Goal: Task Accomplishment & Management: Use online tool/utility

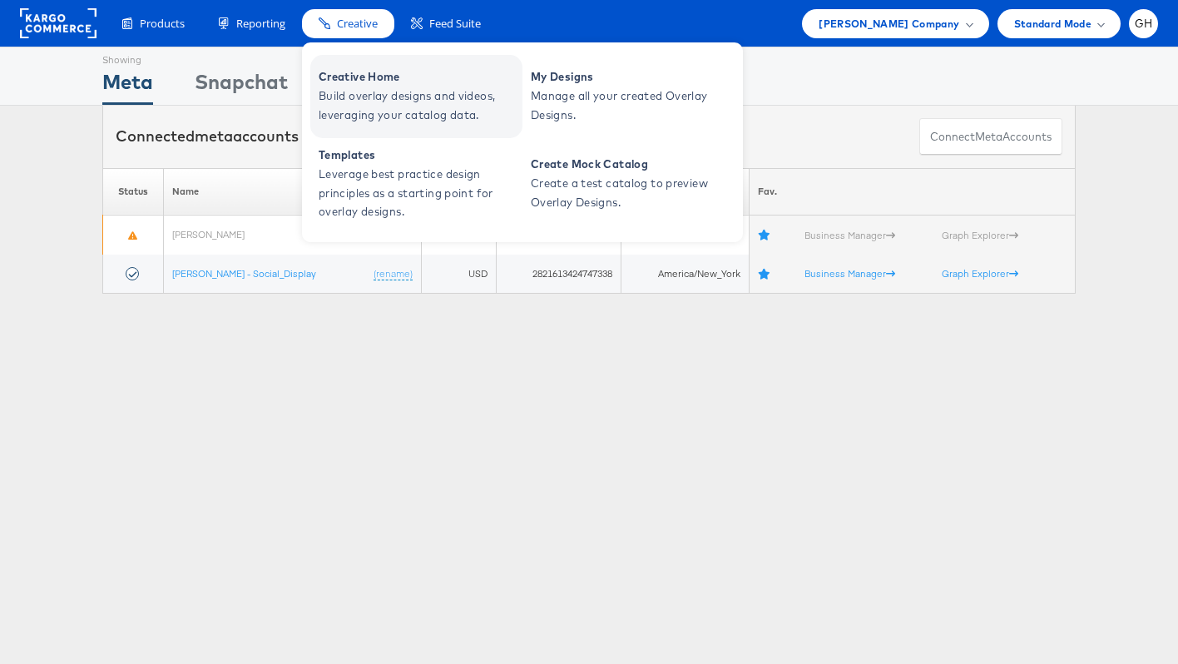
click at [369, 74] on span "Creative Home" at bounding box center [419, 76] width 200 height 19
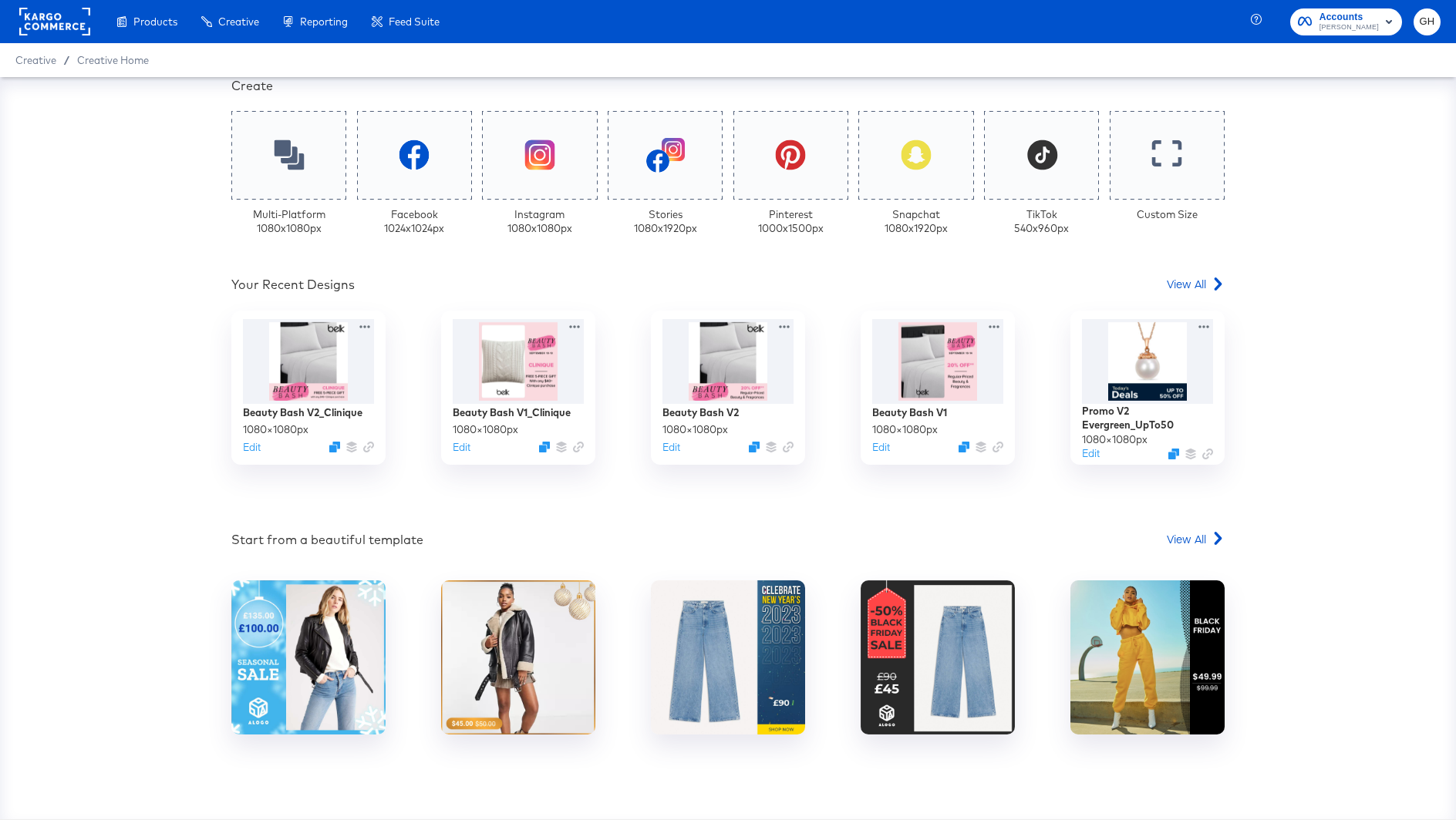
scroll to position [367, 0]
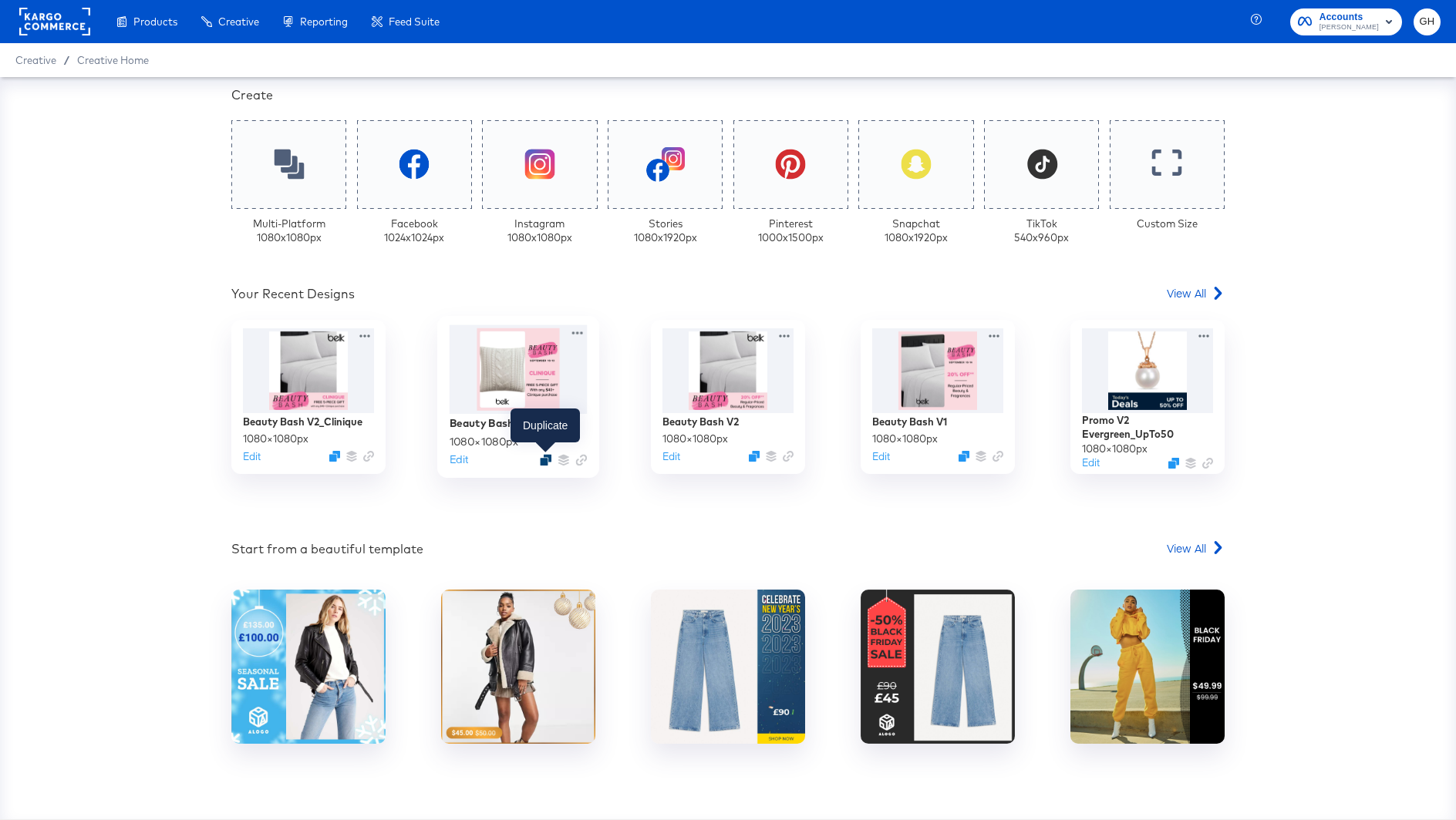
click at [544, 460] on icon "Duplicate" at bounding box center [545, 460] width 11 height 11
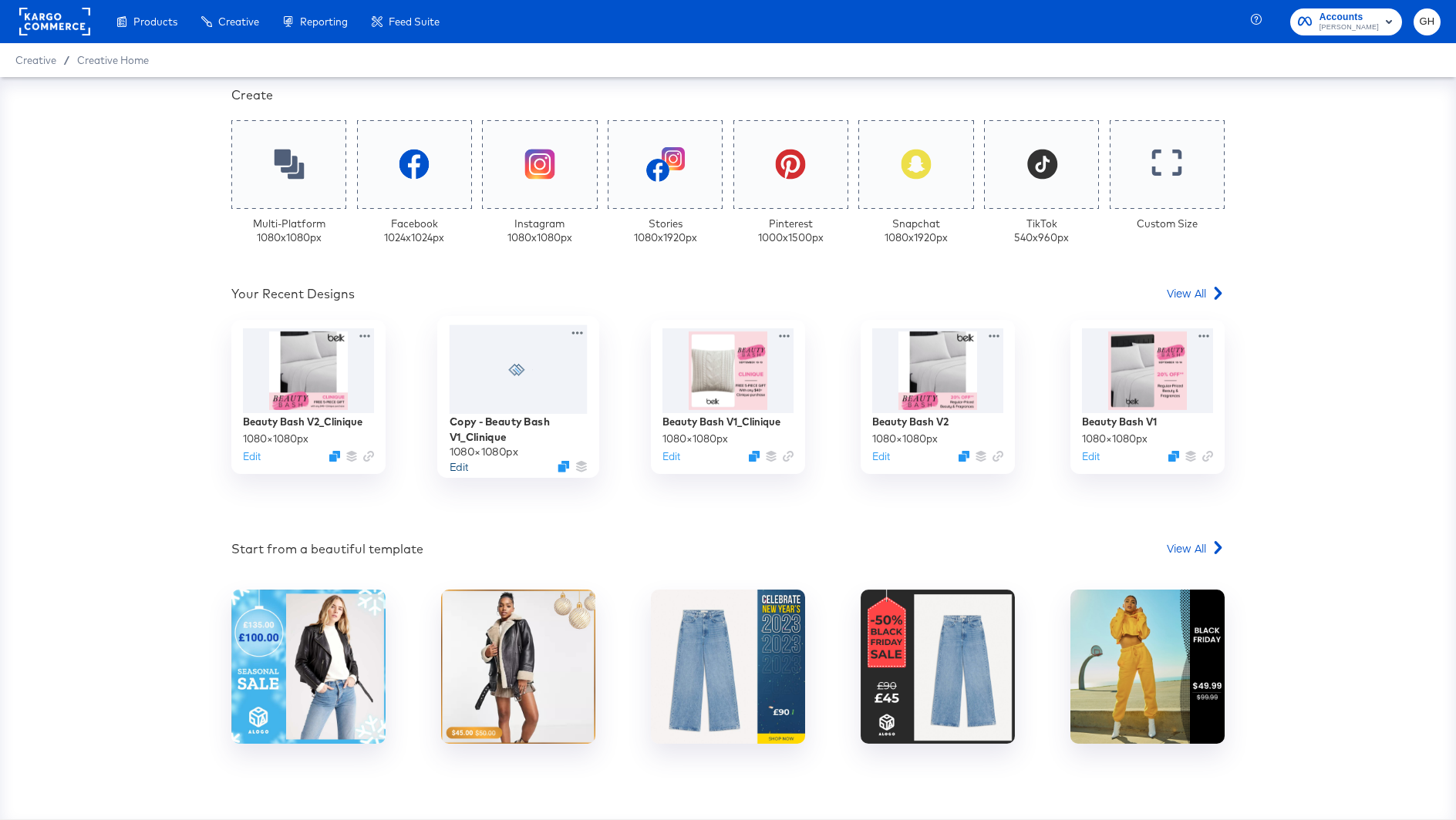
click at [459, 466] on button "Edit" at bounding box center [459, 466] width 19 height 15
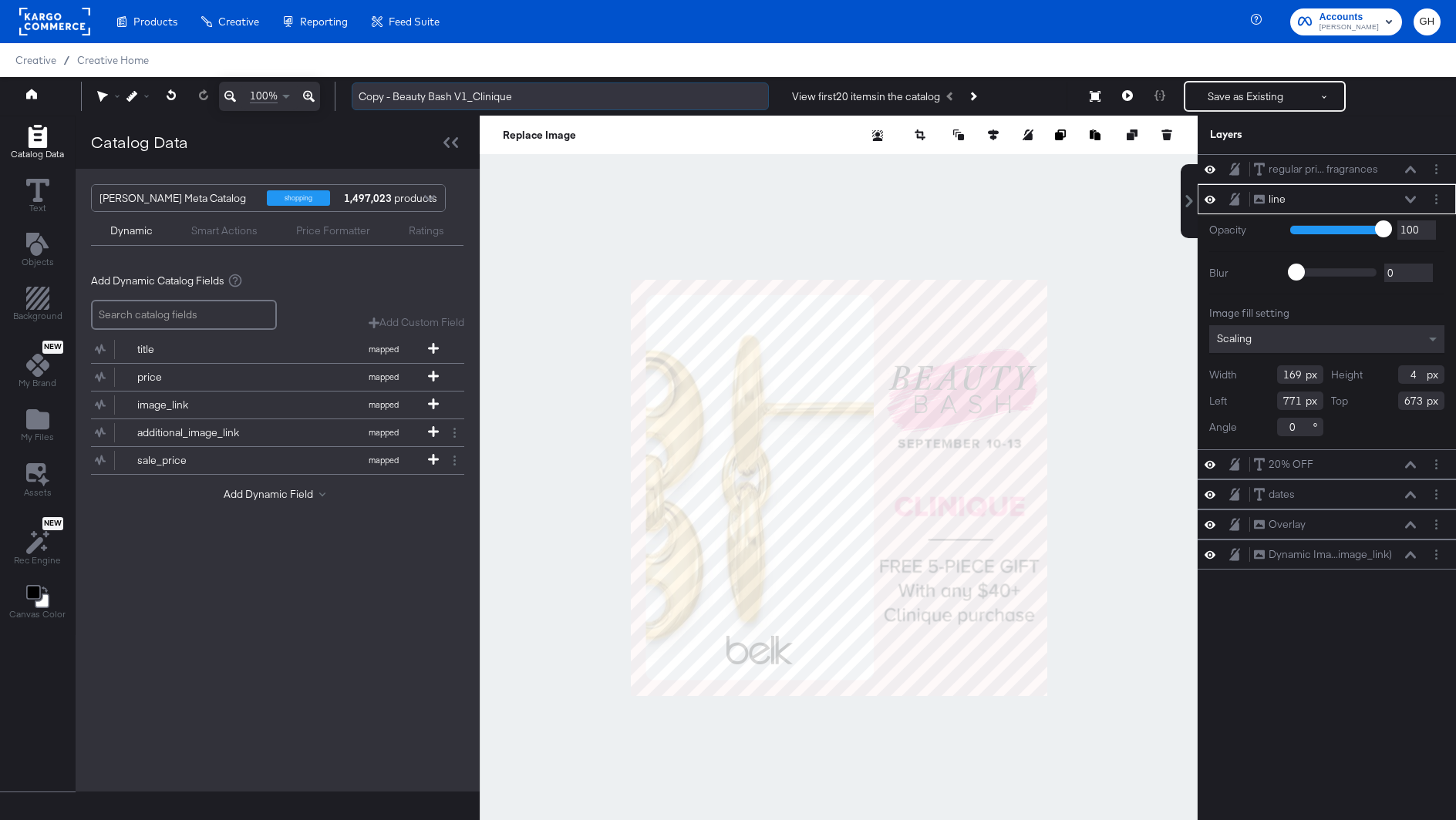
click at [402, 98] on input "Copy - Beauty Bash V1_Clinique" at bounding box center [560, 96] width 417 height 29
drag, startPoint x: 394, startPoint y: 99, endPoint x: 339, endPoint y: 95, distance: 55.1
click at [339, 95] on div "Copy - Beauty Bash V1_Clinique View first 20 items in the catalog Save as Exist…" at bounding box center [890, 95] width 1101 height 31
drag, startPoint x: 435, startPoint y: 95, endPoint x: 482, endPoint y: 95, distance: 47.0
click at [482, 95] on input "Beauty Bash V1_Clinique" at bounding box center [560, 96] width 417 height 29
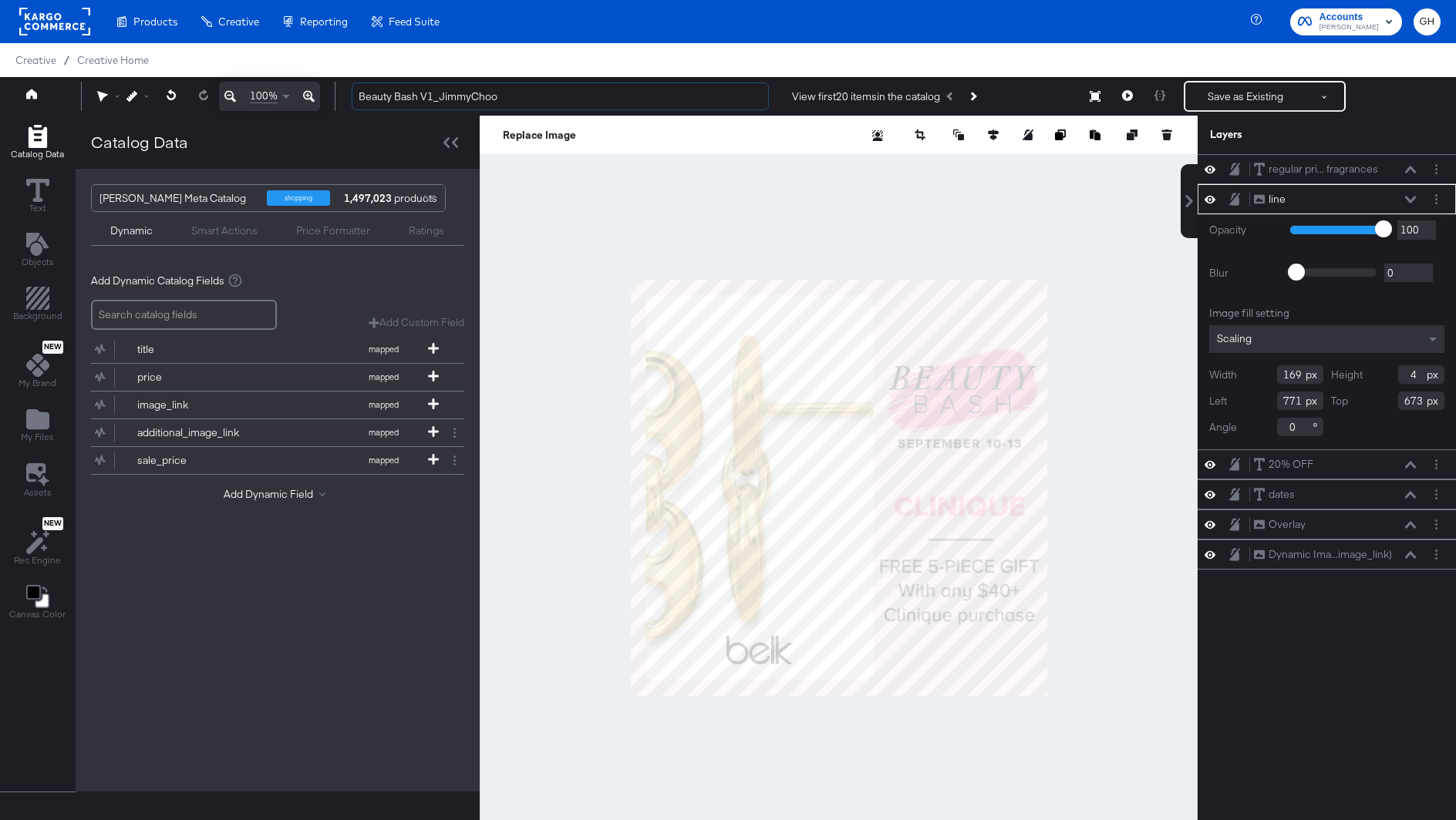
type input "Beauty Bash V1_JimmyChoo"
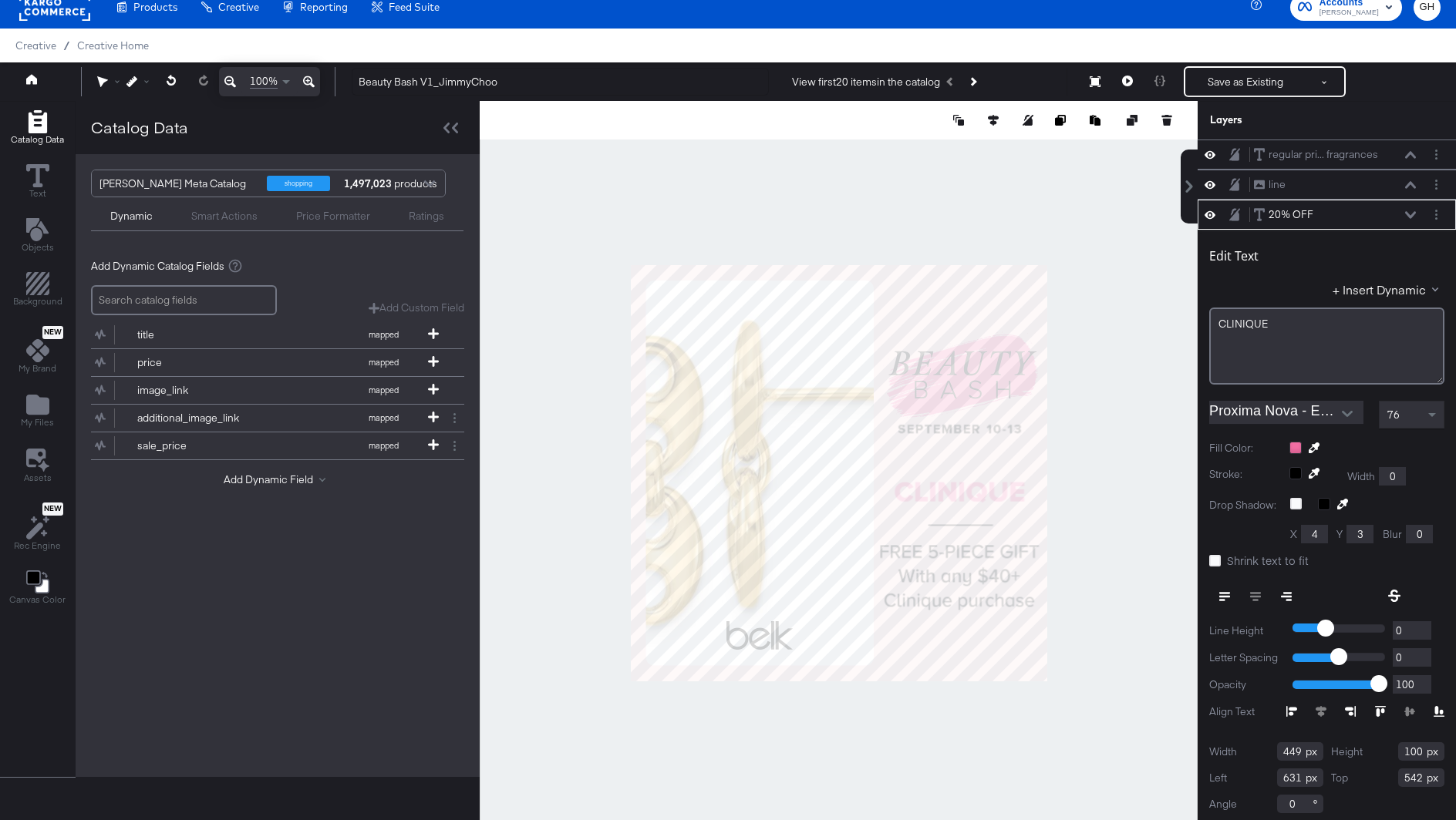
scroll to position [3, 0]
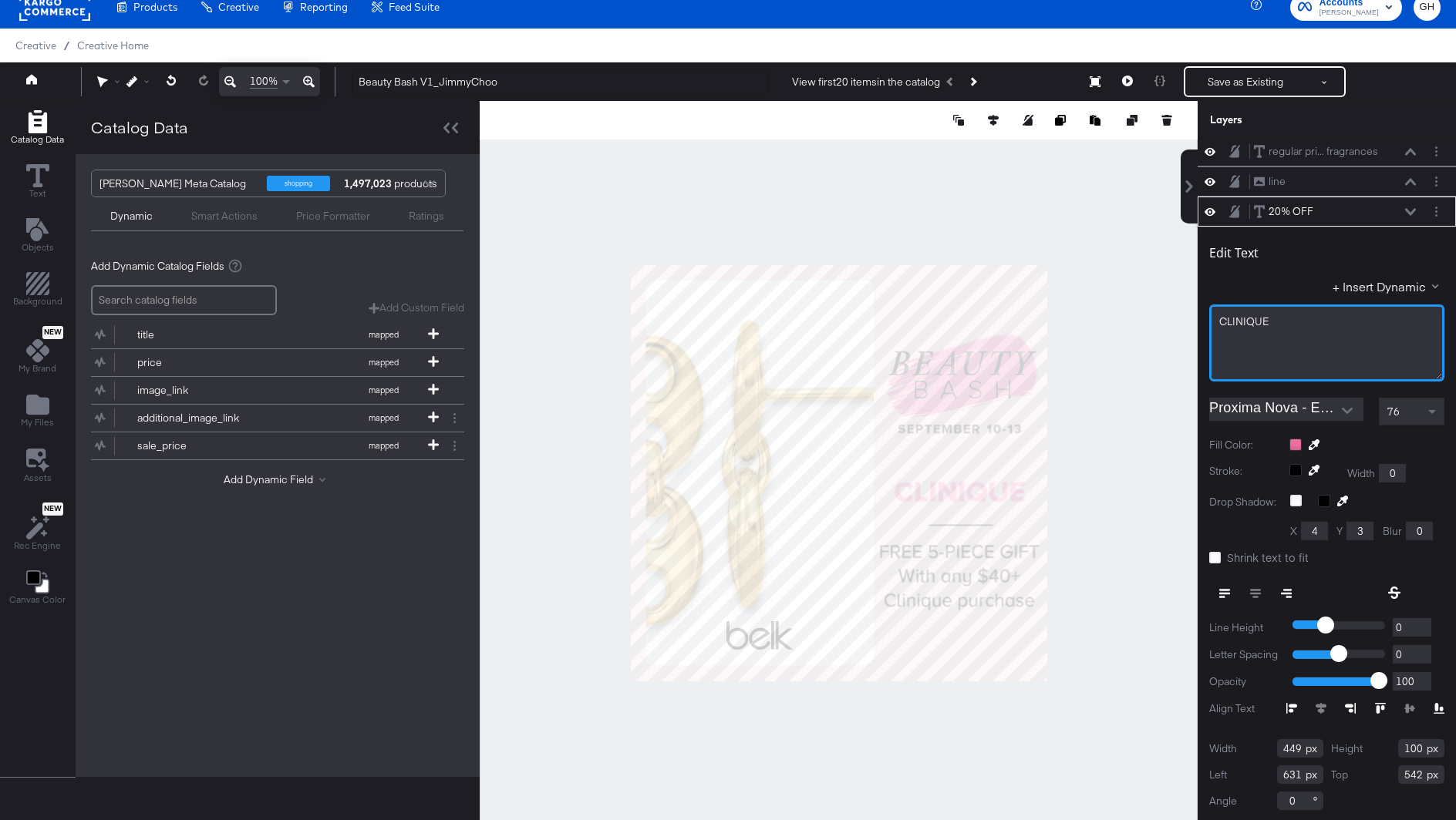
click at [1274, 322] on div "CLINIQUE" at bounding box center [1327, 322] width 215 height 15
click at [1410, 407] on div "76" at bounding box center [1412, 411] width 64 height 26
click at [1214, 556] on icon at bounding box center [1215, 558] width 11 height 11
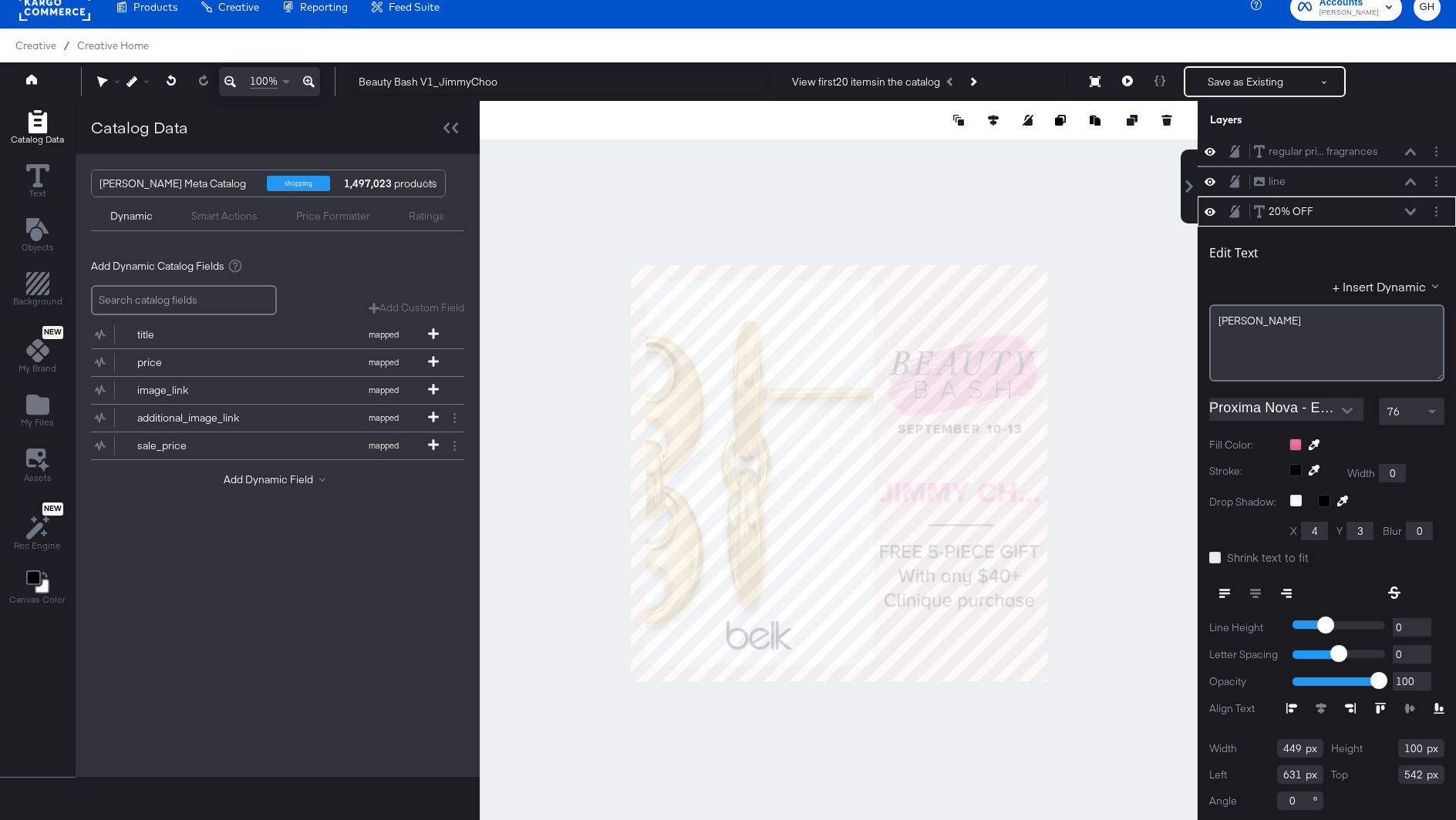
click at [0, 0] on input "Shrink text to fit" at bounding box center [0, 0] width 0 height 0
click at [1427, 402] on span at bounding box center [1434, 411] width 19 height 26
click at [1120, 459] on div at bounding box center [839, 473] width 718 height 744
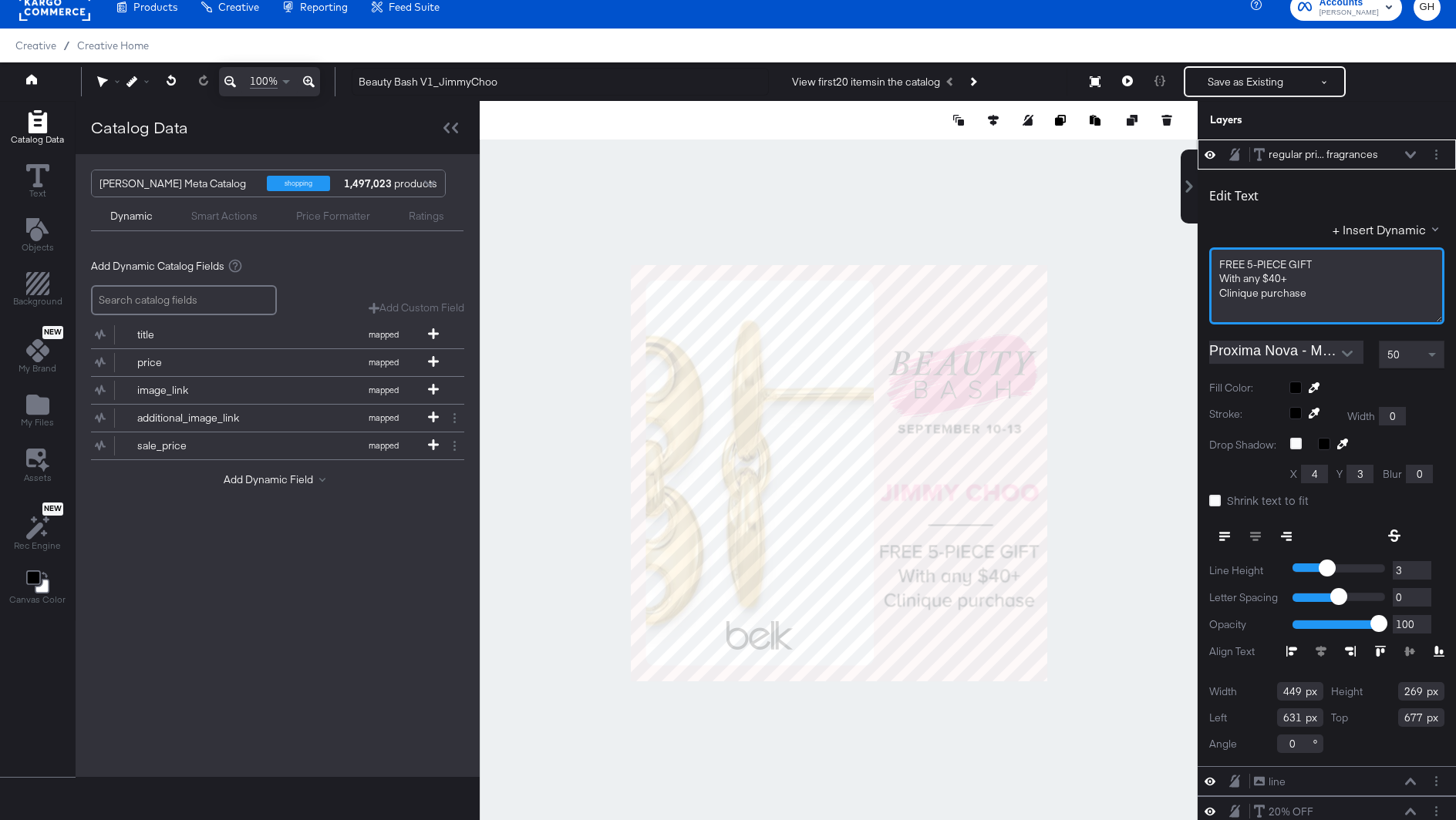
click at [1253, 282] on span "With any $40+﻿" at bounding box center [1253, 278] width 68 height 14
click at [1220, 265] on span "FREE 5﻿-PIECE GIFT" at bounding box center [1266, 264] width 93 height 14
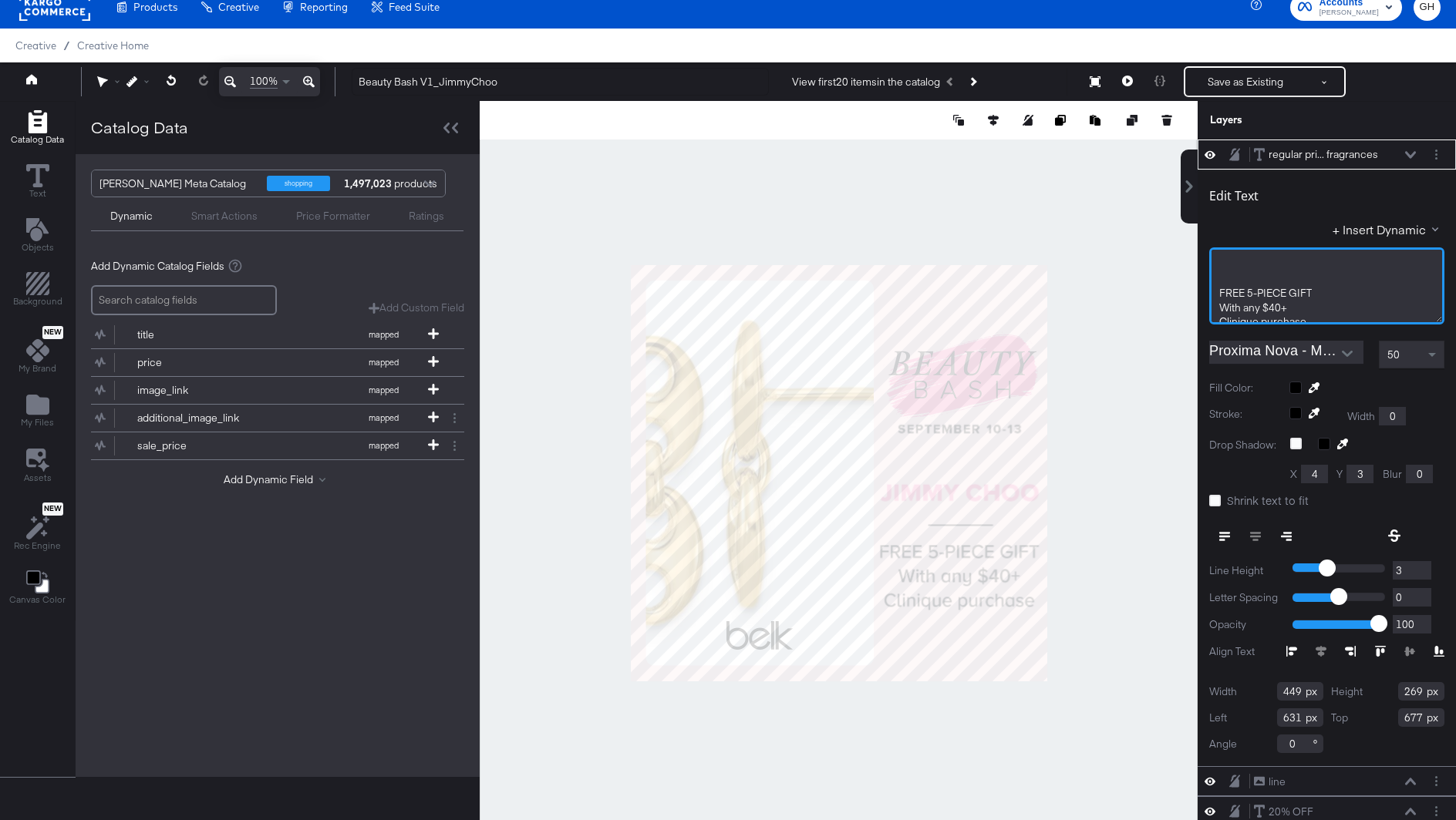
click at [1229, 249] on div "﻿ ﻿ FREE 5﻿-PIECE GIFT With any $40+﻿ Clinique purchase" at bounding box center [1327, 285] width 235 height 77
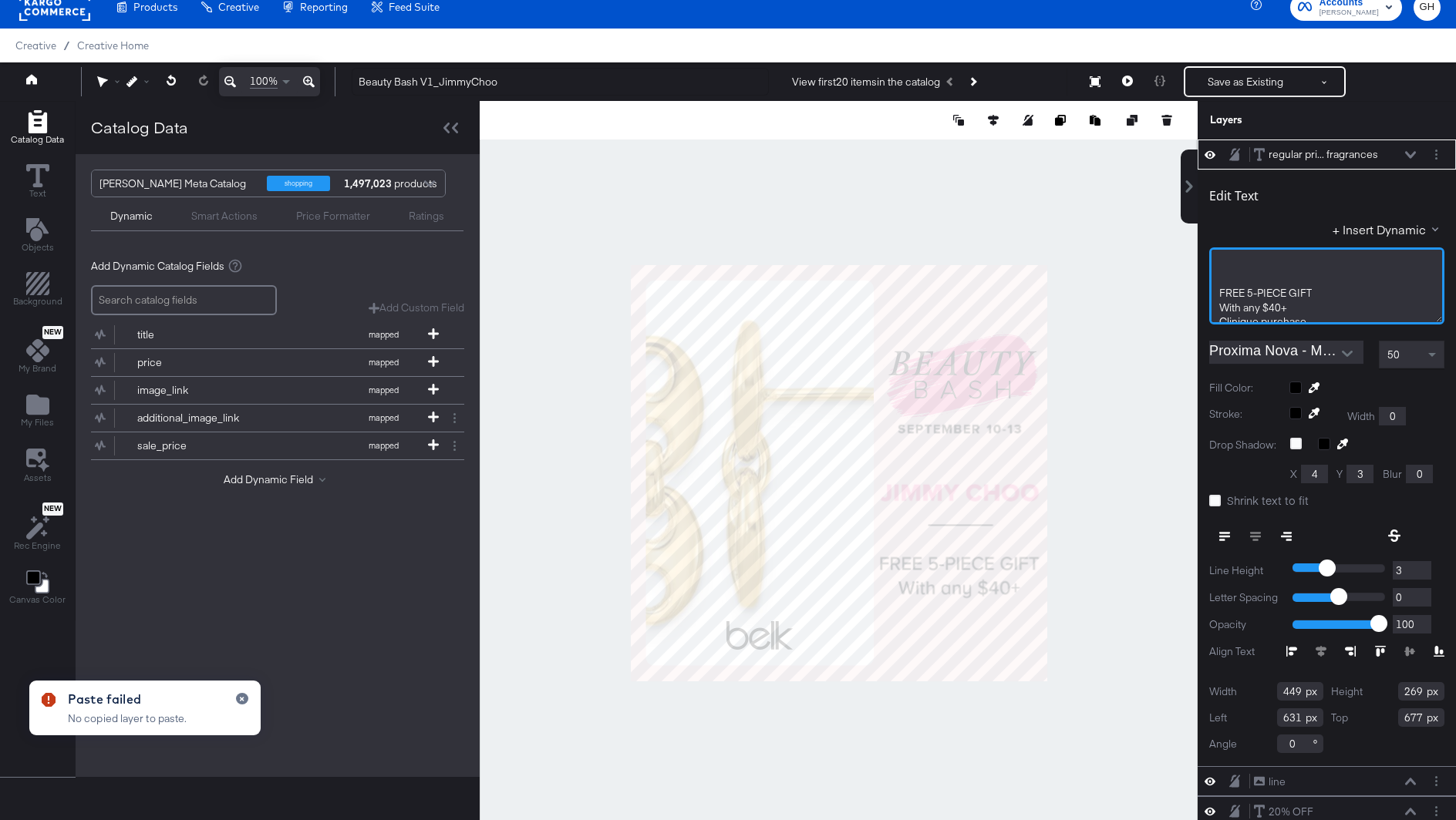
click at [1261, 264] on div "﻿" at bounding box center [1327, 265] width 215 height 15
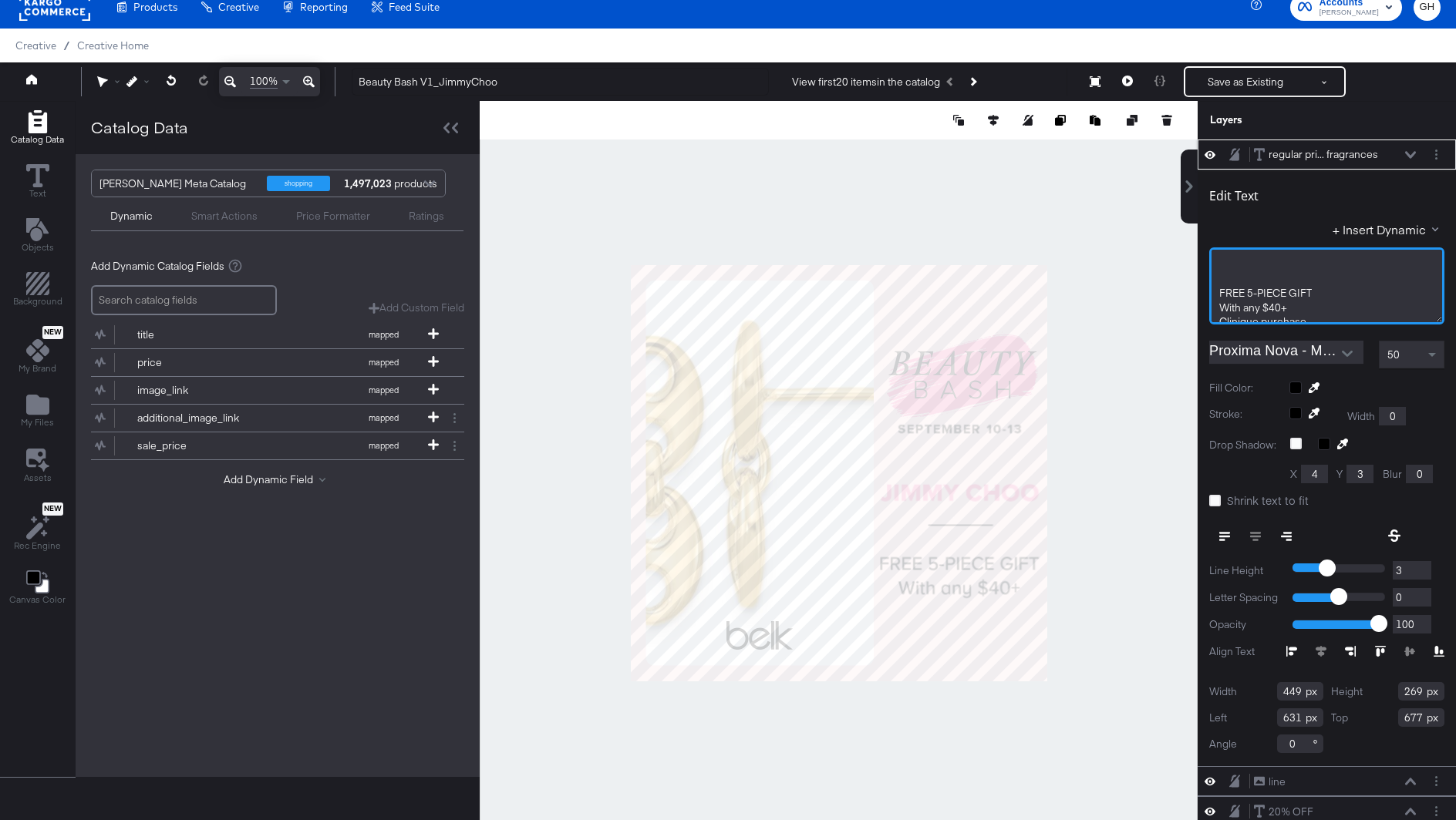
click at [1226, 305] on span "With any $40+﻿" at bounding box center [1253, 308] width 68 height 14
click at [1218, 295] on div "﻿ ﻿ FREE 5﻿-PIECE GIFT With any $40+﻿ Clinique purchase" at bounding box center [1327, 285] width 235 height 77
drag, startPoint x: 1247, startPoint y: 266, endPoint x: 1380, endPoint y: 262, distance: 133.1
click at [1380, 262] on div "FREE 5﻿-PIECE GIFT" at bounding box center [1327, 265] width 215 height 15
click at [1250, 283] on span "With any $40+﻿" at bounding box center [1253, 278] width 68 height 14
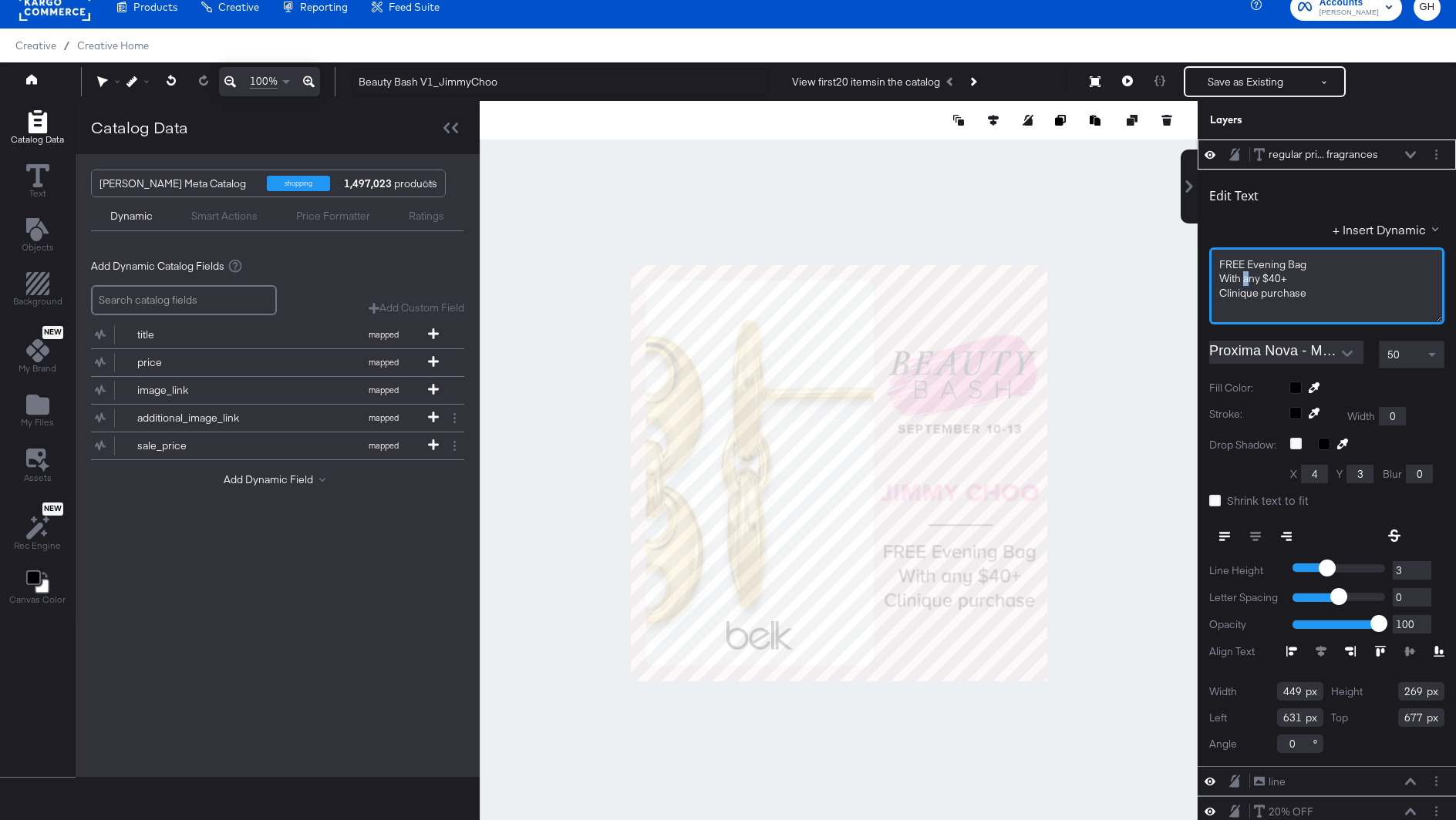
click at [1244, 281] on span "With any $40+﻿" at bounding box center [1253, 278] width 68 height 14
drag, startPoint x: 1264, startPoint y: 281, endPoint x: 1313, endPoint y: 278, distance: 49.1
click at [1313, 278] on div "With any $40+﻿" at bounding box center [1327, 279] width 215 height 15
drag, startPoint x: 1256, startPoint y: 296, endPoint x: 1196, endPoint y: 296, distance: 60.0
click at [1196, 296] on div "regular pri... fragrances regular priced beauty and fragrances Edit Text + Inse…" at bounding box center [1317, 481] width 278 height 682
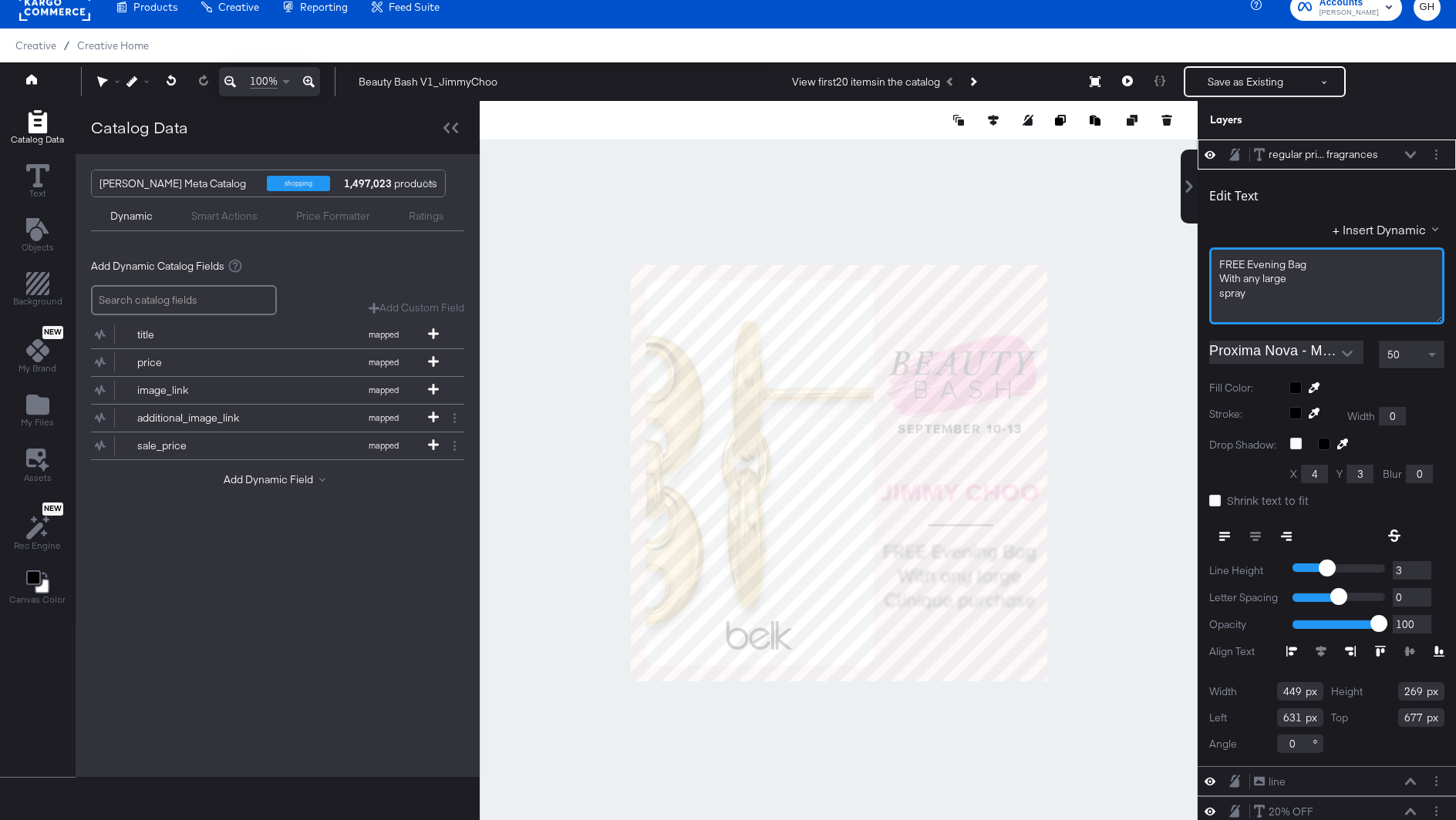
click at [1279, 296] on div "spray" at bounding box center [1327, 294] width 215 height 15
click at [1264, 295] on div "spray" at bounding box center [1327, 294] width 215 height 15
click at [1247, 263] on span "FREE Evening Bag" at bounding box center [1263, 264] width 87 height 14
click at [1251, 265] on span "FREE Evening Bag" at bounding box center [1263, 264] width 87 height 14
drag, startPoint x: 1368, startPoint y: 263, endPoint x: 1318, endPoint y: 269, distance: 50.4
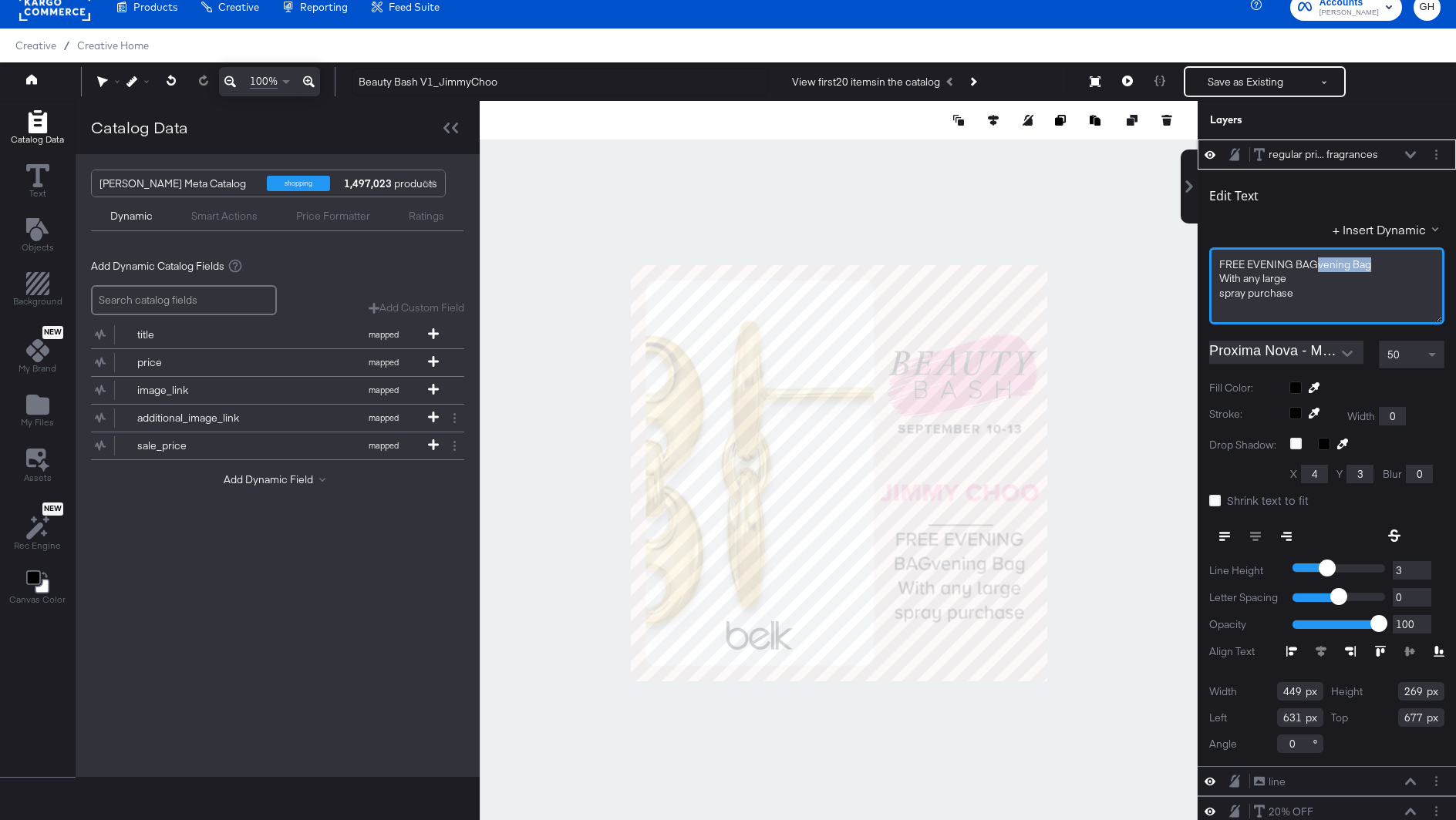
click at [1318, 269] on span "FREE EVENING BAGvening Bag" at bounding box center [1296, 264] width 152 height 14
click at [1394, 351] on span "50" at bounding box center [1393, 354] width 12 height 14
click at [1412, 359] on div "50" at bounding box center [1412, 355] width 64 height 26
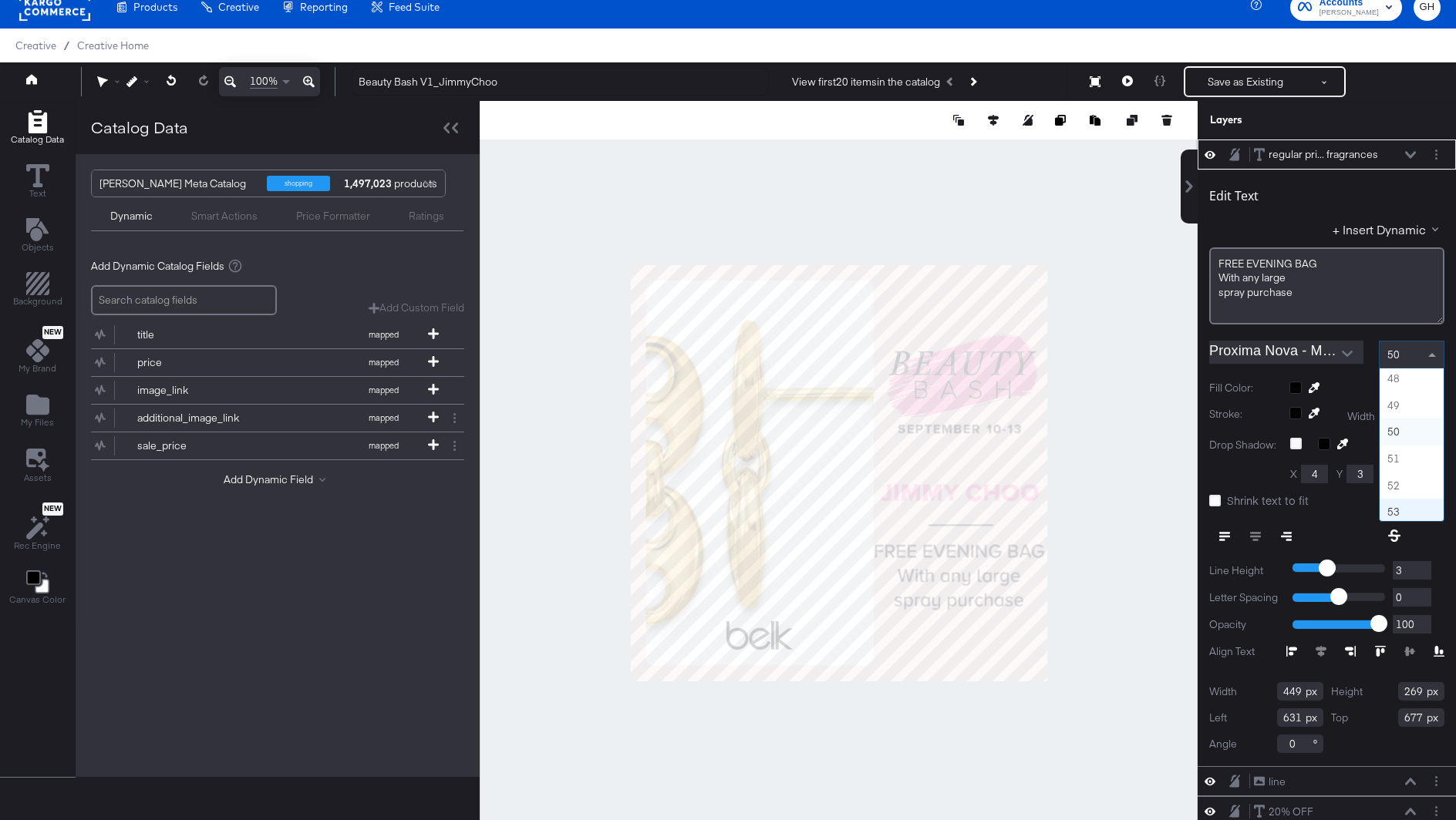
scroll to position [1239, 0]
click at [1191, 140] on div "Catalog Data Text Objects Background New My Brand My Files Assets New Rec Engin…" at bounding box center [728, 120] width 1456 height 39
click at [1092, 795] on div at bounding box center [839, 473] width 718 height 744
click at [1393, 355] on span "48" at bounding box center [1393, 354] width 12 height 14
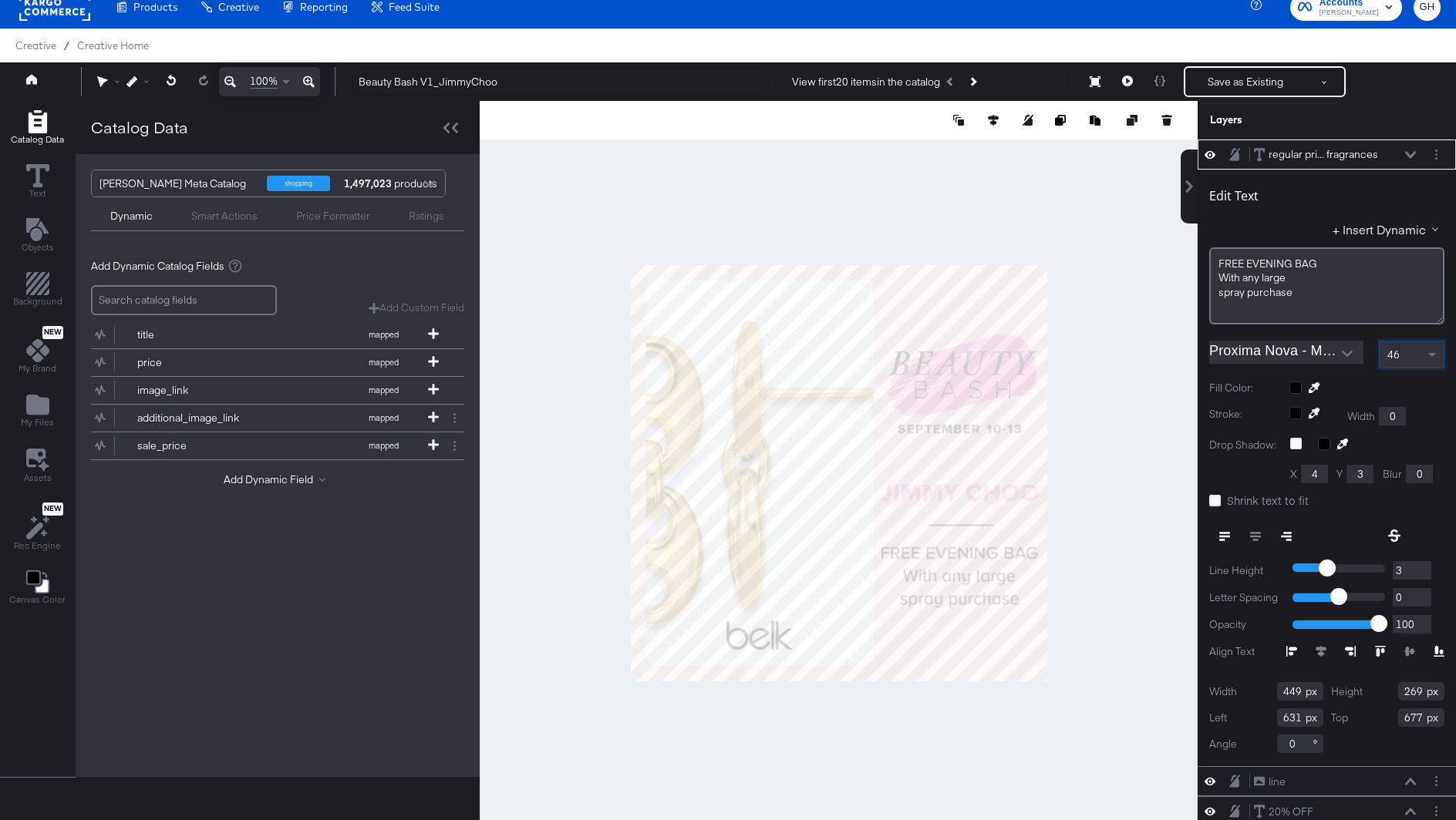
click at [1108, 569] on div at bounding box center [839, 473] width 718 height 744
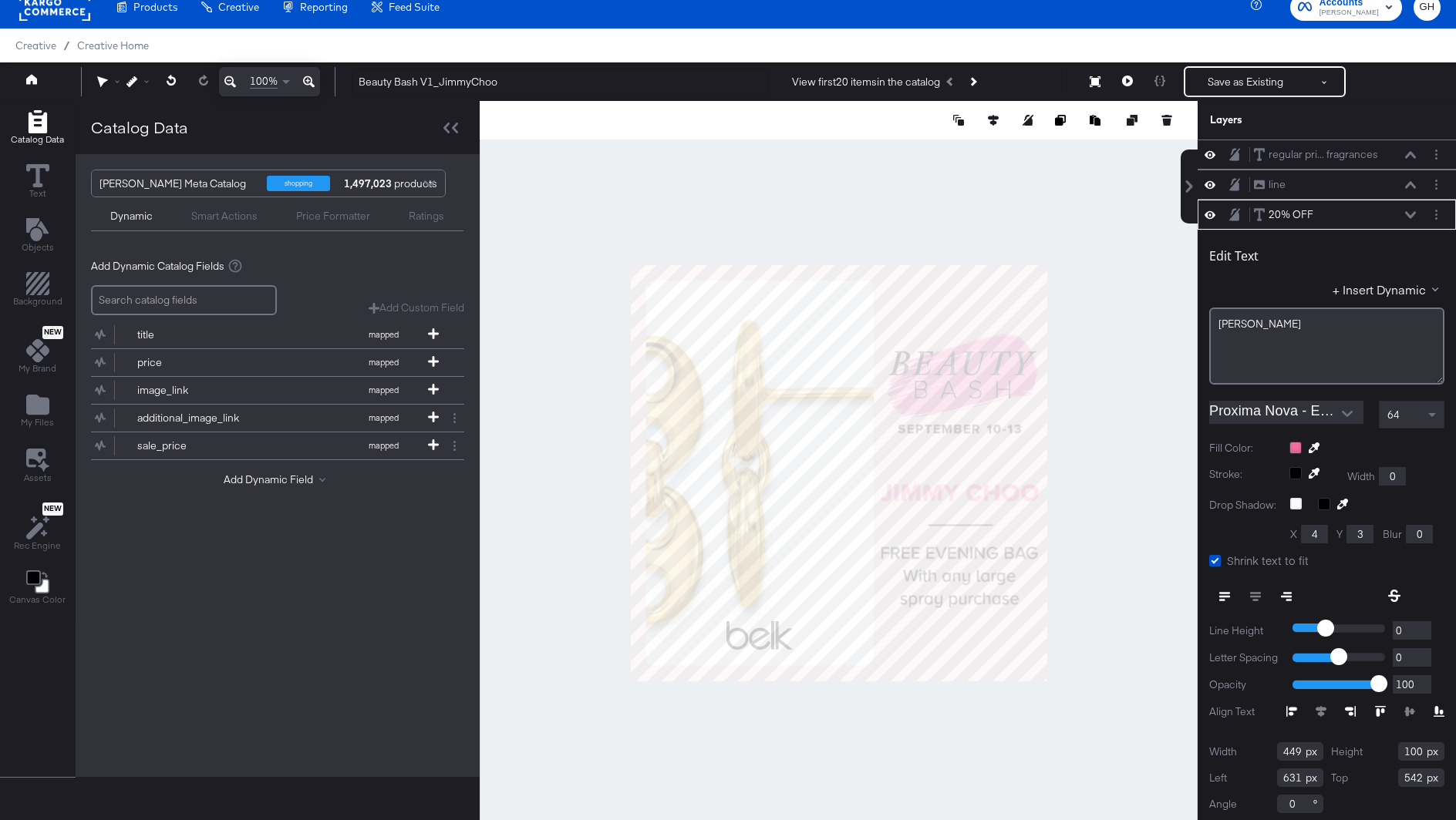
scroll to position [3, 0]
click at [1083, 497] on div at bounding box center [839, 473] width 718 height 744
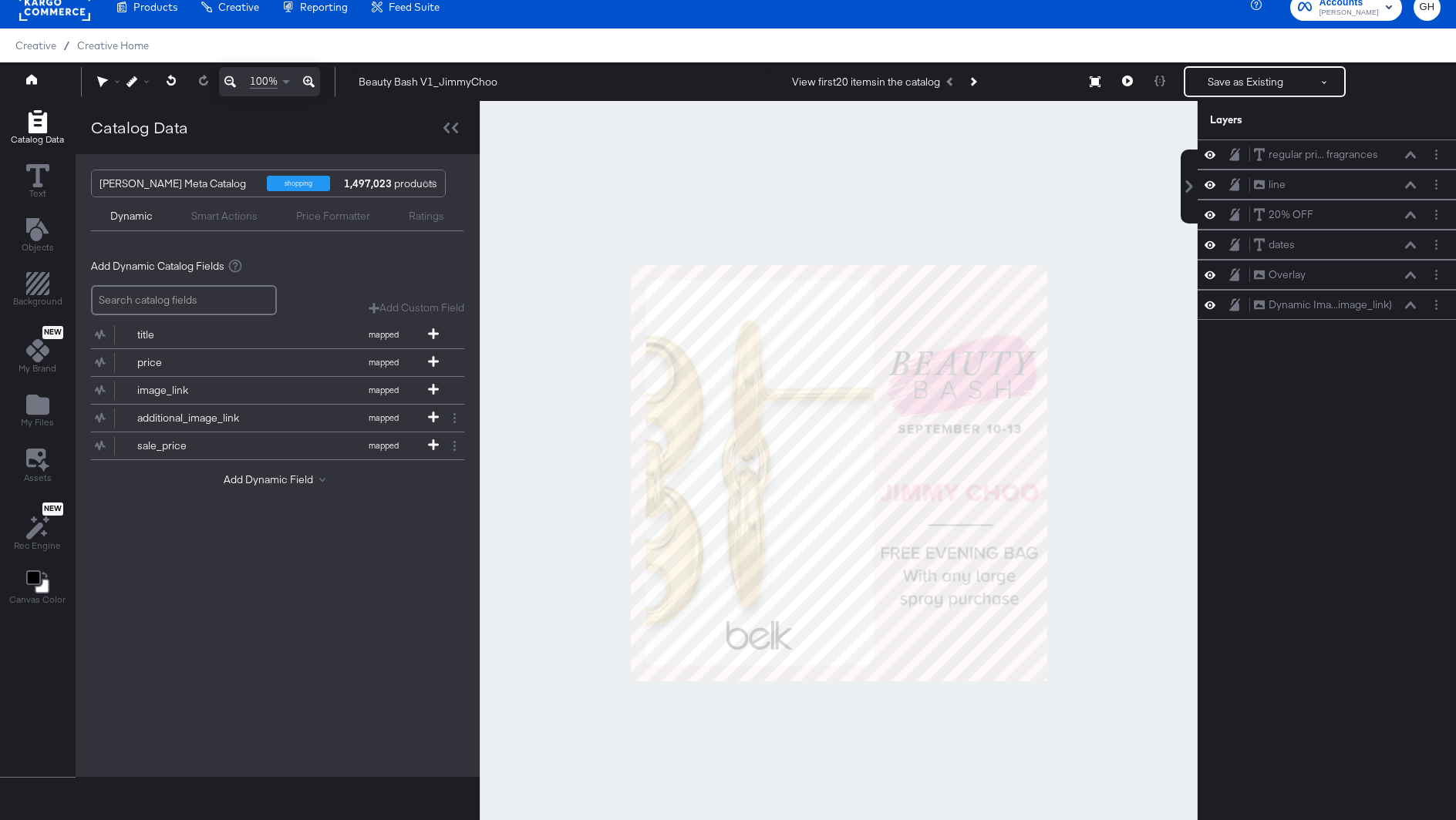
scroll to position [0, 0]
click at [1116, 494] on div at bounding box center [839, 473] width 718 height 744
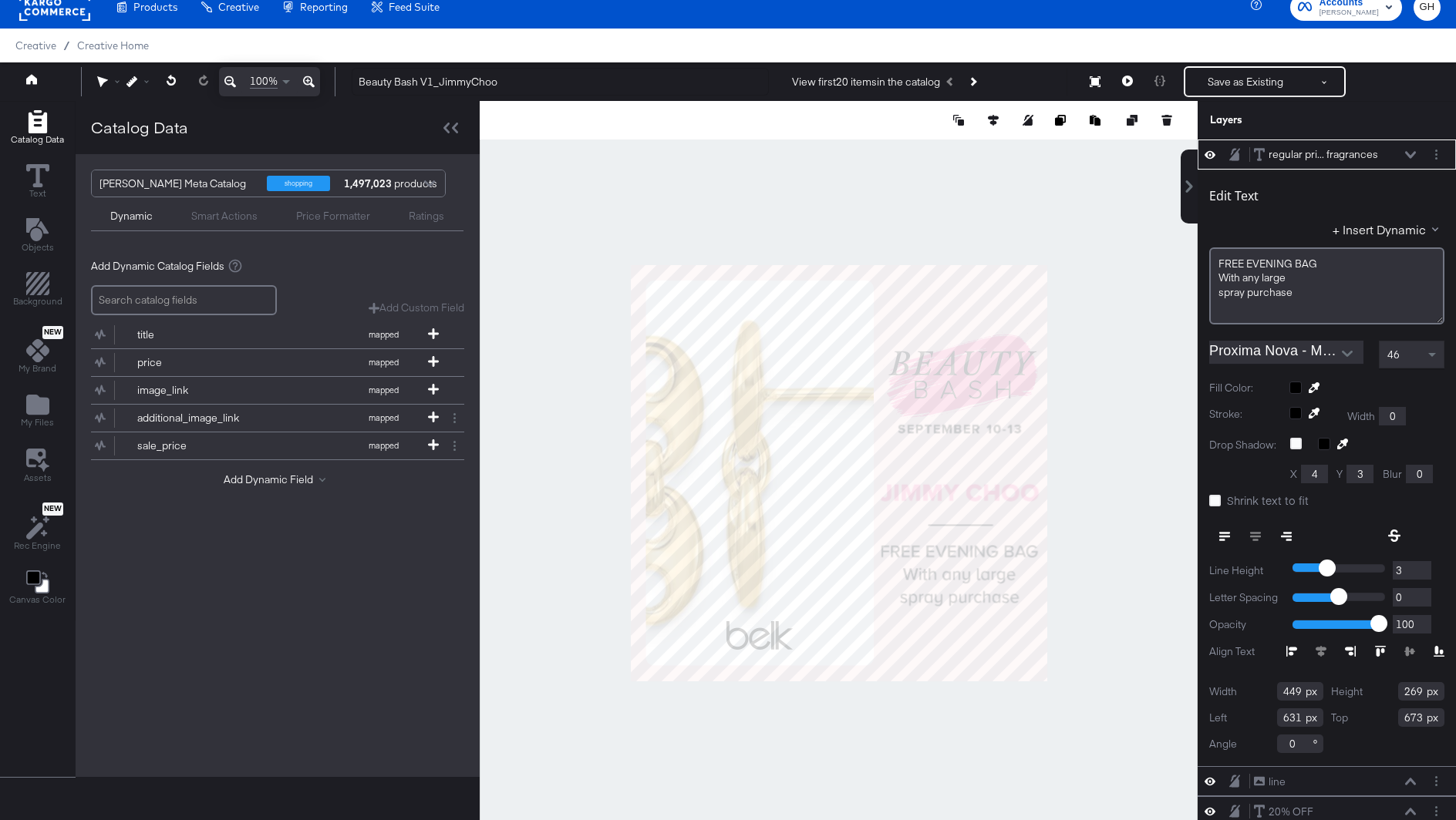
click at [1082, 515] on div at bounding box center [839, 473] width 718 height 744
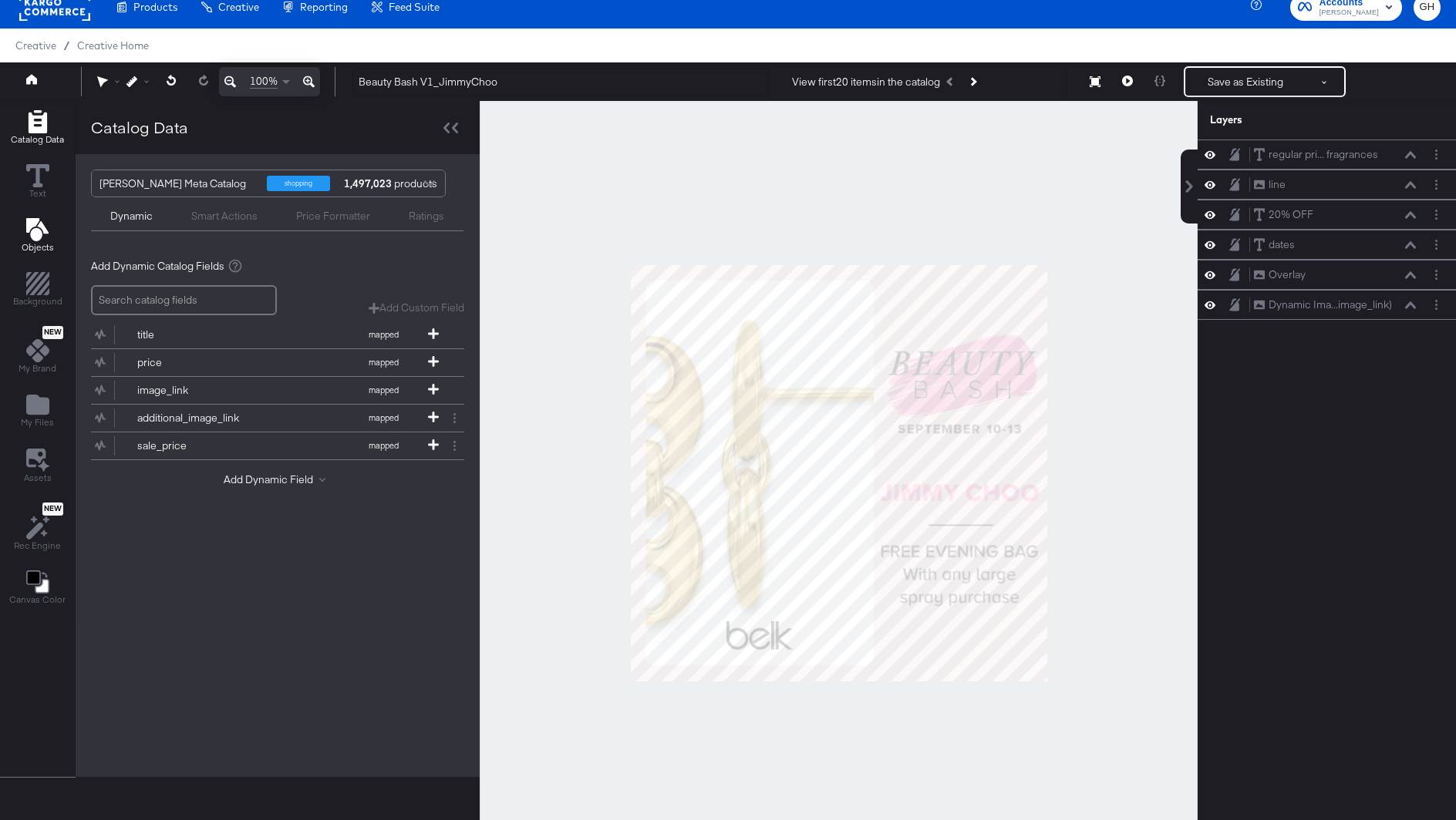
click at [34, 232] on icon "Add Text" at bounding box center [36, 229] width 22 height 23
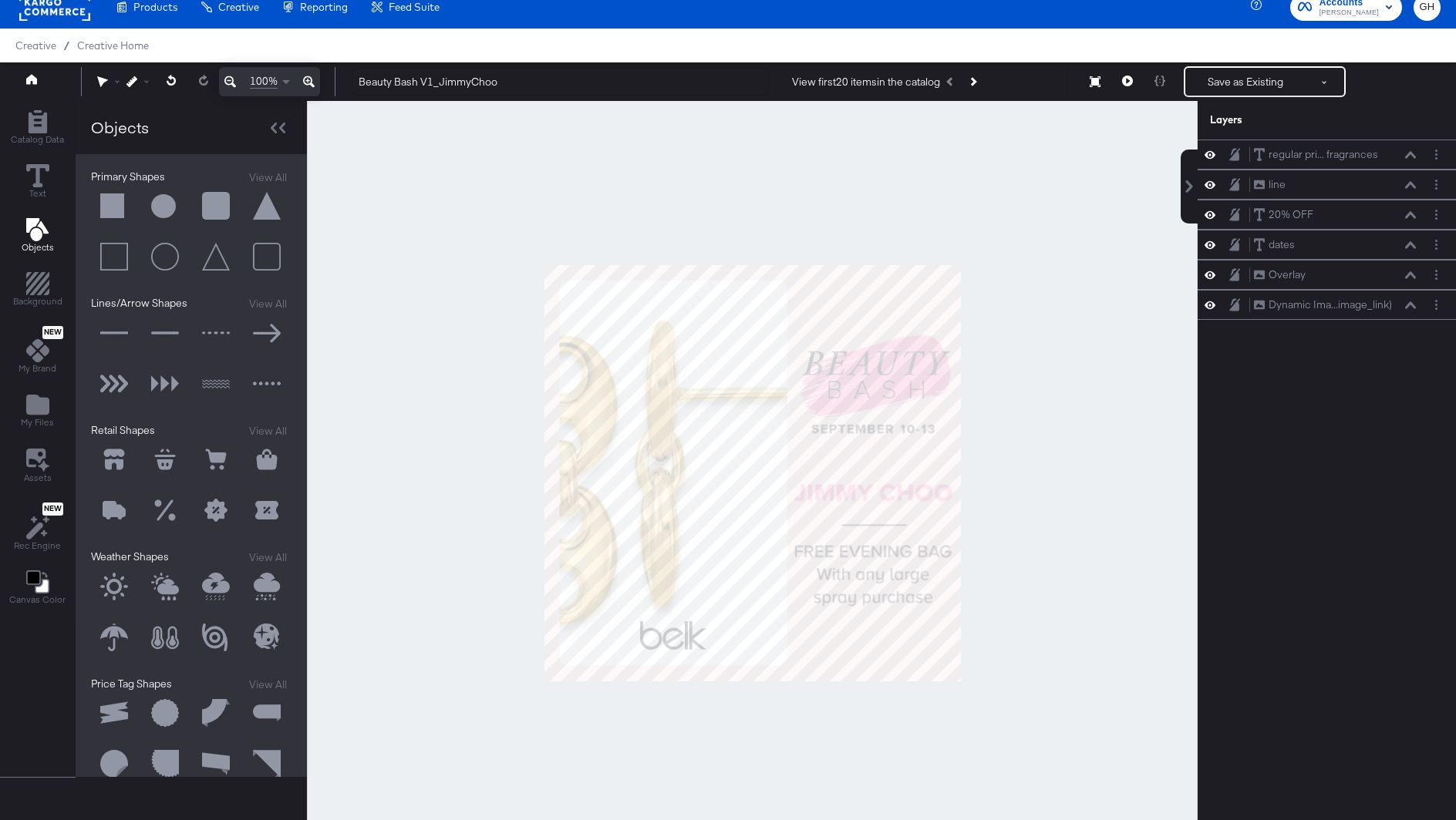
click at [105, 200] on button at bounding box center [114, 207] width 46 height 46
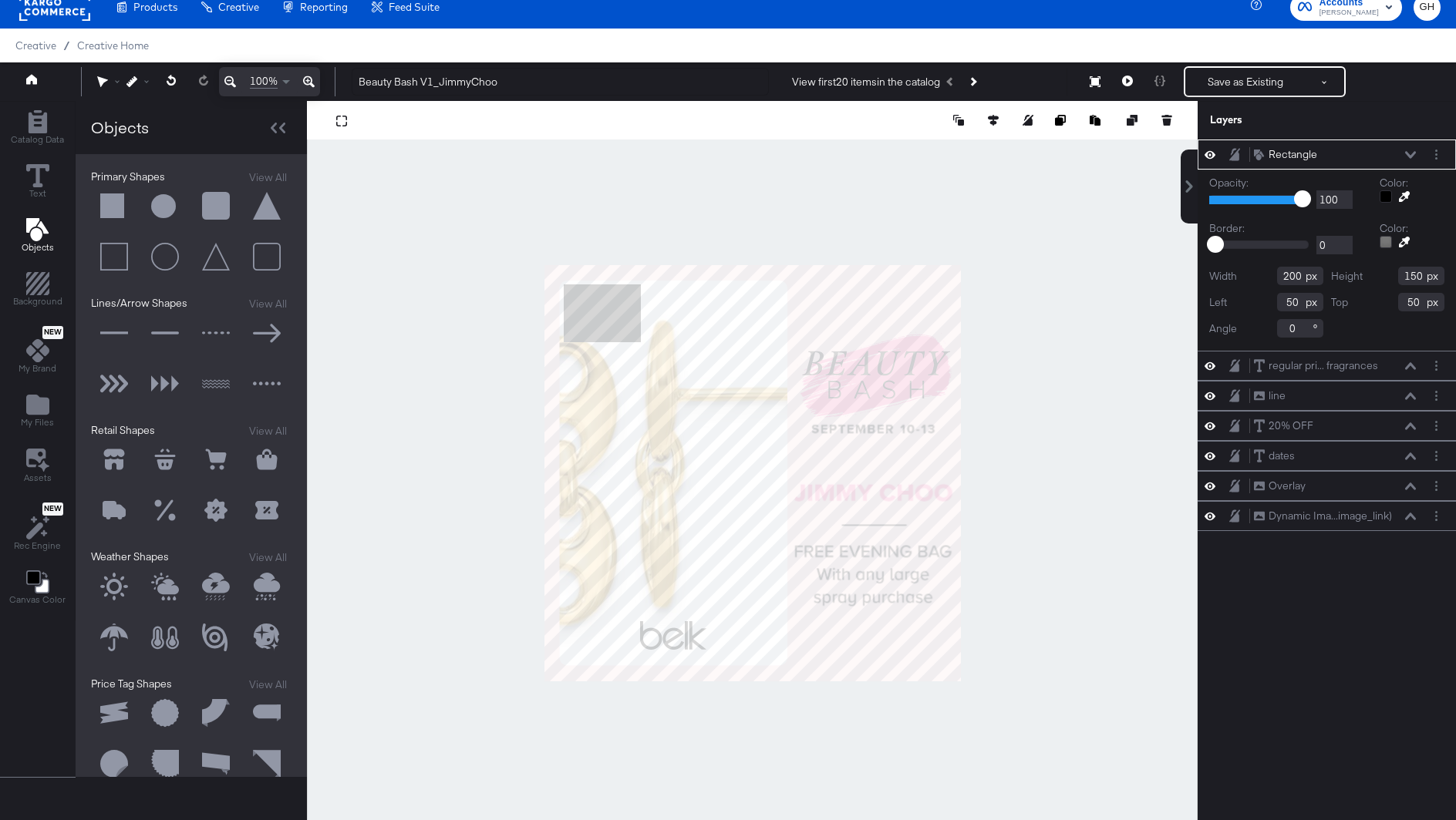
type input "692"
type input "626"
type input "94"
type input "299"
click at [1386, 195] on div at bounding box center [1386, 196] width 12 height 12
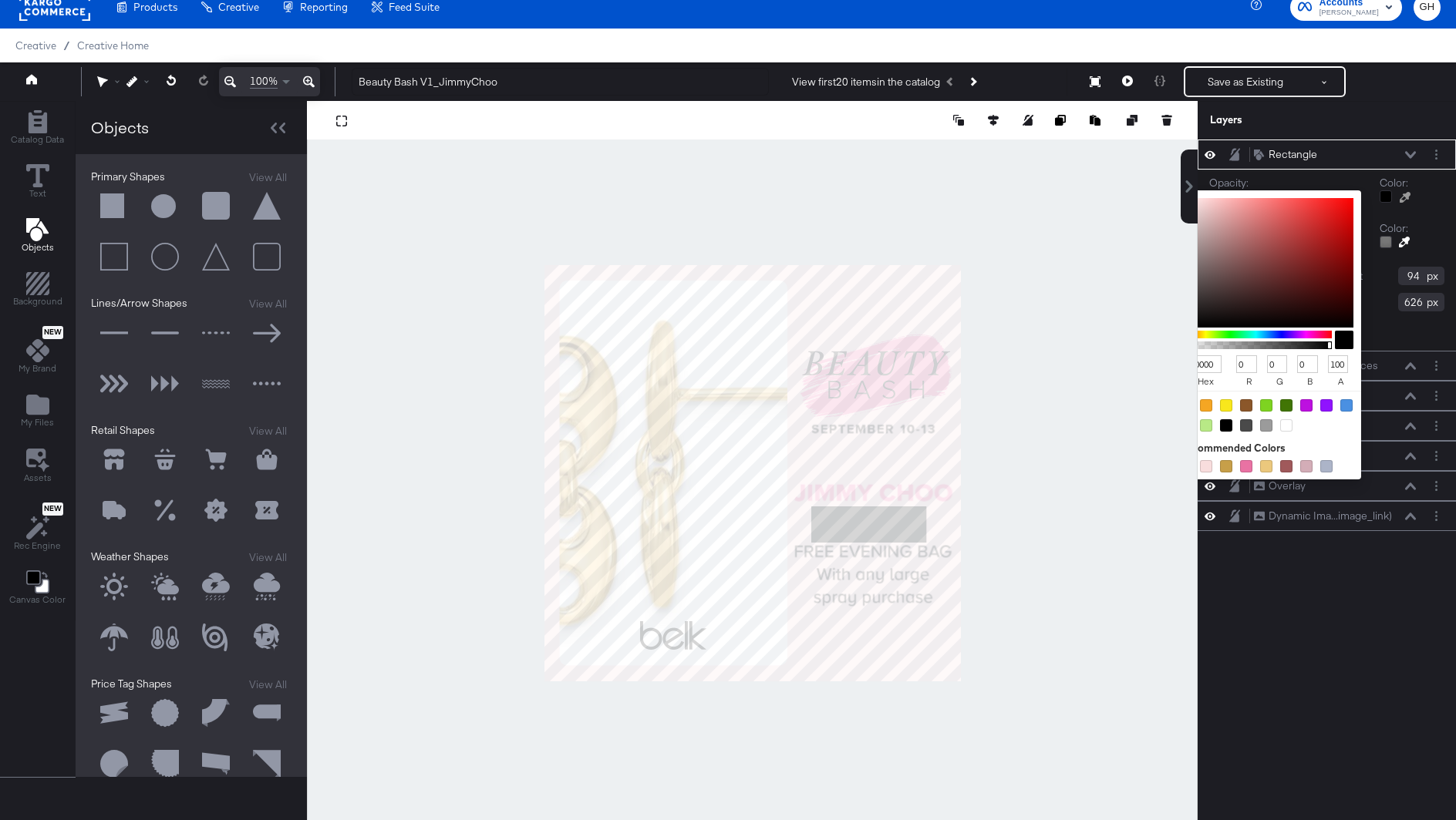
type input "FADADF"
type input "250"
type input "218"
type input "223"
click at [899, 316] on div at bounding box center [752, 473] width 889 height 744
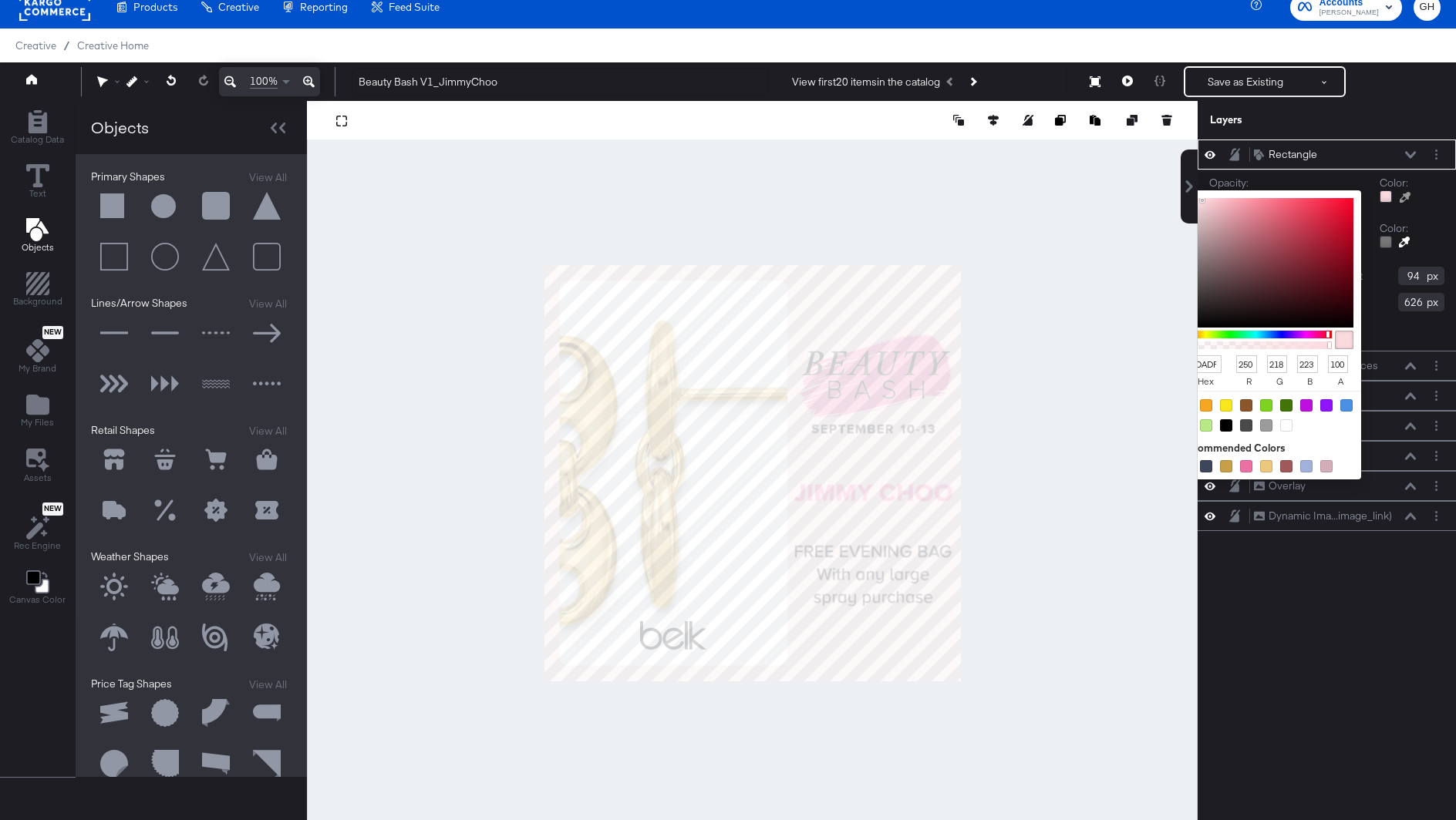
type input "EDF0F2"
type input "237"
type input "240"
type input "242"
click at [1078, 533] on div at bounding box center [752, 473] width 889 height 744
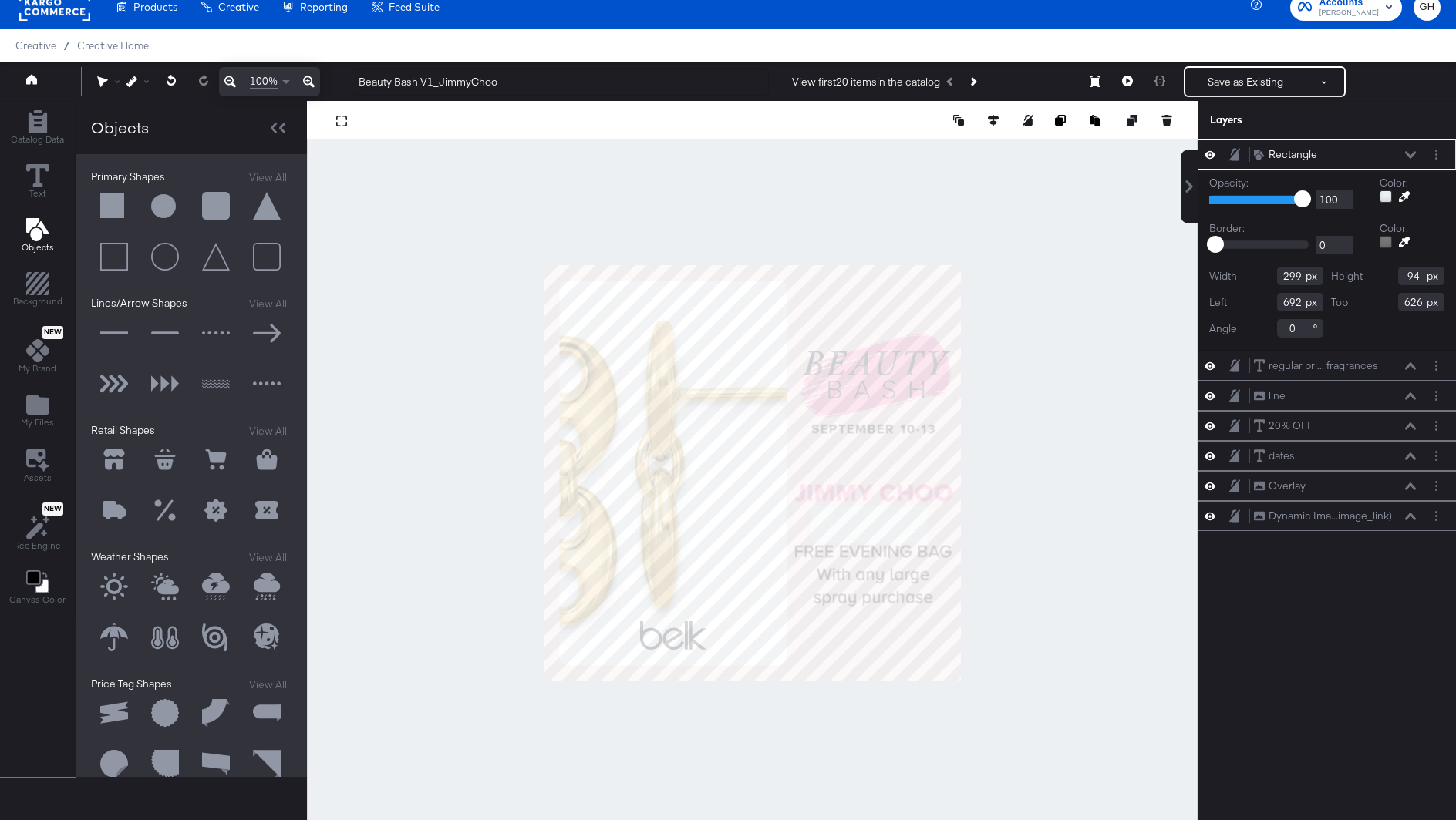
click at [1334, 602] on div "Rectangle Rectangle Opacity: 1 100 100 Color: Border: 0 44 0 Color: Width 299 H…" at bounding box center [1326, 481] width 259 height 682
click at [1389, 196] on div at bounding box center [1386, 196] width 12 height 12
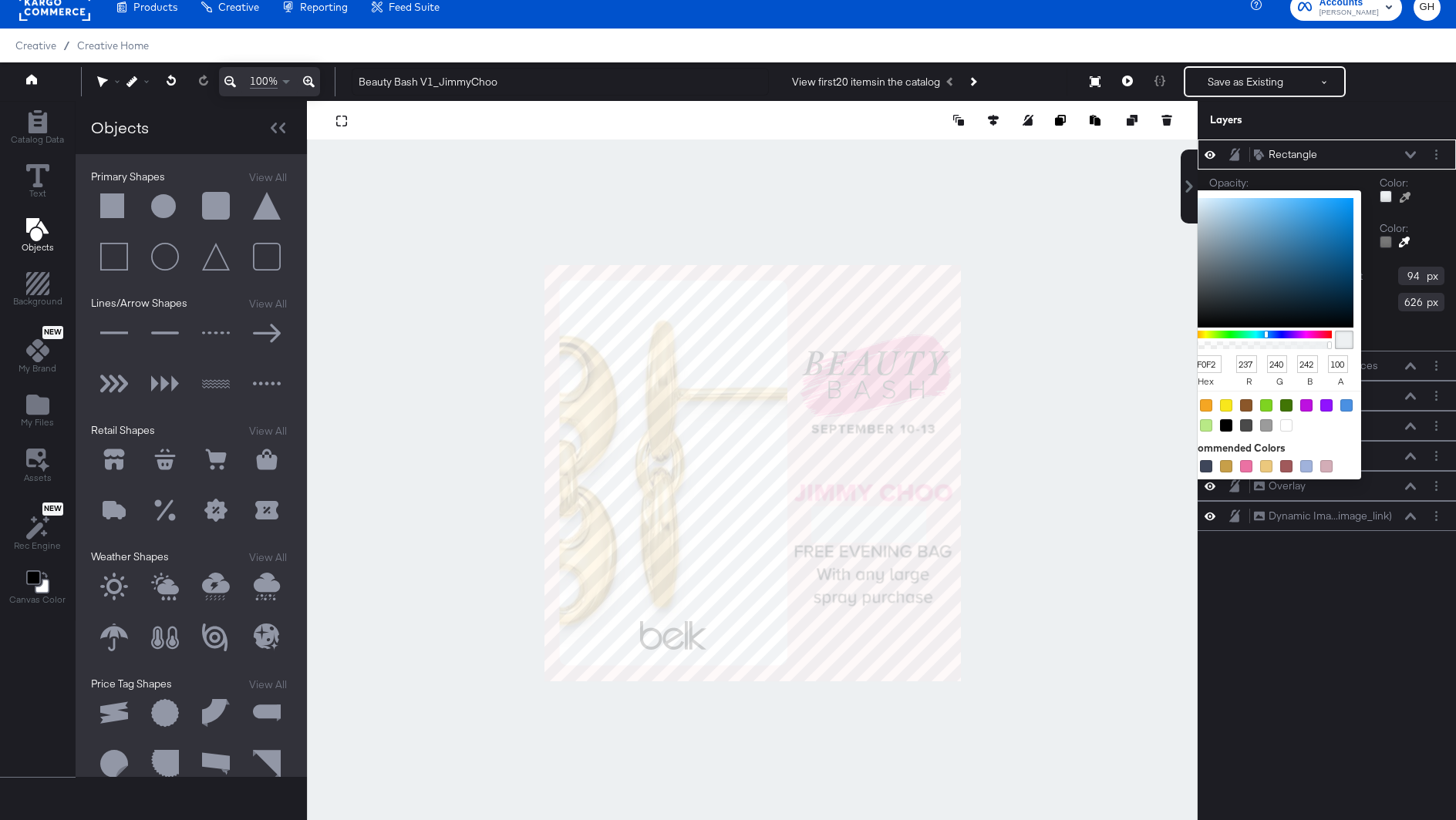
type input "FADADF"
type input "250"
type input "218"
type input "223"
click at [876, 320] on div at bounding box center [752, 473] width 889 height 744
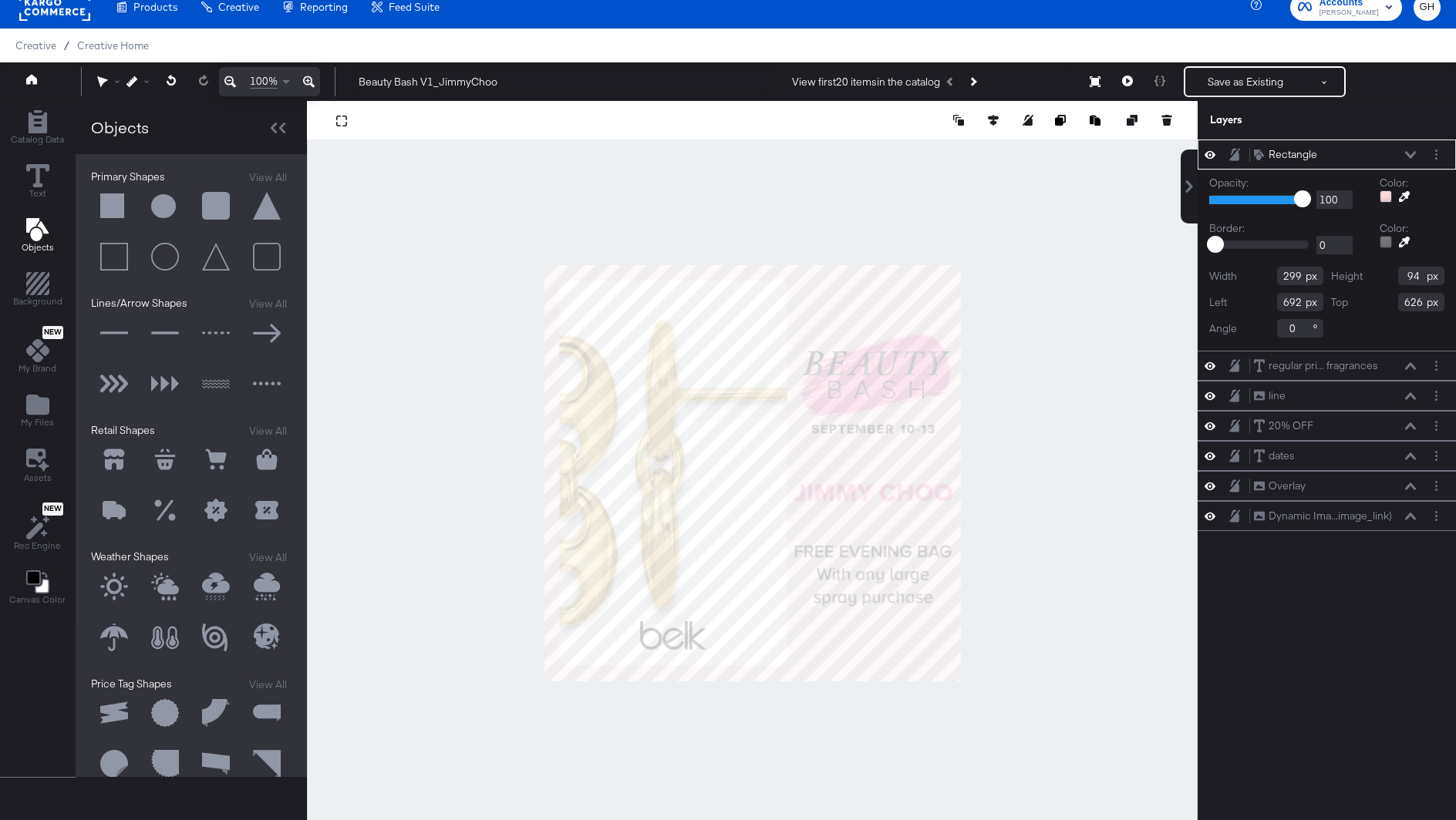
click at [1374, 620] on div "Rectangle Rectangle Opacity: 1 100 100 Color: Border: 0 44 0 Color: Width 299 H…" at bounding box center [1326, 481] width 259 height 682
click at [1109, 599] on div at bounding box center [752, 473] width 891 height 744
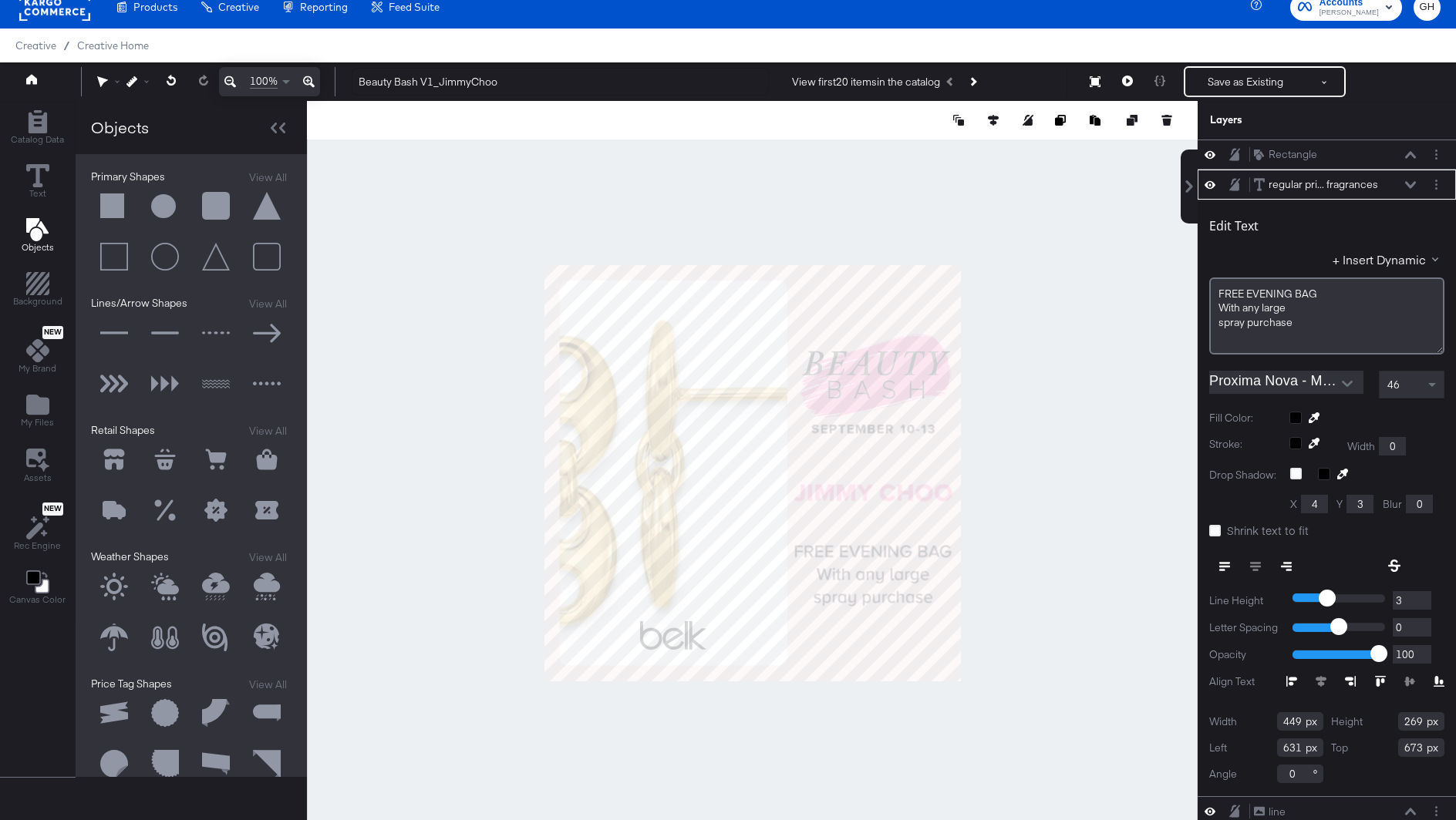
scroll to position [32, 0]
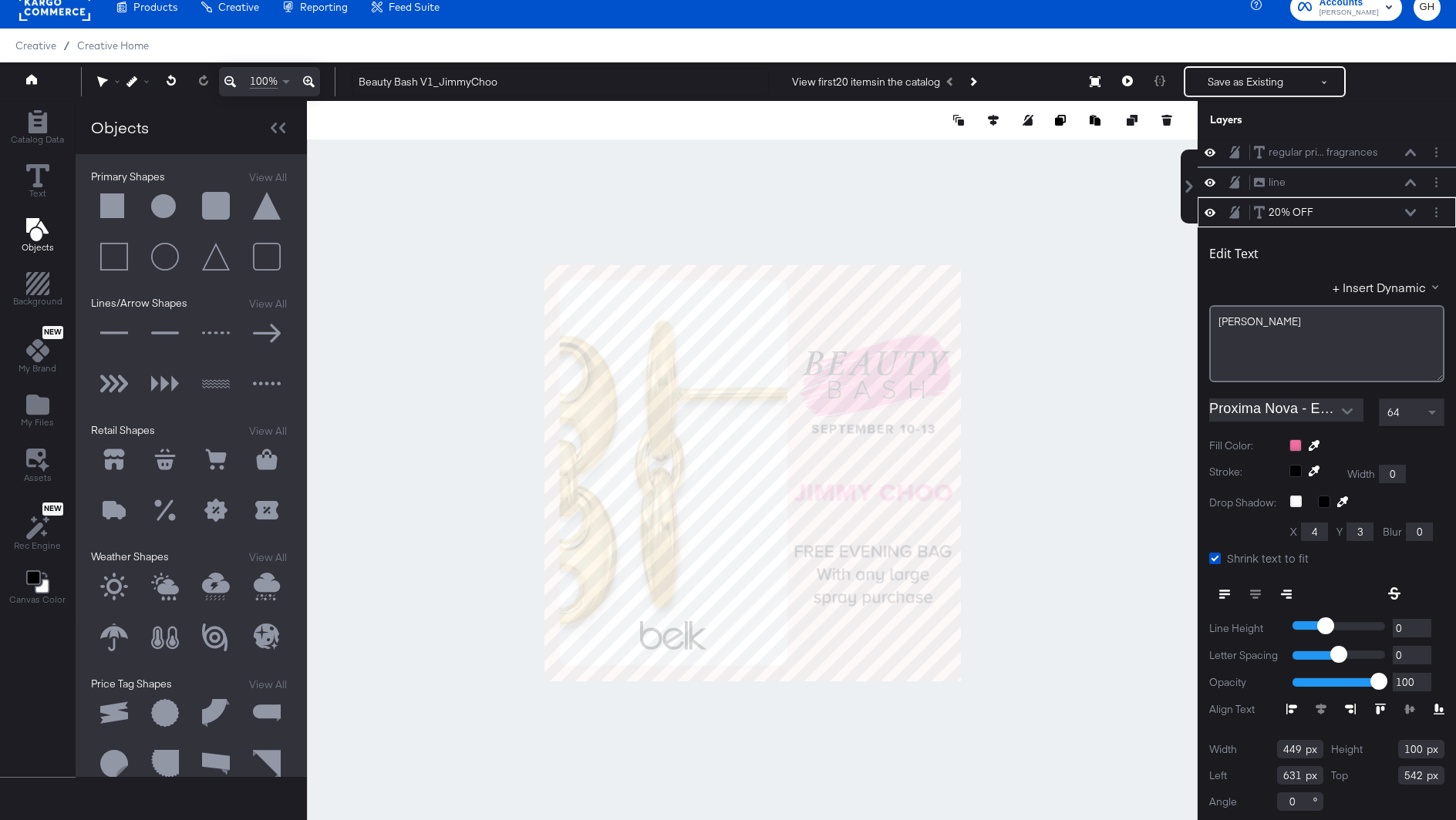
click at [1295, 447] on div at bounding box center [1366, 445] width 155 height 12
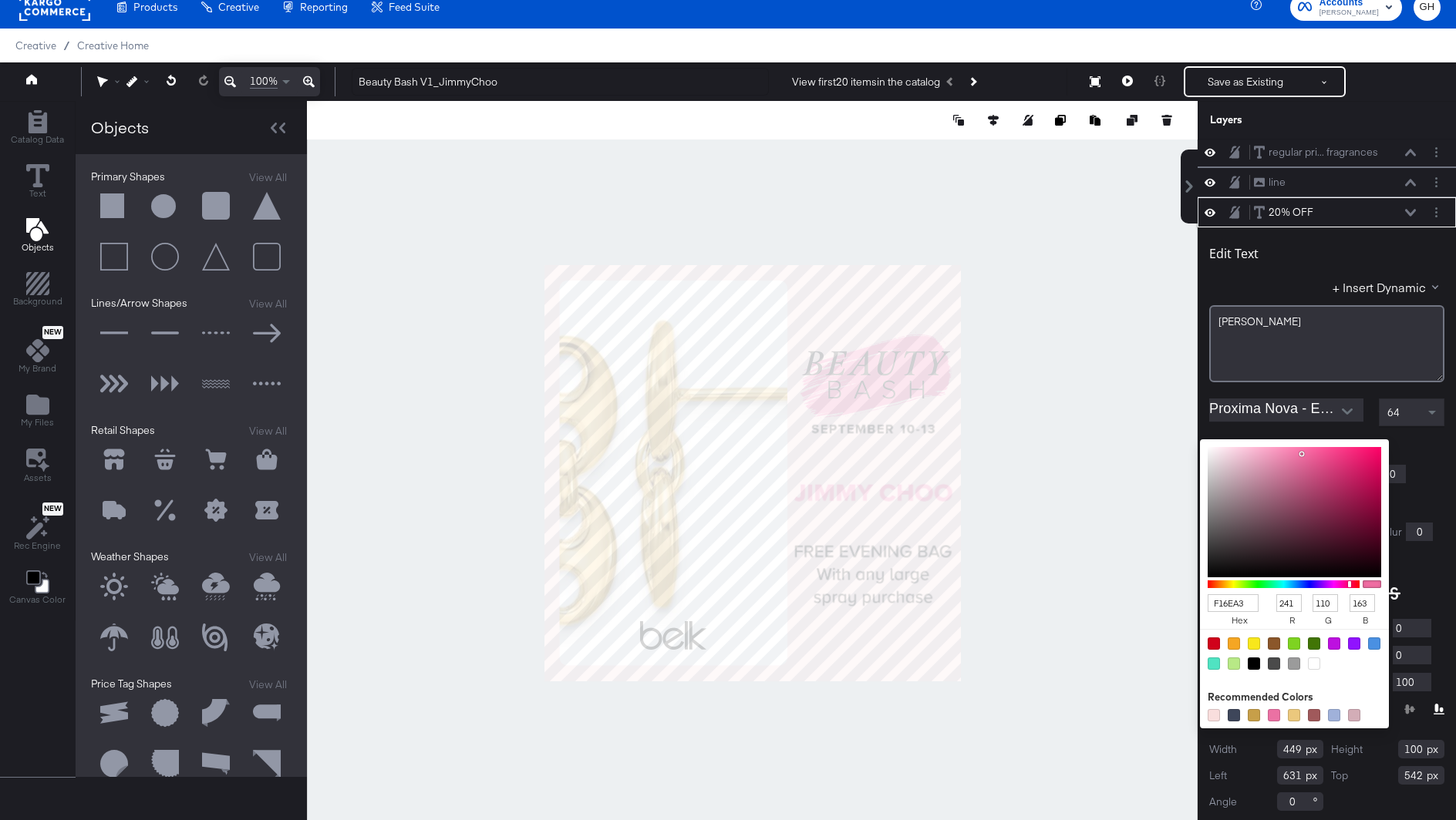
click at [1245, 596] on input "F16EA3" at bounding box center [1233, 603] width 51 height 18
type input "237"
type input "240"
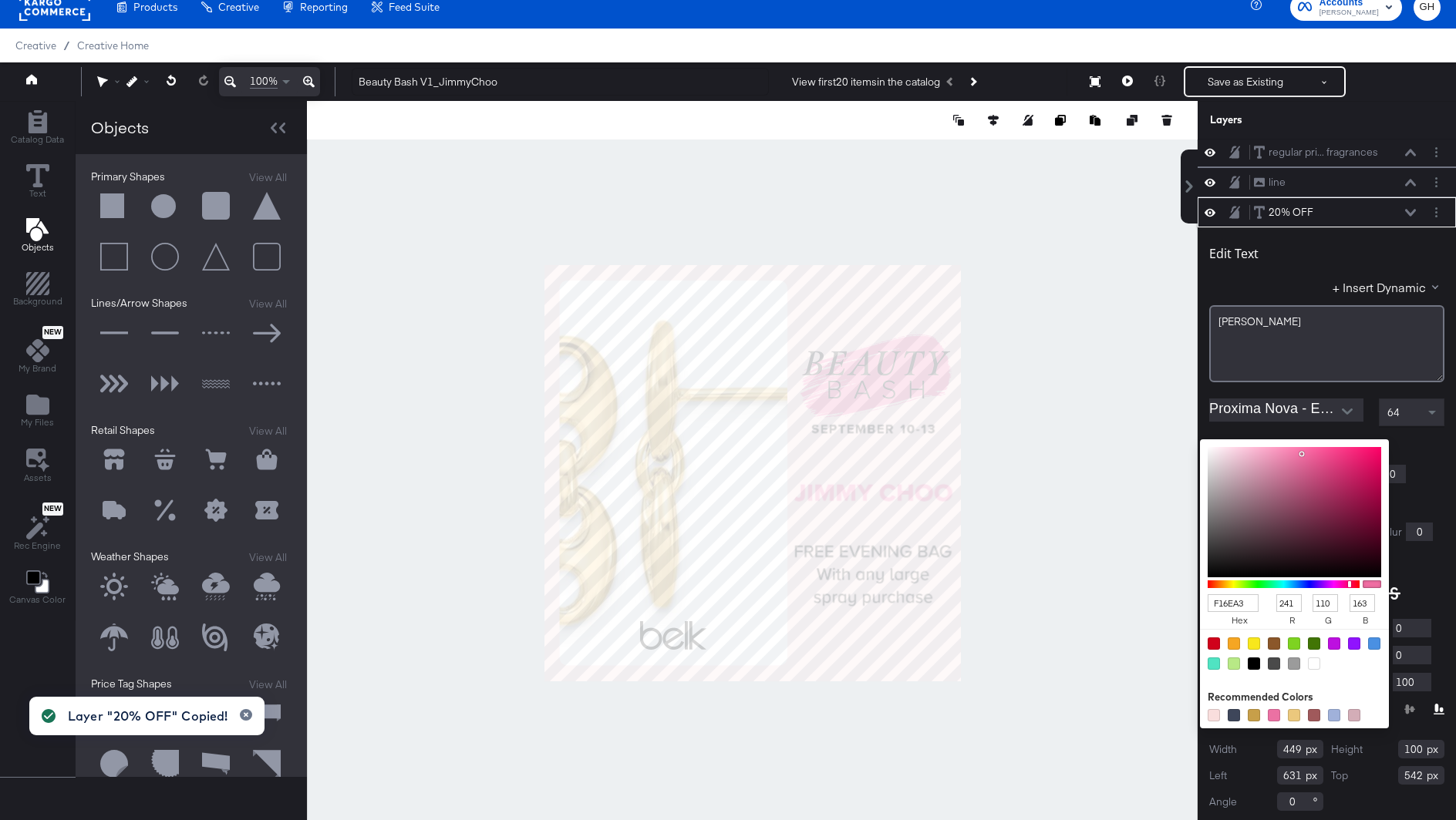
type input "242"
click at [1077, 609] on div at bounding box center [752, 473] width 889 height 744
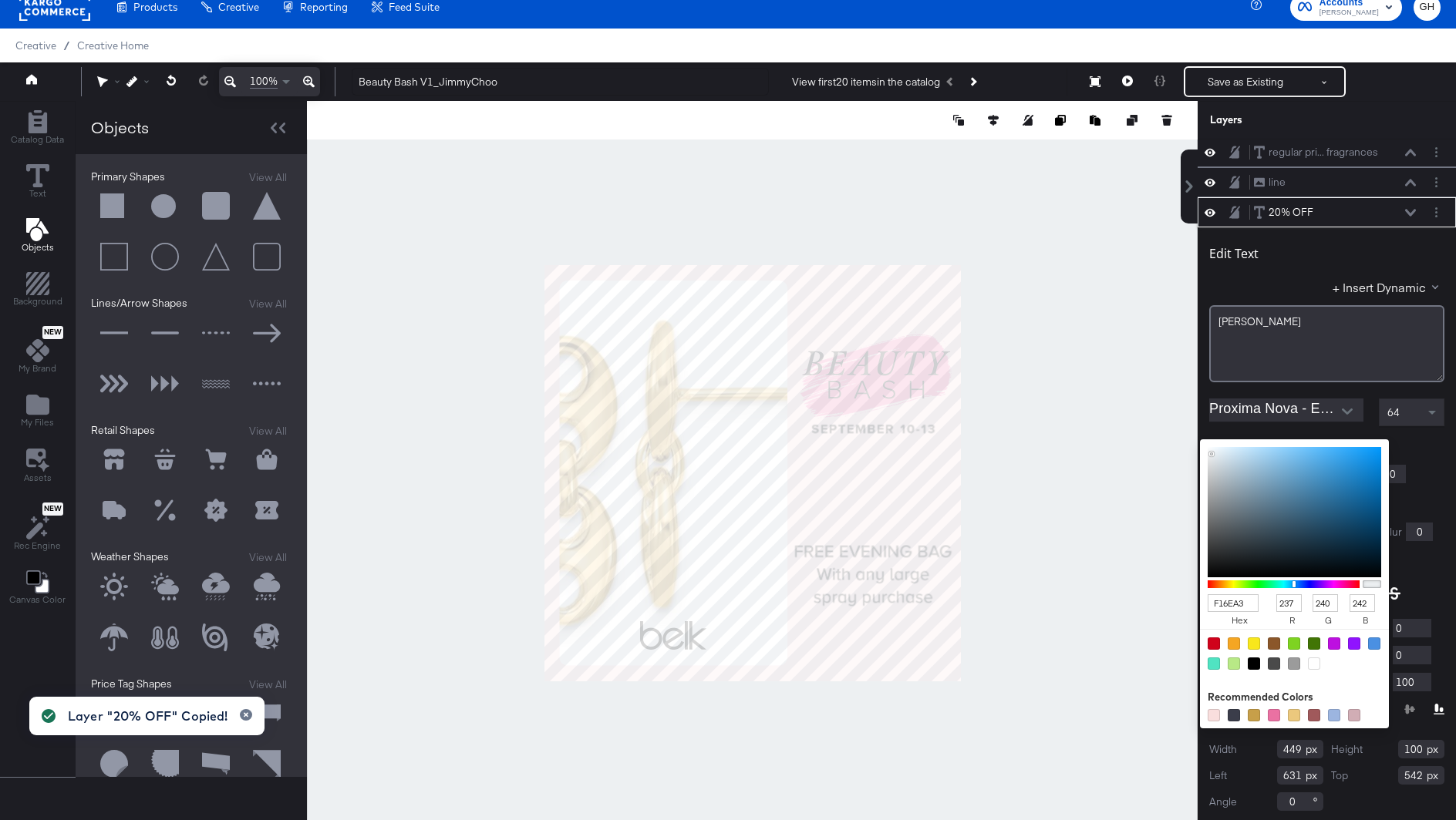
click at [1090, 391] on div at bounding box center [752, 473] width 889 height 744
click at [1154, 473] on div at bounding box center [752, 473] width 889 height 744
click at [1424, 564] on div "Edit Text + Insert Dynamic JIMMY CHOO Proxima Nova - Extrabold 64 Fill Color: F…" at bounding box center [1326, 525] width 259 height 597
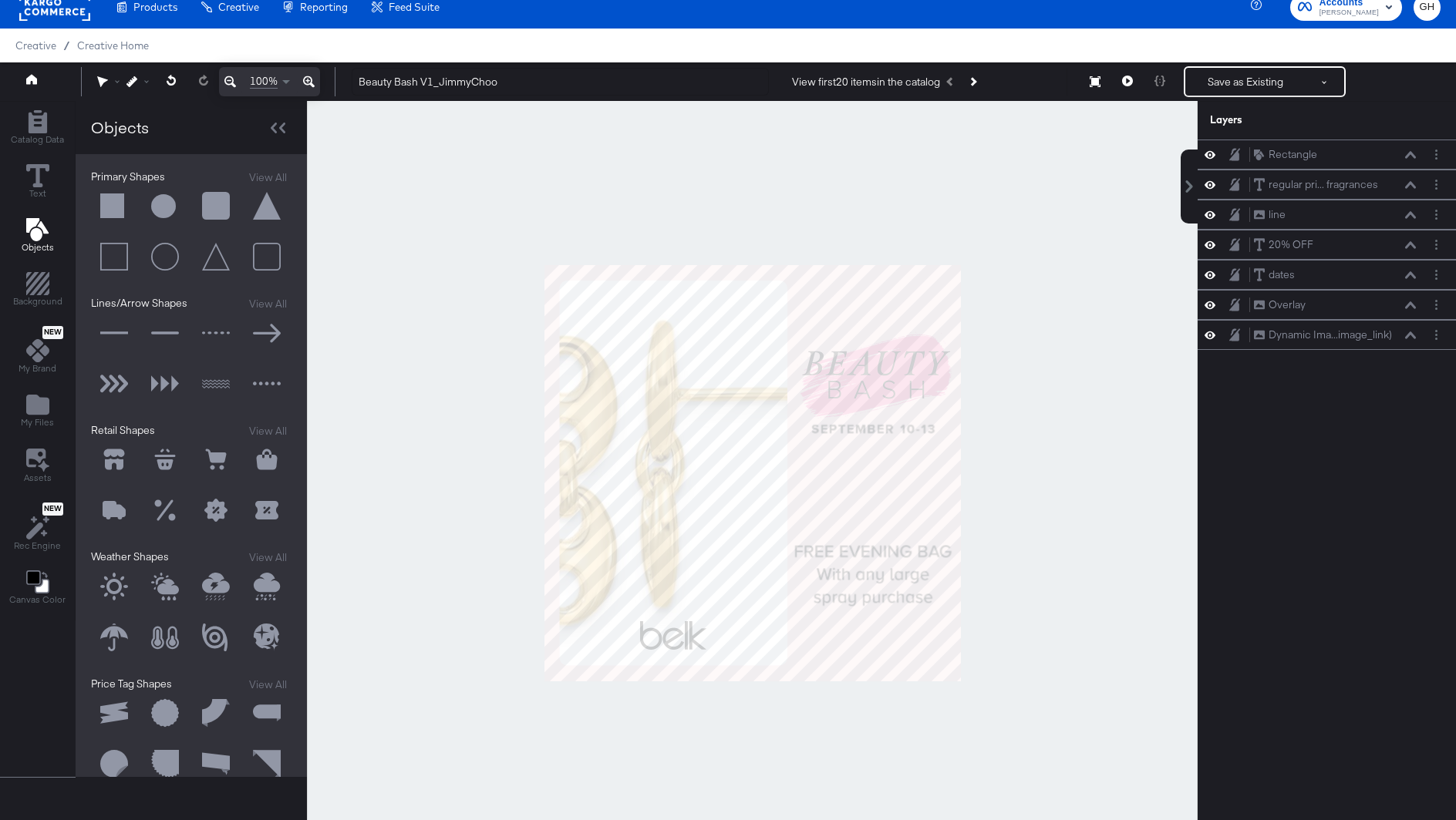
click at [1139, 612] on div at bounding box center [752, 473] width 891 height 744
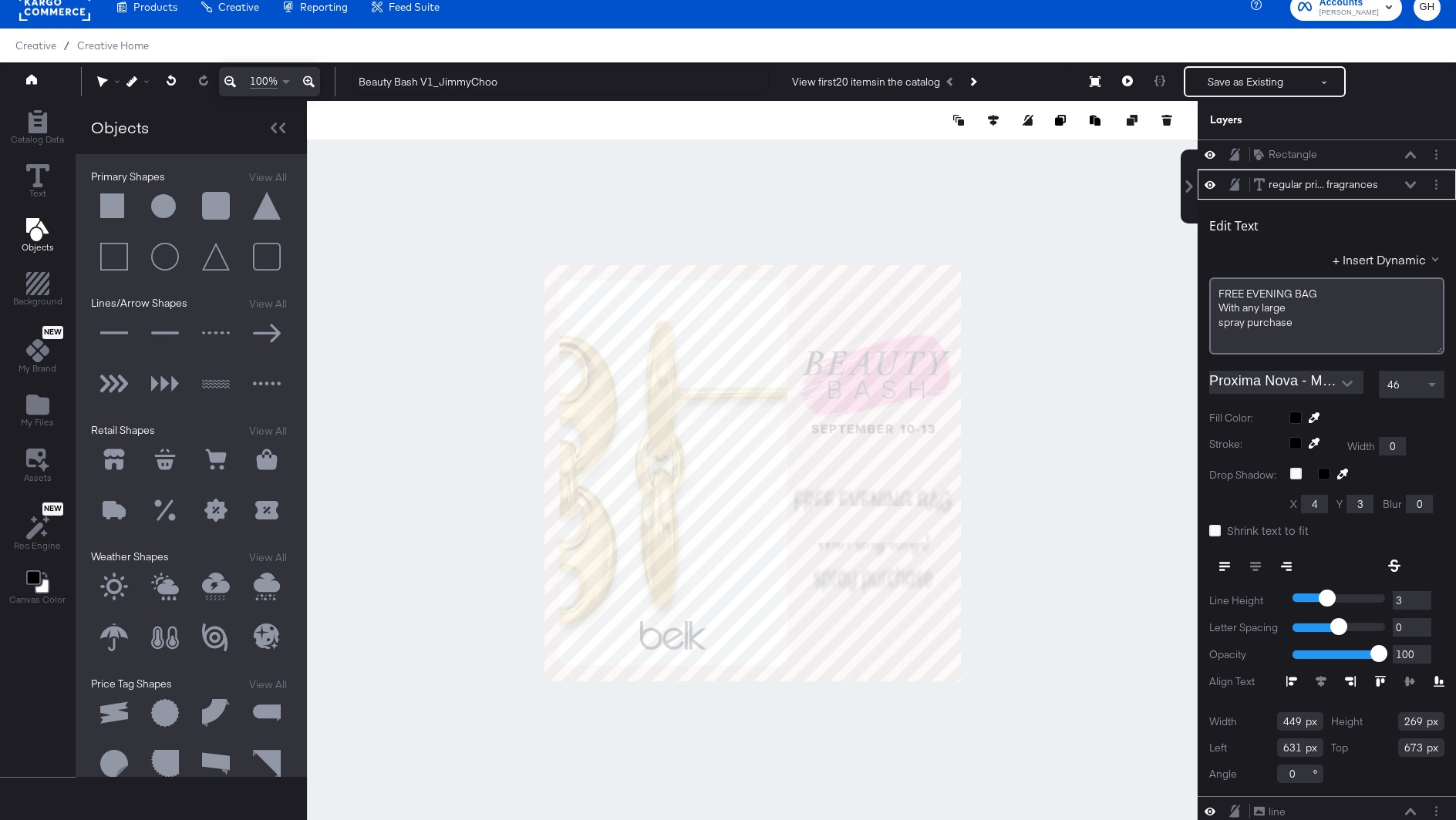
type input "444"
type input "498"
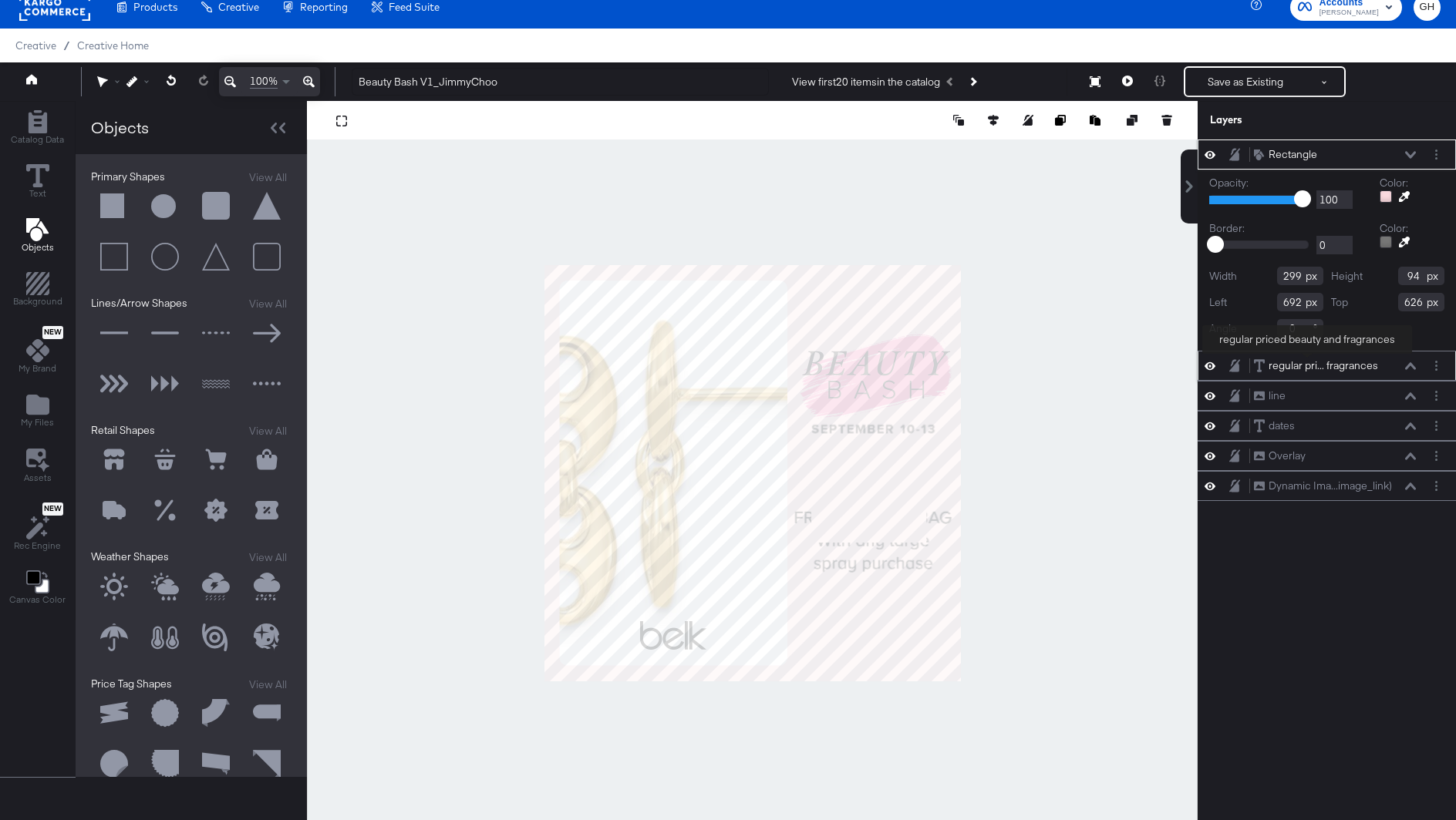
click at [1307, 364] on div "regular pri... fragrances" at bounding box center [1323, 366] width 109 height 15
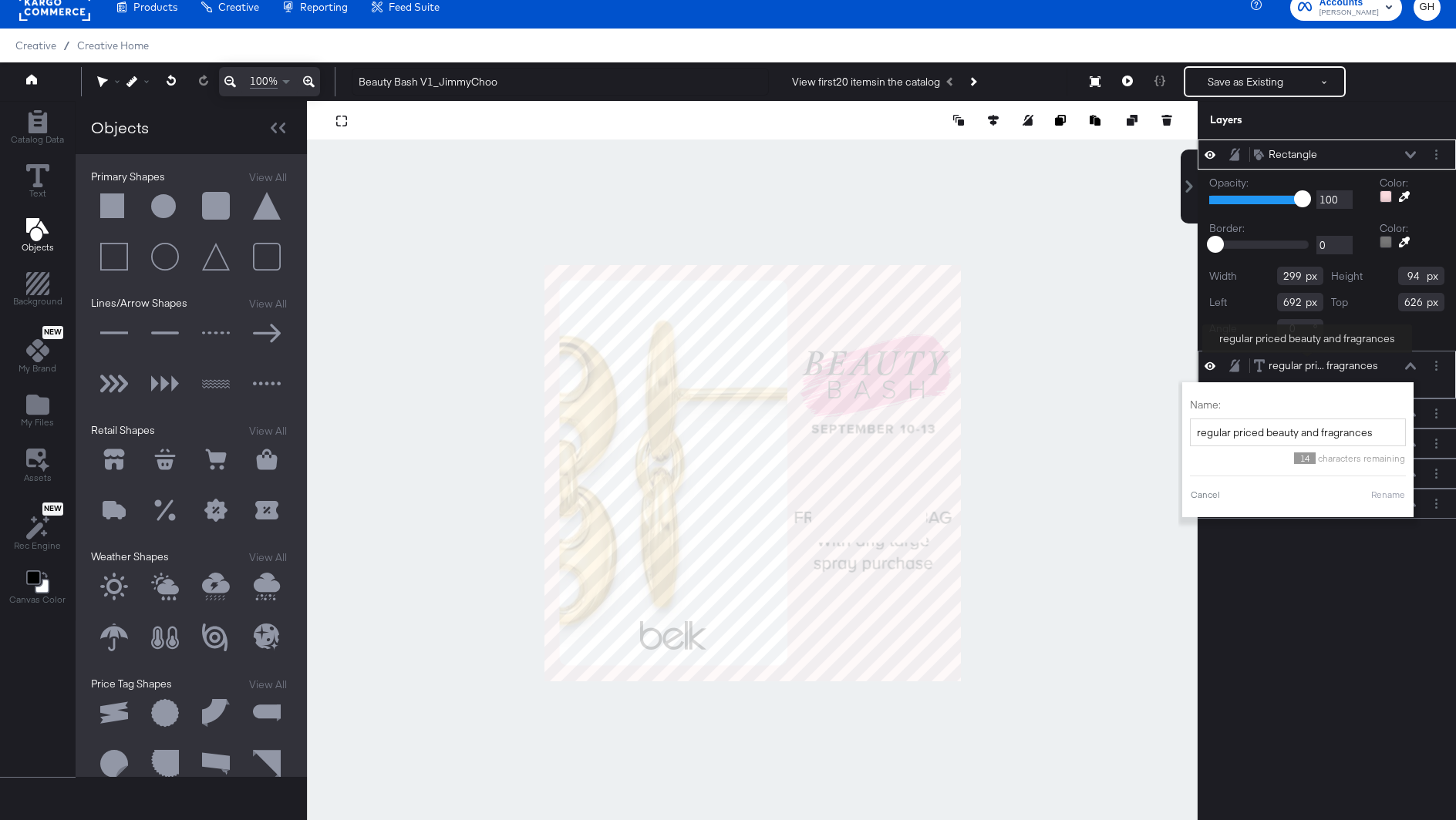
click at [1307, 363] on div "regular pri... fragrances" at bounding box center [1323, 366] width 109 height 15
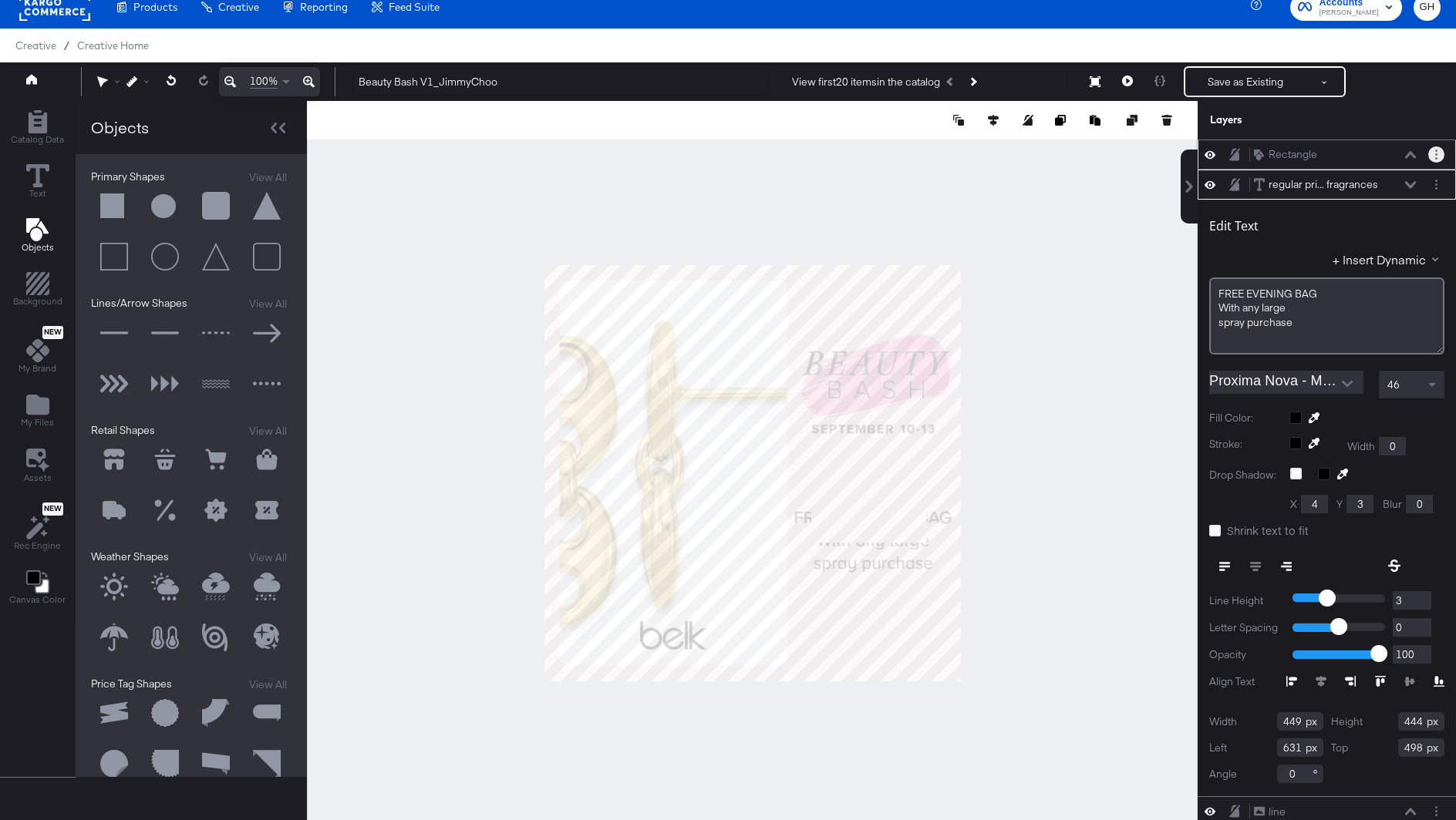
drag, startPoint x: 1435, startPoint y: 152, endPoint x: 1434, endPoint y: 163, distance: 11.0
click at [1434, 167] on div "Rectangle Rectangle" at bounding box center [1326, 155] width 259 height 30
click at [1409, 177] on div "regular pri... fragrances regular priced beauty and fragrances" at bounding box center [1335, 184] width 163 height 16
click at [1410, 186] on icon at bounding box center [1411, 185] width 11 height 7
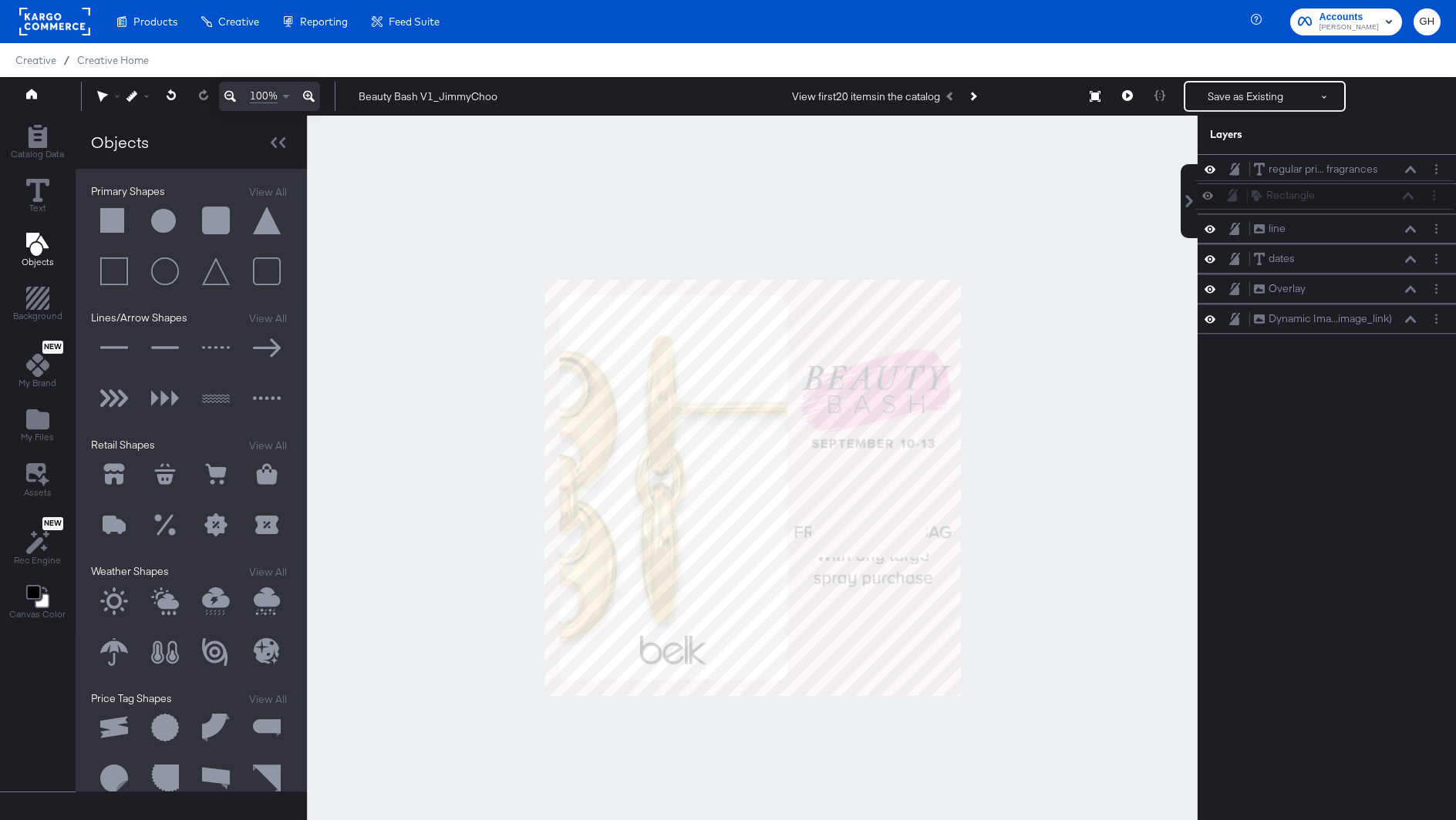
drag, startPoint x: 1436, startPoint y: 157, endPoint x: 1432, endPoint y: 212, distance: 55.1
click at [1432, 212] on div "Rectangle Rectangle regular pri... fragrances regular priced beauty and fragran…" at bounding box center [1326, 244] width 259 height 180
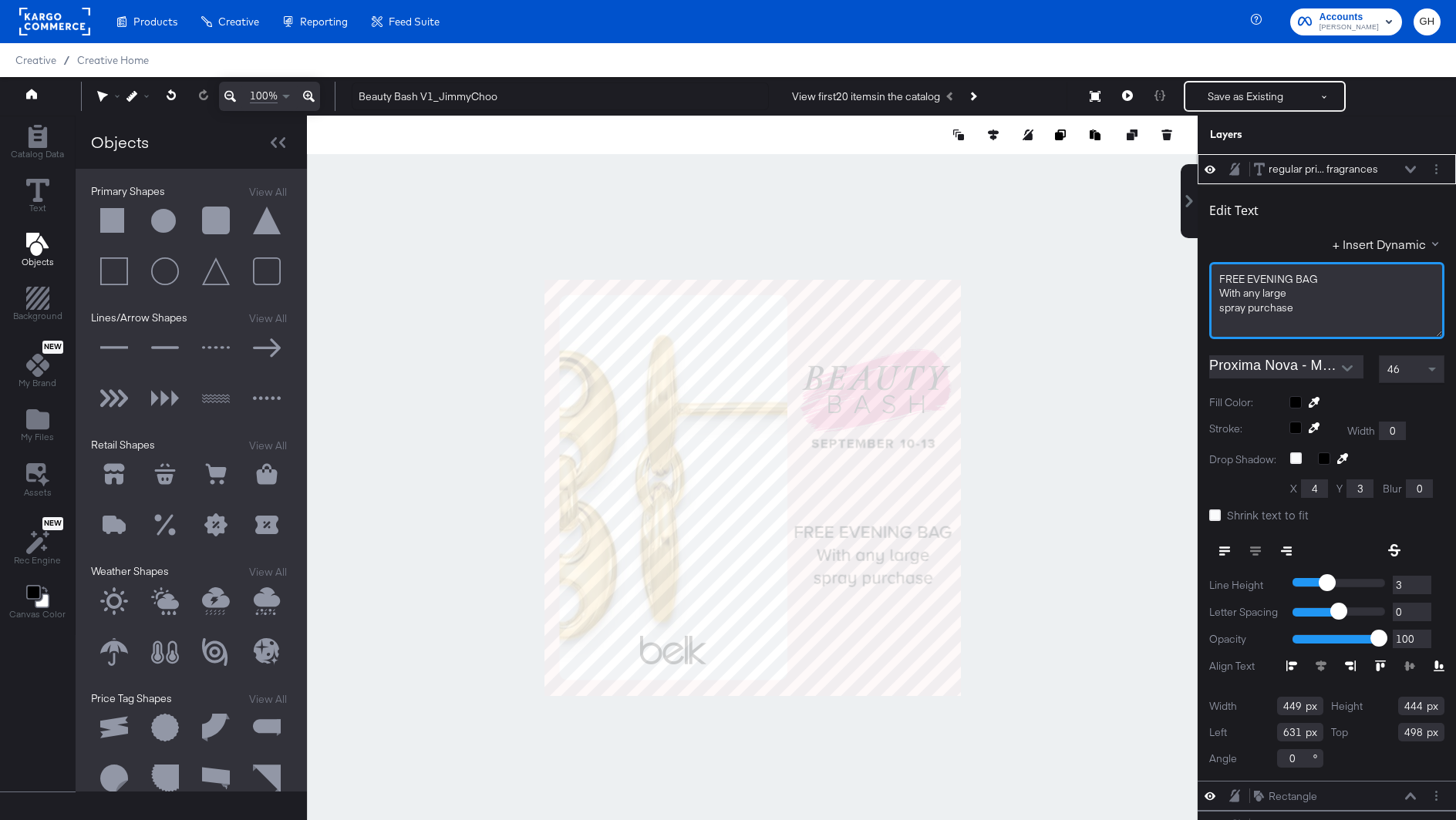
click at [1247, 281] on span "FREE EVENING BAG" at bounding box center [1269, 279] width 99 height 14
click at [1249, 275] on div "FREE" at bounding box center [1327, 280] width 215 height 15
drag, startPoint x: 1251, startPoint y: 278, endPoint x: 1217, endPoint y: 278, distance: 34.0
click at [1217, 278] on div "FREE EVENING BAG With any large spray purchase" at bounding box center [1327, 300] width 235 height 77
click at [1222, 295] on span "EVENING BAG" at bounding box center [1255, 293] width 71 height 14
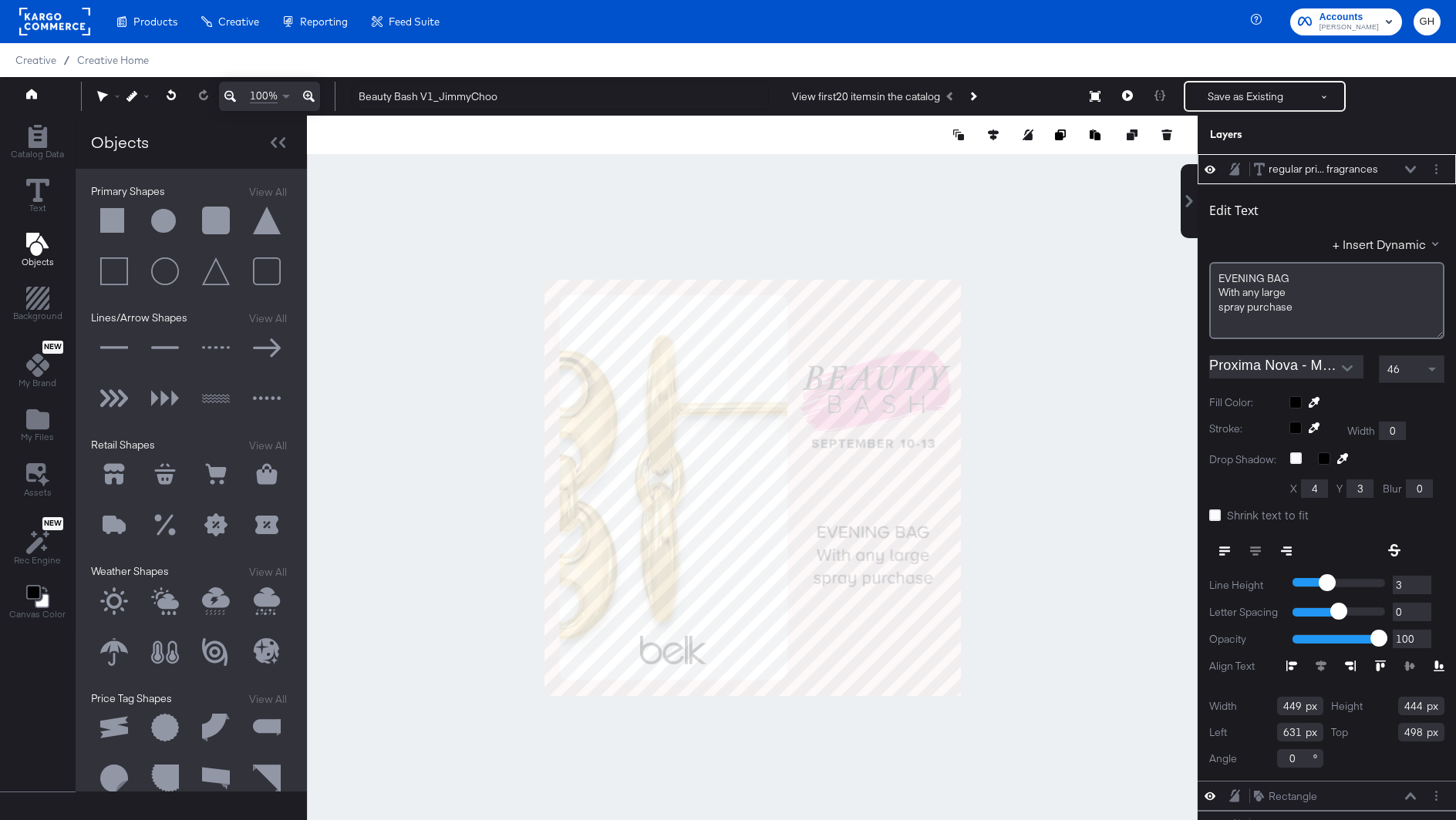
type input "371"
type input "571"
type input "329"
type input "613"
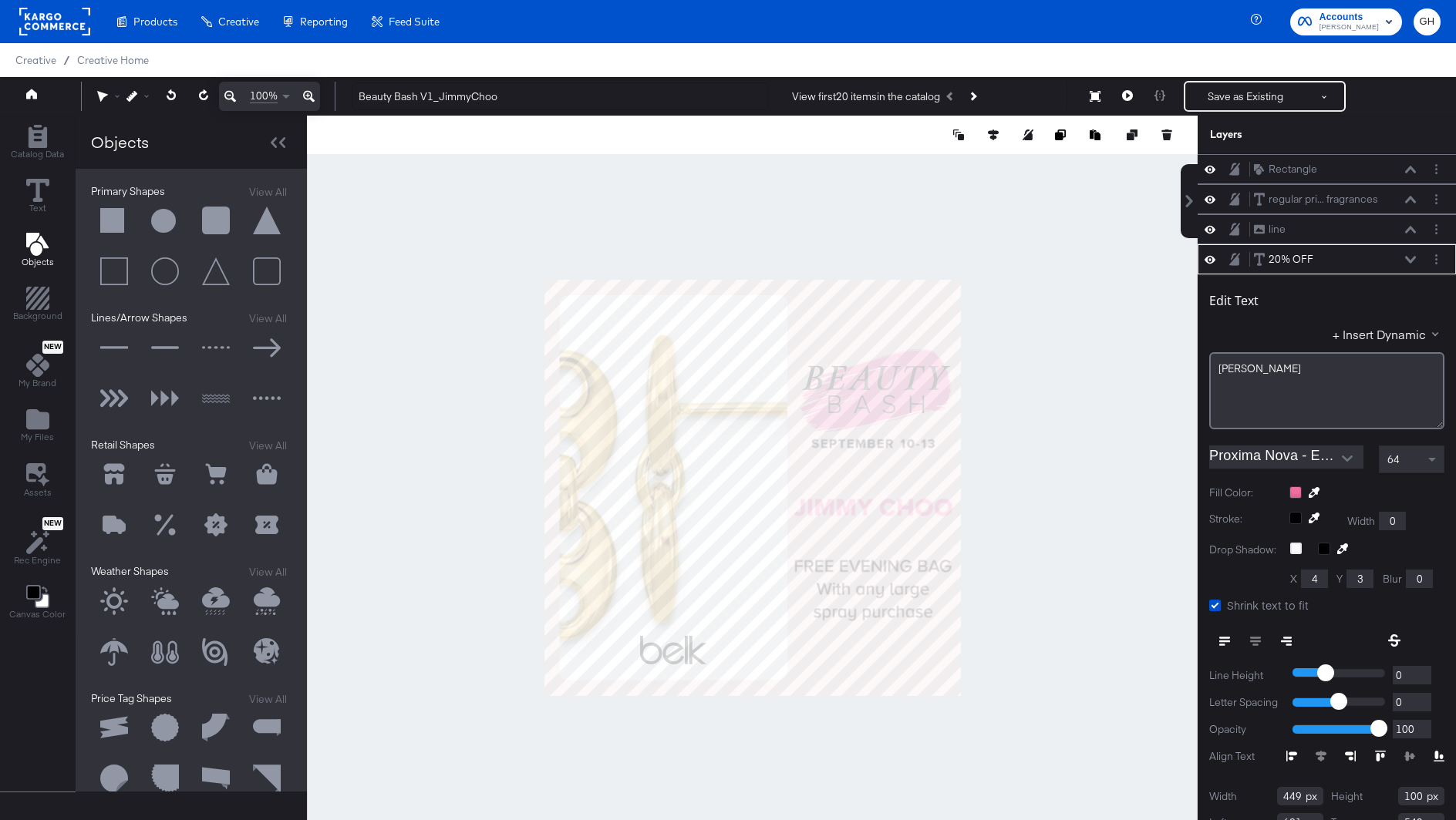
scroll to position [15, 0]
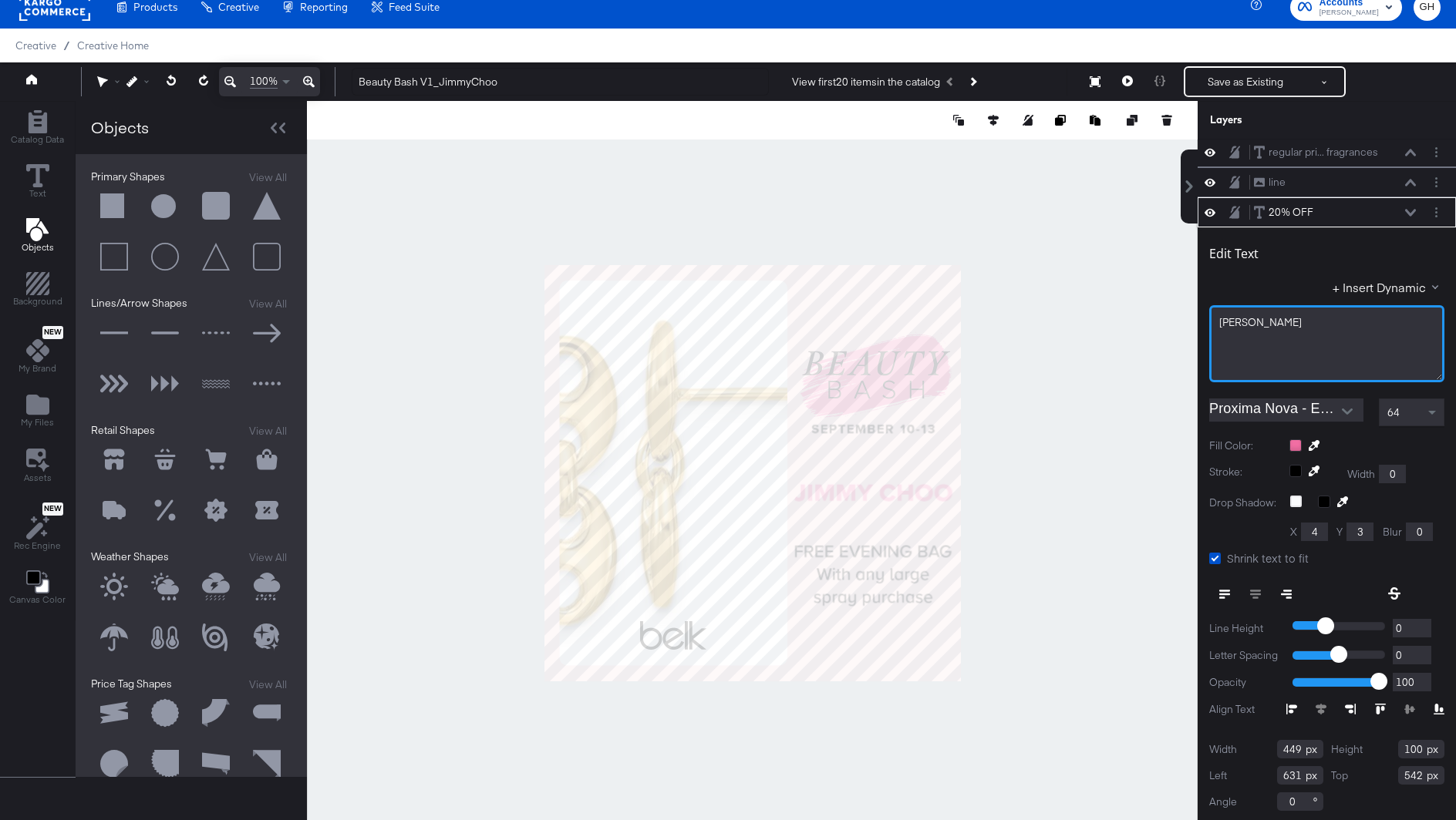
click at [1221, 323] on span "[PERSON_NAME]" at bounding box center [1260, 322] width 82 height 14
click at [1324, 322] on div "FREE JIMMY CHOO" at bounding box center [1327, 322] width 215 height 15
click at [1316, 322] on span "FREE JIMMY CHOO EVENING BAG" at bounding box center [1311, 322] width 184 height 14
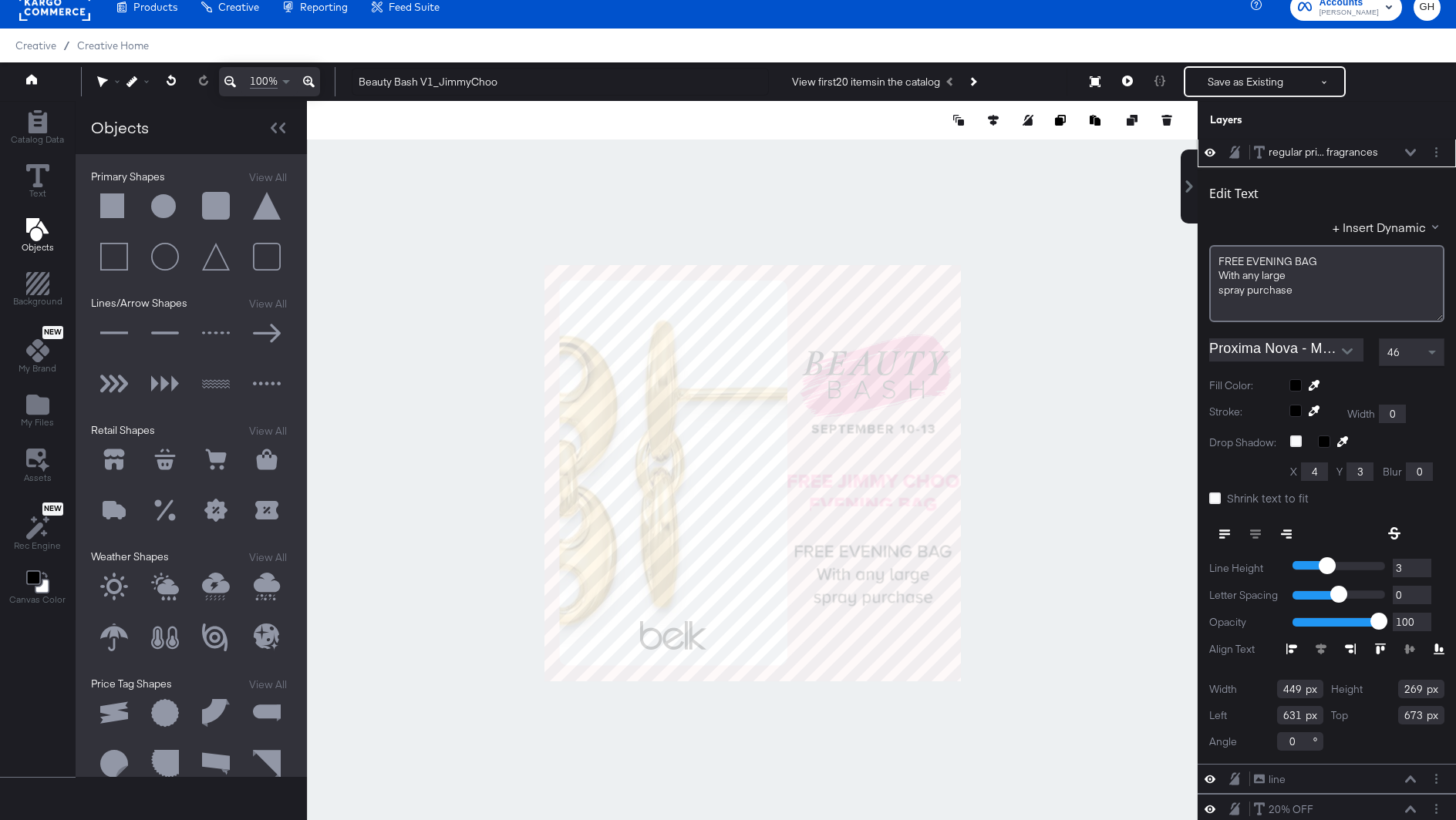
scroll to position [30, 0]
click at [1112, 421] on div at bounding box center [752, 473] width 891 height 744
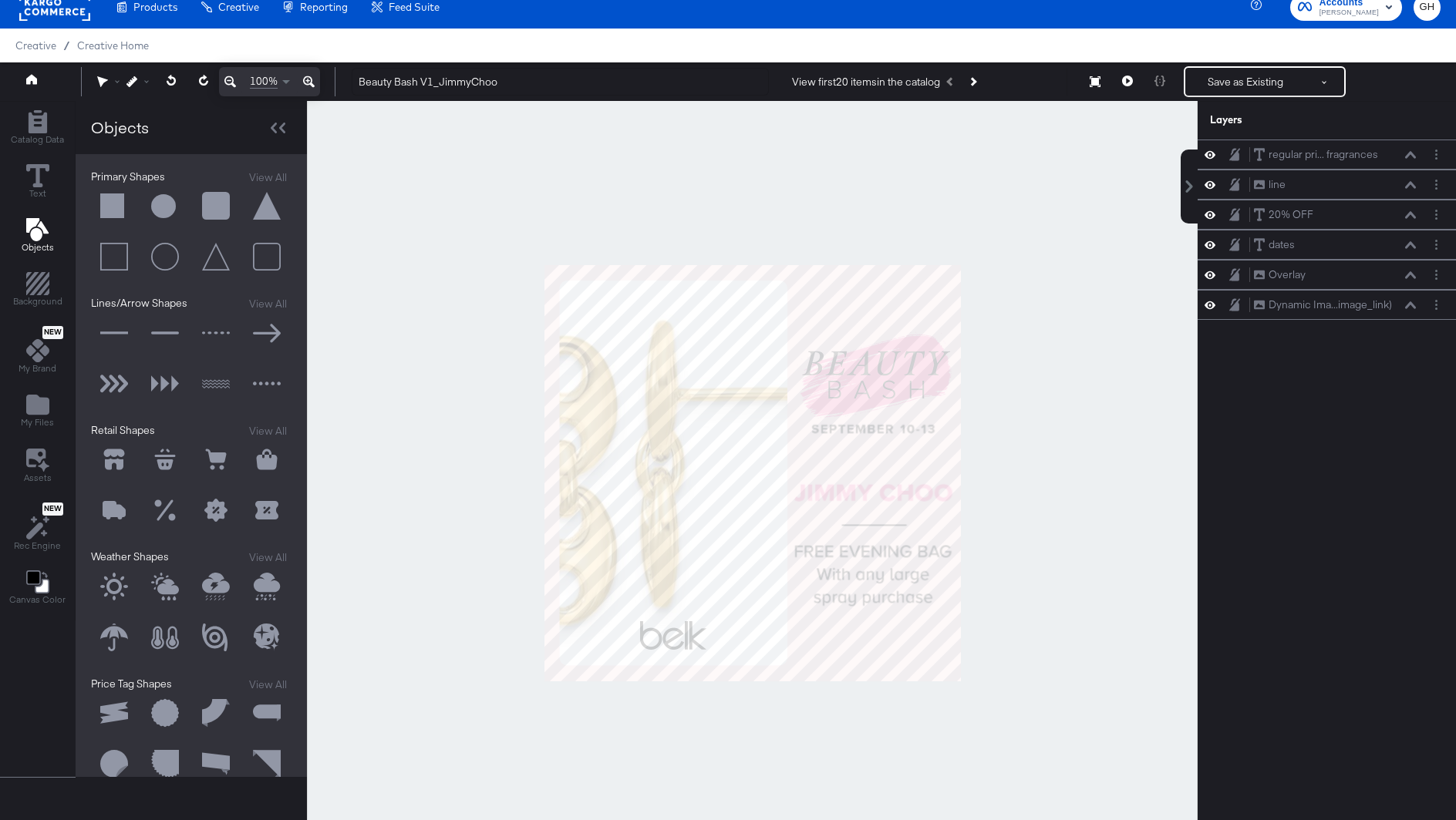
scroll to position [3, 0]
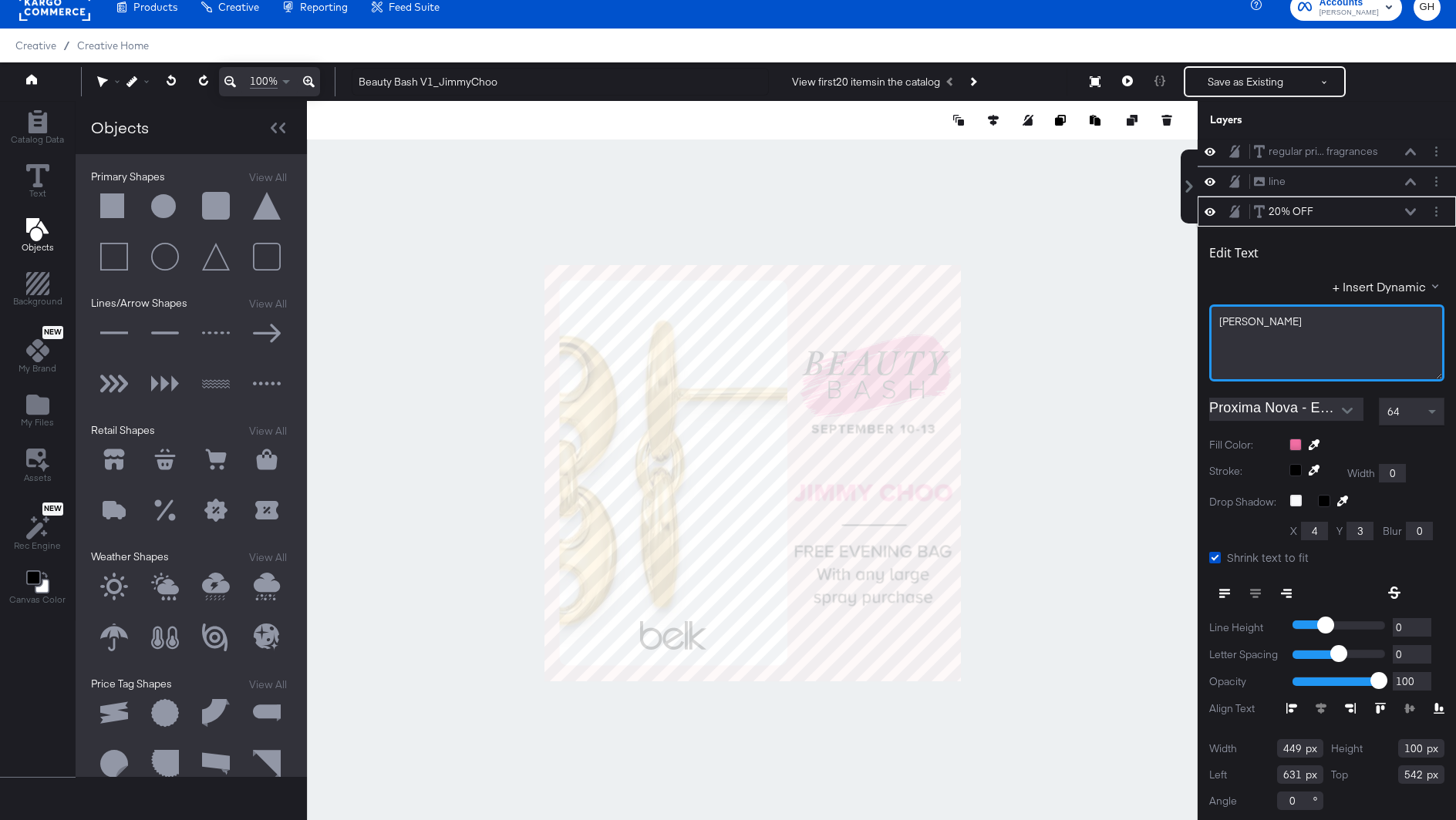
click at [1215, 317] on div "[PERSON_NAME]" at bounding box center [1327, 343] width 235 height 77
click at [1330, 320] on div "FREE JIMMY CHOO" at bounding box center [1327, 322] width 215 height 15
click at [1316, 323] on span "FREE JIMMY CHOO EVENING BAG" at bounding box center [1311, 321] width 184 height 14
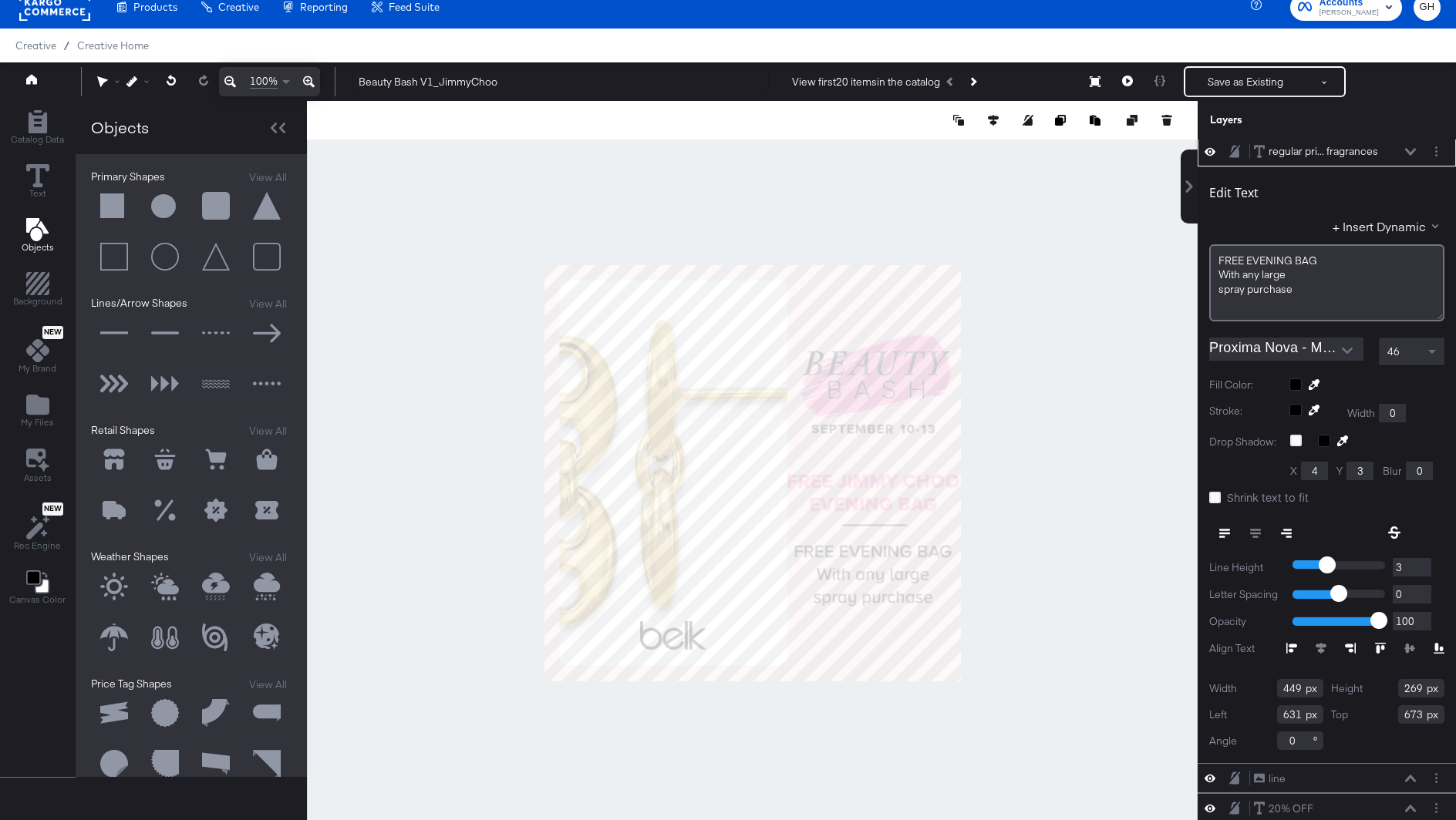
scroll to position [0, 0]
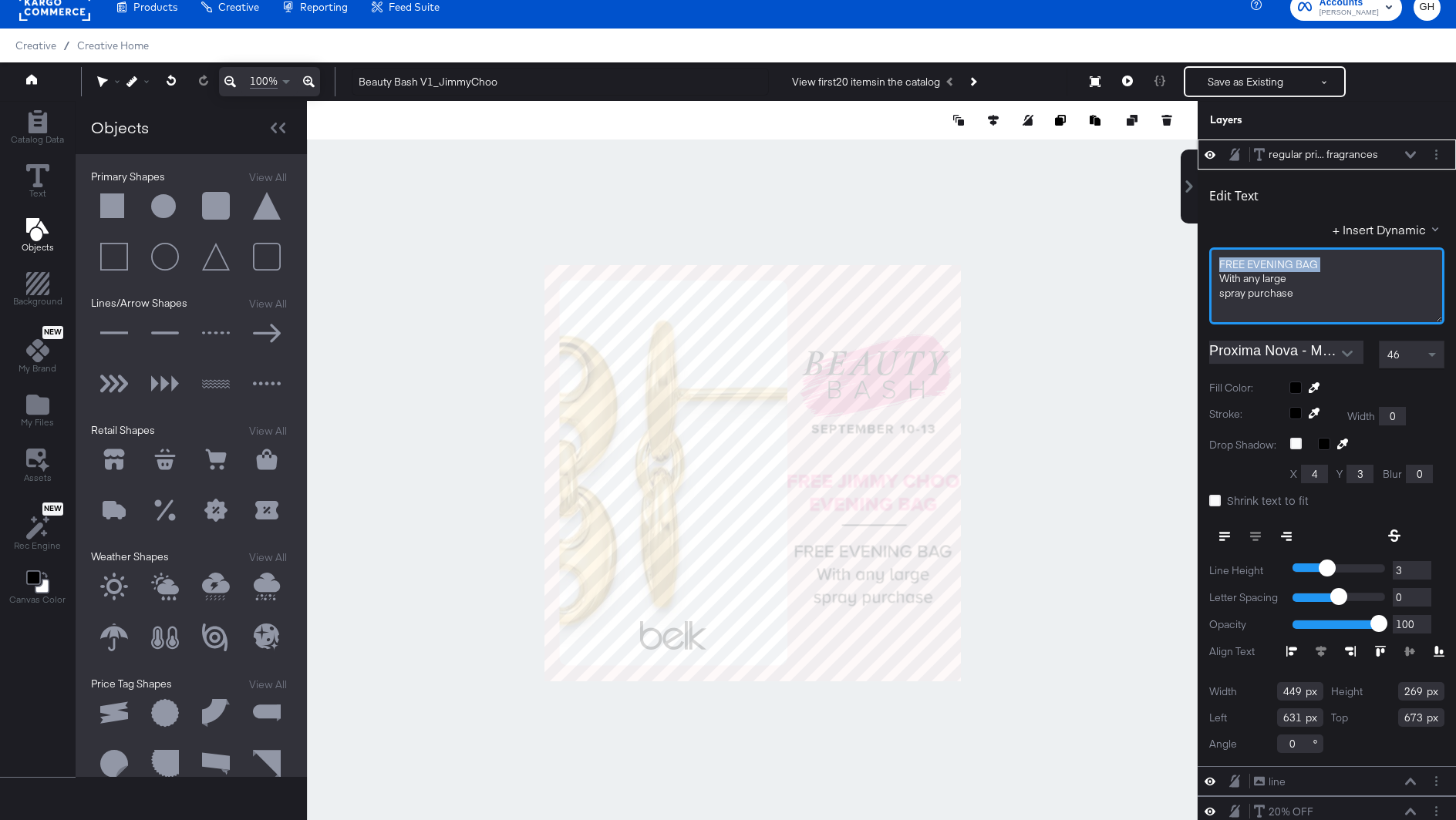
drag, startPoint x: 1220, startPoint y: 279, endPoint x: 1209, endPoint y: 253, distance: 28.2
click at [1209, 253] on div "FREE EVENING BAG With any large spray purchase" at bounding box center [1327, 285] width 235 height 77
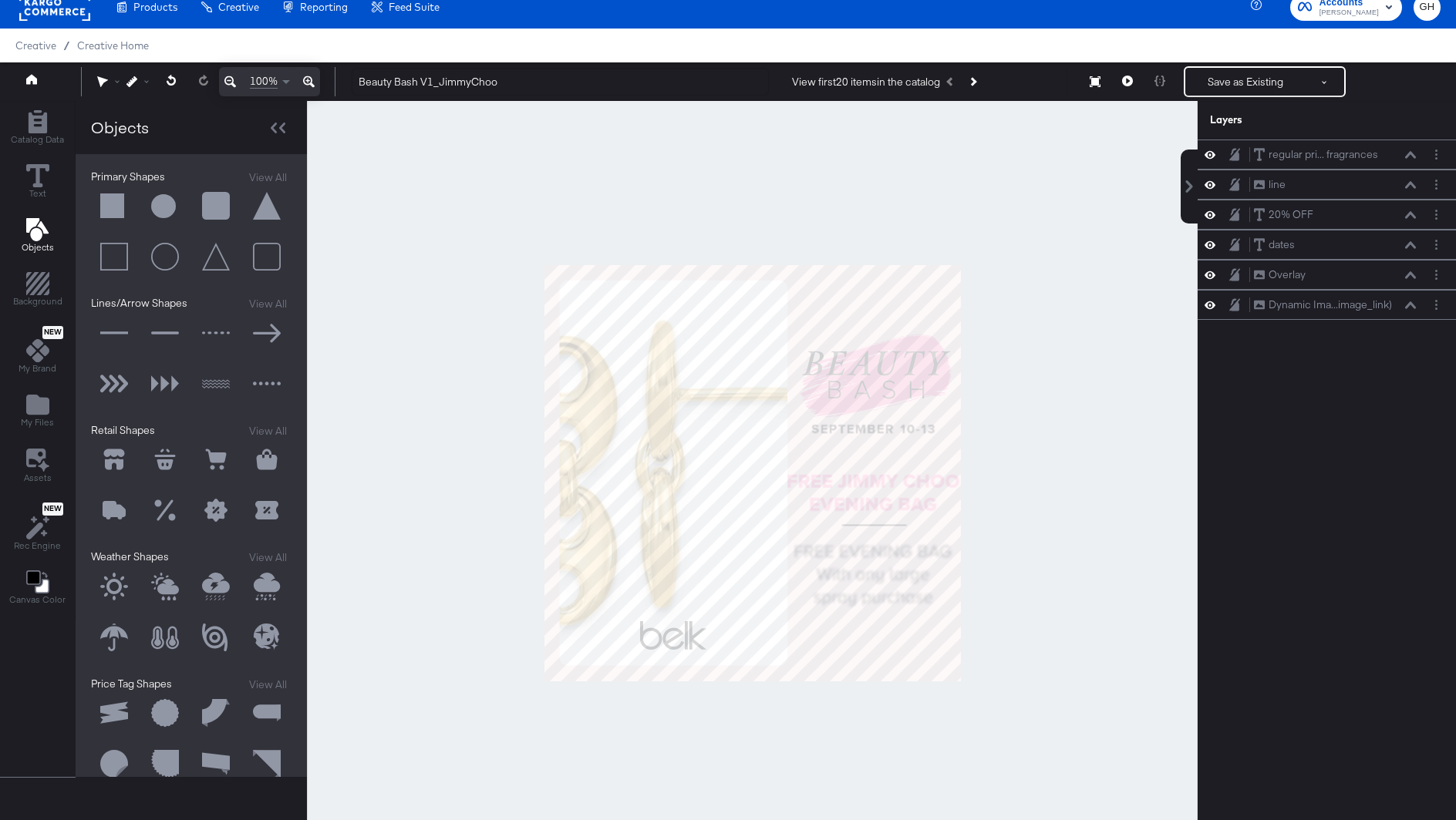
click at [1069, 603] on div at bounding box center [752, 473] width 891 height 744
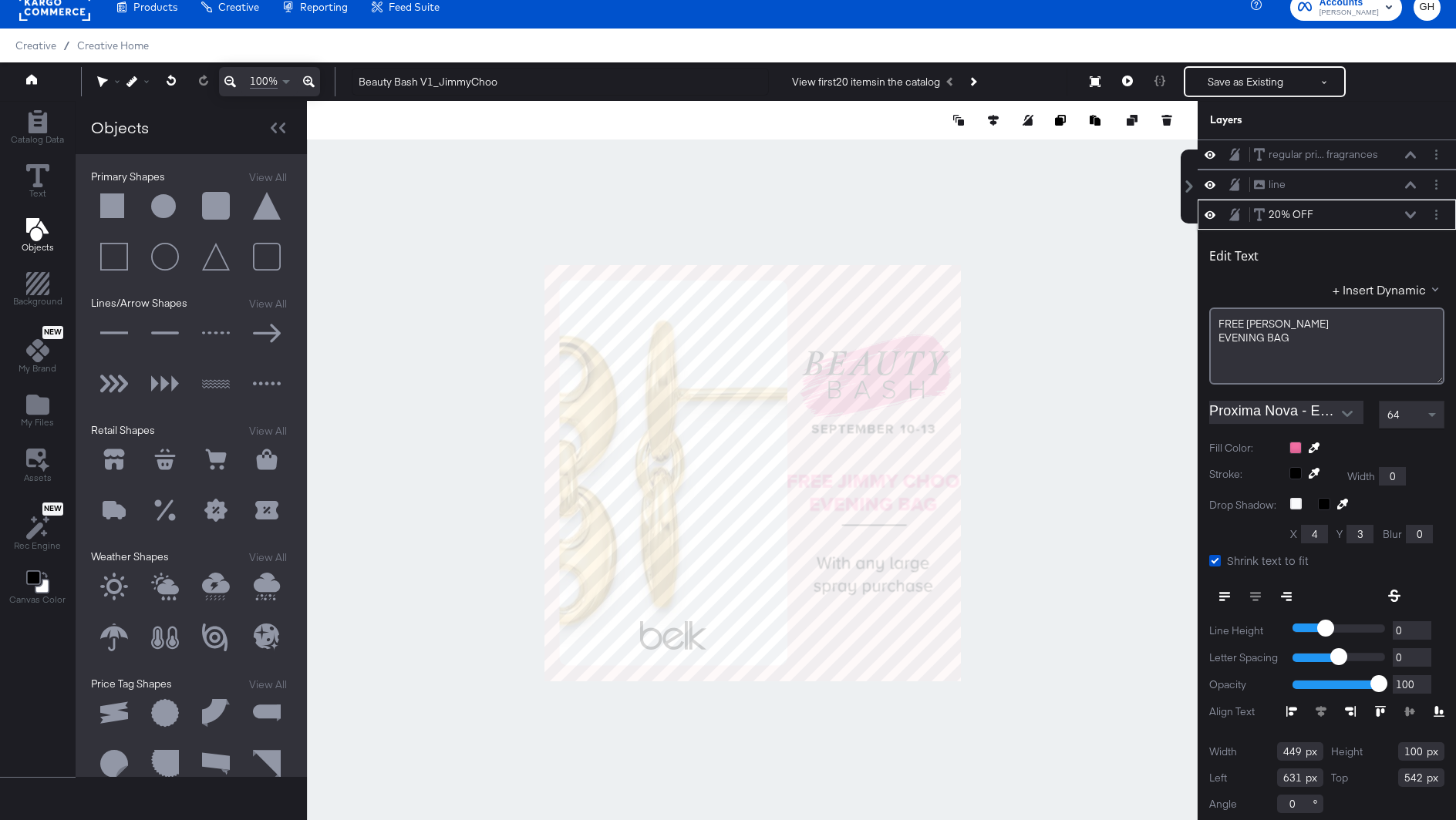
scroll to position [3, 0]
click at [1405, 425] on div at bounding box center [1327, 425] width 235 height 1
click at [1405, 415] on div "64" at bounding box center [1412, 411] width 64 height 26
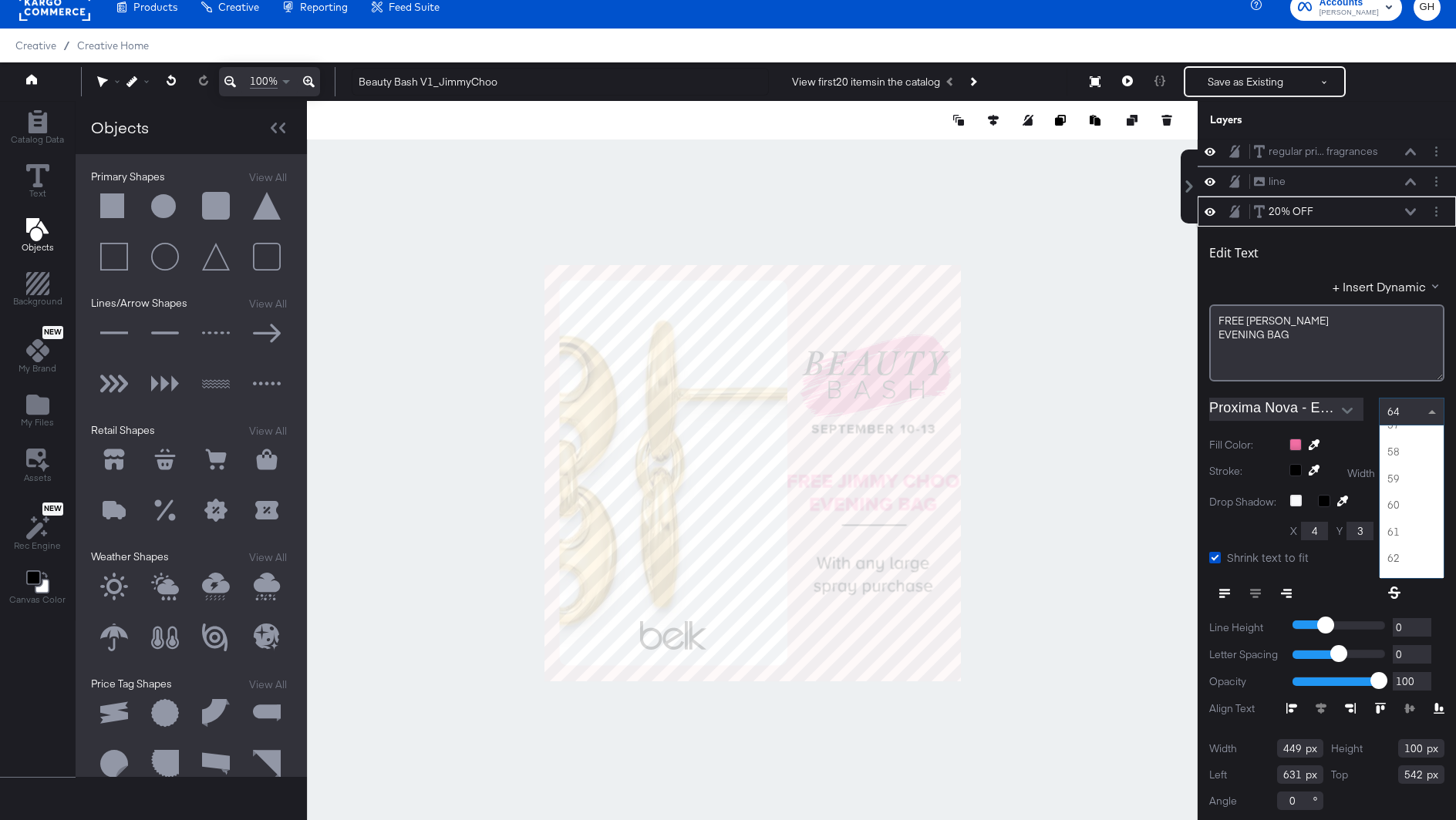
scroll to position [1462, 0]
click at [1407, 415] on div "57" at bounding box center [1412, 411] width 64 height 26
click at [1119, 517] on div at bounding box center [752, 473] width 891 height 744
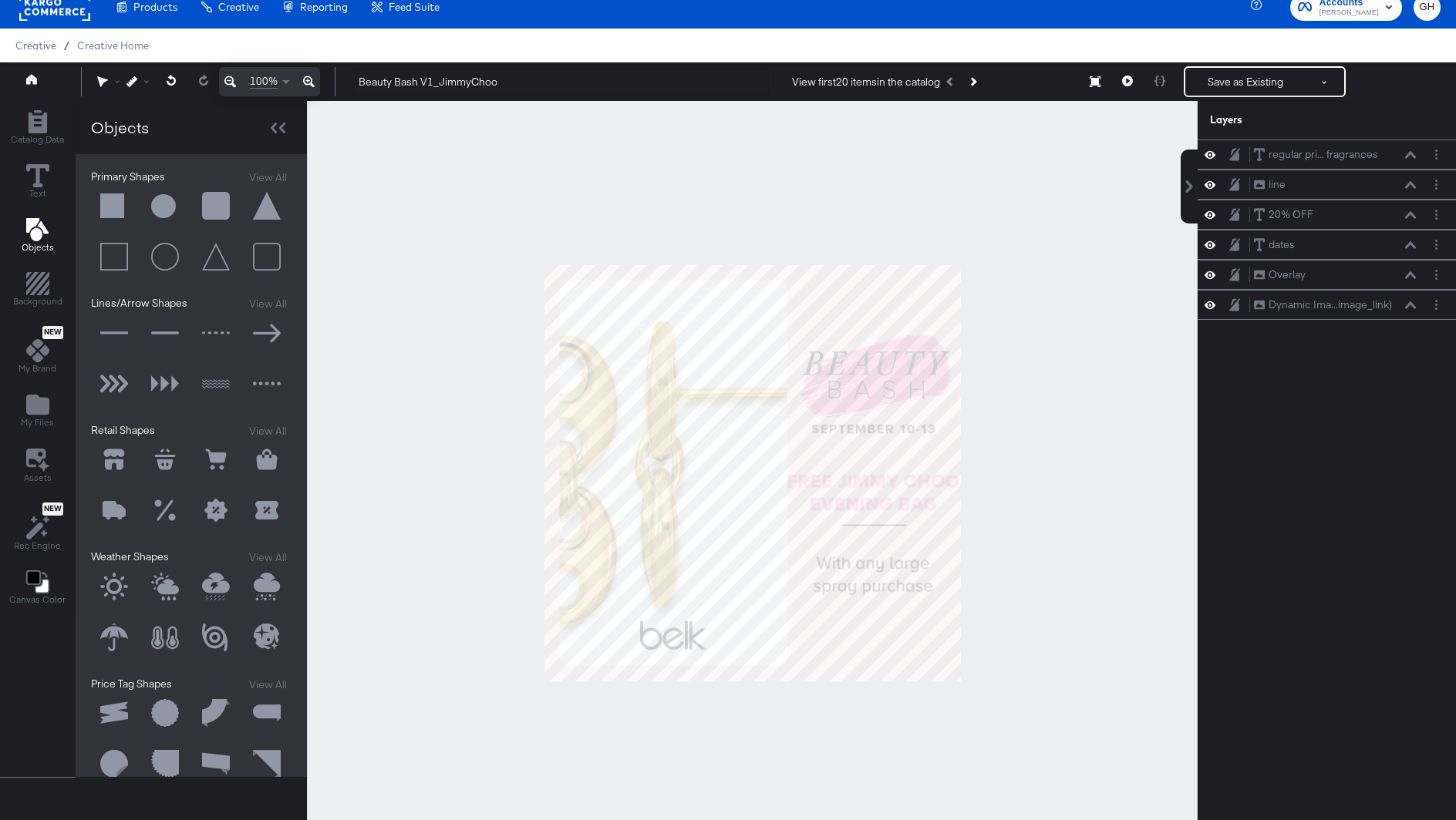
scroll to position [3, 0]
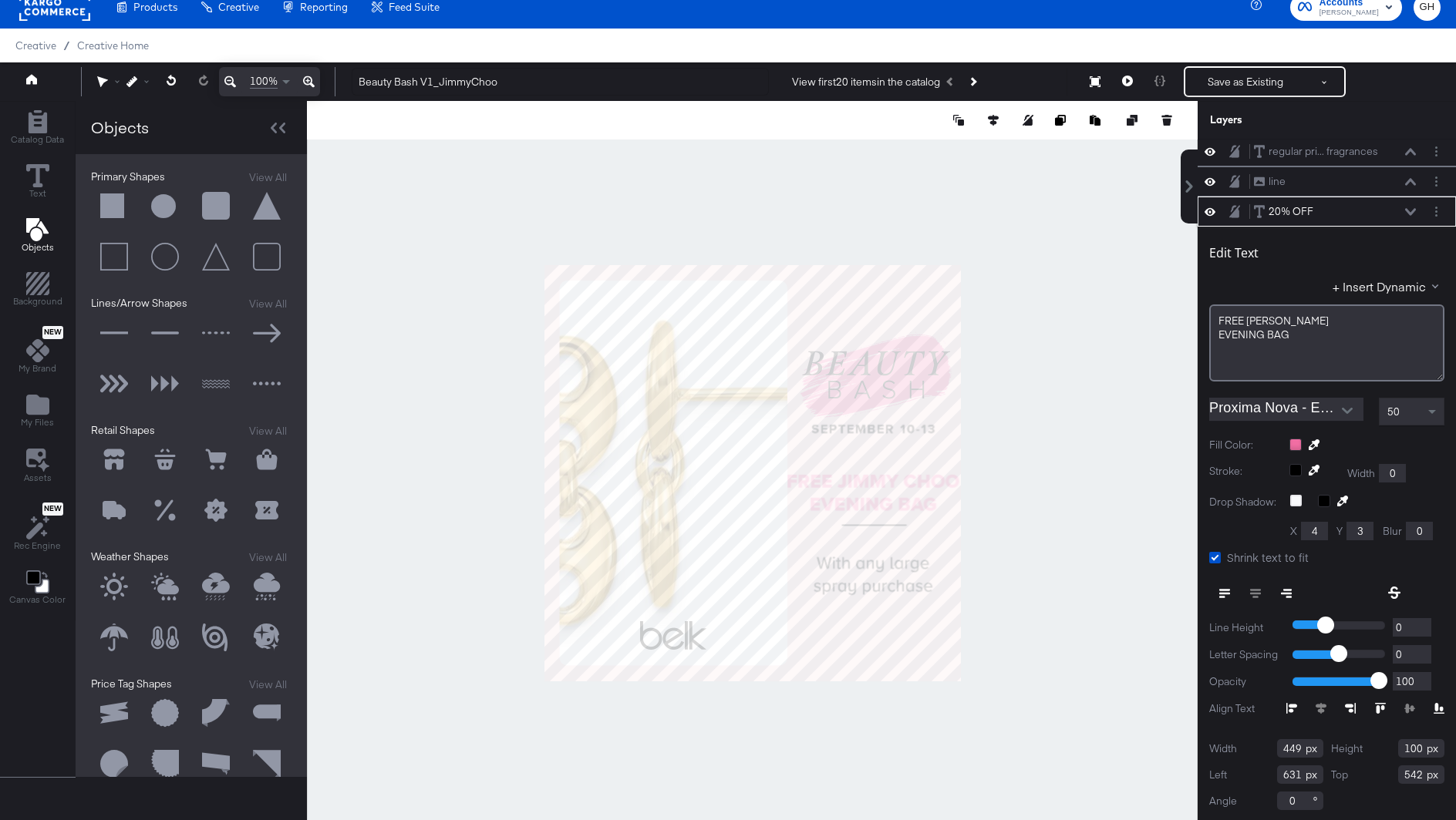
click at [1409, 412] on div "50" at bounding box center [1412, 411] width 64 height 26
click at [1416, 408] on div "30" at bounding box center [1412, 411] width 64 height 26
click at [1413, 414] on div "34" at bounding box center [1412, 411] width 64 height 26
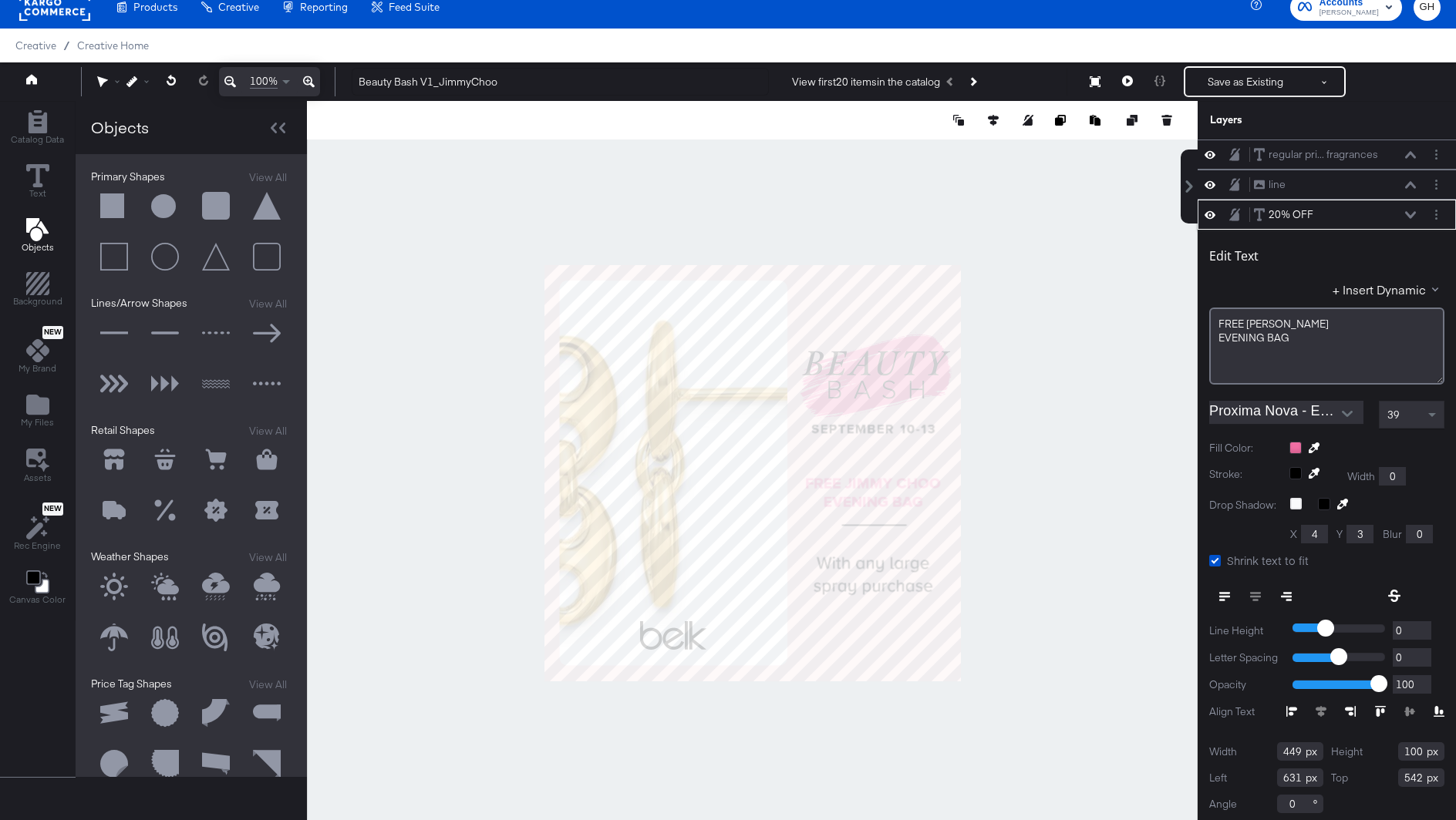
scroll to position [3, 0]
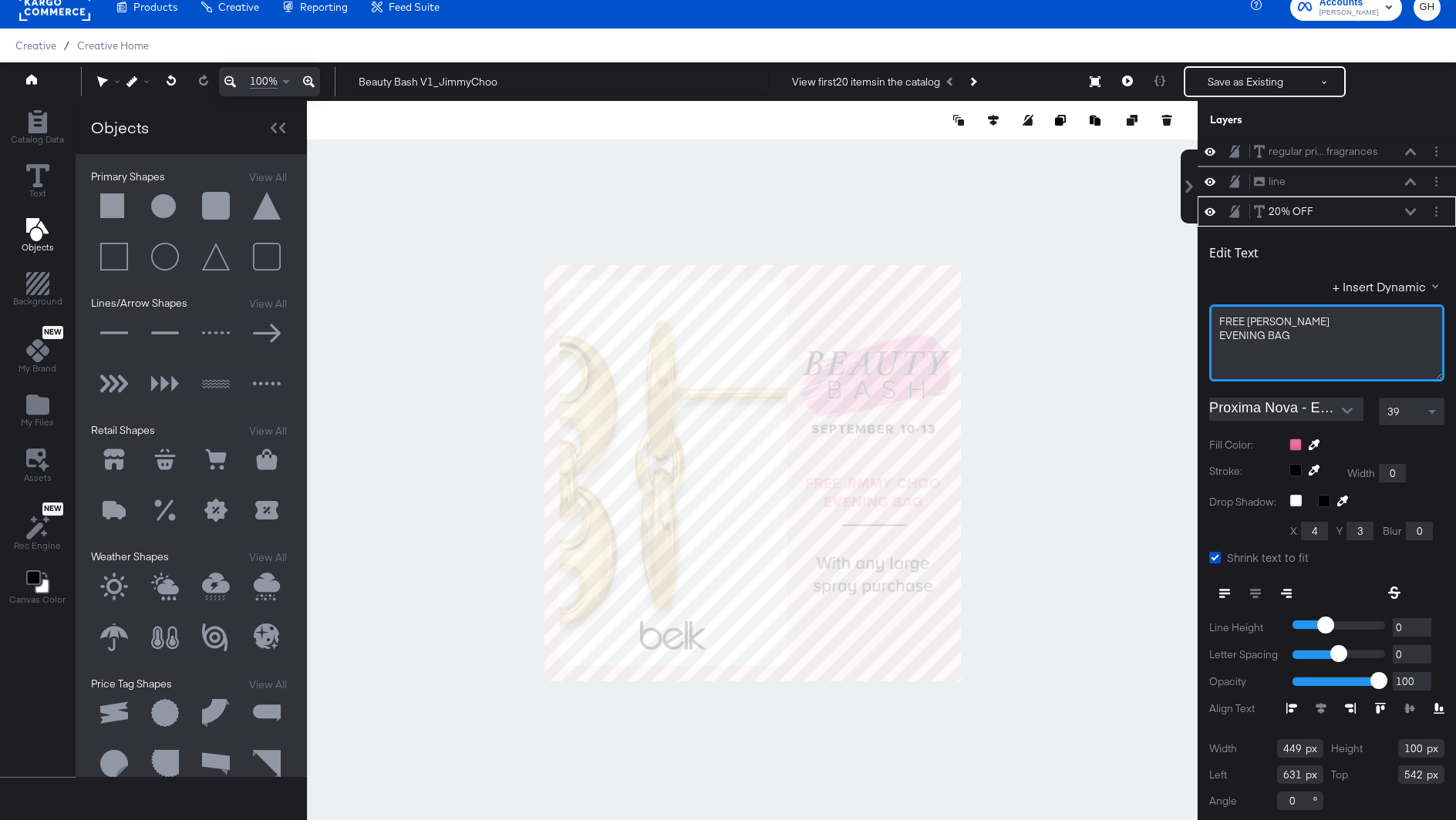
click at [1247, 320] on span "FREE JIMMY CHOO" at bounding box center [1274, 321] width 110 height 14
type input "148"
type input "494"
type input "165"
type input "477"
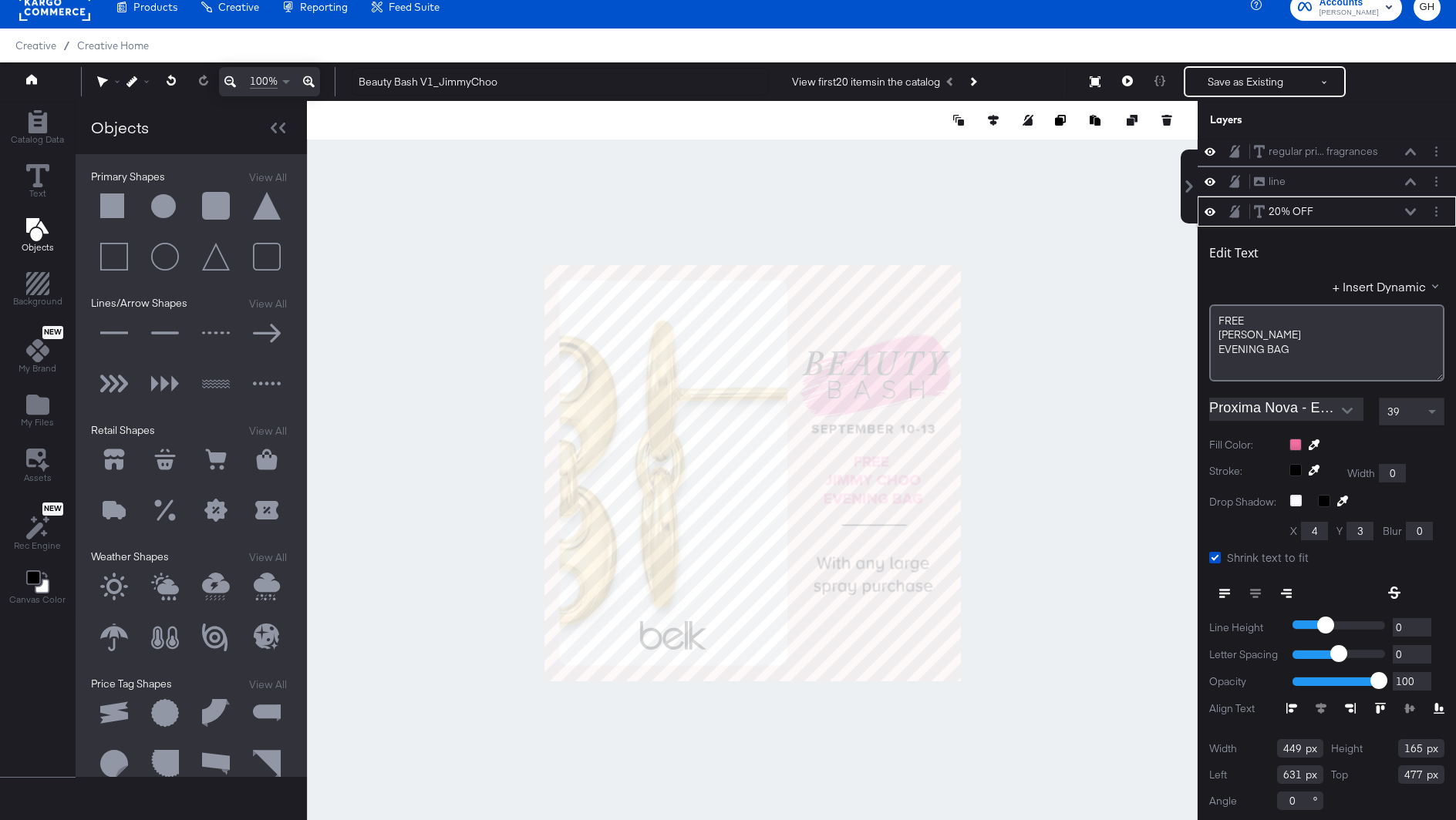
click at [1406, 406] on div "39" at bounding box center [1412, 411] width 64 height 26
click at [1420, 407] on div "44" at bounding box center [1412, 411] width 64 height 26
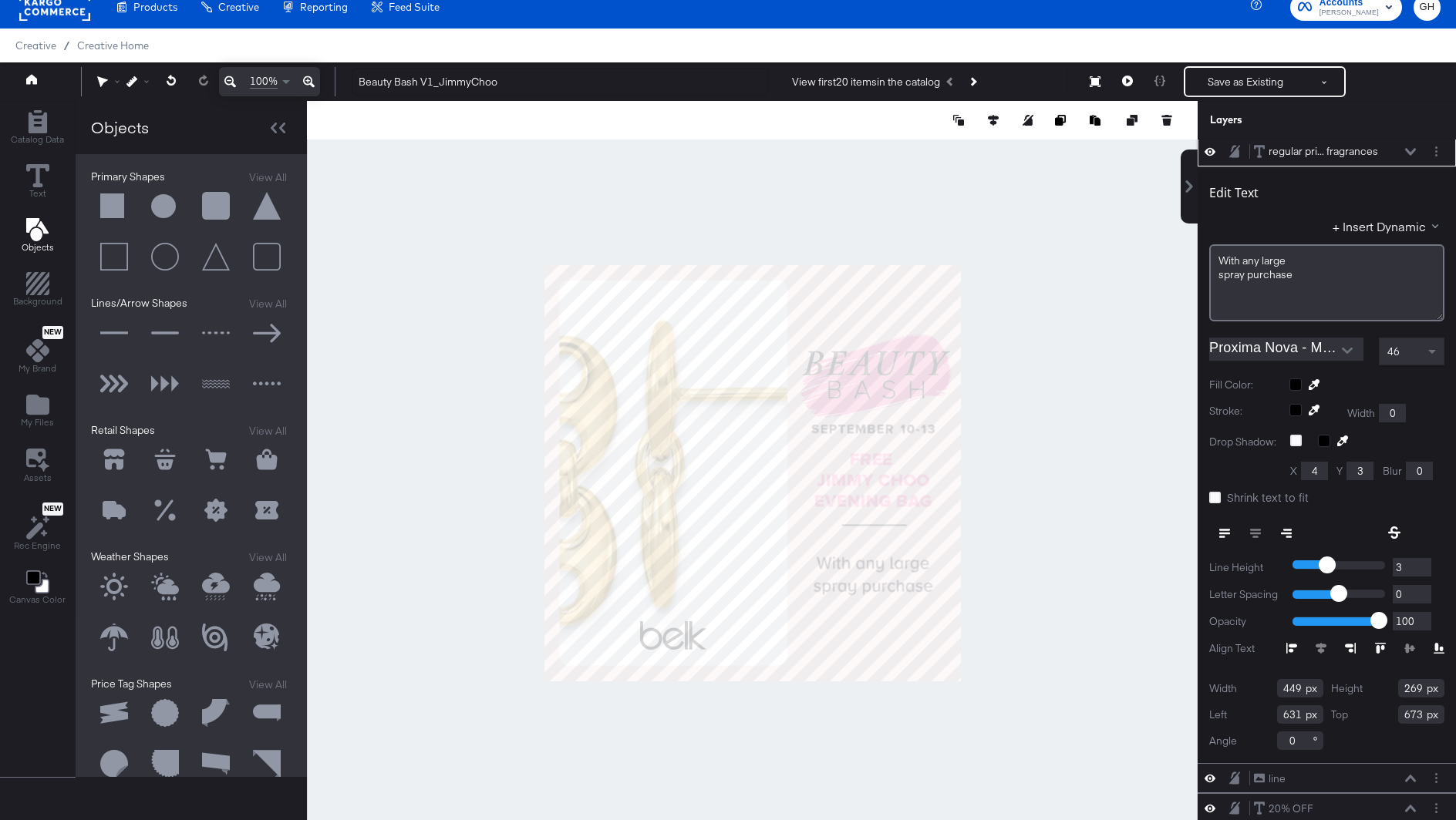
scroll to position [0, 0]
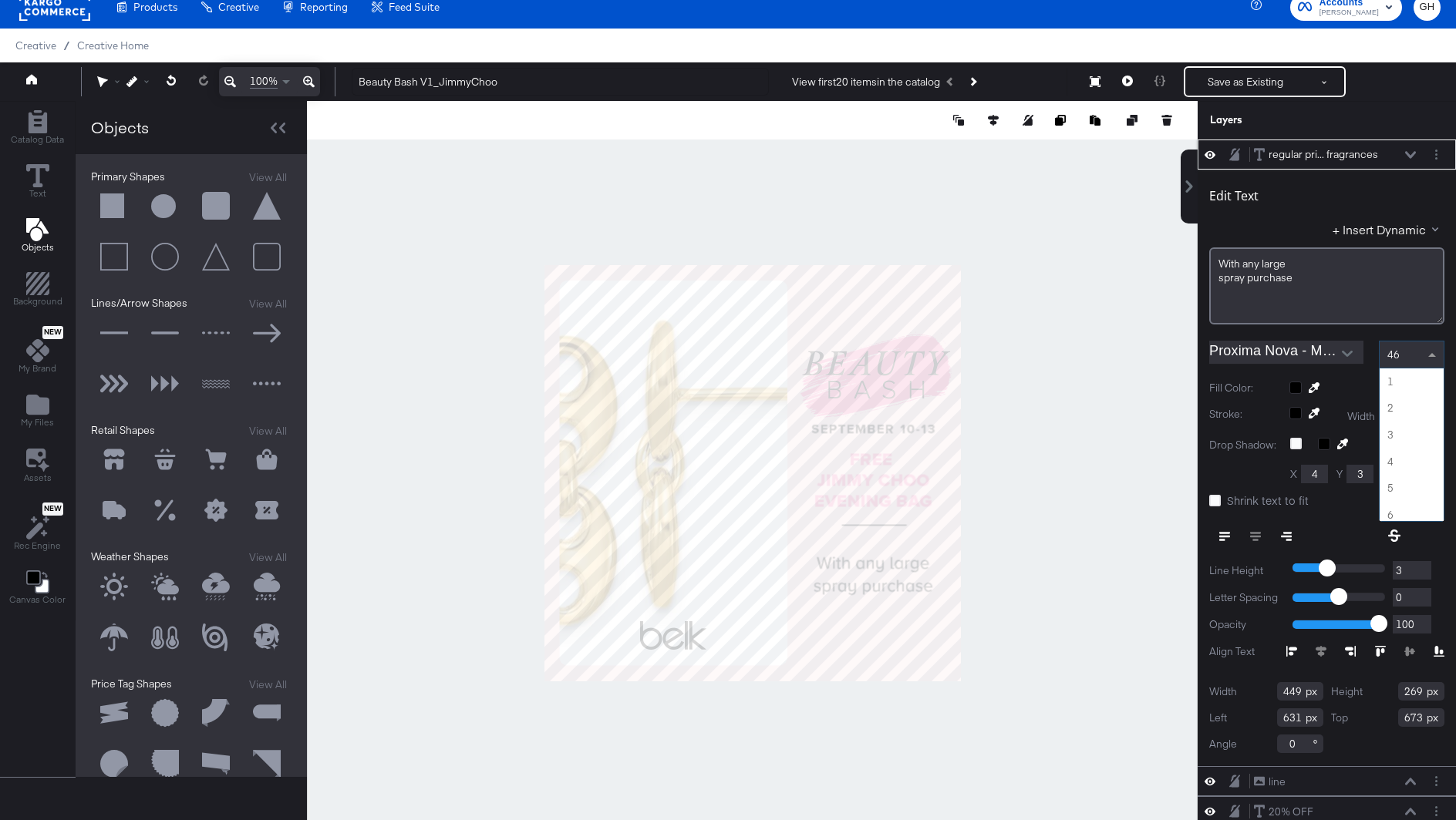
click at [1404, 362] on div "46" at bounding box center [1412, 355] width 64 height 26
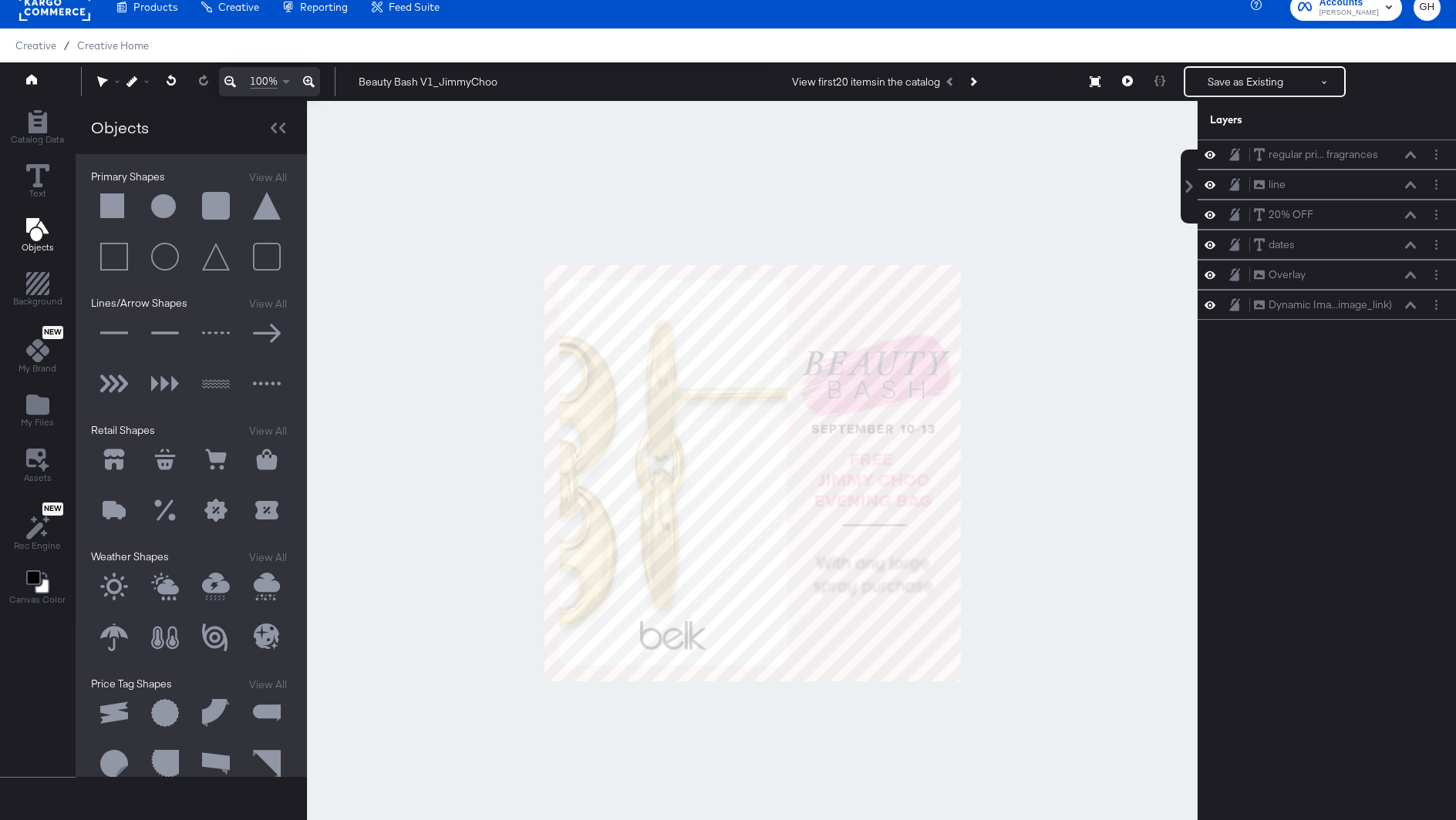
click at [1154, 517] on div at bounding box center [752, 473] width 891 height 744
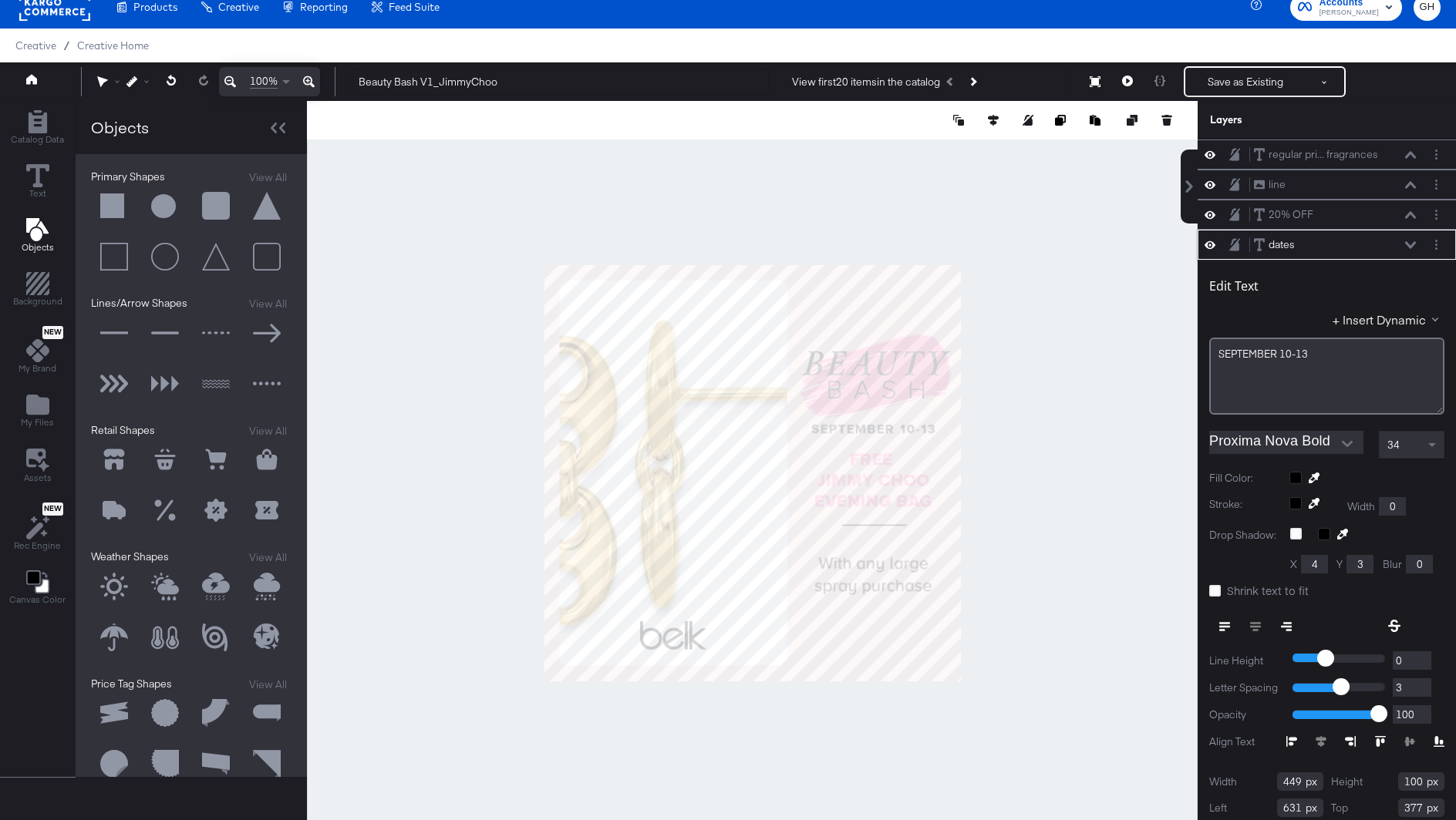
scroll to position [32, 0]
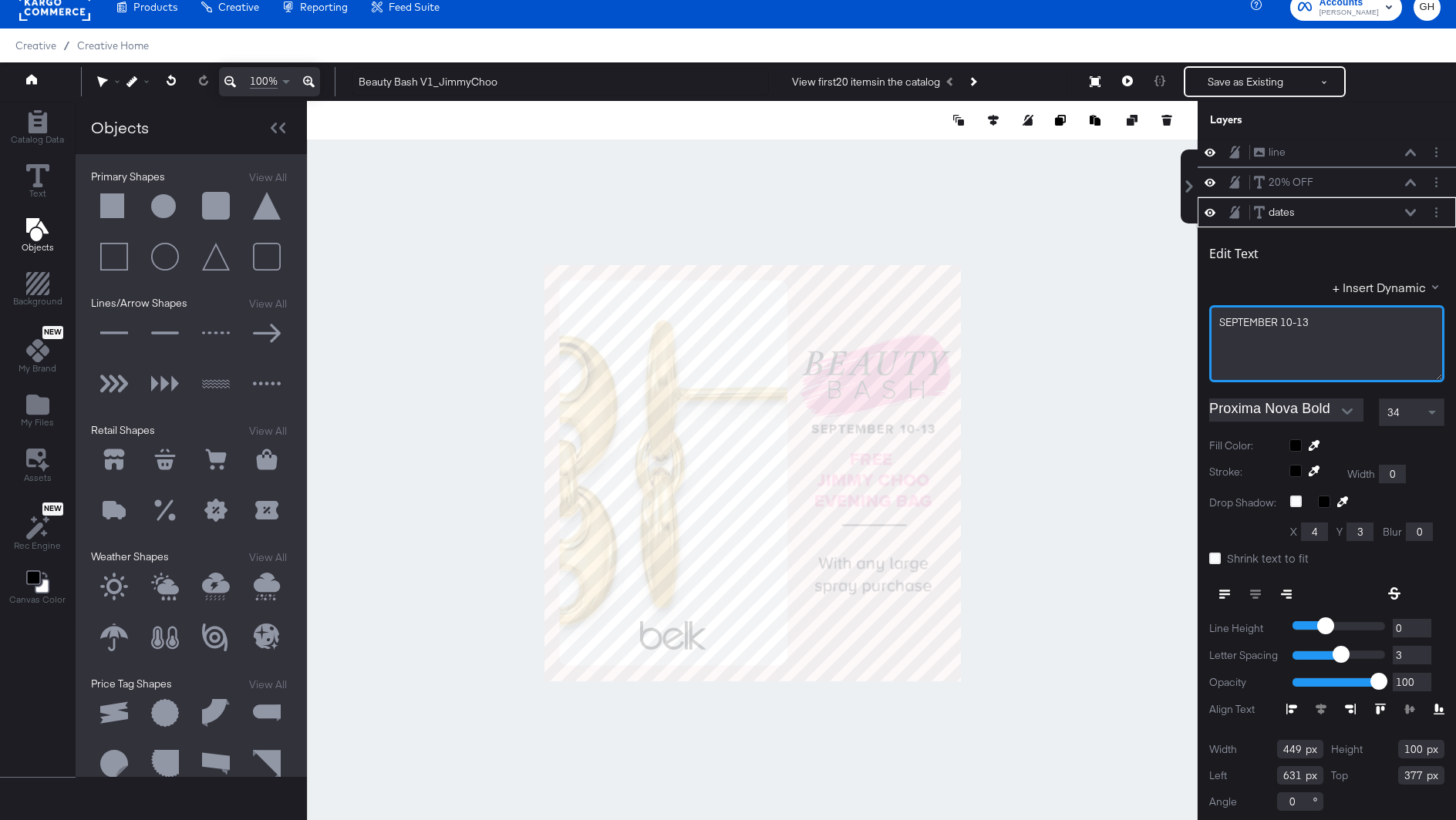
click at [1290, 322] on span "SEPTEMBER ﻿10-13" at bounding box center [1264, 322] width 90 height 14
click at [1322, 325] on div "SEPTEMBER ﻿14-13" at bounding box center [1327, 322] width 215 height 15
click at [1077, 410] on div at bounding box center [752, 473] width 891 height 744
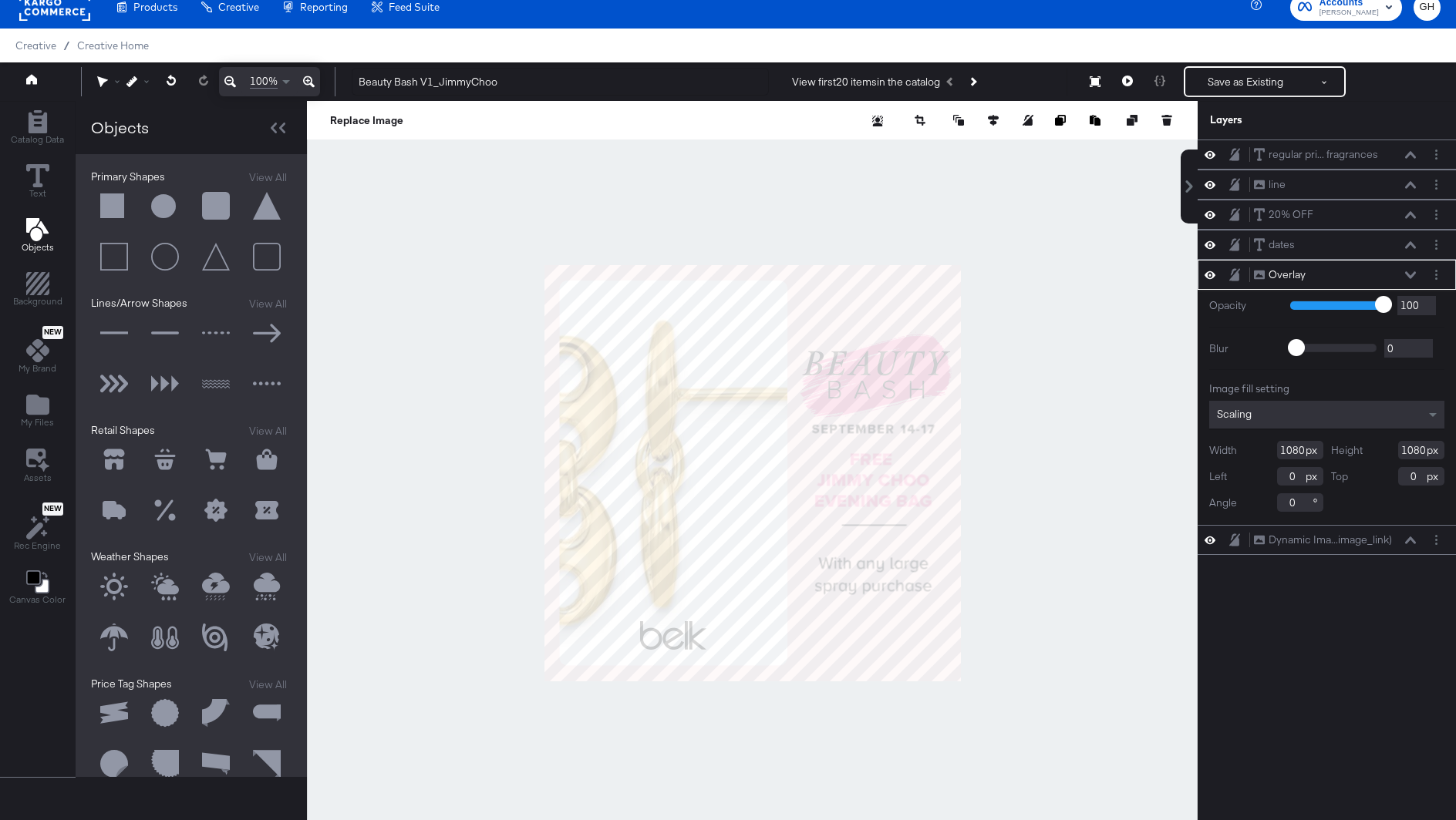
click at [1002, 509] on div at bounding box center [752, 473] width 891 height 744
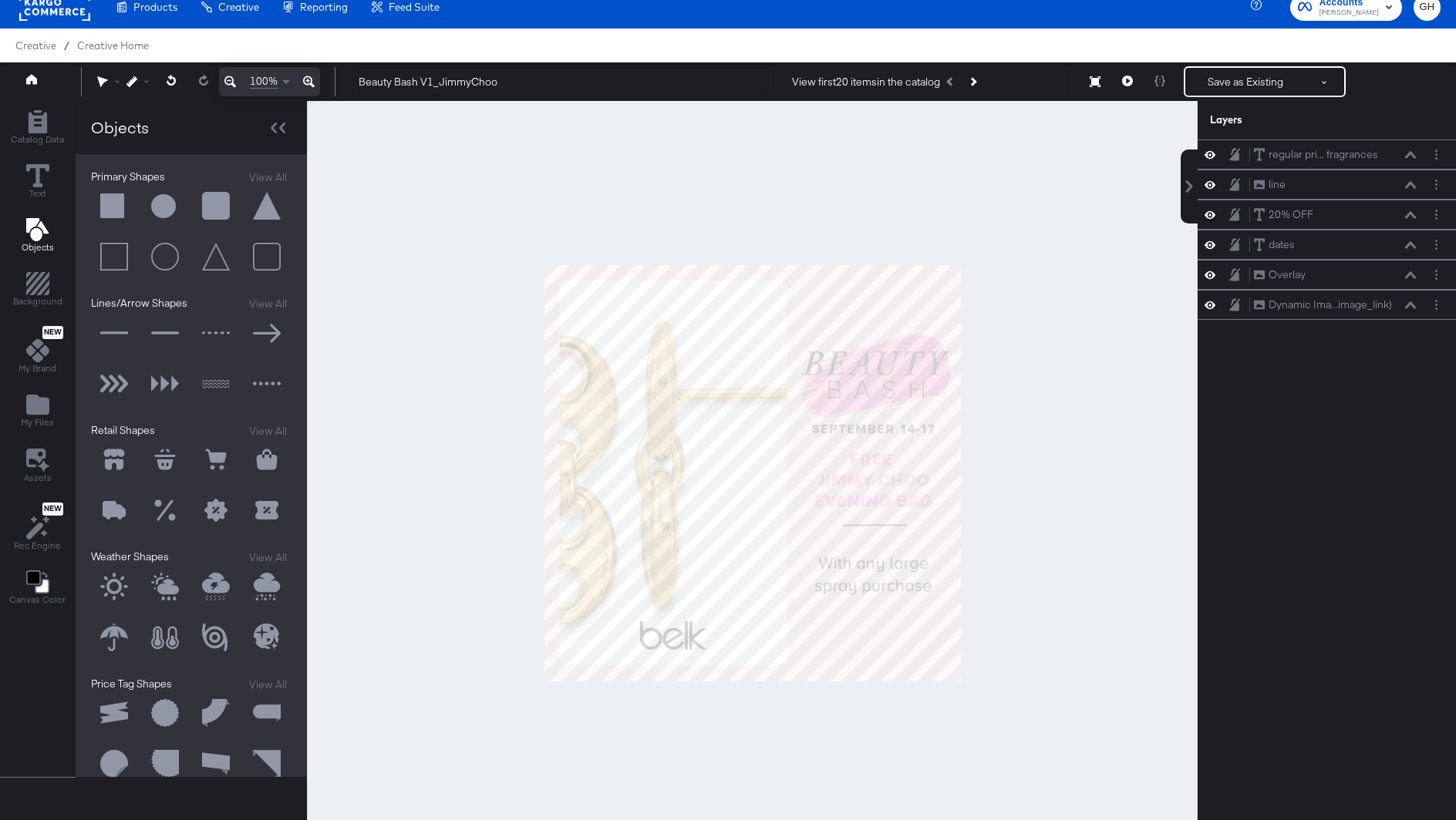
click at [102, 204] on button at bounding box center [114, 207] width 46 height 46
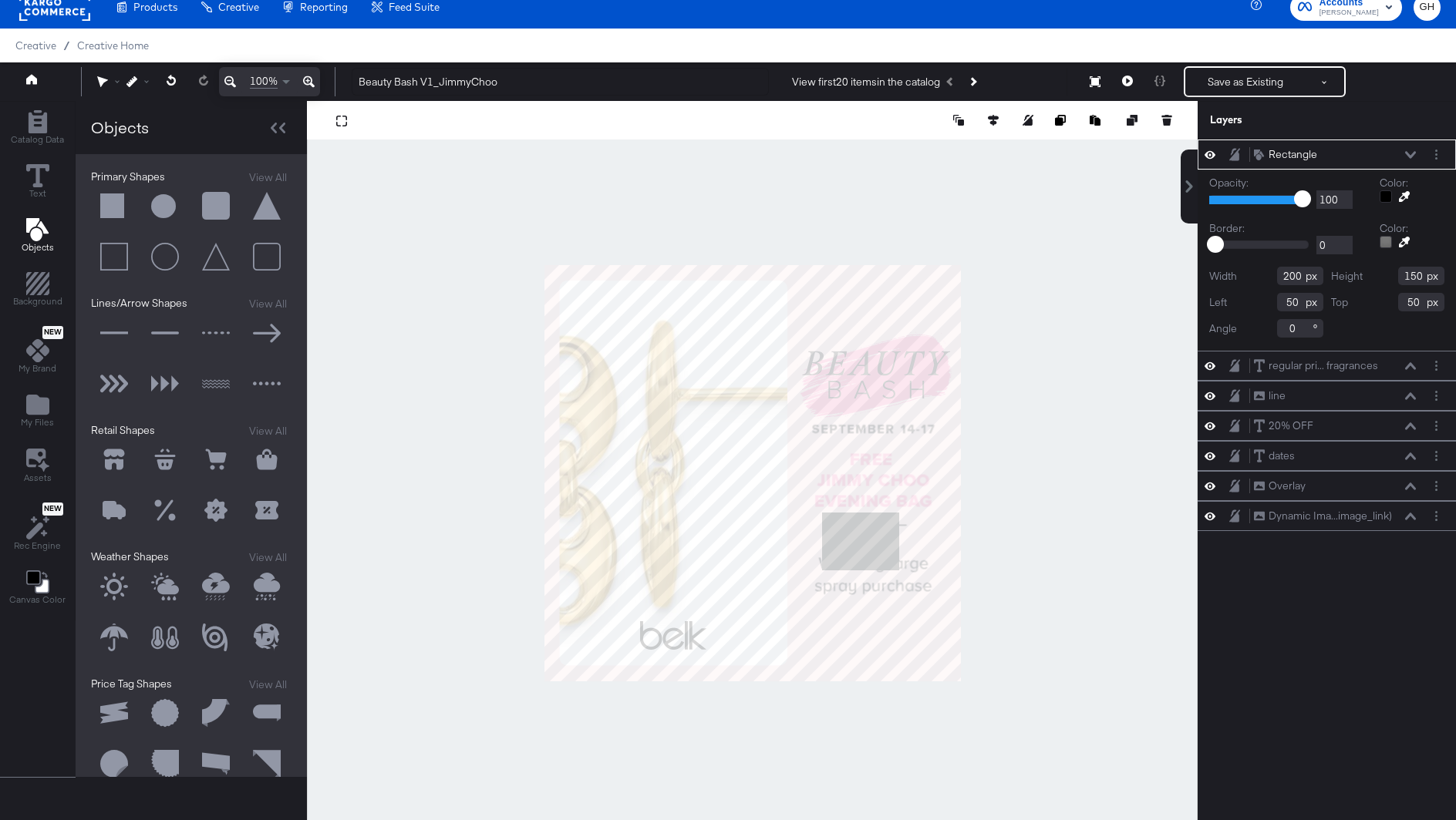
type input "720"
type input "642"
type input "267"
type input "78"
click at [1409, 158] on button at bounding box center [1410, 155] width 12 height 9
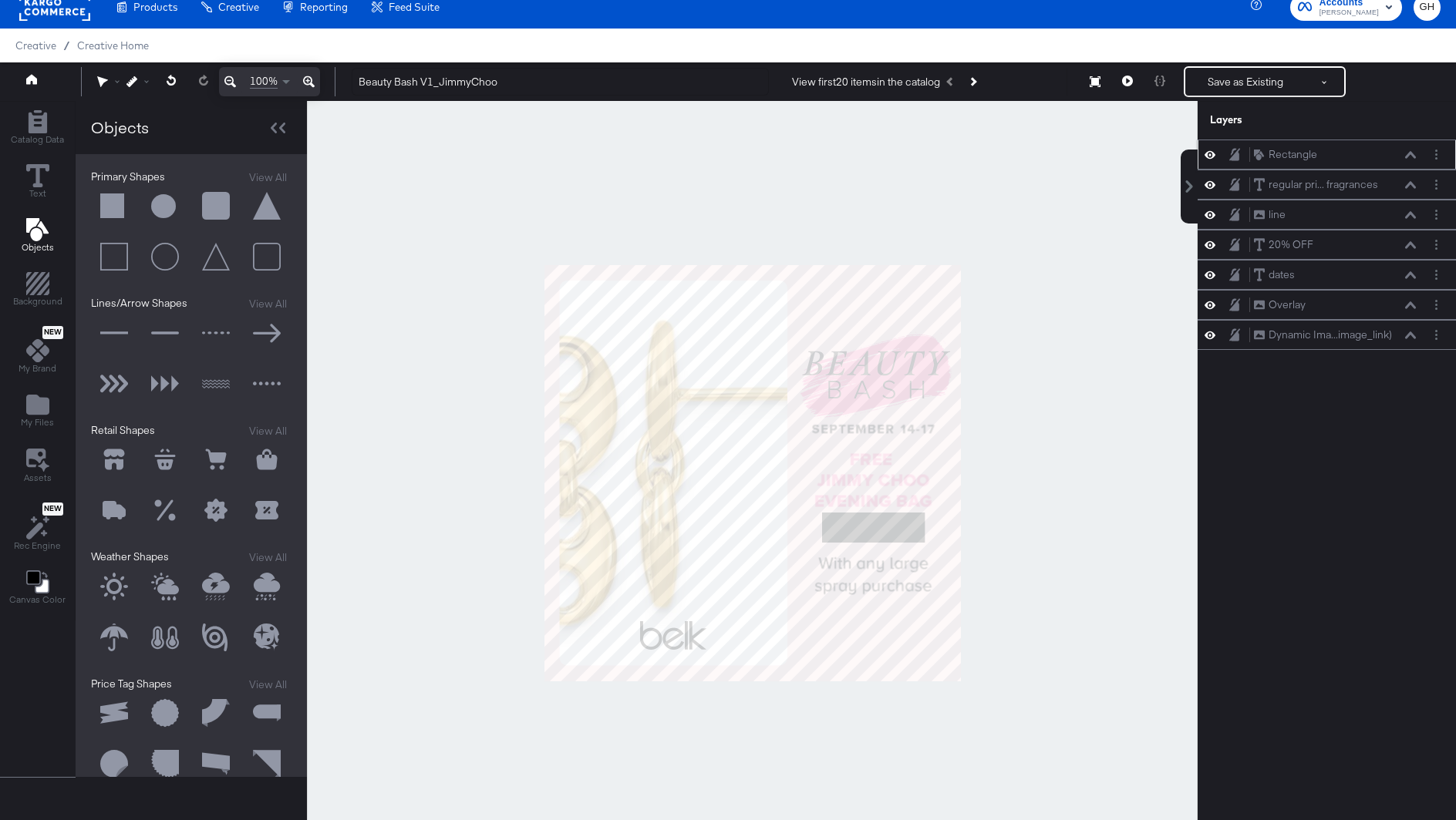
click at [1409, 158] on button at bounding box center [1410, 155] width 12 height 9
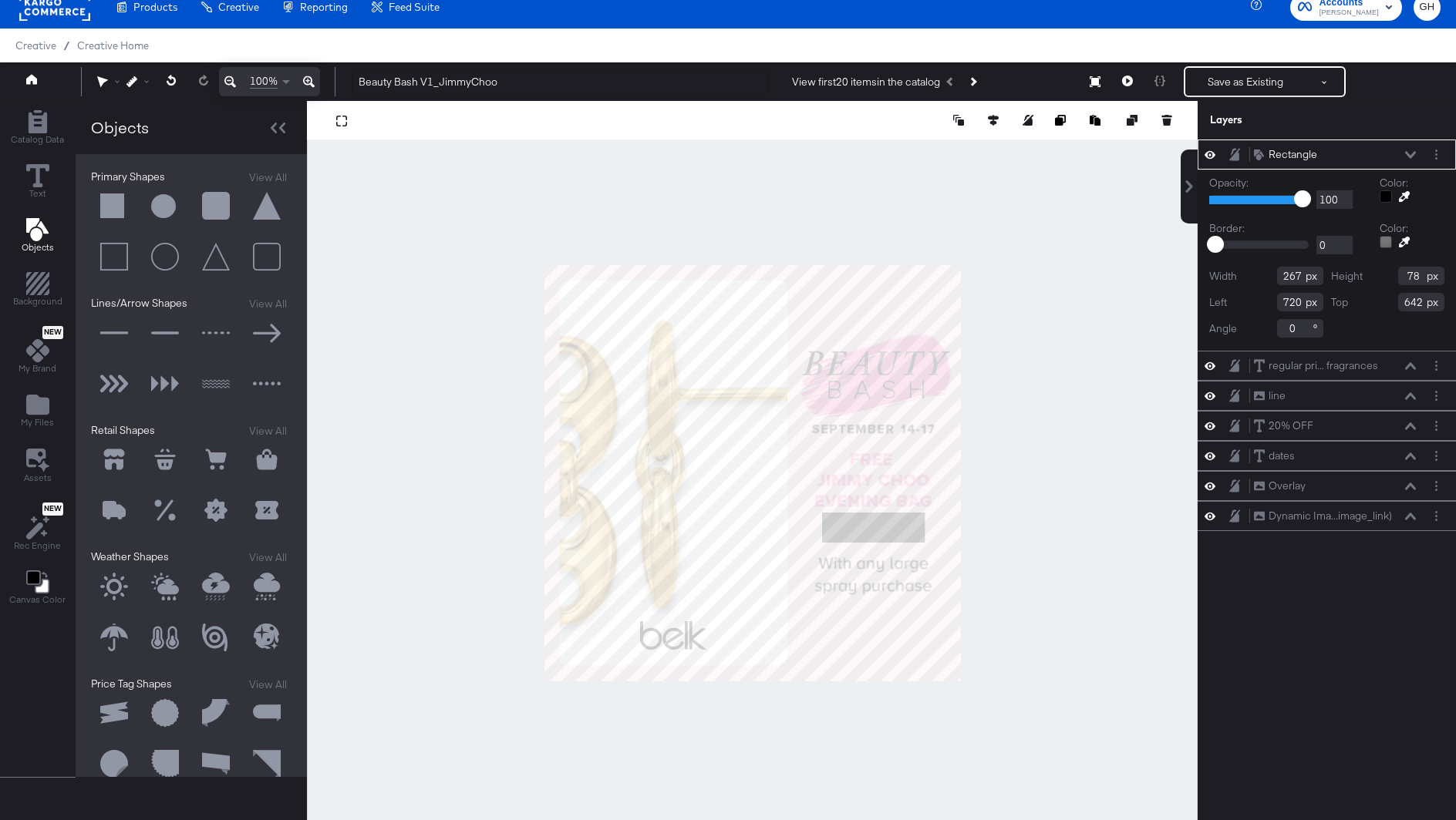
click at [1387, 196] on div at bounding box center [1386, 196] width 12 height 12
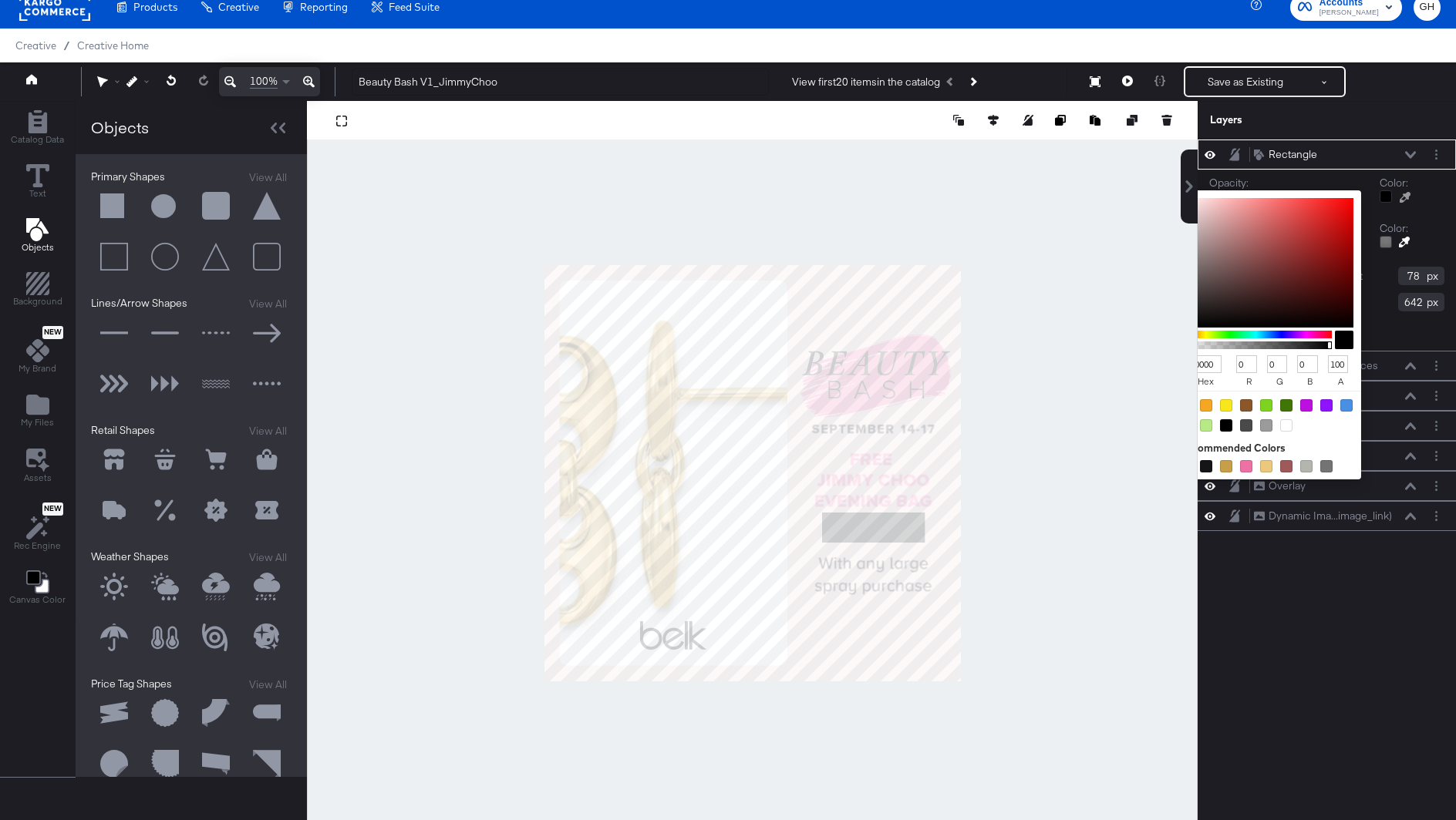
type input "FADADF"
type input "250"
type input "218"
type input "223"
click at [864, 315] on div at bounding box center [752, 473] width 889 height 744
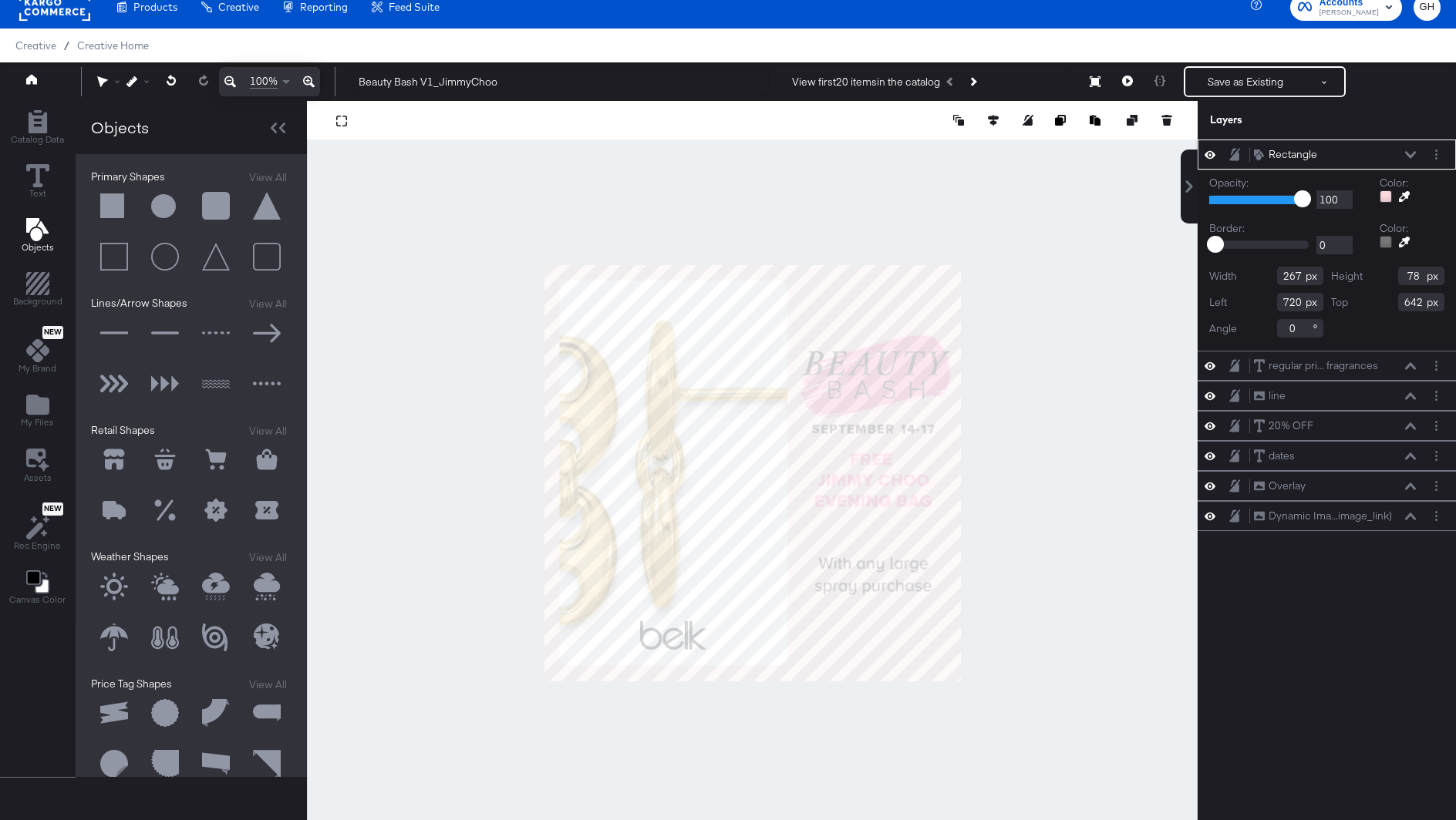
click at [1408, 157] on icon at bounding box center [1411, 155] width 11 height 7
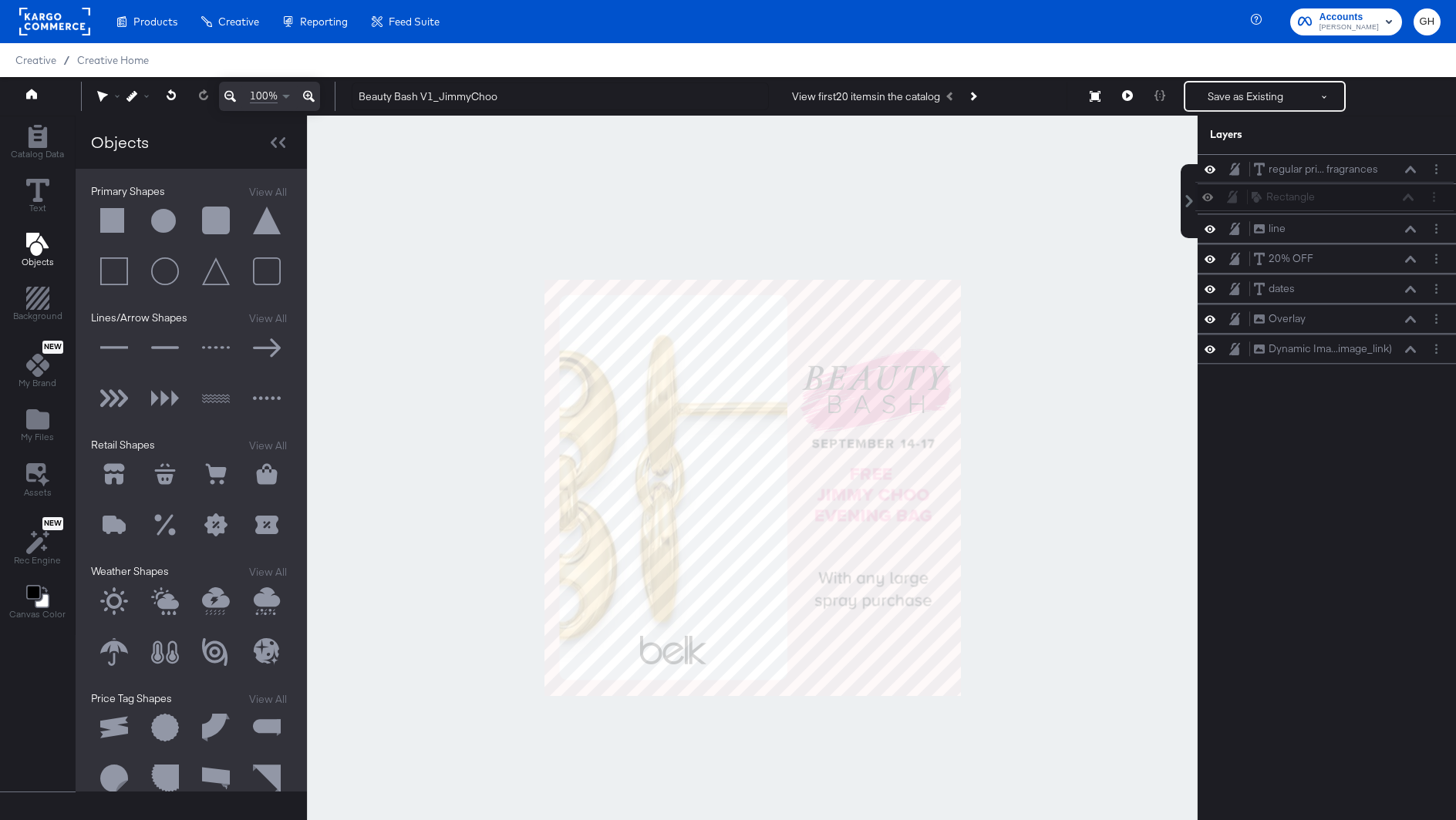
drag, startPoint x: 1436, startPoint y: 158, endPoint x: 1433, endPoint y: 208, distance: 50.1
click at [1433, 208] on div "Rectangle Rectangle regular pri... fragrances regular priced beauty and fragran…" at bounding box center [1326, 259] width 259 height 209
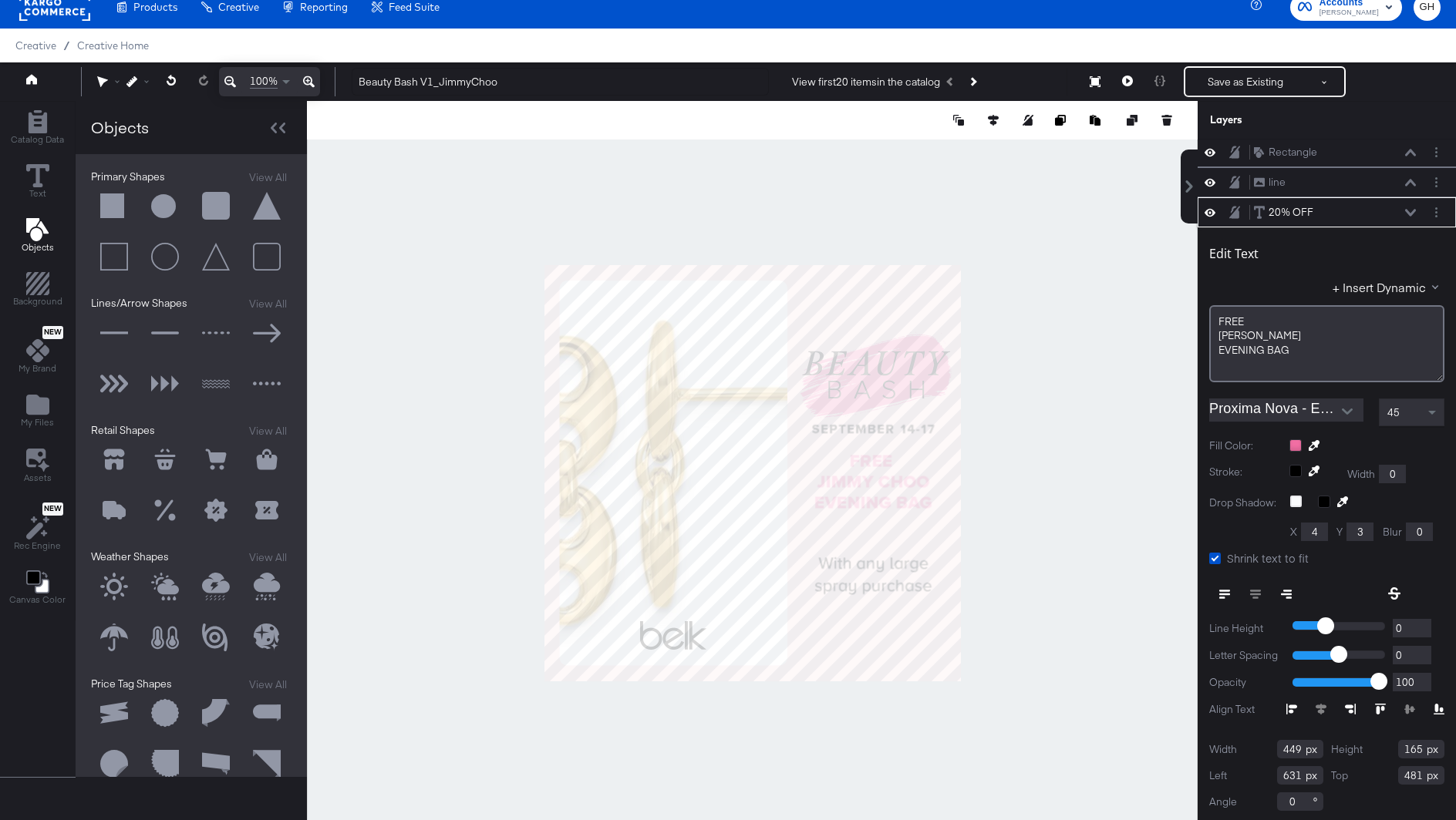
scroll to position [39, 0]
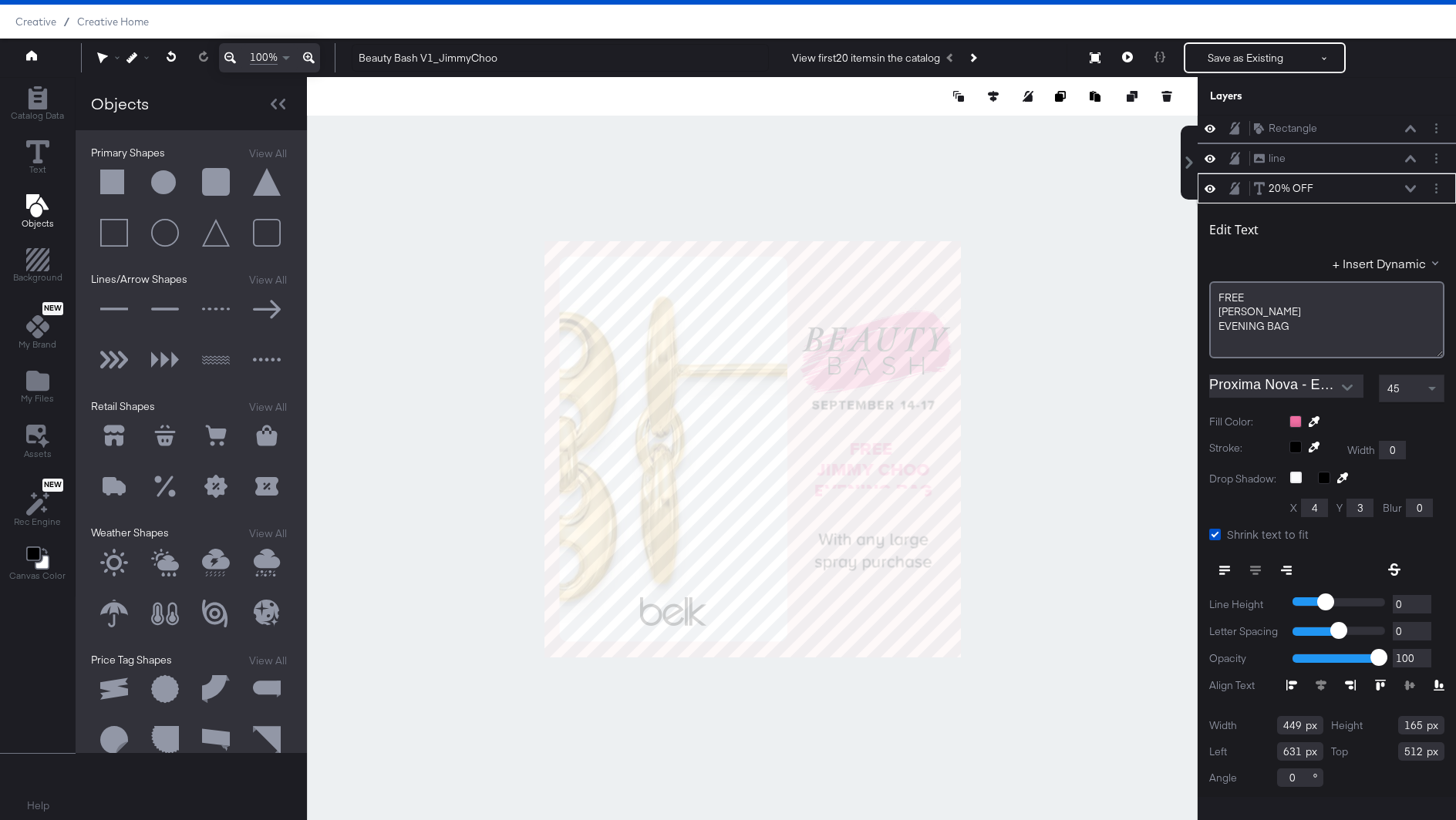
type input "513"
click at [1412, 181] on div "20% OFF 20% OFF" at bounding box center [1335, 188] width 163 height 16
click at [1410, 185] on icon at bounding box center [1411, 189] width 11 height 7
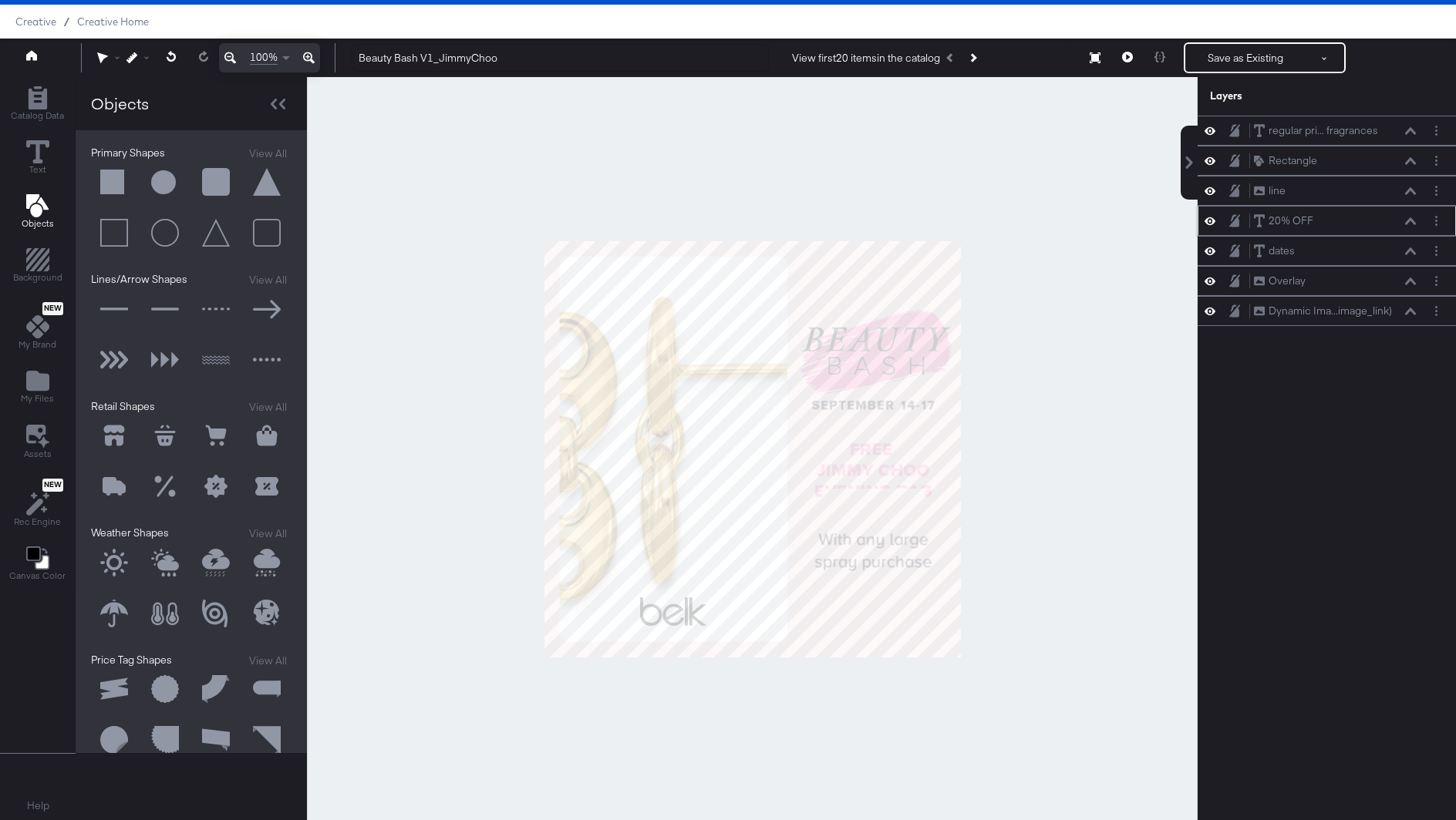
scroll to position [0, 0]
click at [1436, 156] on button "Layer Options" at bounding box center [1436, 160] width 16 height 16
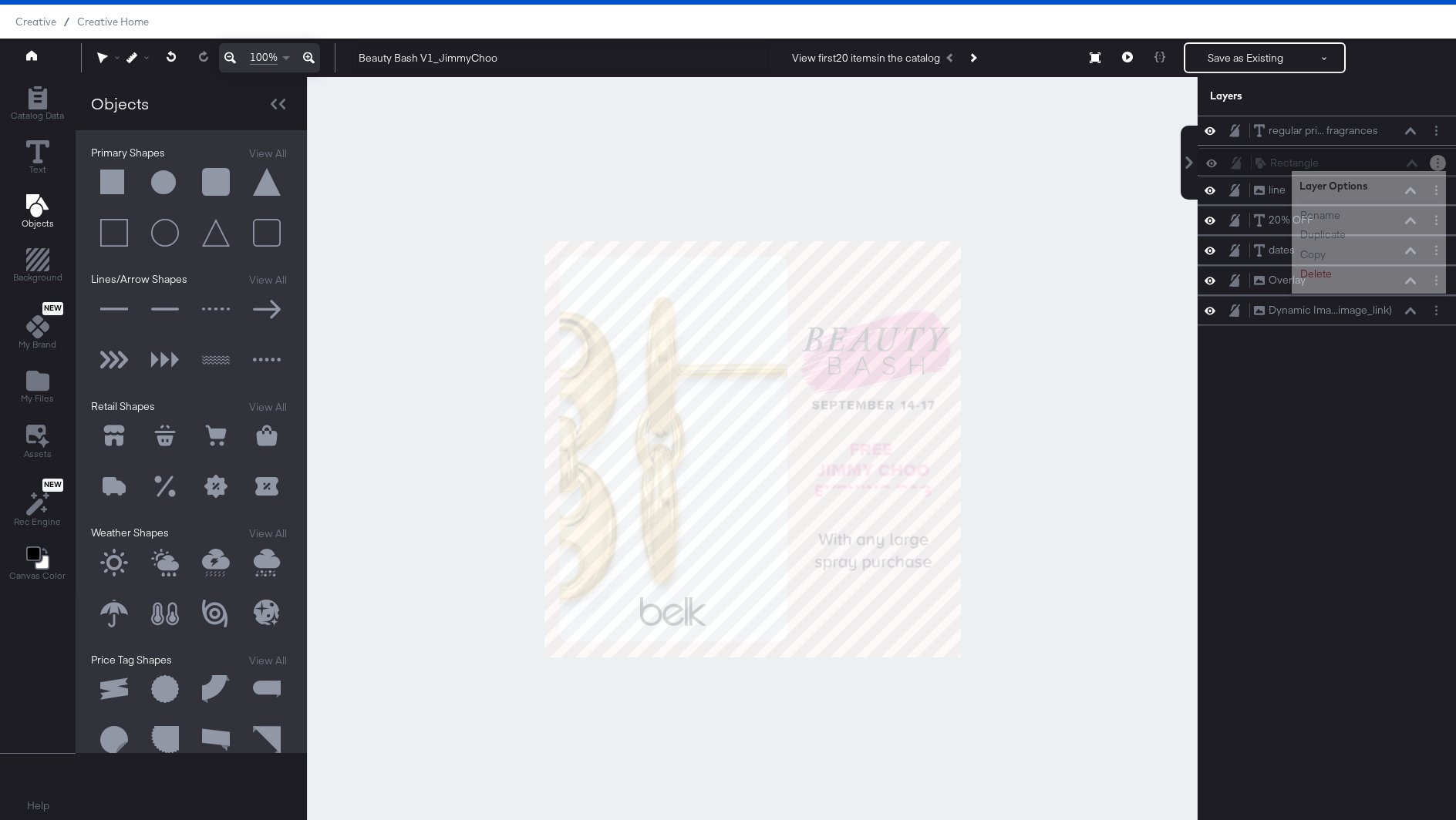
scroll to position [34, 0]
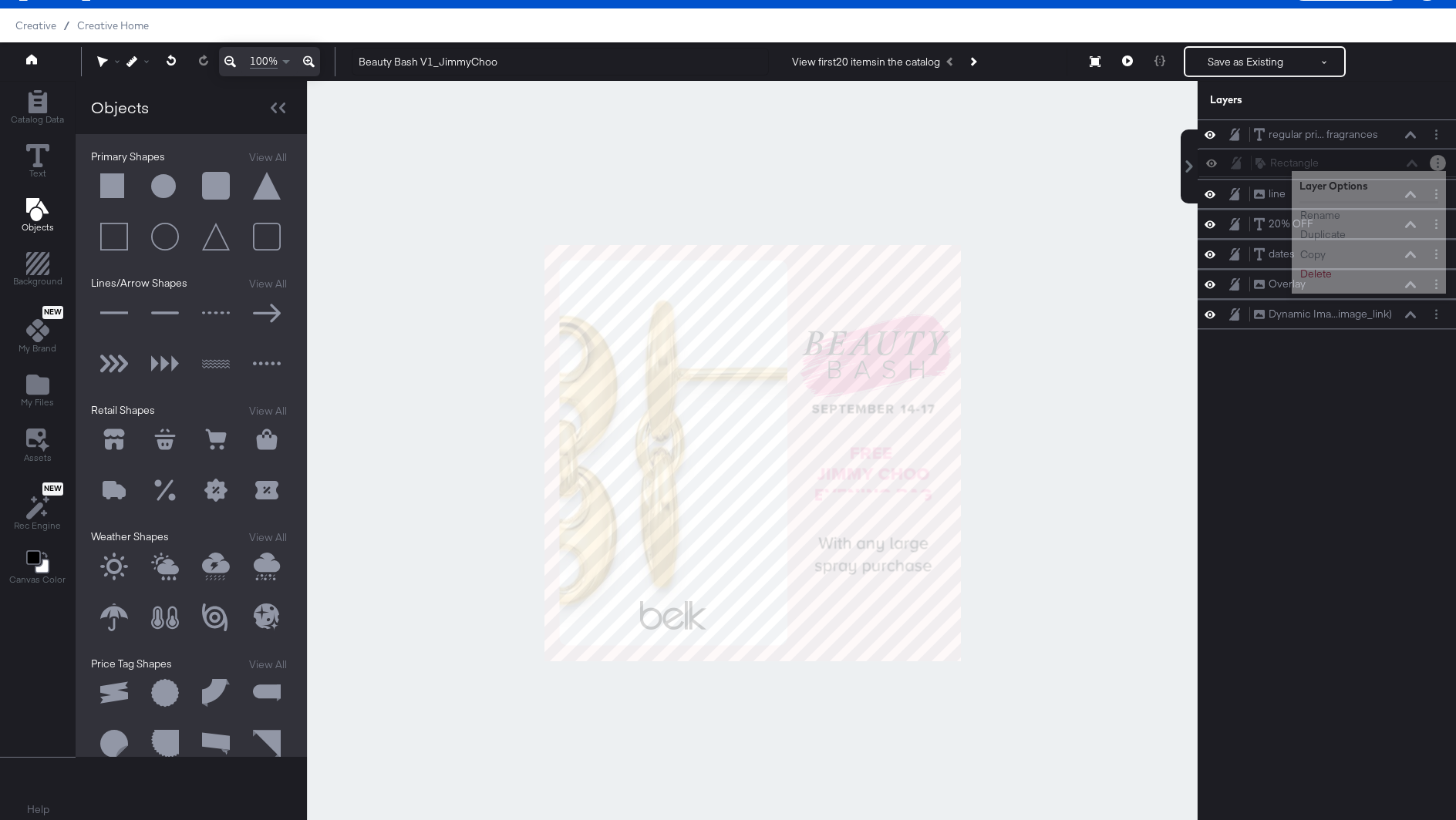
click at [1441, 159] on html "Products Products Product Catalogs Enhance Your Product Catalog, Map Them to Pu…" at bounding box center [728, 375] width 1456 height 820
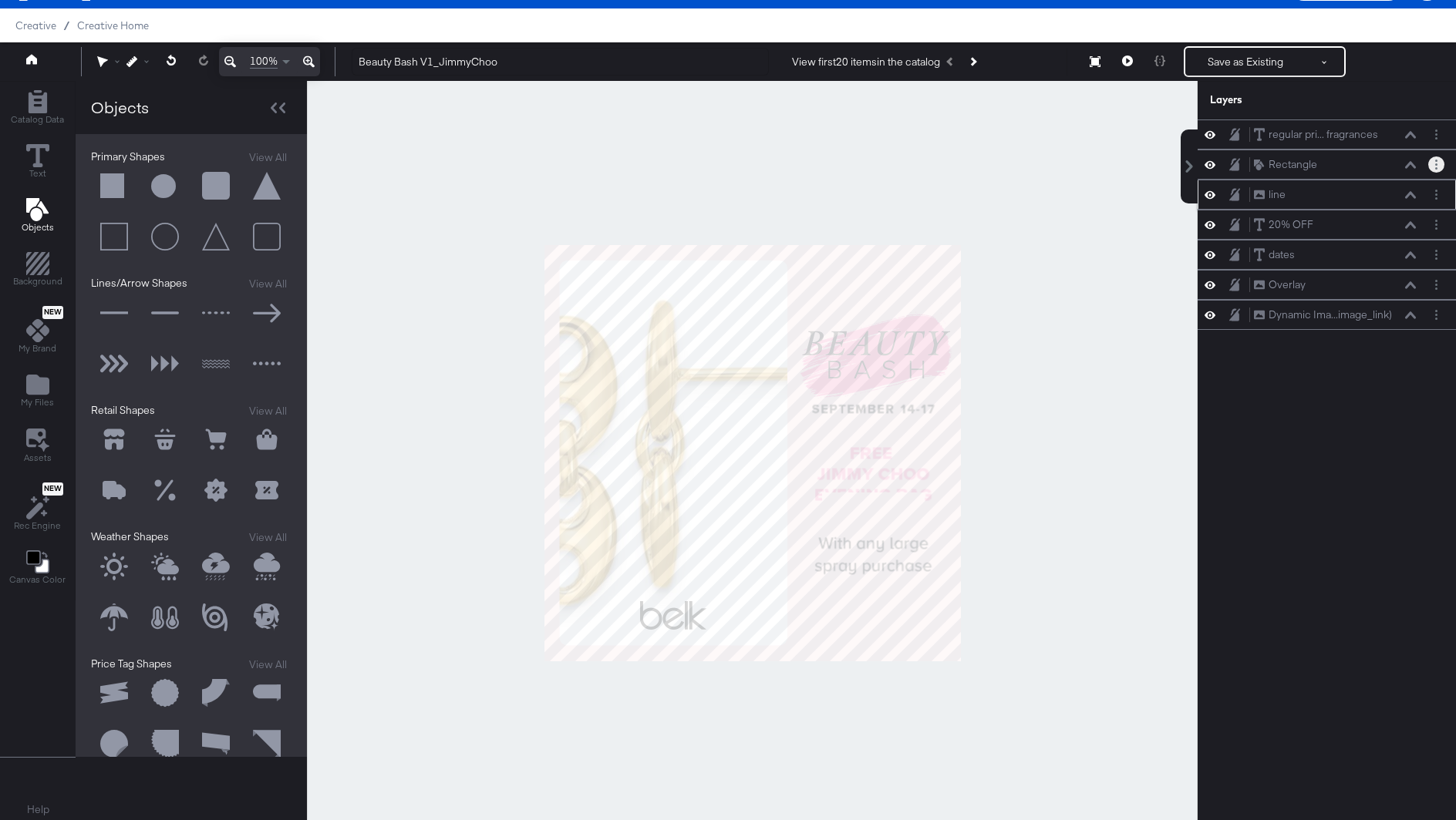
drag, startPoint x: 1431, startPoint y: 165, endPoint x: 1428, endPoint y: 183, distance: 18.2
click at [1427, 185] on div "regular pri... fragrances regular priced beauty and fragrances Rectangle Rectan…" at bounding box center [1326, 224] width 259 height 210
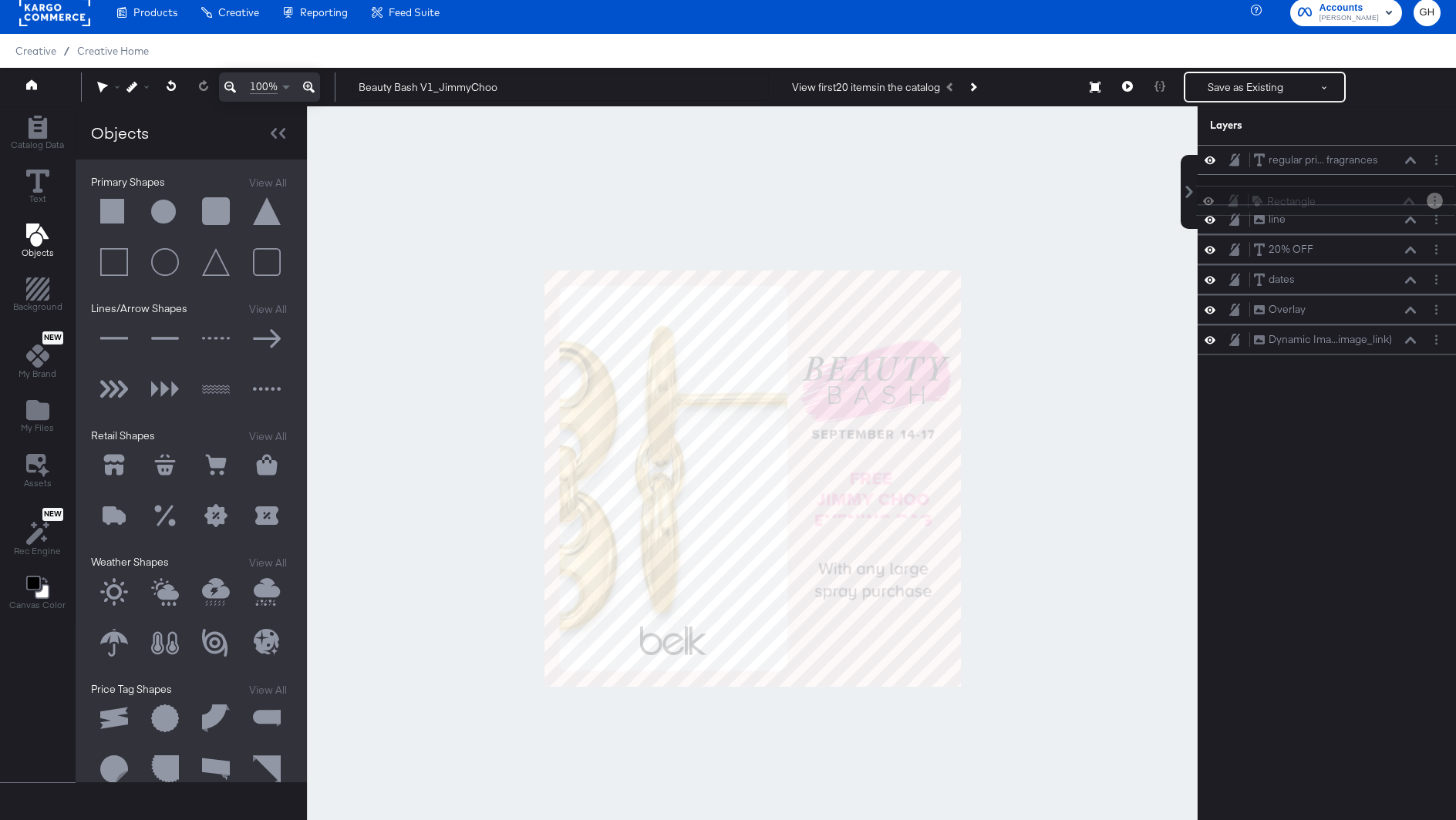
scroll to position [8, 0]
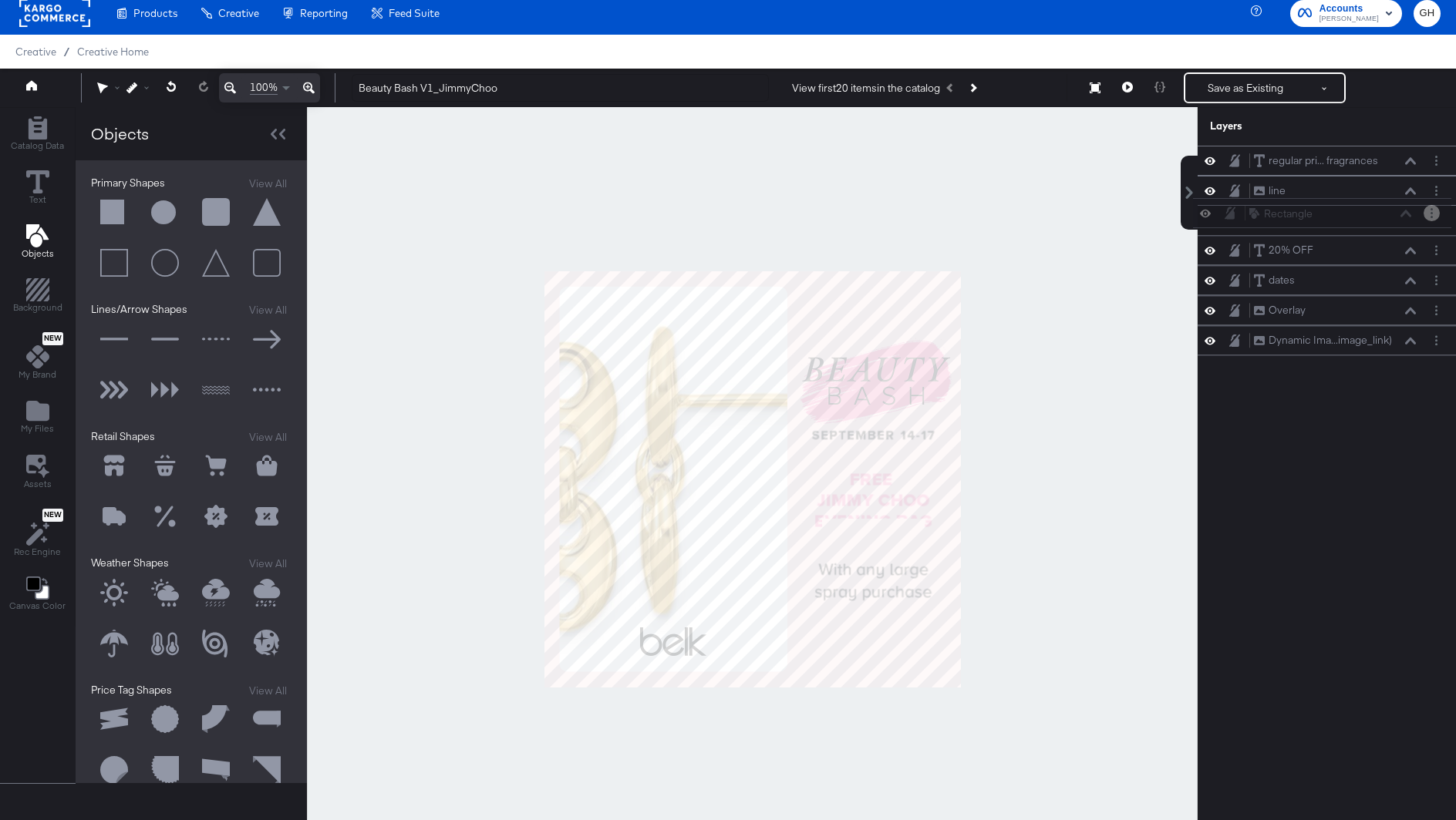
drag, startPoint x: 1391, startPoint y: 167, endPoint x: 1386, endPoint y: 221, distance: 54.2
click at [1386, 221] on div "Rectangle Rectangle" at bounding box center [1330, 213] width 163 height 16
click at [1297, 190] on div "line line" at bounding box center [1335, 190] width 163 height 16
click at [1337, 198] on div "line line" at bounding box center [1326, 191] width 259 height 30
click at [1343, 196] on div "line line" at bounding box center [1326, 190] width 246 height 16
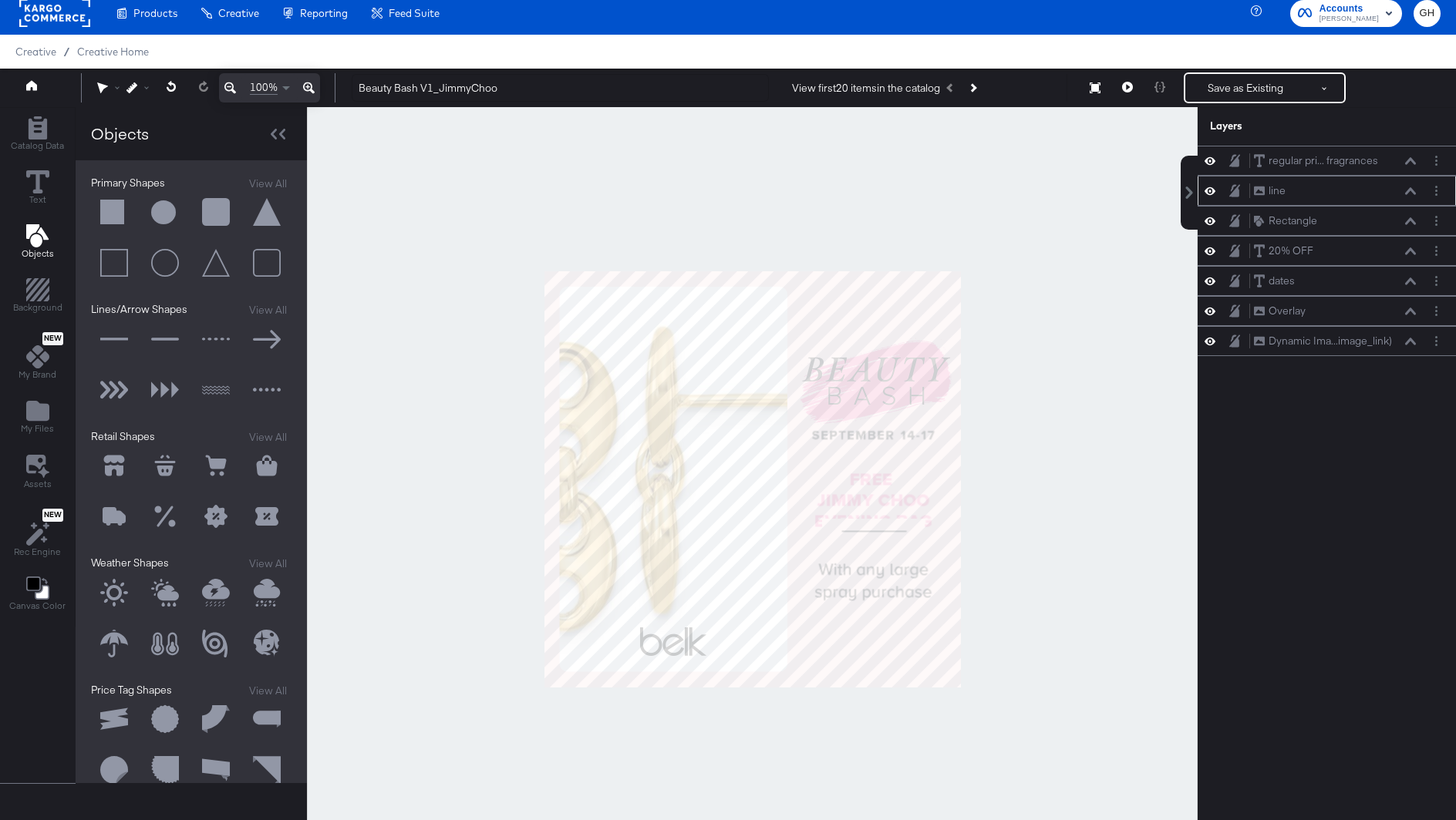
click at [1414, 195] on div "line line" at bounding box center [1335, 190] width 163 height 16
click at [1410, 184] on div "line line" at bounding box center [1335, 190] width 163 height 16
click at [1410, 195] on div "line line" at bounding box center [1335, 190] width 163 height 16
click at [1410, 193] on icon at bounding box center [1411, 191] width 11 height 7
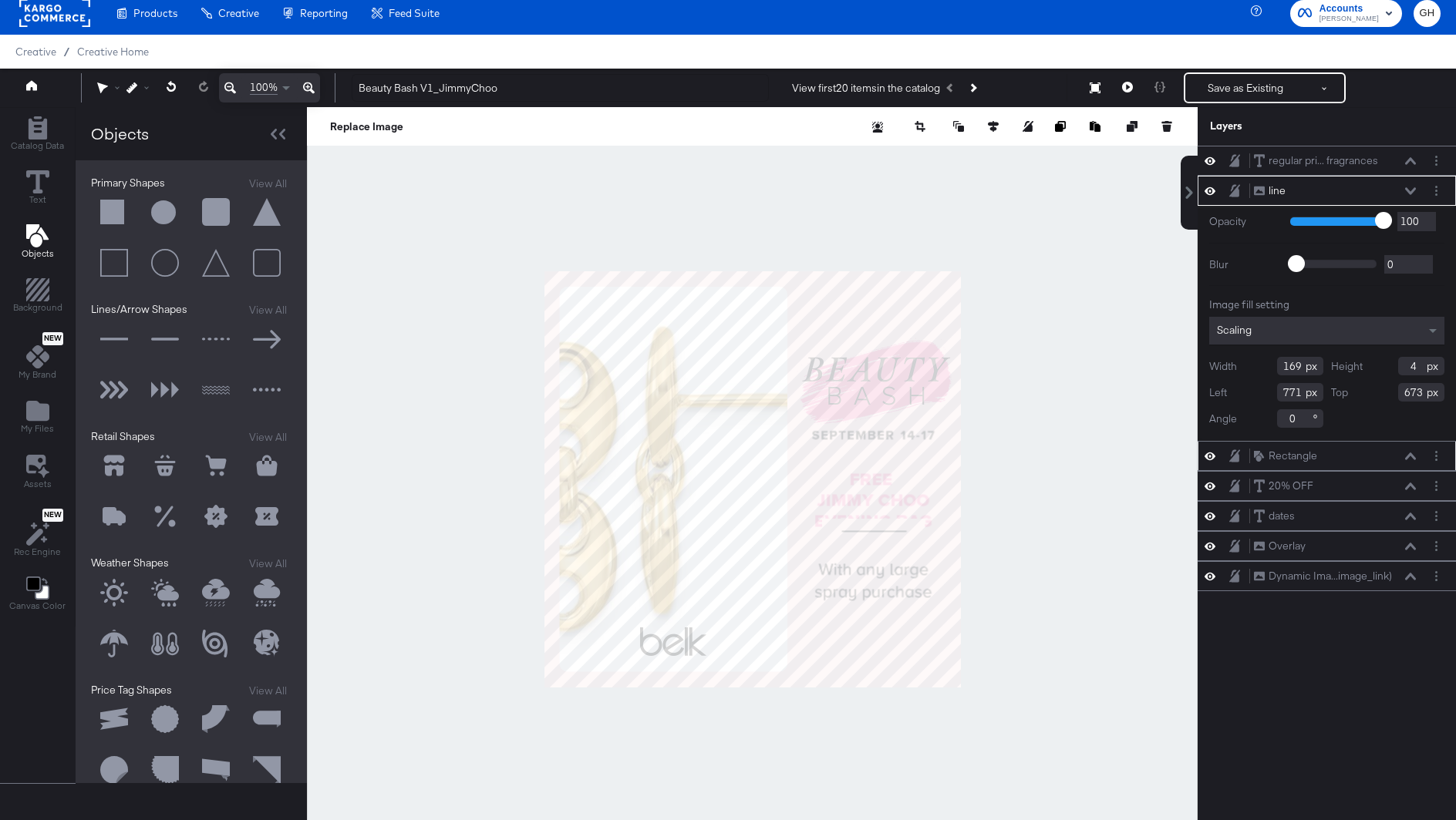
click at [1338, 455] on div "Rectangle Rectangle" at bounding box center [1335, 455] width 163 height 16
click at [1439, 452] on button "Layer Options" at bounding box center [1436, 455] width 16 height 16
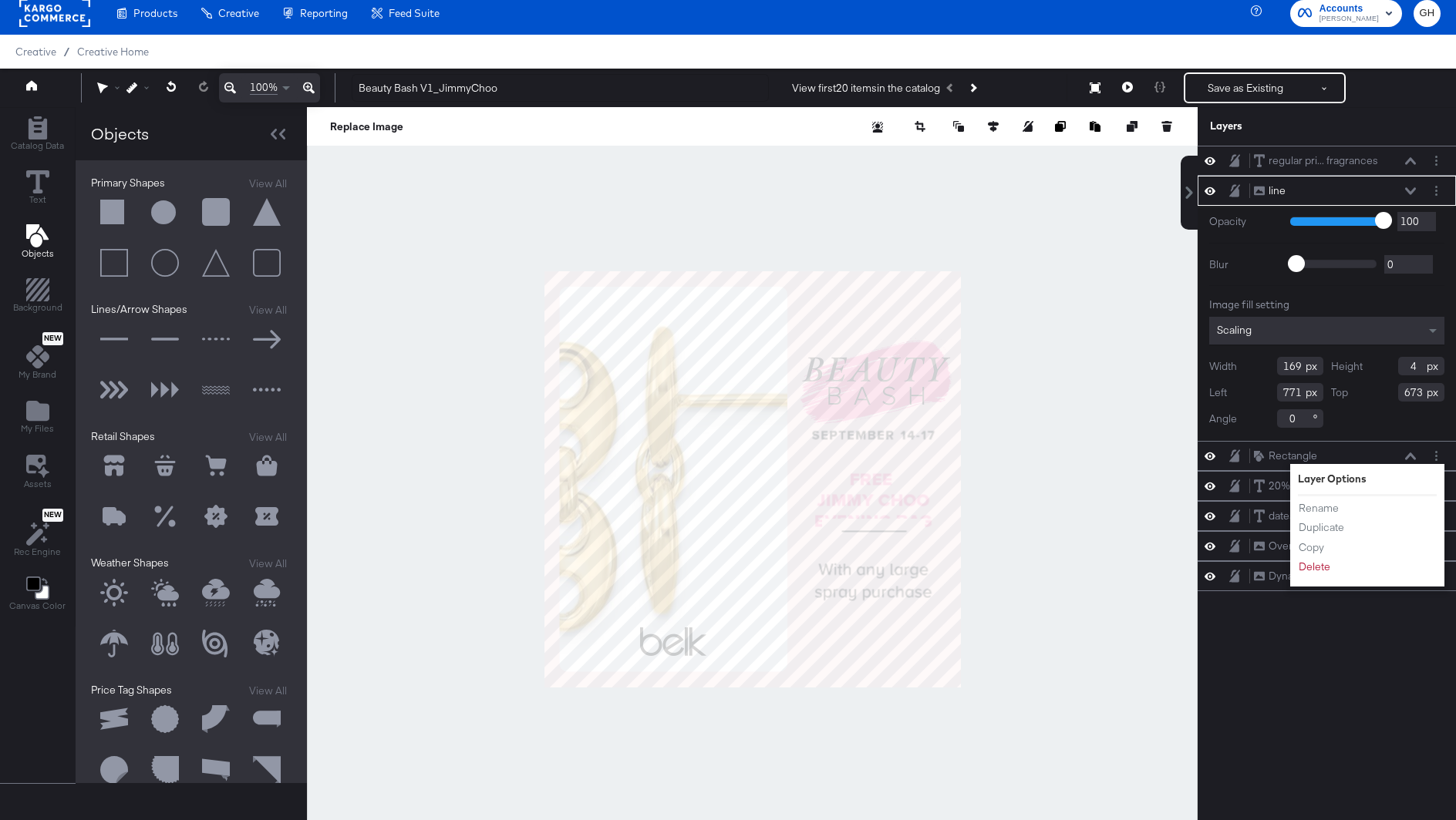
click at [1377, 380] on div "Width 169 Height 4 Left 771 Top 673 Angle 0" at bounding box center [1327, 392] width 235 height 71
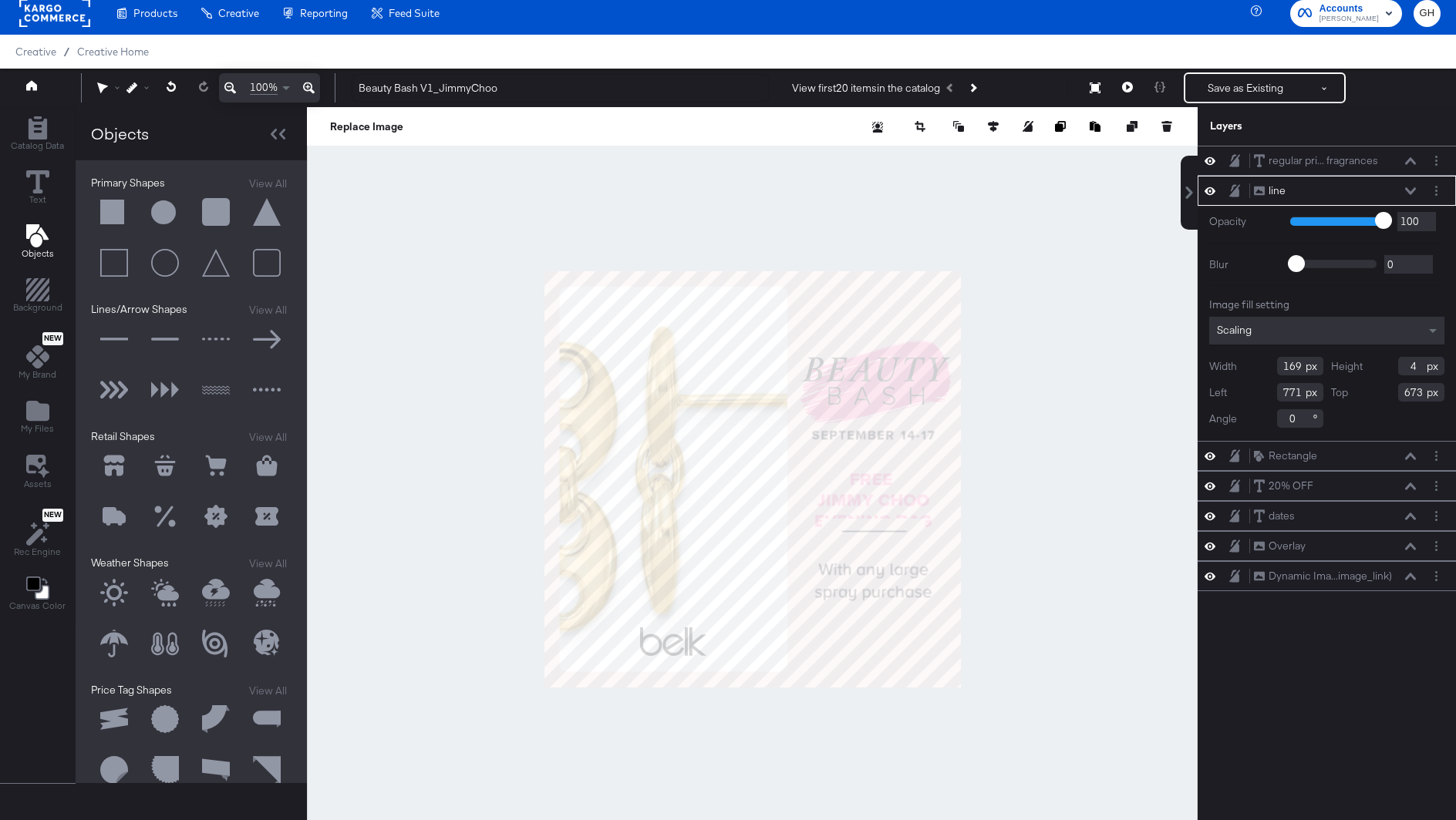
click at [1420, 389] on input "673" at bounding box center [1422, 393] width 46 height 19
type input "6"
click at [1373, 722] on div "regular pri... fragrances regular priced beauty and fragrances line line Opacit…" at bounding box center [1326, 486] width 259 height 682
click at [1407, 393] on input "6700" at bounding box center [1422, 393] width 46 height 19
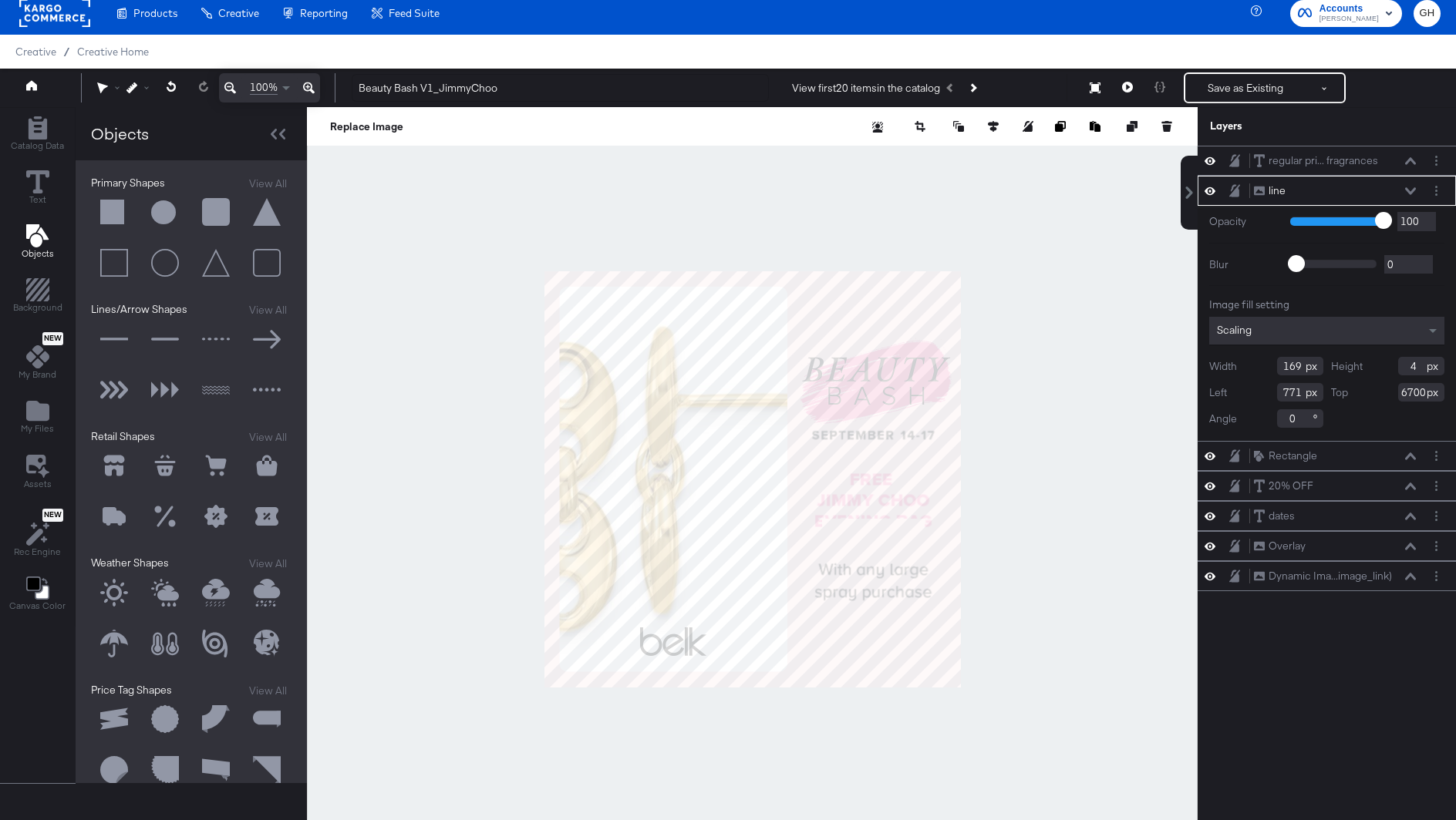
type input "700"
click at [1029, 582] on div at bounding box center [752, 479] width 891 height 744
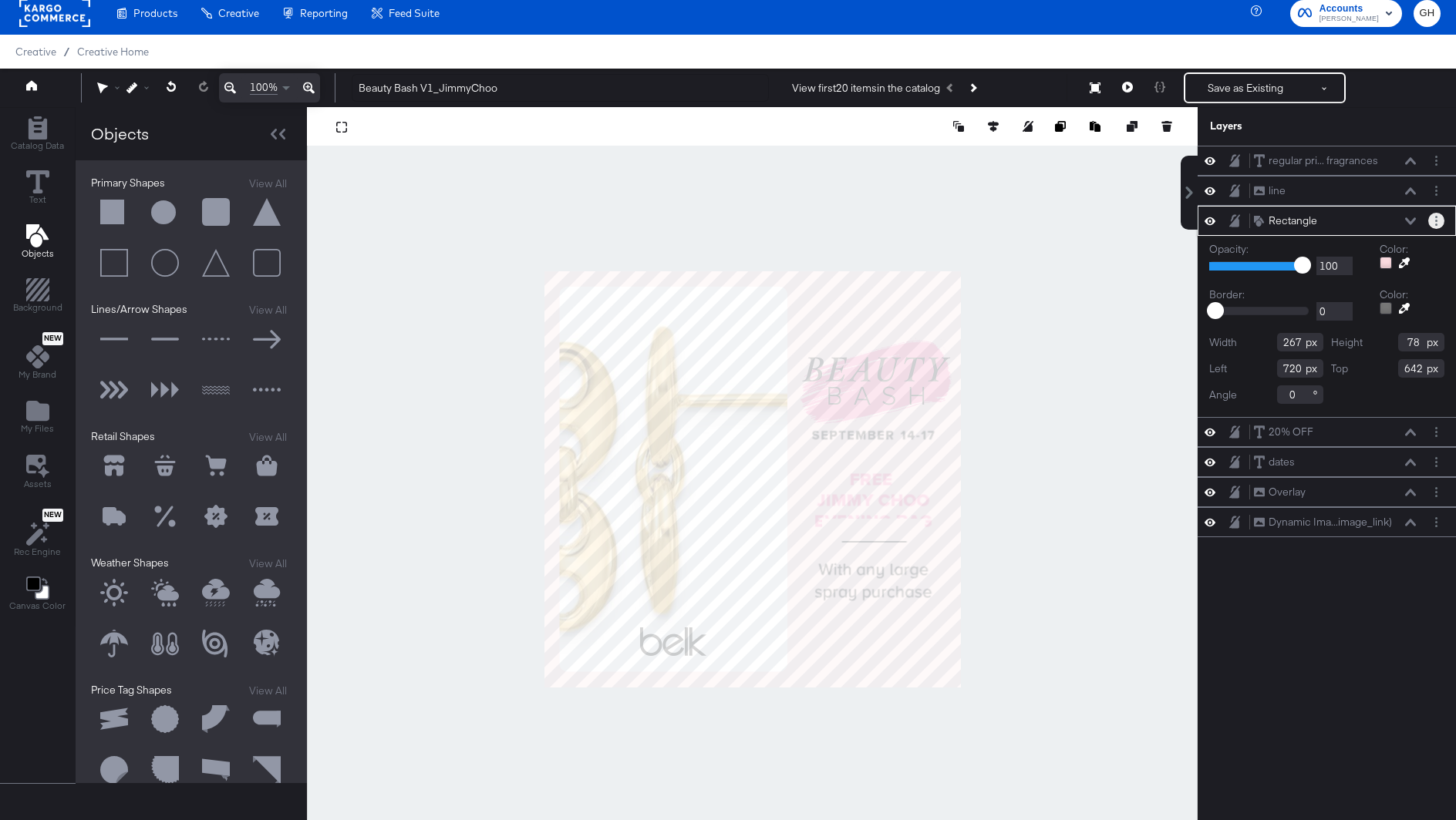
click at [1439, 215] on button "Layer Options" at bounding box center [1436, 221] width 16 height 16
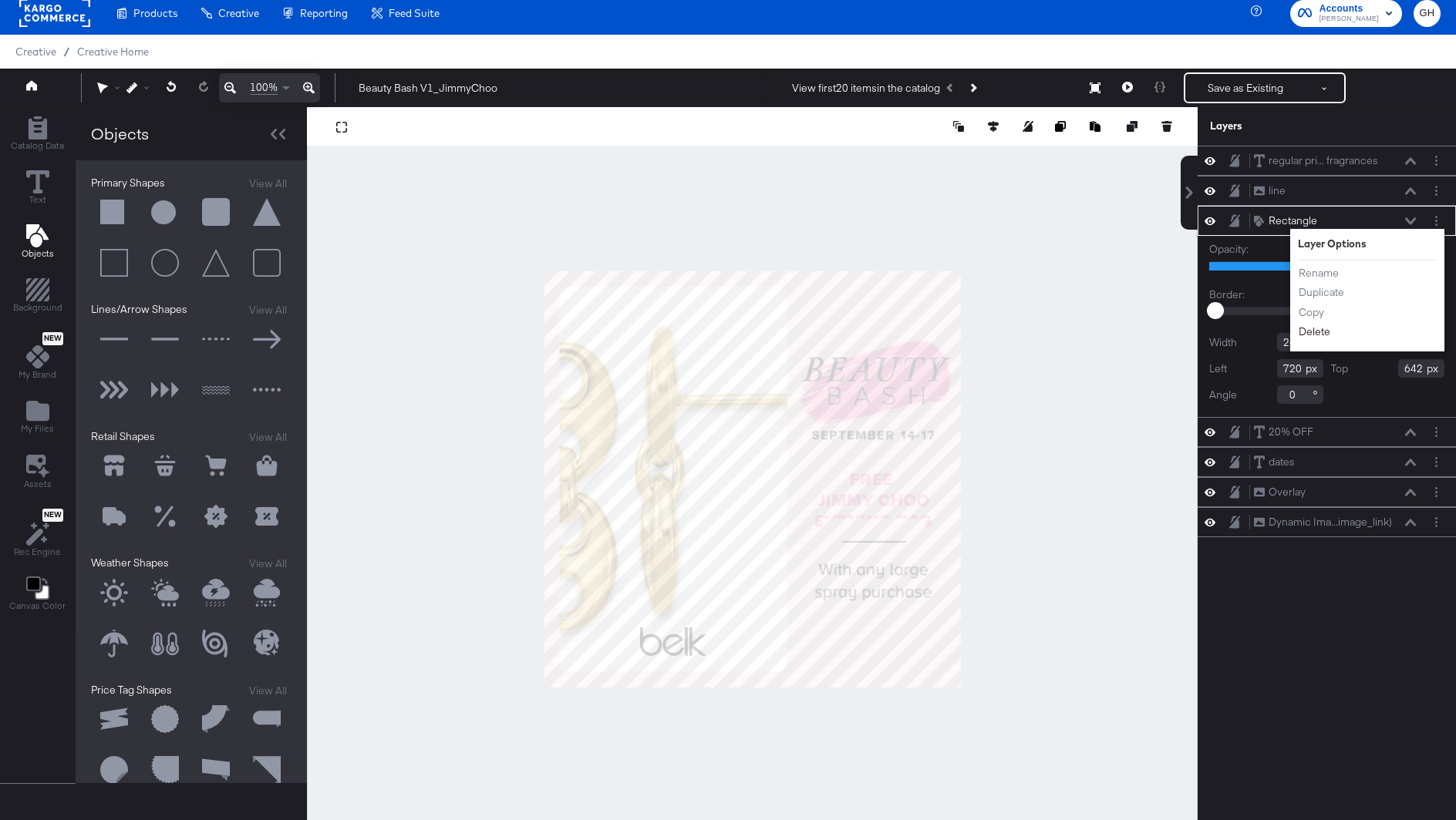
click at [1306, 329] on button "Delete" at bounding box center [1314, 331] width 33 height 16
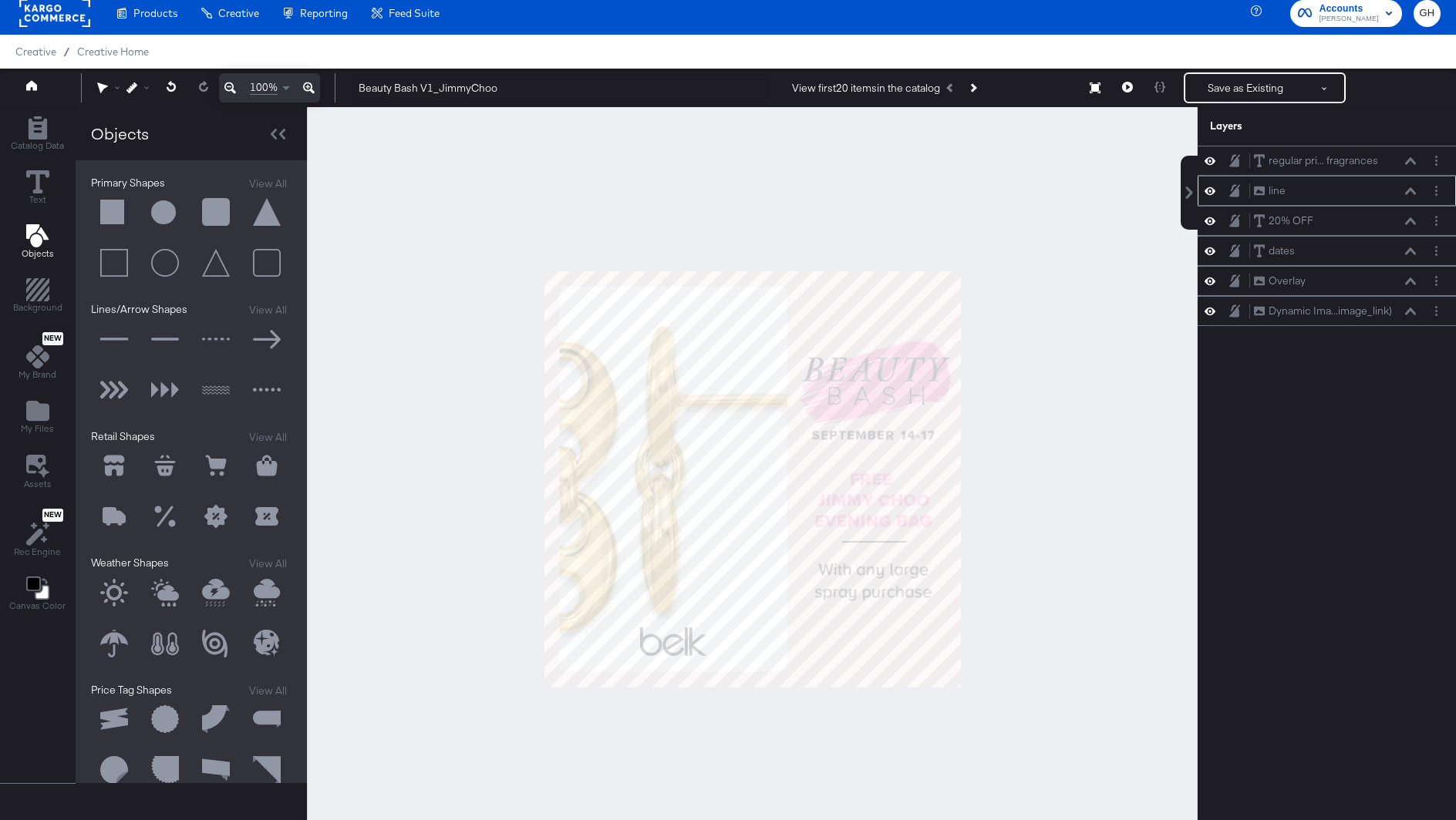
click at [1317, 192] on div "line line" at bounding box center [1335, 190] width 163 height 16
click at [1418, 199] on div "line line" at bounding box center [1326, 191] width 259 height 30
click at [1414, 192] on icon at bounding box center [1411, 190] width 11 height 6
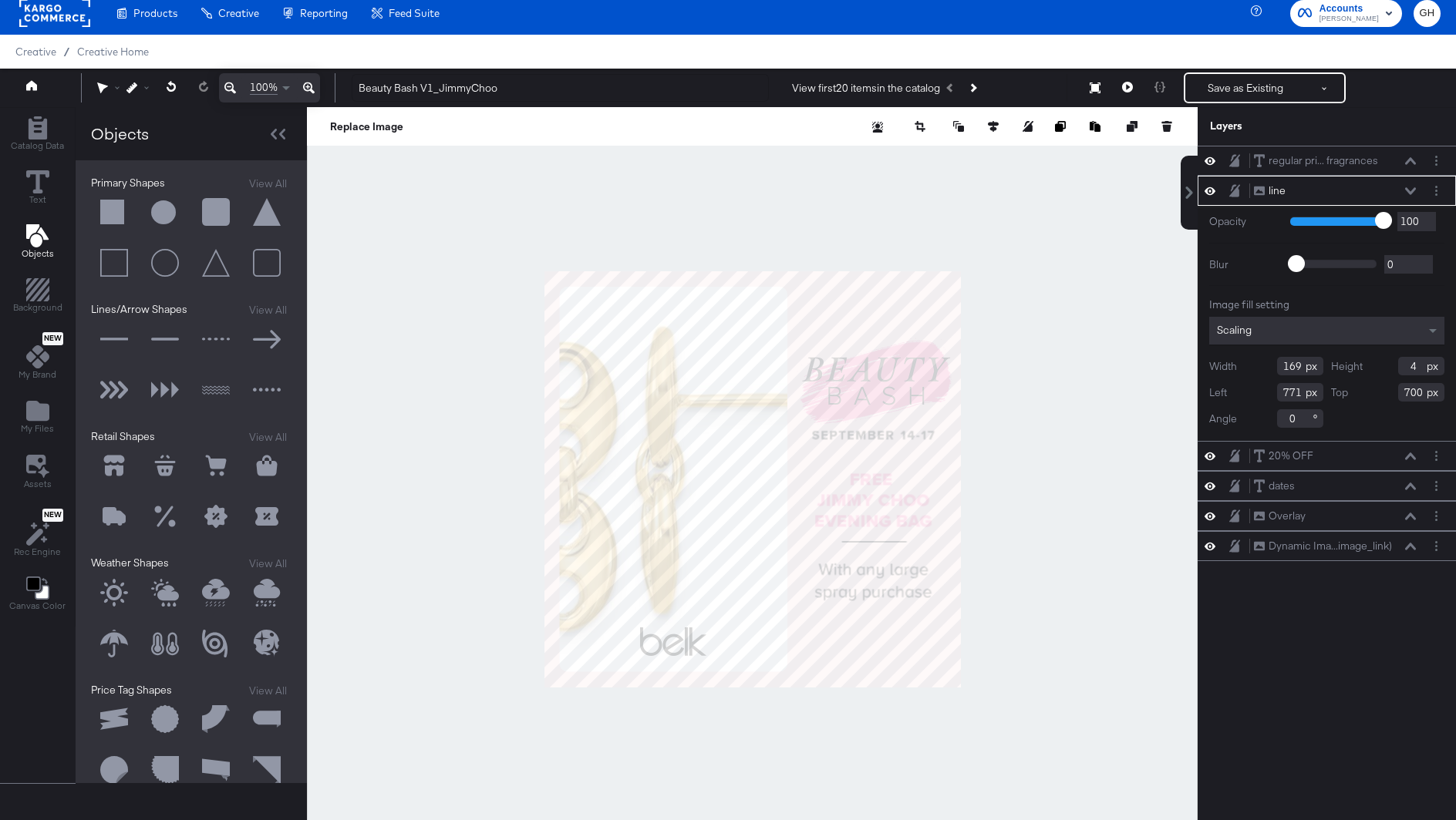
click at [1414, 385] on input "700" at bounding box center [1422, 393] width 46 height 19
type input "730"
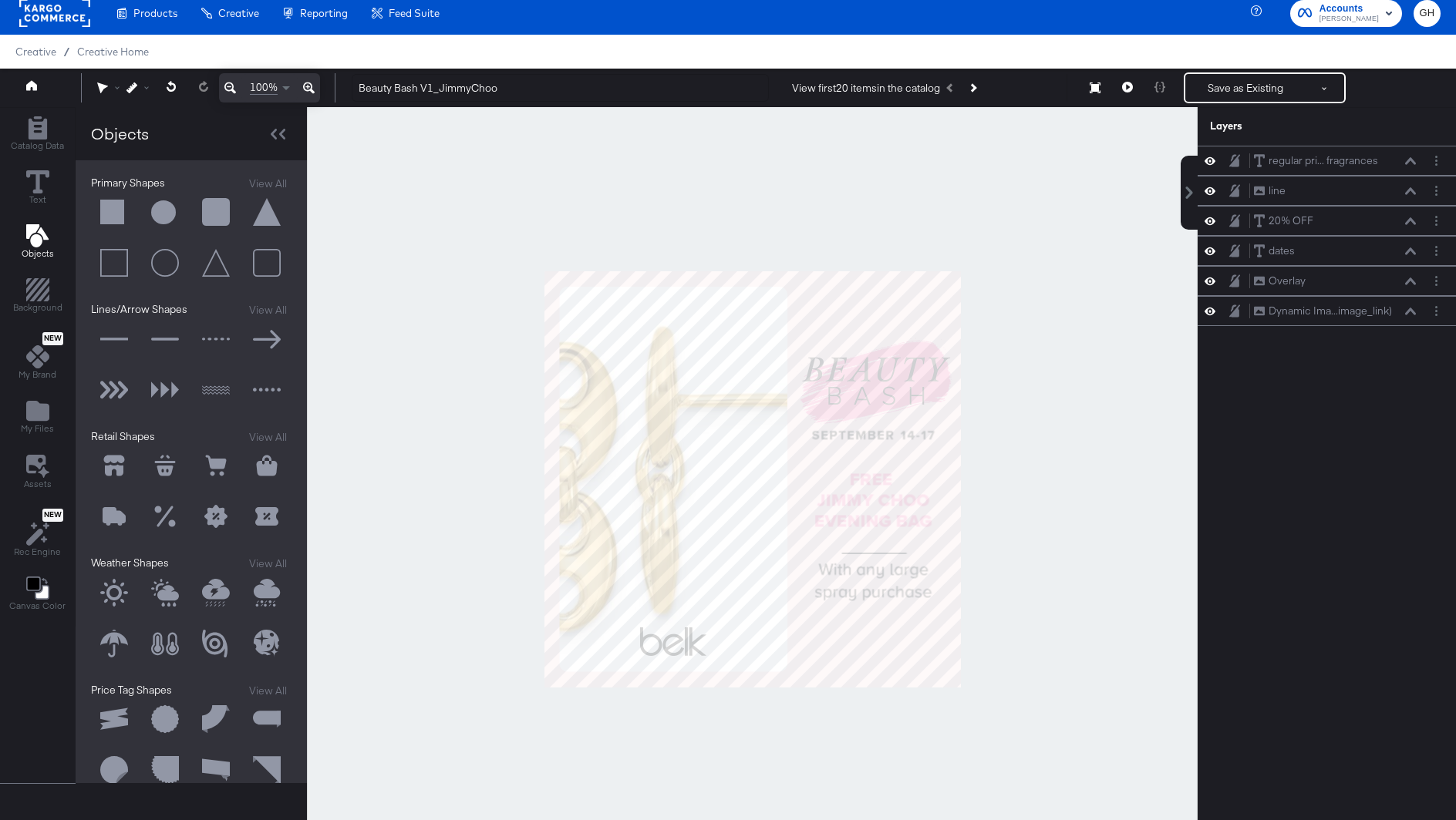
click at [1073, 522] on div at bounding box center [752, 479] width 891 height 744
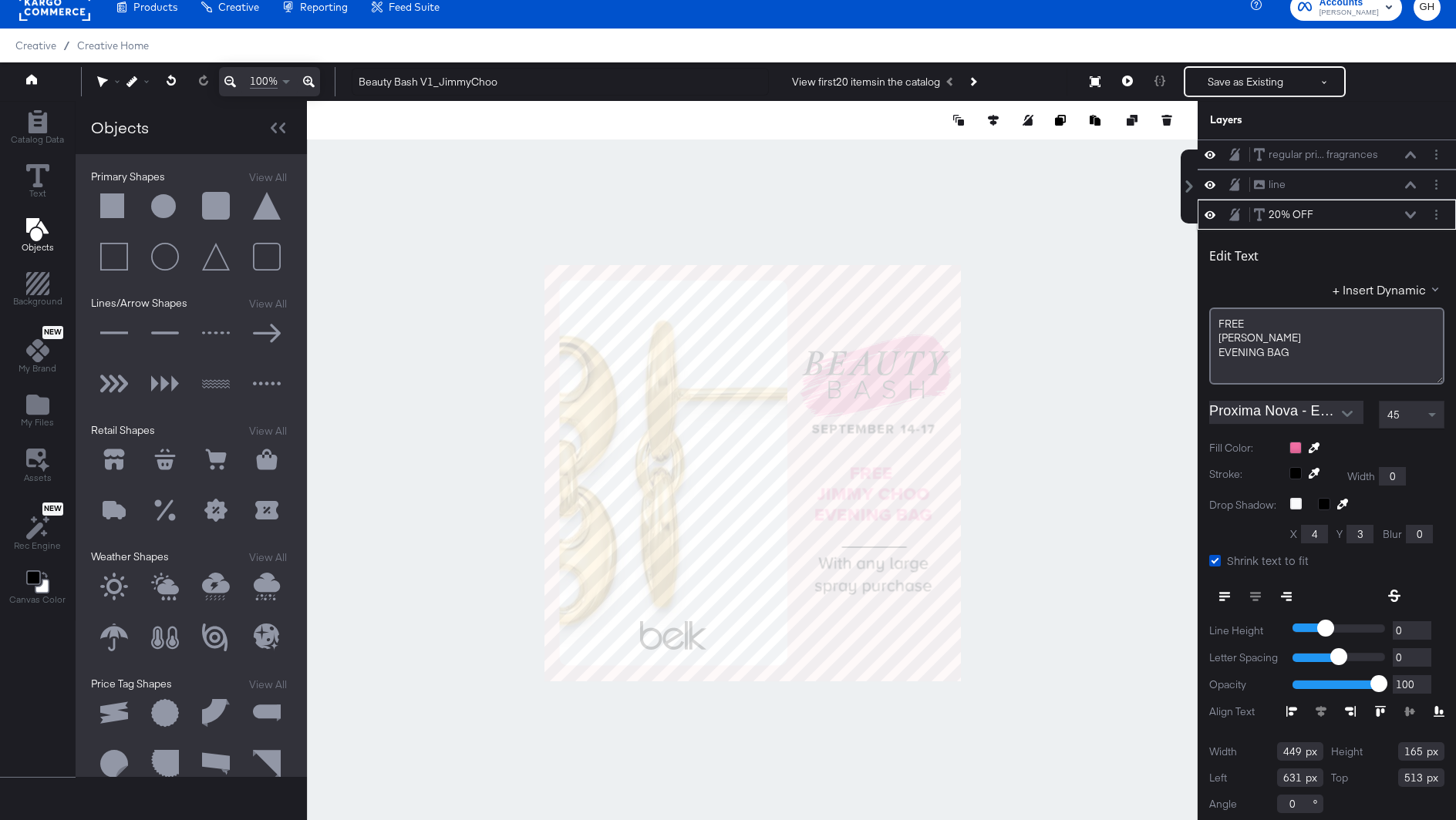
scroll to position [3, 0]
type input "533"
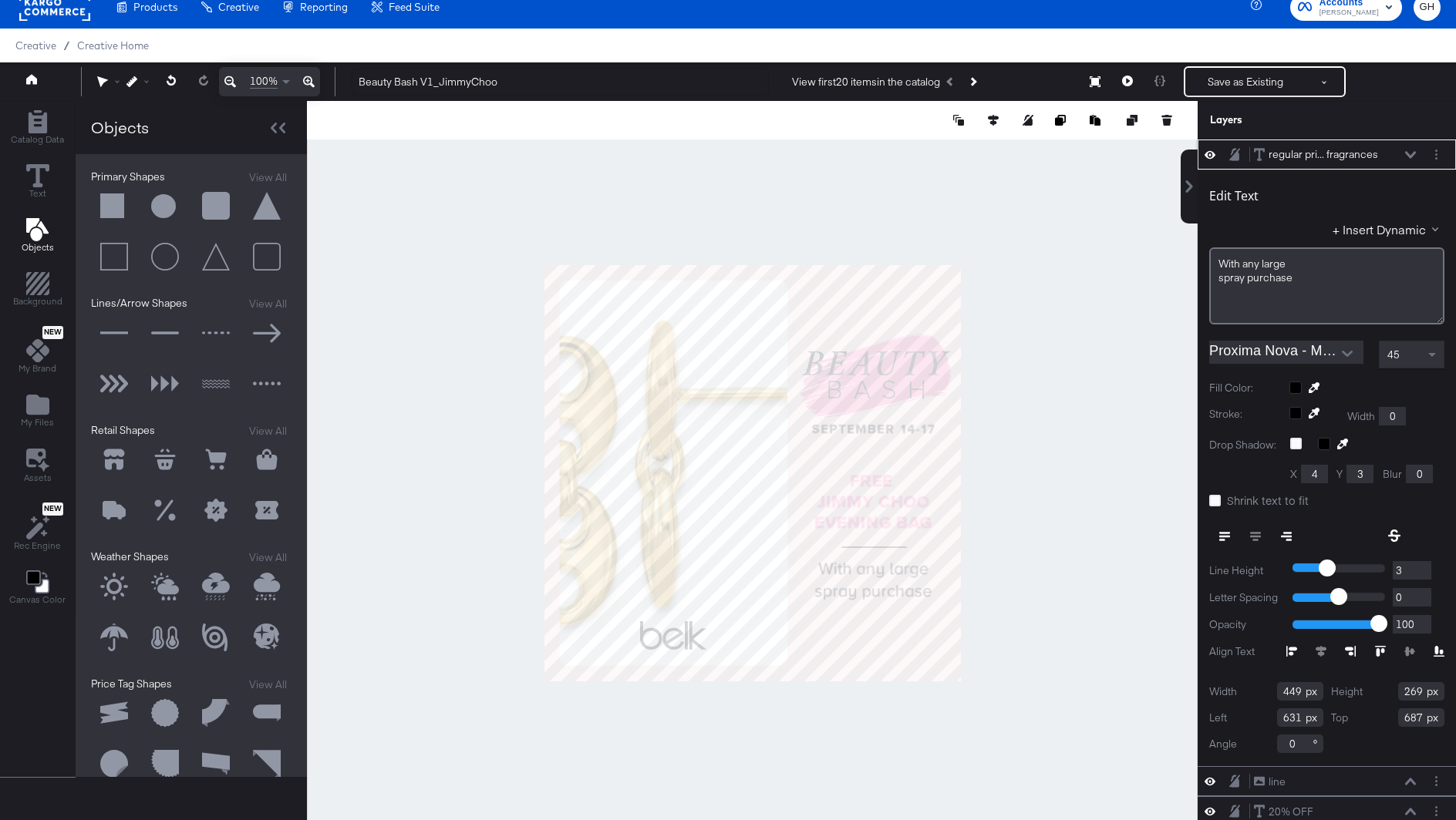
type input "688"
click at [1082, 609] on div at bounding box center [752, 473] width 891 height 744
type input "693"
click at [1054, 609] on div at bounding box center [752, 473] width 891 height 744
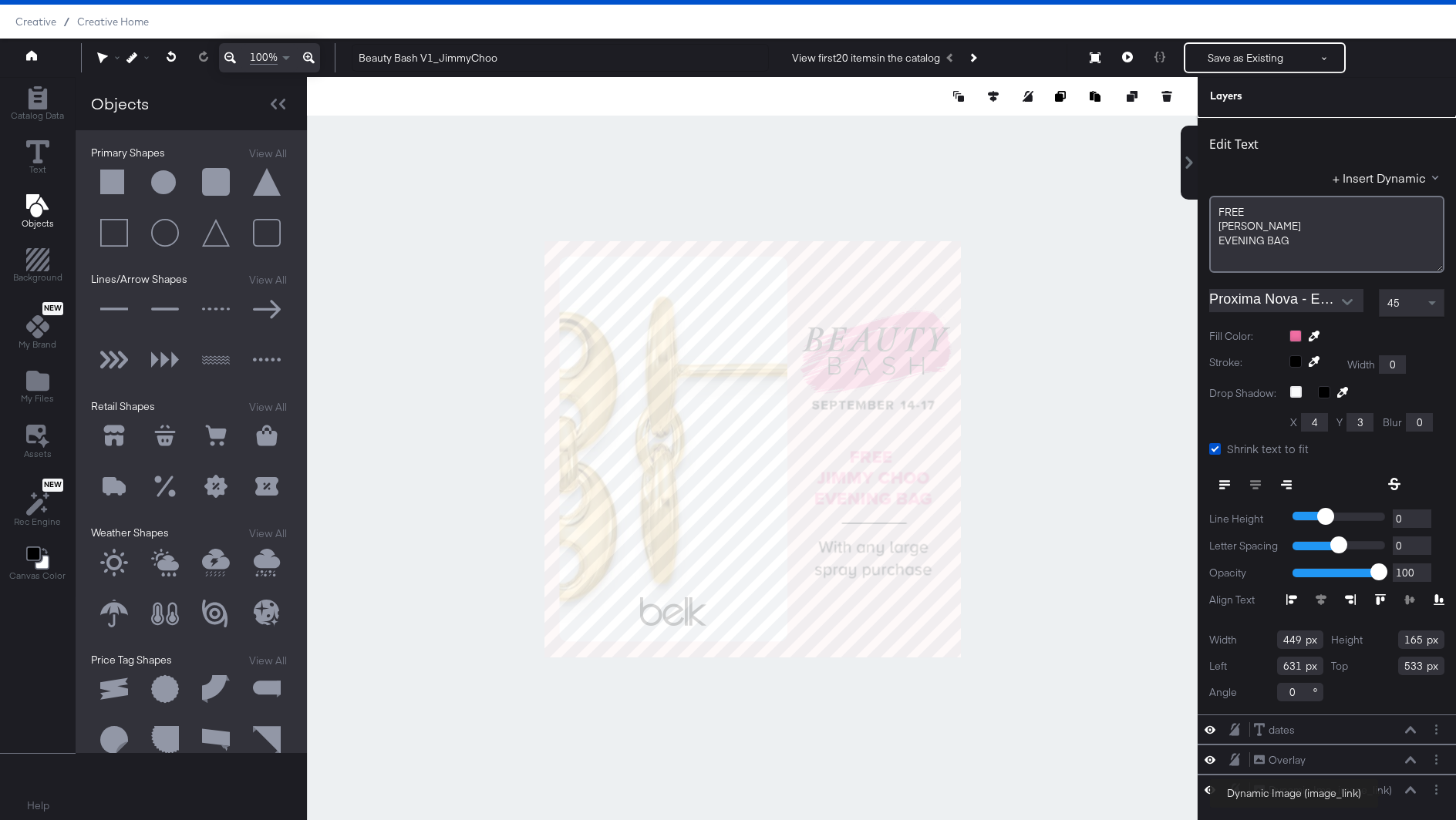
scroll to position [92, 0]
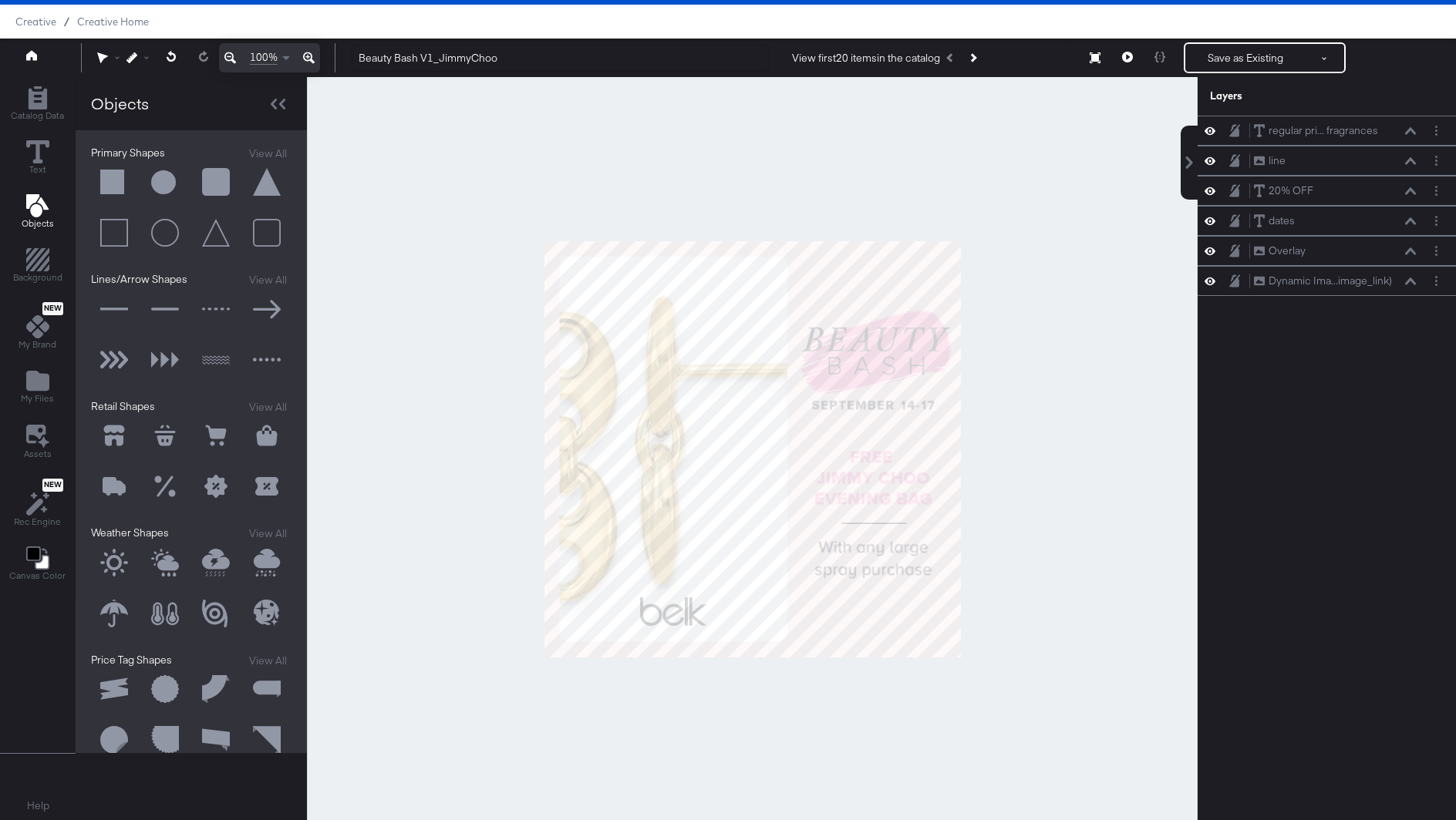
click at [1031, 560] on div at bounding box center [752, 448] width 891 height 744
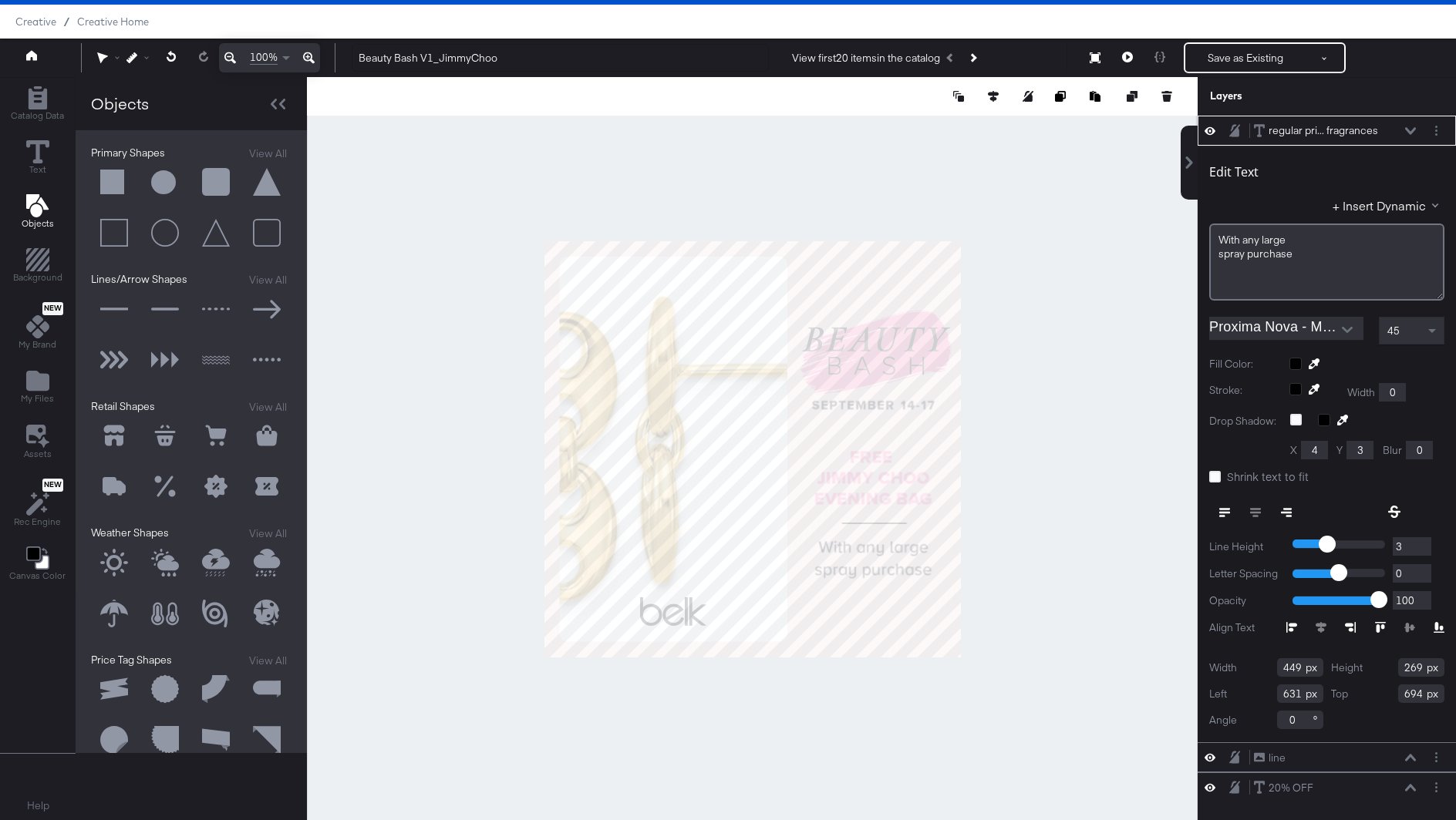
type input "695"
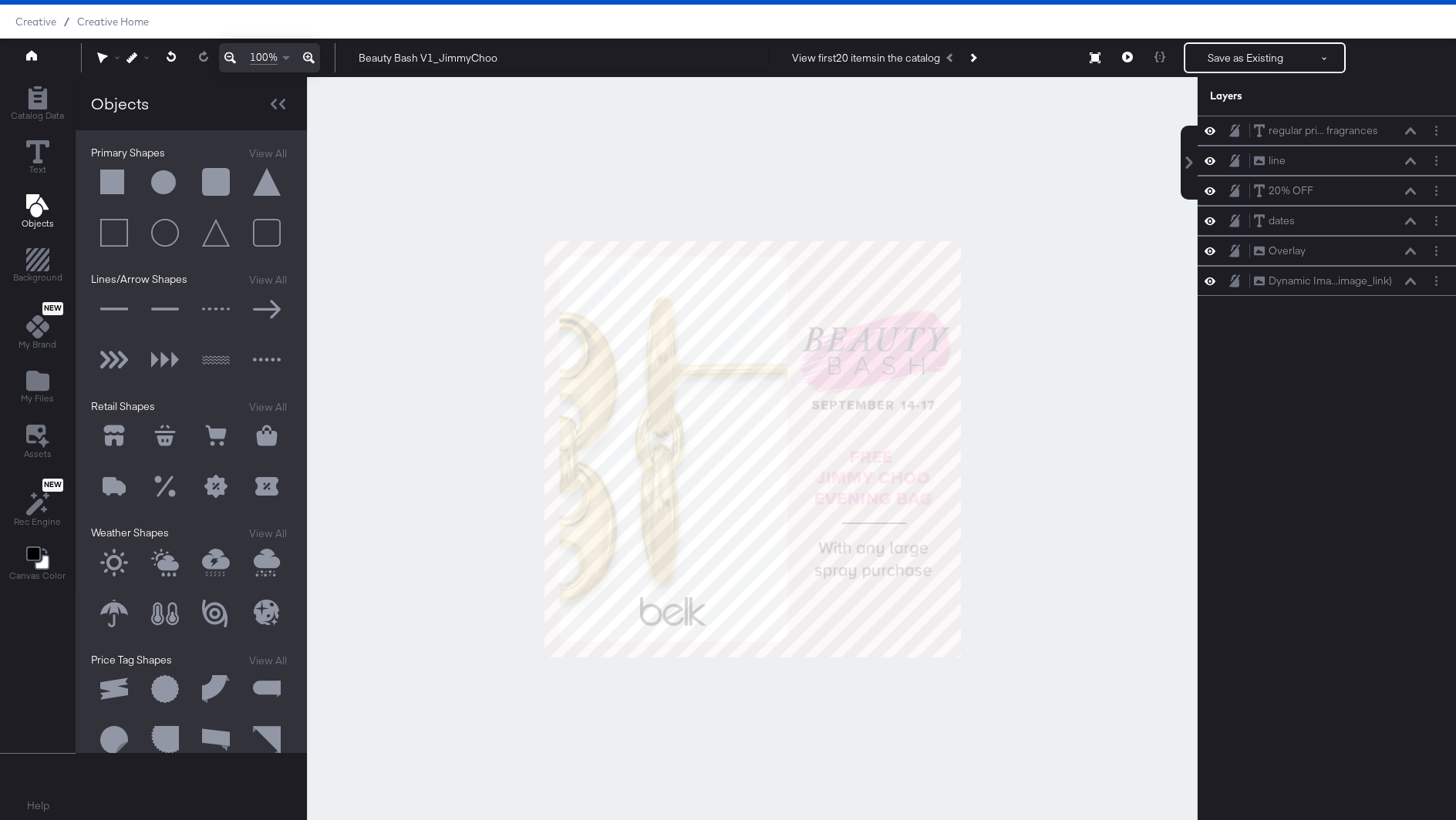
click at [1040, 593] on div at bounding box center [752, 448] width 891 height 744
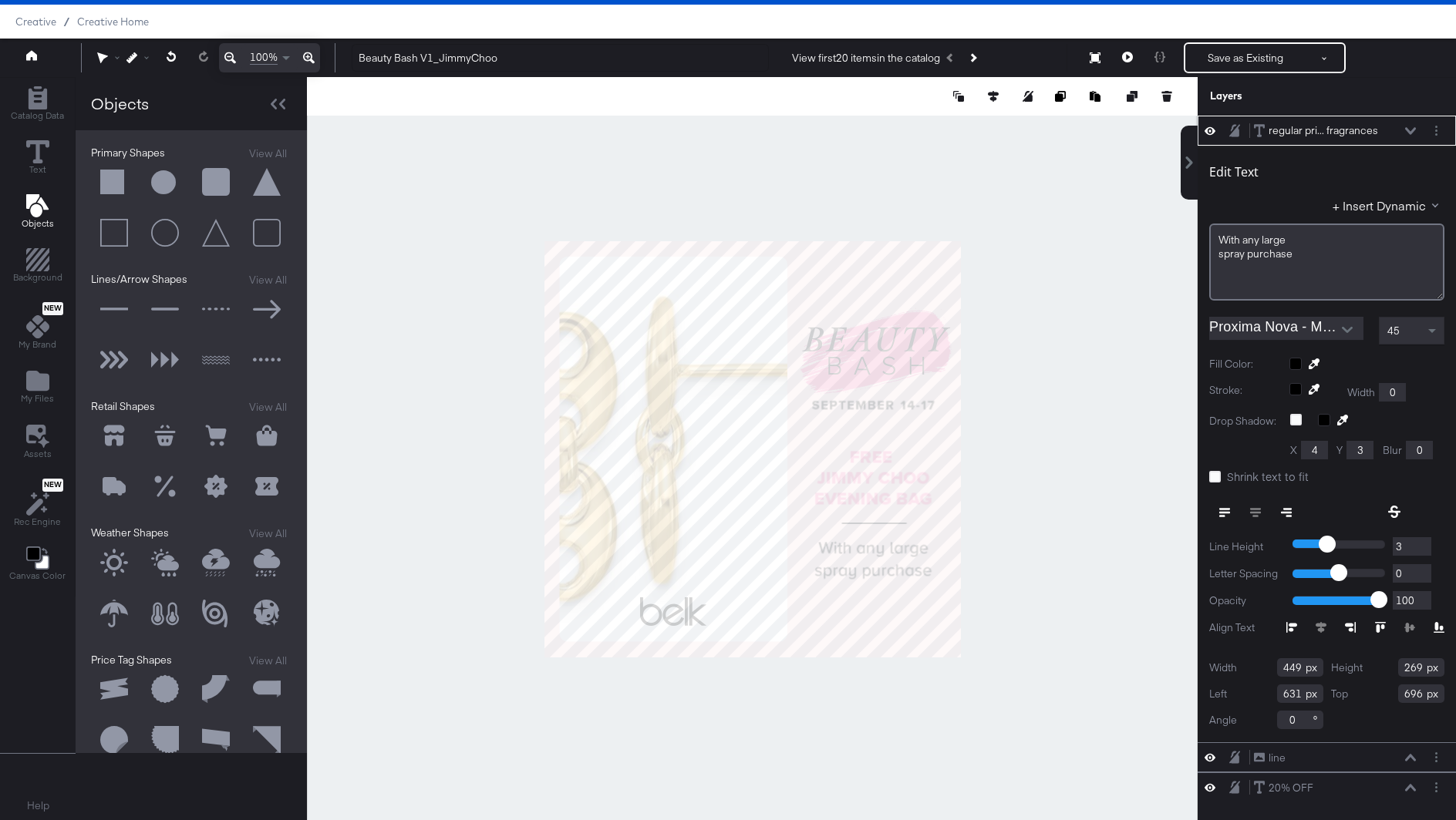
type input "697"
click at [1075, 617] on div at bounding box center [752, 448] width 891 height 744
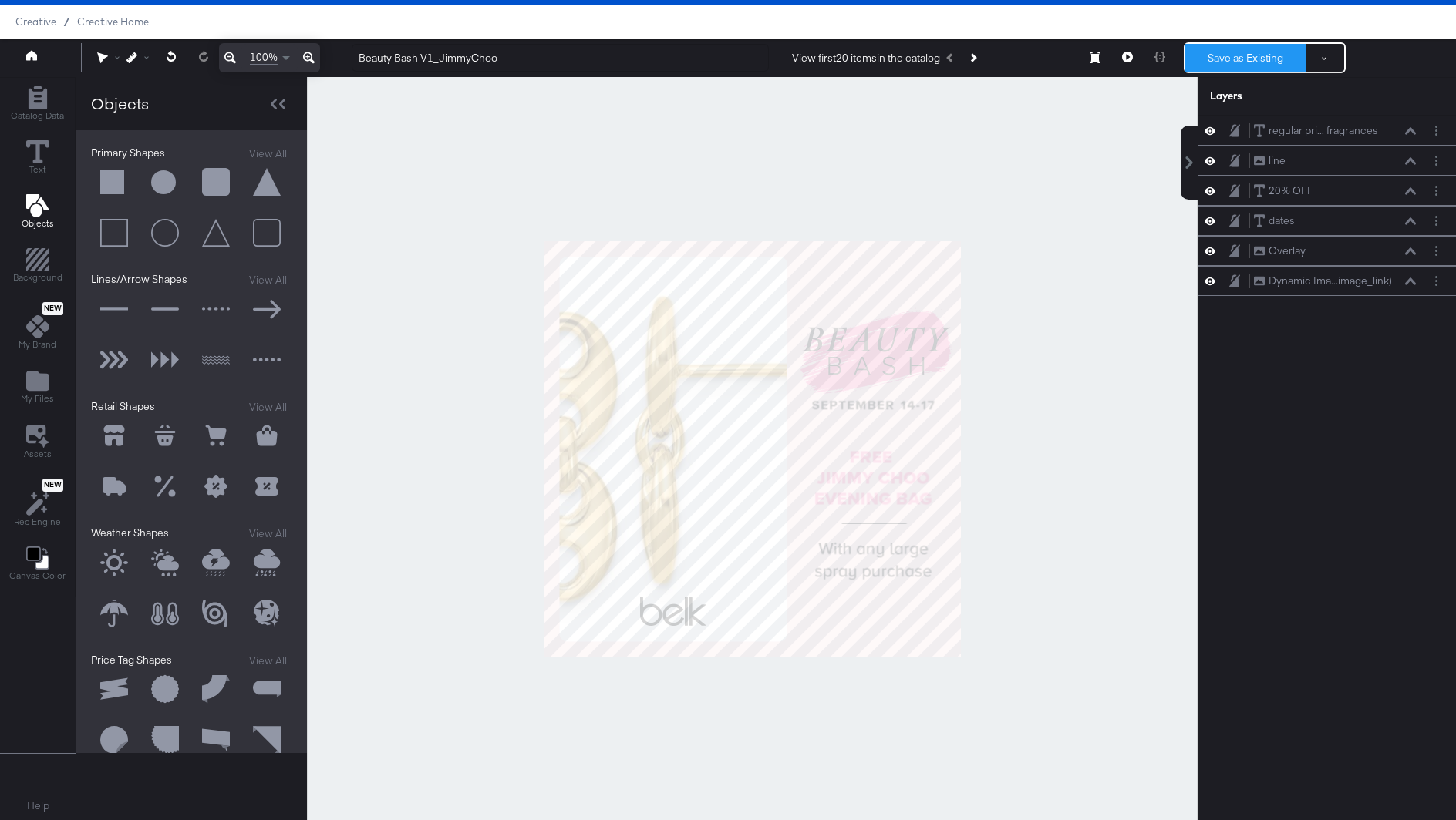
click at [1255, 57] on button "Save as Existing" at bounding box center [1246, 57] width 120 height 28
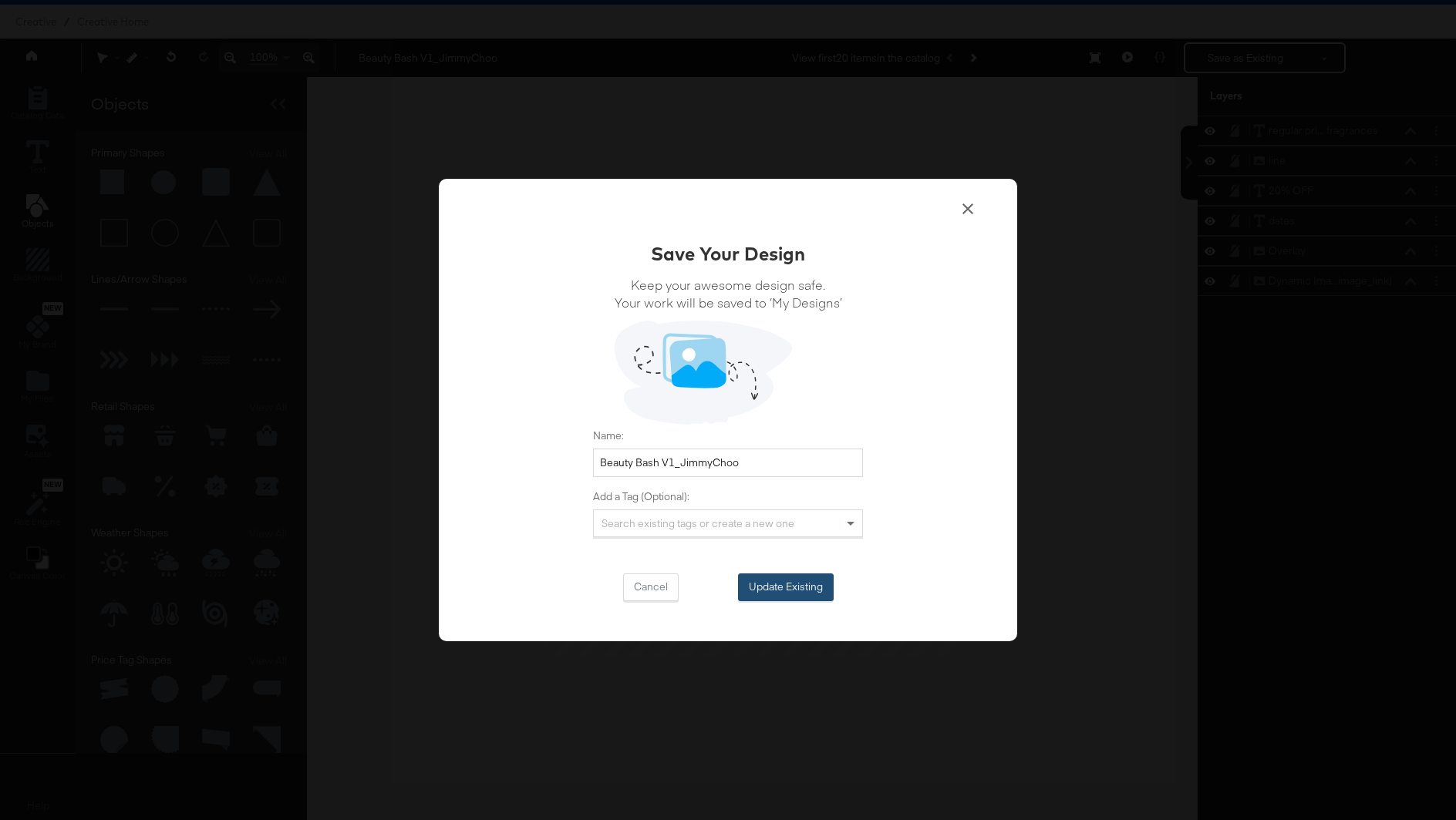
click at [766, 586] on button "Update Existing" at bounding box center [785, 587] width 95 height 28
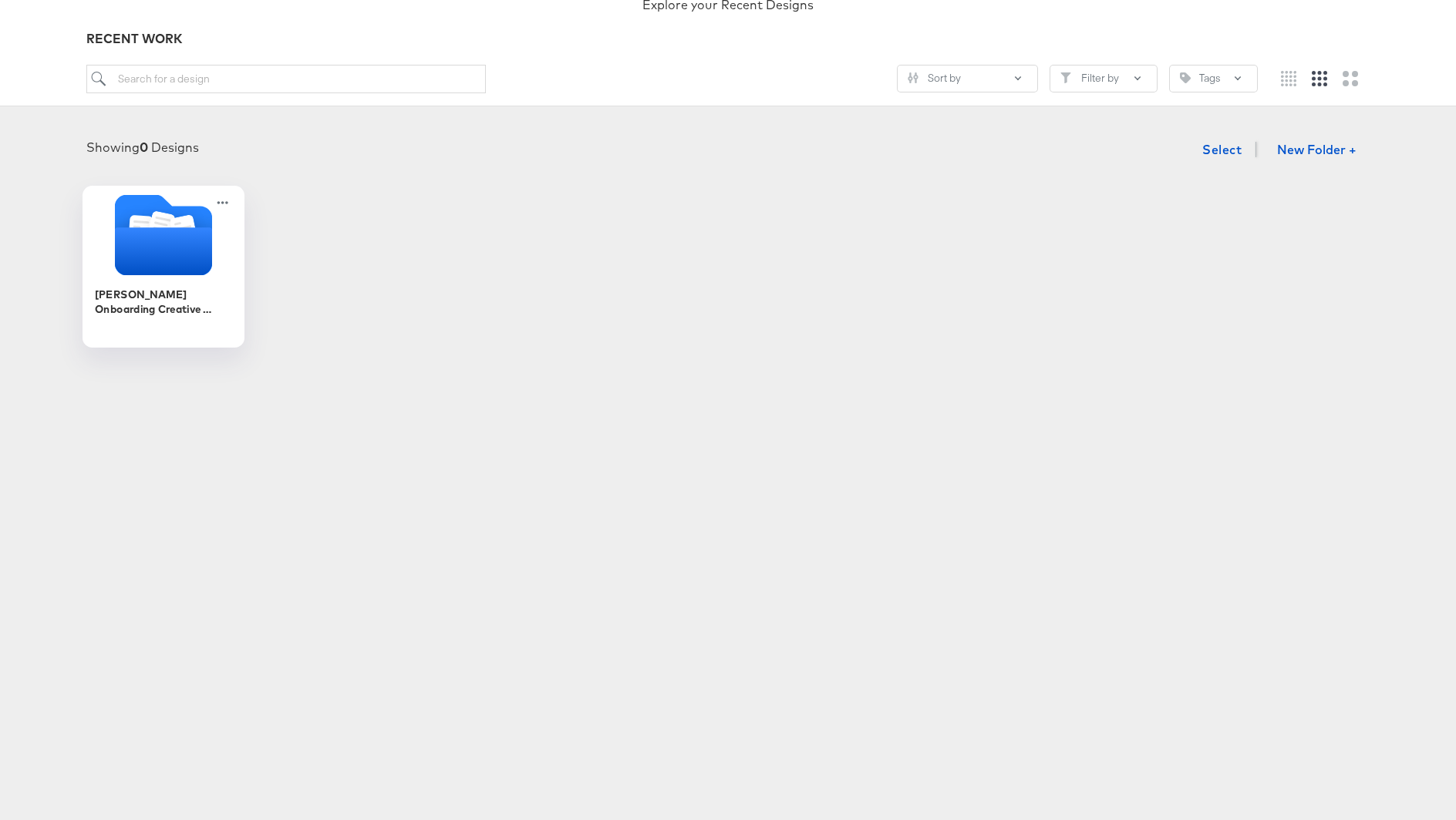
click at [212, 264] on icon "Folder" at bounding box center [163, 234] width 162 height 81
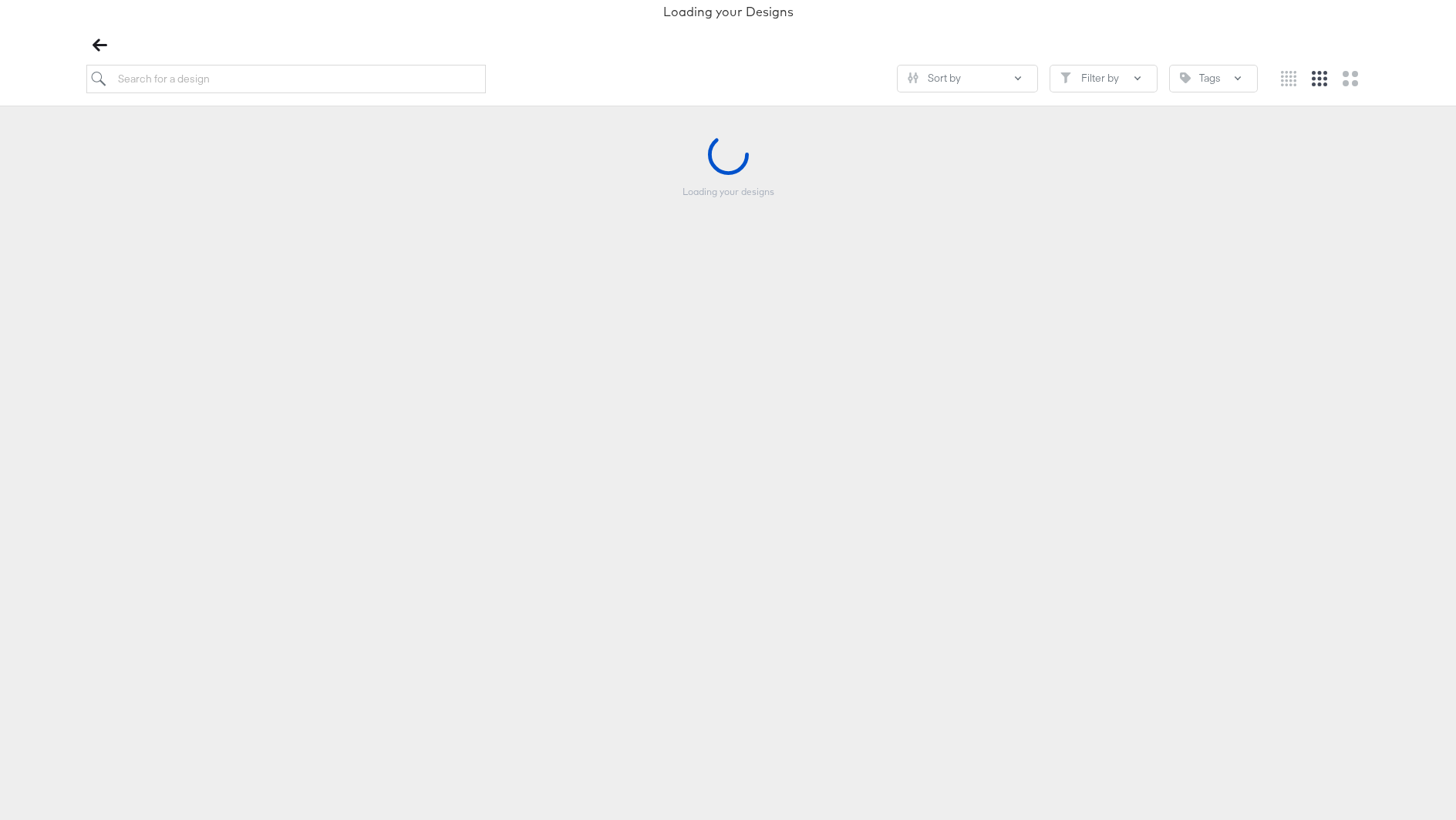
scroll to position [149, 0]
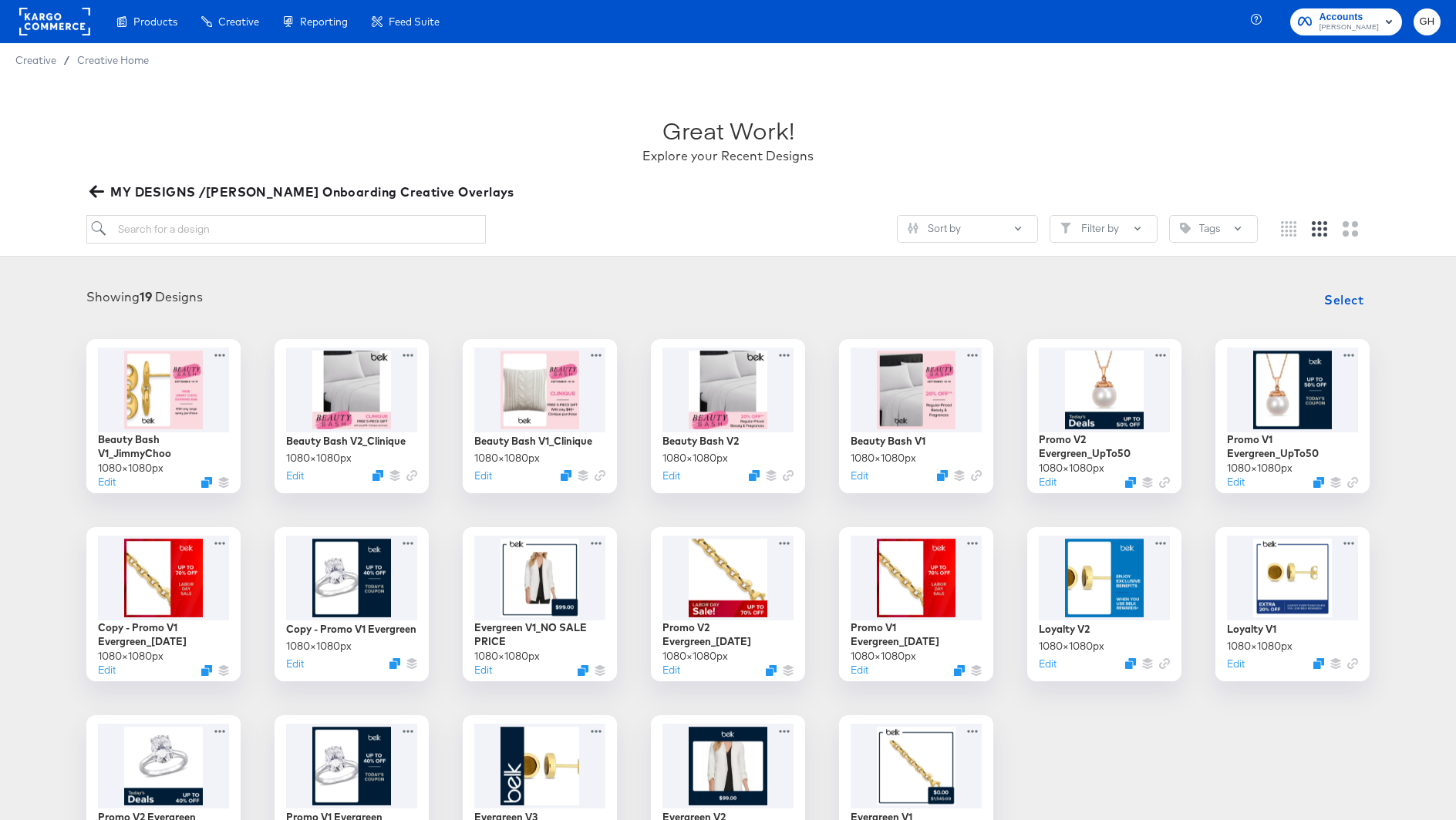
scroll to position [149, 0]
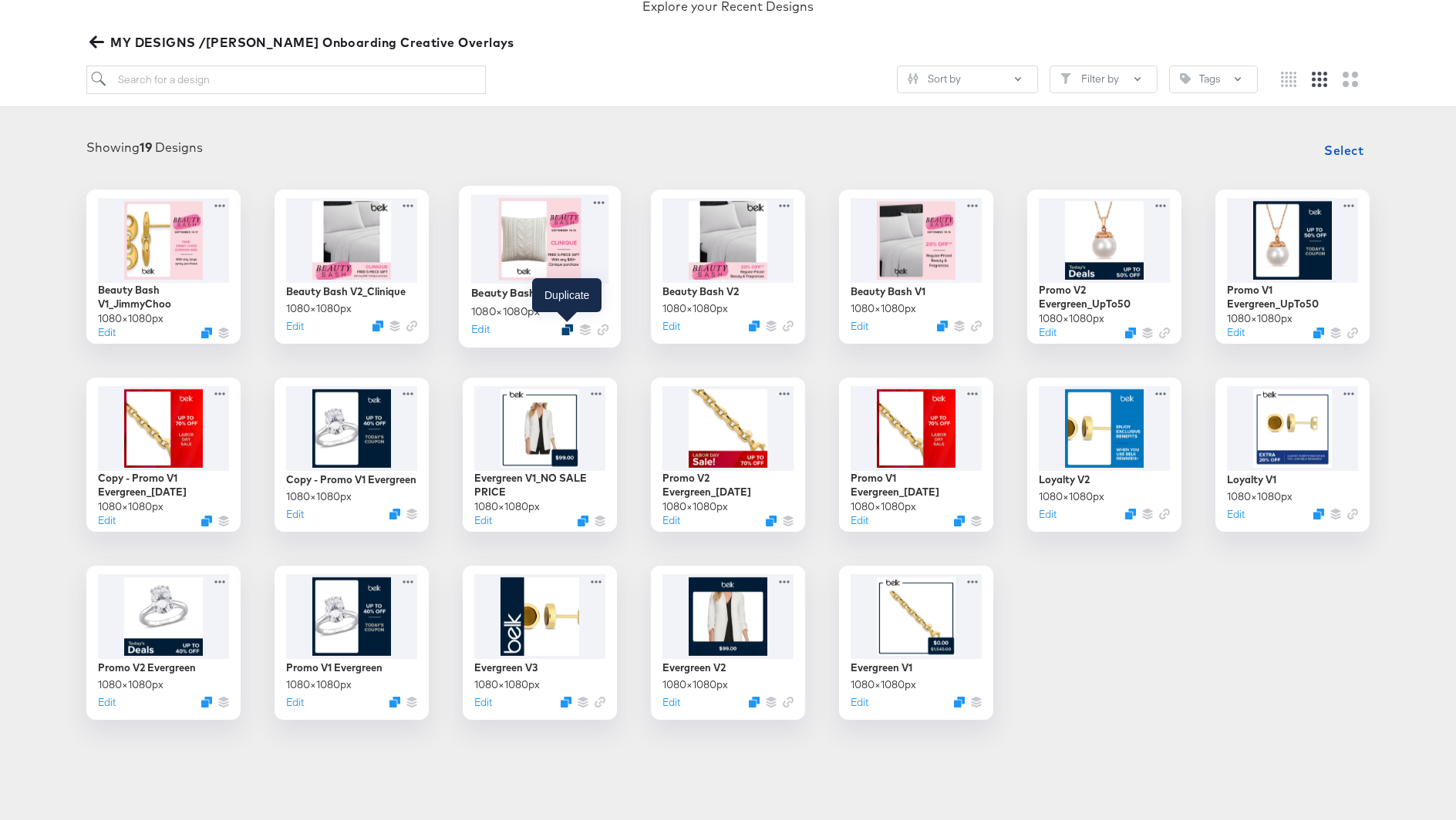
click at [566, 324] on icon "Duplicate" at bounding box center [567, 329] width 11 height 11
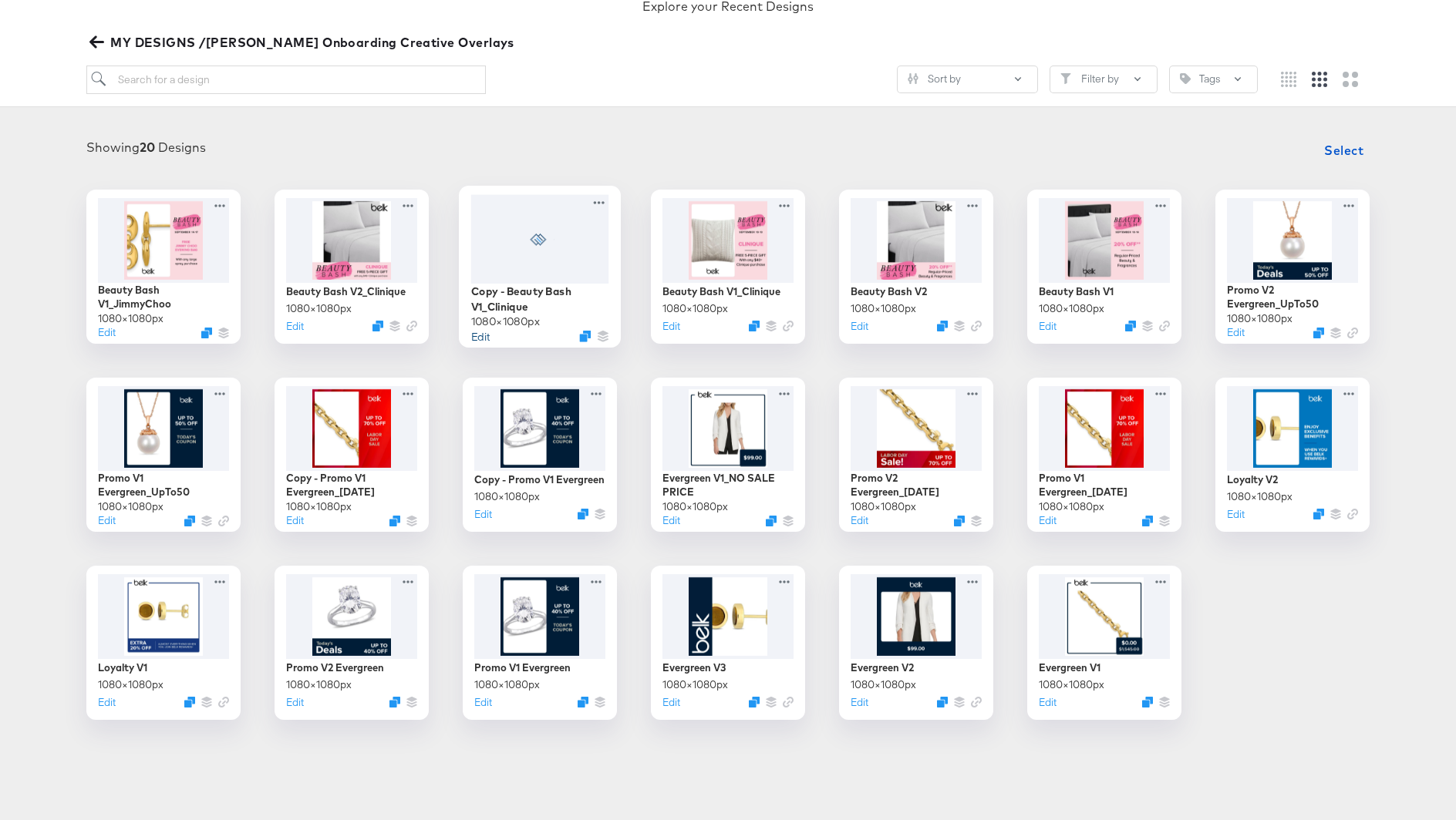
click at [481, 334] on button "Edit" at bounding box center [480, 335] width 19 height 15
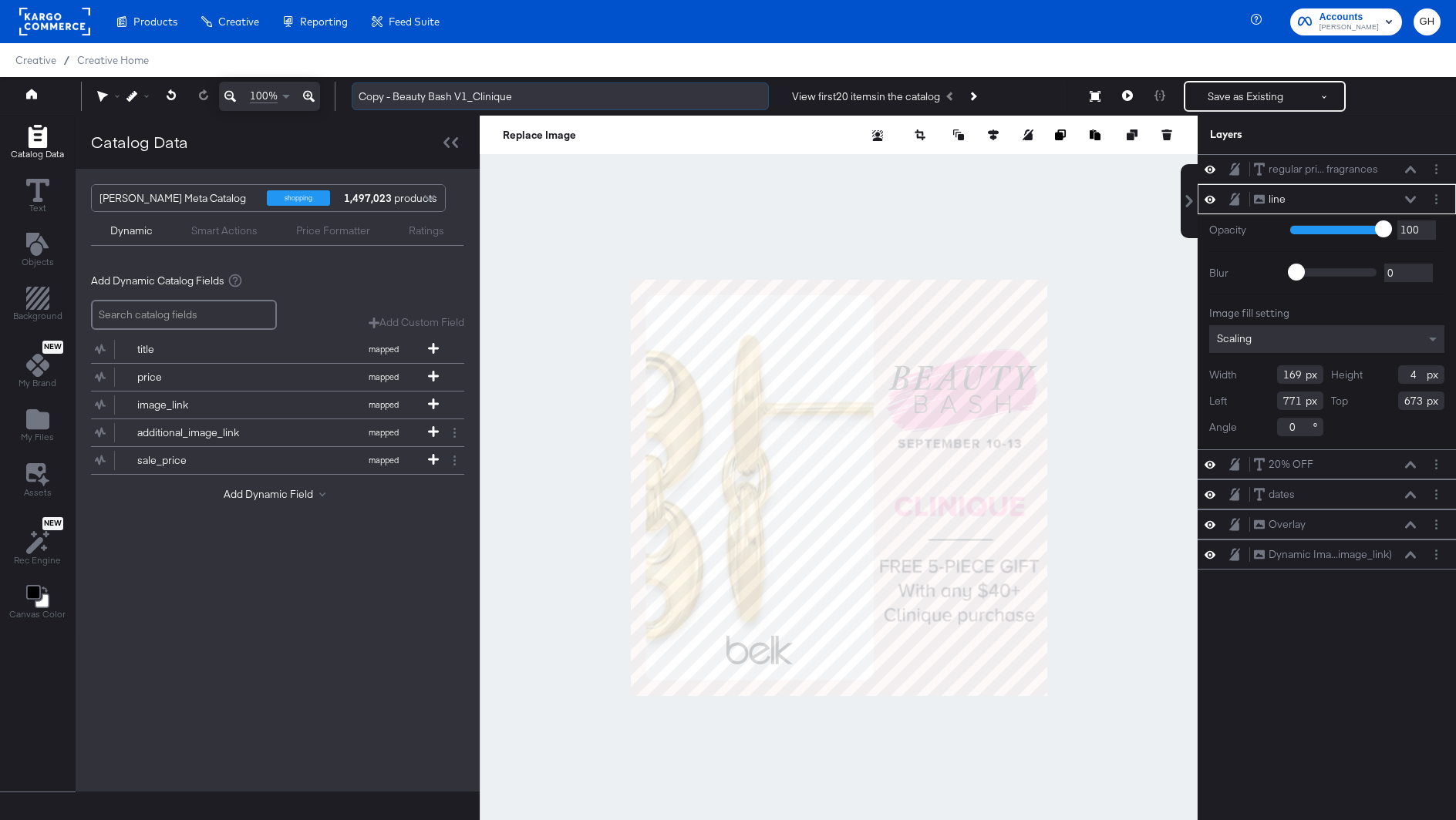
drag, startPoint x: 393, startPoint y: 98, endPoint x: 355, endPoint y: 98, distance: 38.0
click at [355, 98] on input "Copy - Beauty Bash V1_Clinique" at bounding box center [560, 96] width 417 height 29
click at [488, 97] on input "Beauty Bash V1_Clinique" at bounding box center [560, 96] width 417 height 29
type input "Beauty Bash V1_Clinique"
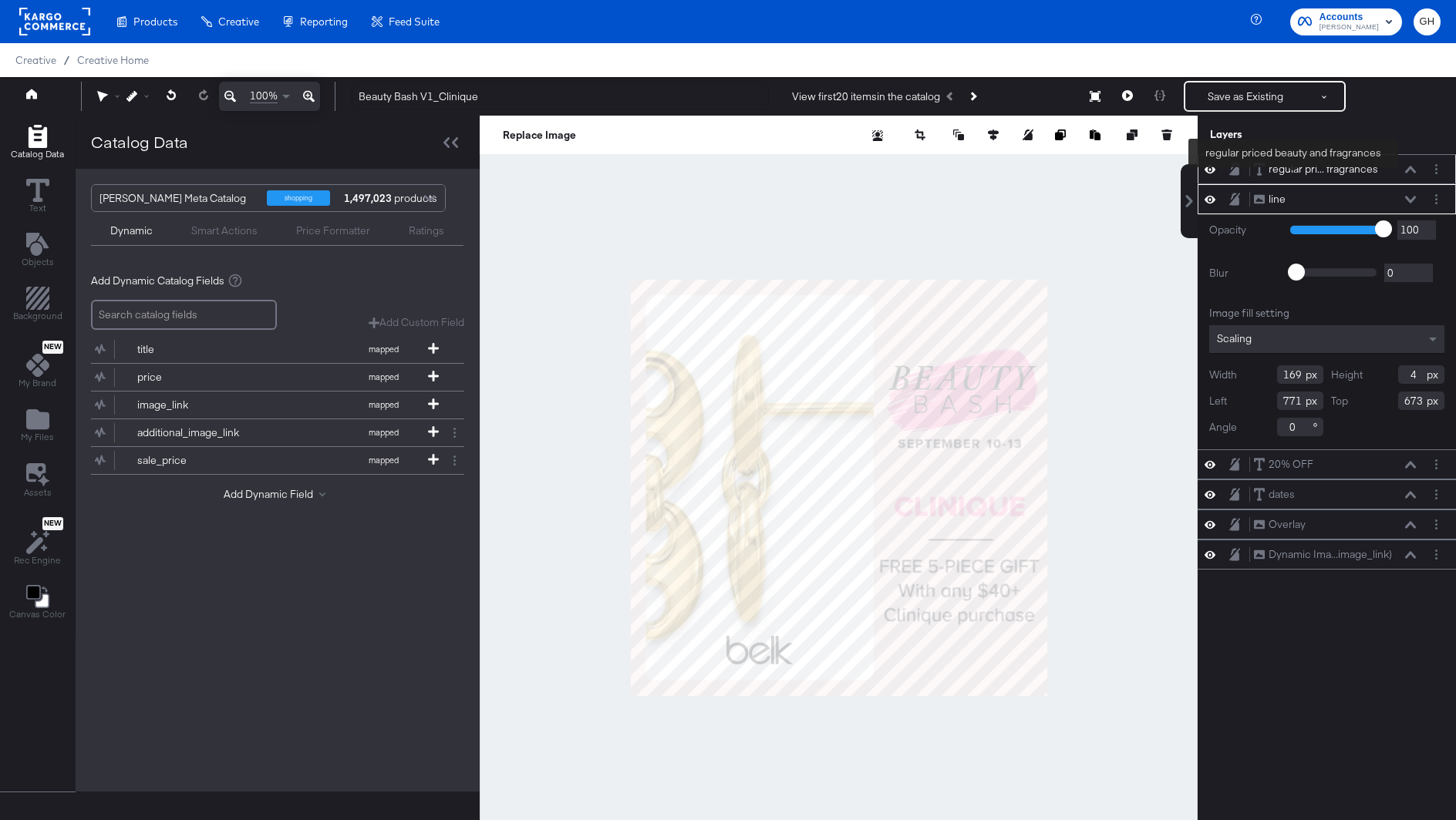
click at [1293, 170] on div "regular pri... fragrances" at bounding box center [1323, 170] width 109 height 15
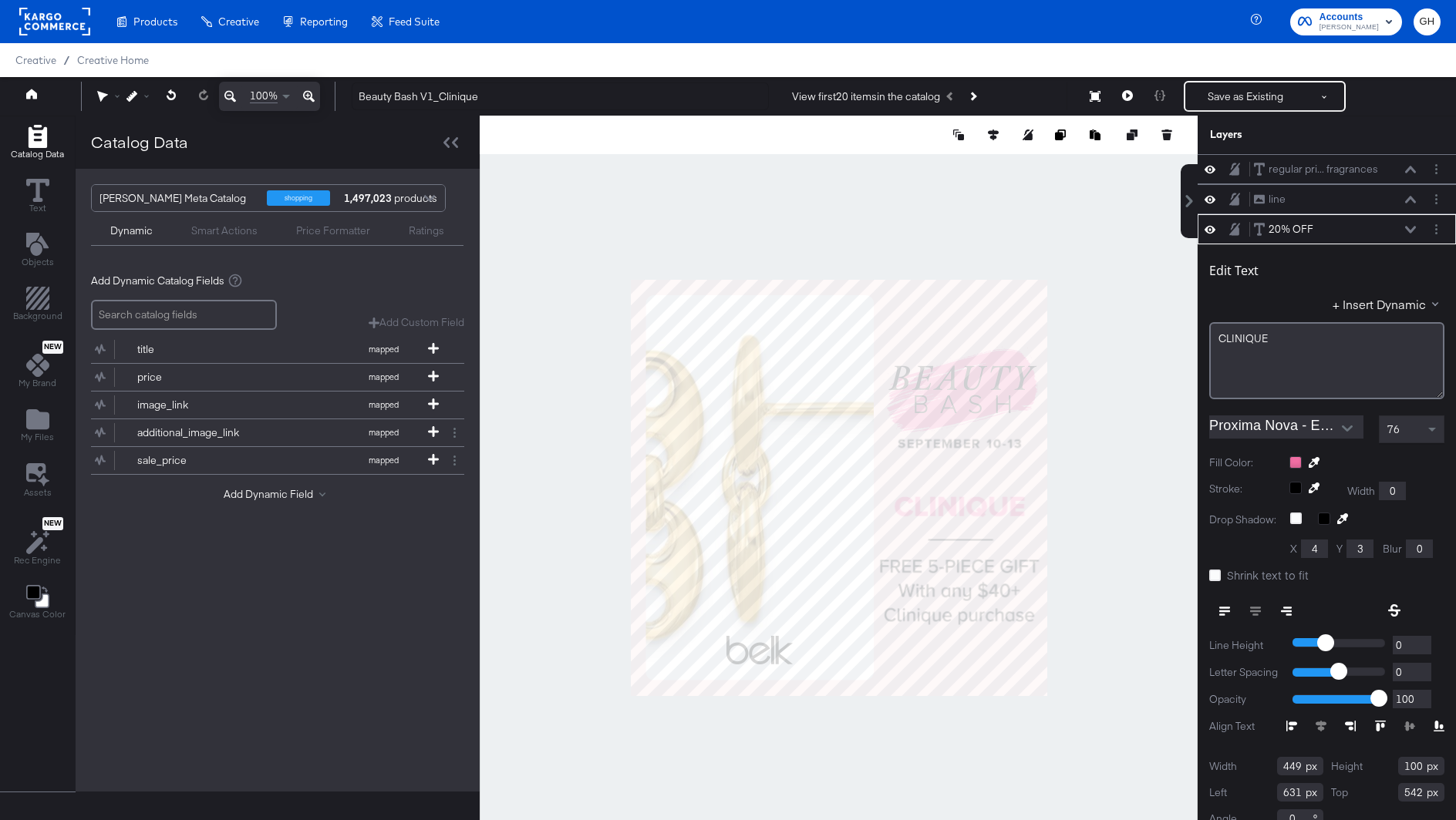
scroll to position [15, 0]
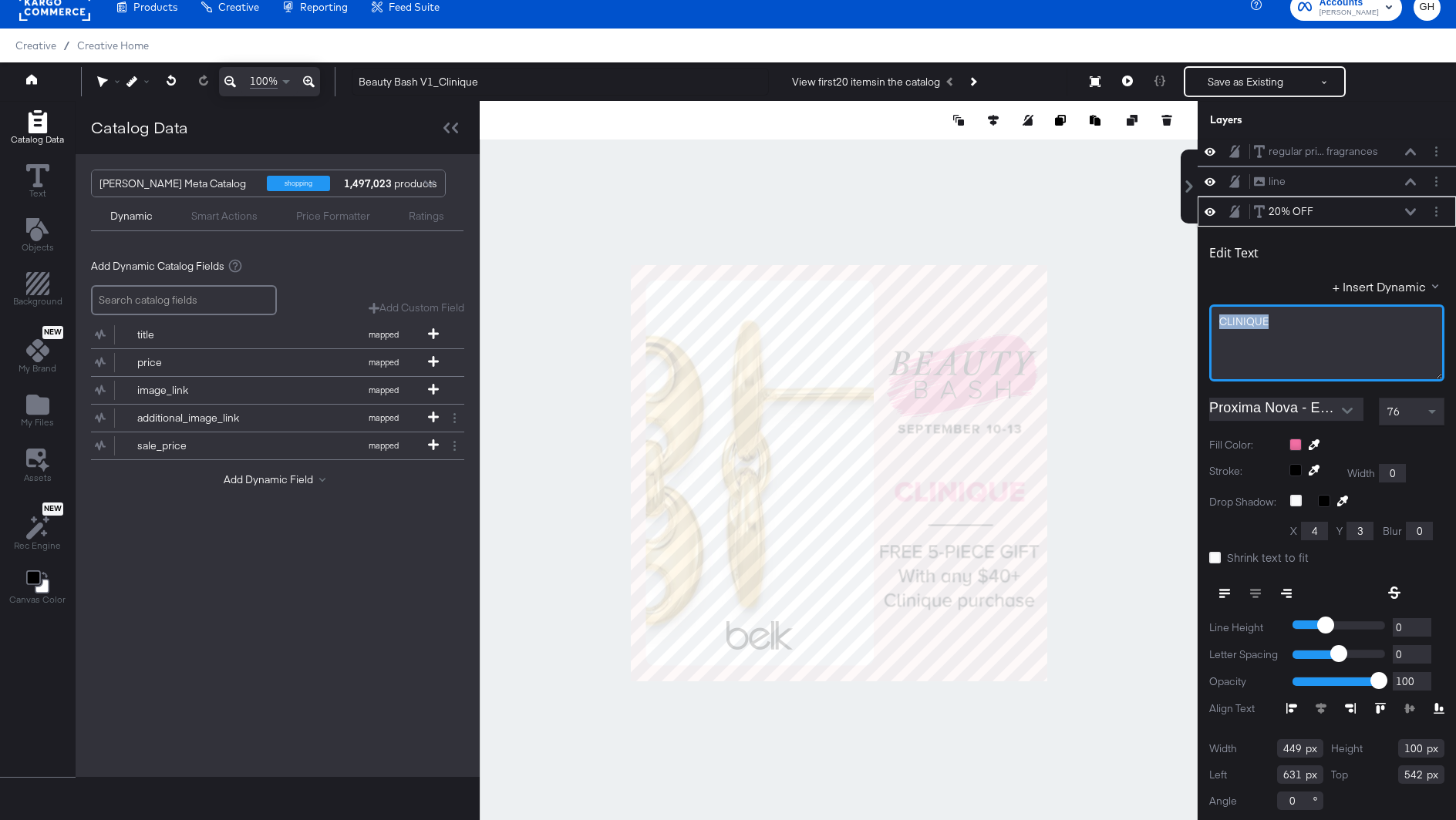
drag, startPoint x: 1274, startPoint y: 323, endPoint x: 1155, endPoint y: 323, distance: 119.0
click at [1155, 140] on div "Catalog Data Text Objects Background New My Brand My Files Assets New Rec Engin…" at bounding box center [728, 120] width 1456 height 39
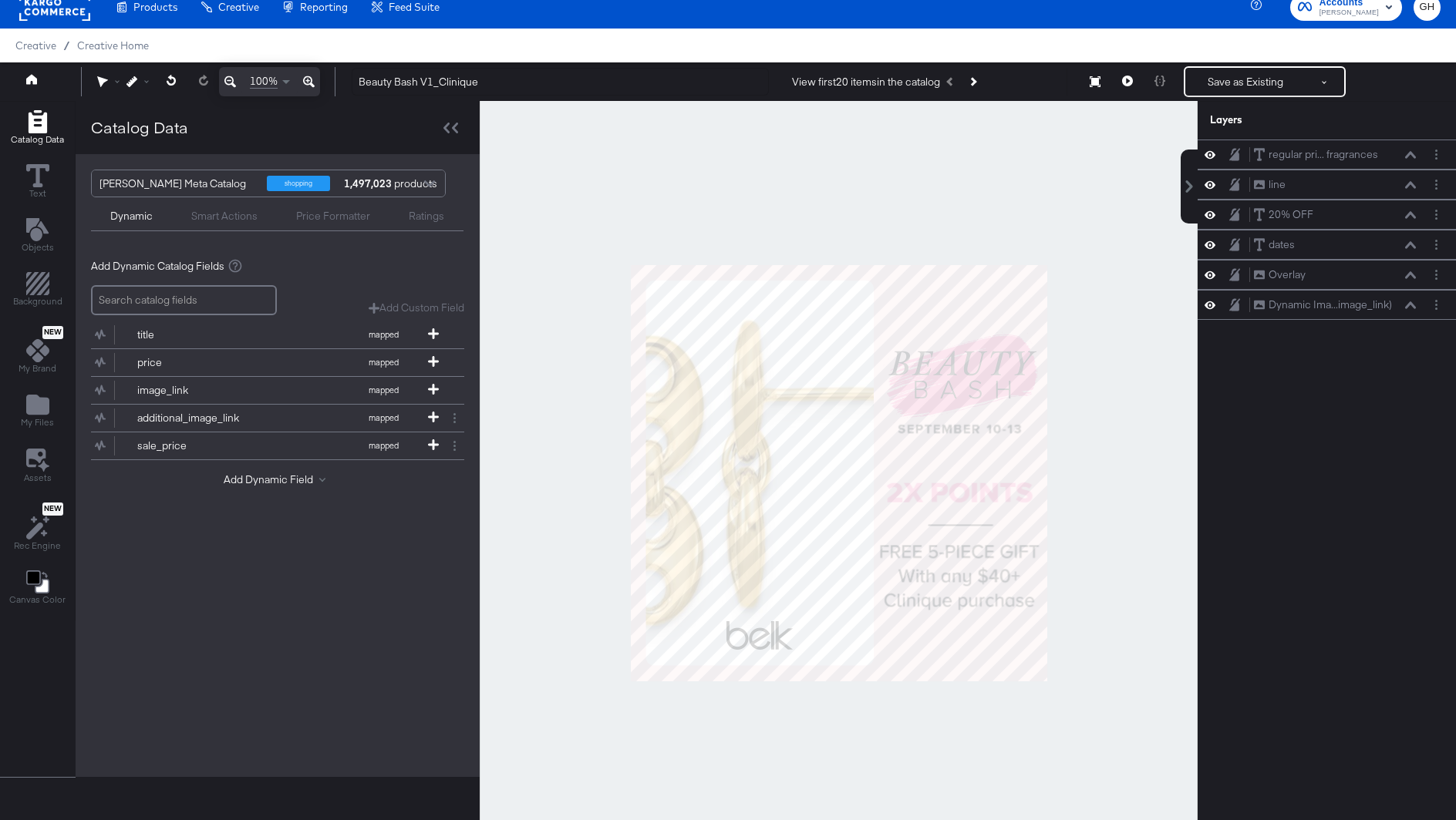
click at [1158, 378] on div at bounding box center [839, 473] width 718 height 744
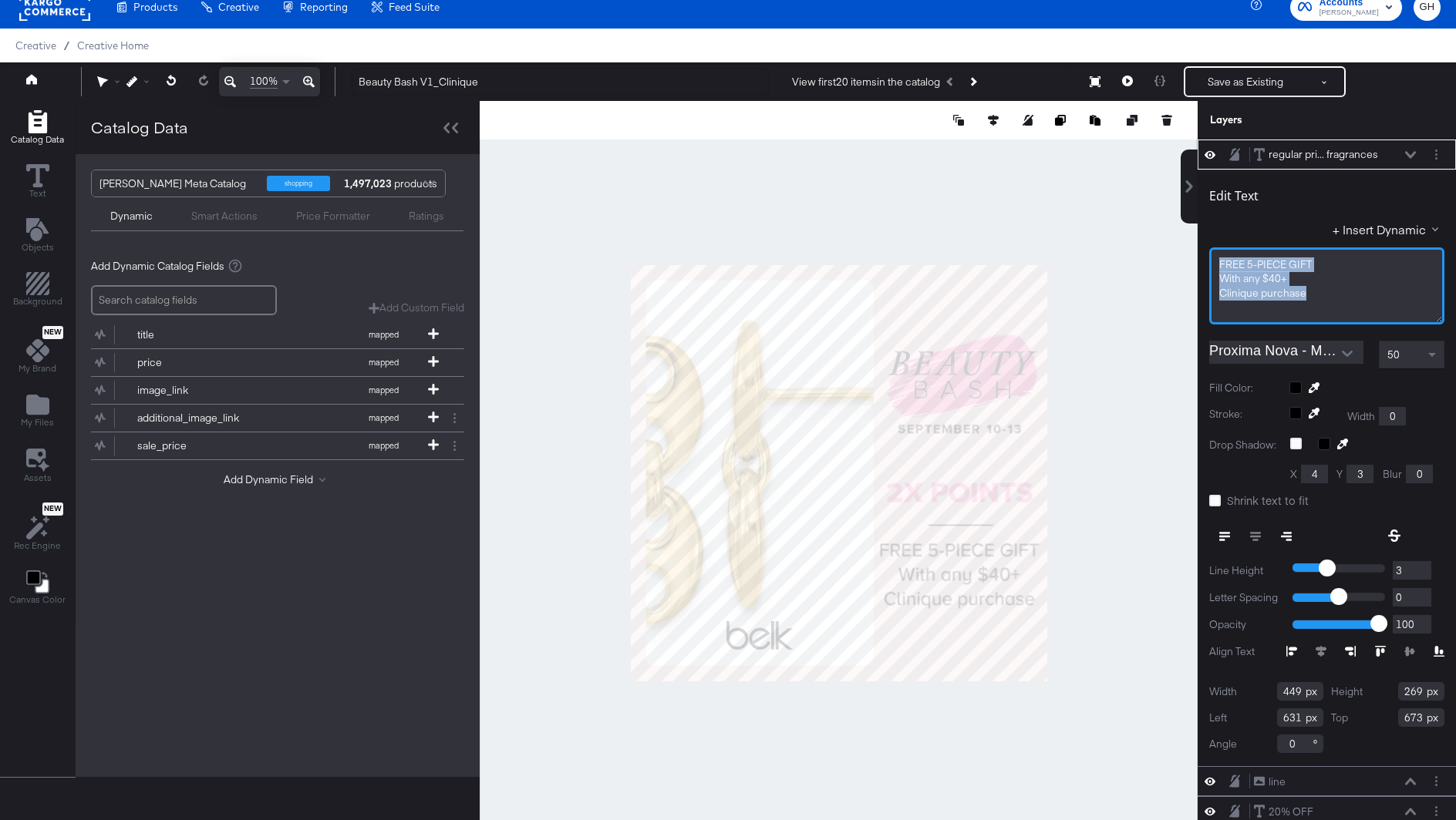
drag, startPoint x: 1317, startPoint y: 293, endPoint x: 1159, endPoint y: 260, distance: 161.4
click at [1159, 140] on div "Catalog Data Text Objects Background New My Brand My Files Assets New Rec Engin…" at bounding box center [728, 120] width 1456 height 39
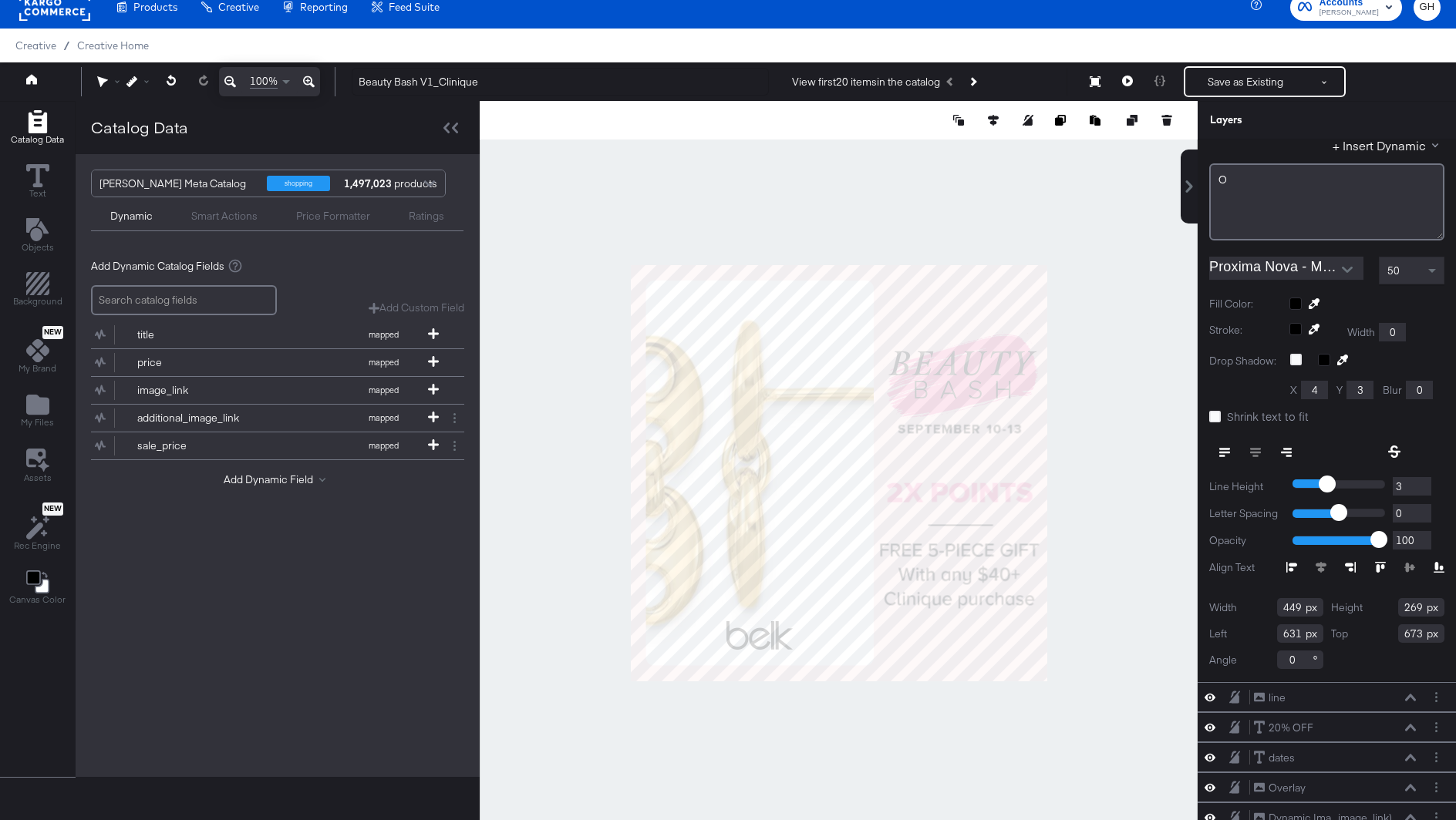
scroll to position [92, 0]
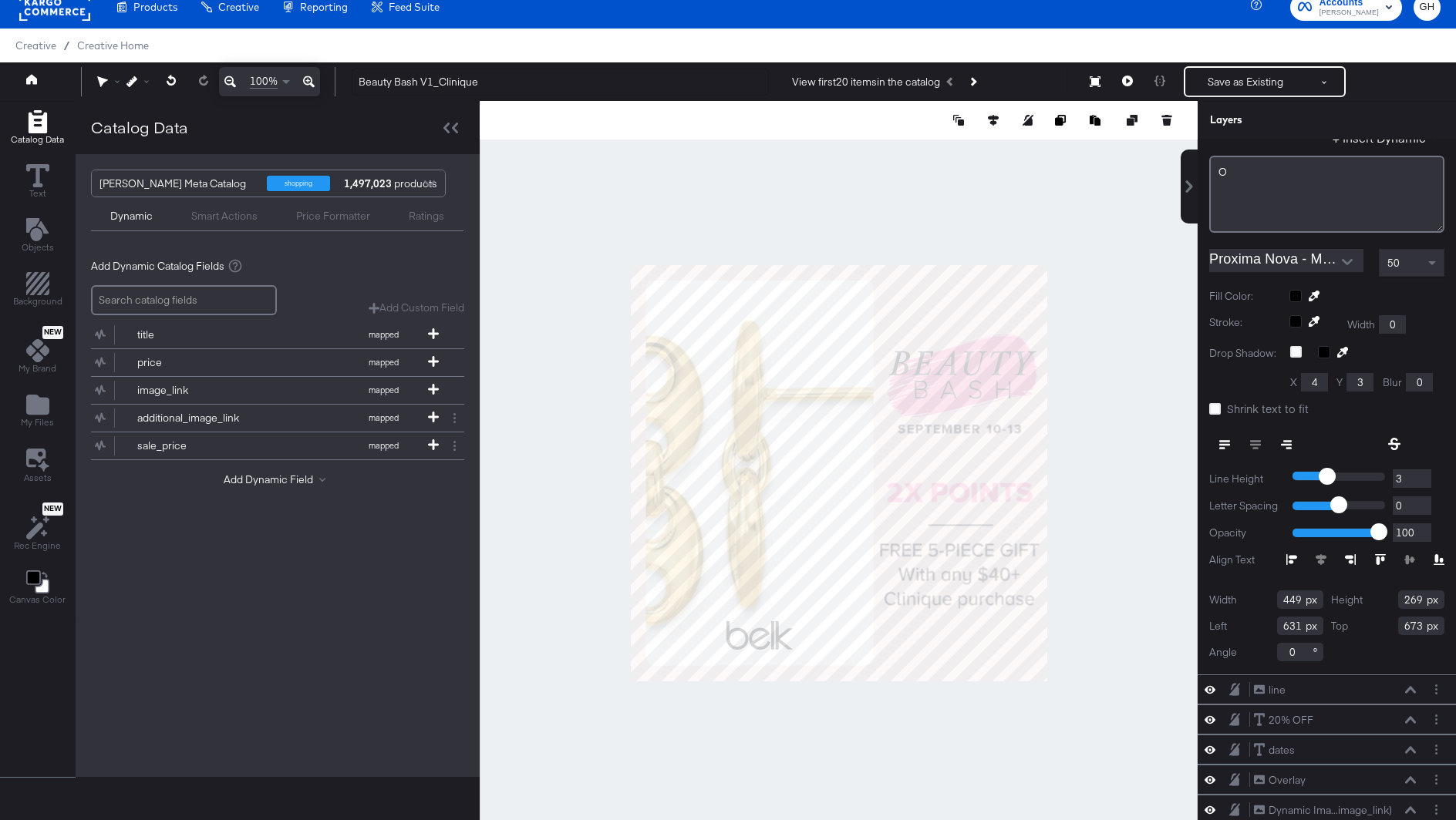
click at [1265, 171] on div "O" at bounding box center [1327, 172] width 217 height 15
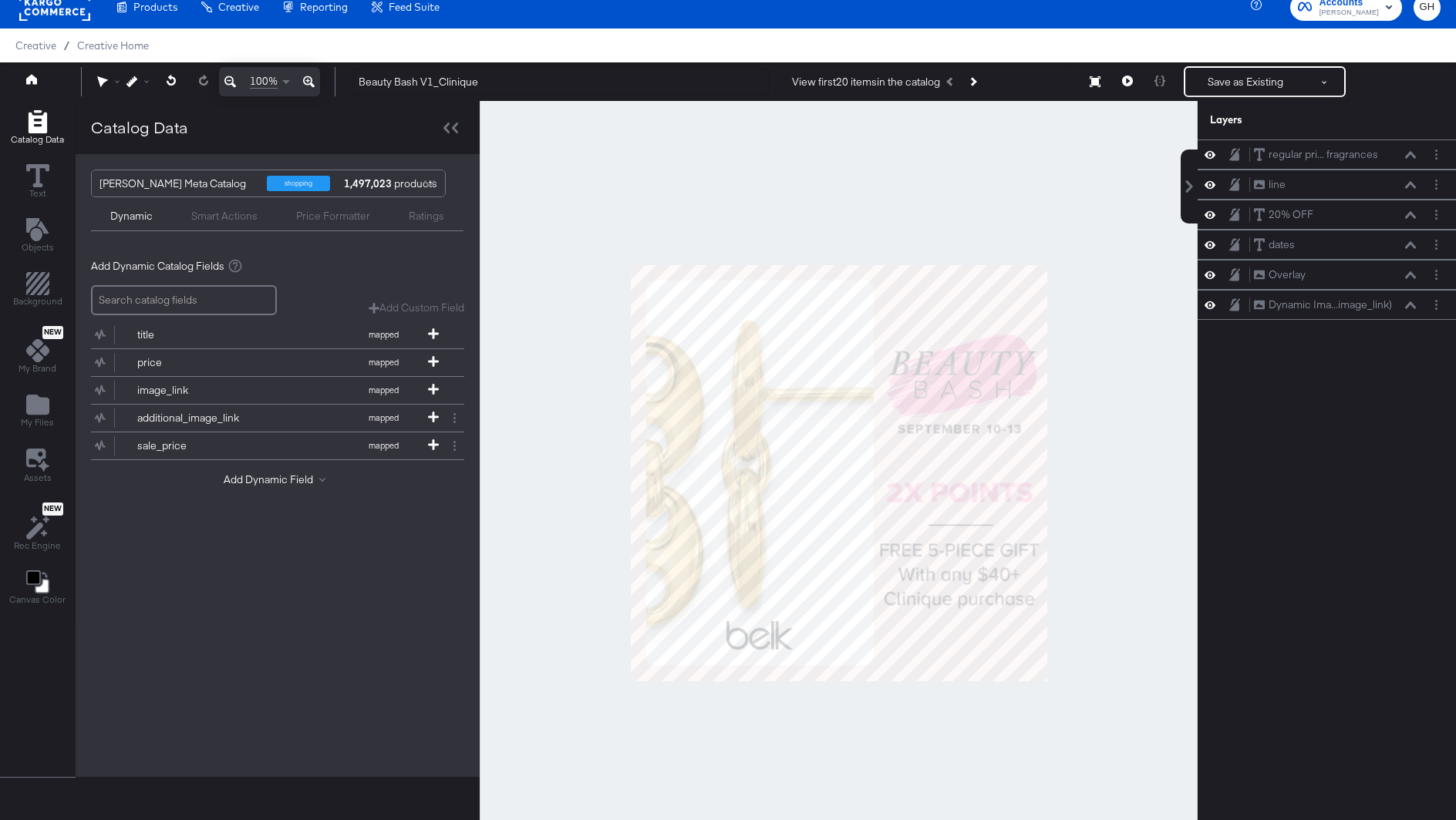
scroll to position [0, 0]
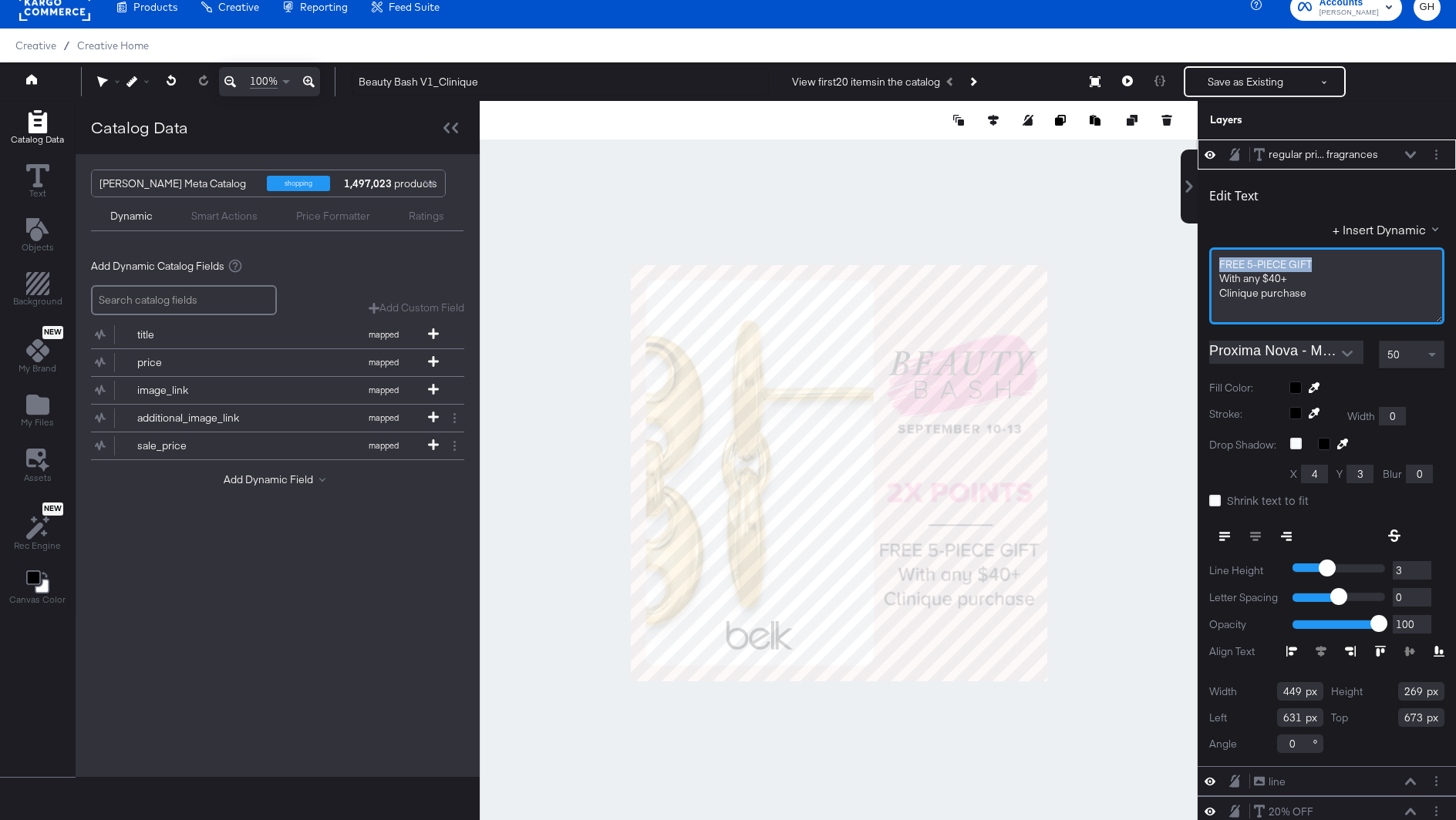
drag, startPoint x: 1311, startPoint y: 260, endPoint x: 1207, endPoint y: 263, distance: 104.0
click at [1207, 263] on div "Edit Text + Insert Dynamic FREE 5﻿-PIECE GIFT With any $40+﻿ Clinique purchase …" at bounding box center [1326, 468] width 259 height 597
drag, startPoint x: 1292, startPoint y: 279, endPoint x: 1196, endPoint y: 280, distance: 96.0
click at [1197, 280] on div "Edit Text + Insert Dynamic On Beauty With any $40+﻿ Clinique purchase Proxima N…" at bounding box center [1326, 468] width 259 height 597
drag, startPoint x: 1258, startPoint y: 277, endPoint x: 1193, endPoint y: 277, distance: 65.0
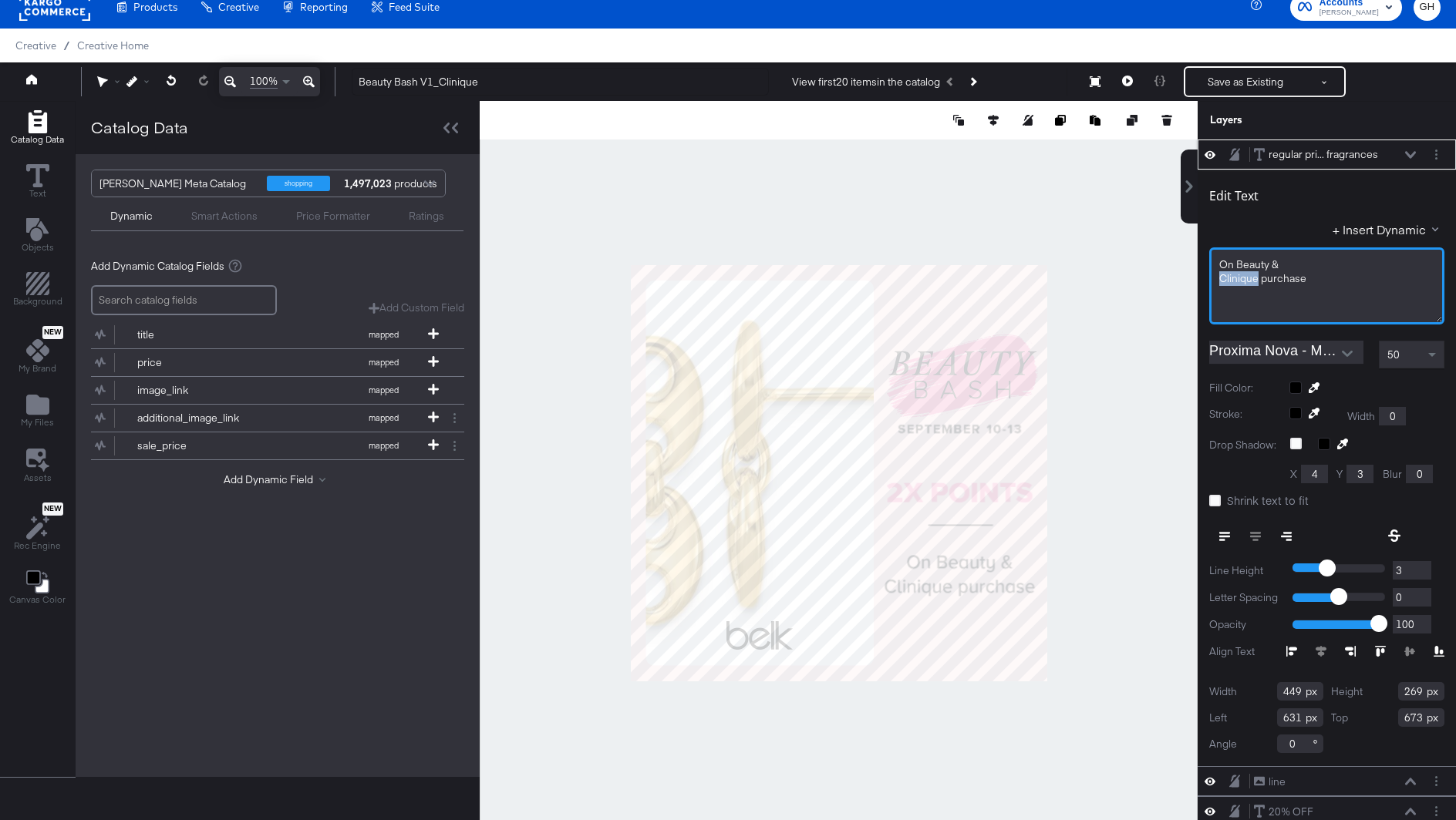
click at [1193, 277] on div "regular pri... fragrances regular priced beauty and fragrances Edit Text + Inse…" at bounding box center [1317, 481] width 278 height 682
click at [1145, 468] on div at bounding box center [839, 473] width 718 height 744
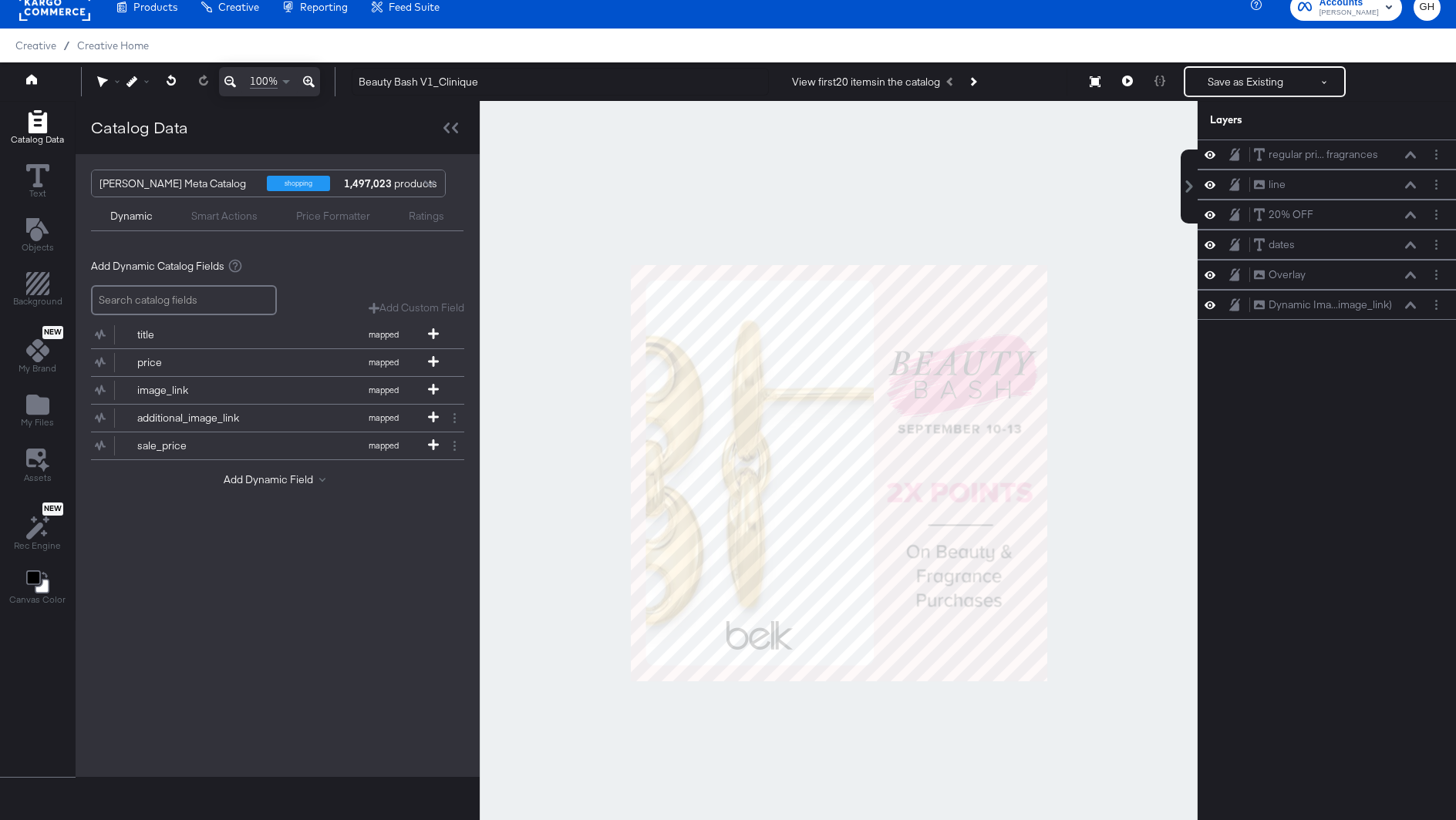
click at [1125, 597] on div at bounding box center [839, 473] width 718 height 744
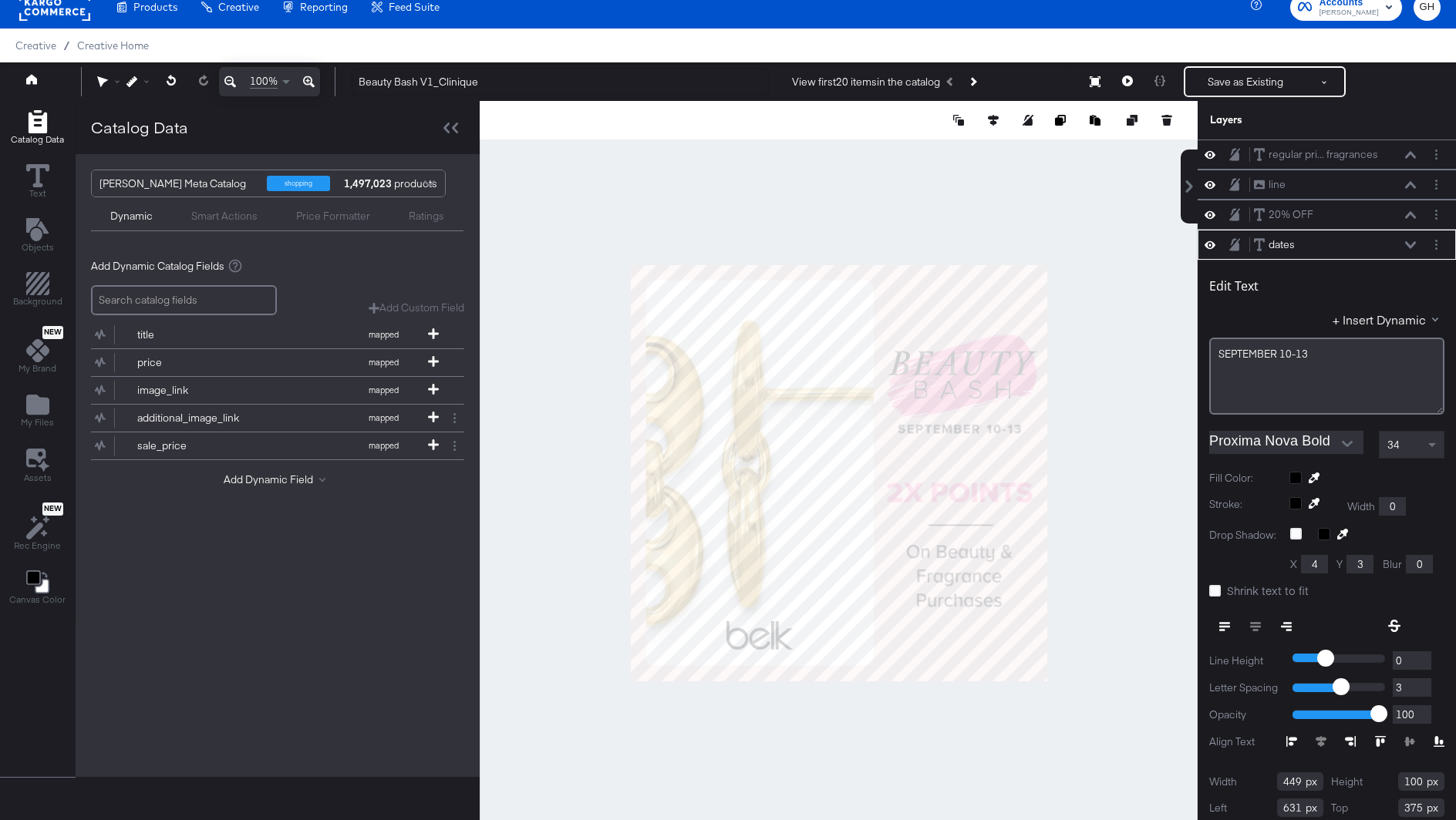
scroll to position [32, 0]
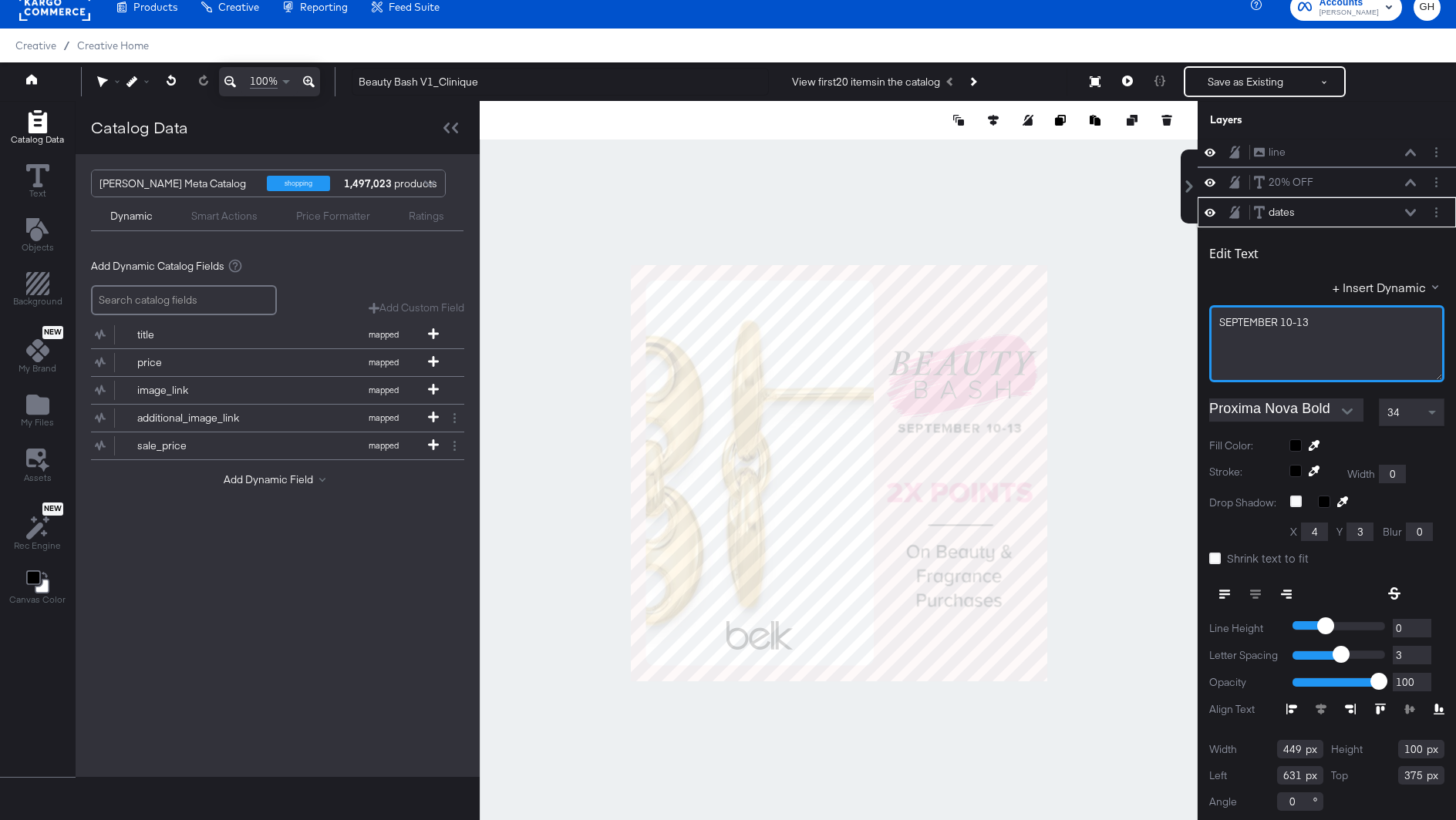
click at [1291, 319] on span "SEPTEMBER ﻿10-13" at bounding box center [1264, 322] width 90 height 14
click at [1310, 323] on div "SEPTEMBER ﻿15-13" at bounding box center [1327, 322] width 215 height 15
click at [1285, 282] on div "+ Insert Dynamic" at bounding box center [1327, 290] width 235 height 22
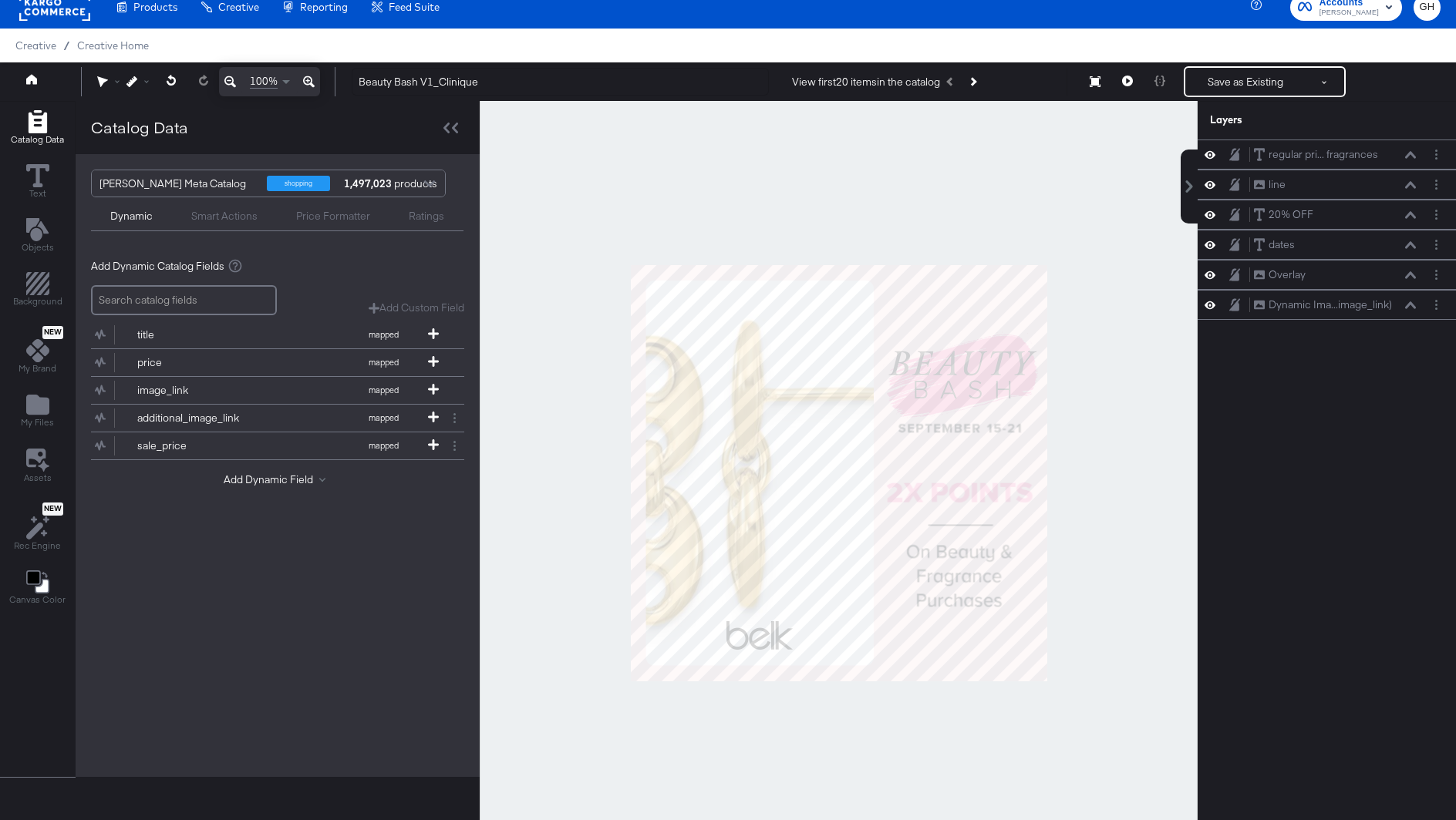
click at [1123, 329] on div at bounding box center [839, 473] width 718 height 744
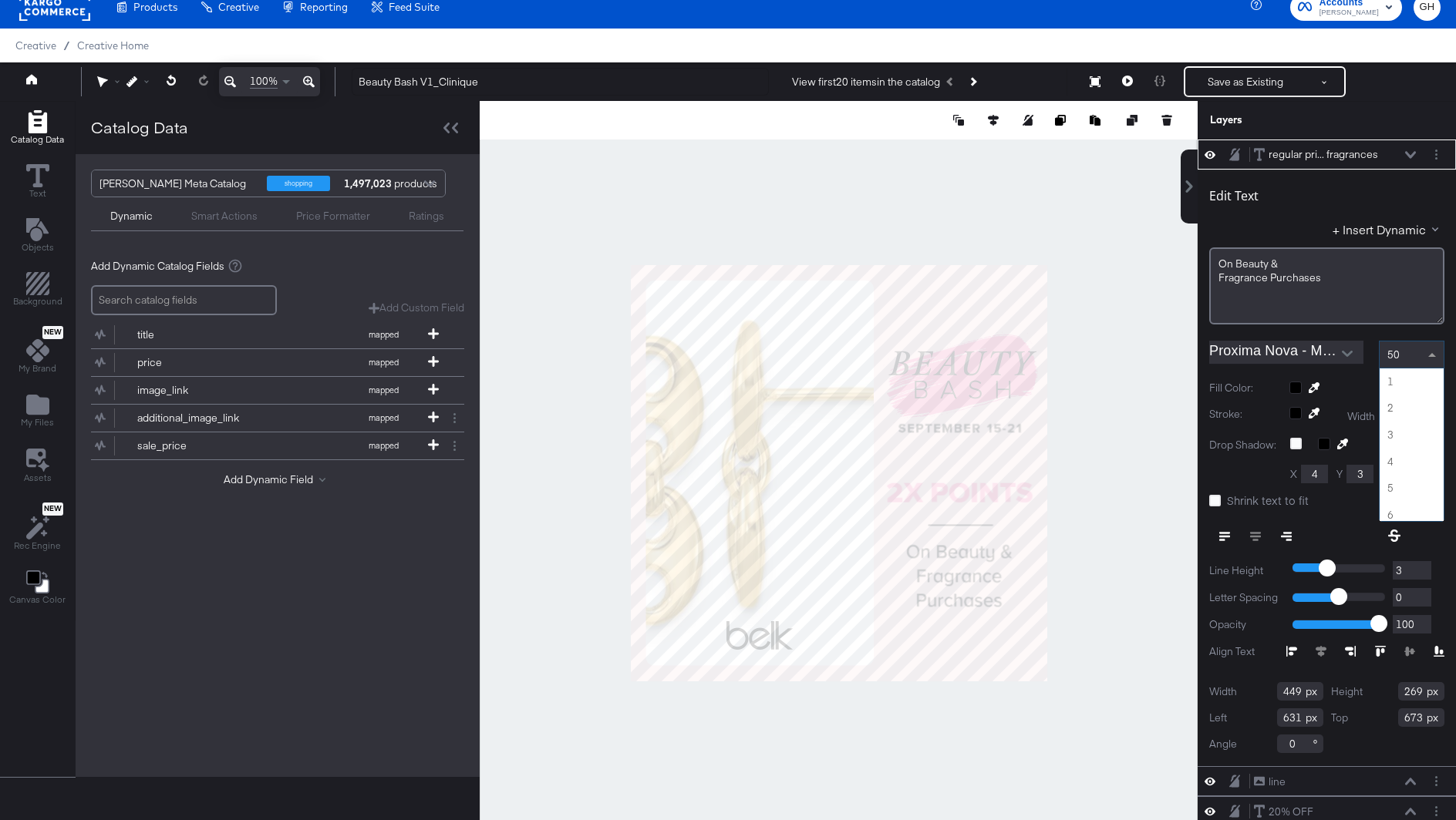
click at [1395, 360] on span "50" at bounding box center [1393, 354] width 12 height 14
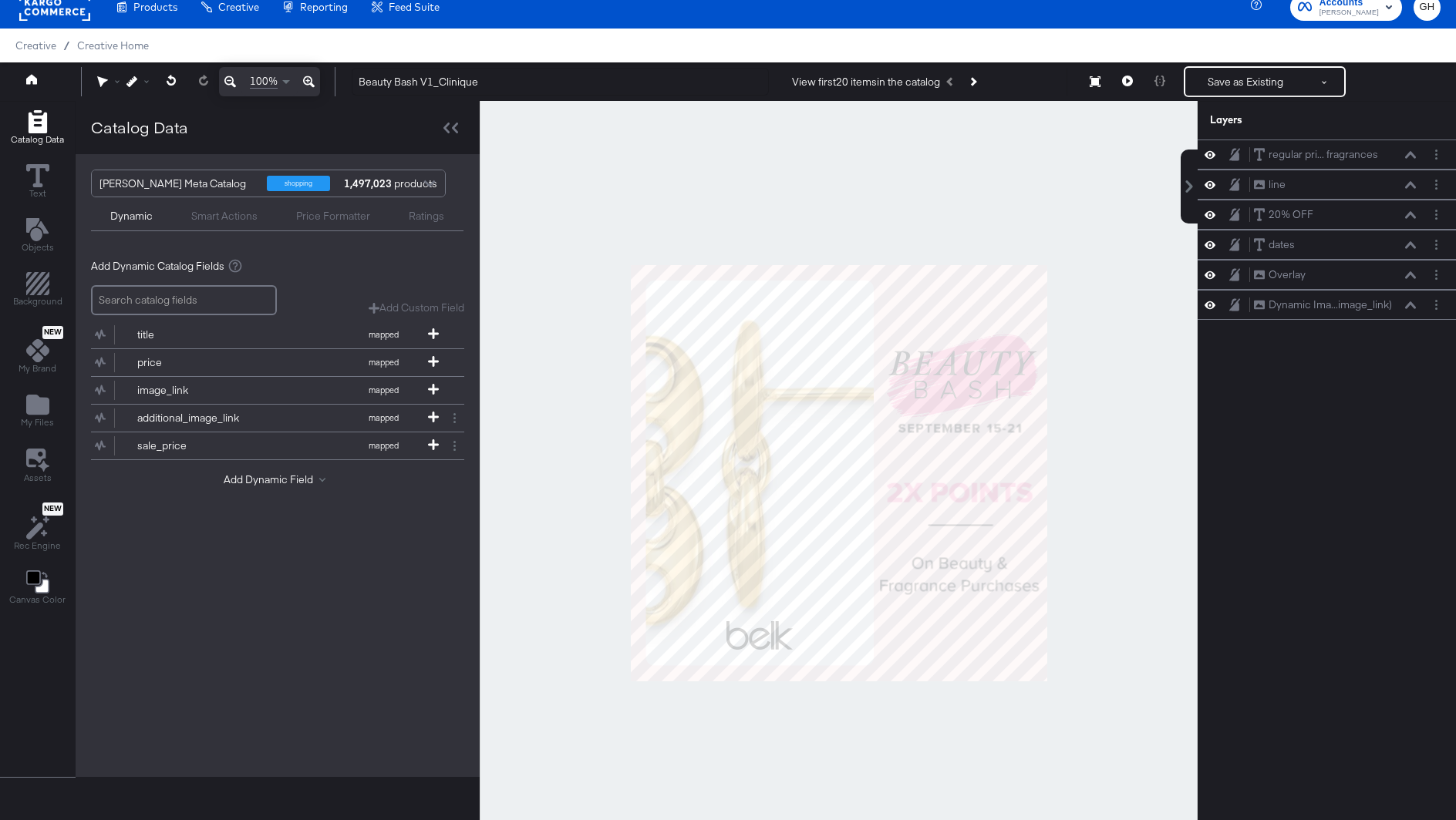
click at [1165, 595] on div at bounding box center [839, 473] width 718 height 744
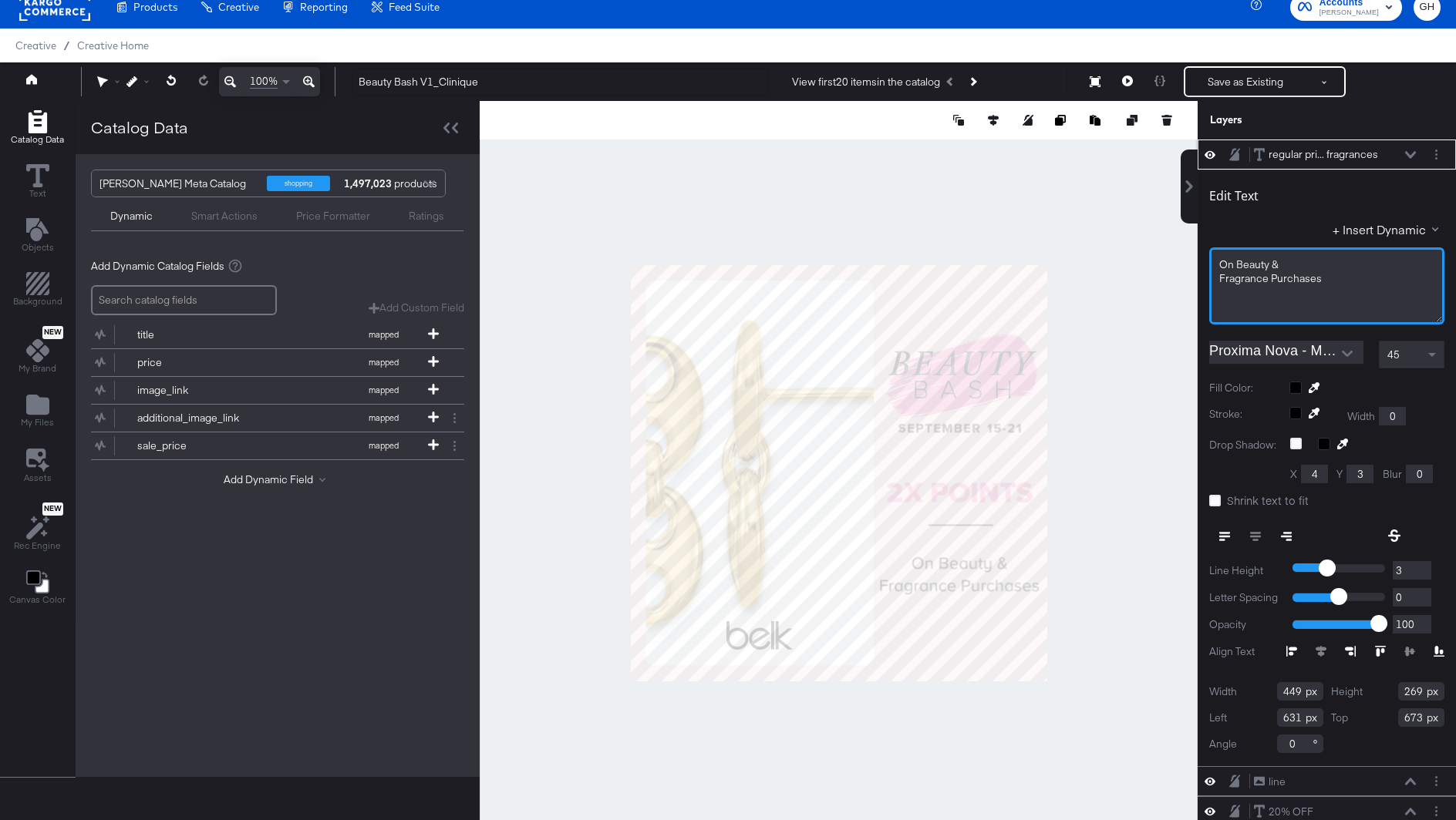
click at [1242, 265] on span "On Beauty &" at bounding box center [1249, 264] width 59 height 14
click at [1224, 283] on span "Fragrance Purchases" at bounding box center [1271, 278] width 103 height 14
click at [1273, 284] on div "On beauty & fragrance Purchases" at bounding box center [1327, 285] width 235 height 77
click at [1272, 278] on span "fragrance Purchases" at bounding box center [1269, 278] width 99 height 14
click at [1178, 140] on div "Catalog Data Text Objects Background New My Brand My Files Assets New Rec Engin…" at bounding box center [728, 120] width 1456 height 39
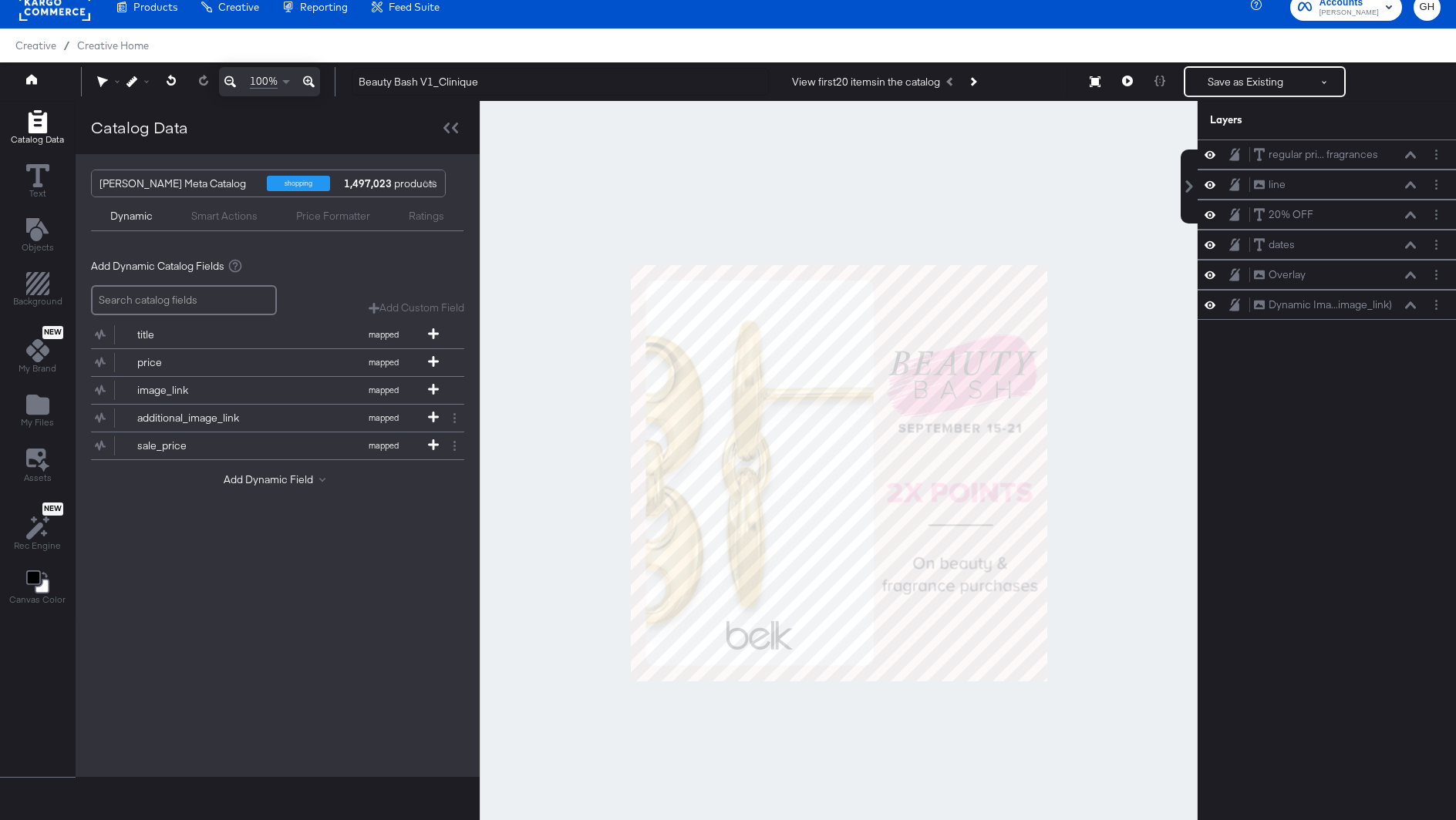
click at [1143, 413] on div at bounding box center [839, 473] width 718 height 744
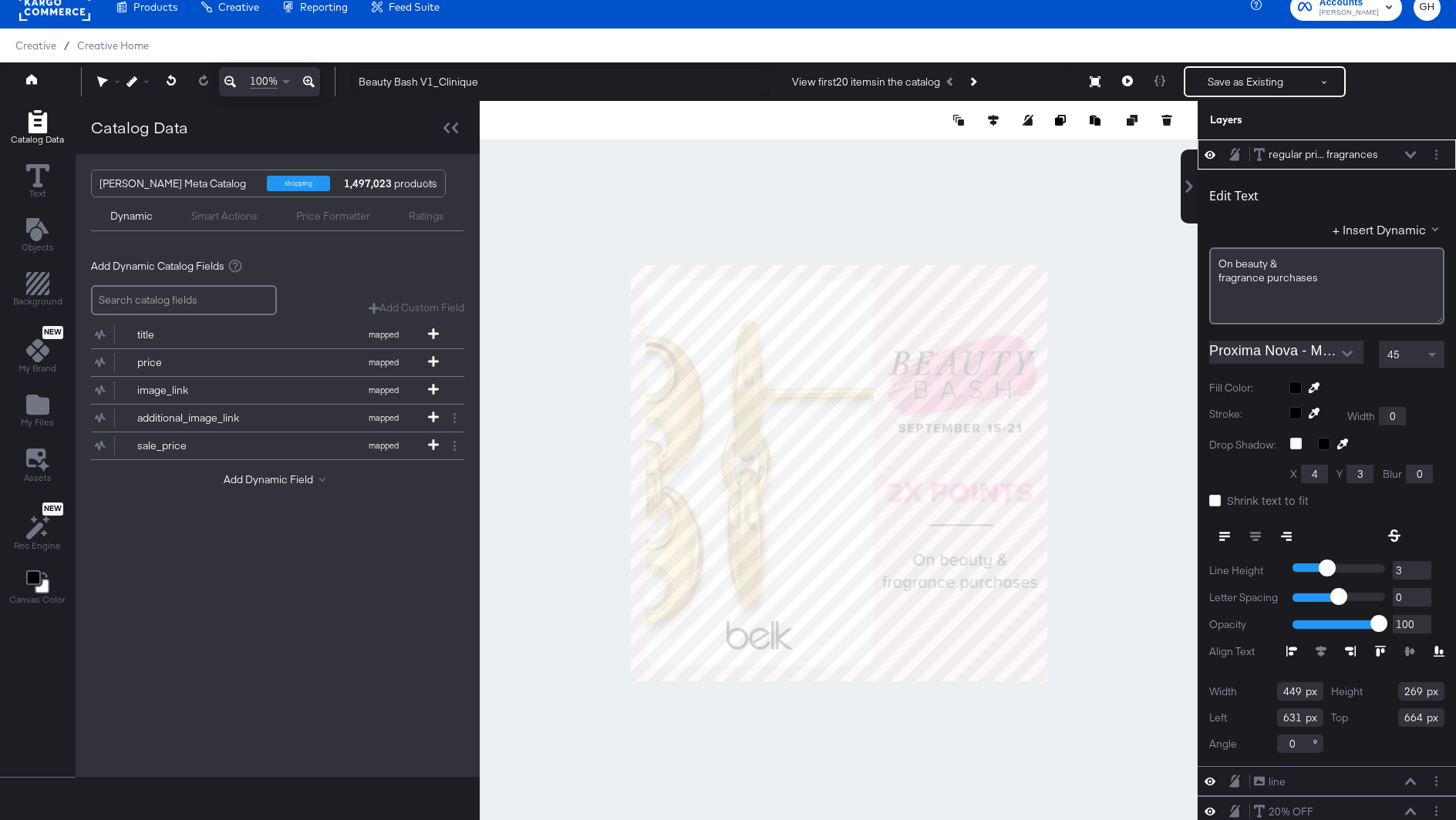
type input "663"
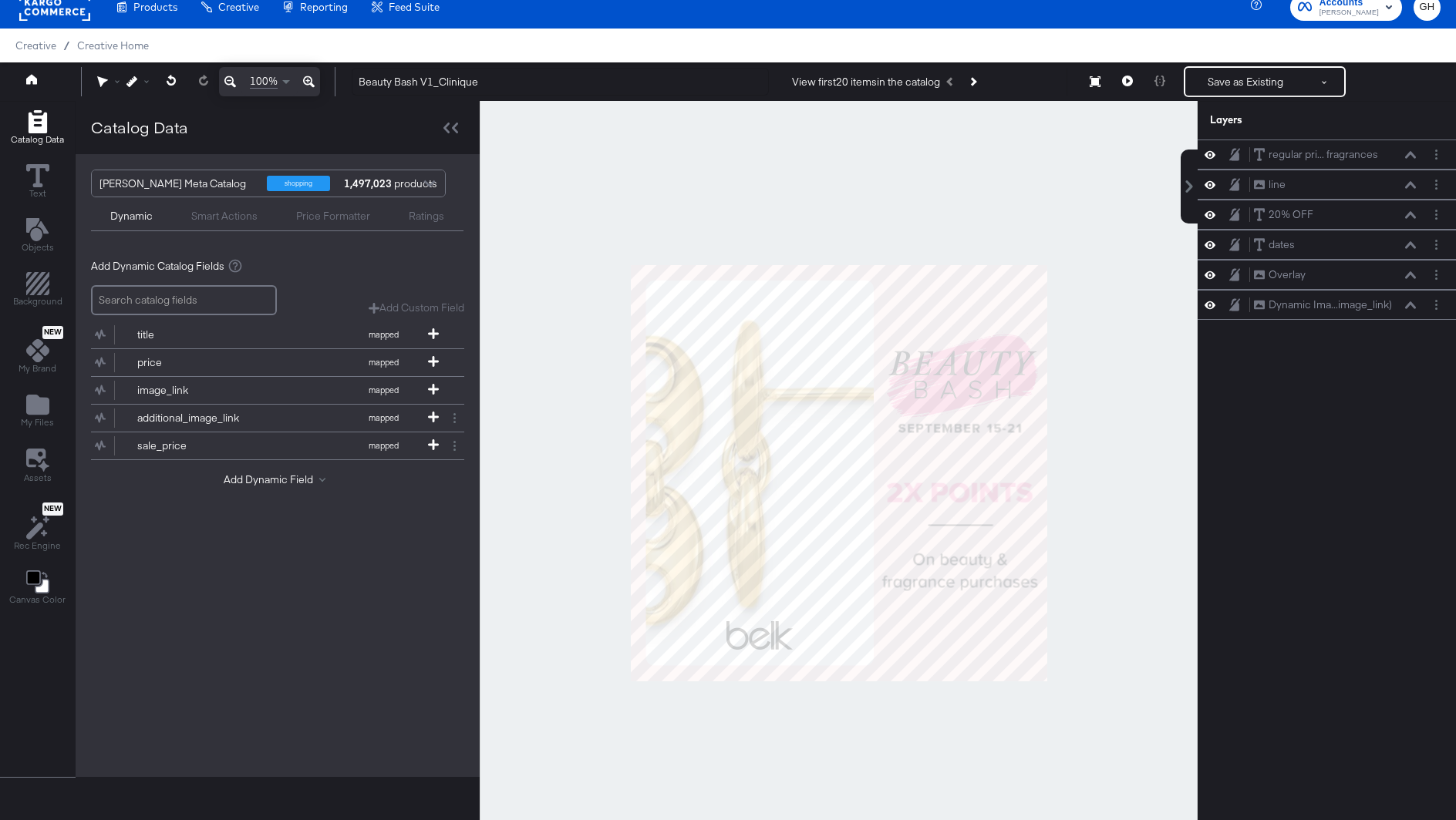
click at [1124, 560] on div at bounding box center [839, 473] width 718 height 744
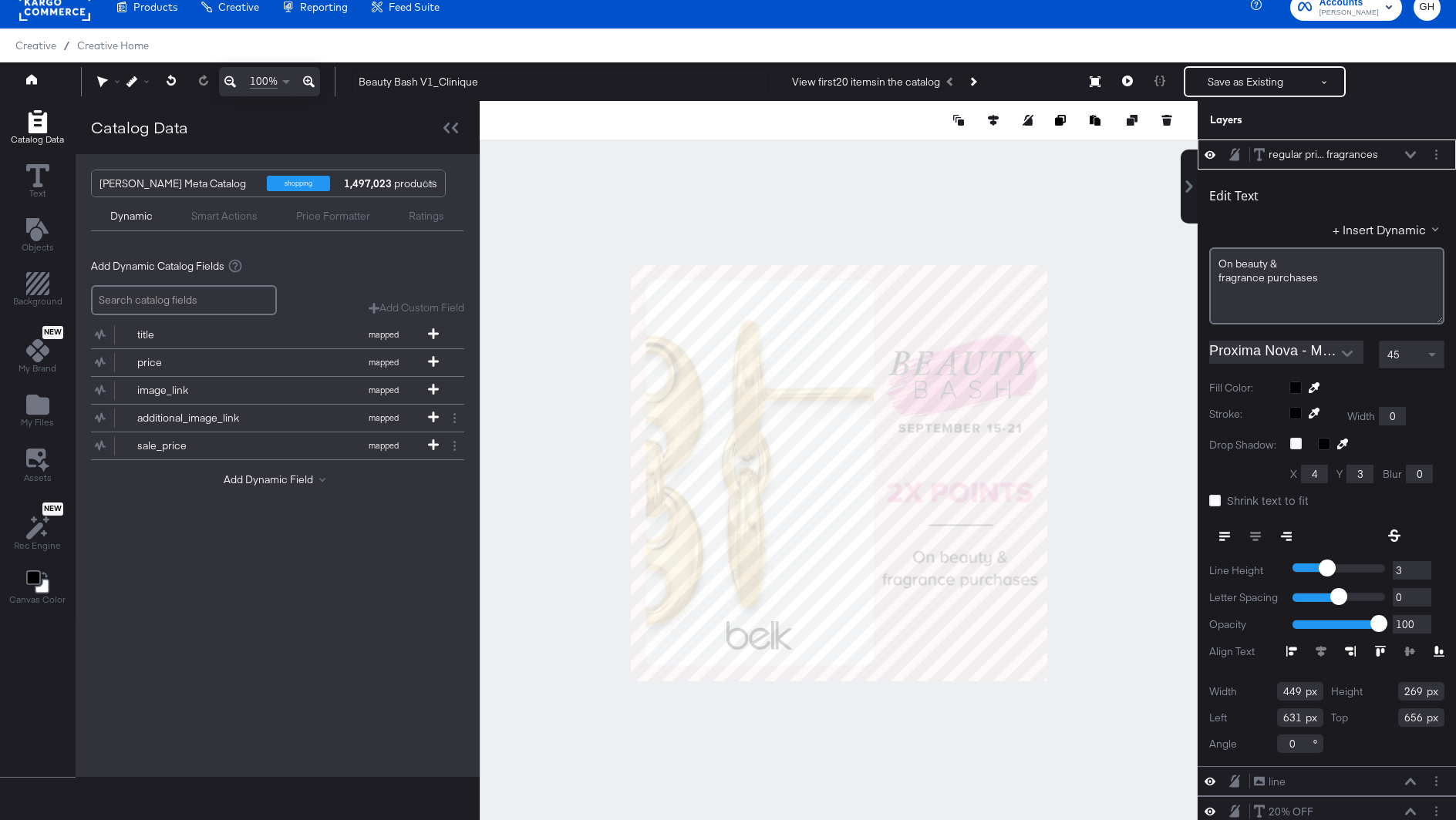
type input "655"
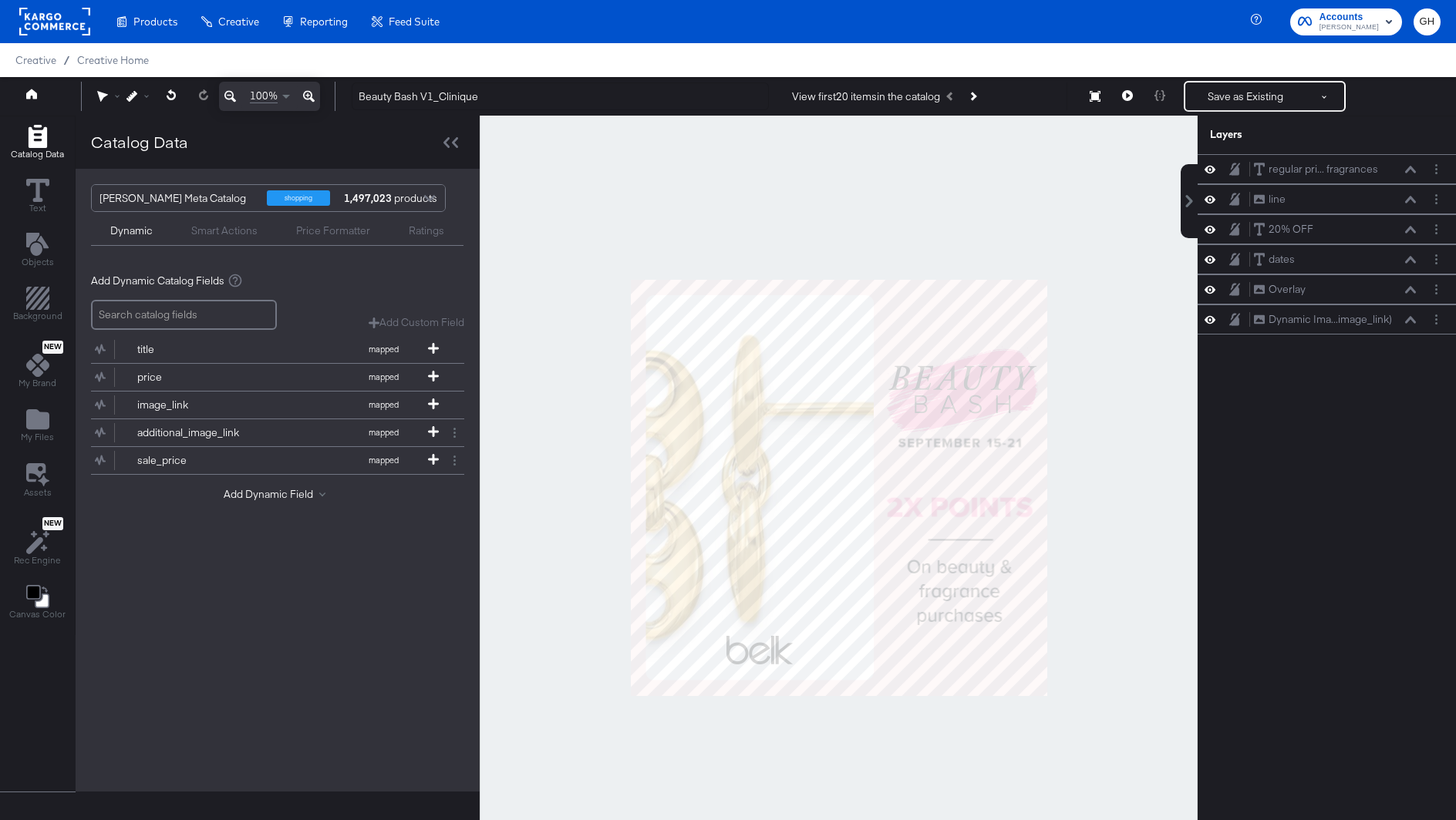
scroll to position [15, 0]
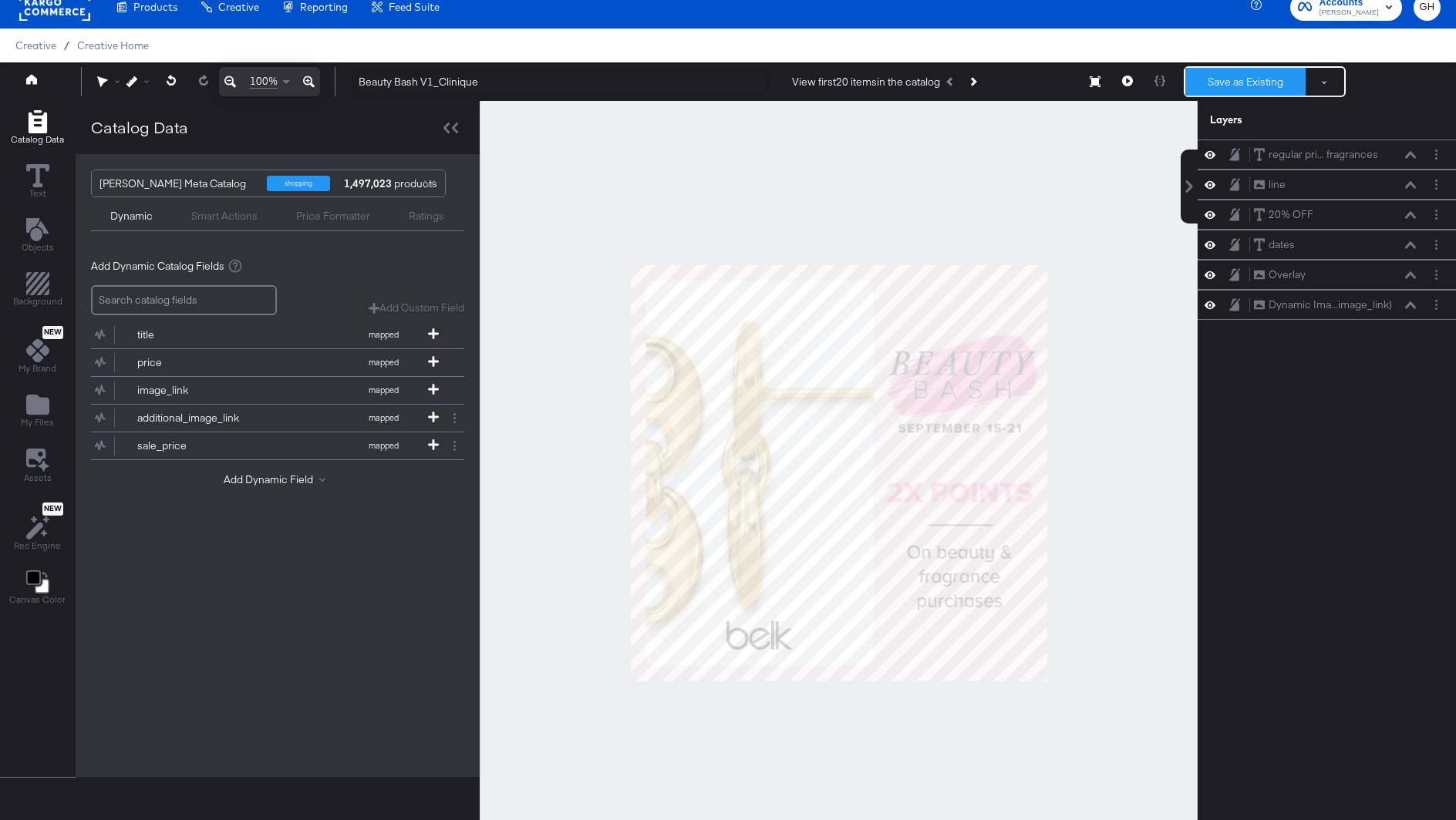
click at [1228, 76] on button "Save as Existing" at bounding box center [1246, 82] width 120 height 28
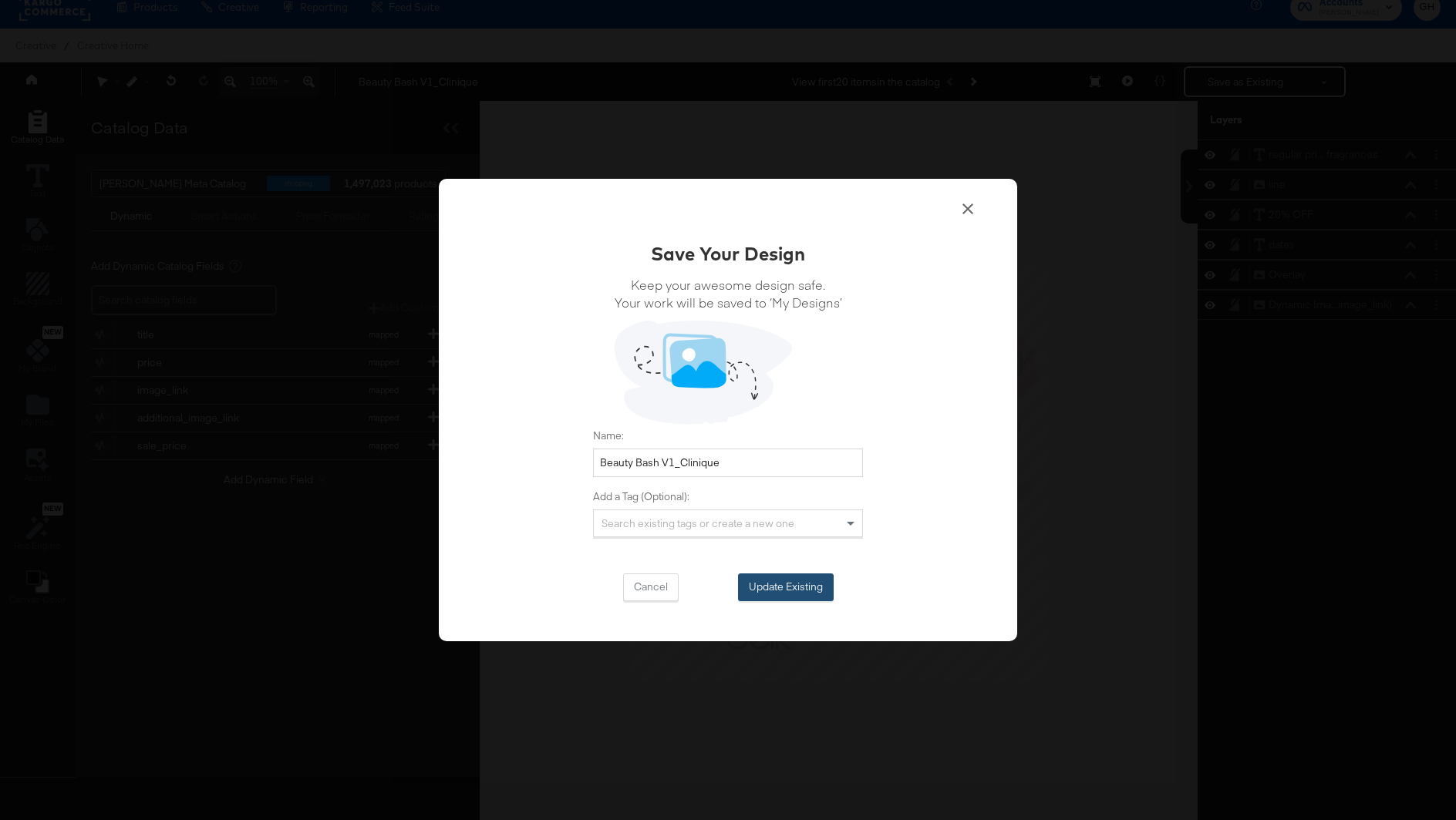
click at [759, 589] on button "Update Existing" at bounding box center [785, 587] width 95 height 28
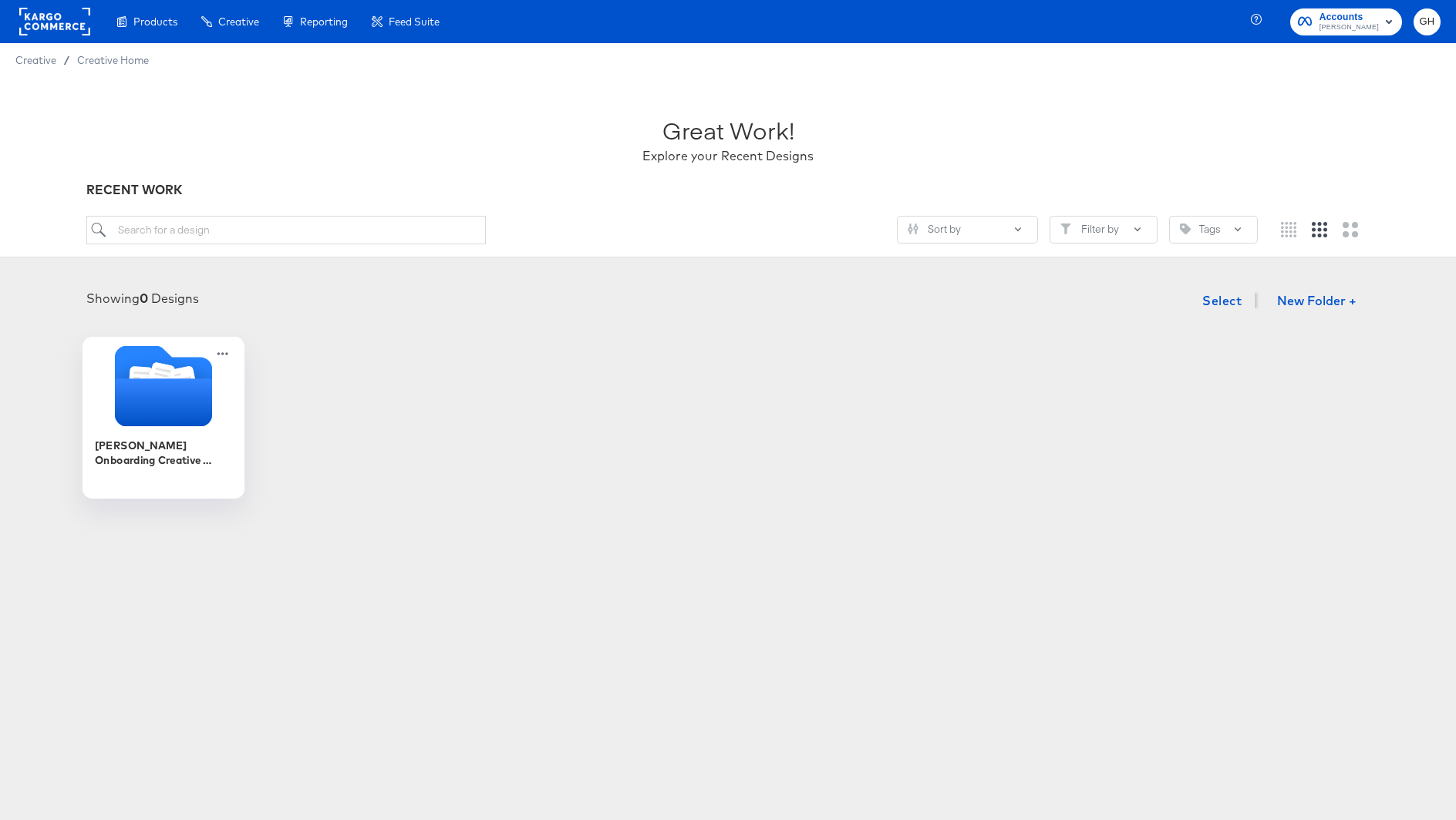
click at [180, 418] on icon "Folder" at bounding box center [163, 403] width 97 height 48
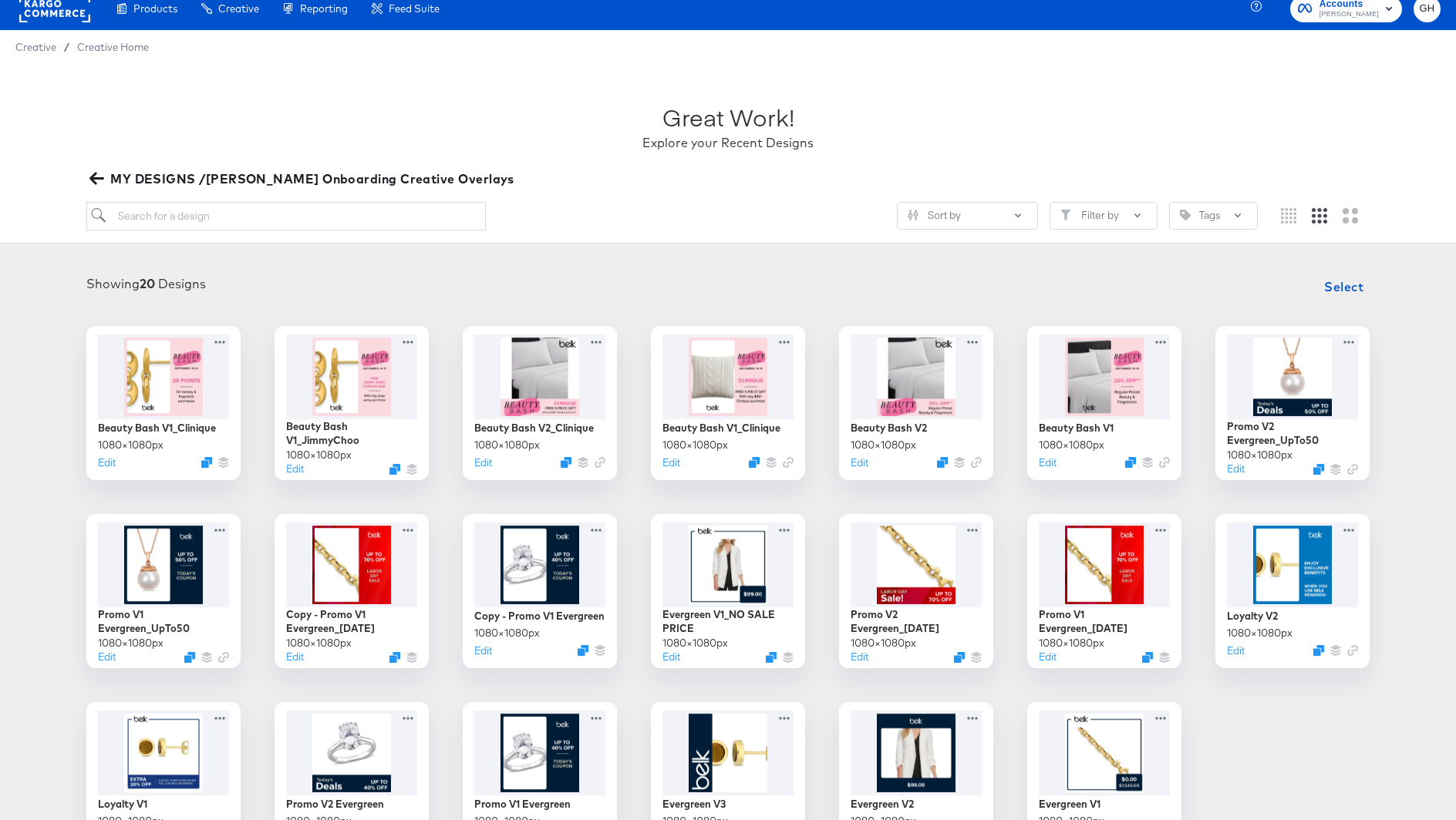
scroll to position [19, 0]
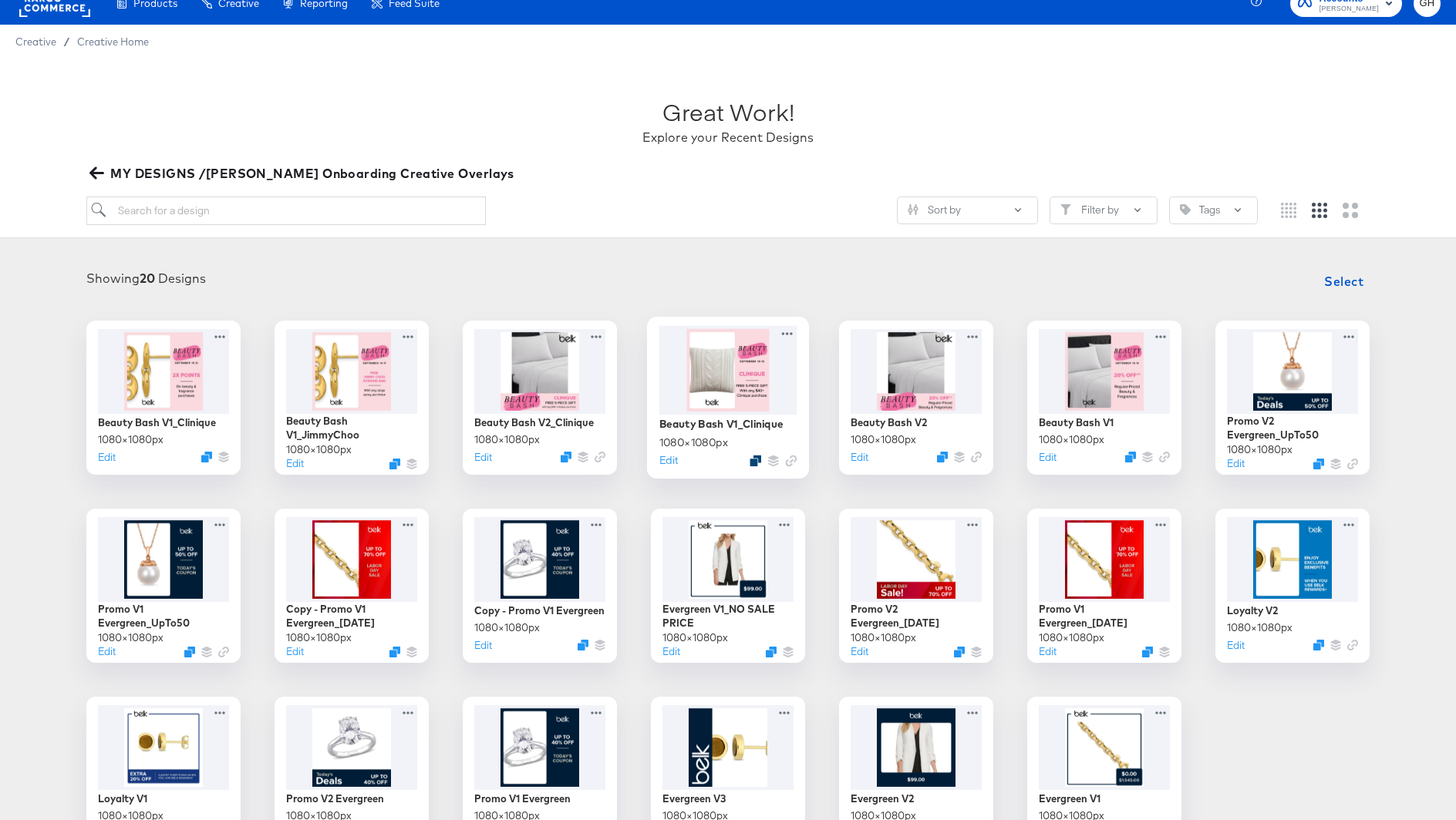
click at [752, 459] on icon "Duplicate" at bounding box center [755, 460] width 11 height 11
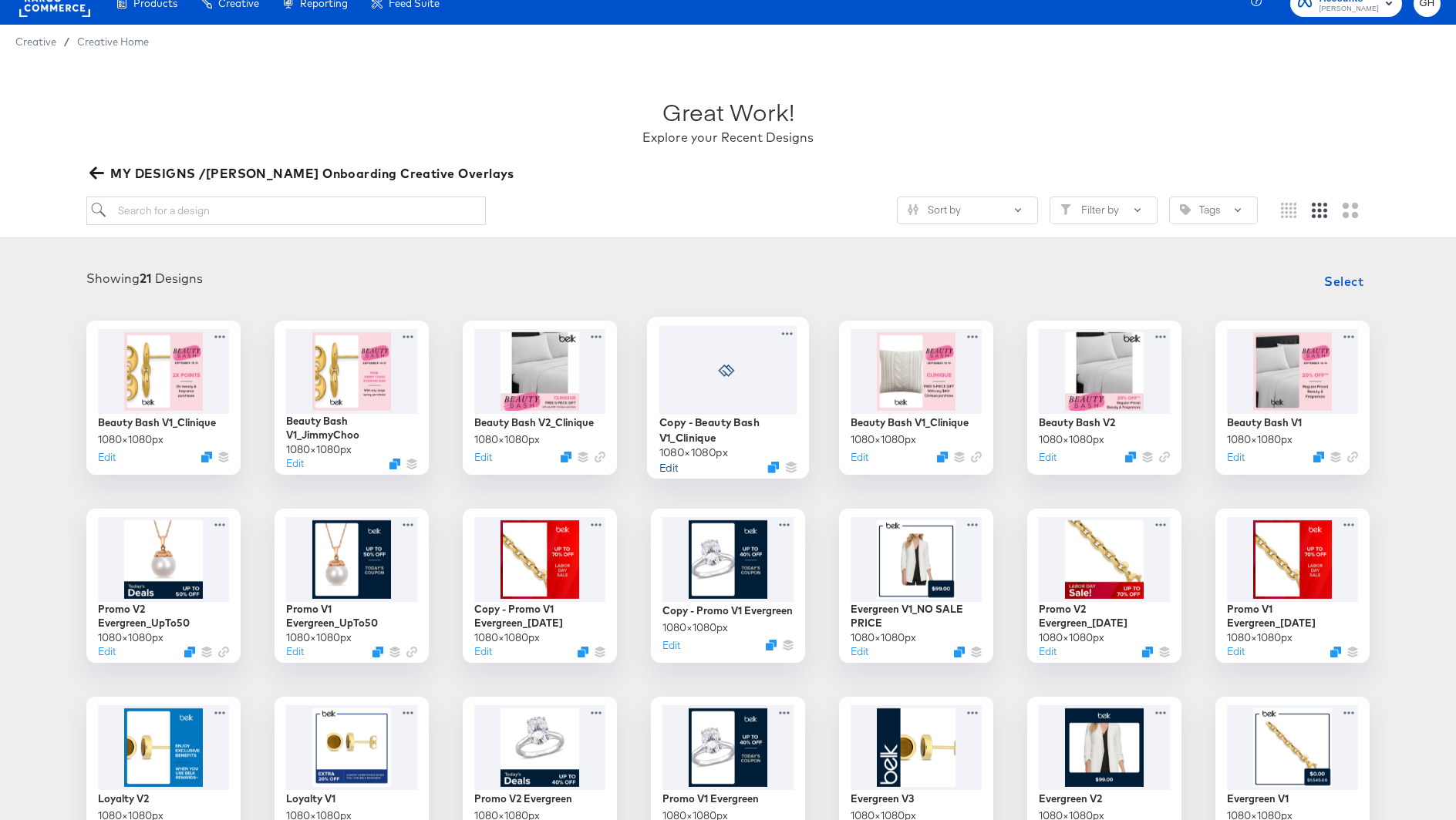
click at [667, 463] on button "Edit" at bounding box center [668, 467] width 19 height 15
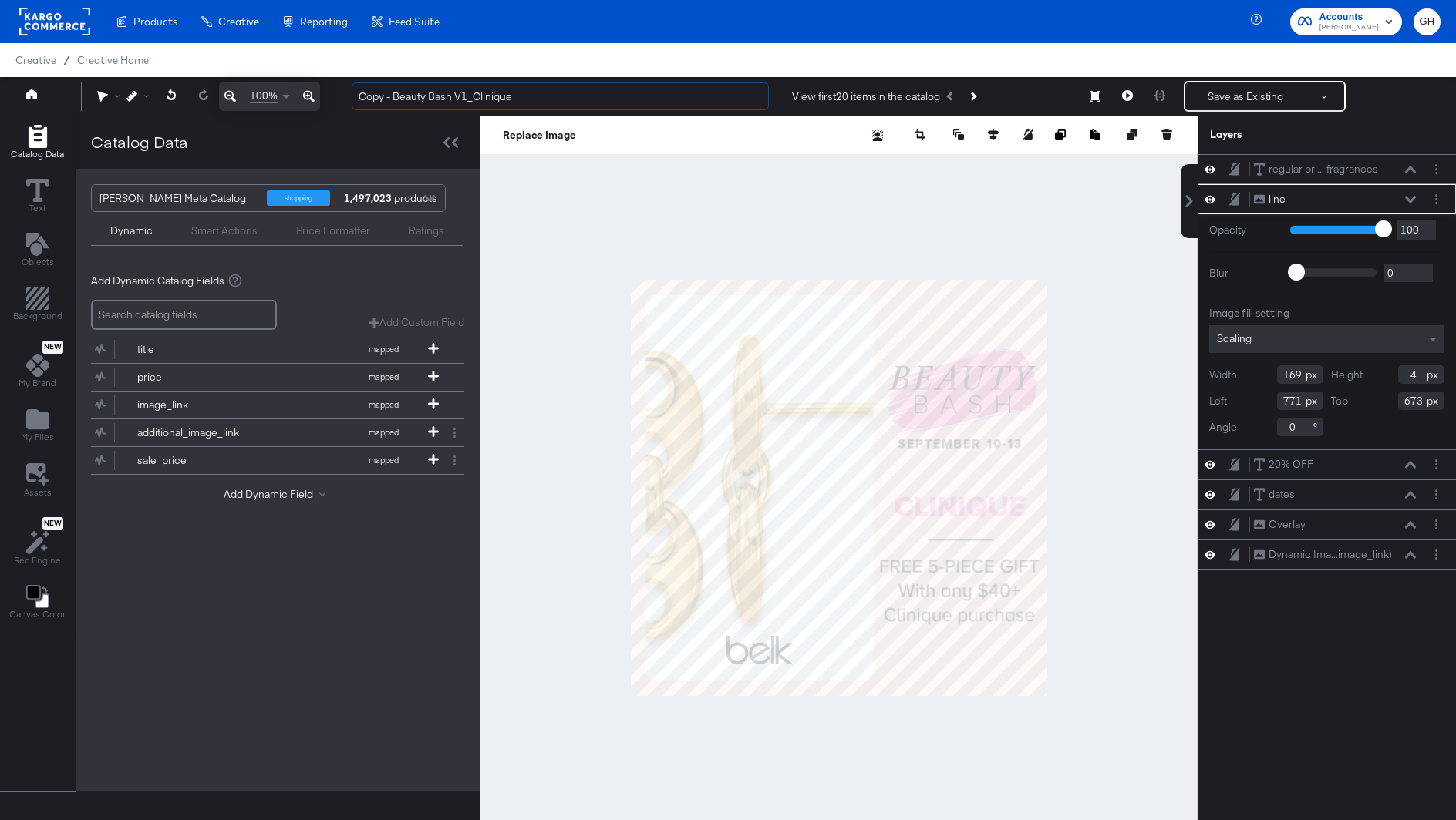
drag, startPoint x: 394, startPoint y: 95, endPoint x: 300, endPoint y: 94, distance: 94.0
click at [300, 94] on div "Undo 100% Copy - Beauty Bash V1_Clinique View first 20 items in the catalog Sav…" at bounding box center [728, 96] width 1456 height 39
drag, startPoint x: 438, startPoint y: 101, endPoint x: 514, endPoint y: 101, distance: 76.0
click at [514, 101] on input "Beauty Bash V1_Clinique" at bounding box center [560, 96] width 417 height 29
type input "Beauty Bash V1_GNO"
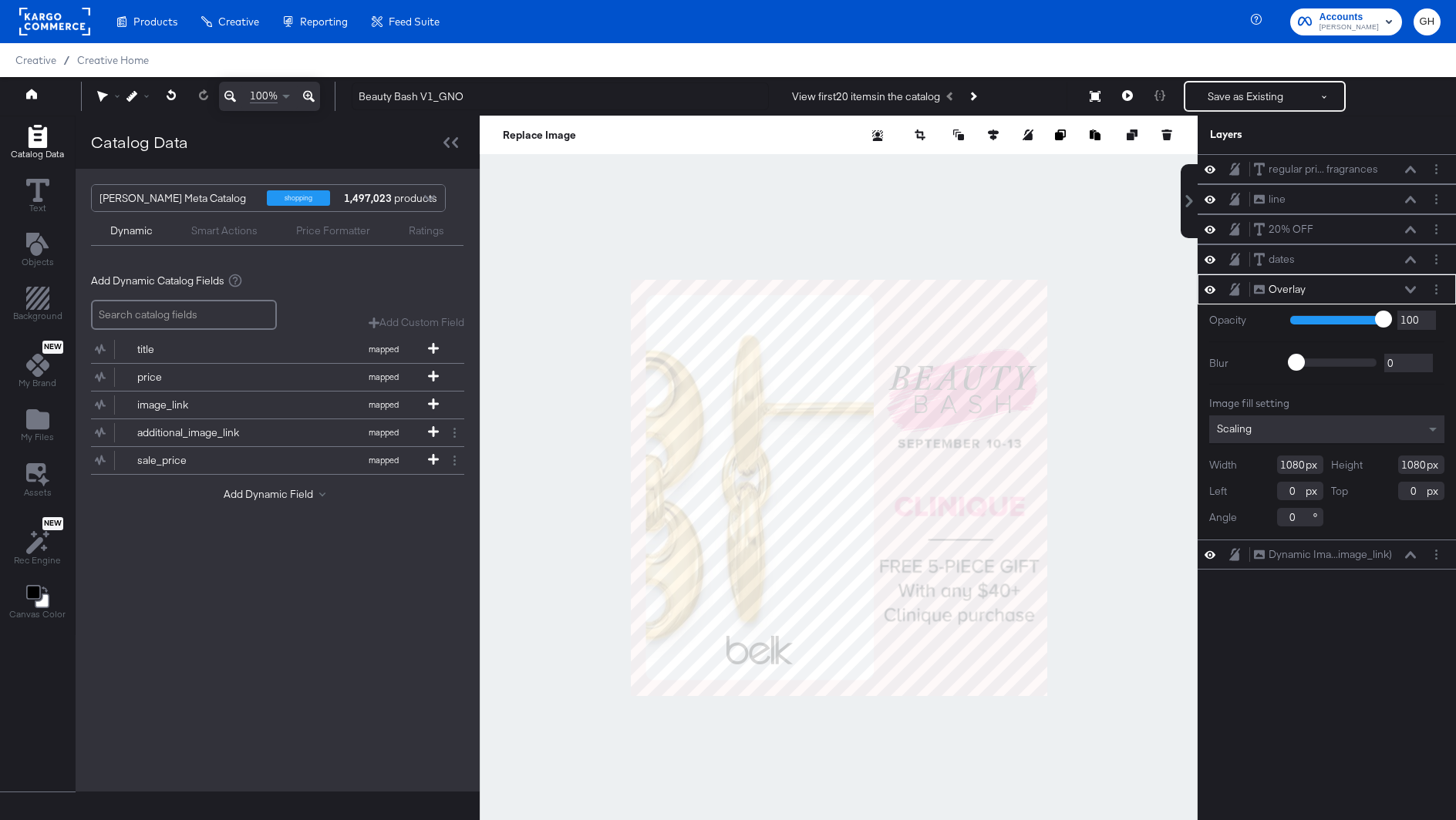
click at [1067, 410] on div at bounding box center [839, 487] width 718 height 744
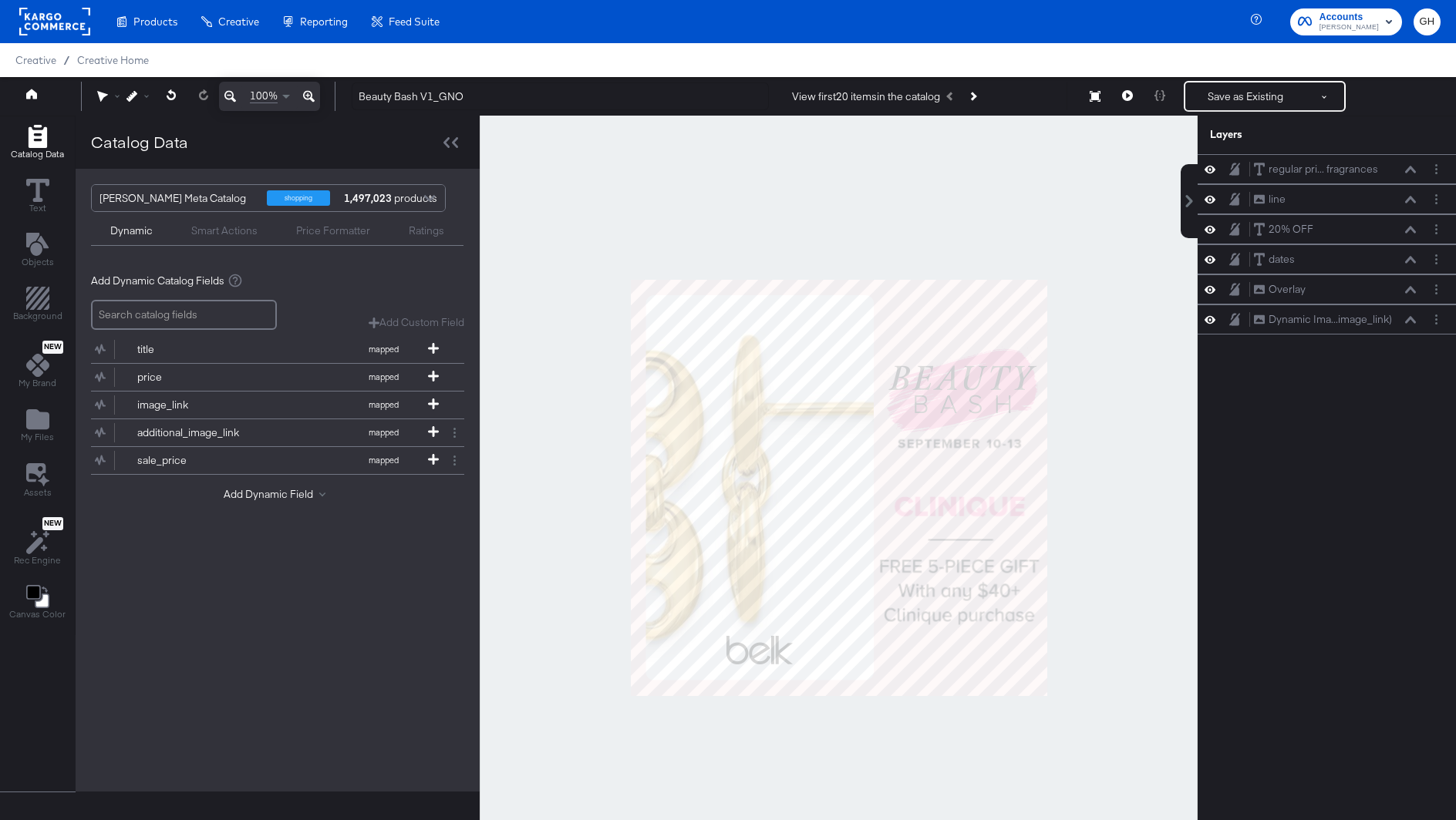
click at [1122, 398] on div at bounding box center [839, 487] width 718 height 744
click at [34, 256] on span "Objects" at bounding box center [37, 261] width 32 height 12
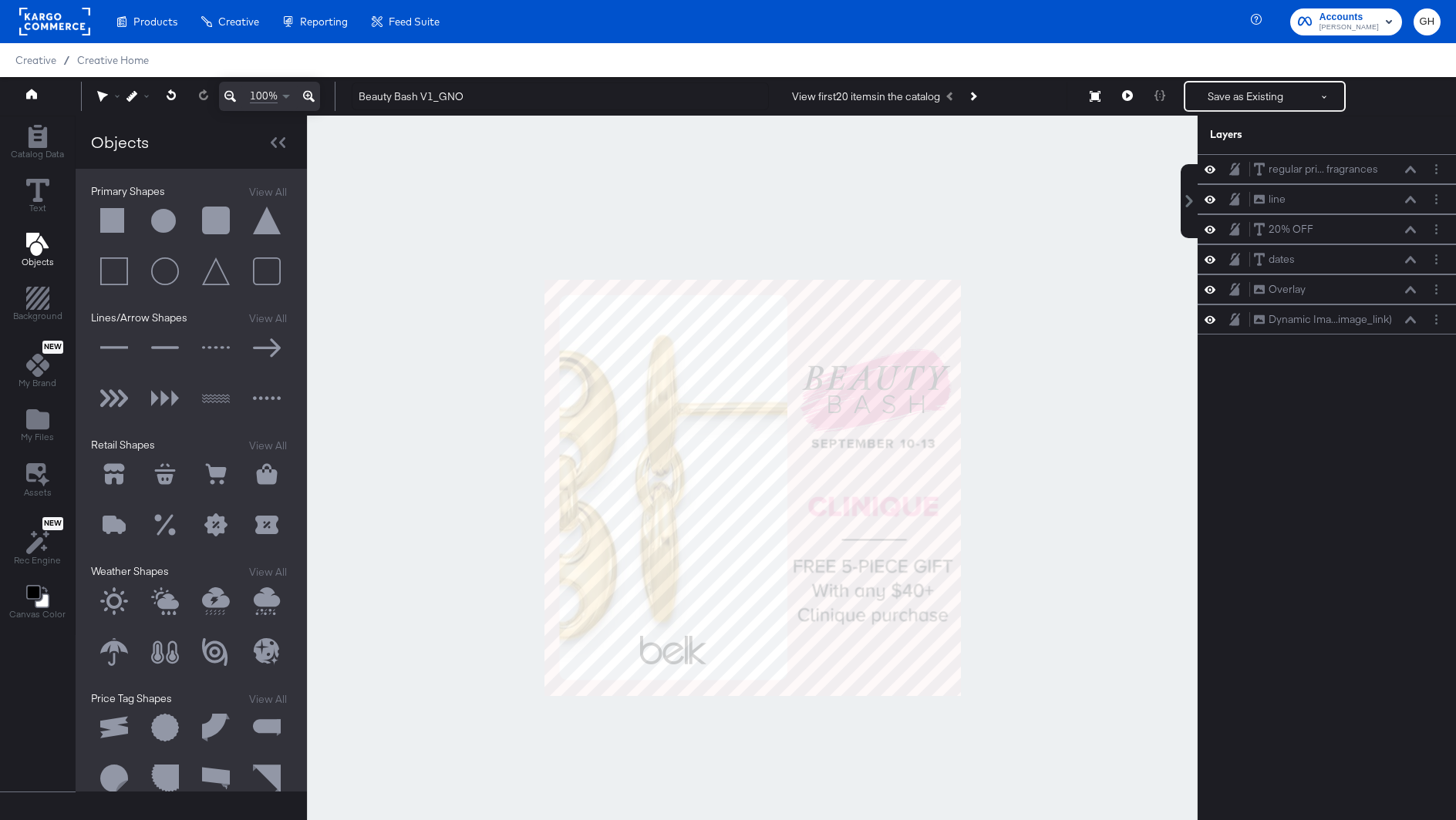
click at [118, 206] on button at bounding box center [114, 221] width 46 height 46
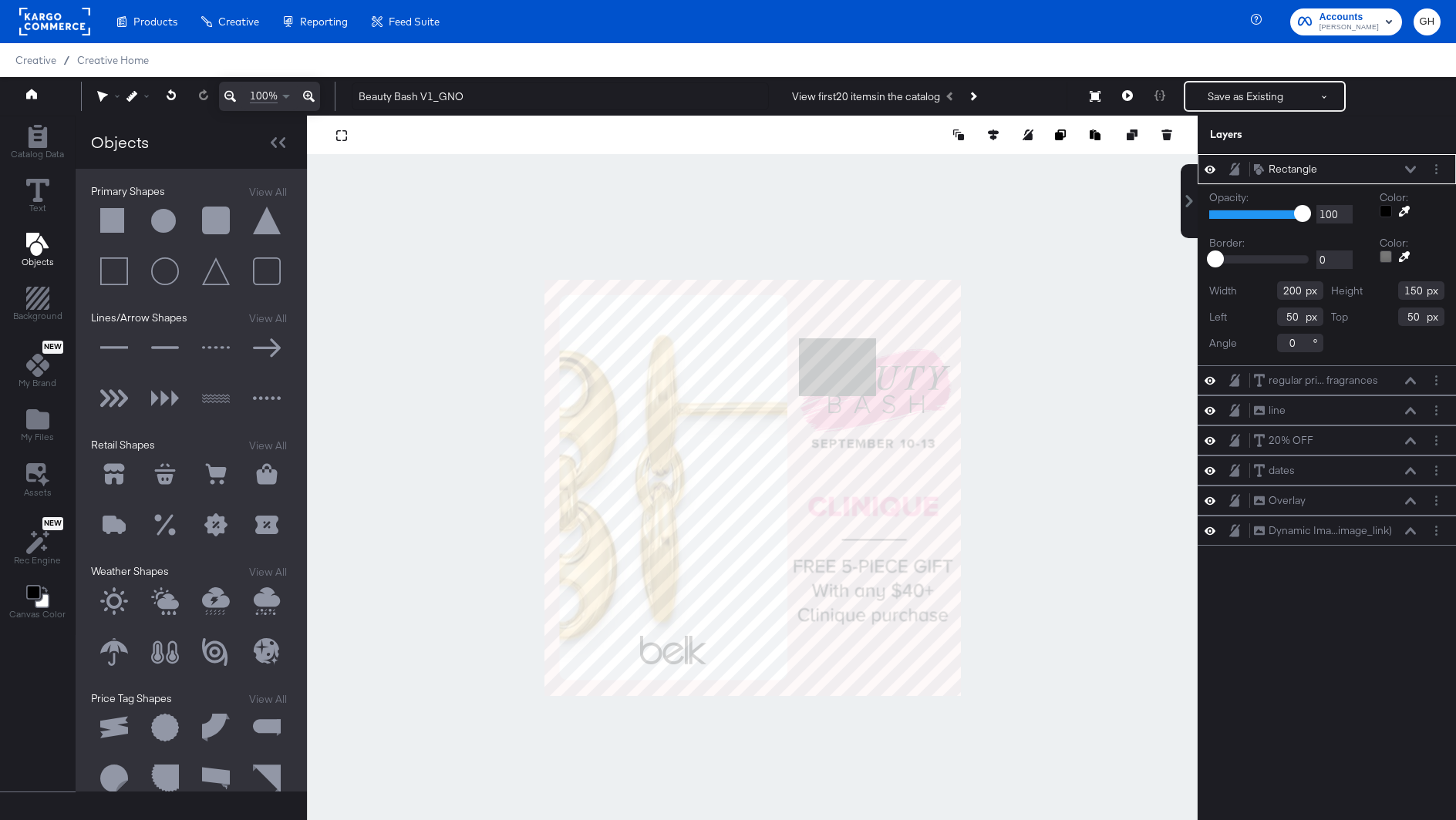
type input "660"
type input "152"
type input "328"
type input "246"
type input "403"
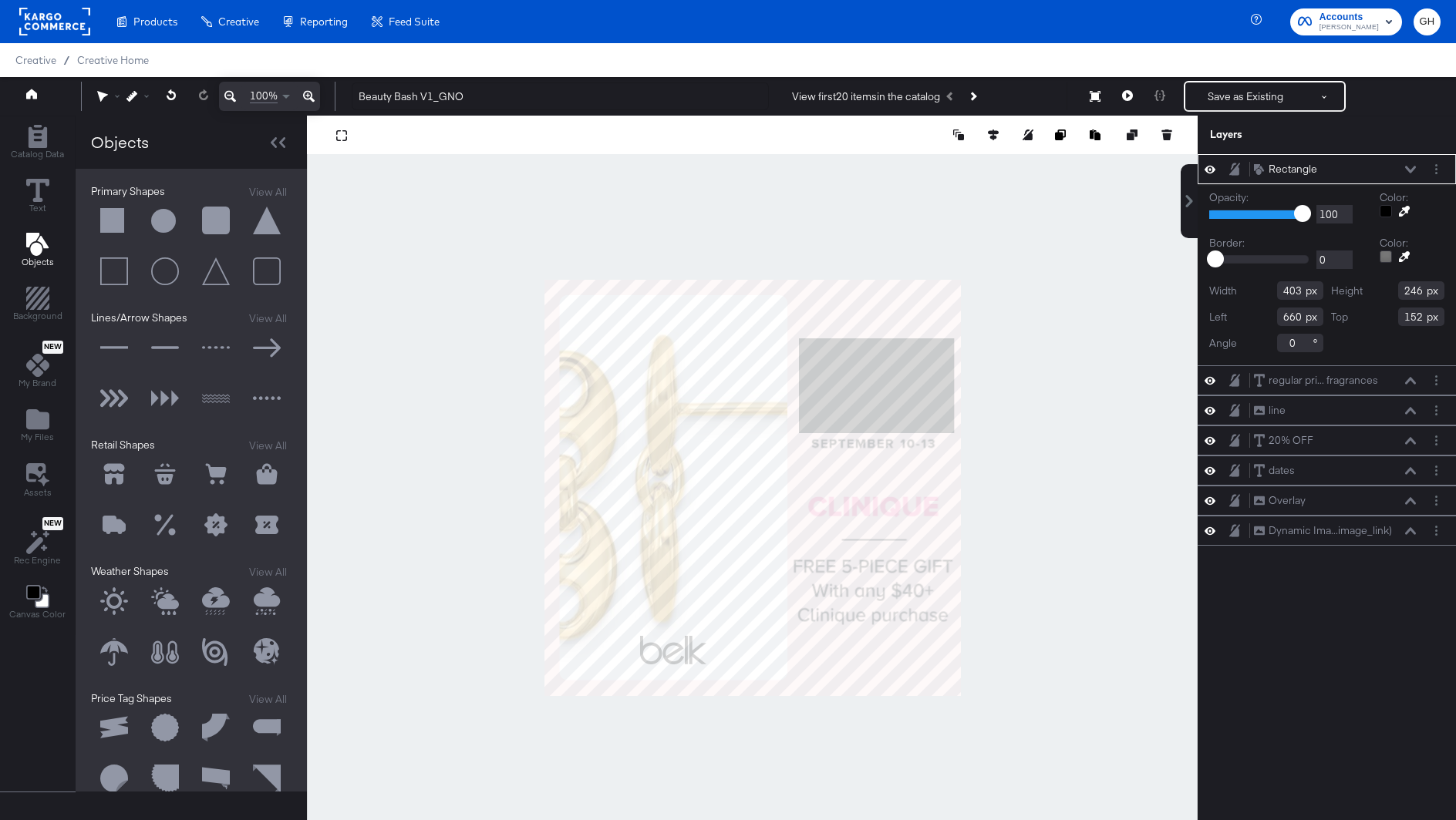
click at [1389, 206] on div at bounding box center [1386, 210] width 12 height 12
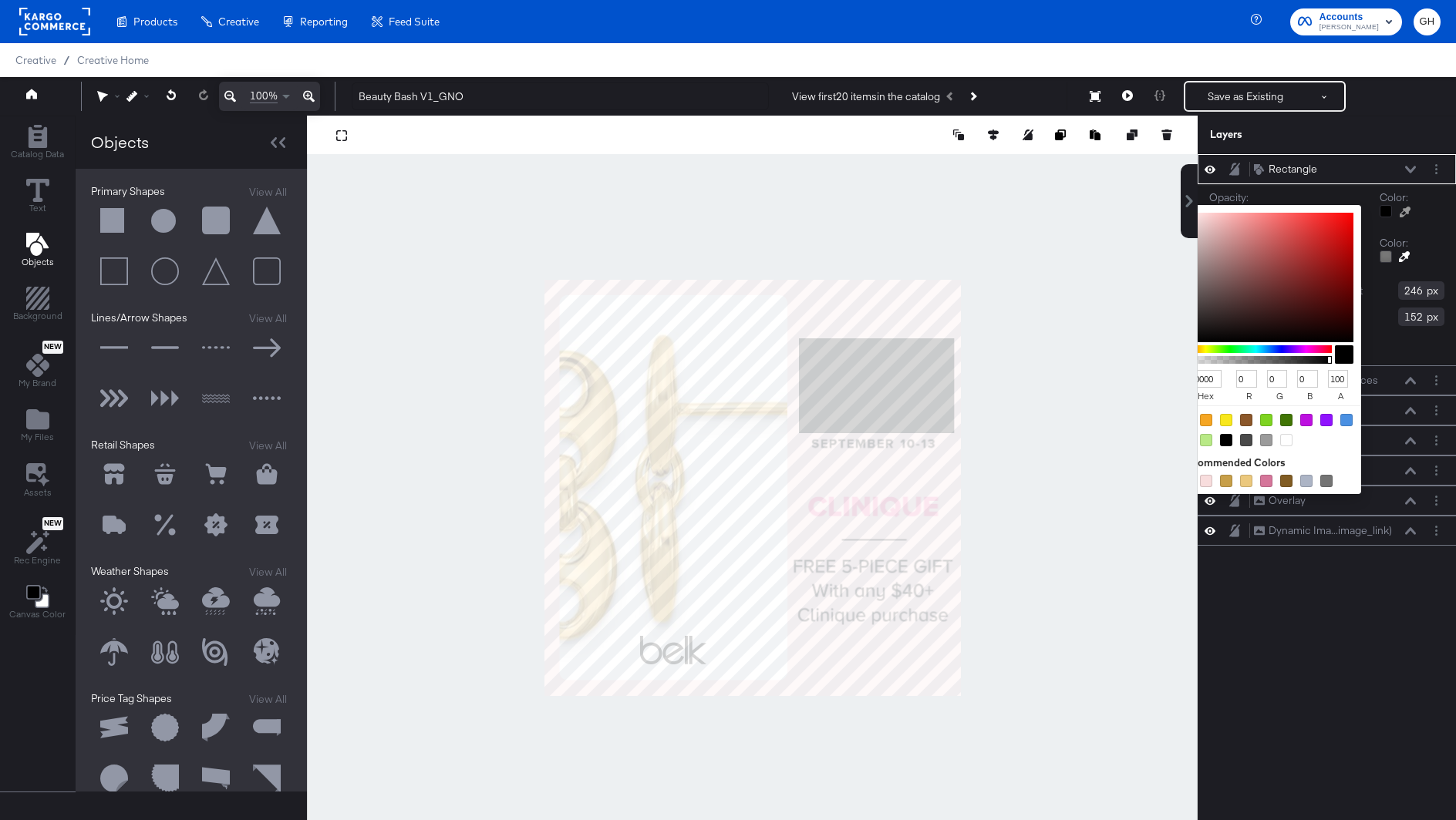
type input "FADADF"
type input "250"
type input "218"
type input "223"
click at [895, 314] on div at bounding box center [752, 487] width 889 height 744
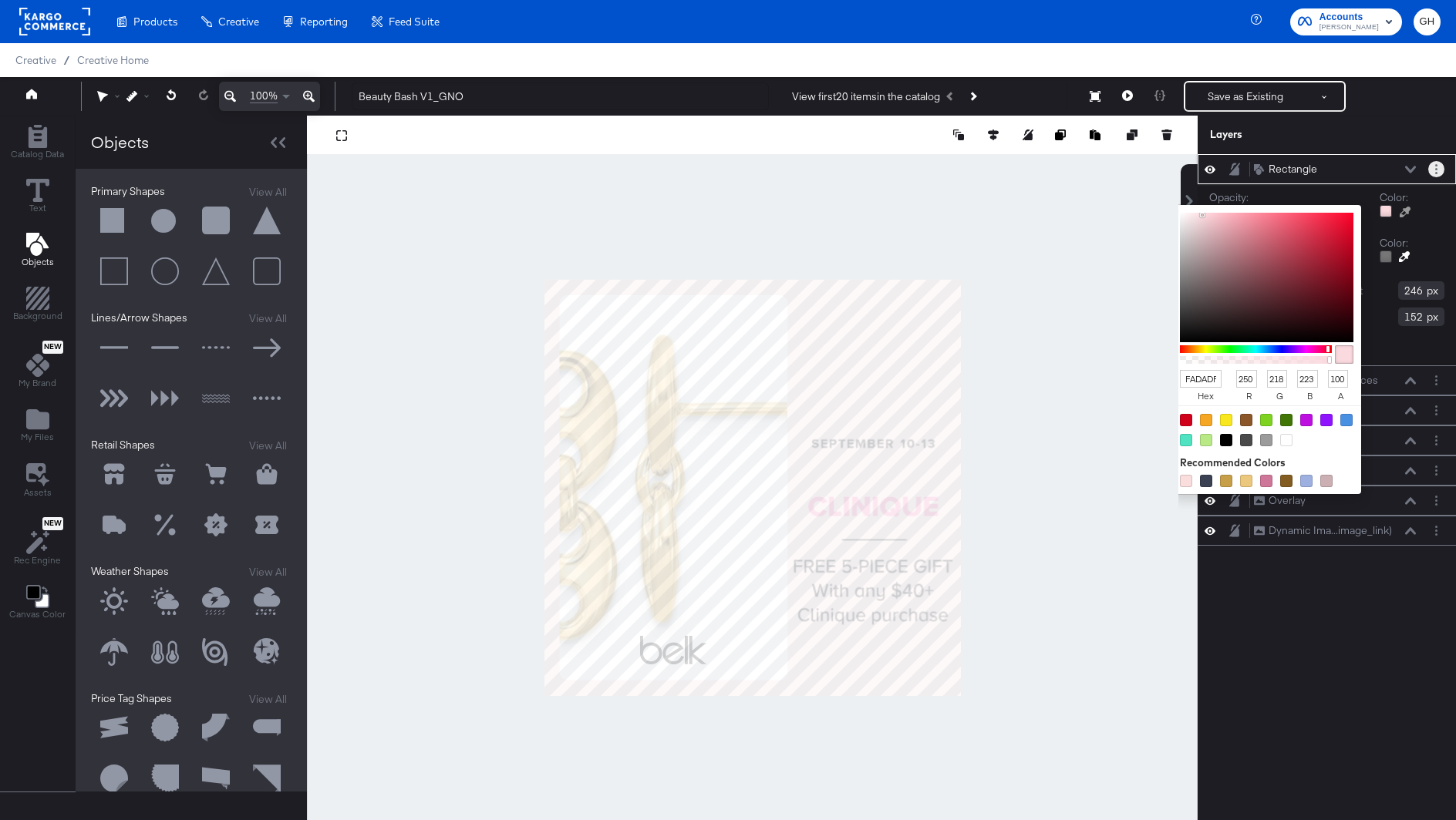
click at [1437, 170] on button "Layer Options" at bounding box center [1436, 169] width 16 height 16
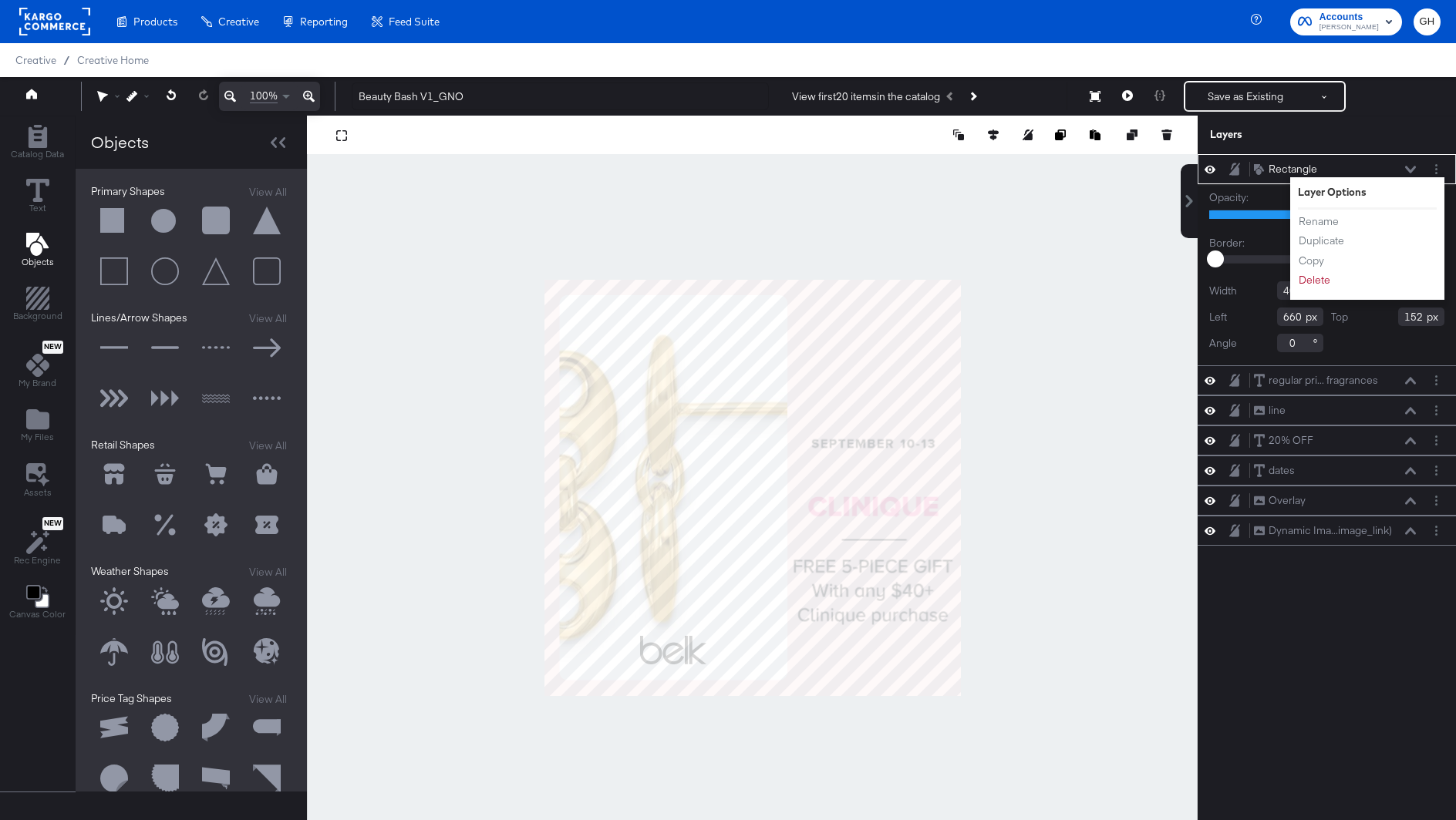
click at [1420, 139] on div "Layers" at bounding box center [1326, 135] width 259 height 39
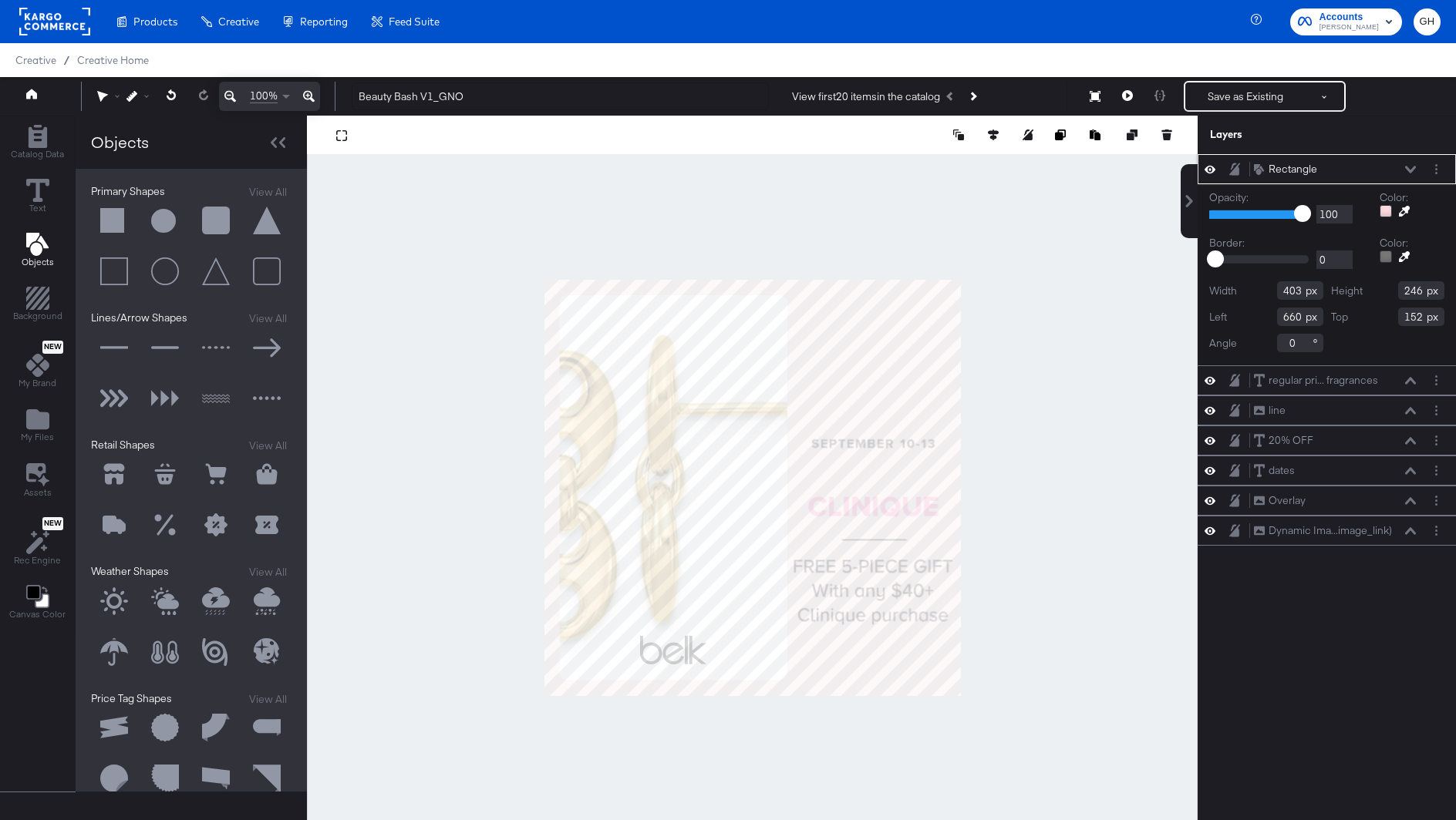
click at [1412, 171] on icon at bounding box center [1411, 170] width 11 height 7
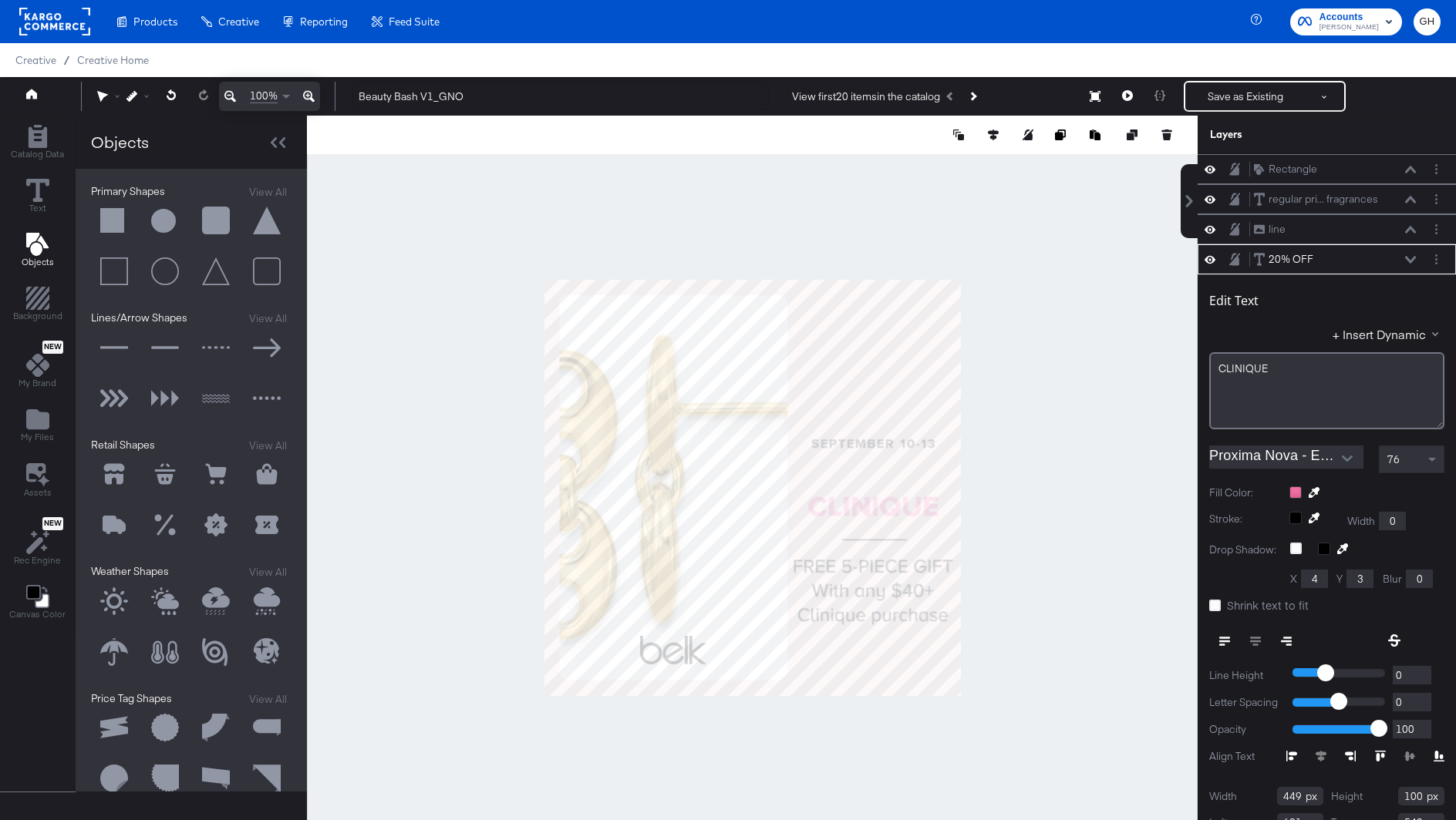
scroll to position [15, 0]
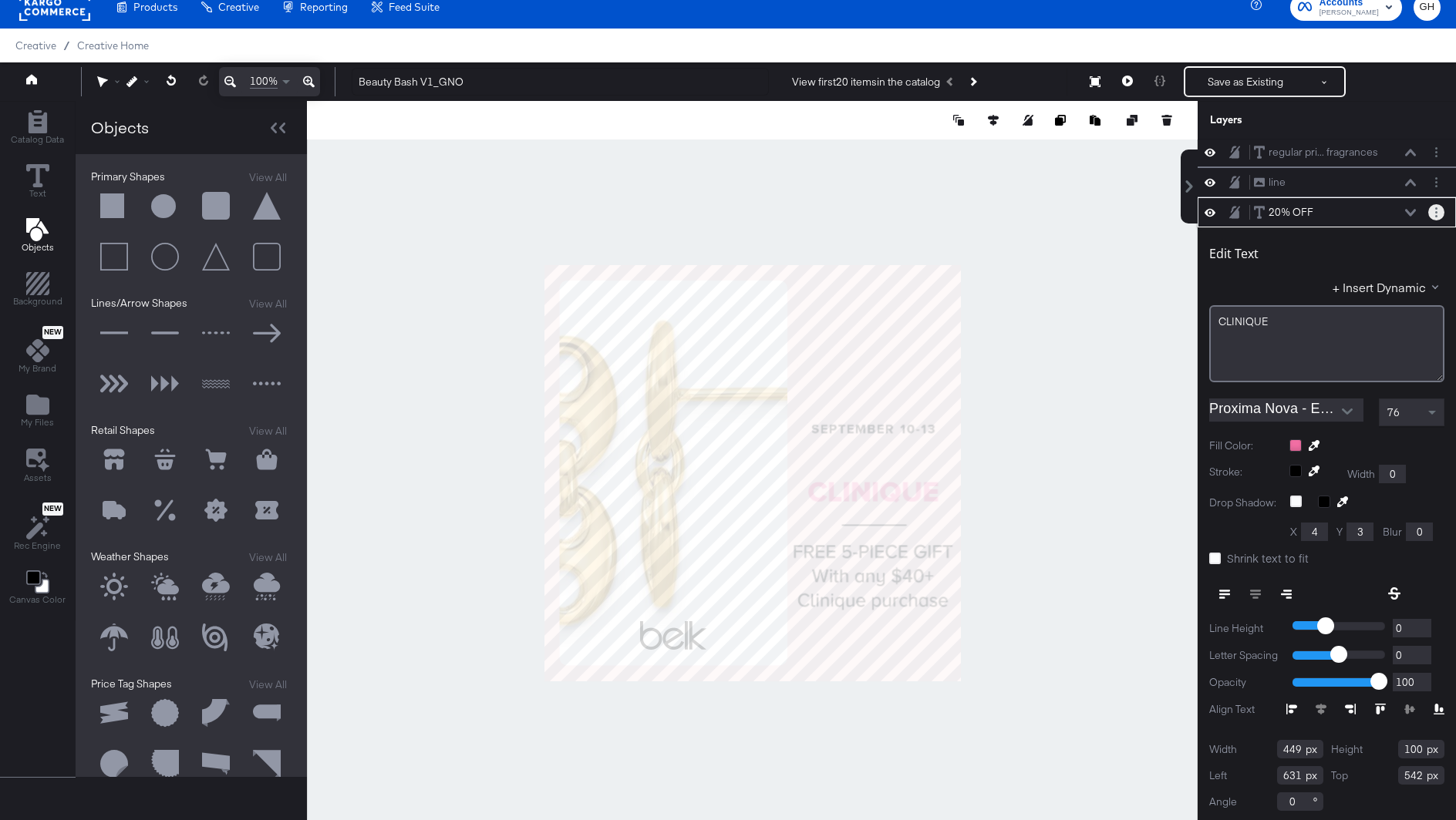
click at [1437, 211] on button "Layer Options" at bounding box center [1436, 212] width 16 height 16
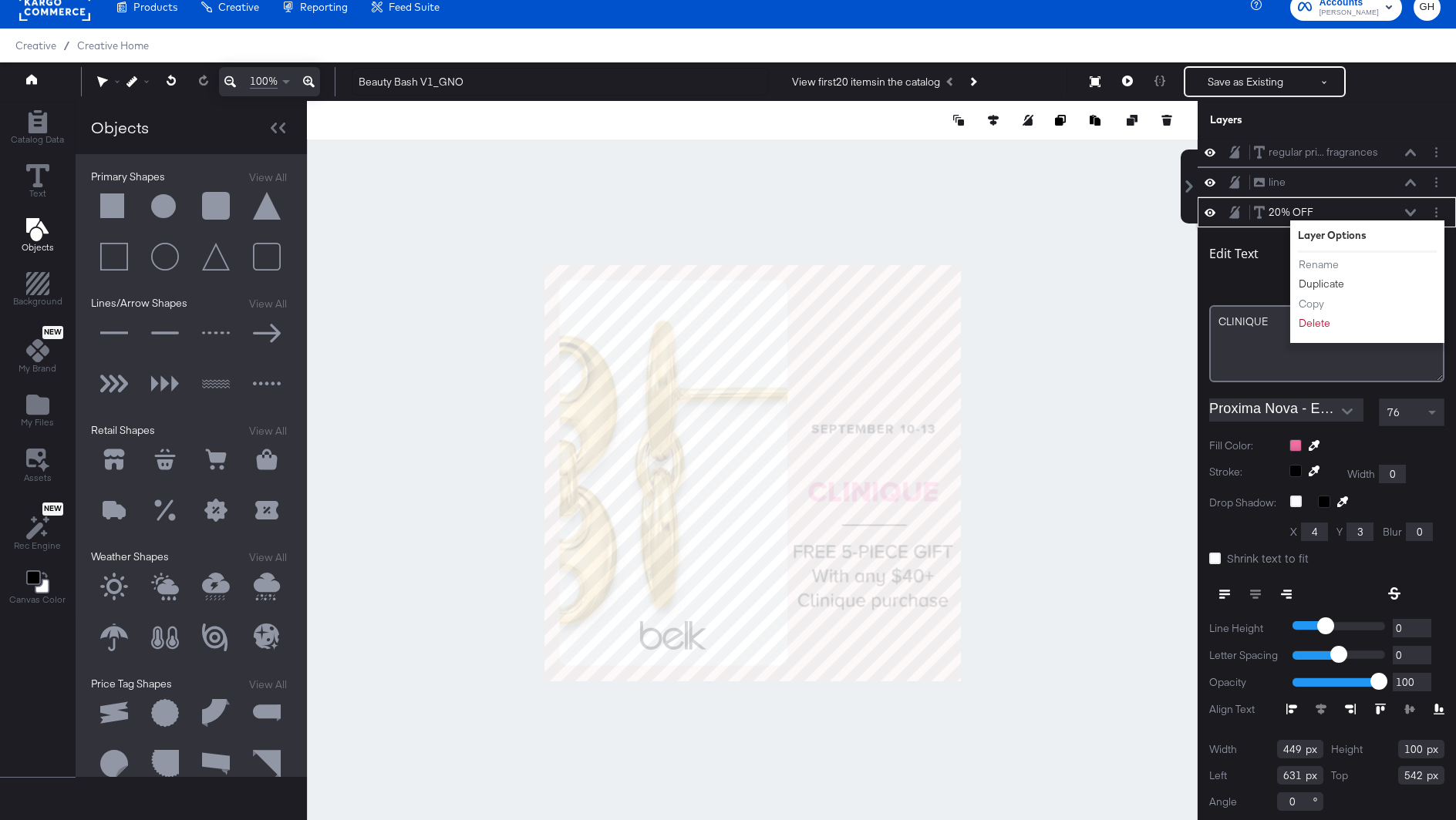
click at [1318, 287] on button "Duplicate" at bounding box center [1321, 284] width 47 height 16
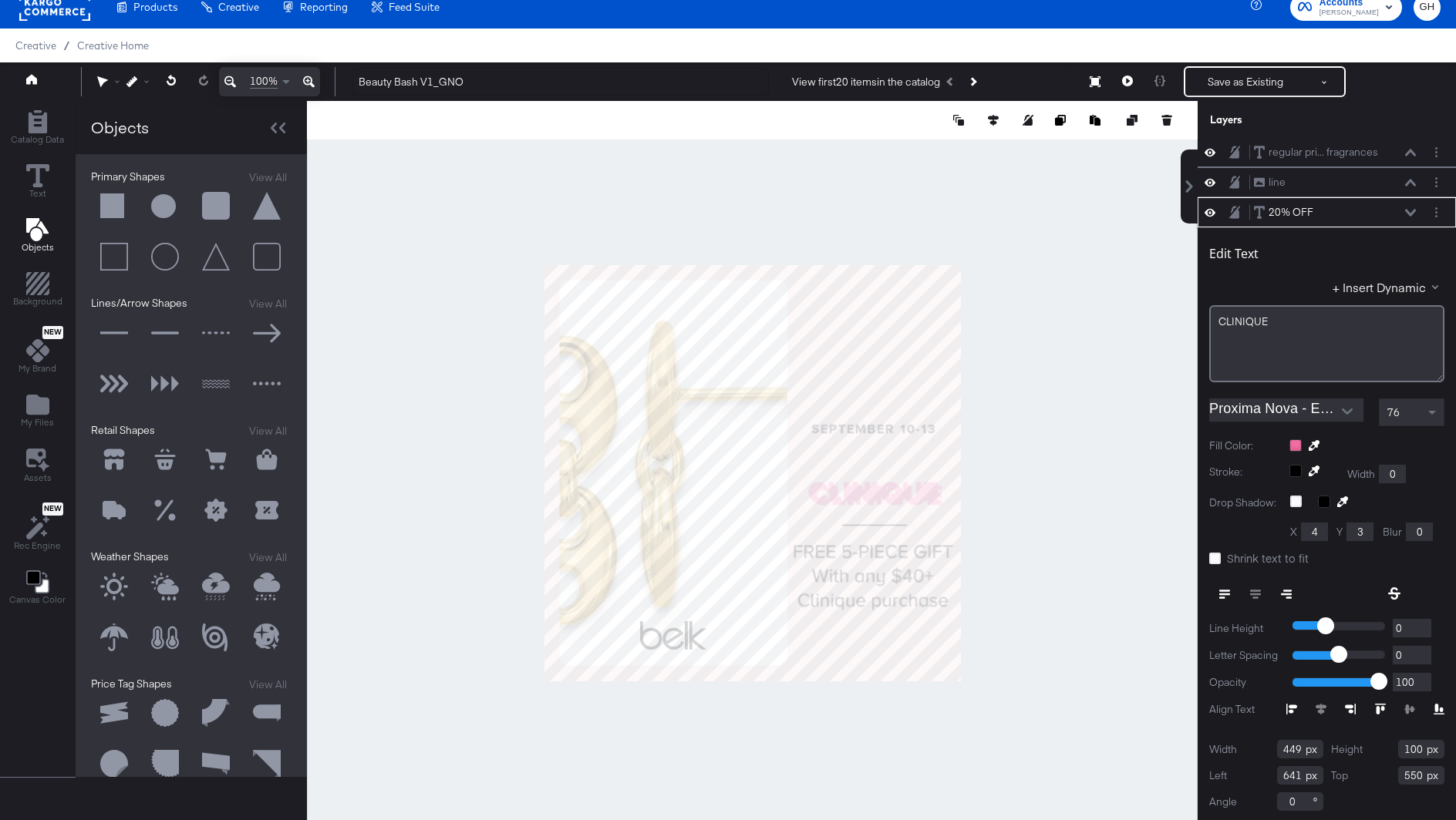
scroll to position [0, 0]
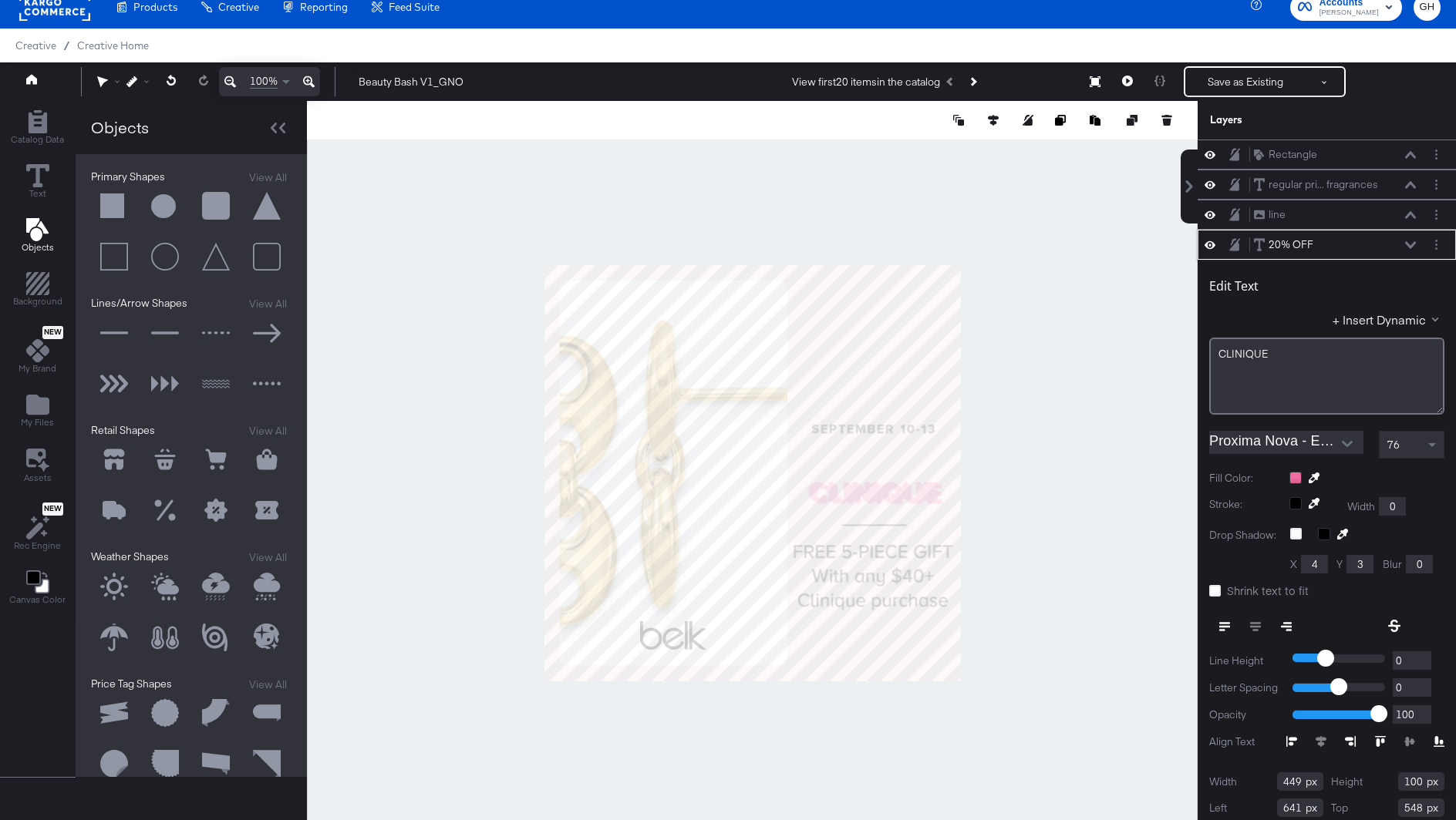
type input "547"
type input "637"
type input "225"
click at [1285, 351] on div "CLINIQUE" at bounding box center [1327, 355] width 215 height 15
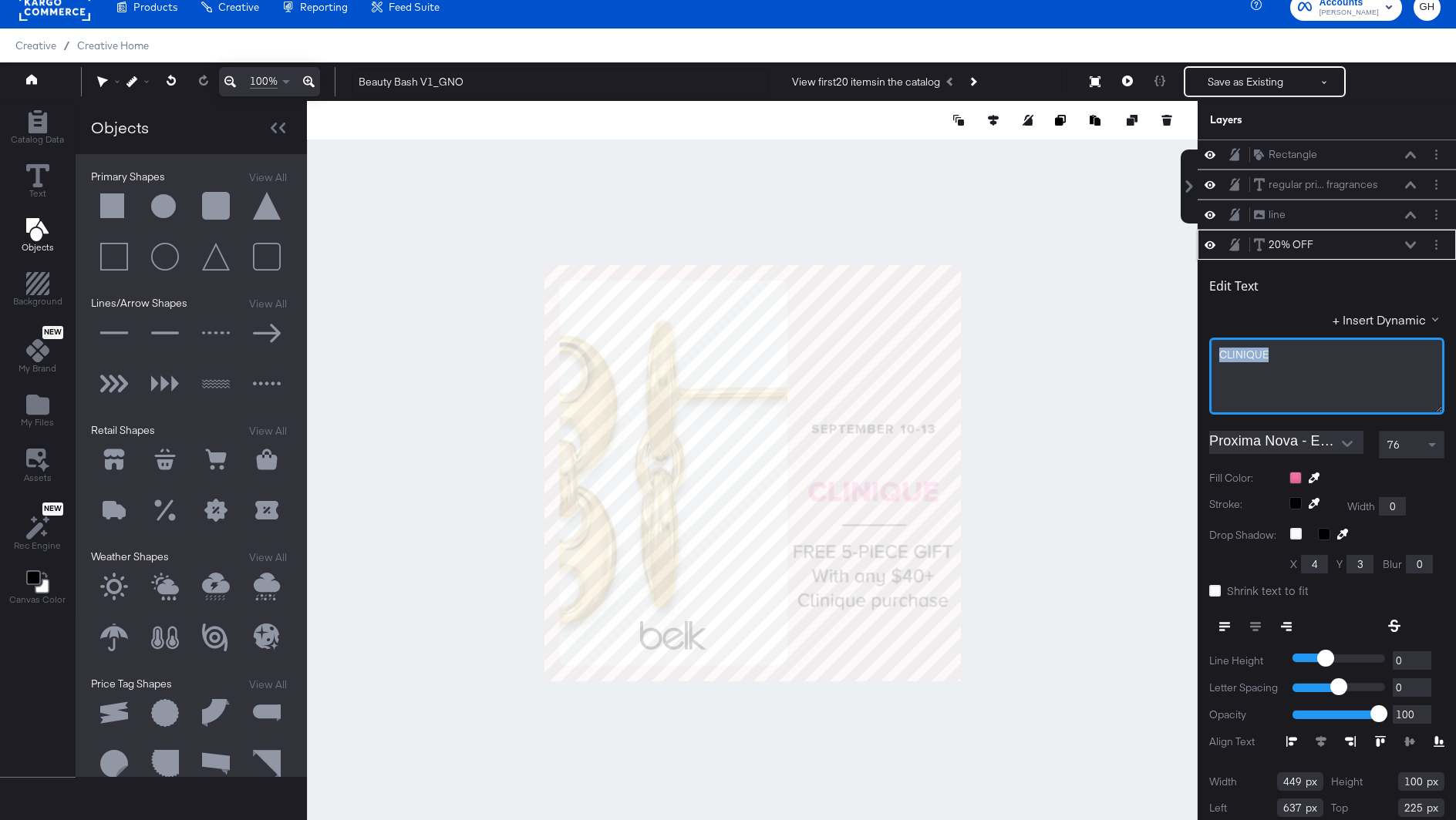
click at [1285, 351] on div "CLINIQUE" at bounding box center [1327, 355] width 215 height 15
drag, startPoint x: 1434, startPoint y: 244, endPoint x: 1425, endPoint y: 228, distance: 18.4
click at [1425, 230] on div "20% OFF 20% OFF" at bounding box center [1326, 245] width 259 height 30
drag, startPoint x: 1359, startPoint y: 241, endPoint x: 1355, endPoint y: 231, distance: 10.8
click at [1354, 231] on div "20% OFF 20% OFF" at bounding box center [1326, 245] width 259 height 30
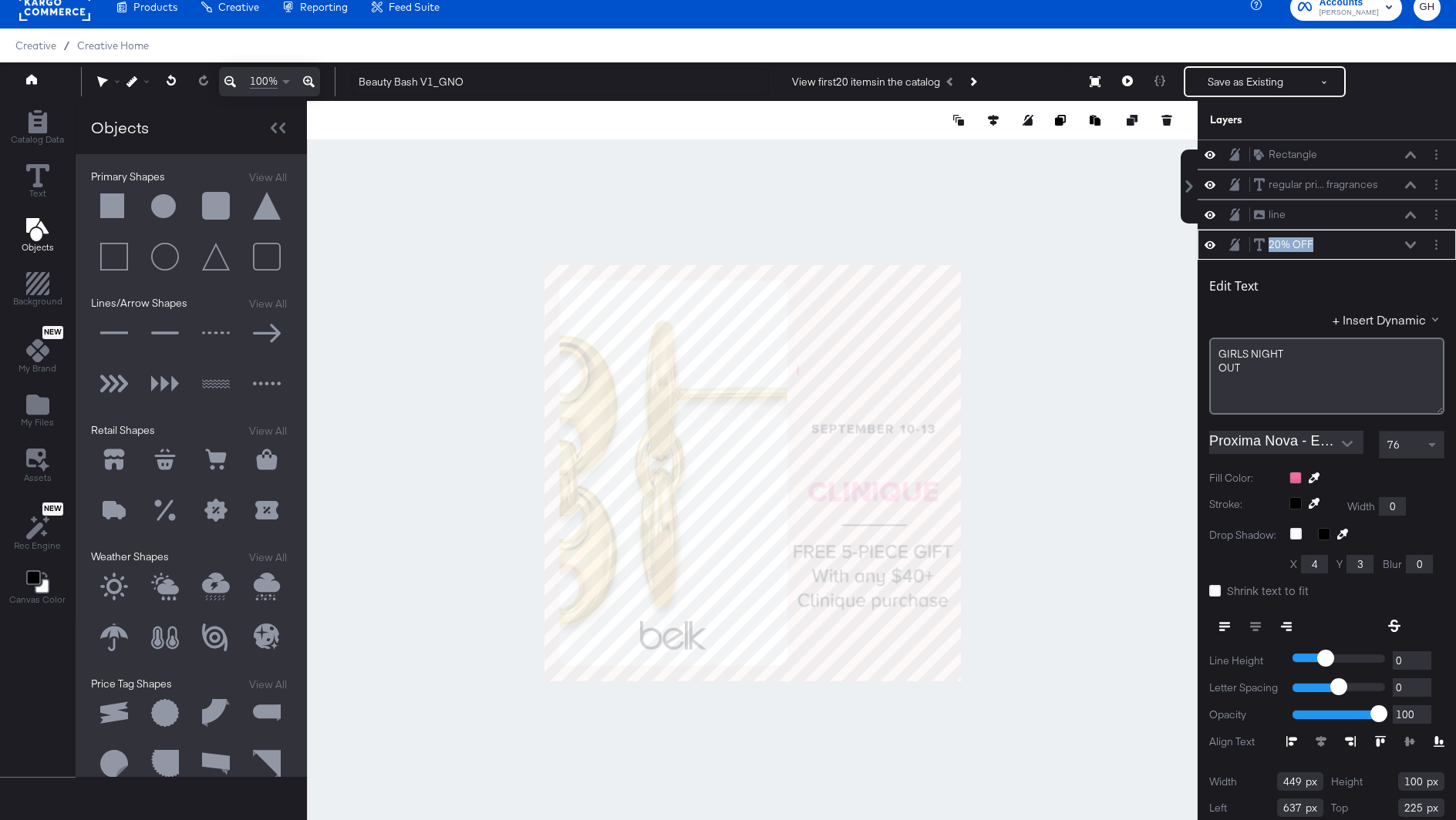
click at [1328, 236] on div "20% OFF 20% OFF" at bounding box center [1335, 244] width 163 height 16
click at [1306, 237] on div "20% OFF" at bounding box center [1291, 245] width 44 height 15
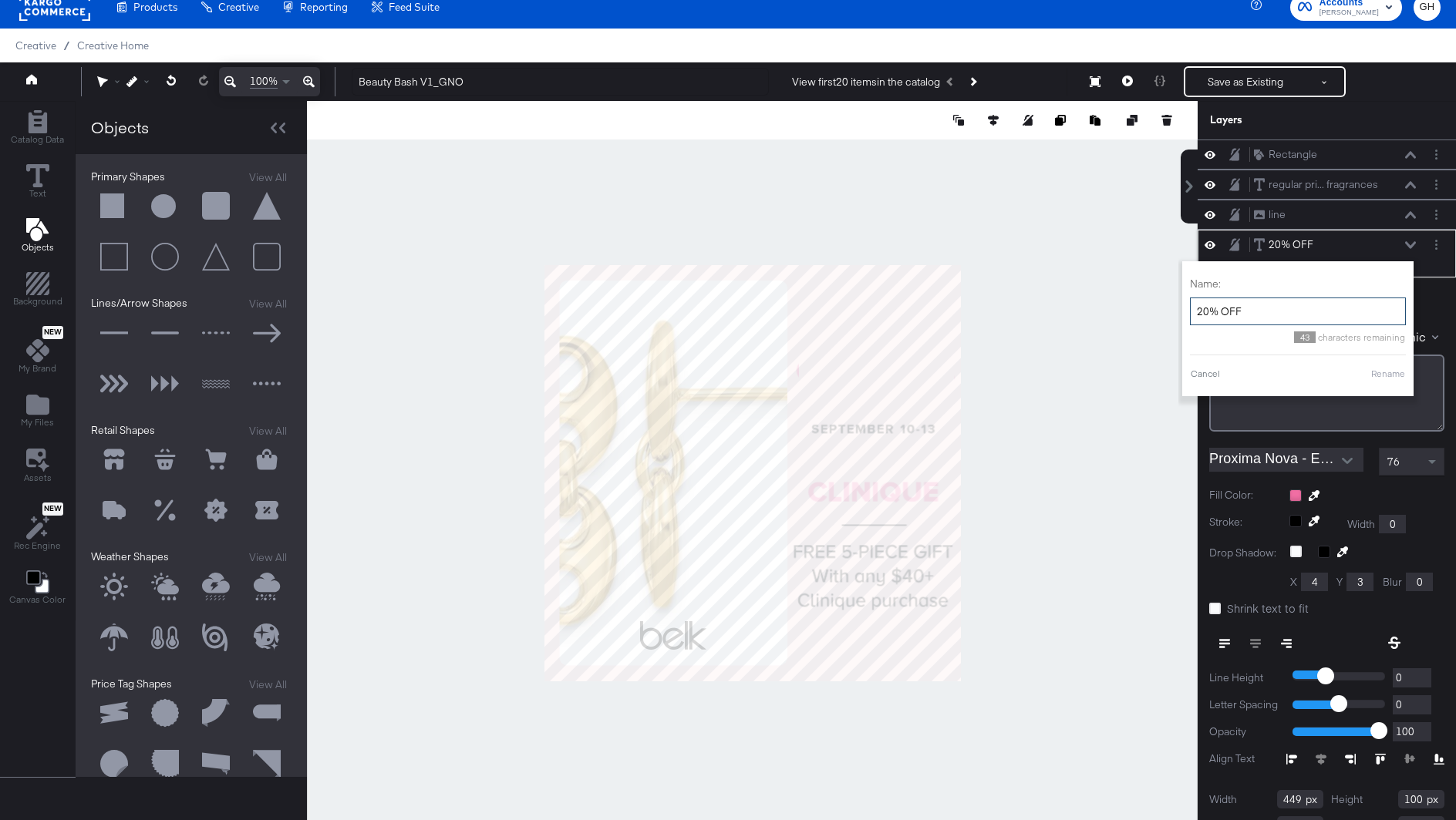
click at [1266, 302] on input "20% OFF" at bounding box center [1298, 311] width 216 height 29
type input "GNO"
click at [1434, 296] on div "Edit Text" at bounding box center [1327, 307] width 235 height 20
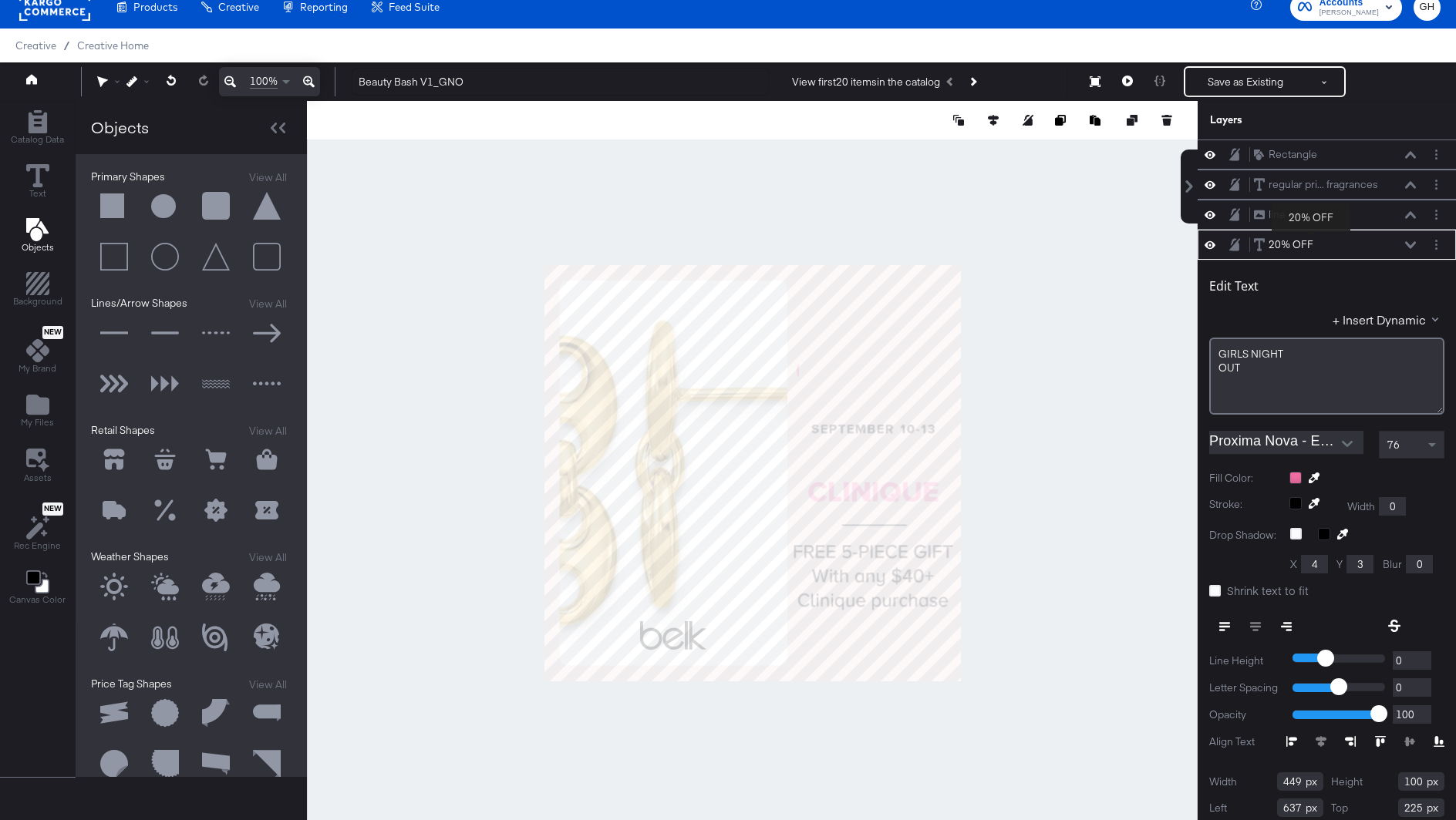
click at [1322, 241] on div "20% OFF 20% OFF" at bounding box center [1335, 244] width 163 height 16
click at [1293, 243] on div "20% OFF" at bounding box center [1291, 245] width 44 height 15
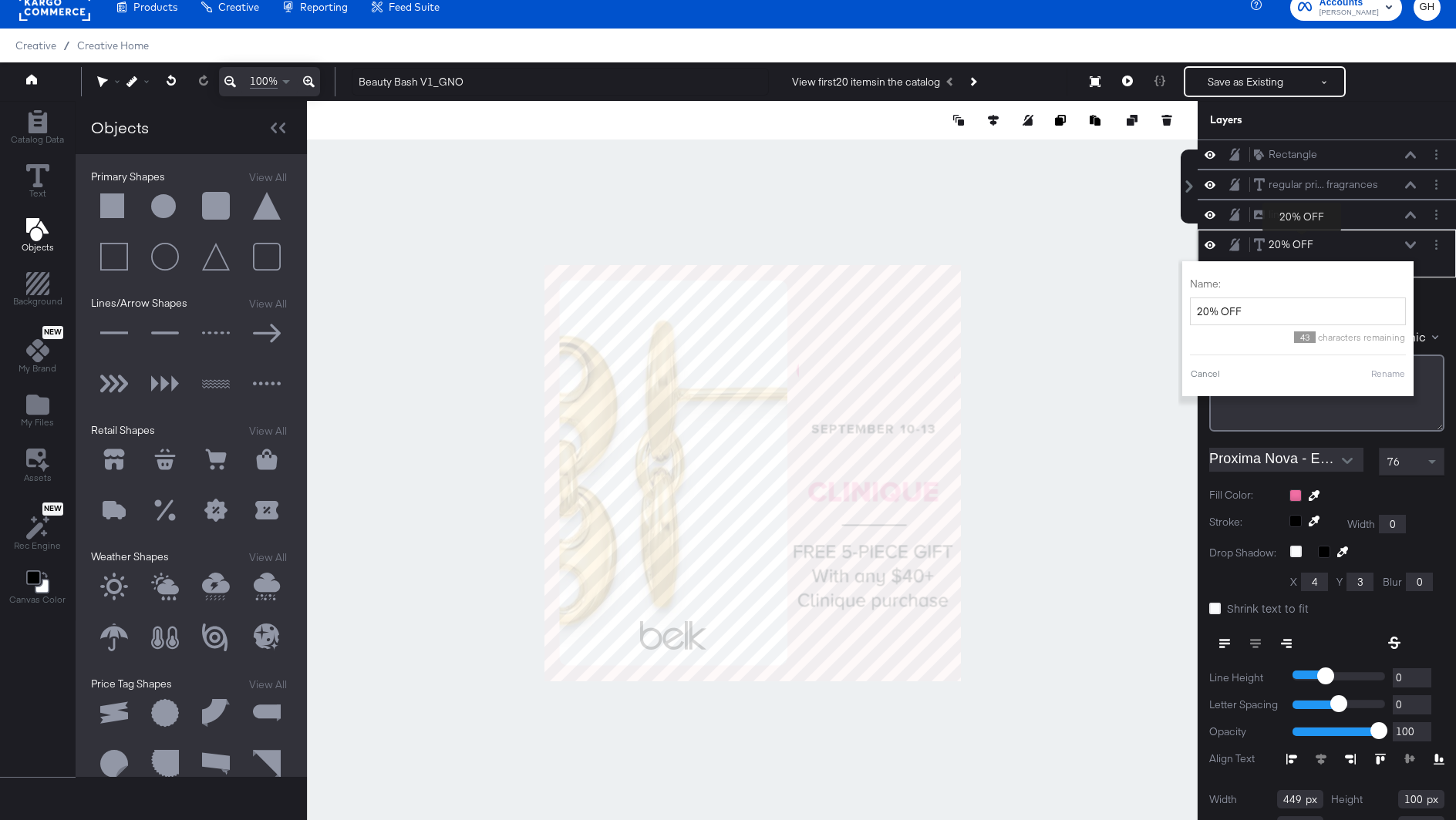
click at [1301, 241] on div "20% OFF" at bounding box center [1291, 245] width 44 height 15
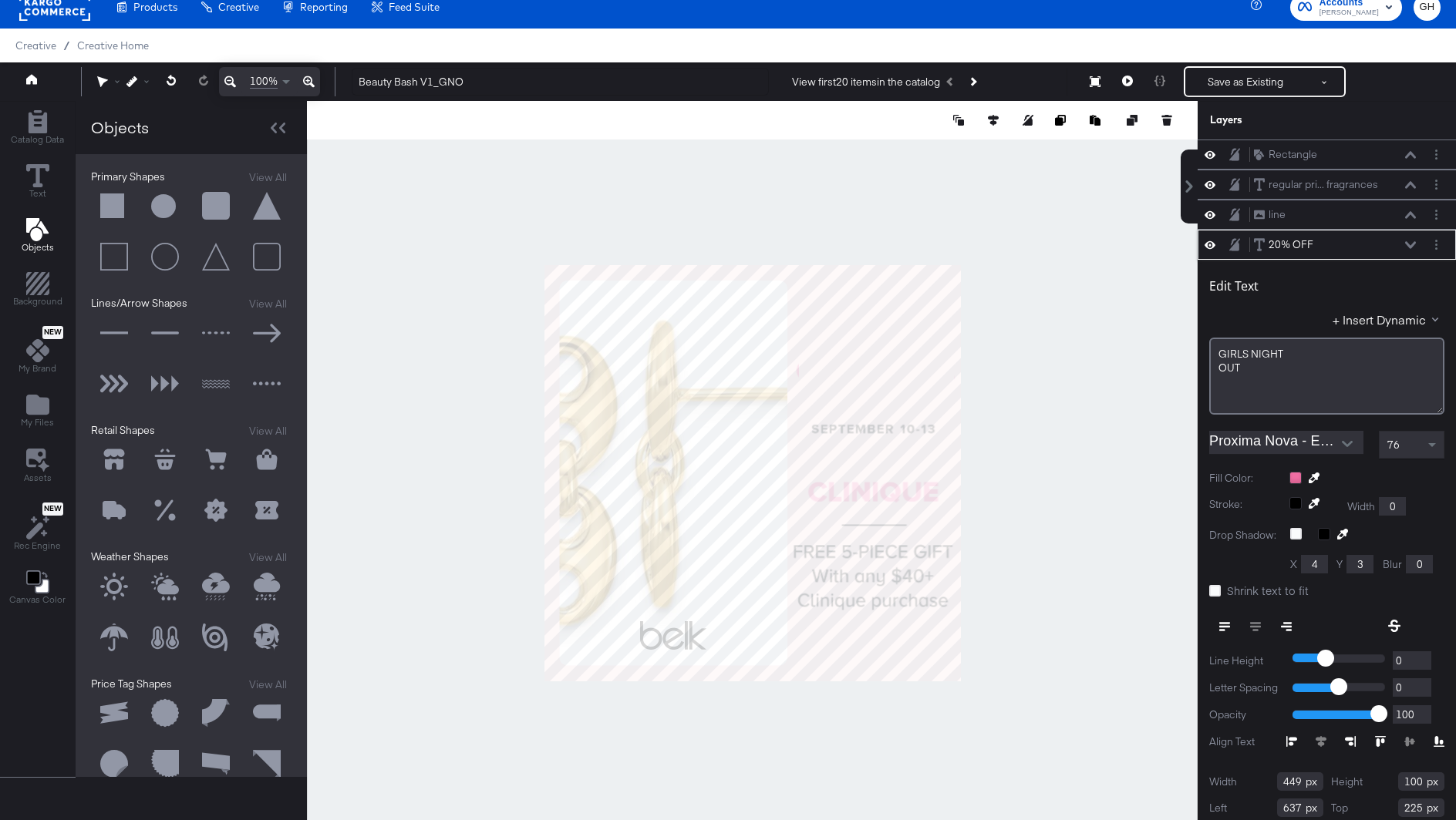
click at [1409, 243] on icon at bounding box center [1411, 244] width 11 height 6
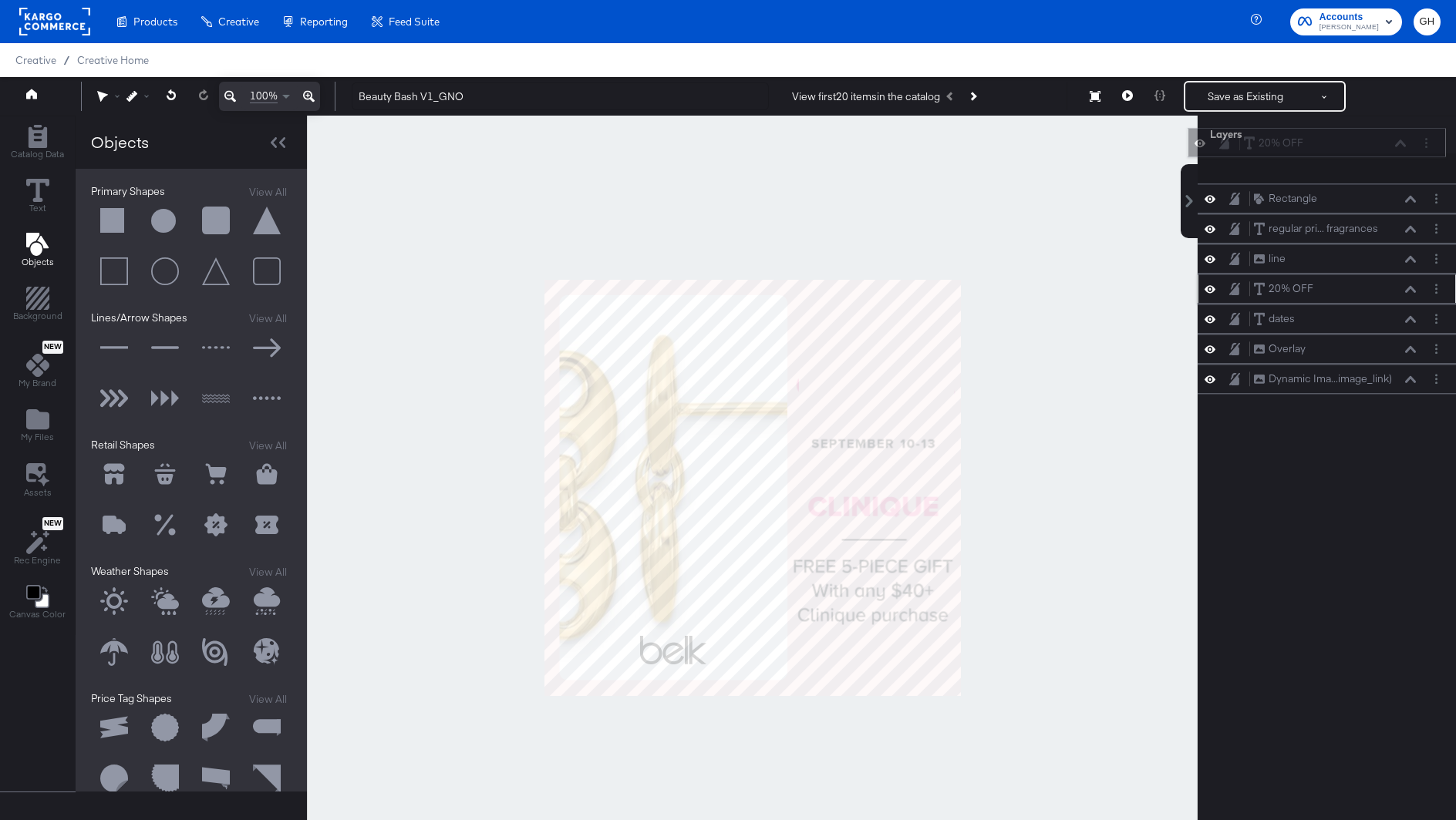
drag, startPoint x: 1354, startPoint y: 246, endPoint x: 1343, endPoint y: 149, distance: 97.6
click at [1343, 149] on div "20% OFF 20% OFF" at bounding box center [1324, 143] width 163 height 16
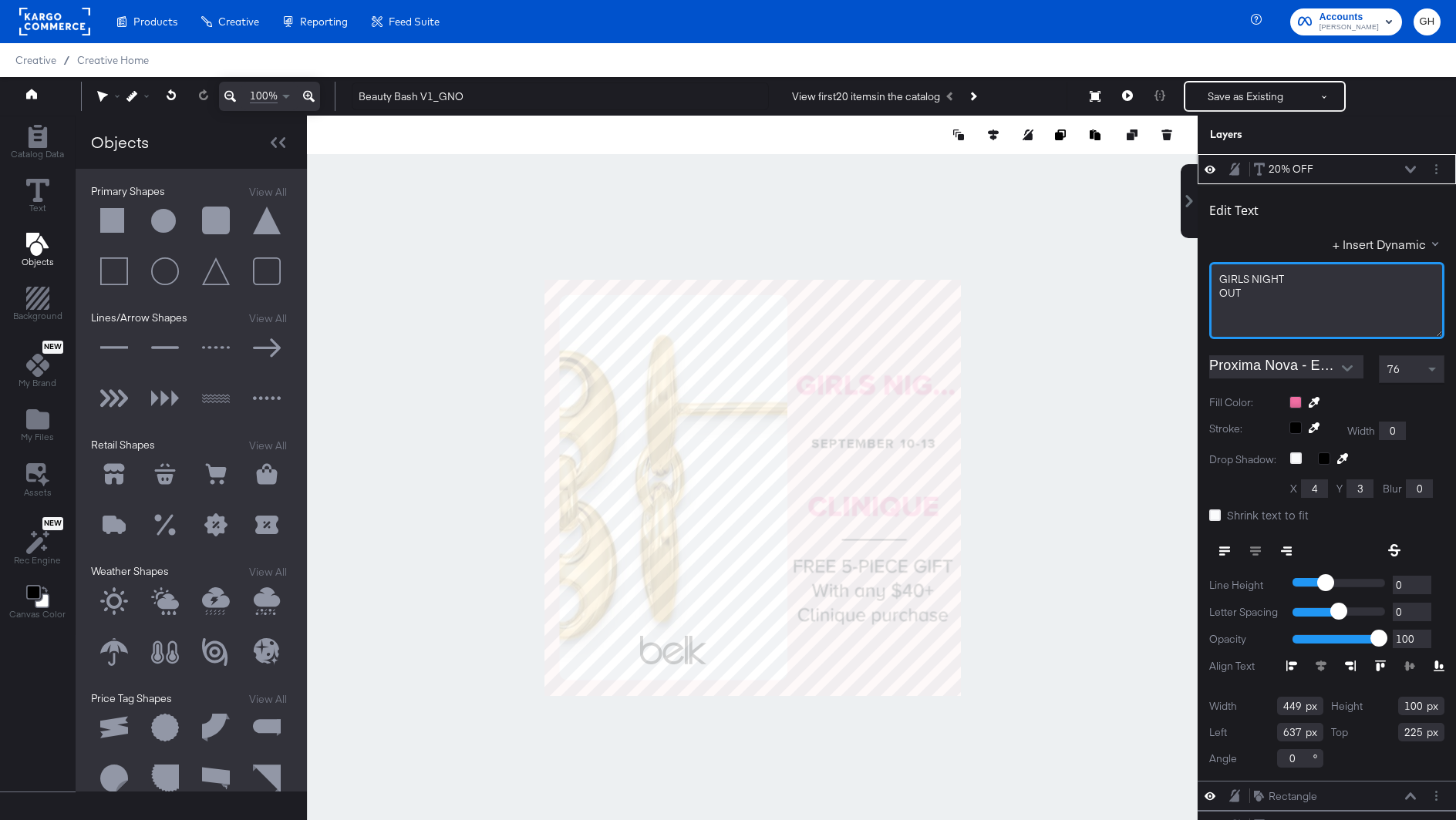
click at [1249, 283] on span "GIRLS NIGHT" at bounding box center [1252, 279] width 65 height 14
click at [1254, 311] on div "OUT﻿" at bounding box center [1327, 309] width 215 height 15
type input "252"
type input "631"
type input "73"
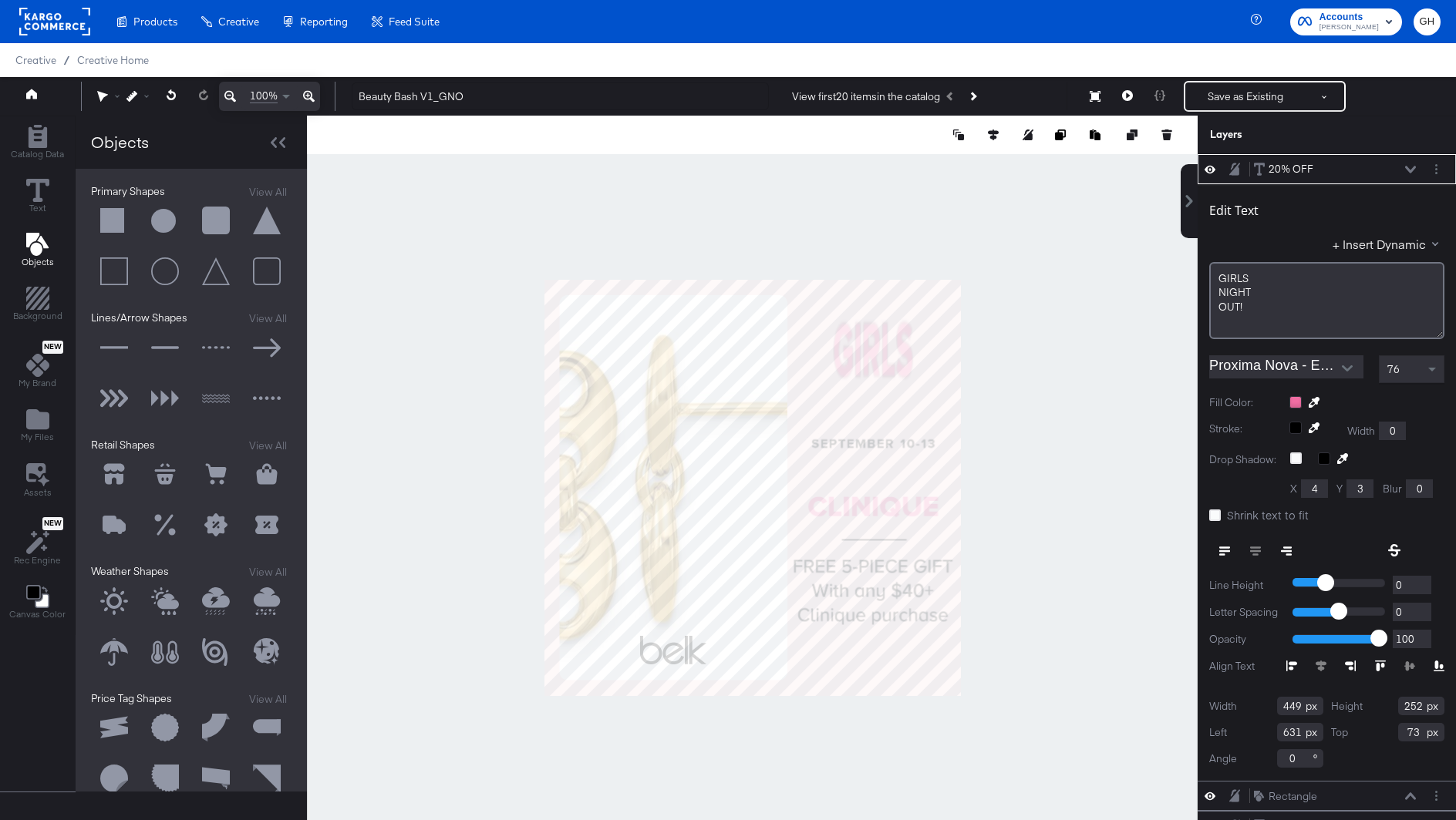
type input "276"
type input "49"
click at [1042, 466] on div at bounding box center [752, 487] width 891 height 744
type input "240"
type input "85"
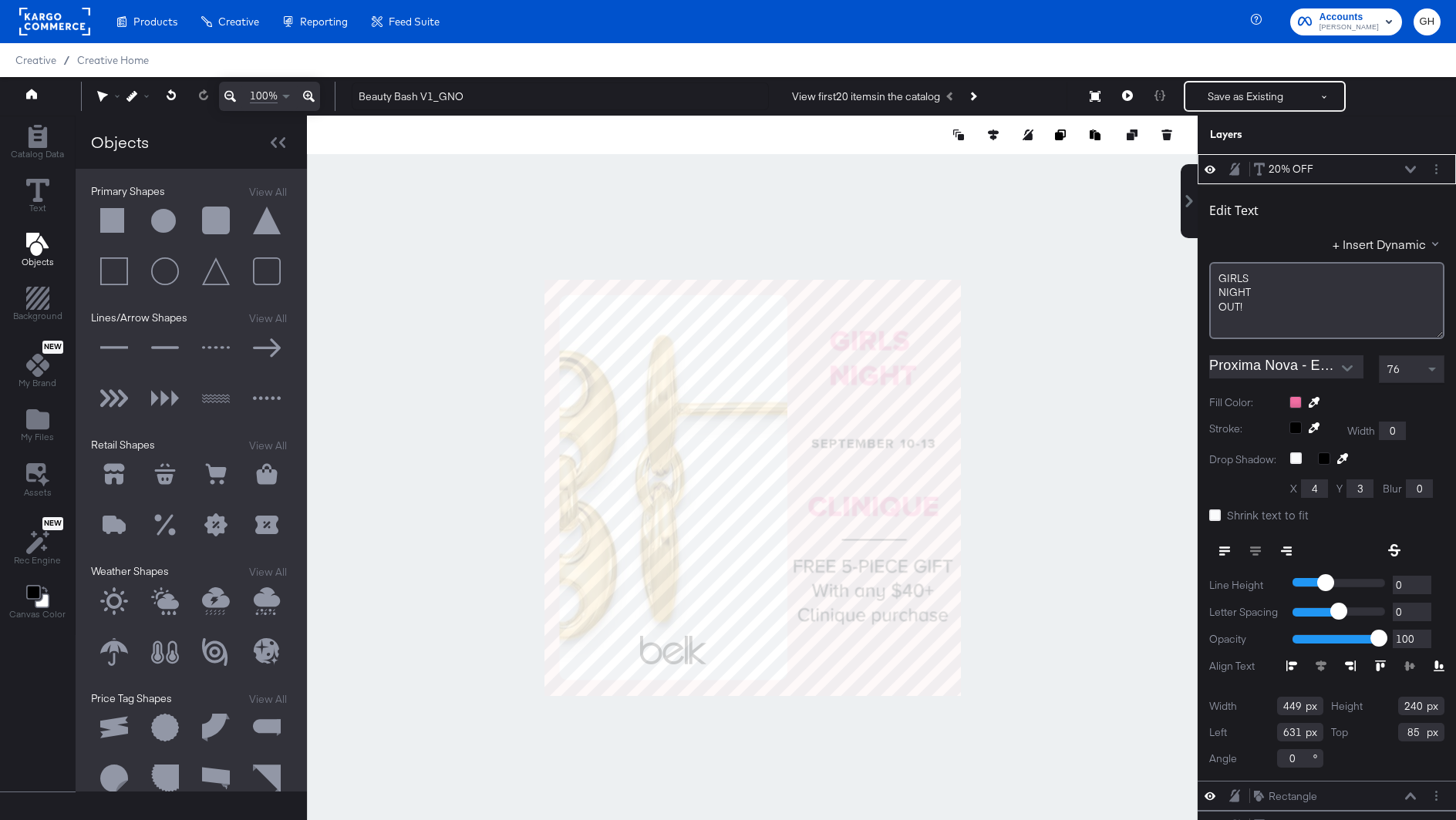
click at [1083, 503] on div at bounding box center [752, 487] width 891 height 744
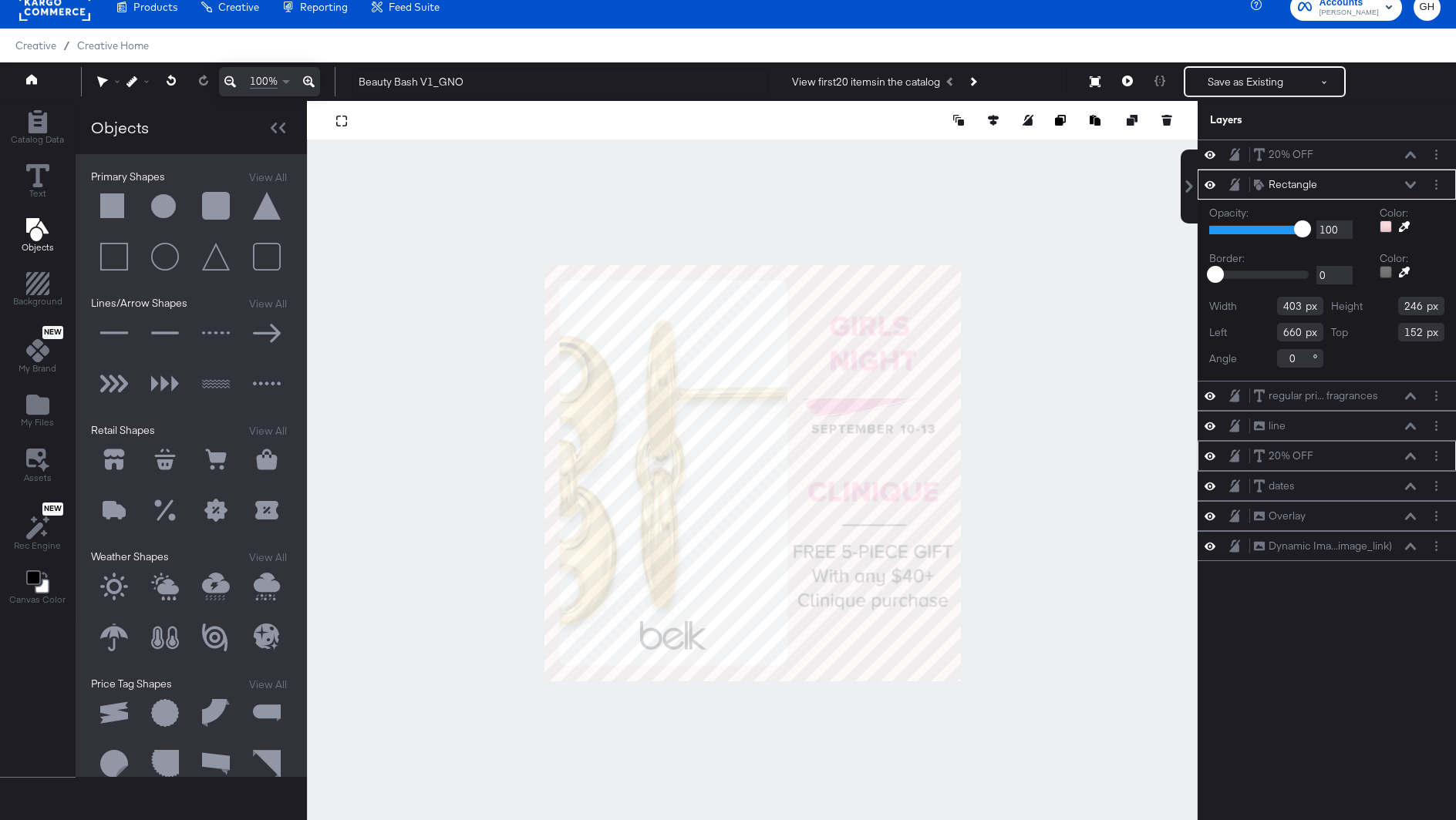
type input "654"
type input "100"
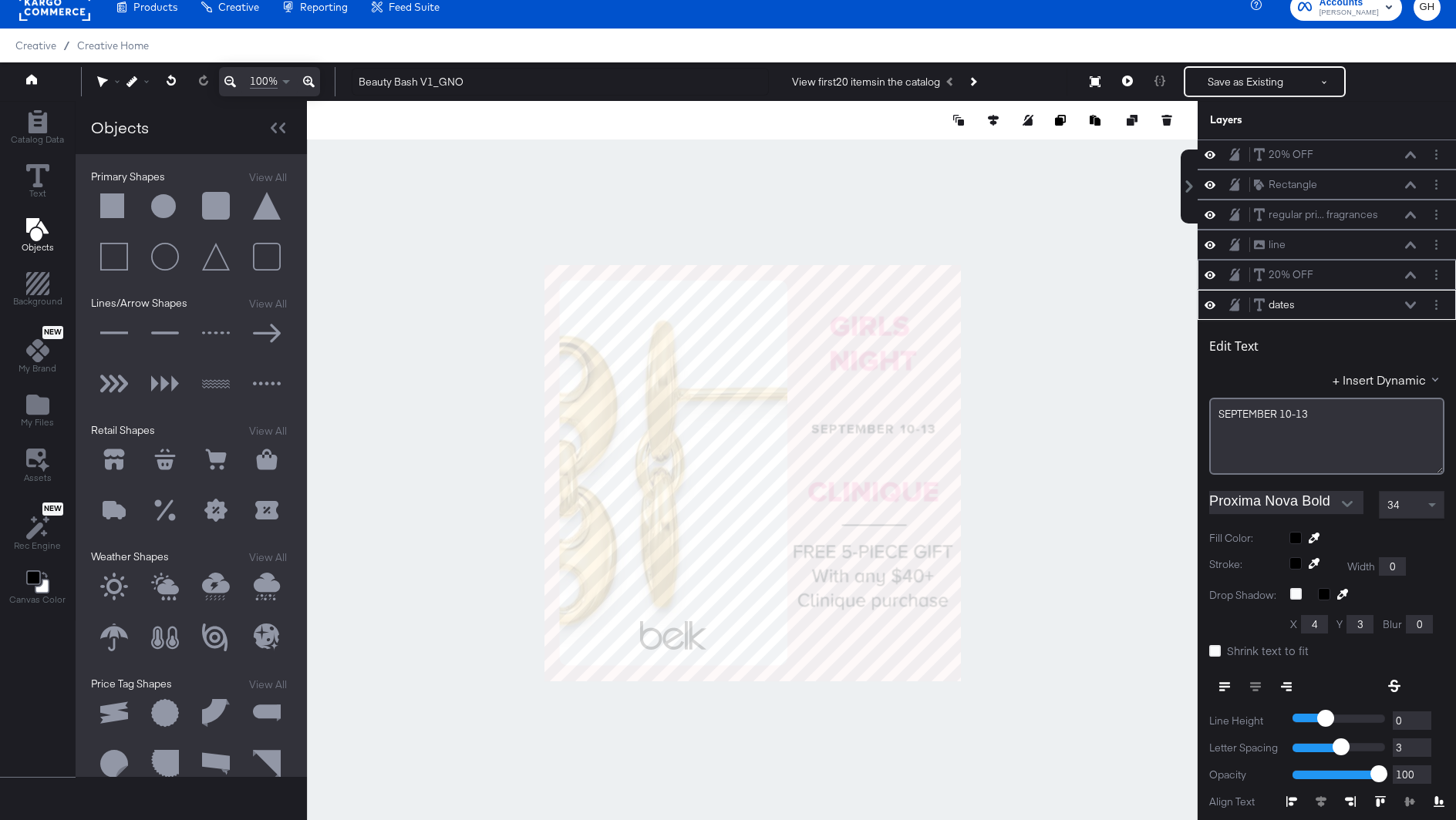
scroll to position [92, 0]
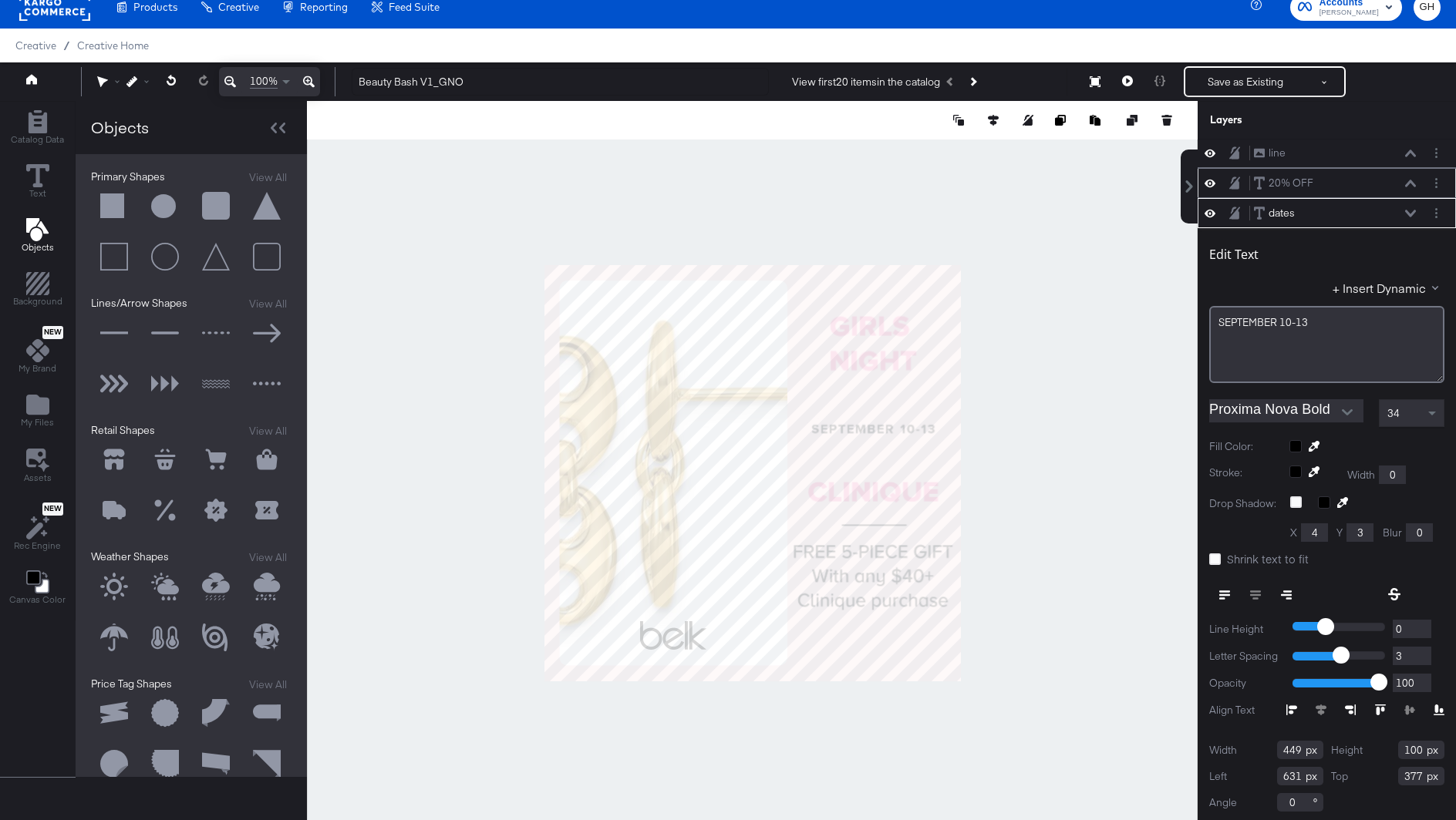
click at [1358, 211] on div "dates dates" at bounding box center [1335, 212] width 163 height 16
type input "291"
click at [1329, 214] on div "dates dates" at bounding box center [1335, 212] width 163 height 16
click at [1325, 206] on div "dates dates" at bounding box center [1335, 212] width 163 height 16
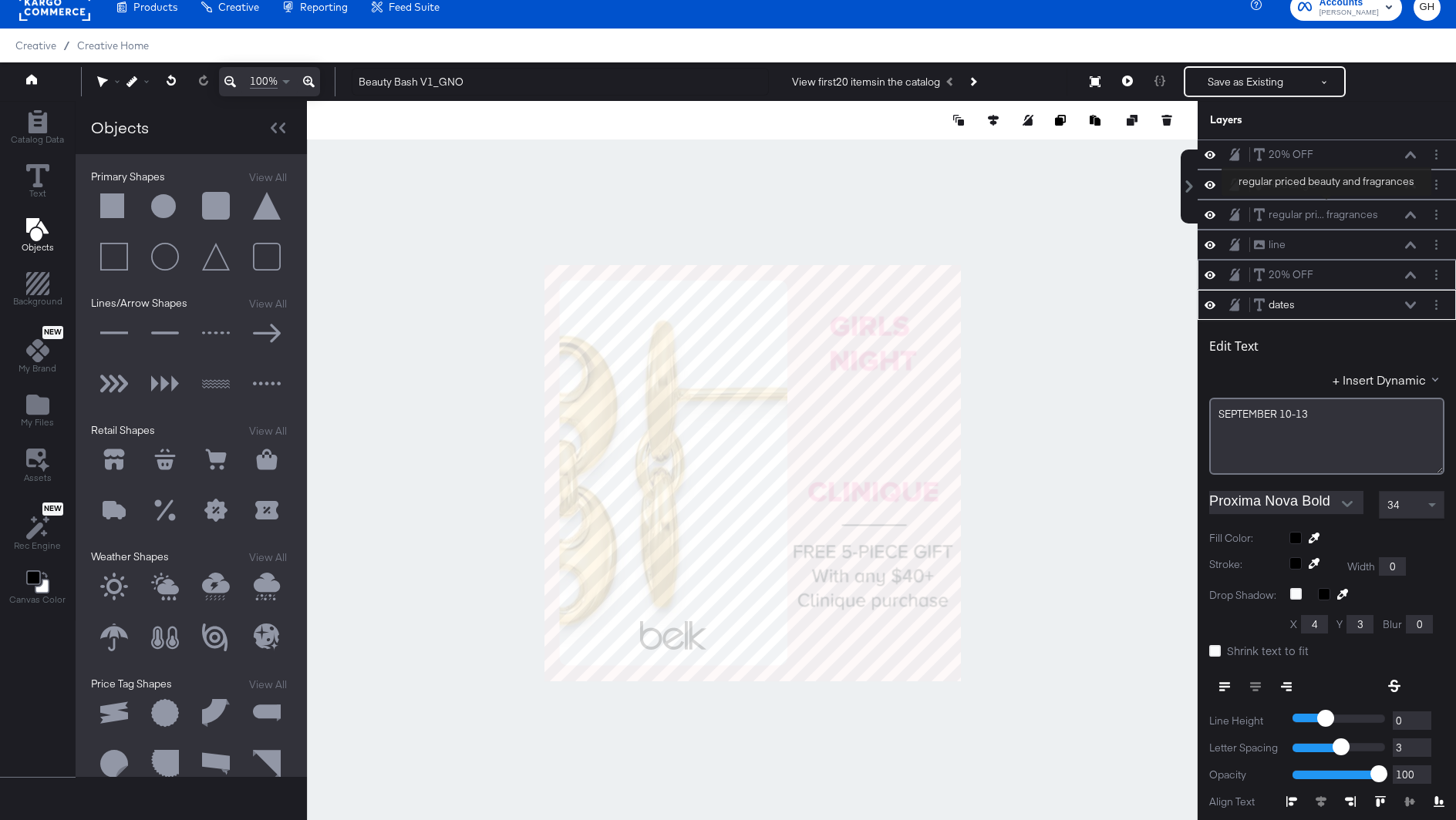
scroll to position [0, 0]
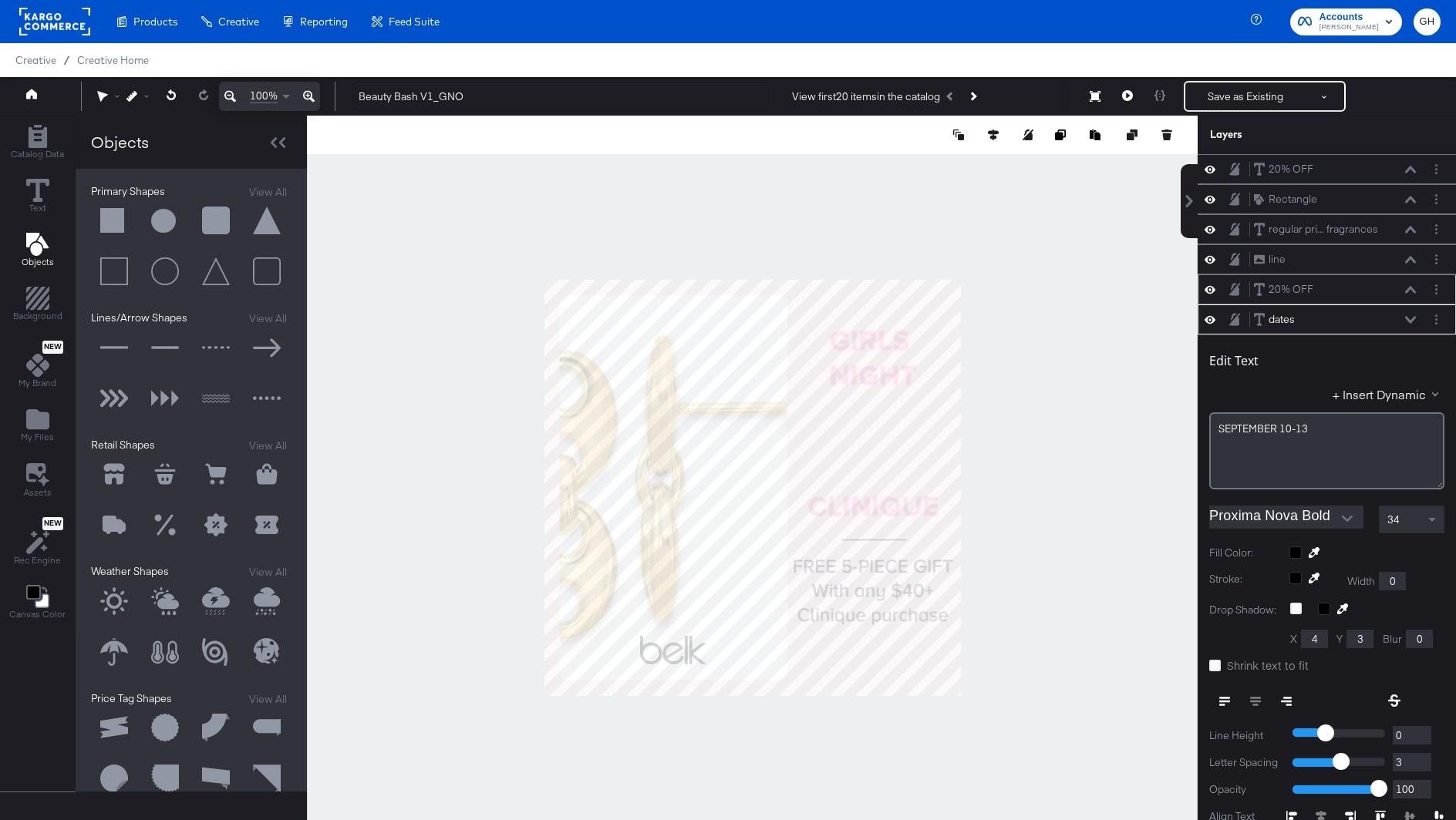
click at [1333, 319] on div "dates dates" at bounding box center [1335, 319] width 163 height 16
click at [1414, 319] on icon at bounding box center [1411, 320] width 11 height 7
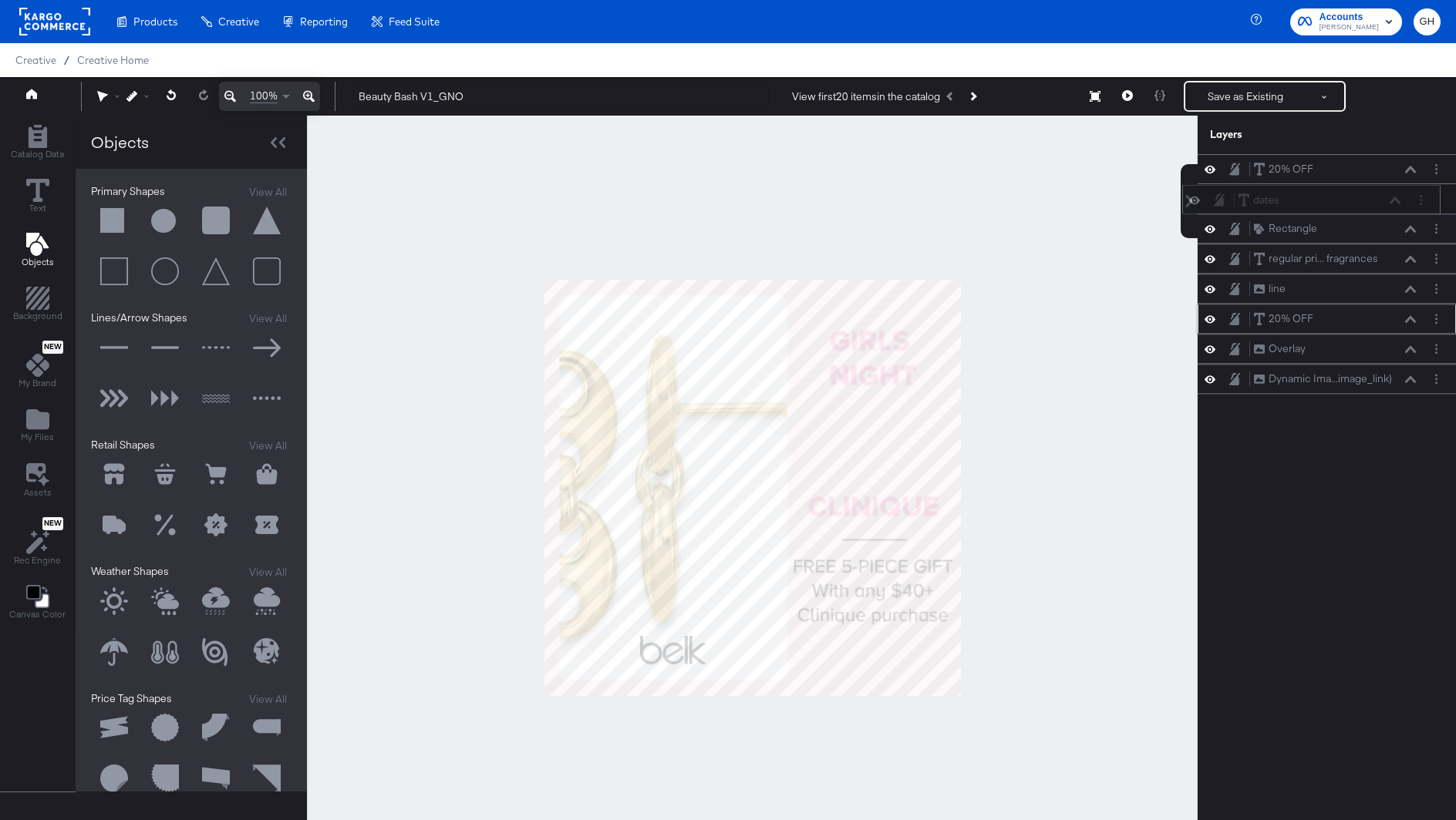
drag, startPoint x: 1364, startPoint y: 319, endPoint x: 1348, endPoint y: 196, distance: 124.0
click at [1348, 196] on div "dates dates" at bounding box center [1319, 199] width 163 height 16
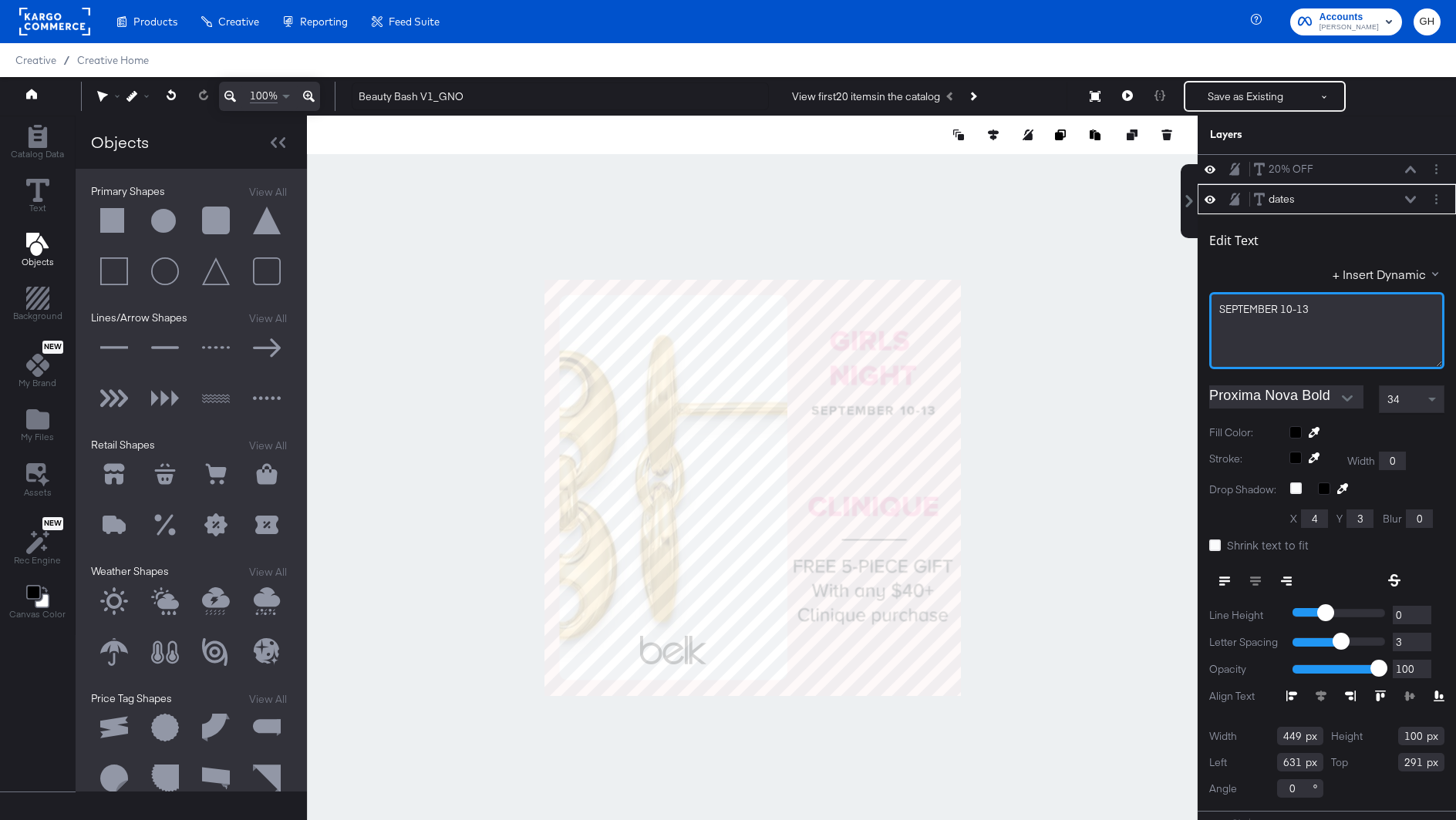
click at [1221, 306] on span "SEPTEMBER ﻿10-13" at bounding box center [1264, 309] width 90 height 14
drag, startPoint x: 1287, startPoint y: 309, endPoint x: 1348, endPoint y: 309, distance: 61.0
click at [1348, 309] on div "SEPTEMBER ﻿10-13" at bounding box center [1327, 309] width 215 height 15
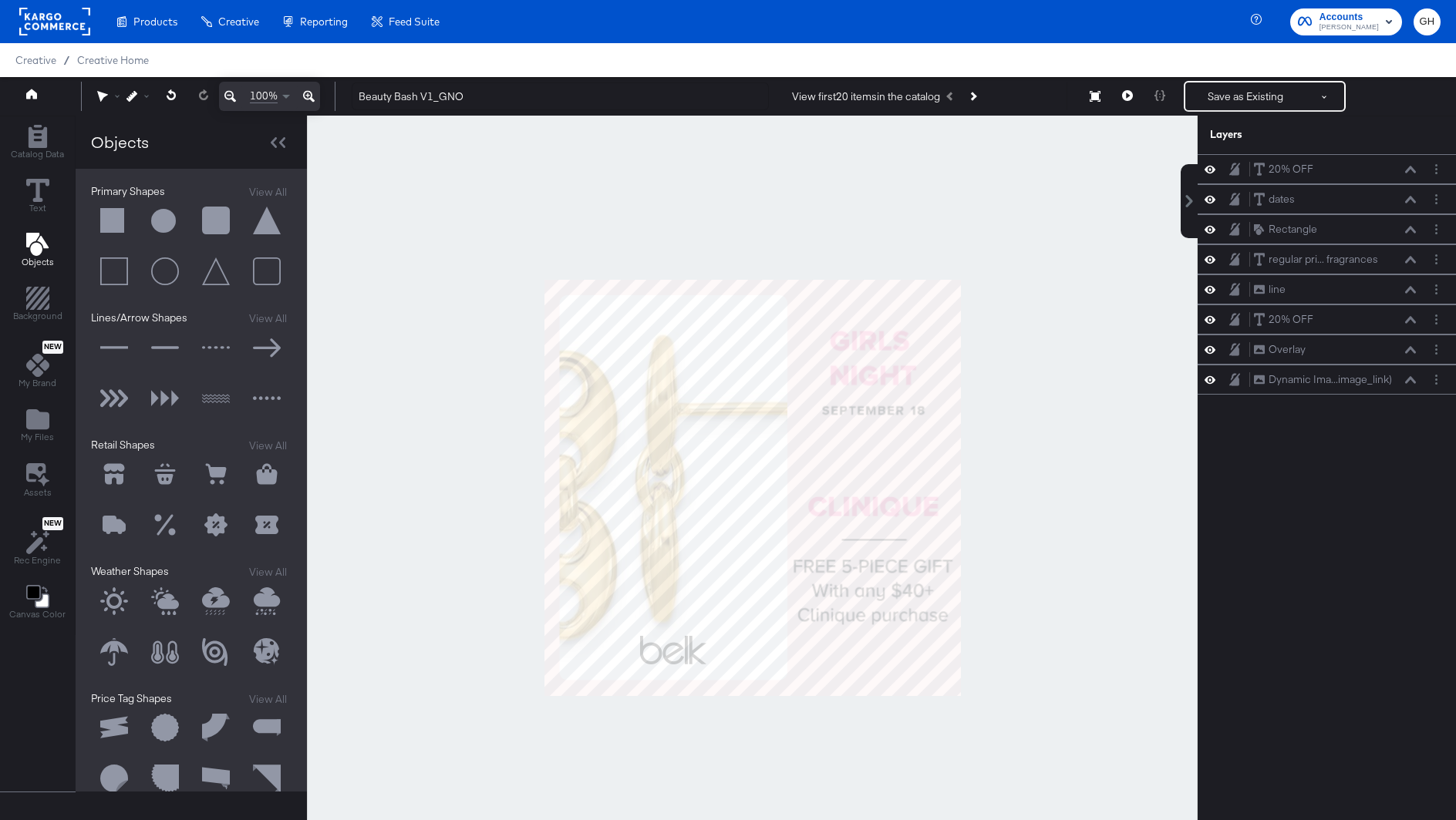
click at [1092, 319] on div at bounding box center [752, 487] width 891 height 744
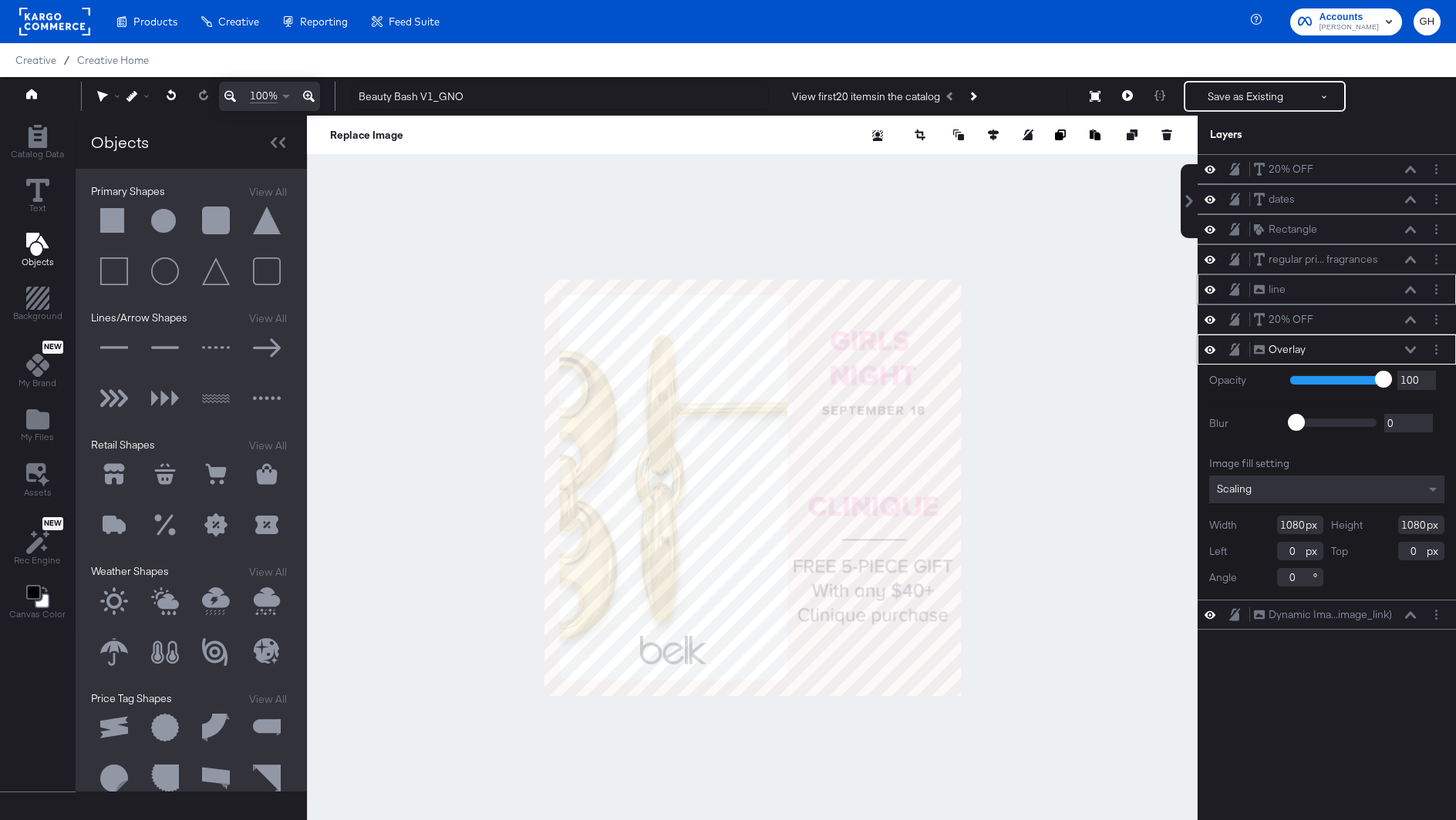
click at [1305, 284] on div "line line" at bounding box center [1335, 289] width 163 height 16
click at [1439, 290] on button "Layer Options" at bounding box center [1436, 289] width 16 height 16
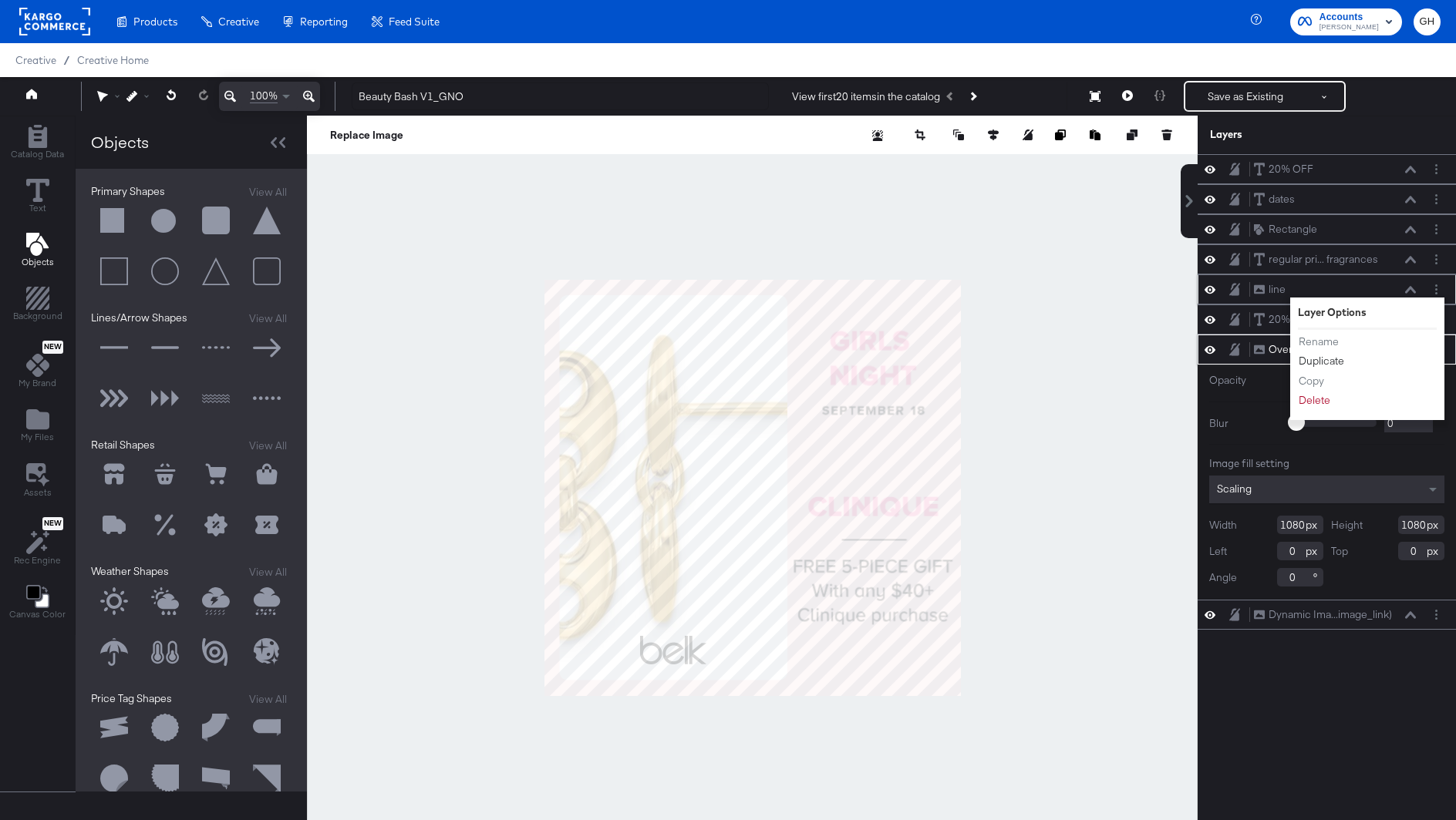
click at [1320, 360] on button "Duplicate" at bounding box center [1321, 360] width 47 height 16
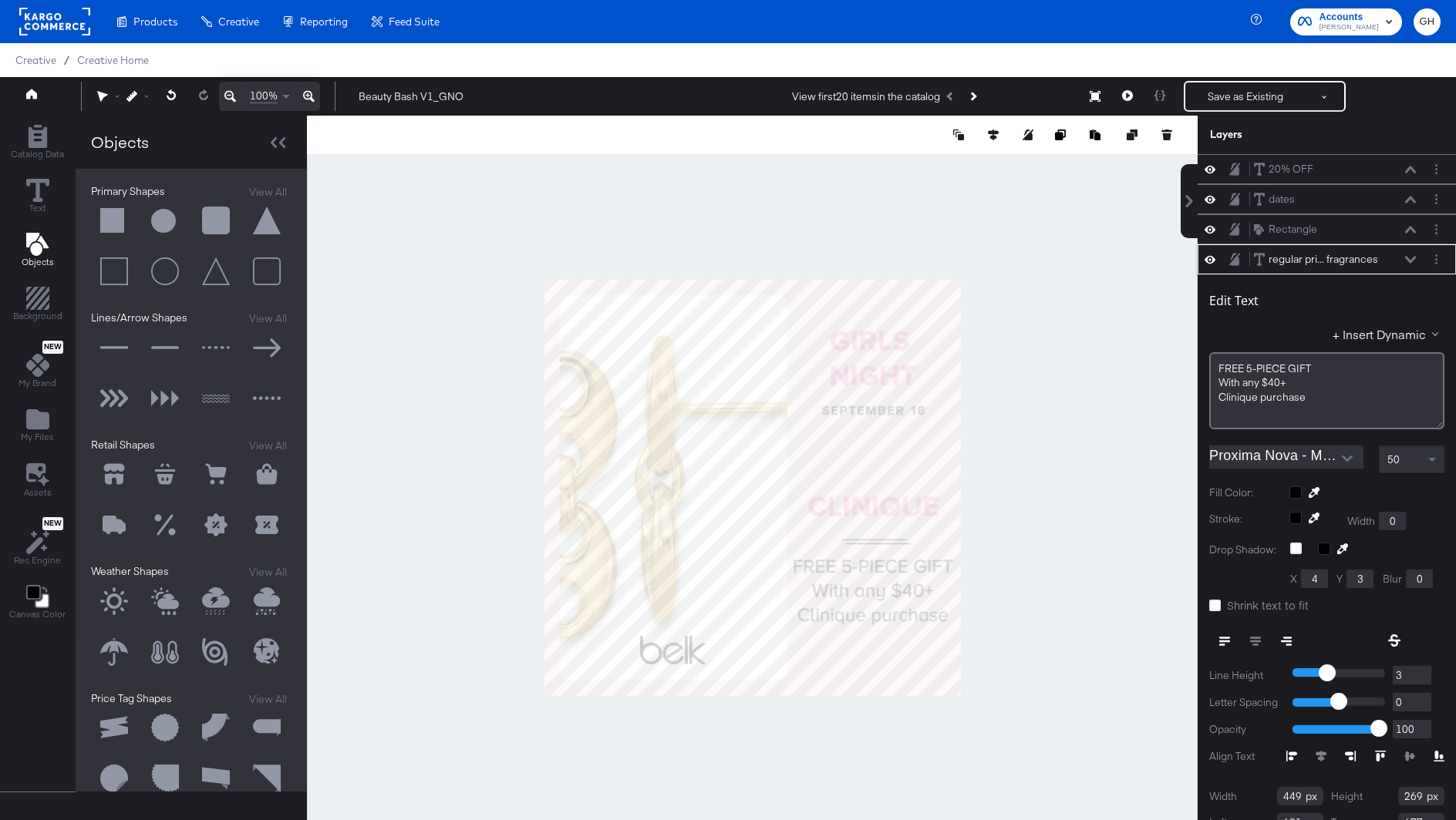
type input "716"
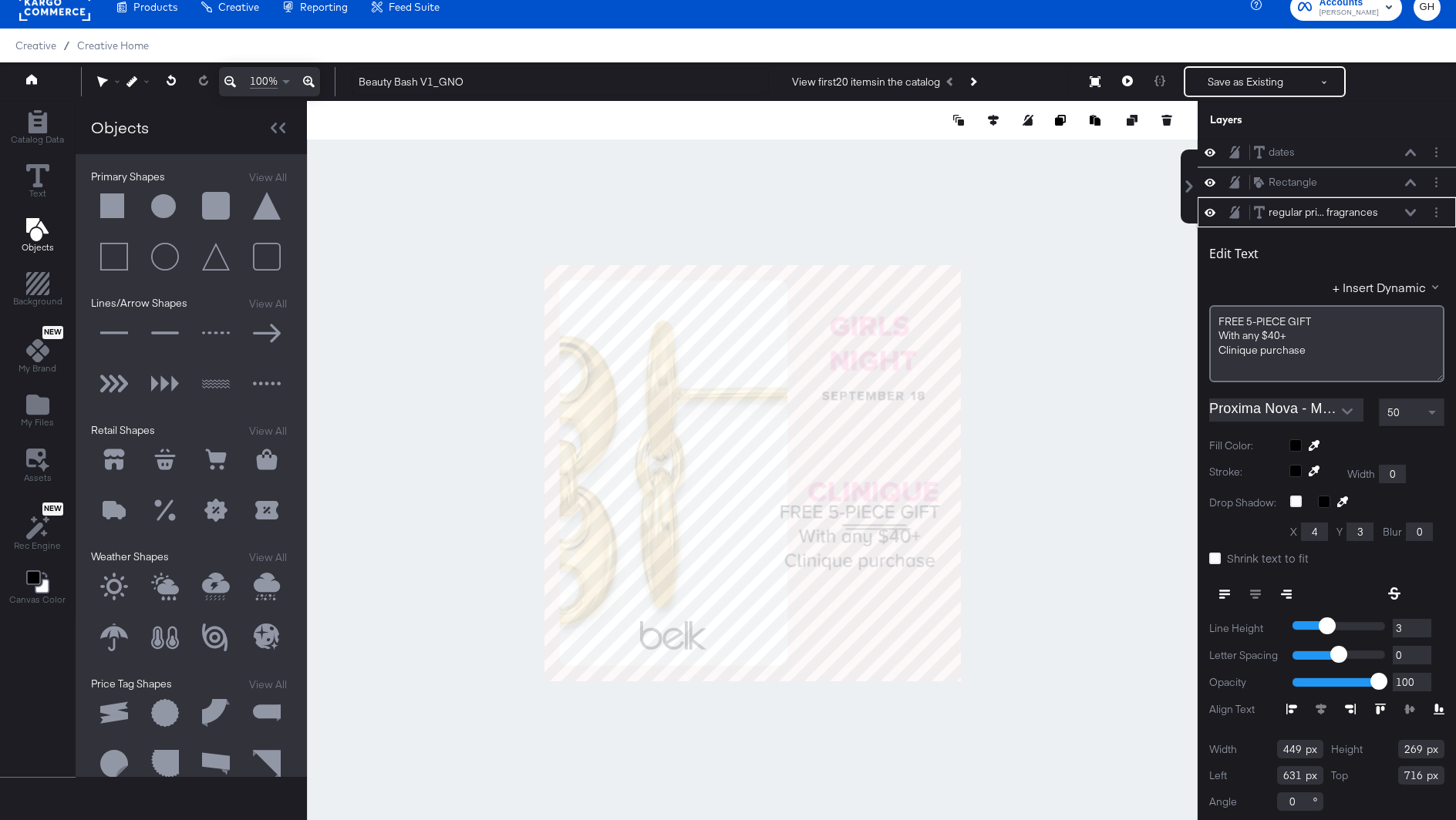
type input "597"
type input "574"
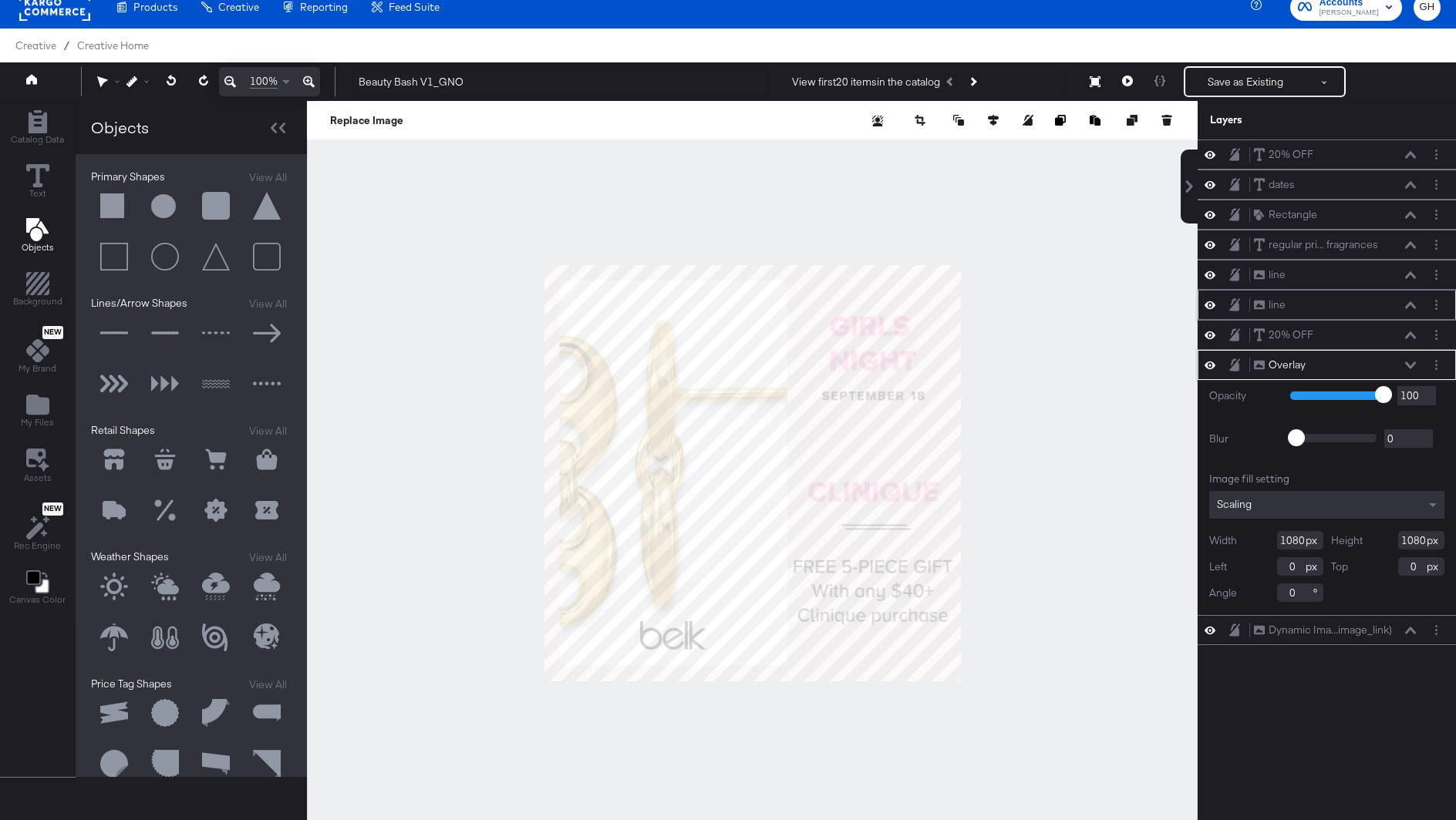
scroll to position [32, 0]
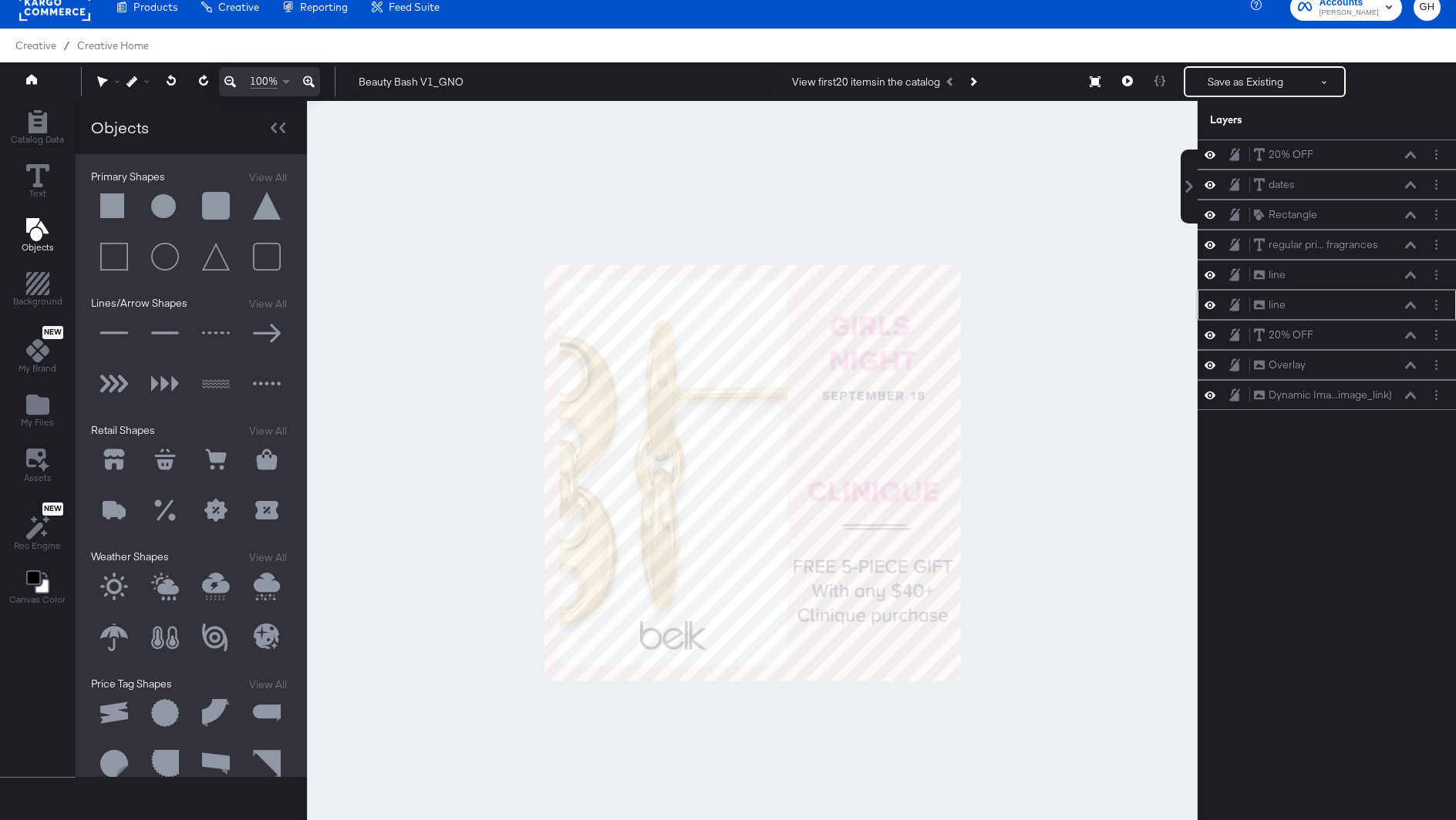
click at [1105, 497] on div at bounding box center [752, 473] width 891 height 744
click at [1310, 296] on div "line line" at bounding box center [1335, 304] width 163 height 16
click at [1350, 301] on div "line line" at bounding box center [1335, 304] width 163 height 16
click at [1348, 269] on div "line line" at bounding box center [1335, 274] width 163 height 16
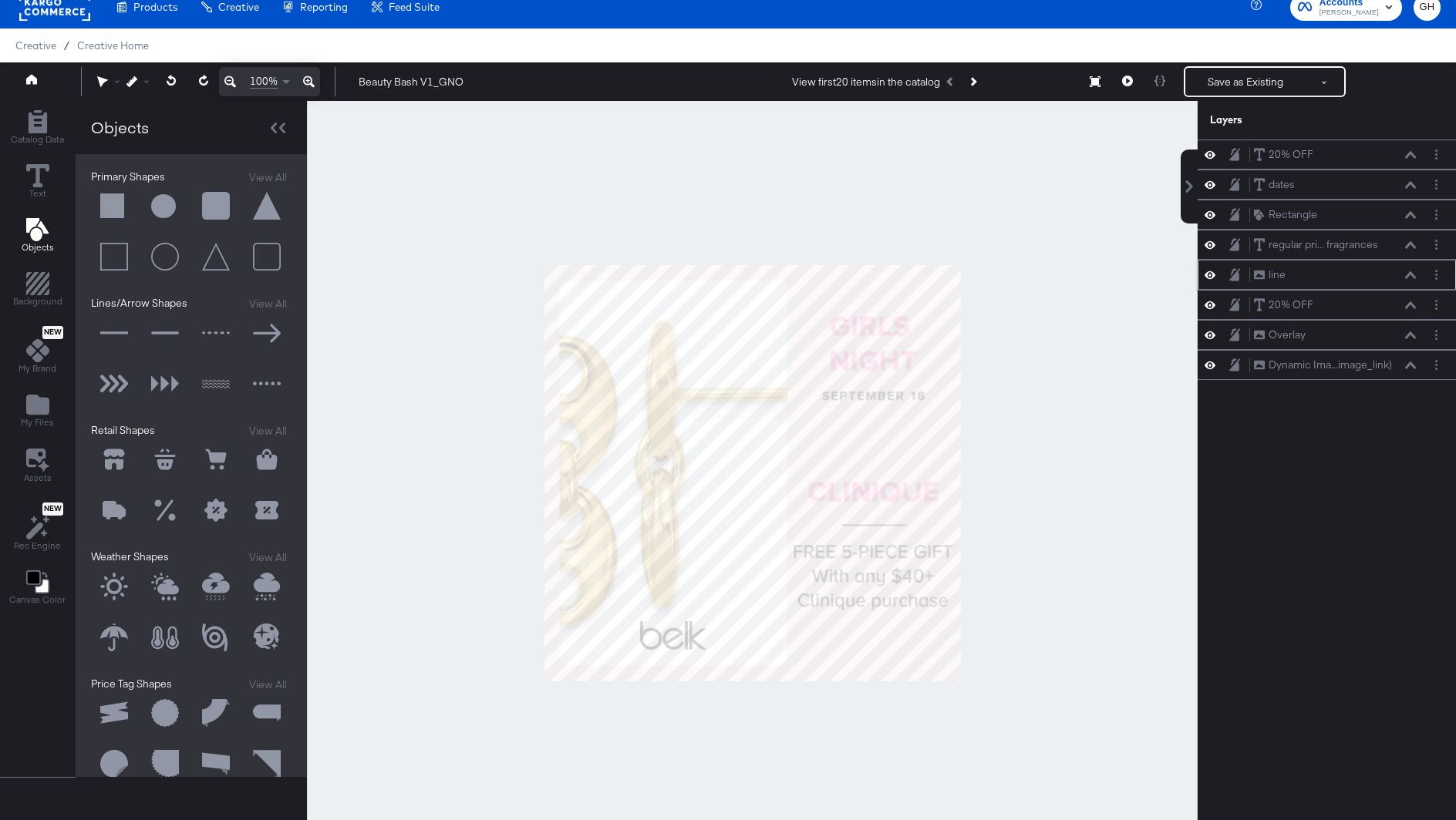
click at [1412, 273] on icon at bounding box center [1411, 275] width 11 height 7
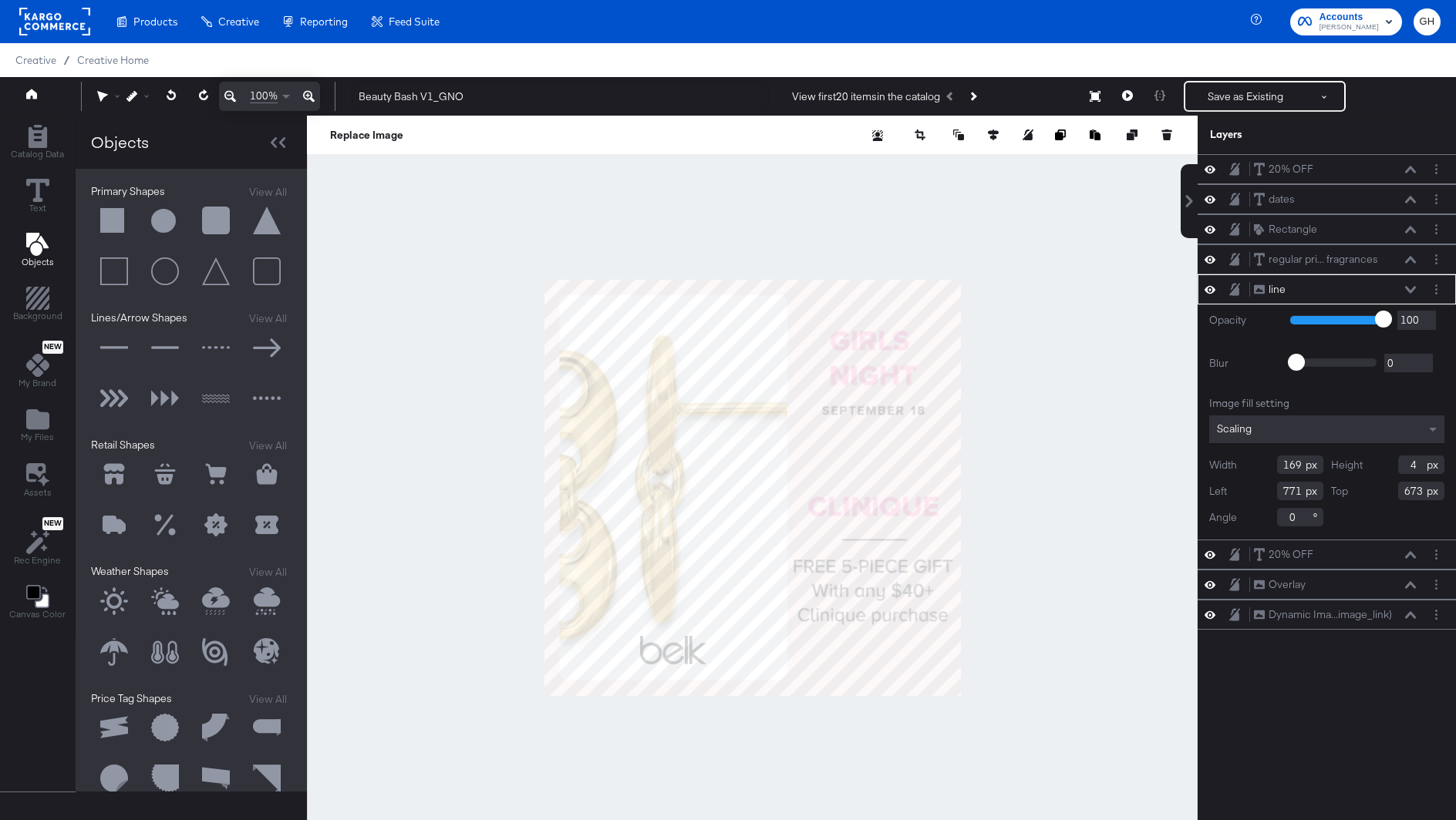
scroll to position [15, 0]
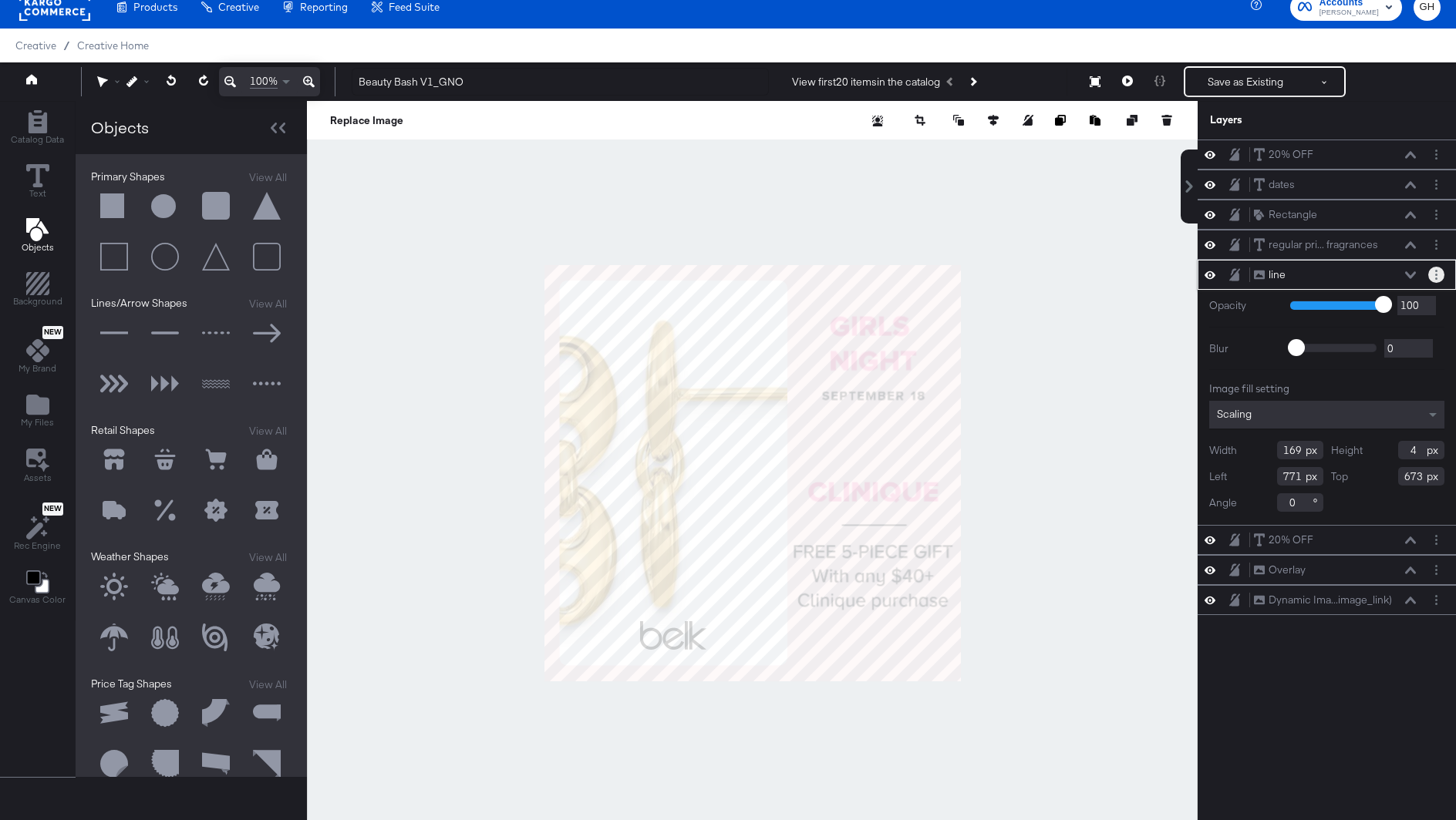
click at [1435, 268] on button "Layer Options" at bounding box center [1436, 274] width 16 height 16
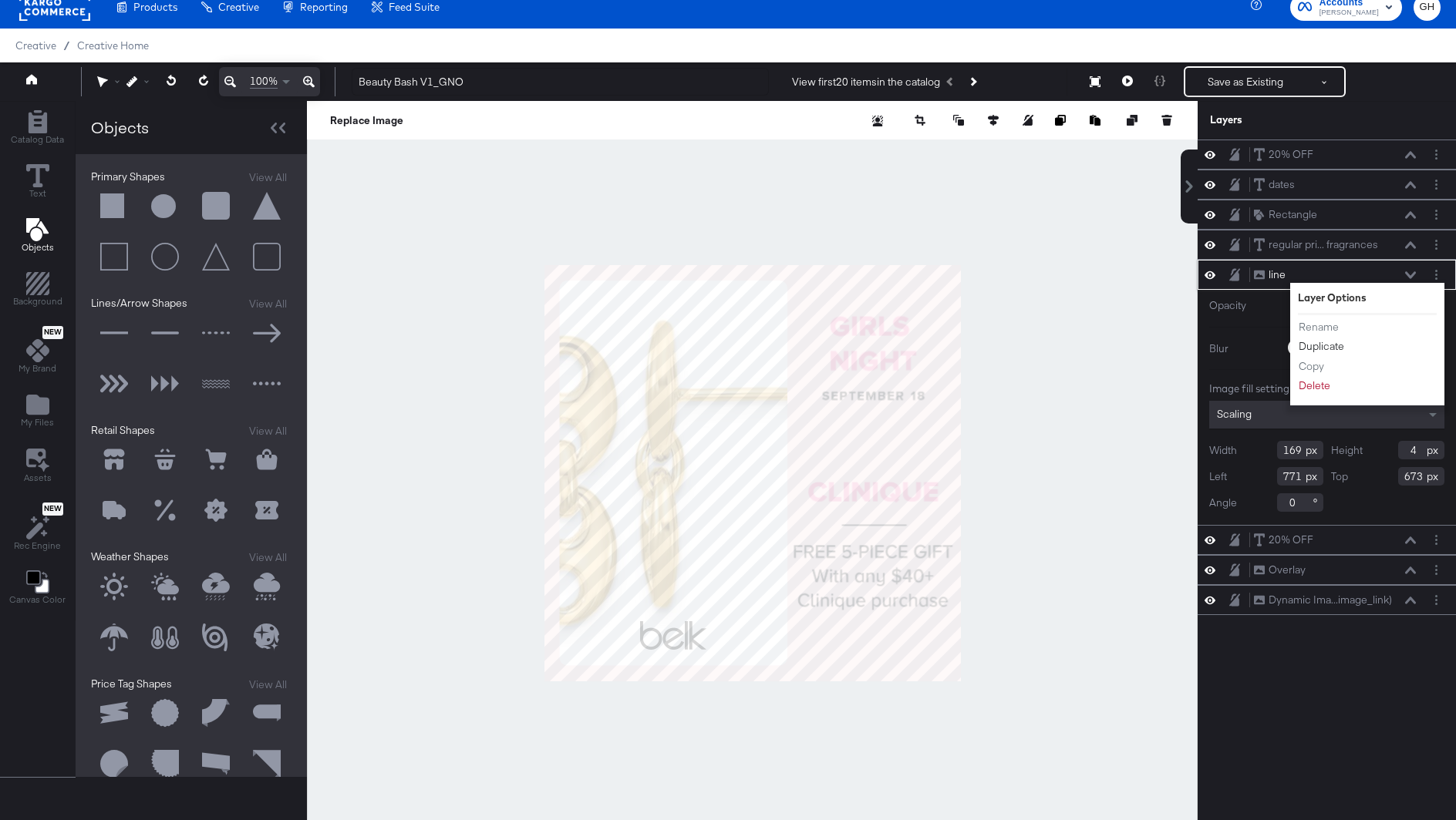
click at [1310, 340] on button "Duplicate" at bounding box center [1321, 346] width 47 height 16
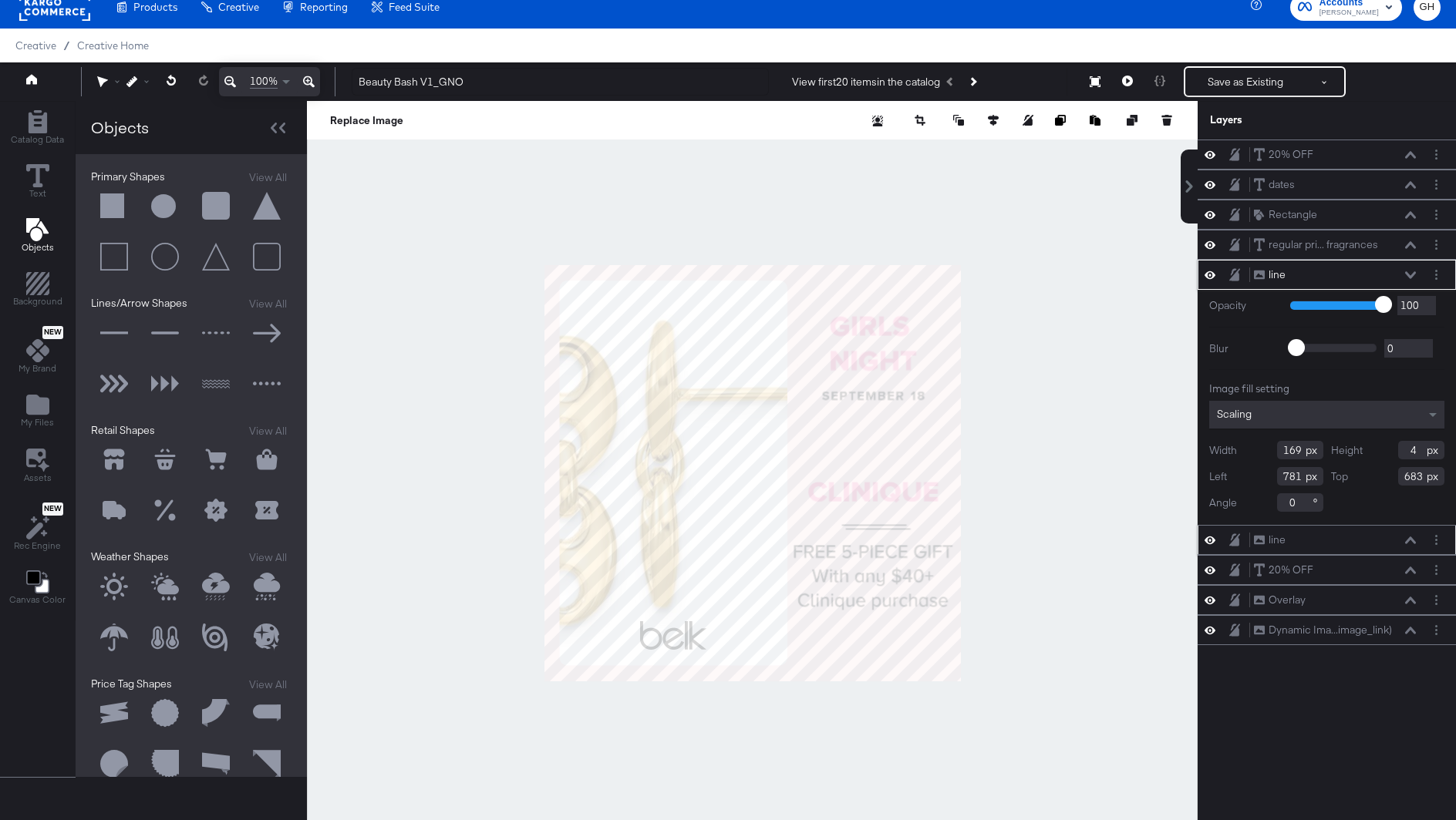
drag, startPoint x: 1417, startPoint y: 475, endPoint x: 1399, endPoint y: 475, distance: 18.0
click at [1402, 475] on input "683" at bounding box center [1422, 476] width 46 height 19
type input "400"
click at [1127, 485] on div at bounding box center [752, 473] width 891 height 744
click at [1415, 475] on input "400" at bounding box center [1422, 476] width 46 height 19
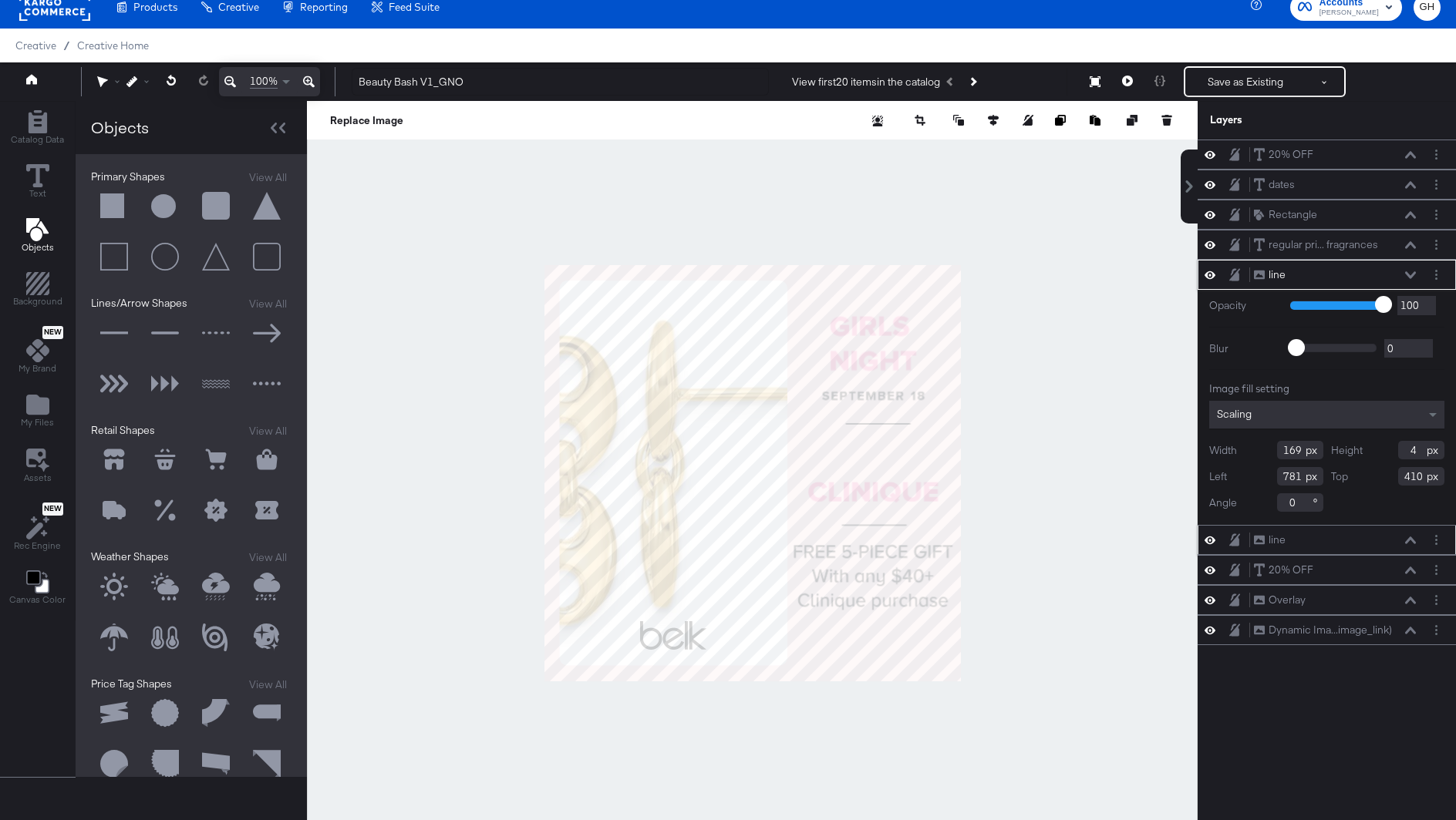
type input "410"
click at [1312, 741] on div "20% OFF 20% OFF dates dates Rectangle Rectangle regular pri... fragrances regul…" at bounding box center [1326, 481] width 259 height 682
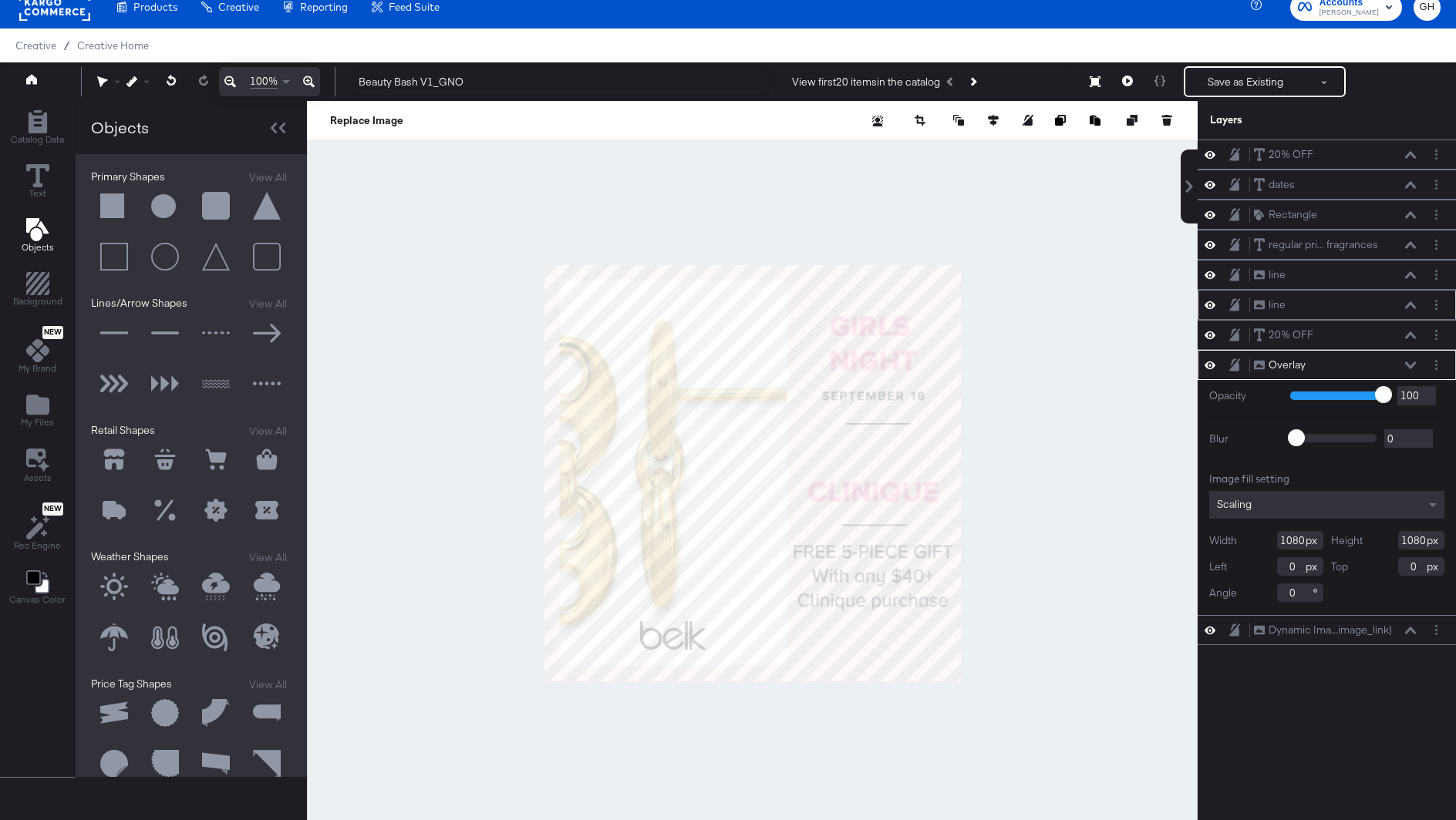
click at [1325, 306] on div "line line" at bounding box center [1335, 304] width 163 height 16
click at [1288, 305] on div "line line" at bounding box center [1335, 304] width 163 height 16
click at [1277, 300] on div "line" at bounding box center [1277, 305] width 17 height 15
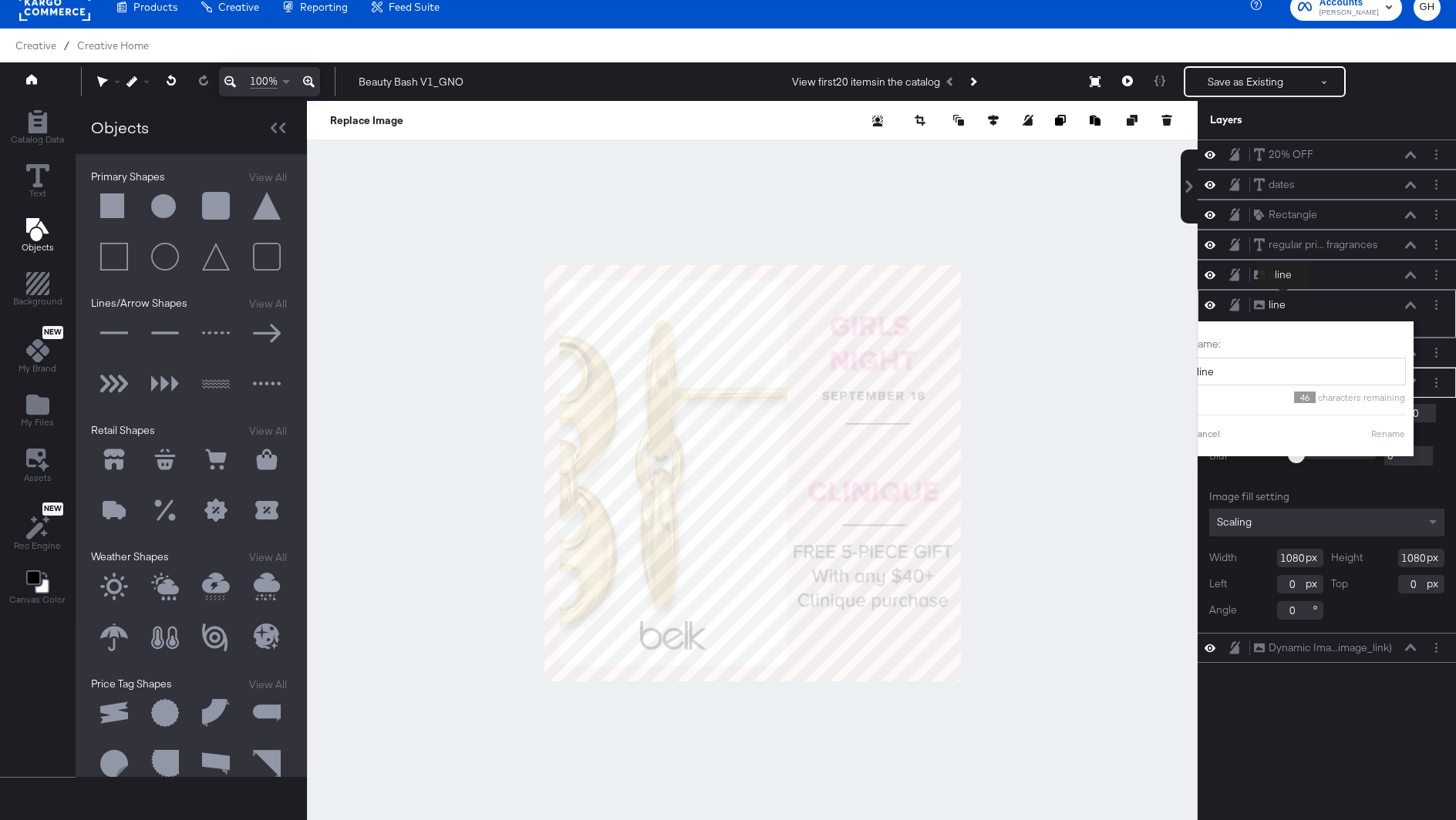
click at [1284, 299] on div "line" at bounding box center [1277, 305] width 17 height 15
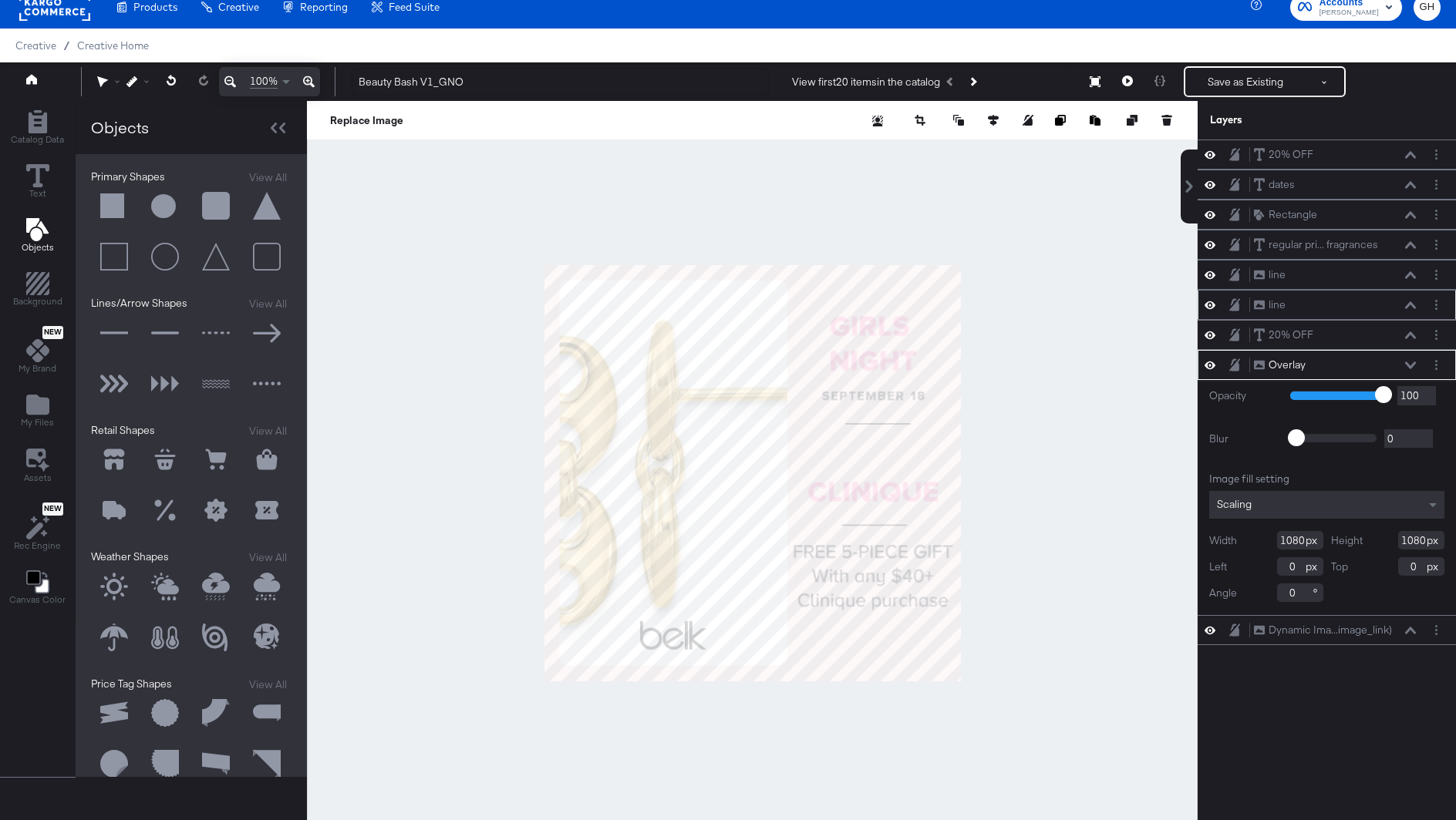
click at [1410, 301] on icon at bounding box center [1411, 304] width 11 height 6
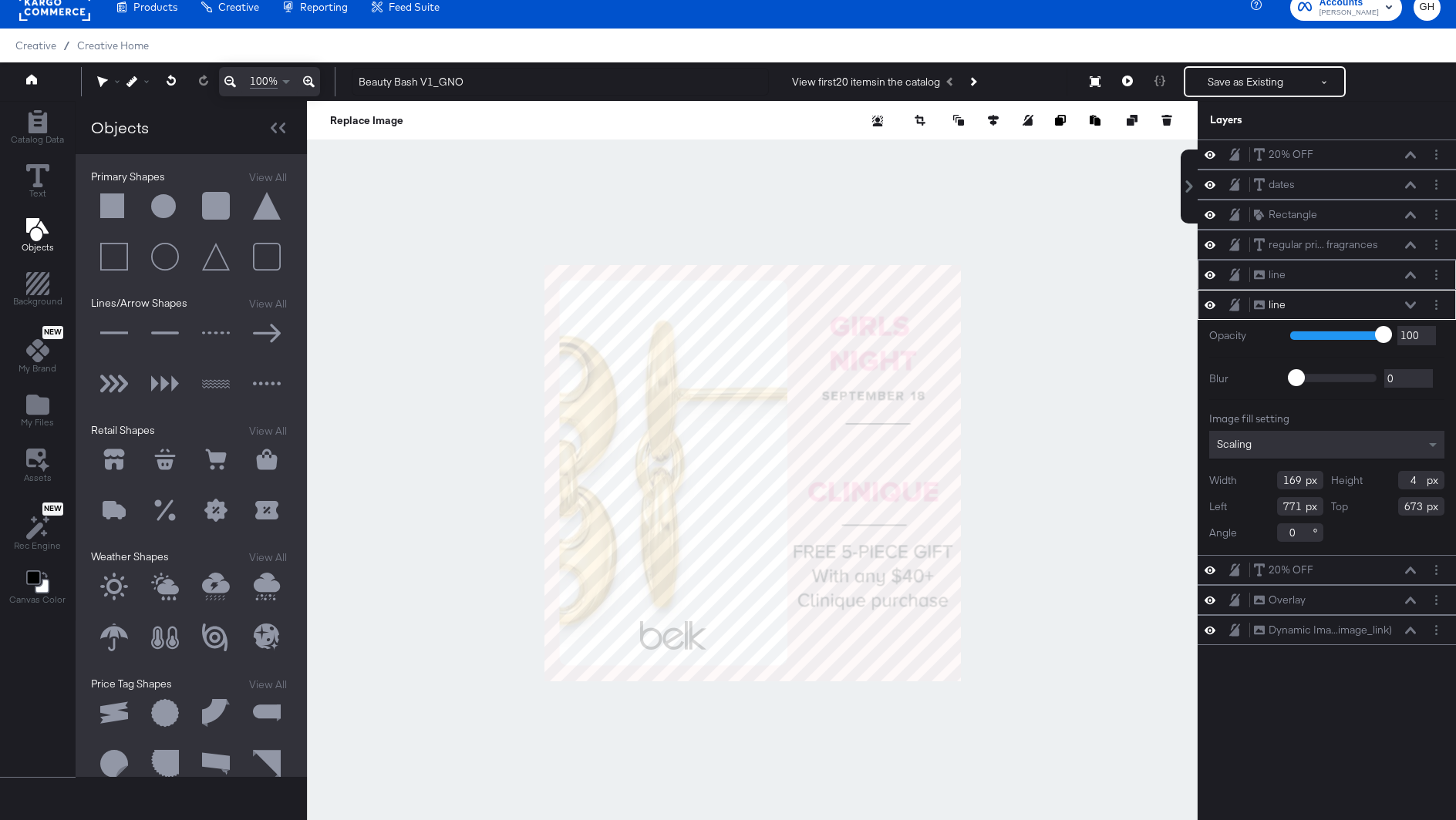
click at [1410, 278] on div "line line" at bounding box center [1335, 274] width 163 height 16
click at [1412, 273] on icon at bounding box center [1411, 275] width 11 height 7
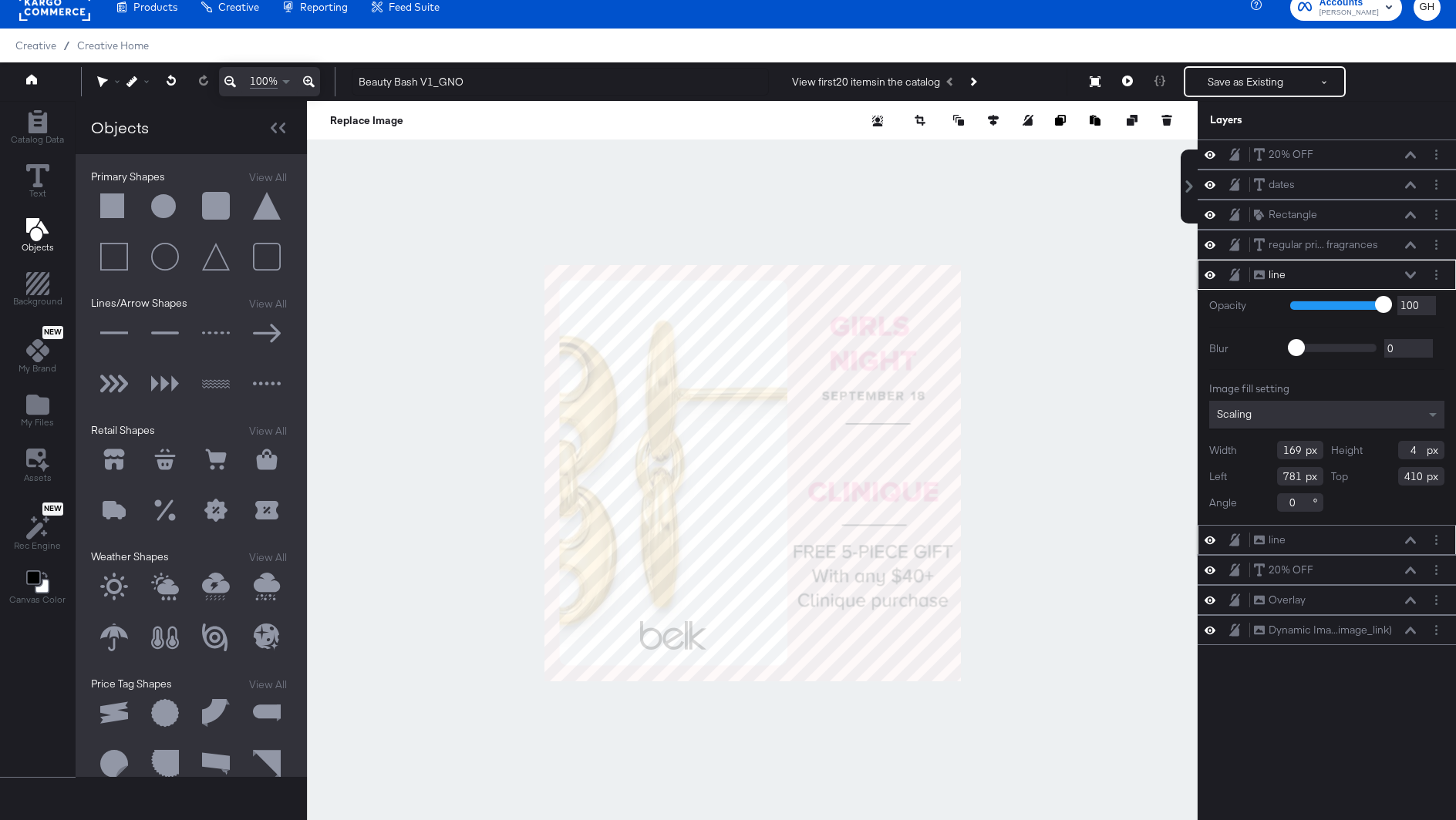
click at [1412, 536] on icon at bounding box center [1411, 539] width 11 height 6
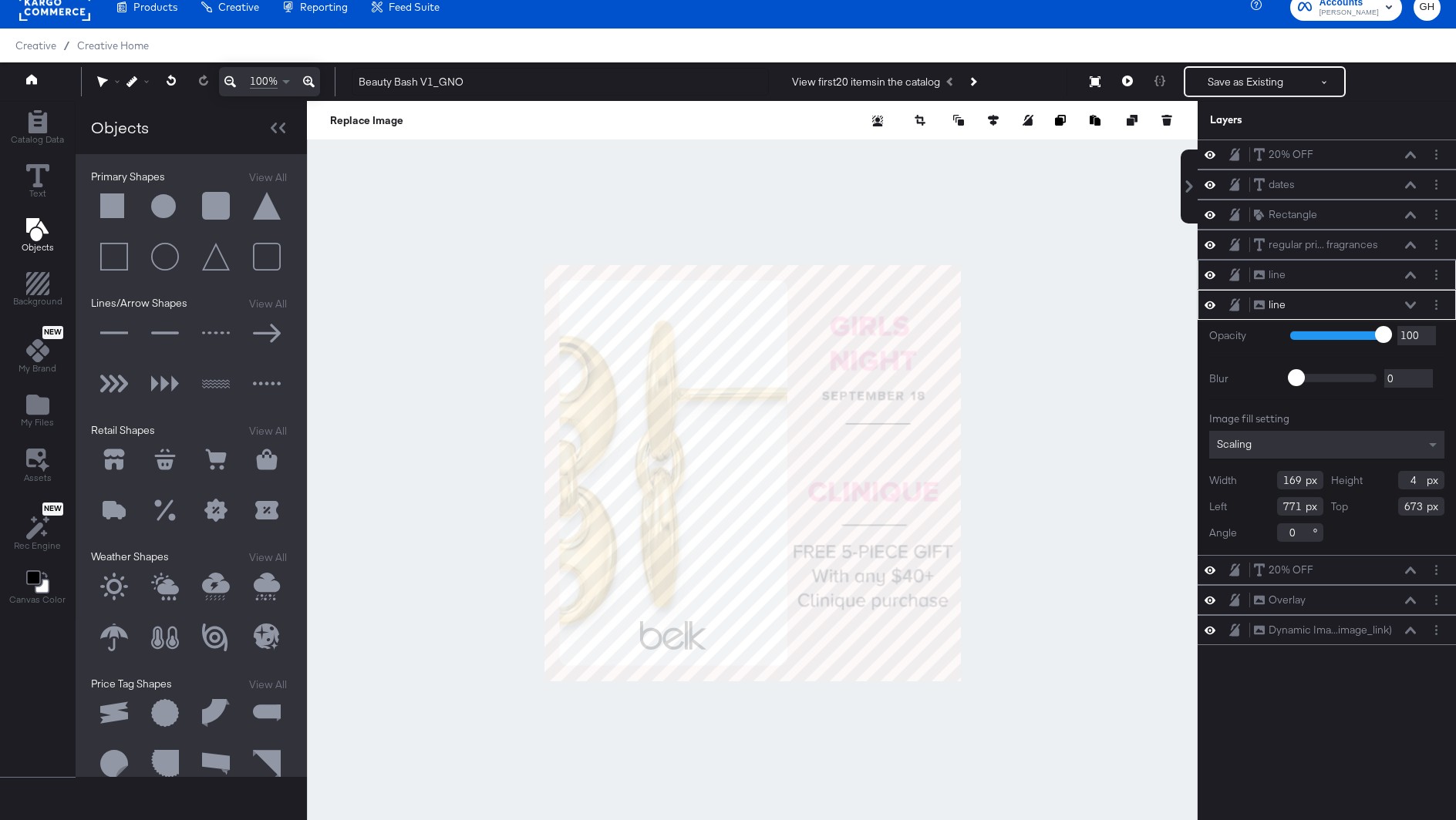
click at [1407, 276] on div "line line" at bounding box center [1335, 274] width 163 height 16
click at [1408, 271] on icon at bounding box center [1411, 275] width 11 height 7
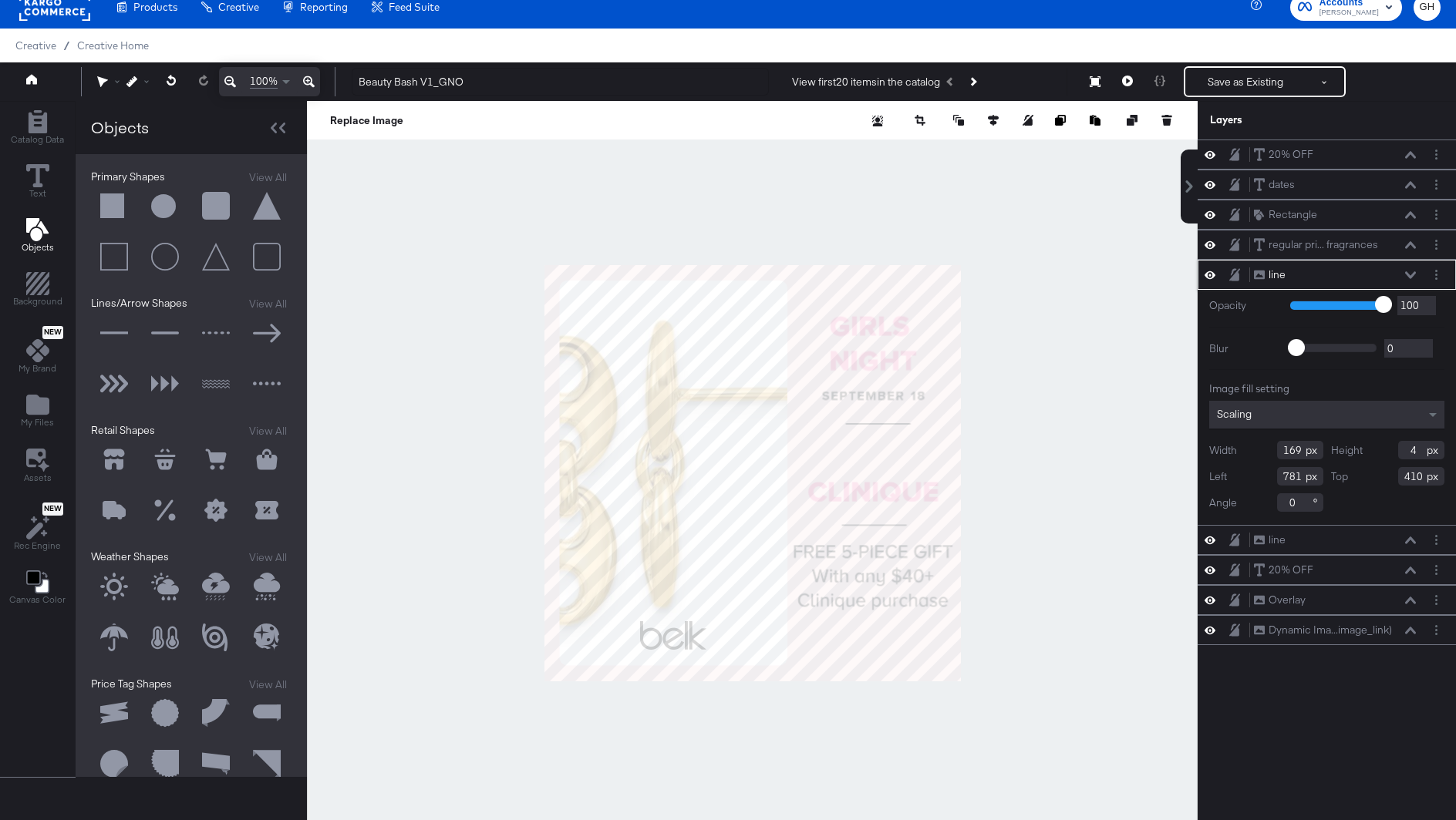
click at [1290, 478] on input "781" at bounding box center [1300, 476] width 46 height 19
type input "771"
click at [1273, 762] on div "20% OFF 20% OFF dates dates Rectangle Rectangle regular pri... fragrances regul…" at bounding box center [1326, 481] width 259 height 682
click at [1241, 682] on div "20% OFF 20% OFF dates dates Rectangle Rectangle regular pri... fragrances regul…" at bounding box center [1326, 481] width 259 height 682
click at [1119, 627] on div at bounding box center [752, 473] width 891 height 744
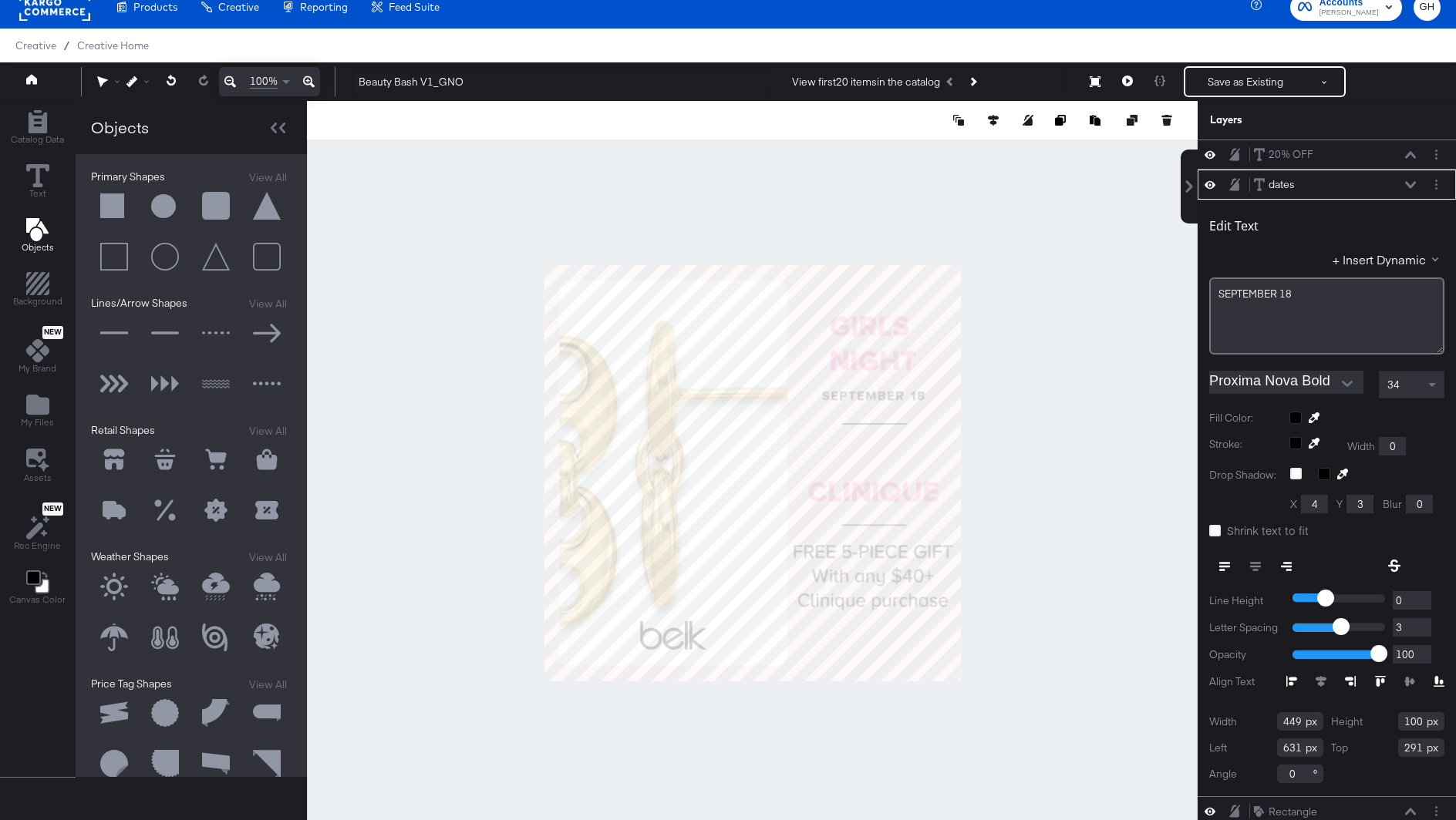
click at [1028, 425] on div at bounding box center [752, 473] width 891 height 744
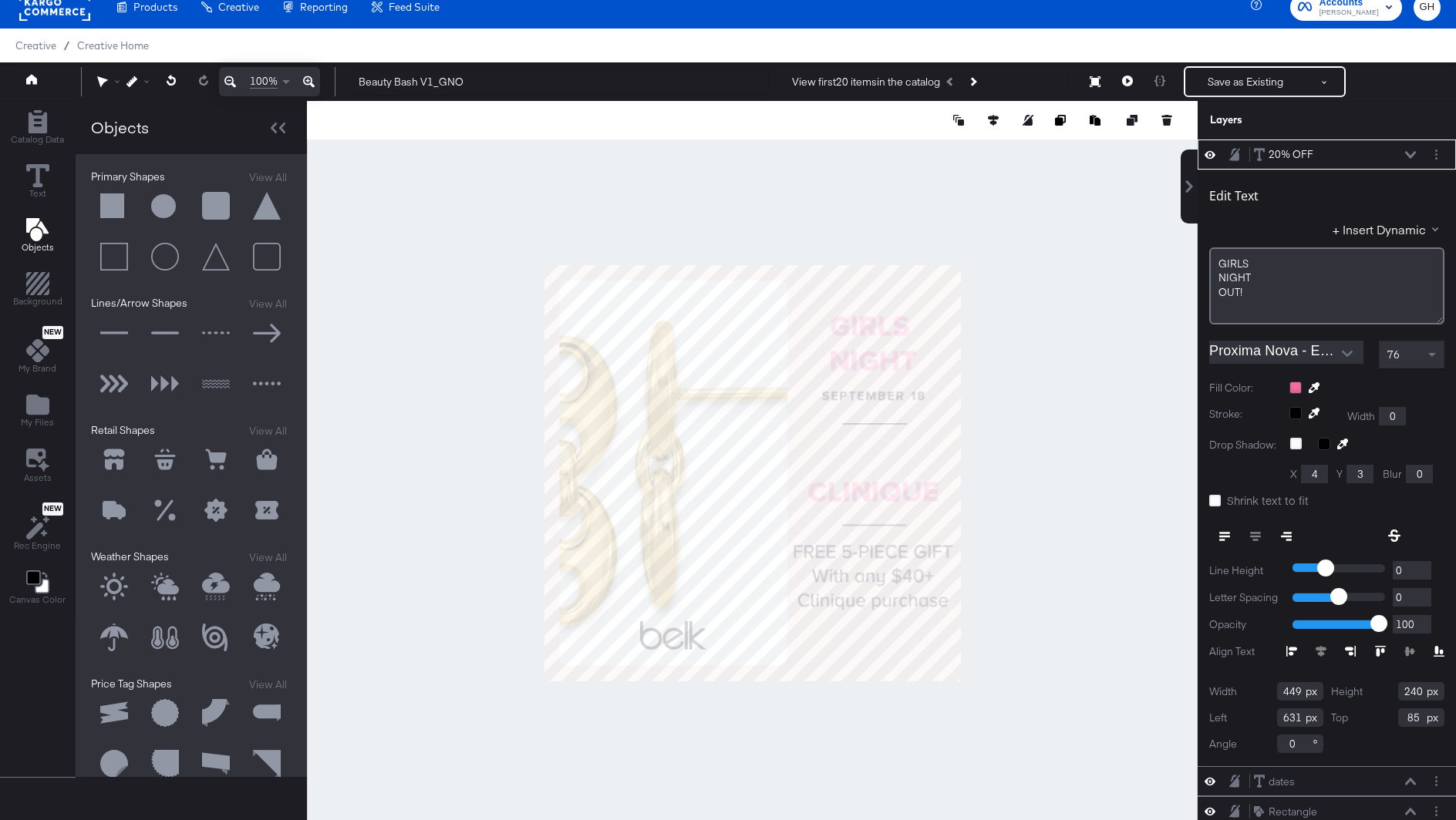
scroll to position [8, 0]
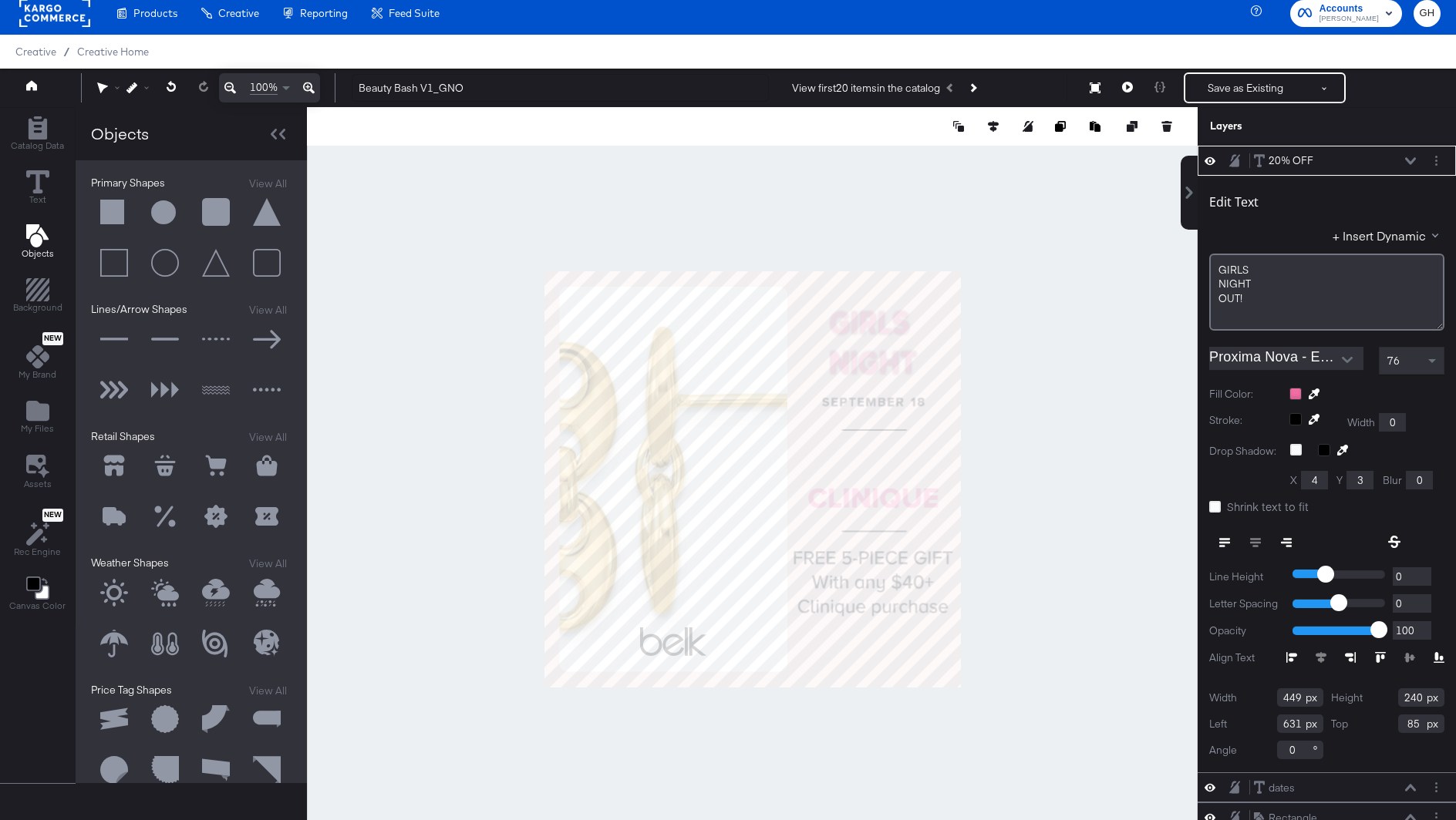
type input "267"
type input "58"
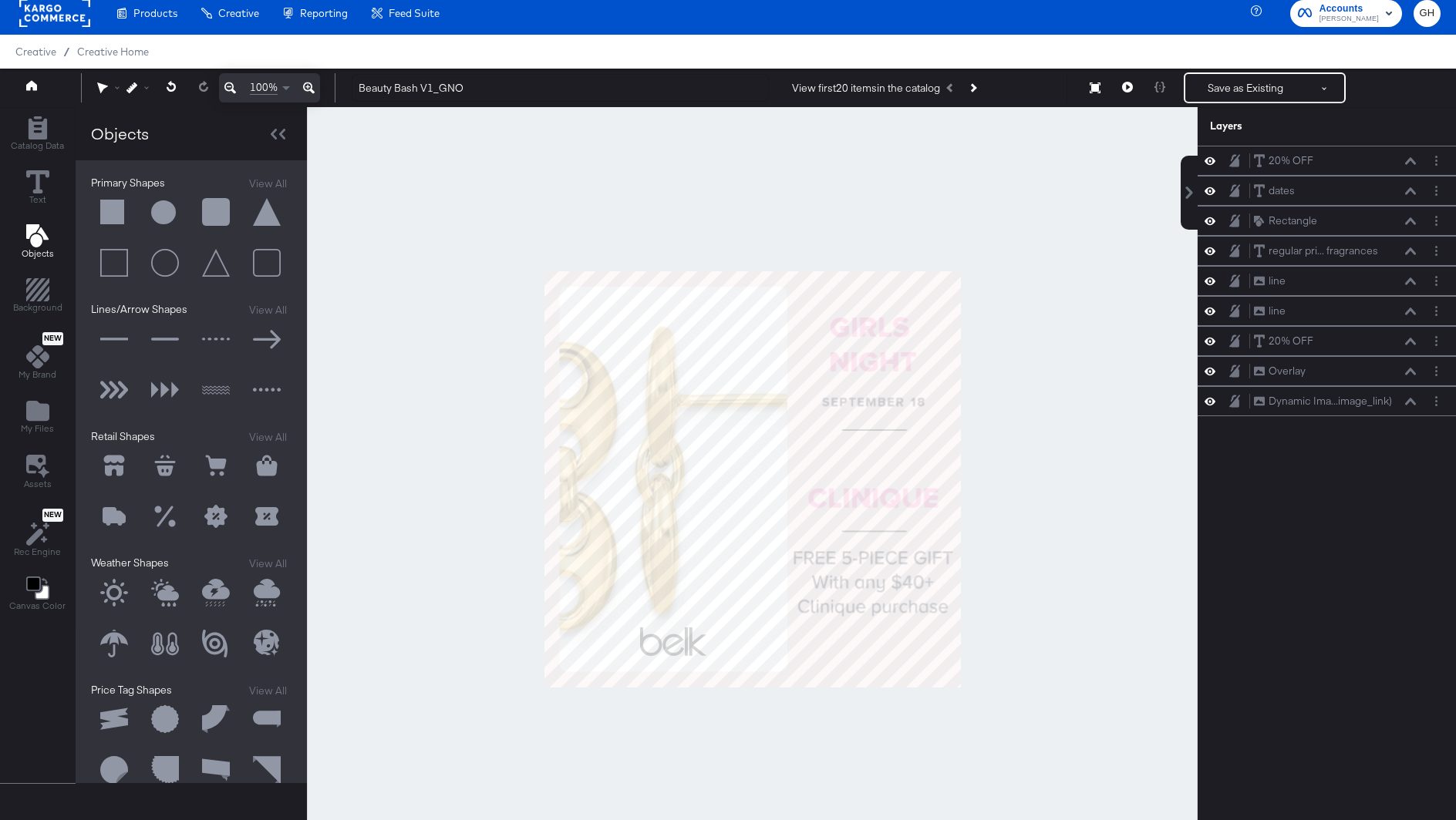
click at [1016, 467] on div at bounding box center [752, 479] width 891 height 744
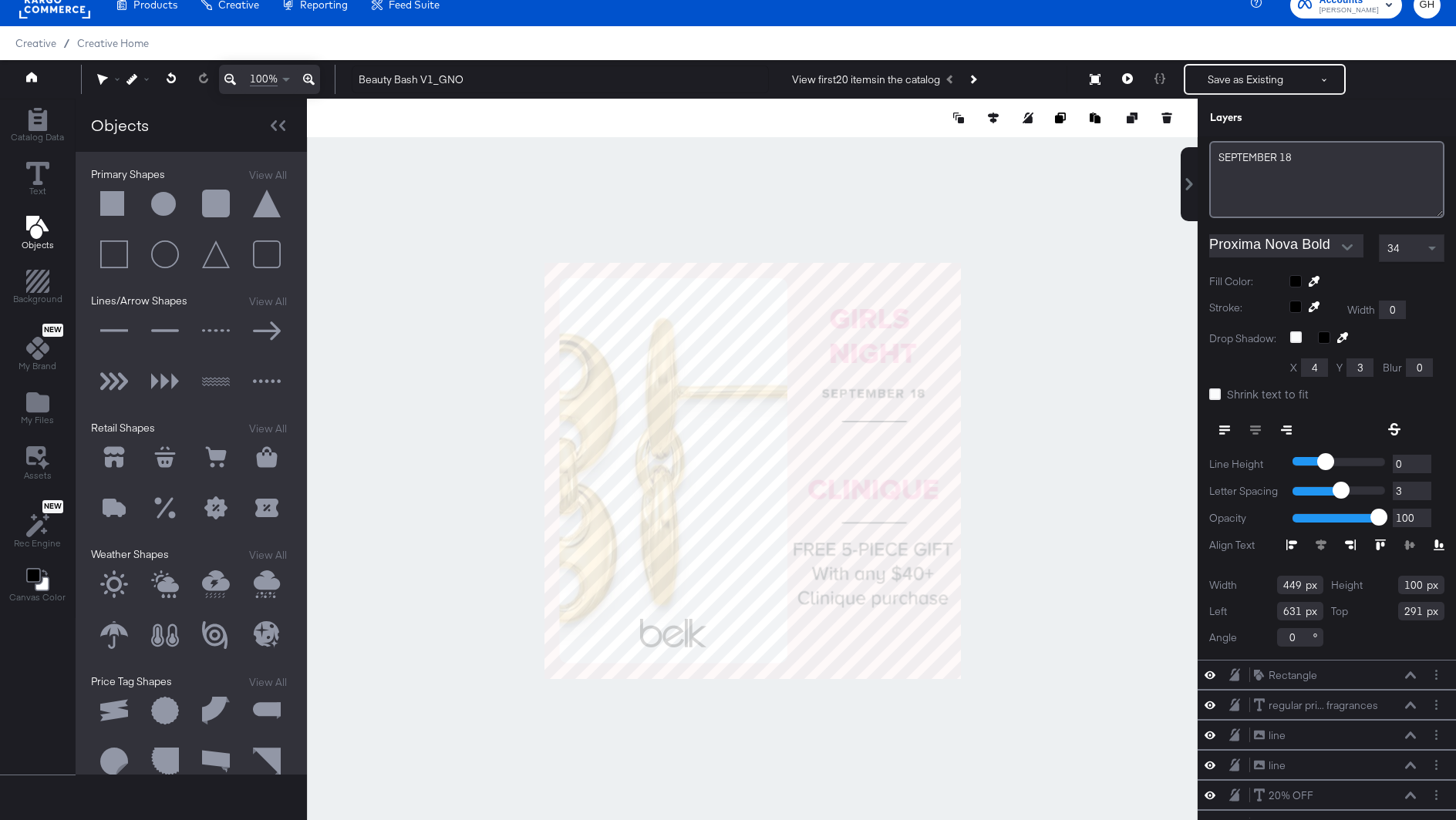
scroll to position [181, 0]
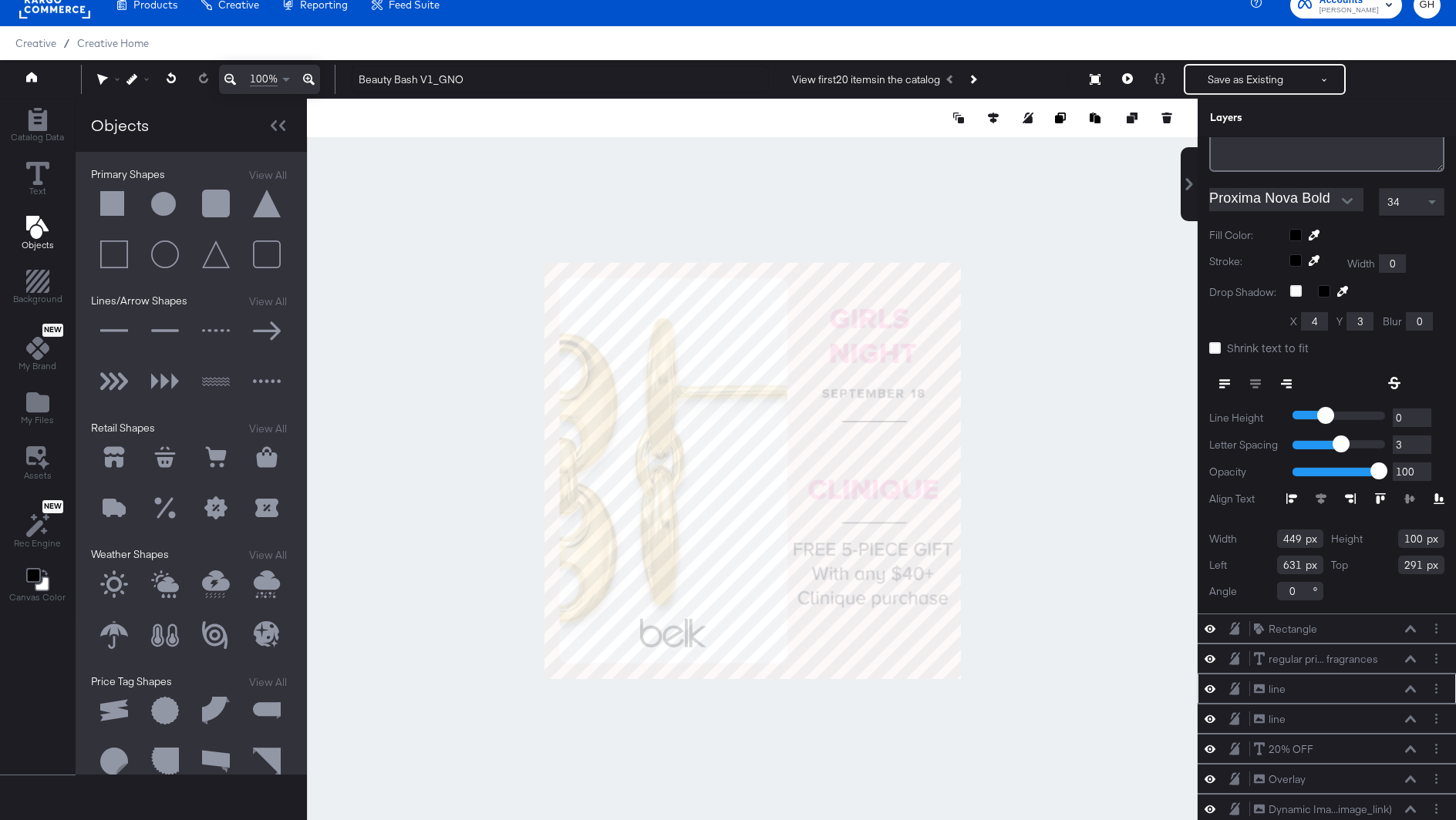
click at [1310, 691] on div "line line" at bounding box center [1335, 689] width 163 height 16
click at [1408, 686] on icon at bounding box center [1411, 689] width 11 height 7
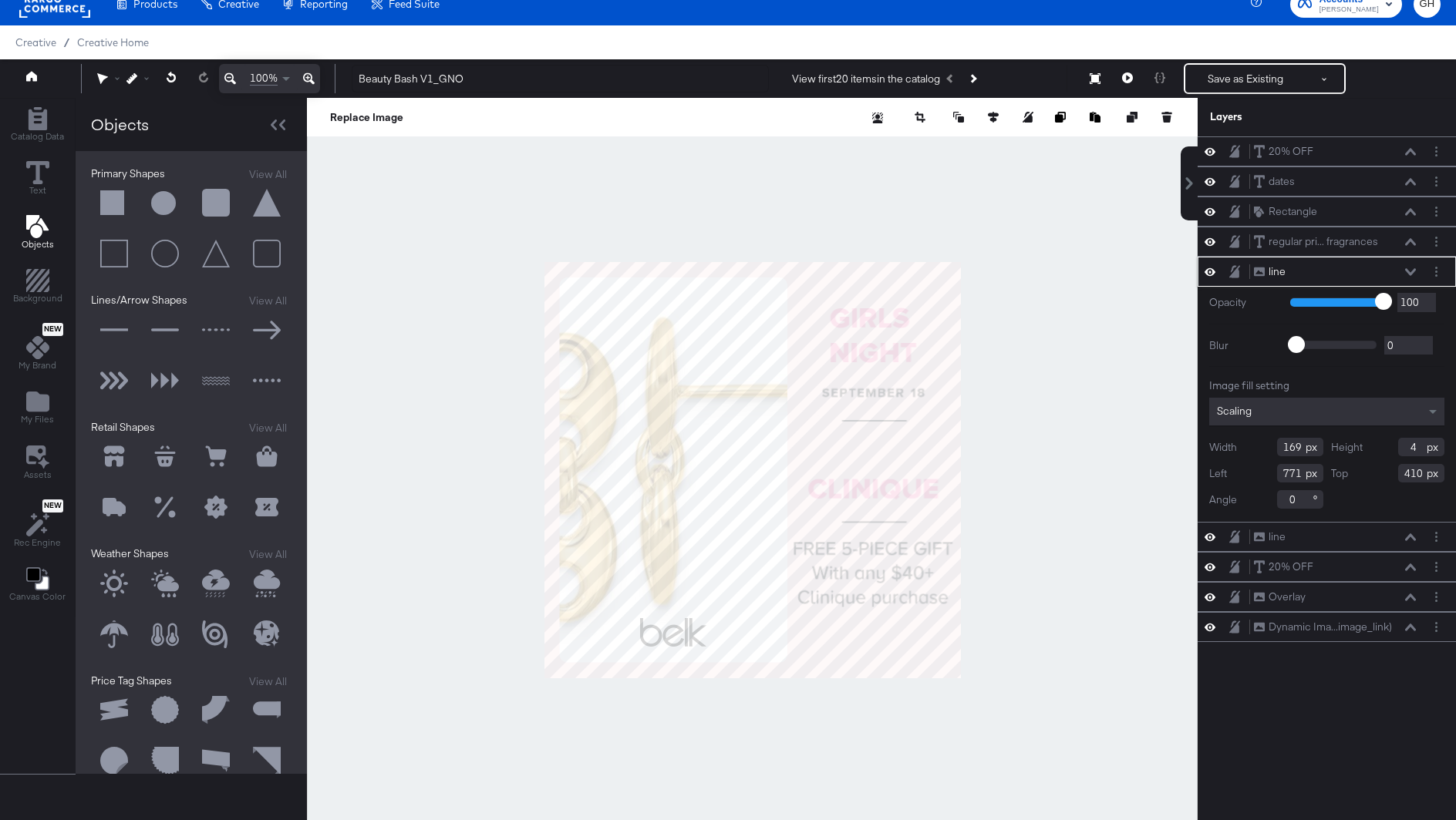
scroll to position [39, 0]
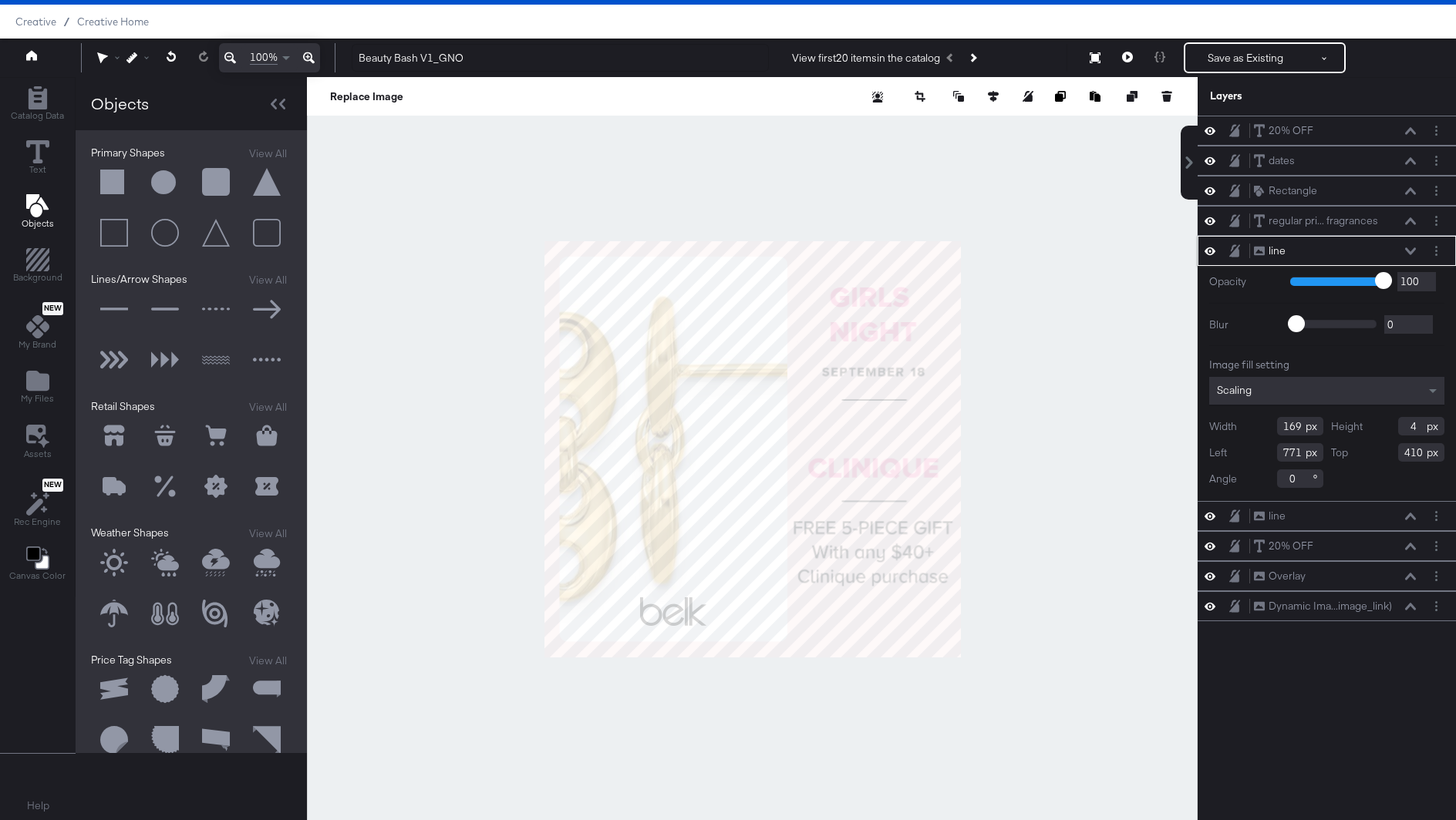
click at [1423, 448] on input "410" at bounding box center [1422, 452] width 46 height 19
click at [1414, 448] on input "410" at bounding box center [1422, 452] width 46 height 19
type input "440"
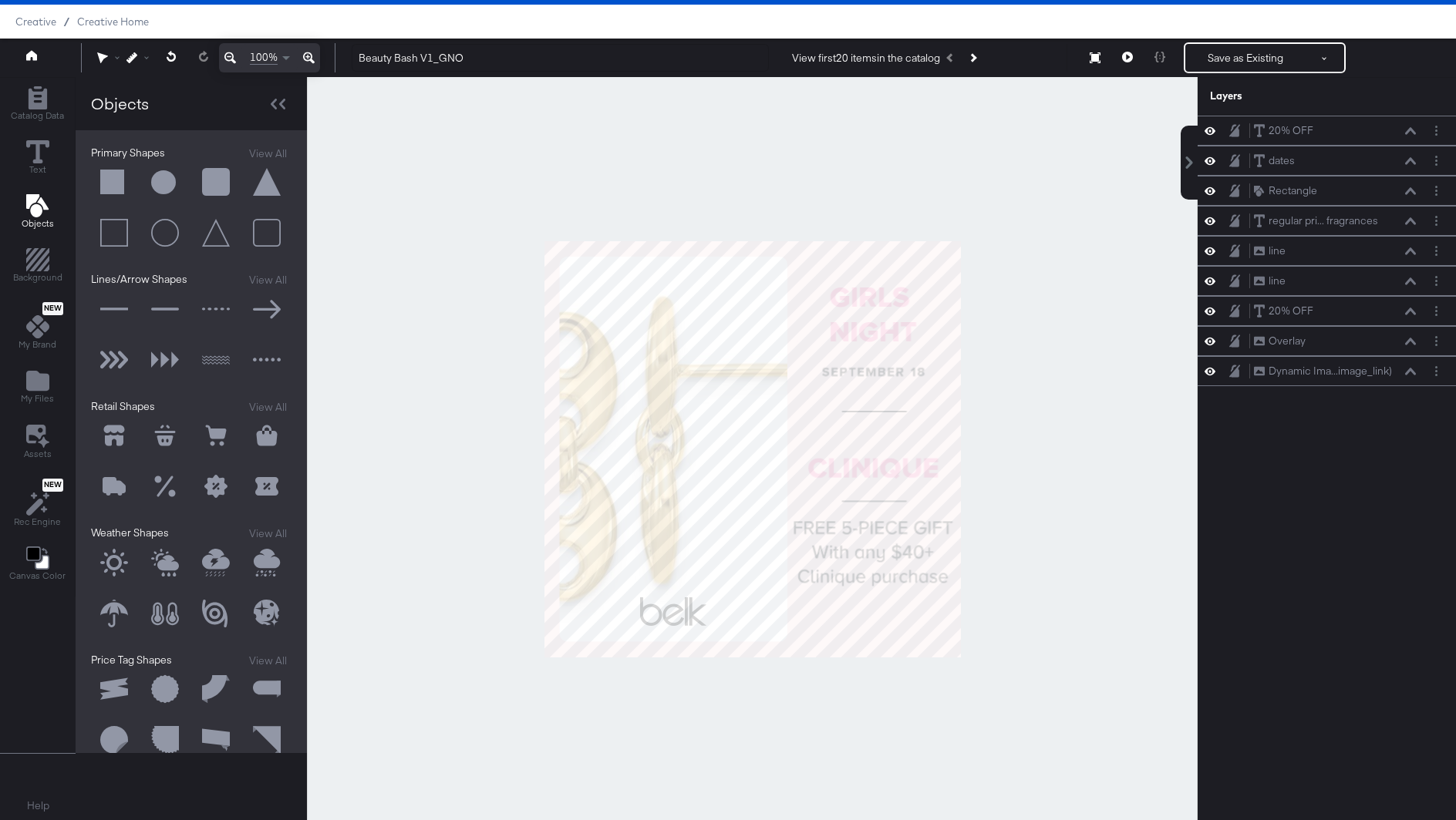
click at [1159, 438] on div at bounding box center [752, 448] width 891 height 744
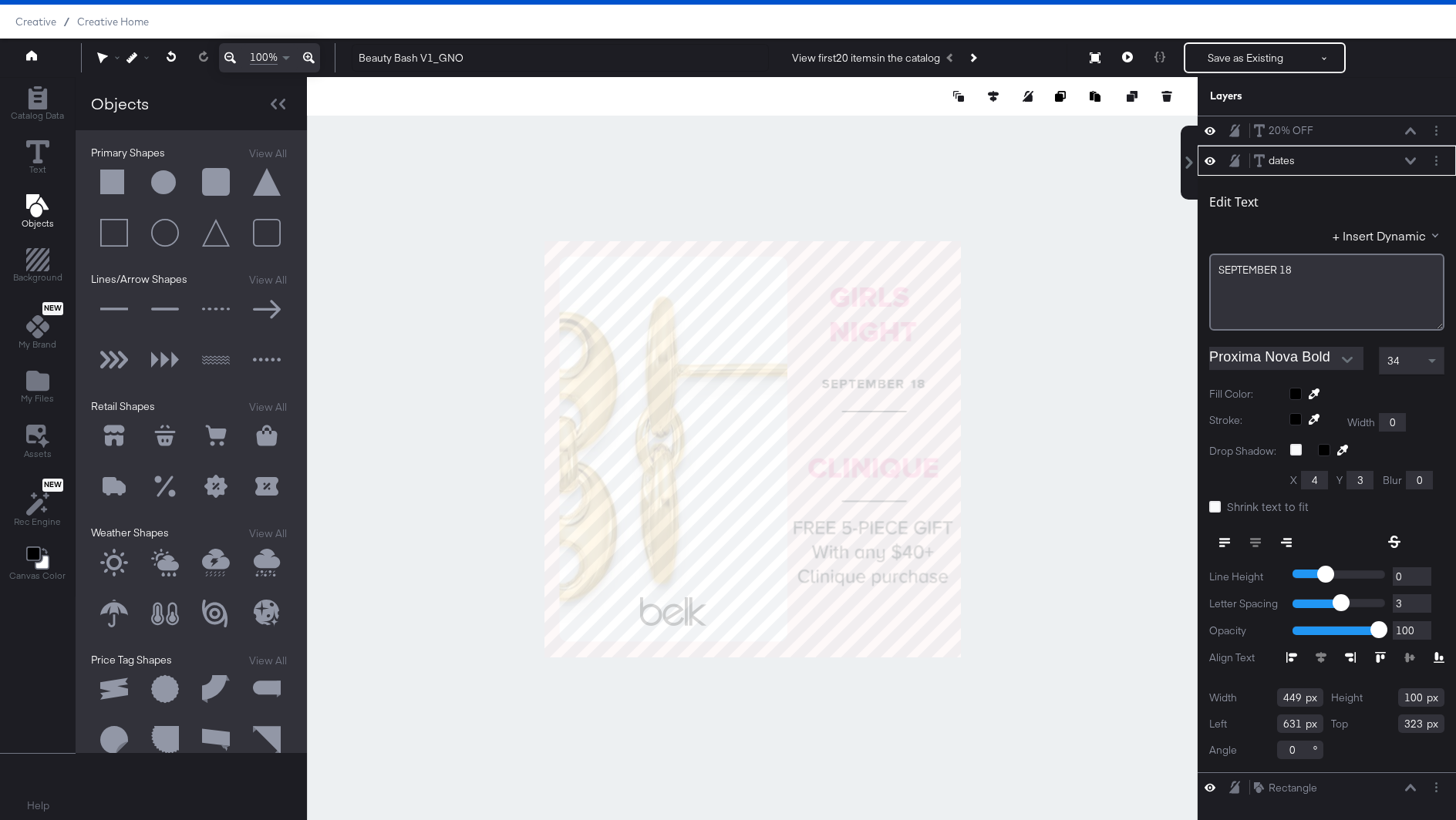
type input "324"
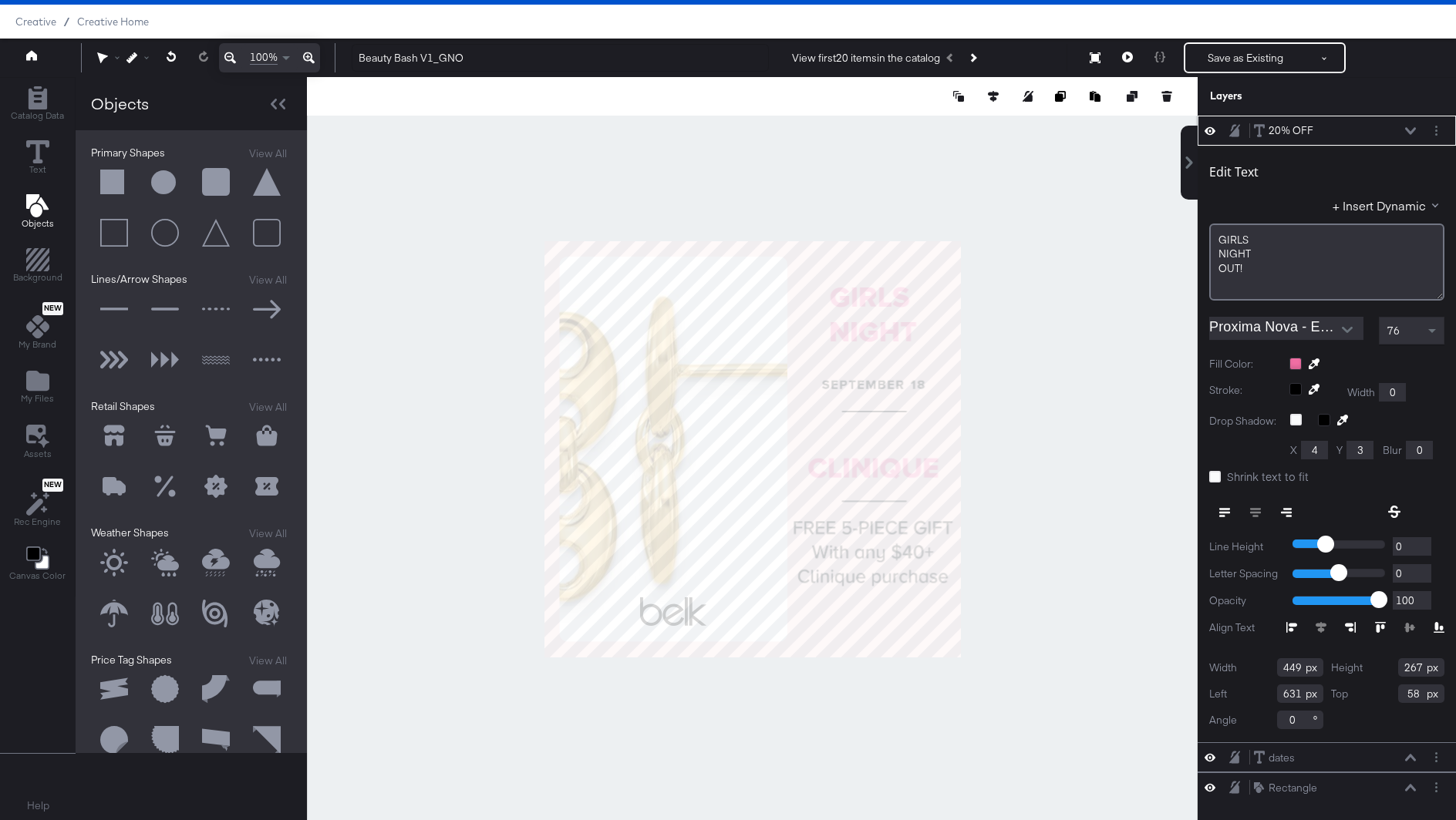
type input "340"
type input "50"
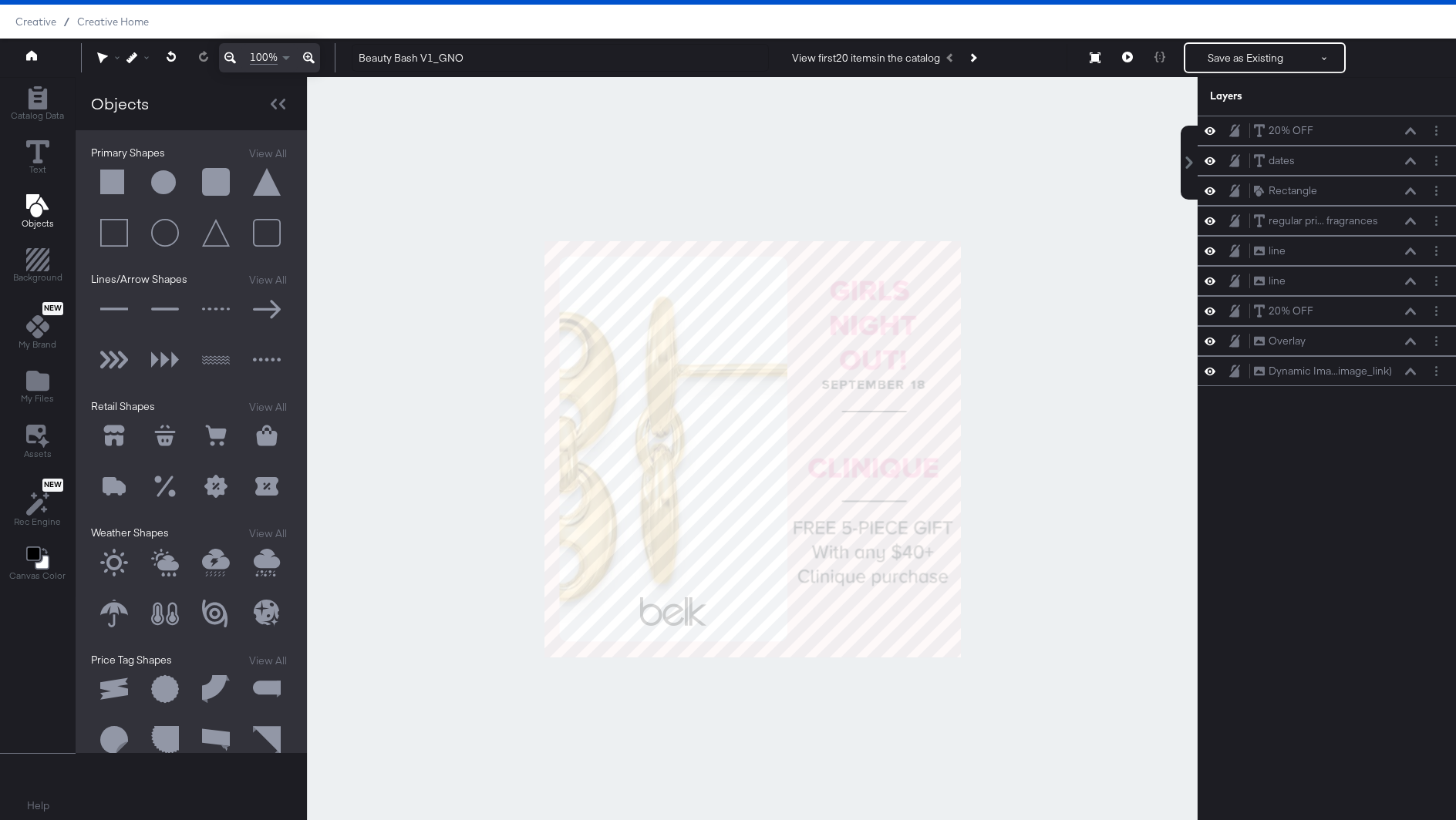
click at [1041, 428] on div at bounding box center [752, 448] width 891 height 744
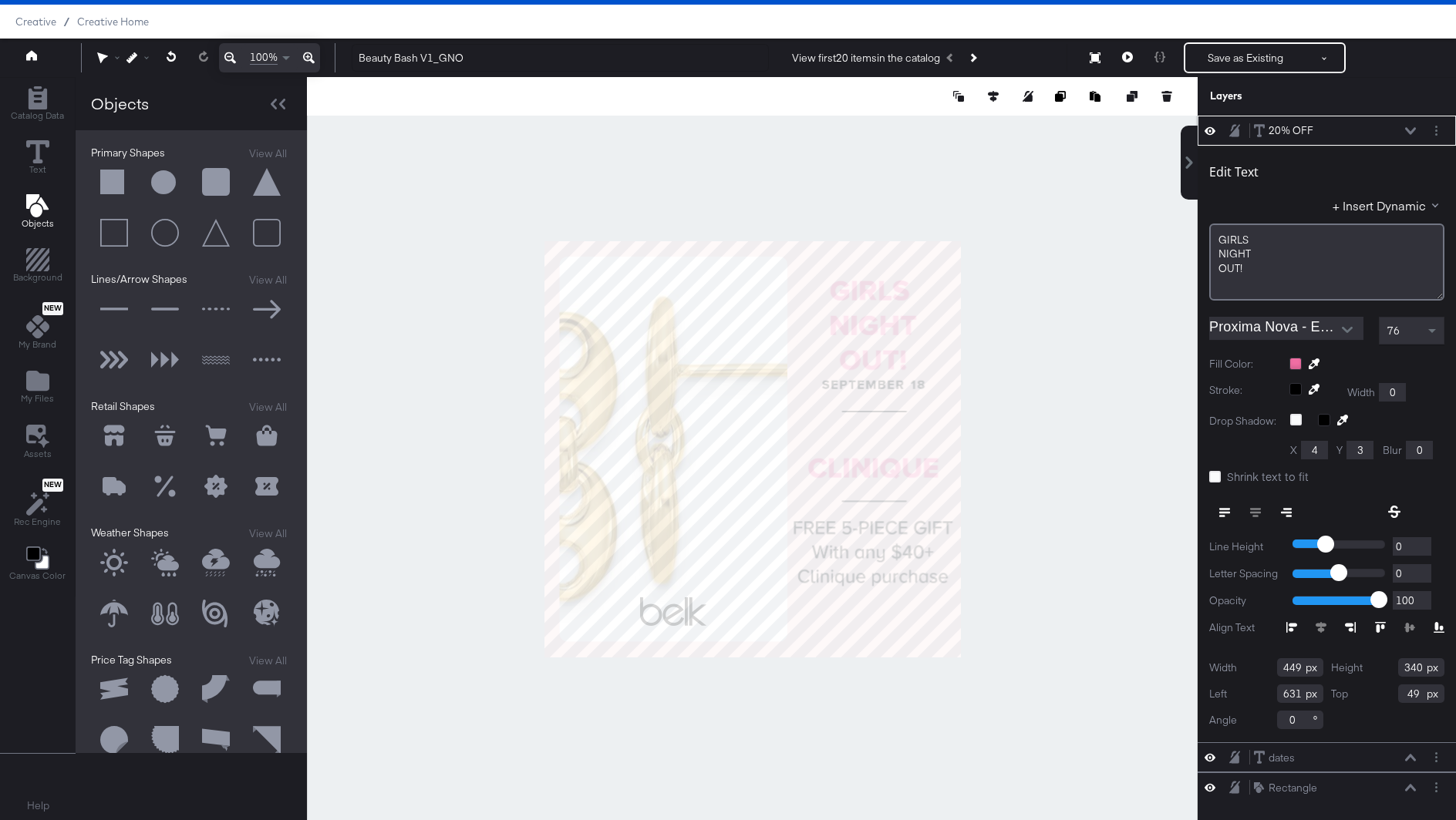
type input "48"
click at [1034, 428] on div at bounding box center [752, 448] width 891 height 744
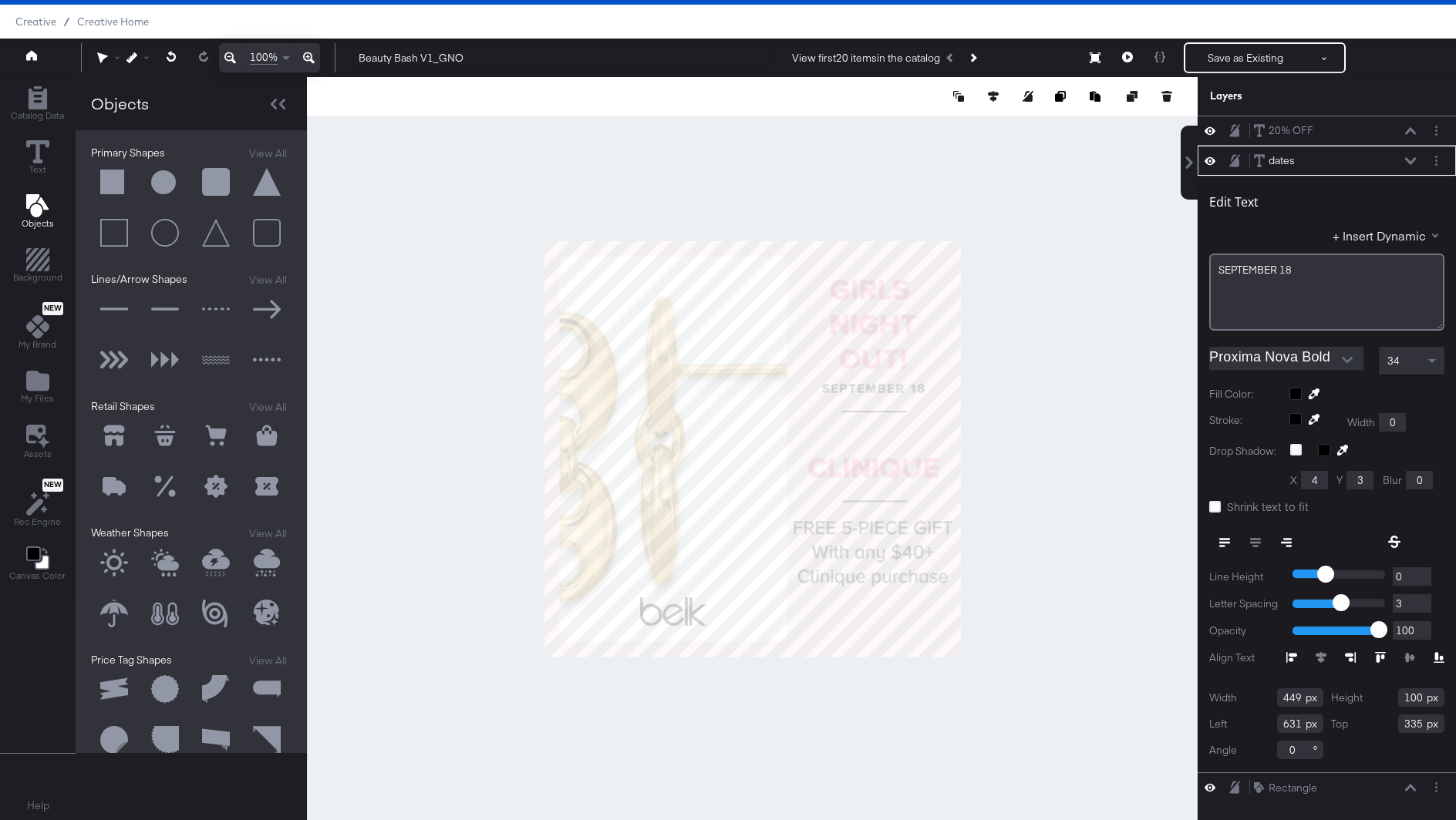
type input "336"
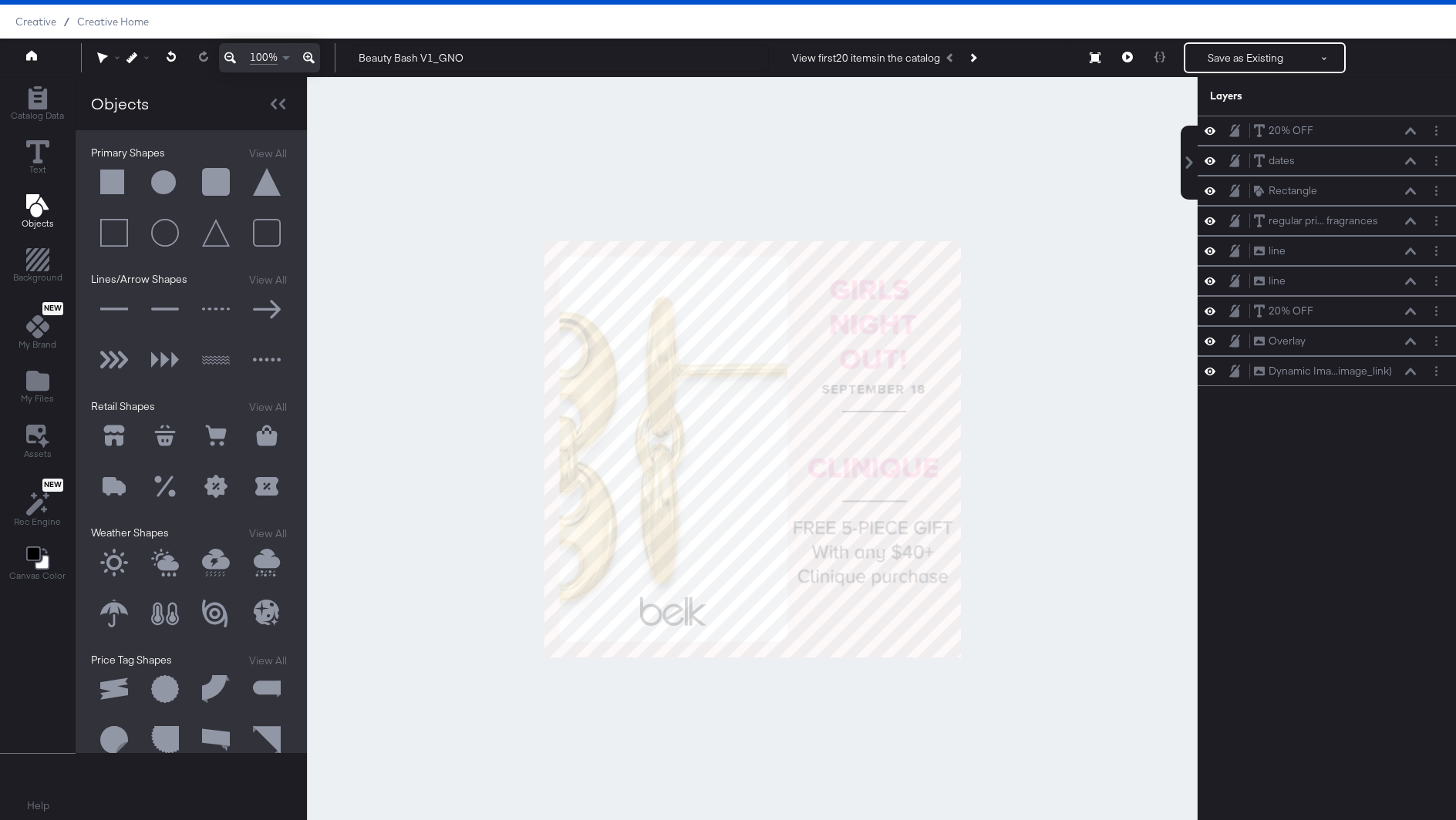
click at [1025, 417] on div at bounding box center [752, 448] width 891 height 744
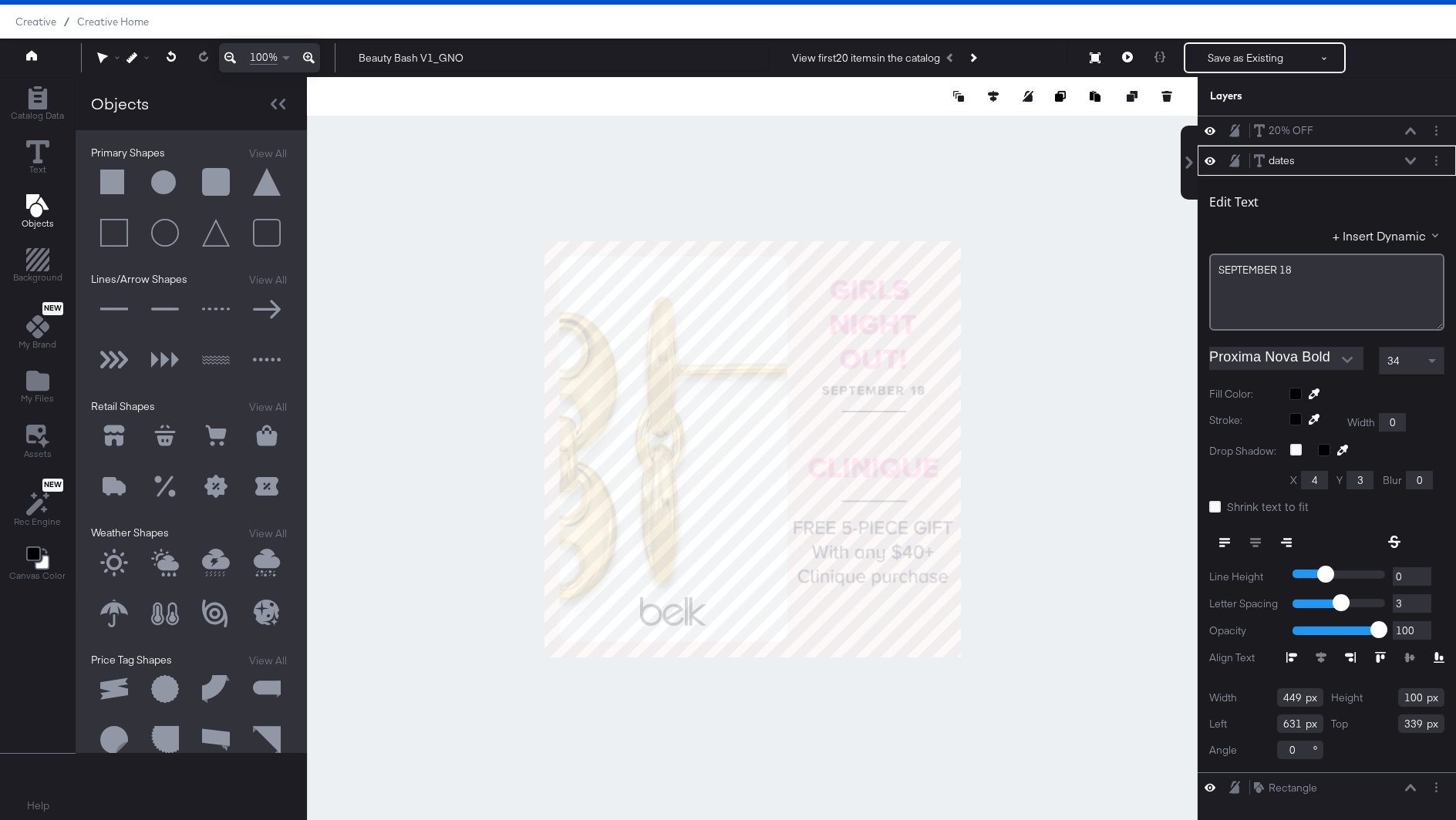
type input "340"
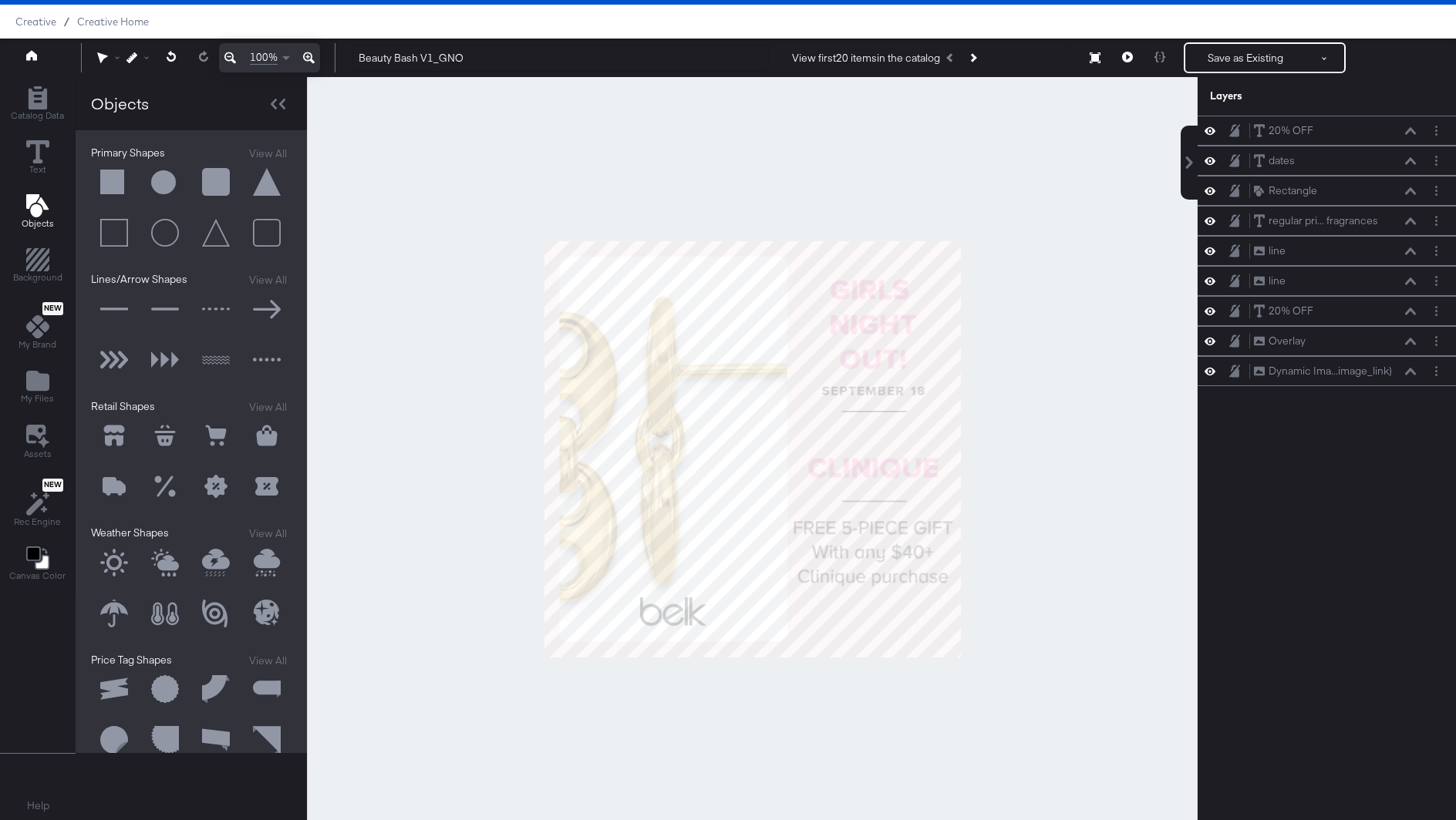
click at [1050, 434] on div at bounding box center [752, 448] width 891 height 744
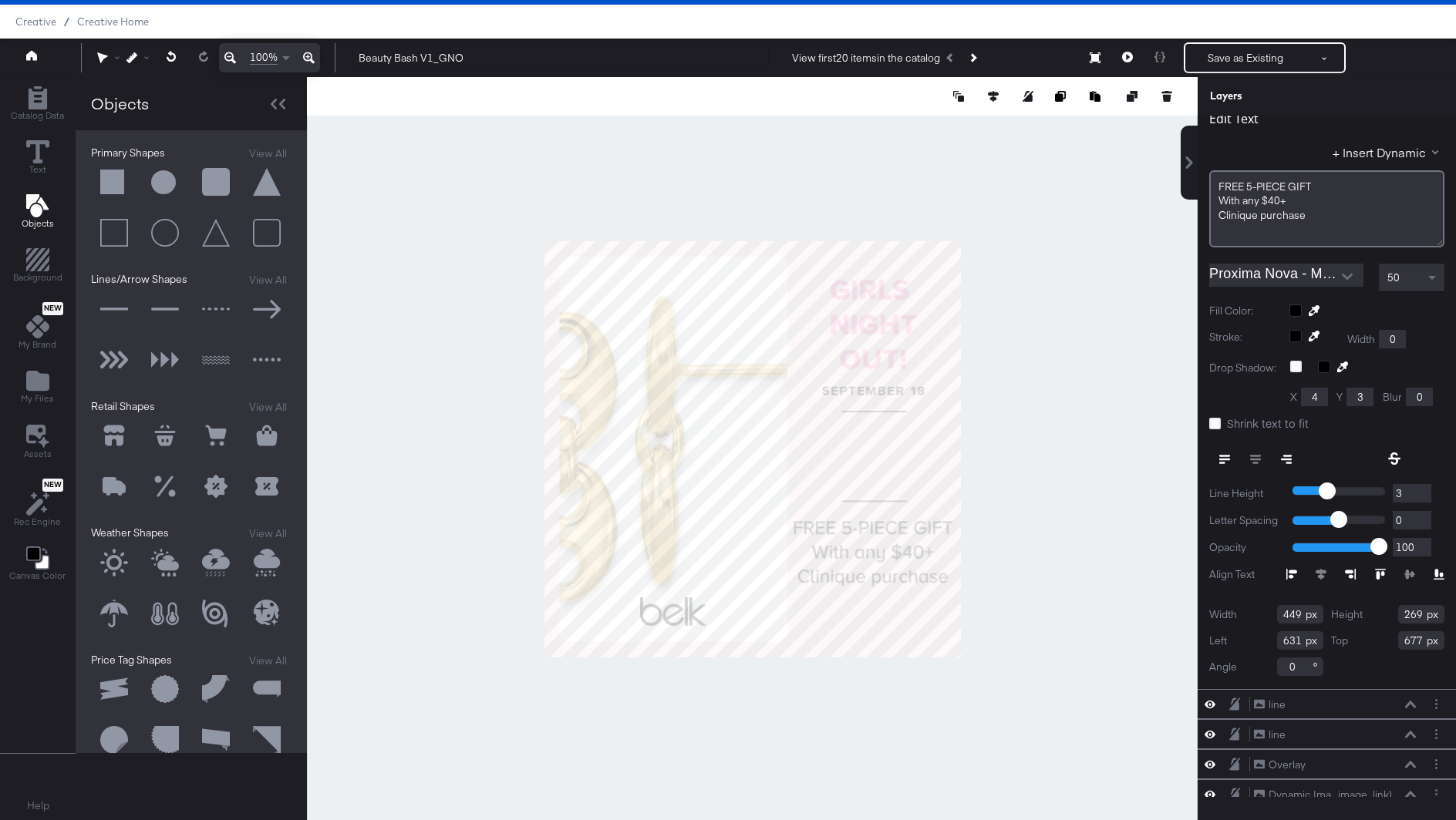
scroll to position [151, 0]
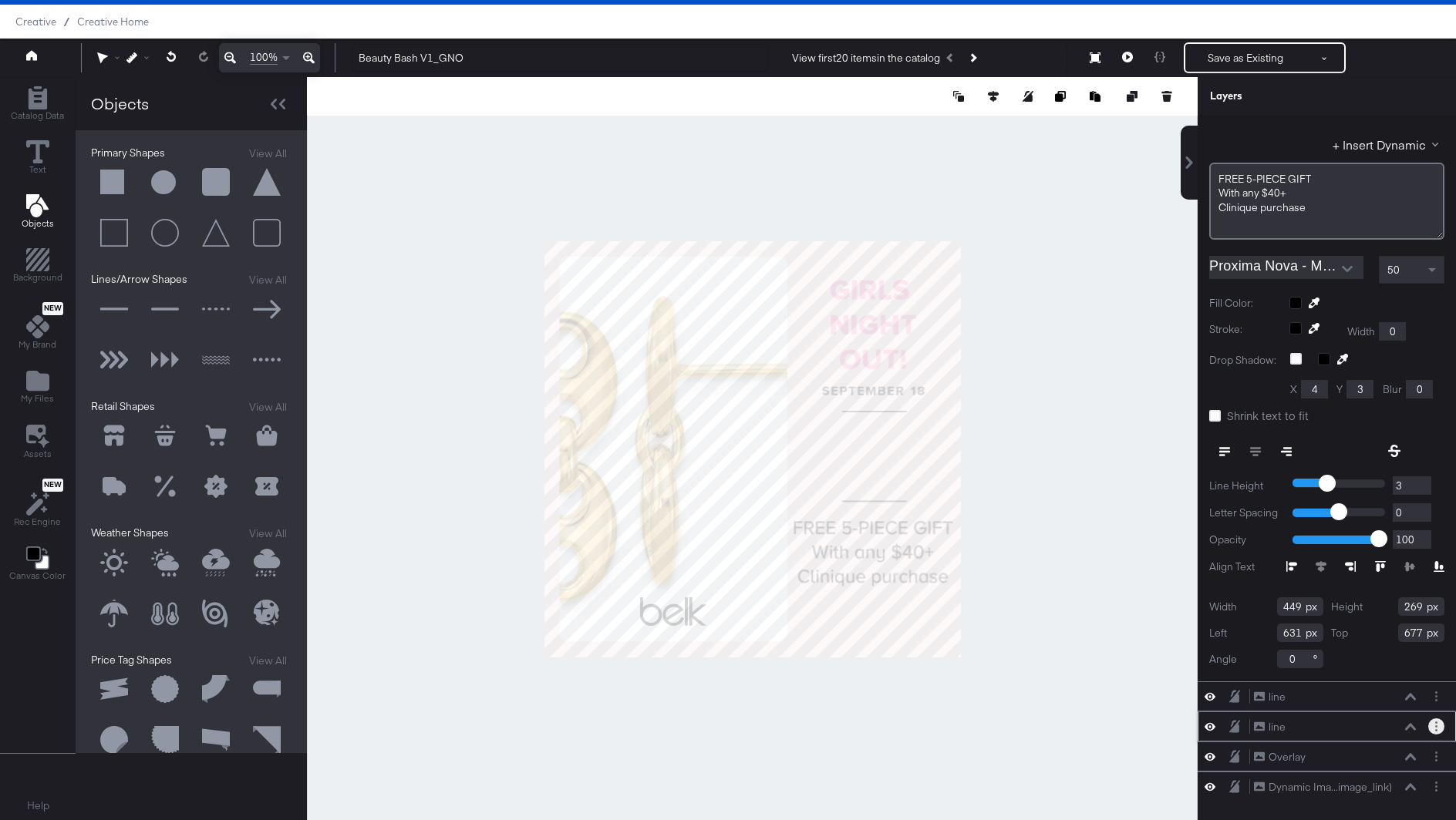
click at [1437, 721] on button "Layer Options" at bounding box center [1436, 725] width 16 height 16
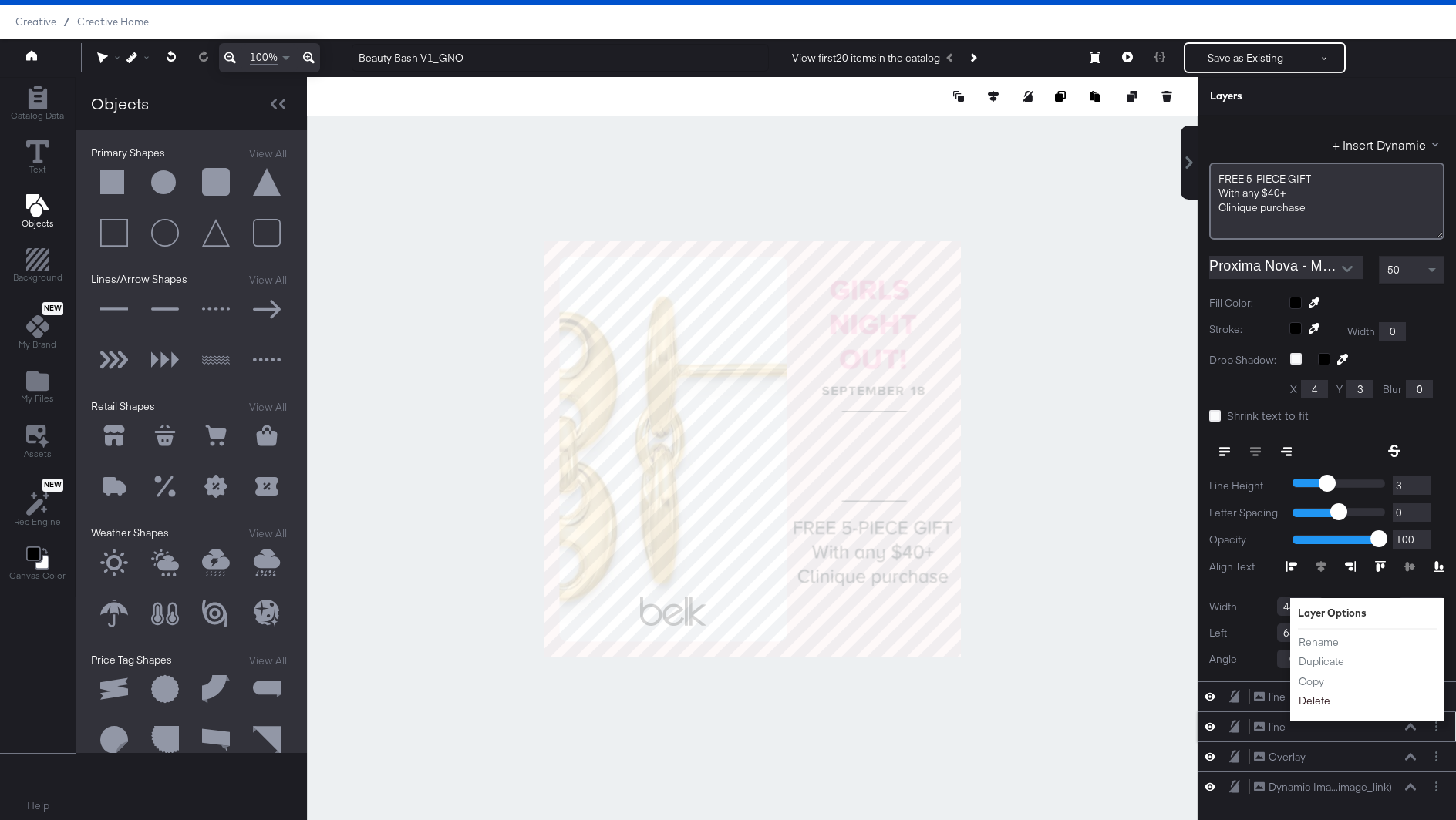
click at [1306, 694] on button "Delete" at bounding box center [1314, 701] width 33 height 16
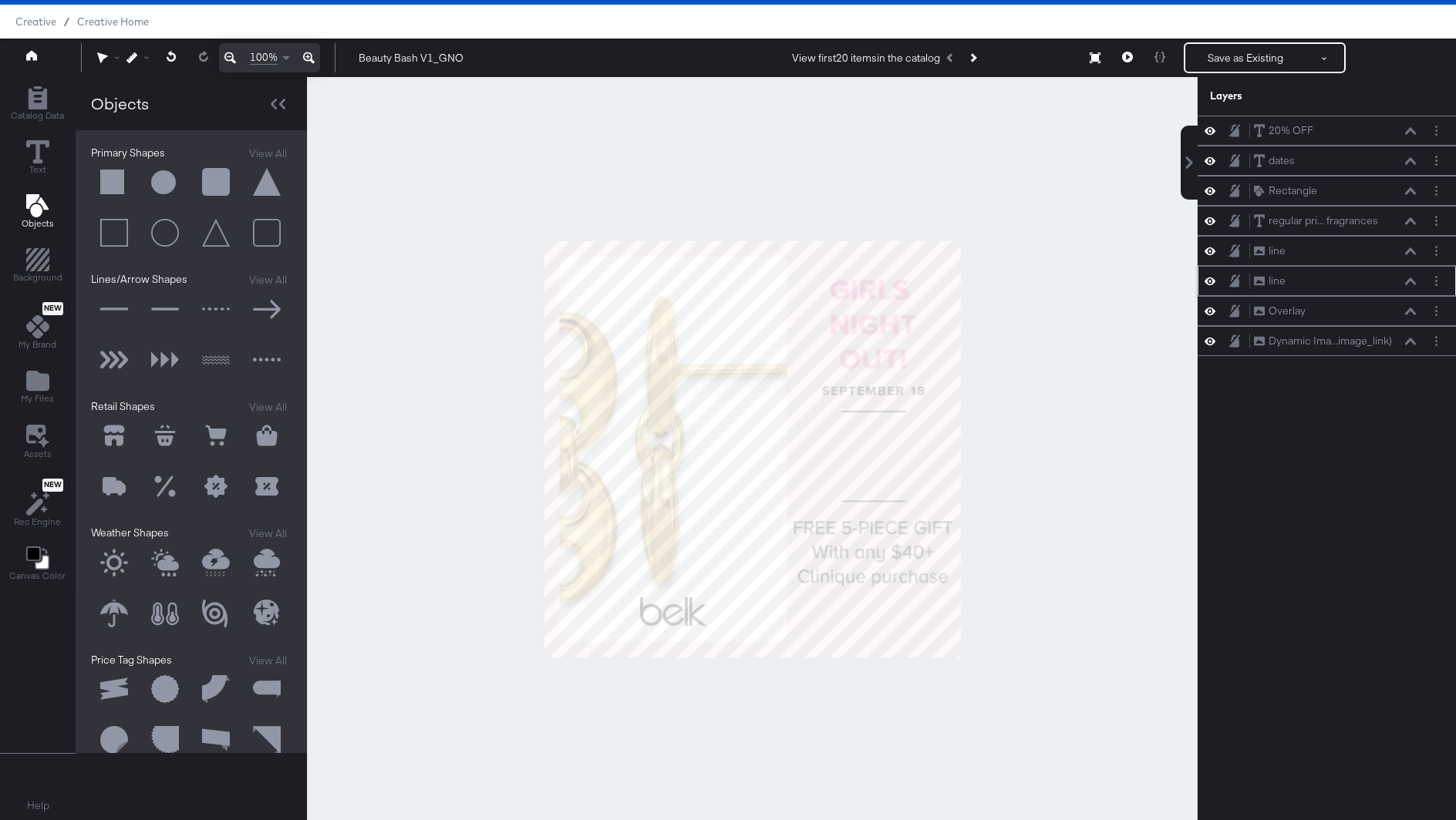
scroll to position [0, 0]
click at [1025, 604] on div at bounding box center [752, 448] width 891 height 744
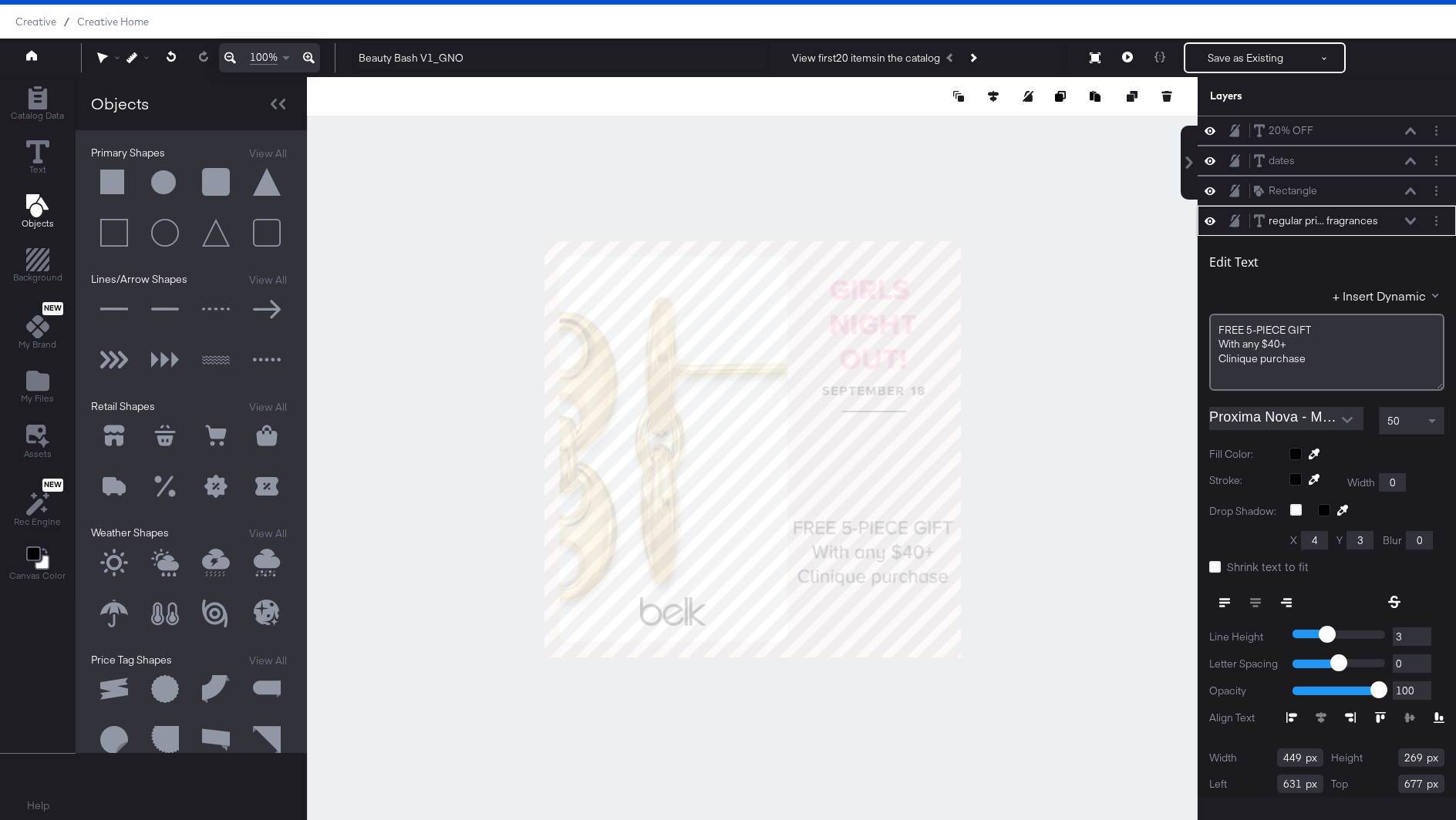
scroll to position [32, 0]
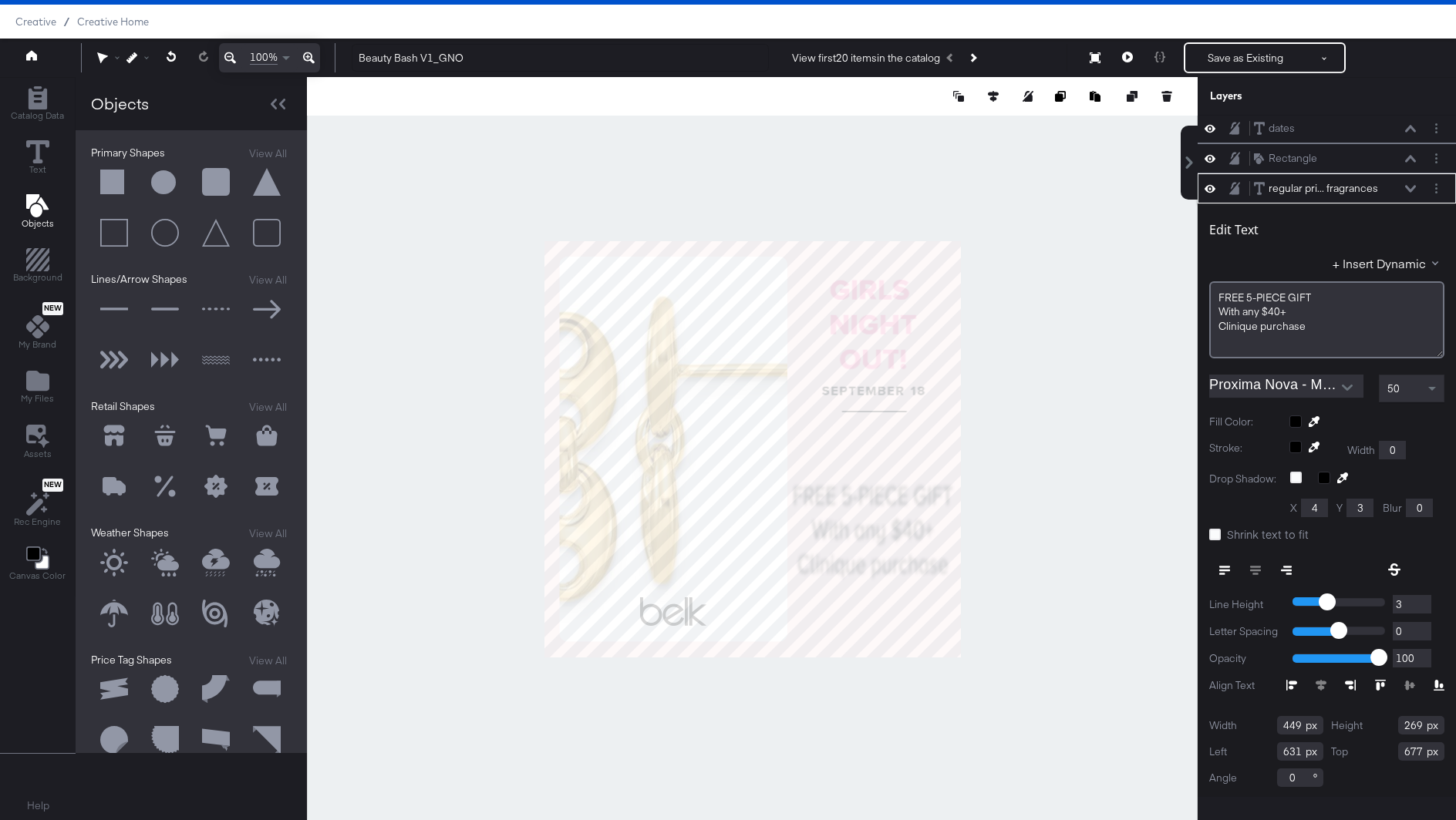
type input "380"
type input "567"
drag, startPoint x: 1315, startPoint y: 293, endPoint x: 1188, endPoint y: 292, distance: 127.0
click at [1188, 292] on div "20% OFF 20% OFF dates dates Rectangle Rectangle regular pri... fragrances regul…" at bounding box center [1317, 457] width 278 height 682
click at [1237, 306] on span "With any $40+﻿" at bounding box center [1253, 312] width 68 height 14
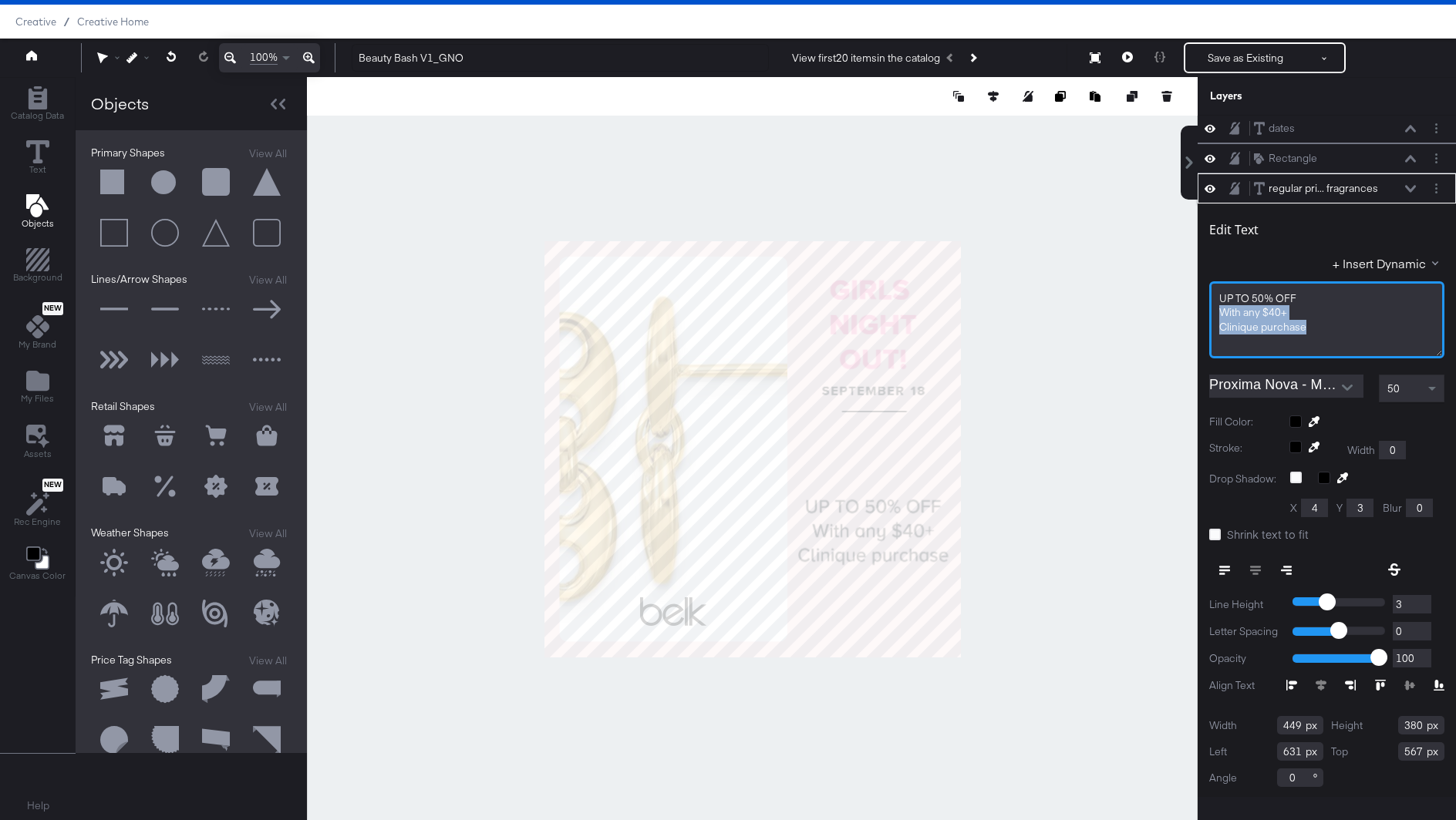
drag, startPoint x: 1305, startPoint y: 322, endPoint x: 1196, endPoint y: 312, distance: 109.5
click at [1196, 312] on div "20% OFF 20% OFF dates dates Rectangle Rectangle regular pri... fragrances regul…" at bounding box center [1317, 457] width 278 height 682
click at [1308, 322] on div "Clinique purchase" at bounding box center [1327, 327] width 215 height 15
drag, startPoint x: 1306, startPoint y: 322, endPoint x: 1275, endPoint y: 313, distance: 32.3
click at [1275, 313] on div "UP TO 50% OFF With any $40+﻿ Clinique purchase" at bounding box center [1327, 320] width 235 height 77
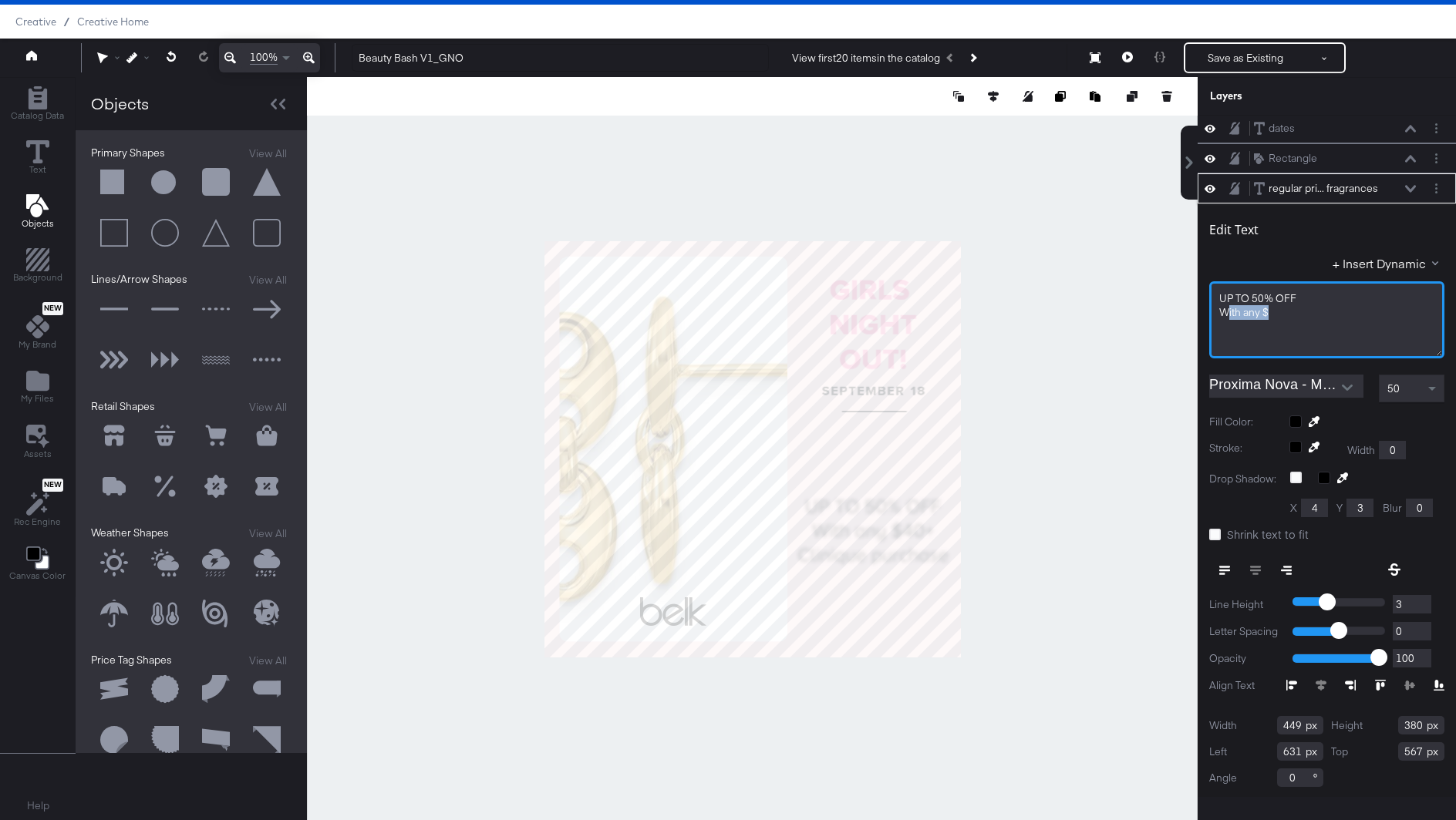
drag, startPoint x: 1275, startPoint y: 313, endPoint x: 1226, endPoint y: 309, distance: 49.2
click at [1226, 309] on div "With any $" at bounding box center [1327, 313] width 215 height 15
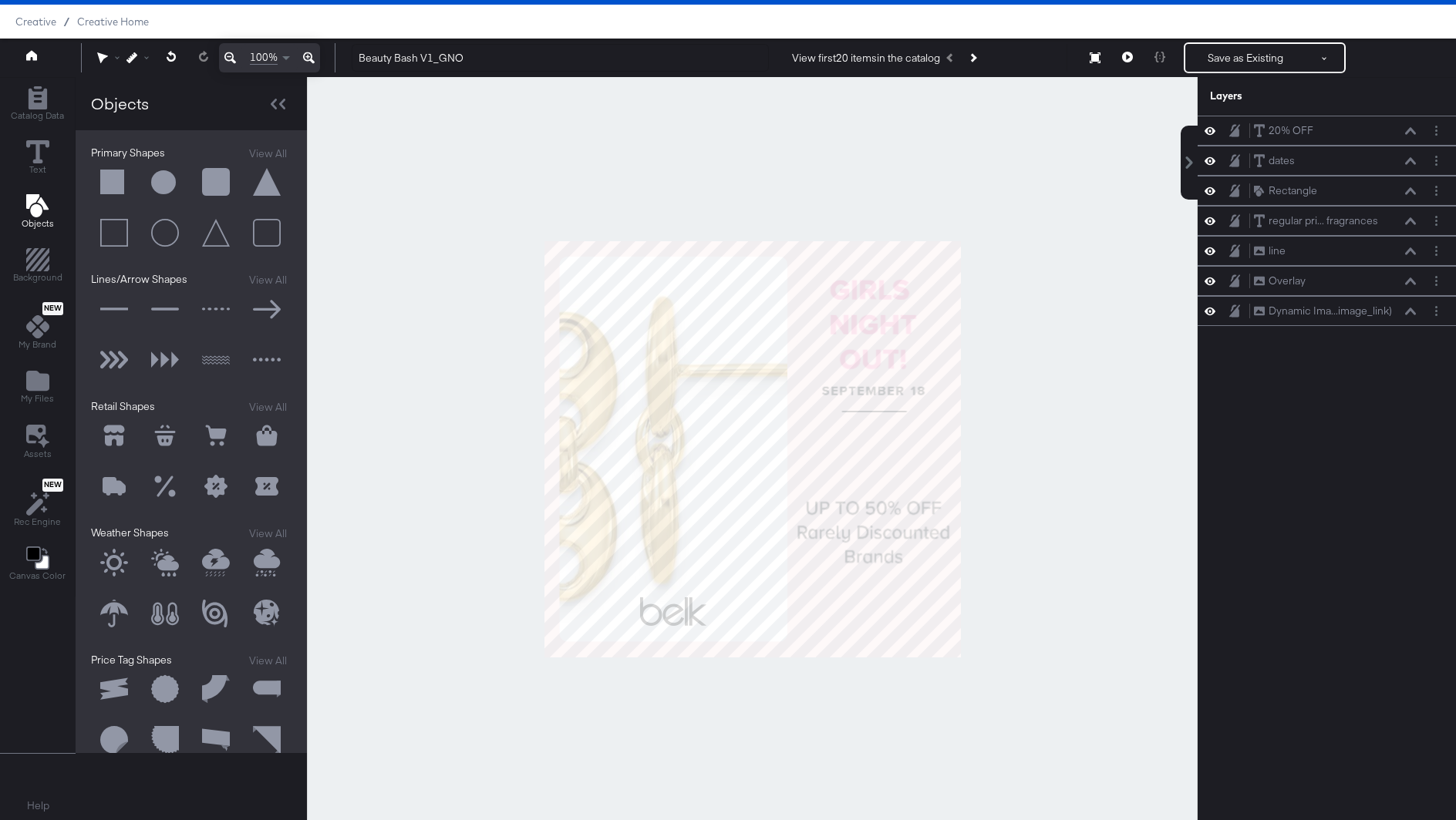
click at [1108, 461] on div at bounding box center [752, 448] width 891 height 744
click at [1058, 476] on div at bounding box center [752, 448] width 891 height 744
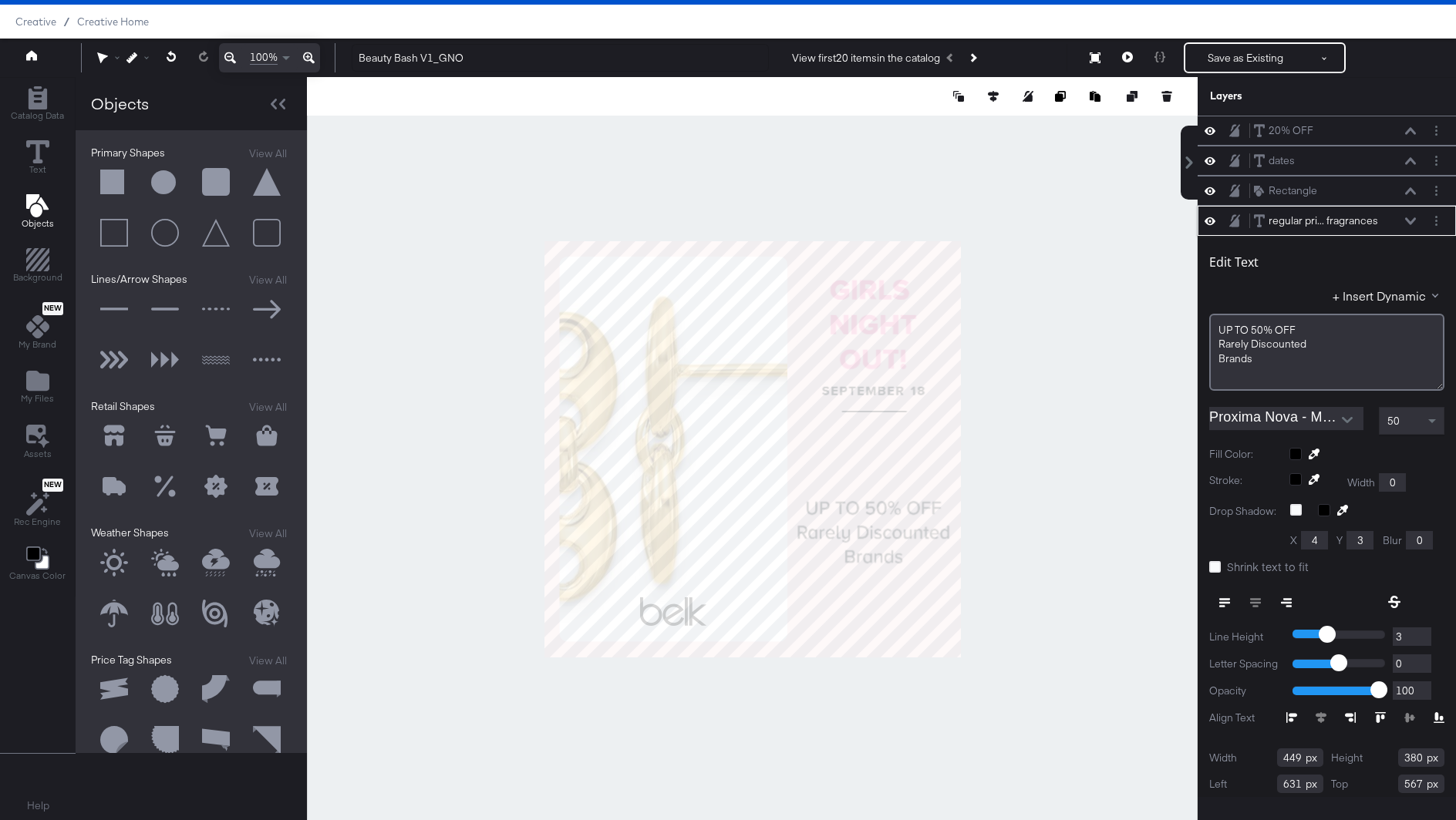
scroll to position [32, 0]
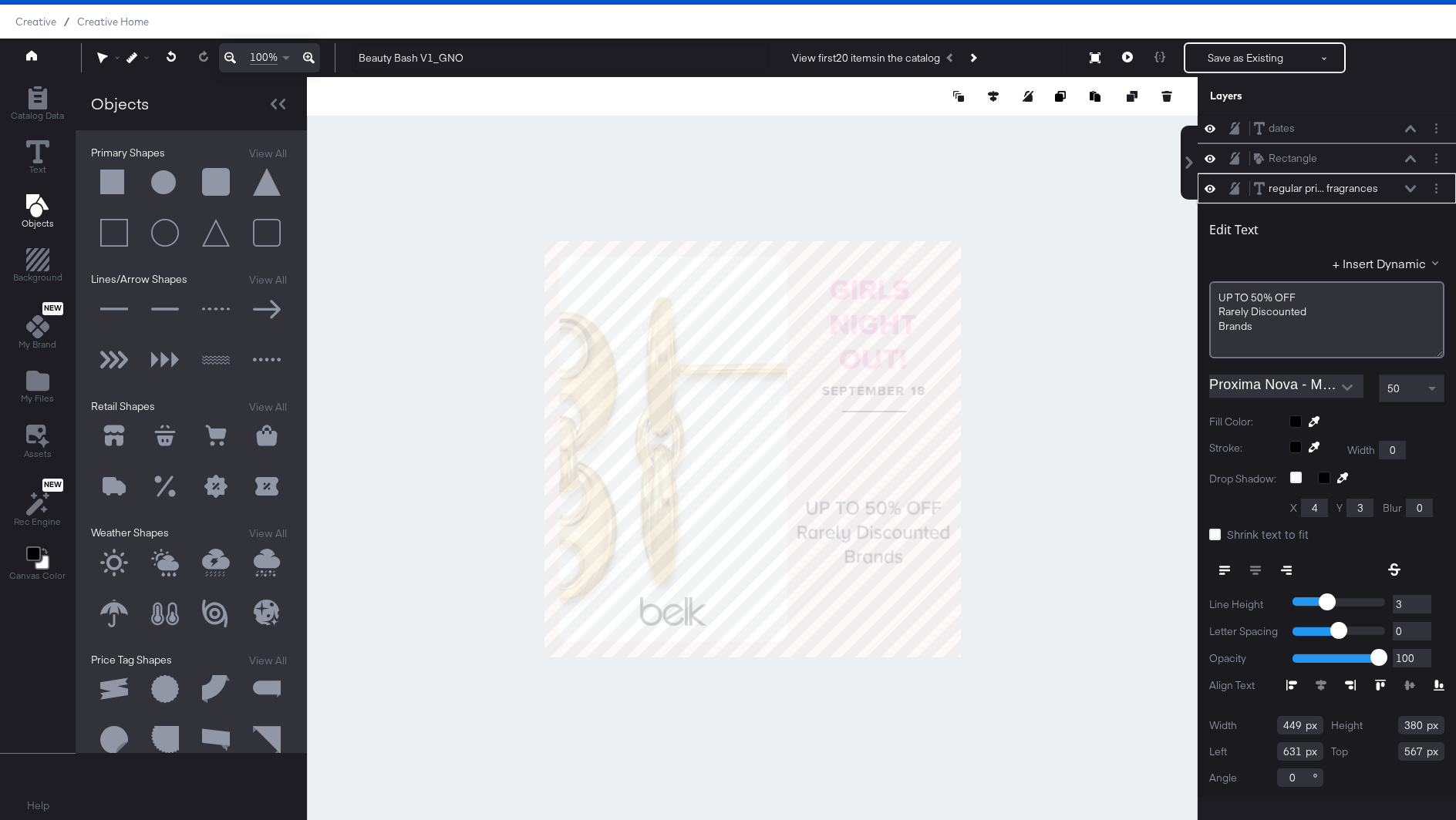
click at [1079, 480] on div at bounding box center [752, 448] width 891 height 744
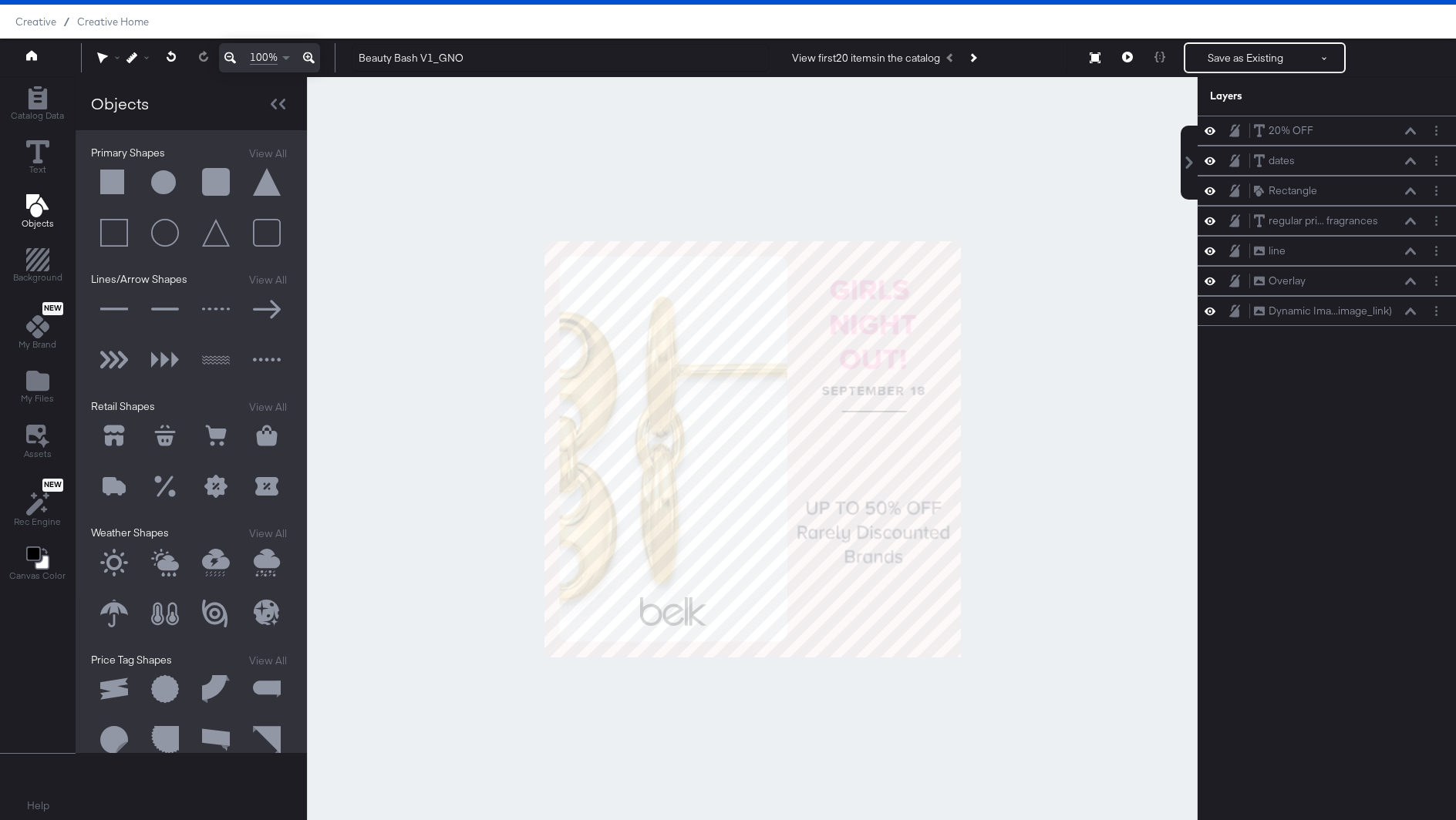
scroll to position [0, 0]
click at [109, 20] on span "Creative Home" at bounding box center [112, 21] width 71 height 12
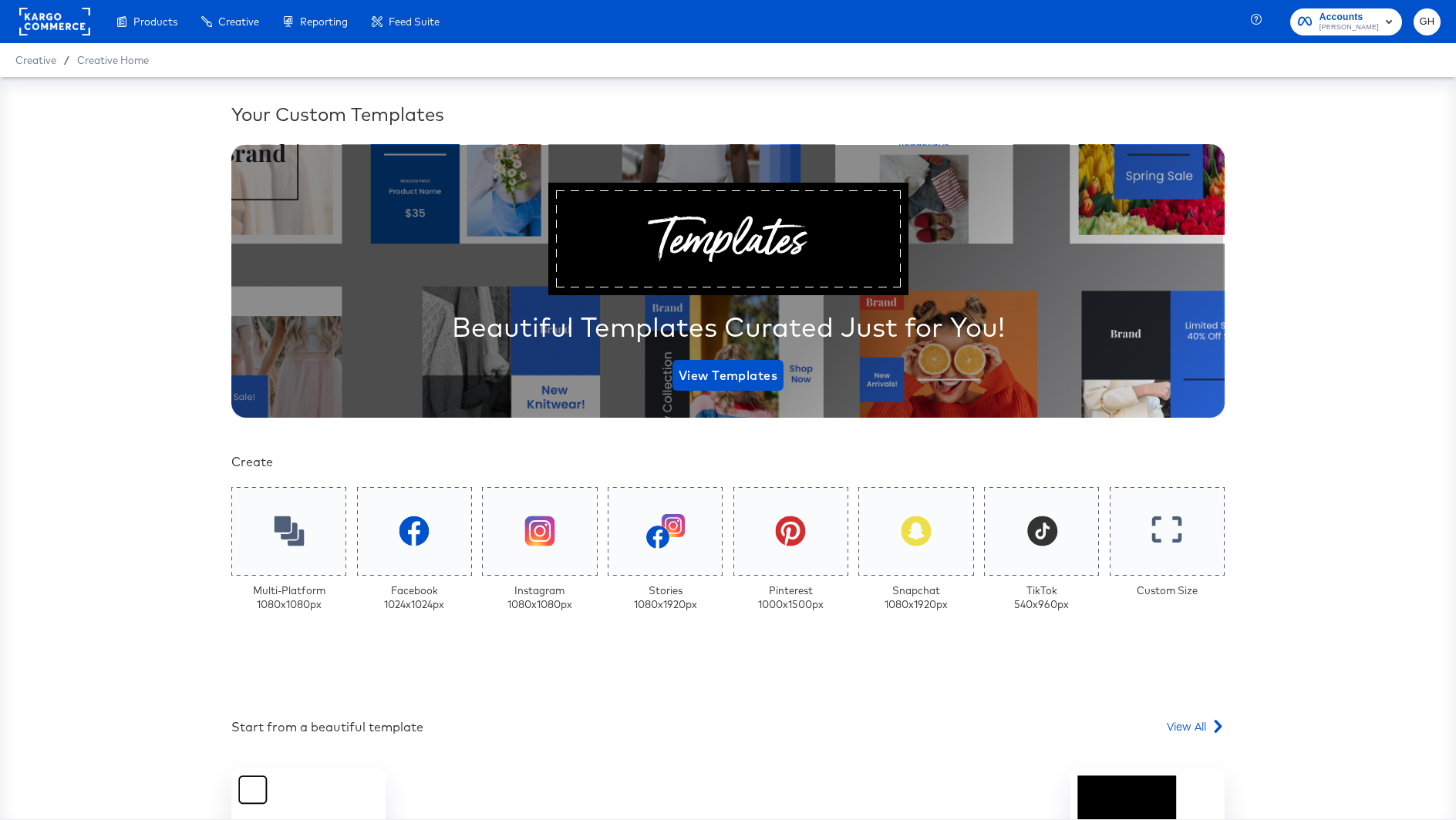
scroll to position [188, 0]
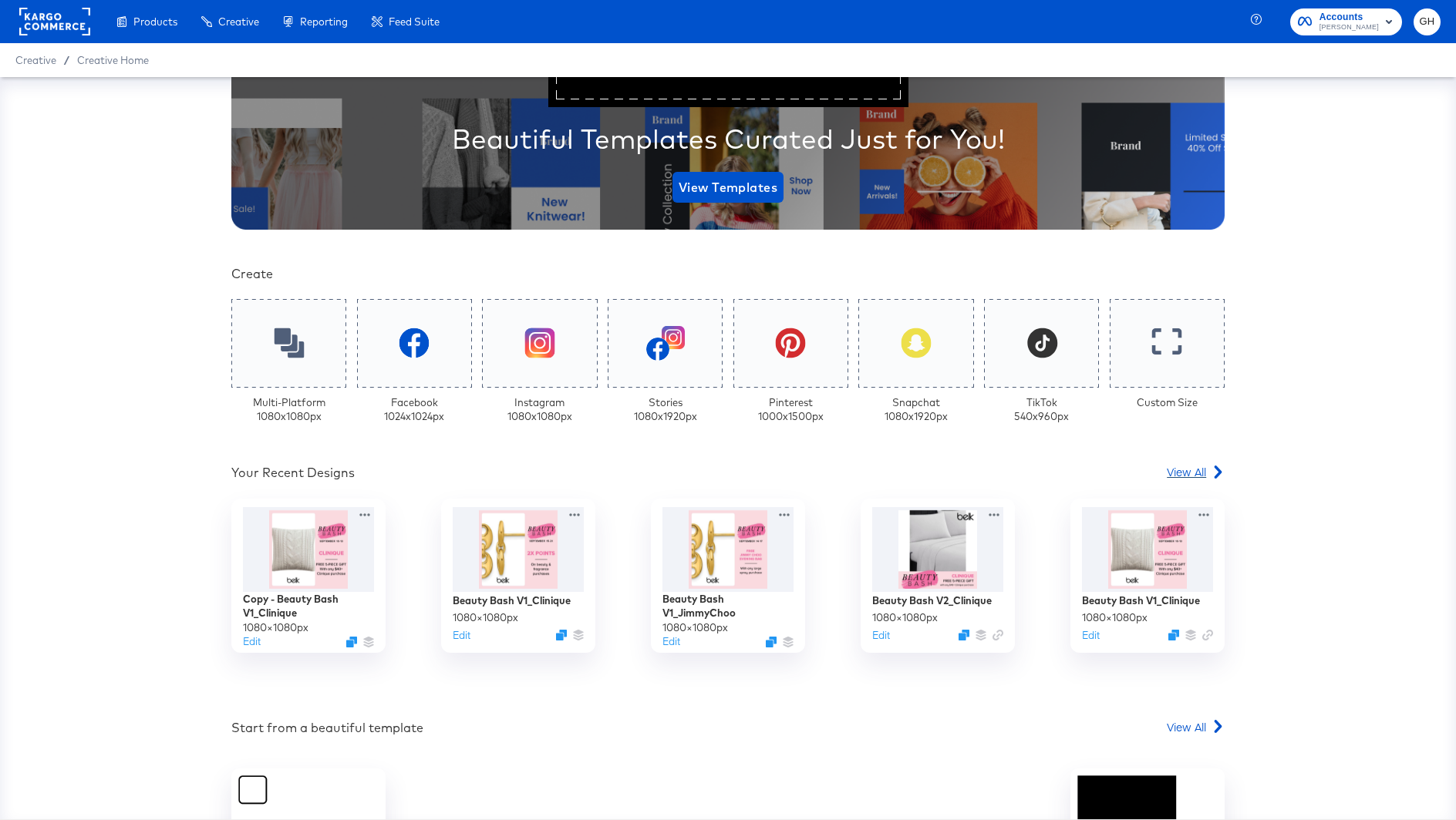
click at [1192, 472] on span "View All" at bounding box center [1186, 472] width 39 height 16
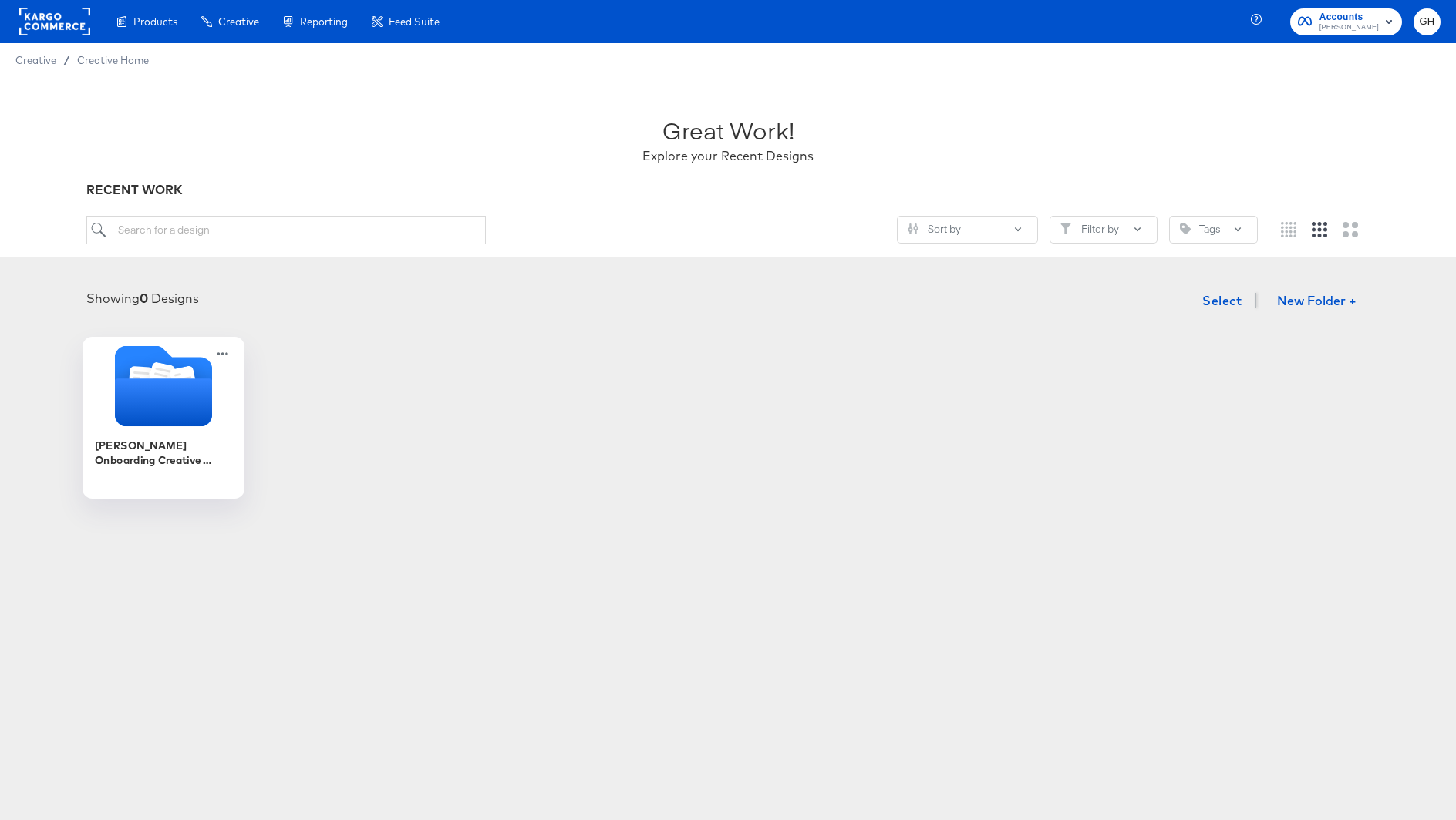
click at [121, 393] on icon "Folder" at bounding box center [163, 403] width 97 height 48
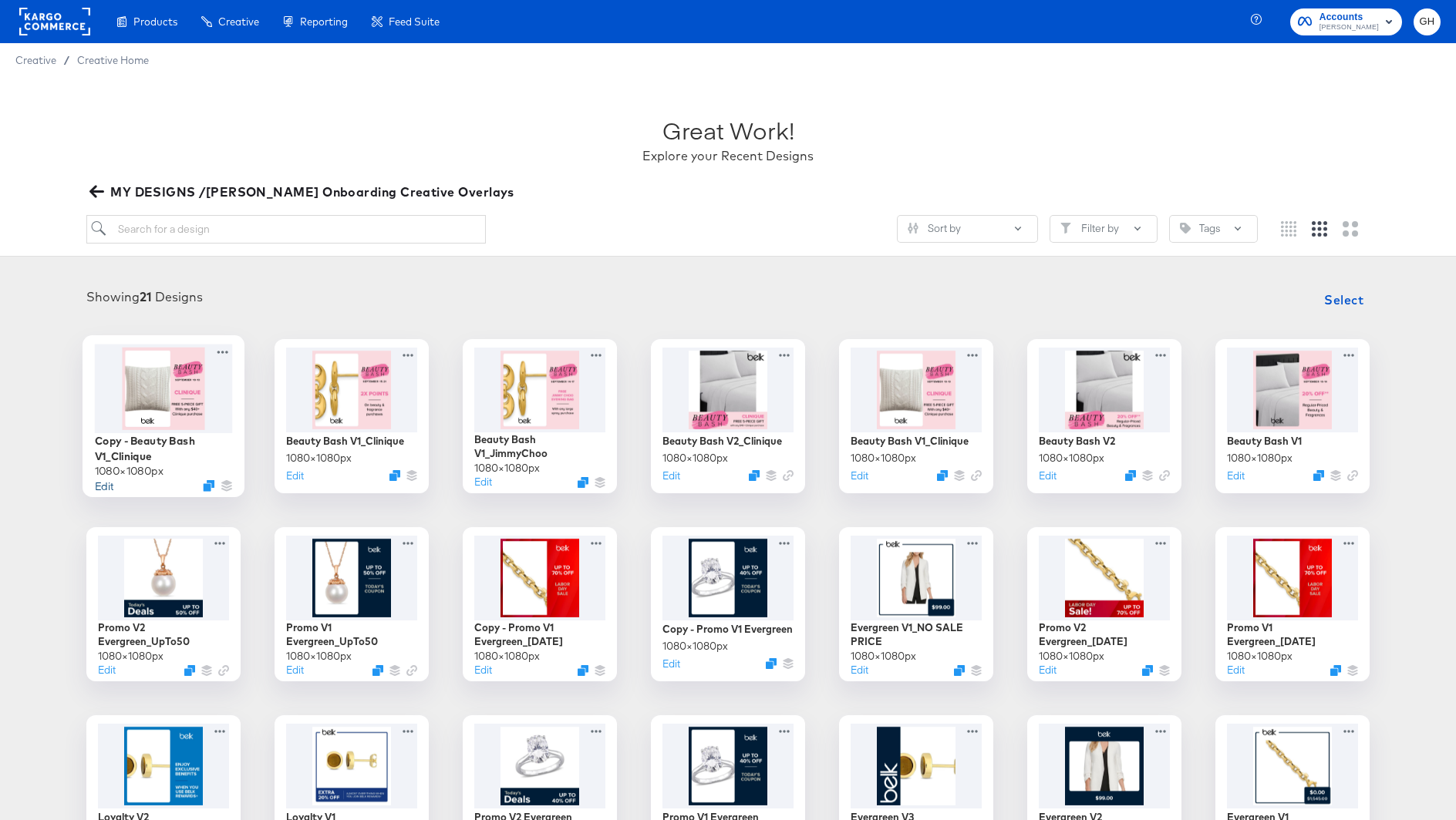
click at [106, 483] on button "Edit" at bounding box center [104, 486] width 19 height 15
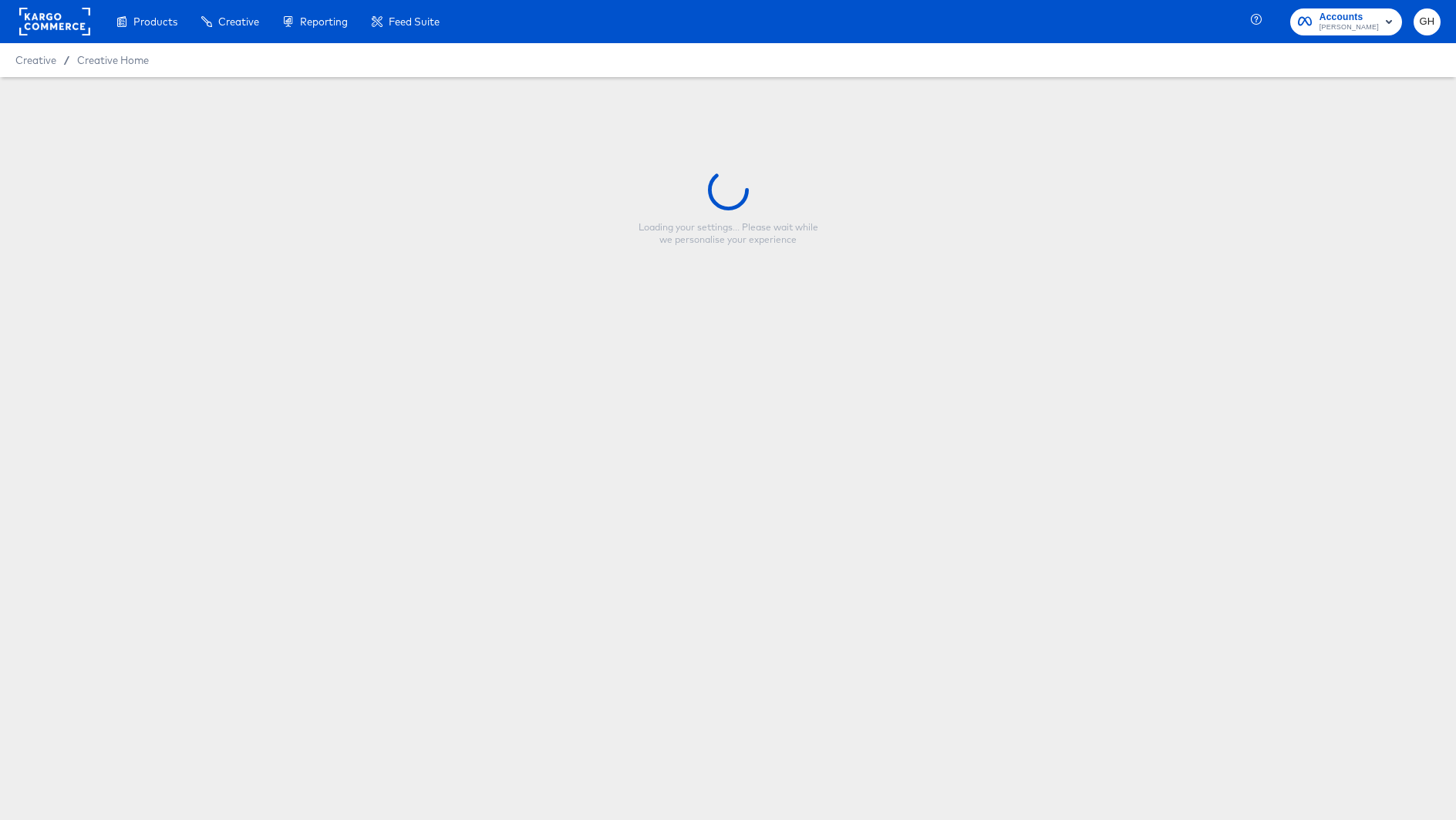
type input "Copy - Beauty Bash V1_Clinique"
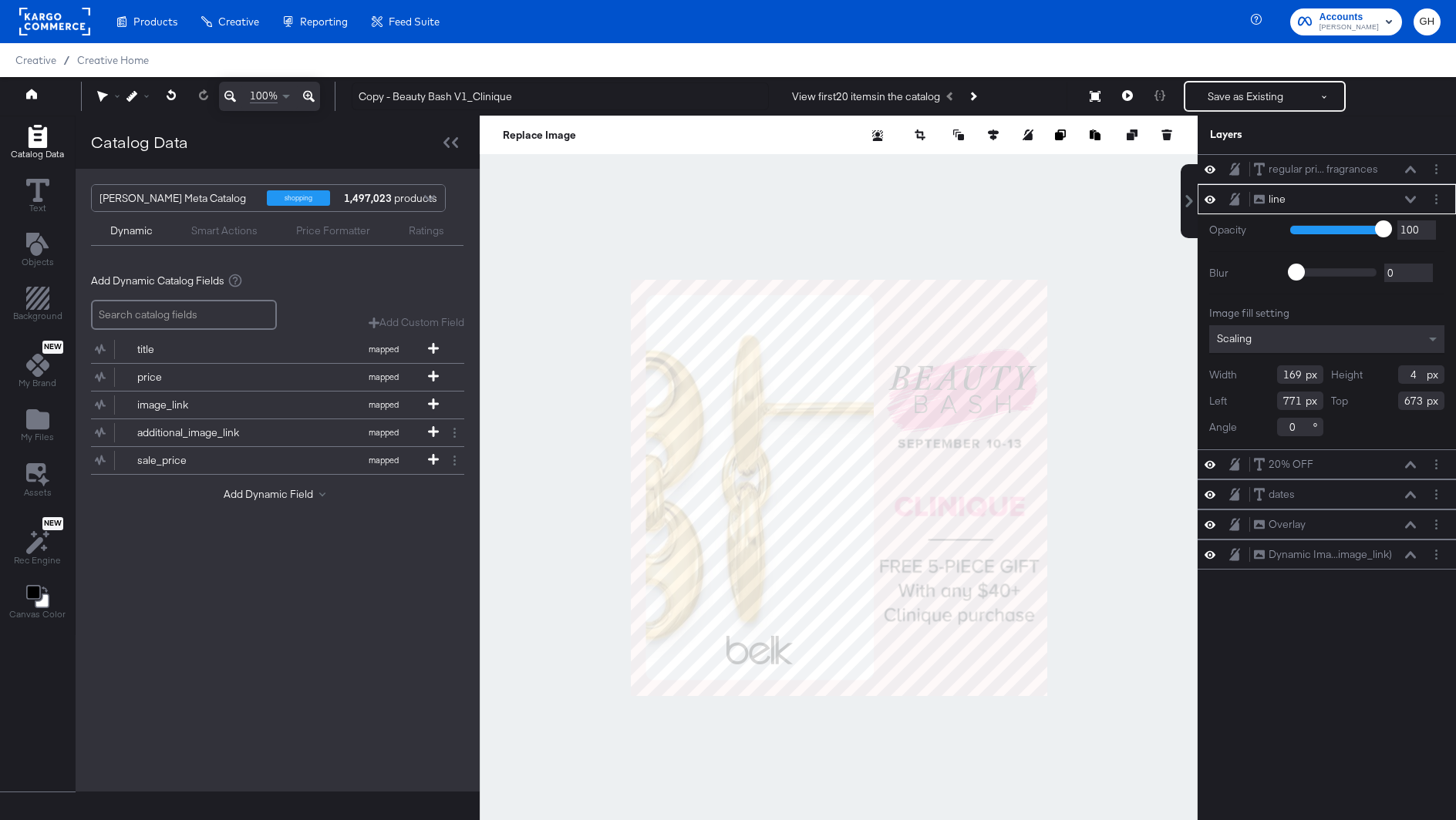
click at [1094, 559] on div at bounding box center [839, 487] width 718 height 744
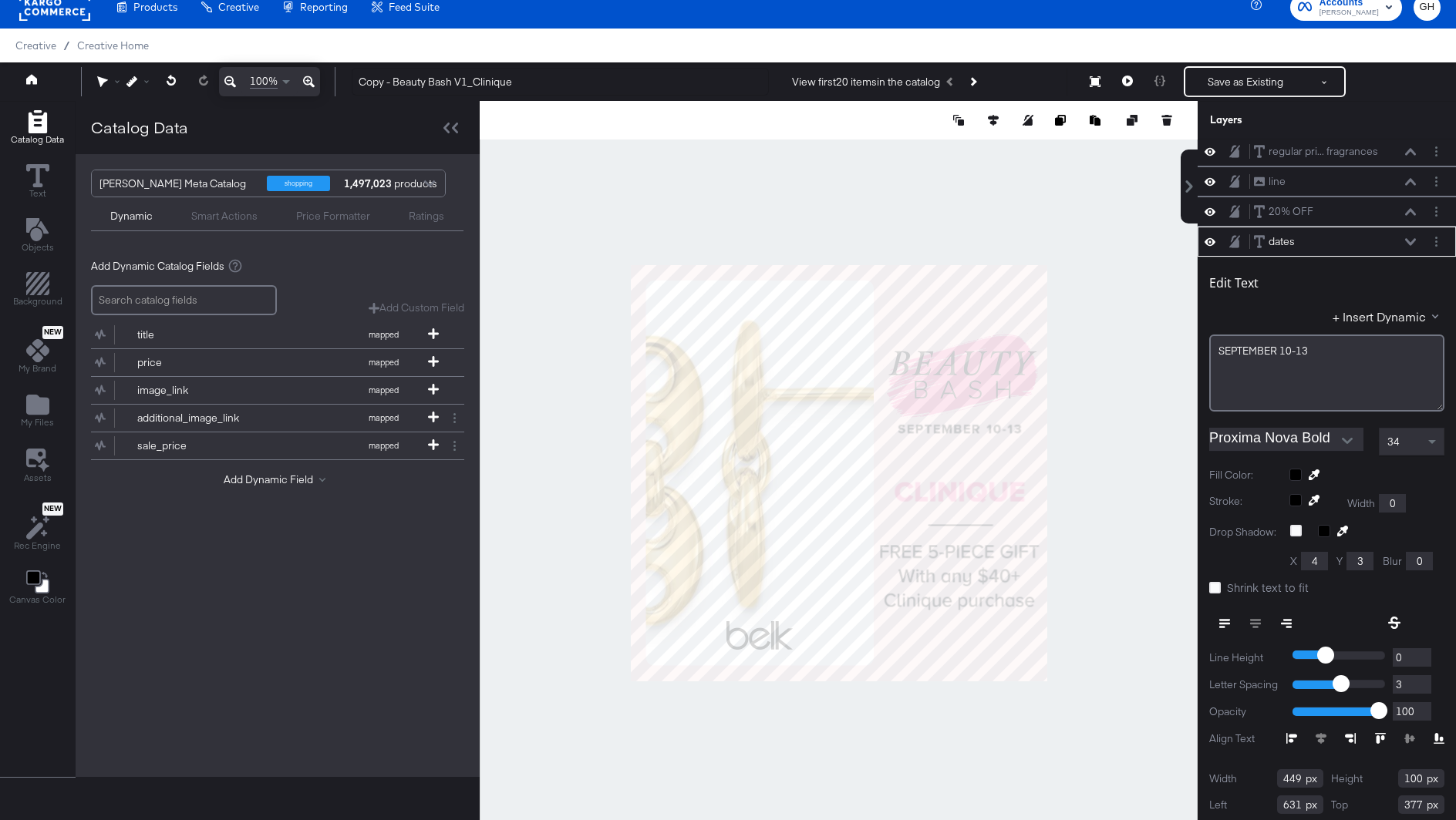
scroll to position [32, 0]
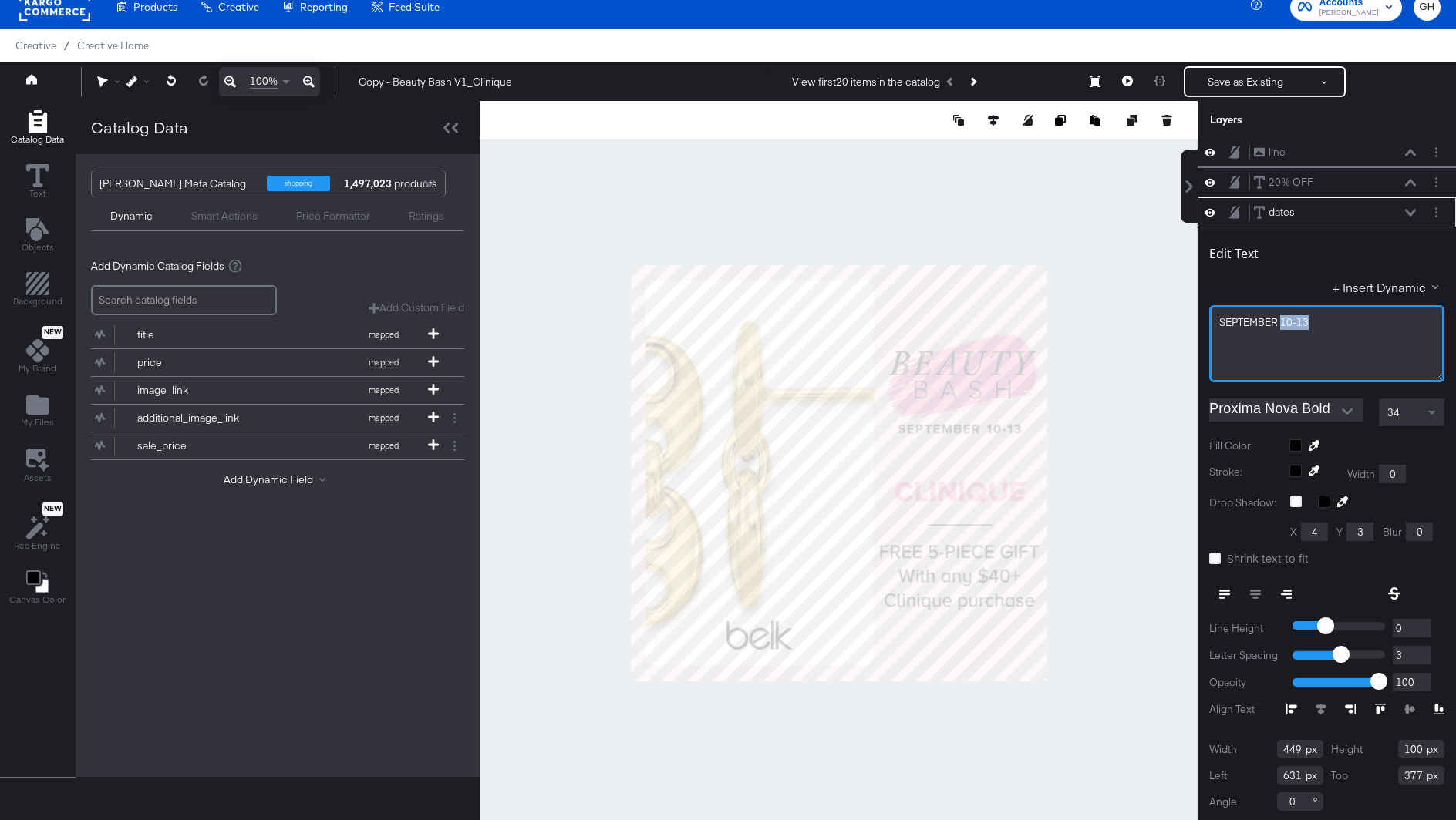
drag, startPoint x: 1283, startPoint y: 314, endPoint x: 1324, endPoint y: 314, distance: 41.0
click at [1324, 315] on div "SEPTEMBER ﻿10-13" at bounding box center [1327, 322] width 215 height 15
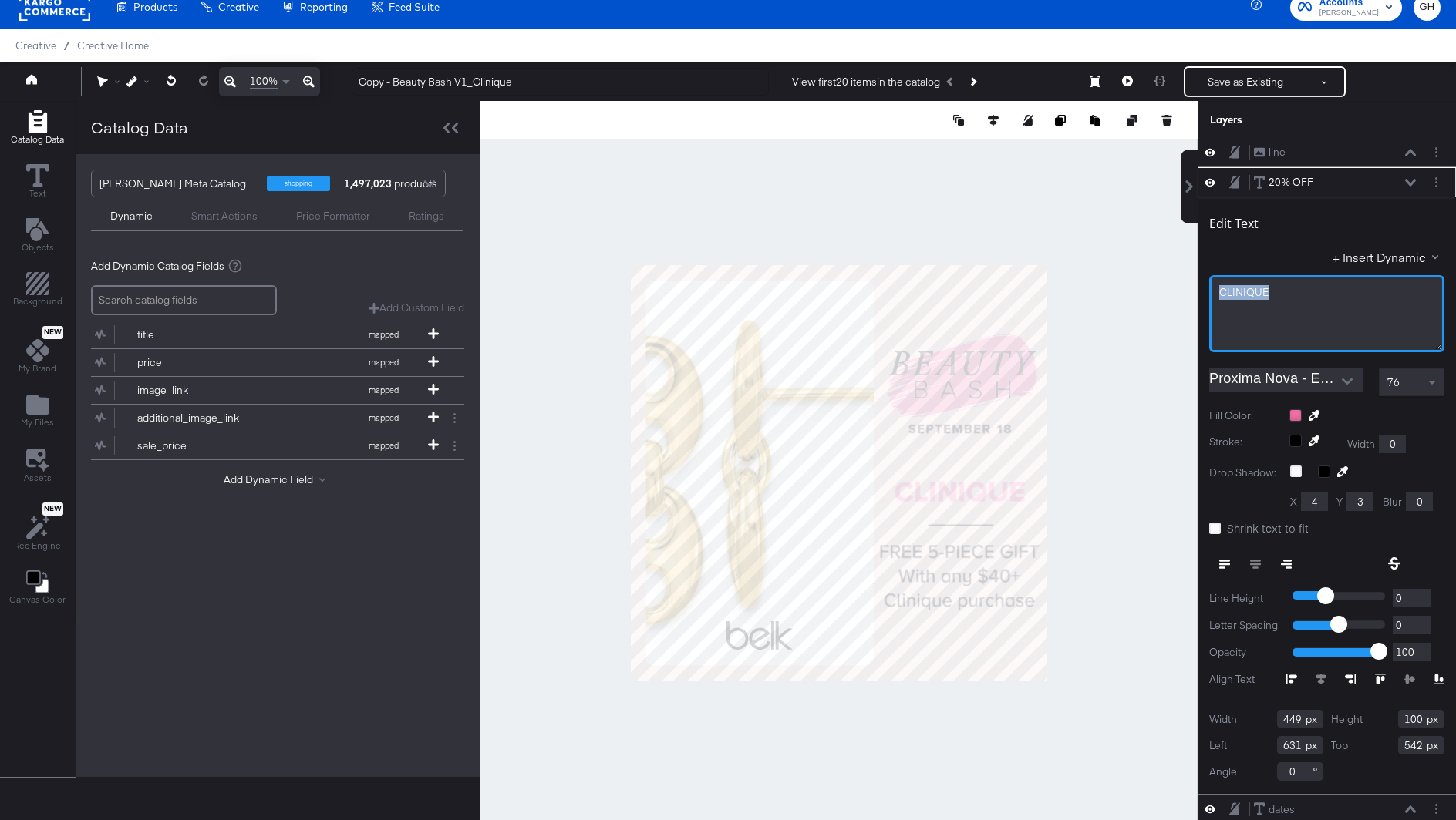
drag, startPoint x: 1219, startPoint y: 287, endPoint x: 1304, endPoint y: 287, distance: 85.0
click at [1304, 287] on div "CLINIQUE" at bounding box center [1327, 293] width 215 height 15
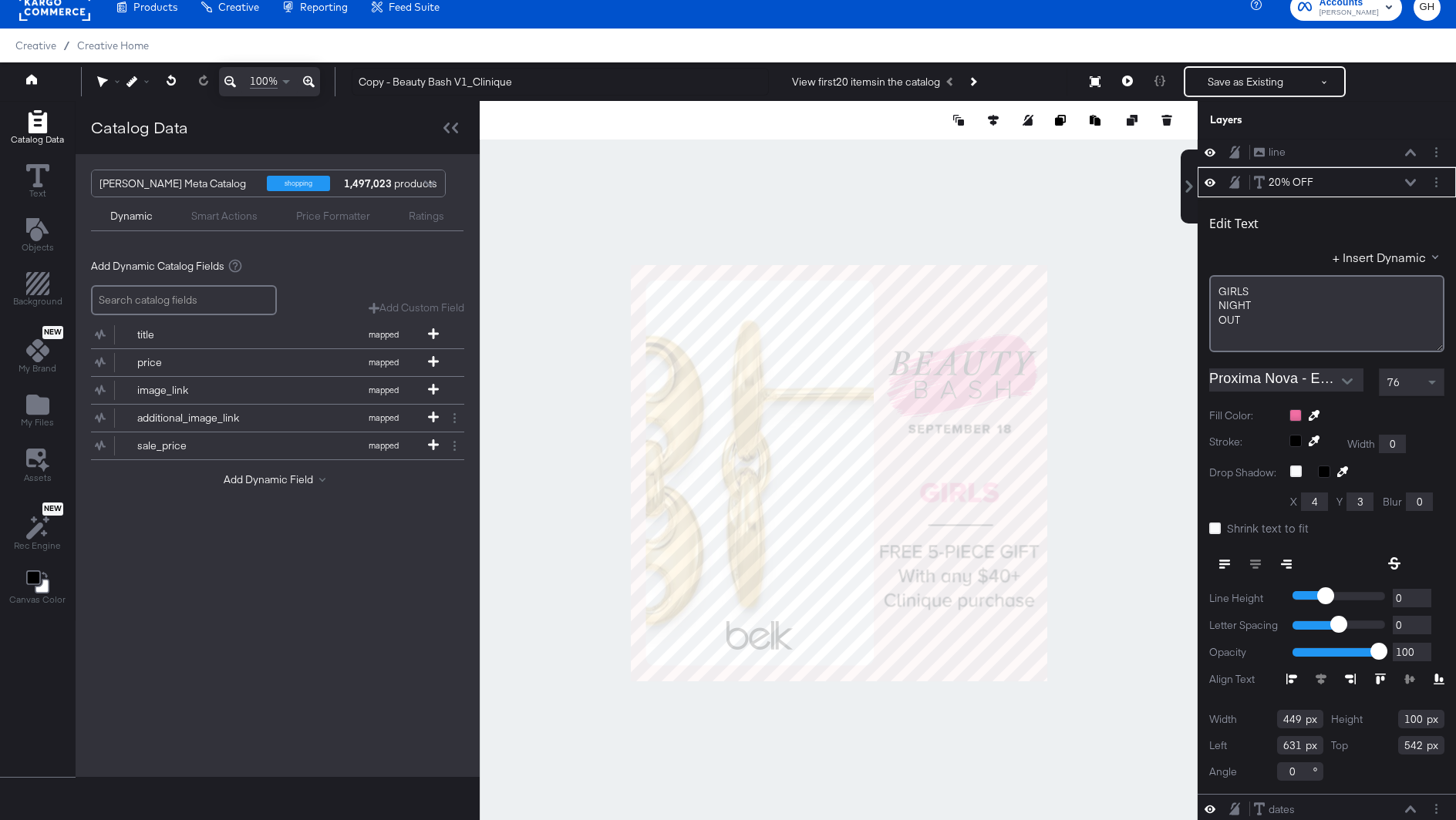
type input "154"
type input "488"
type input "180"
type input "462"
click at [1216, 303] on div "GIRLS NIGHT OUT﻿" at bounding box center [1327, 313] width 235 height 77
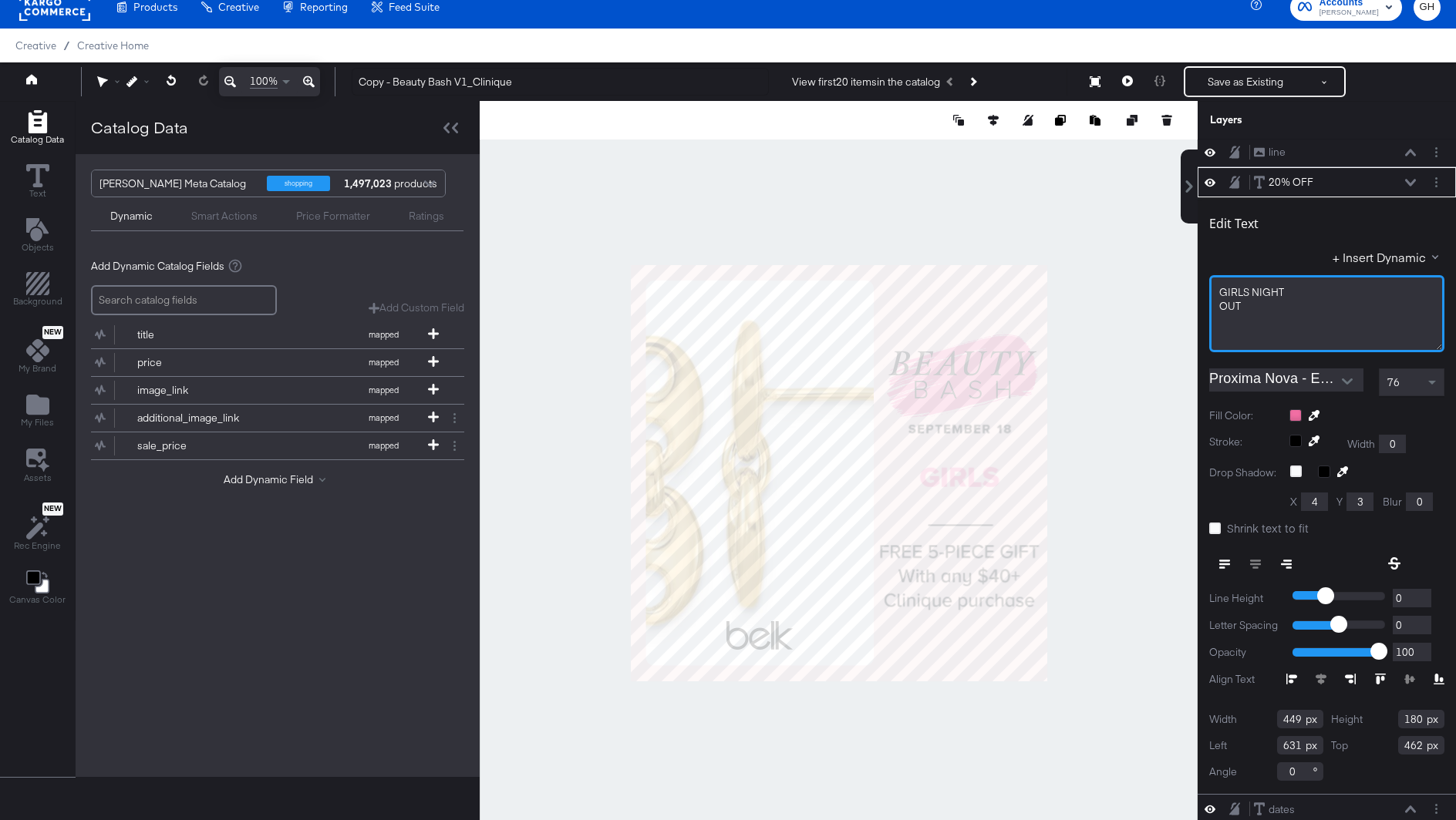
click at [1253, 310] on div "GIRLS NIGHT OUT﻿" at bounding box center [1327, 313] width 235 height 77
click at [1405, 375] on div "76" at bounding box center [1412, 383] width 64 height 26
click at [1215, 525] on icon at bounding box center [1215, 528] width 11 height 11
click at [0, 0] on input "Shrink text to fit" at bounding box center [0, 0] width 0 height 0
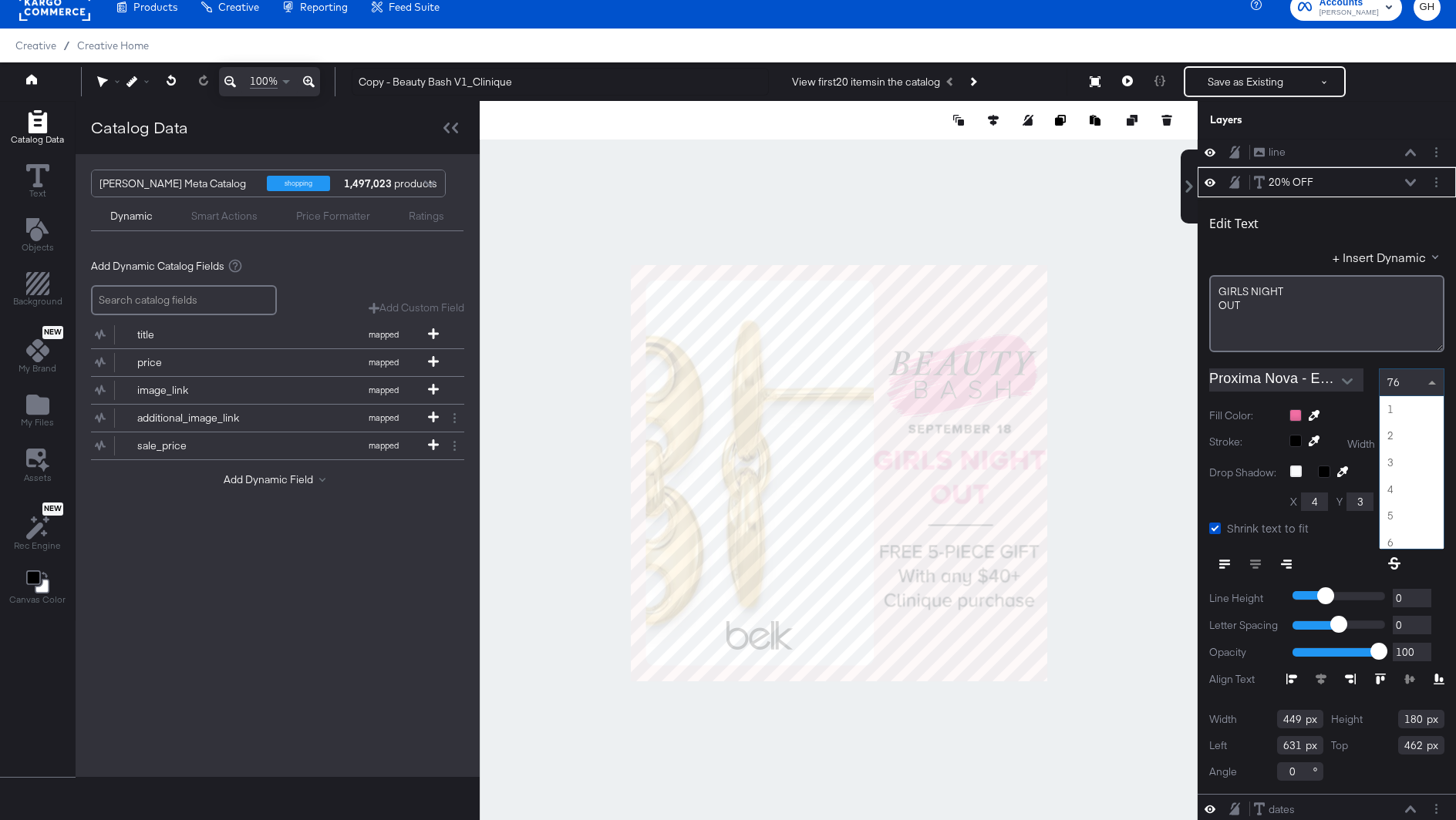
click at [1400, 381] on div "76" at bounding box center [1412, 383] width 64 height 26
click at [1216, 525] on icon at bounding box center [1215, 528] width 11 height 11
click at [0, 0] on input "Shrink text to fit" at bounding box center [0, 0] width 0 height 0
click at [1399, 379] on div "54" at bounding box center [1412, 383] width 64 height 26
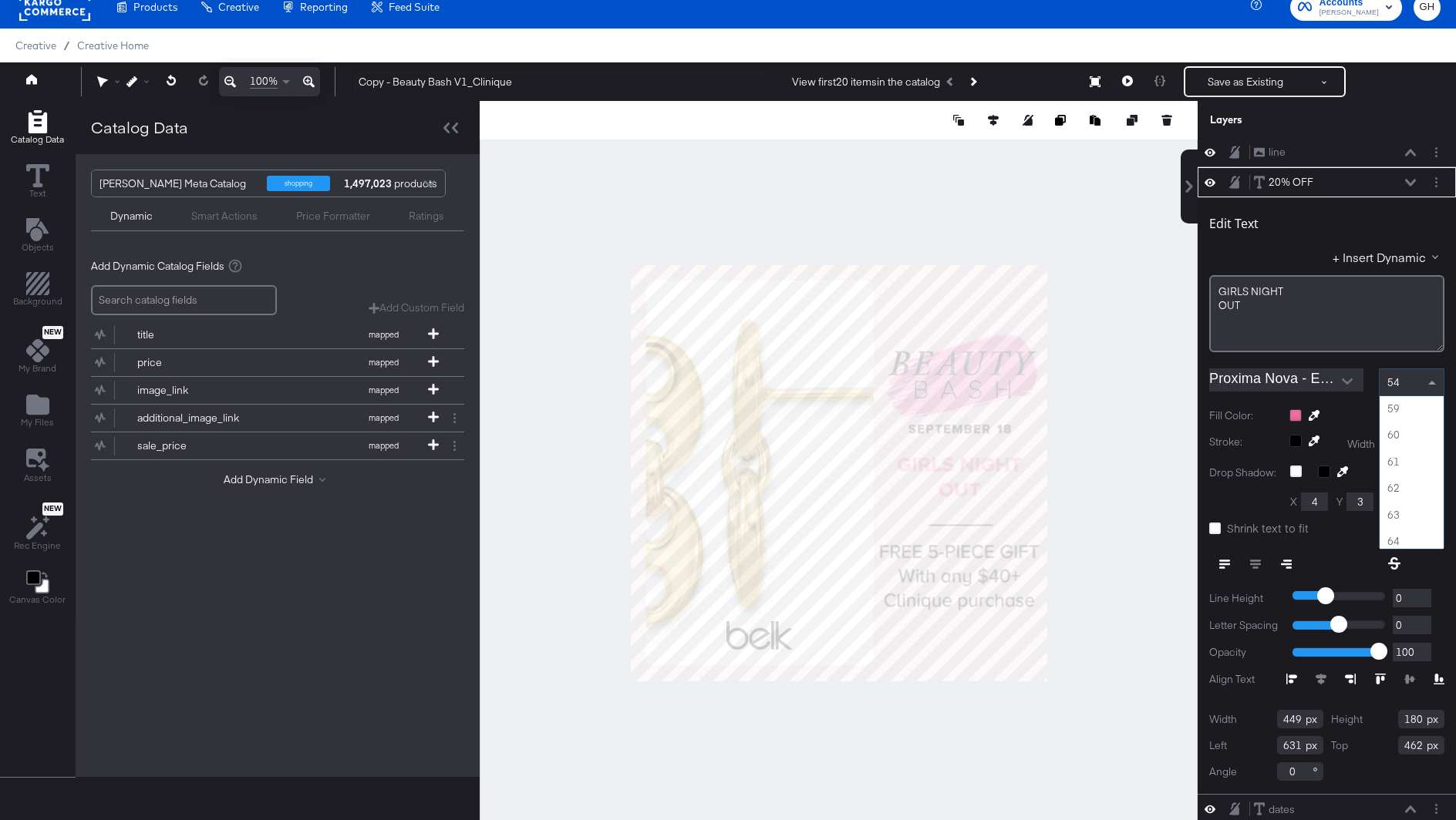
scroll to position [1552, 0]
click at [1420, 384] on div "61" at bounding box center [1412, 383] width 64 height 26
click at [1412, 383] on div "66" at bounding box center [1412, 383] width 64 height 26
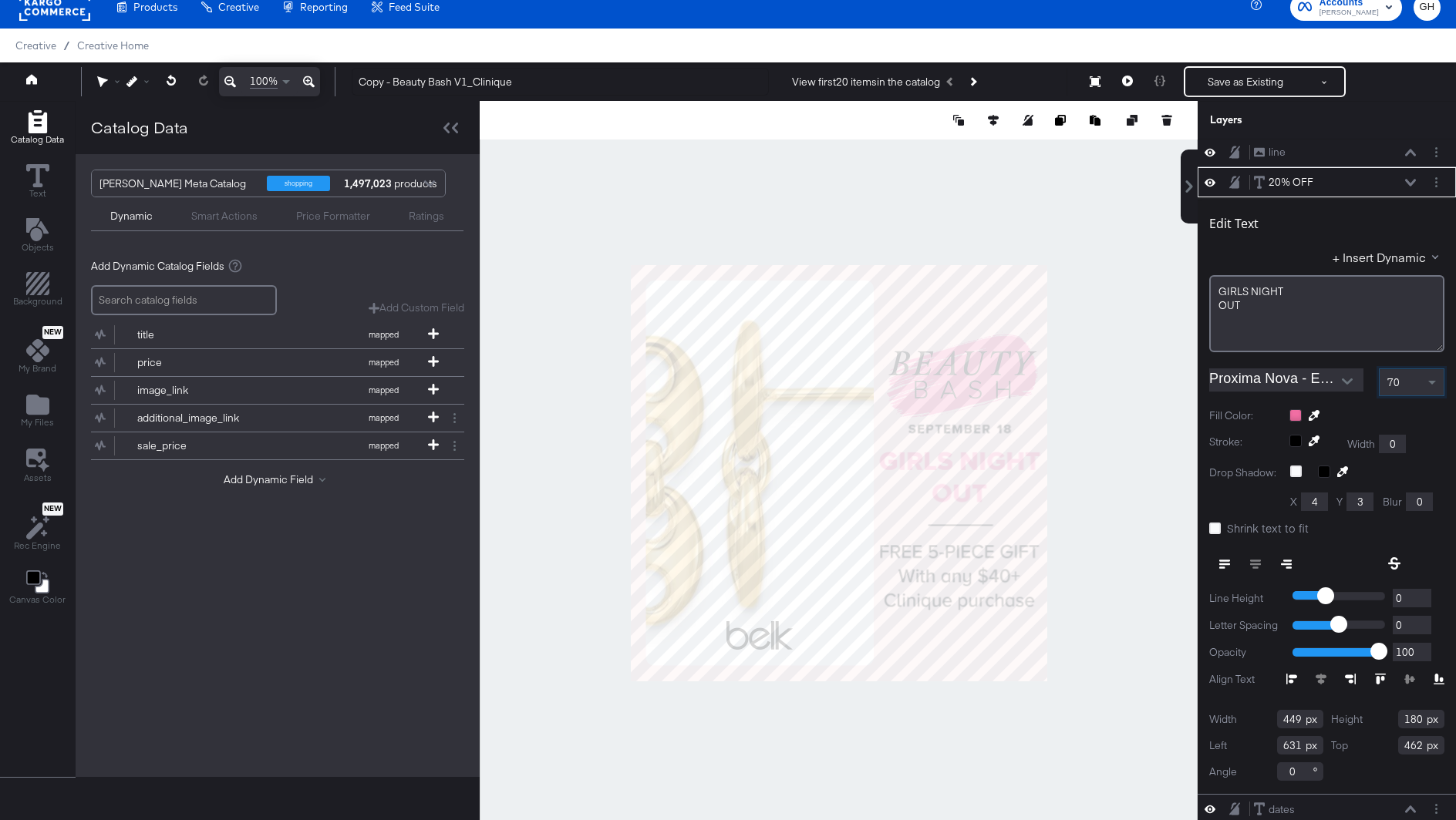
click at [1167, 547] on div at bounding box center [839, 473] width 718 height 744
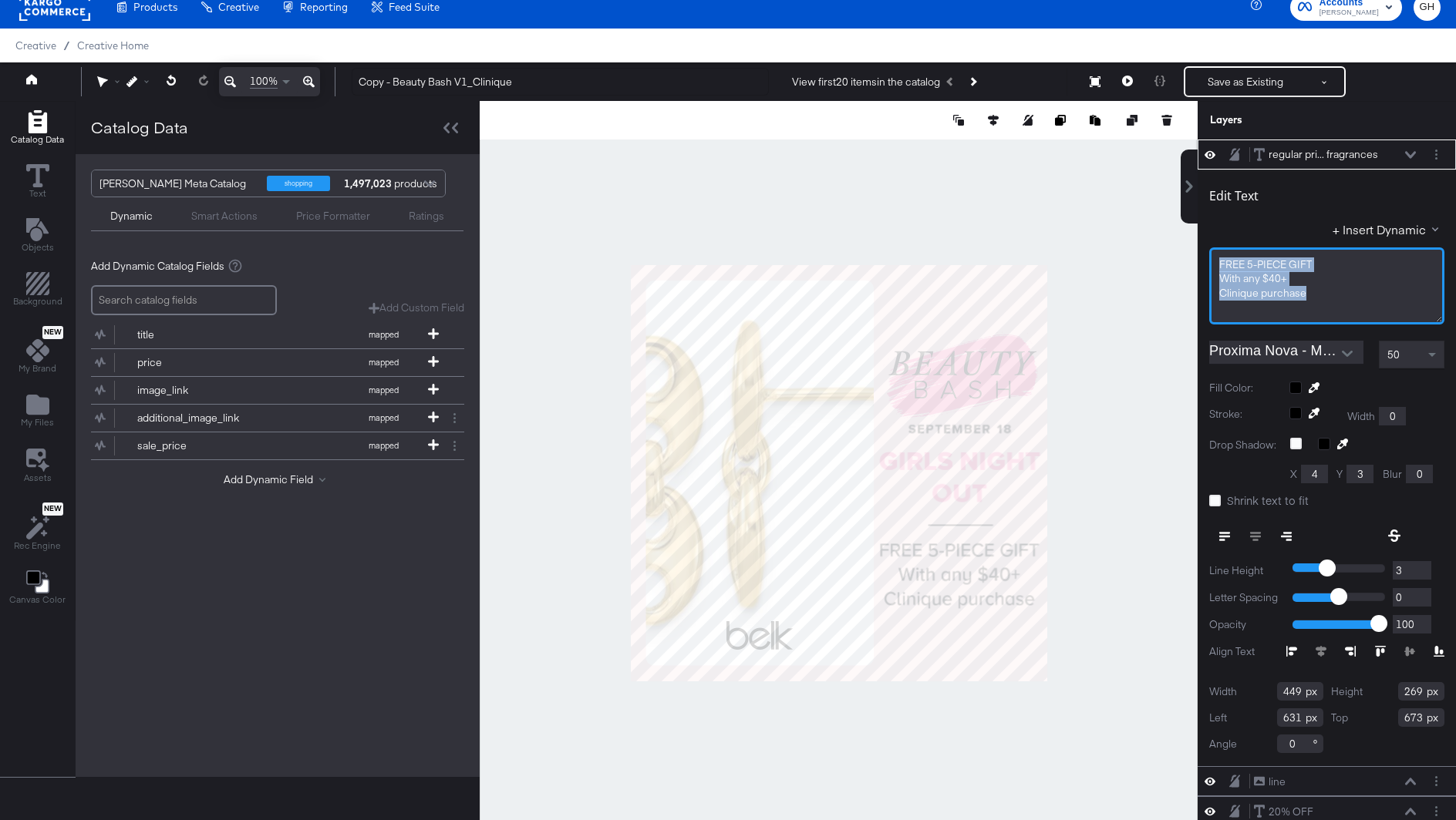
drag, startPoint x: 1317, startPoint y: 293, endPoint x: 1217, endPoint y: 260, distance: 105.3
click at [1217, 260] on div "FREE 5﻿-PIECE GIFT With any $40+﻿ Clinique purchase" at bounding box center [1327, 285] width 235 height 77
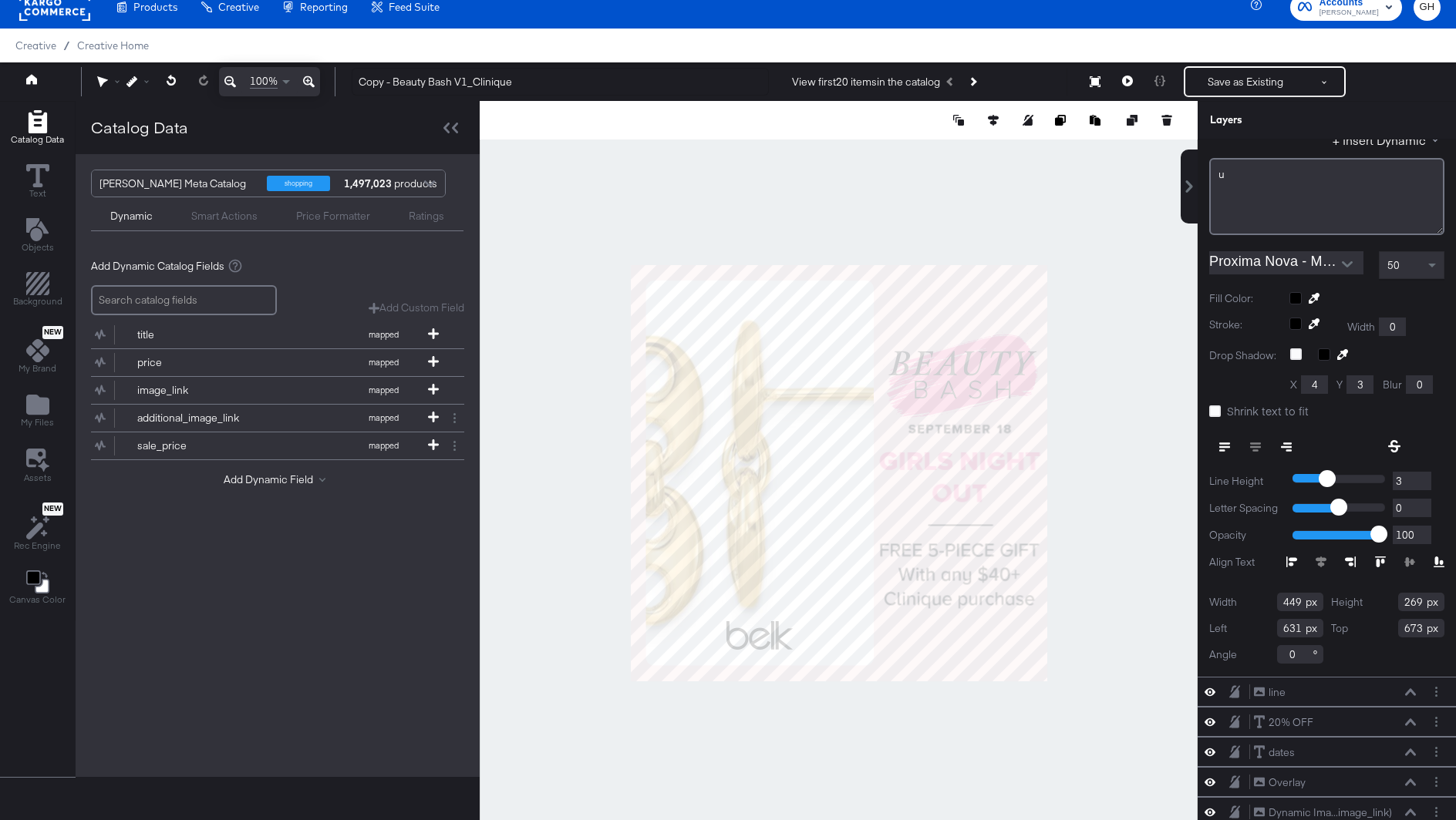
scroll to position [92, 0]
click at [1269, 170] on div "u" at bounding box center [1327, 172] width 217 height 15
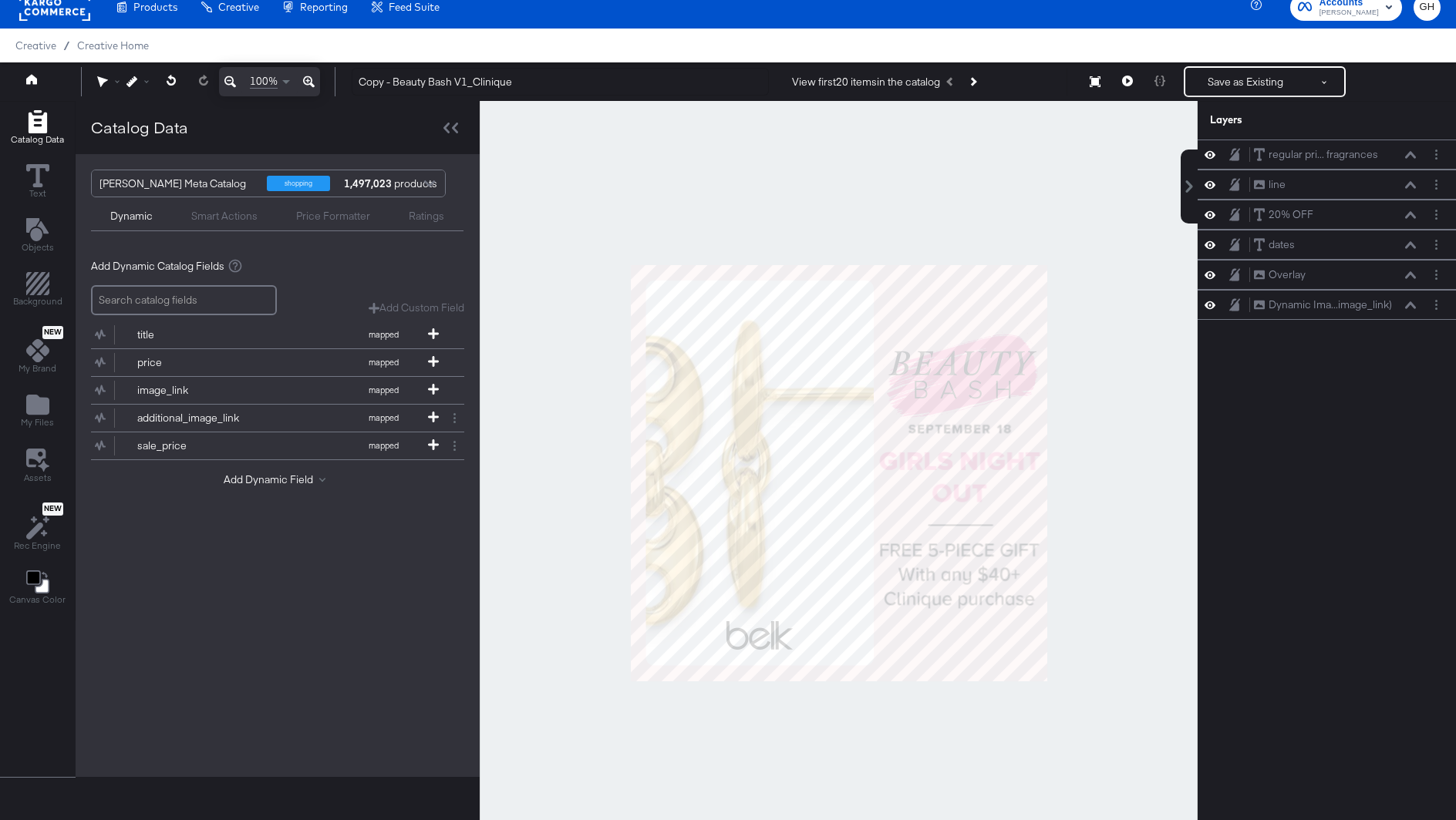
scroll to position [0, 0]
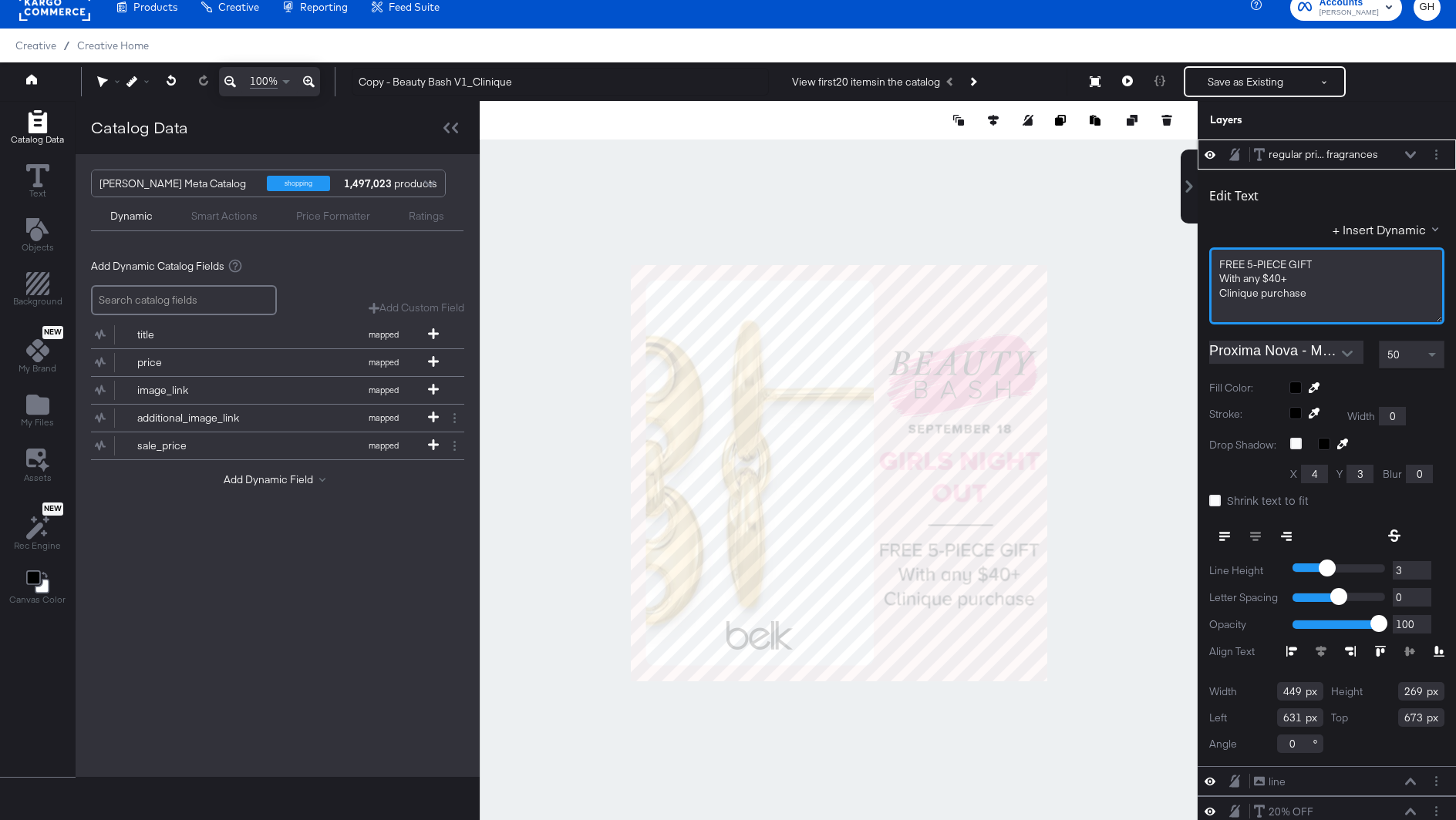
click at [1283, 259] on span "FREE 5﻿-PIECE GIFT" at bounding box center [1266, 264] width 93 height 14
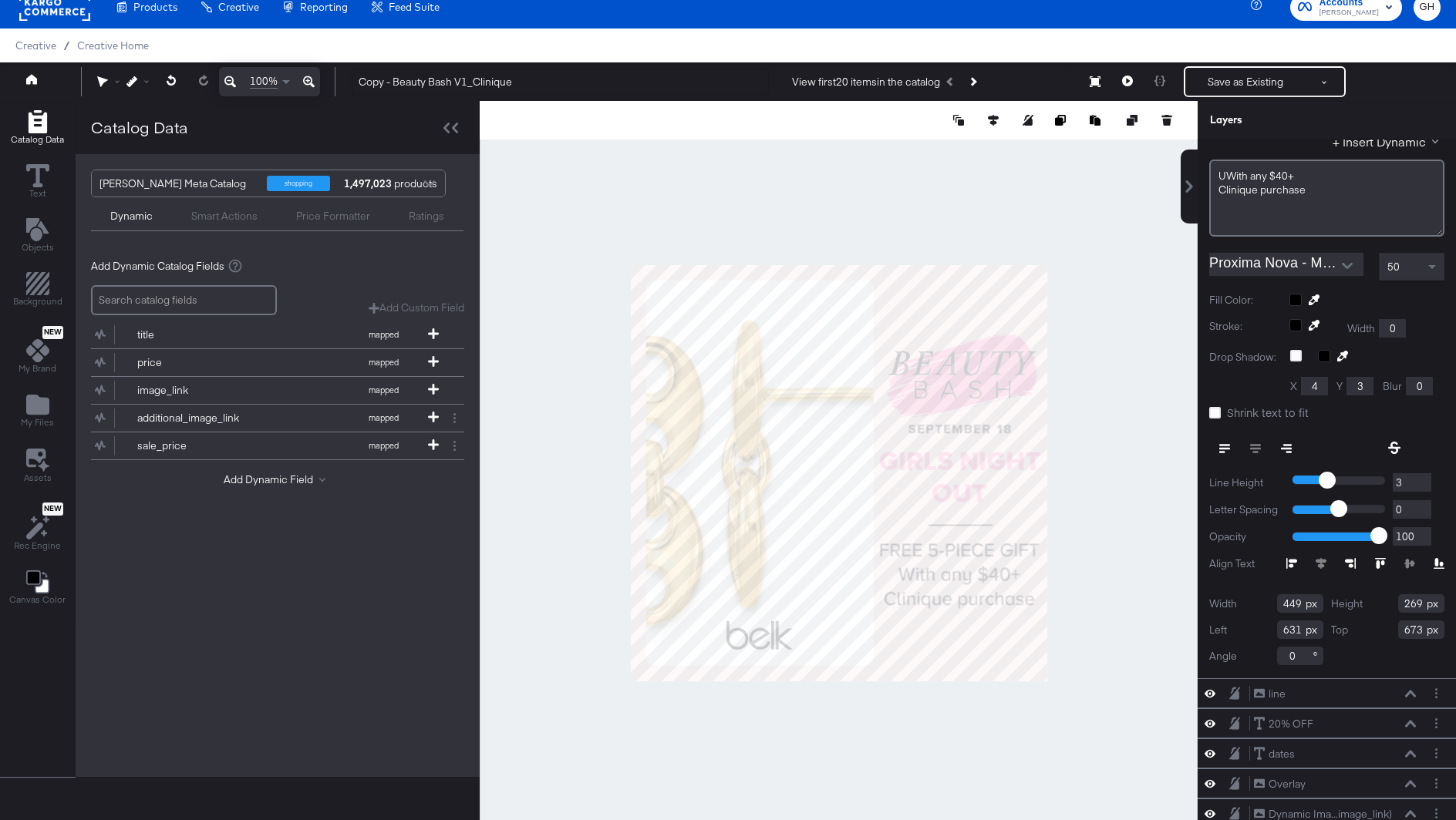
scroll to position [92, 0]
click at [1226, 171] on div "UWith any $40+﻿" at bounding box center [1327, 172] width 217 height 15
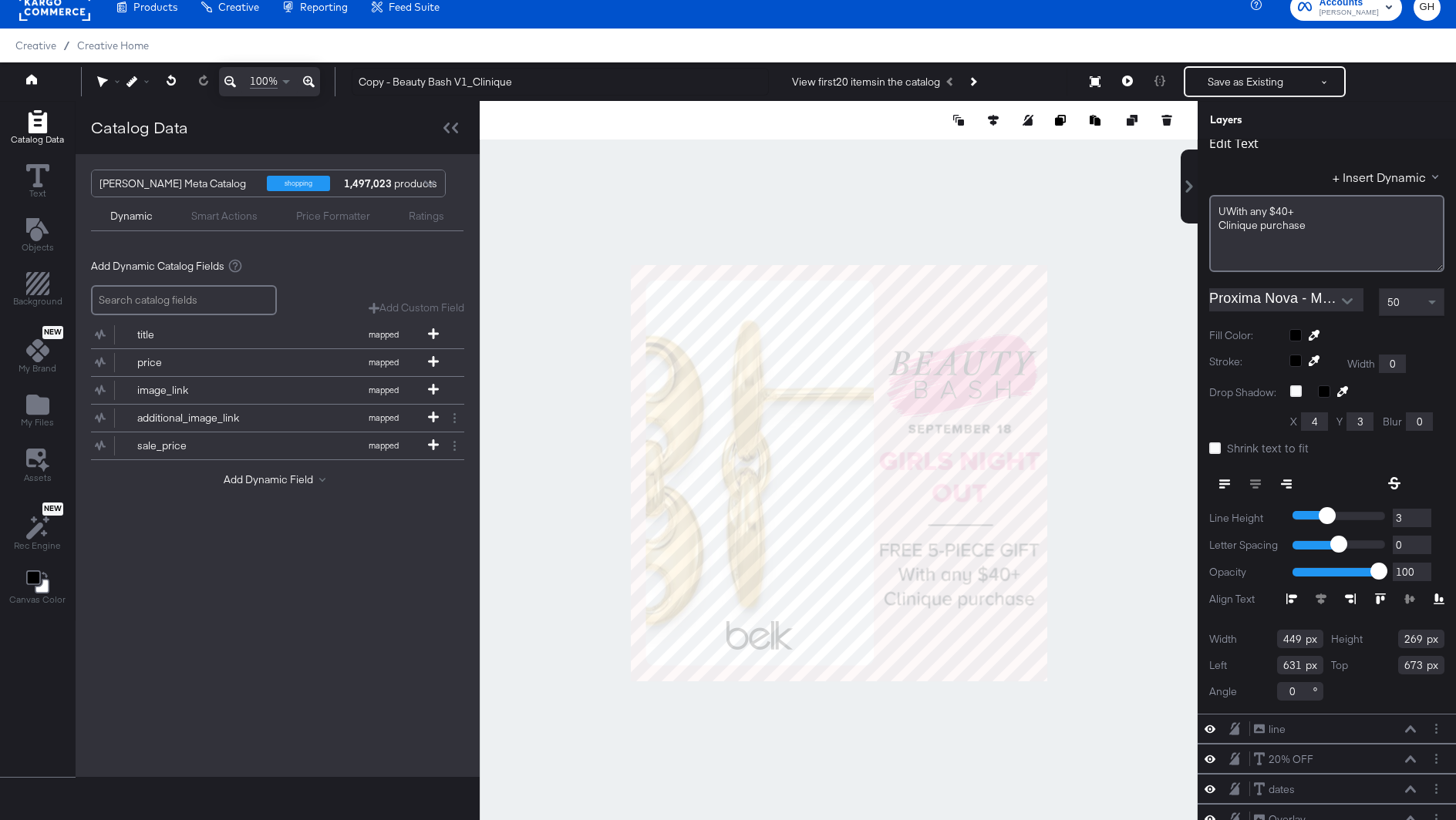
scroll to position [45, 0]
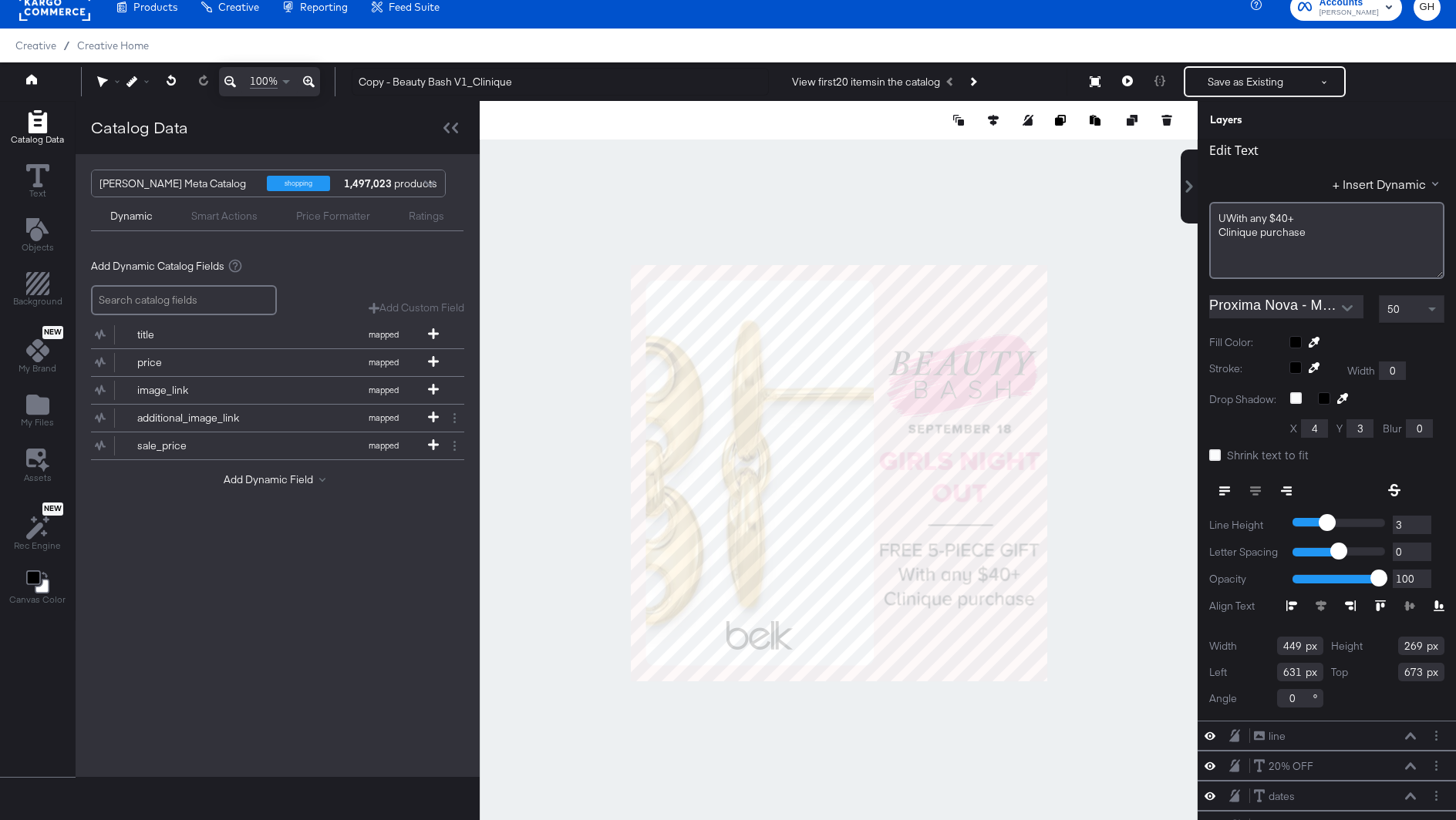
click at [1226, 219] on div "UWith any $40+﻿" at bounding box center [1327, 219] width 217 height 15
click at [1222, 214] on div "UWith any $40+﻿" at bounding box center [1327, 219] width 217 height 15
click at [1275, 227] on span "Clinique purchase" at bounding box center [1263, 233] width 87 height 14
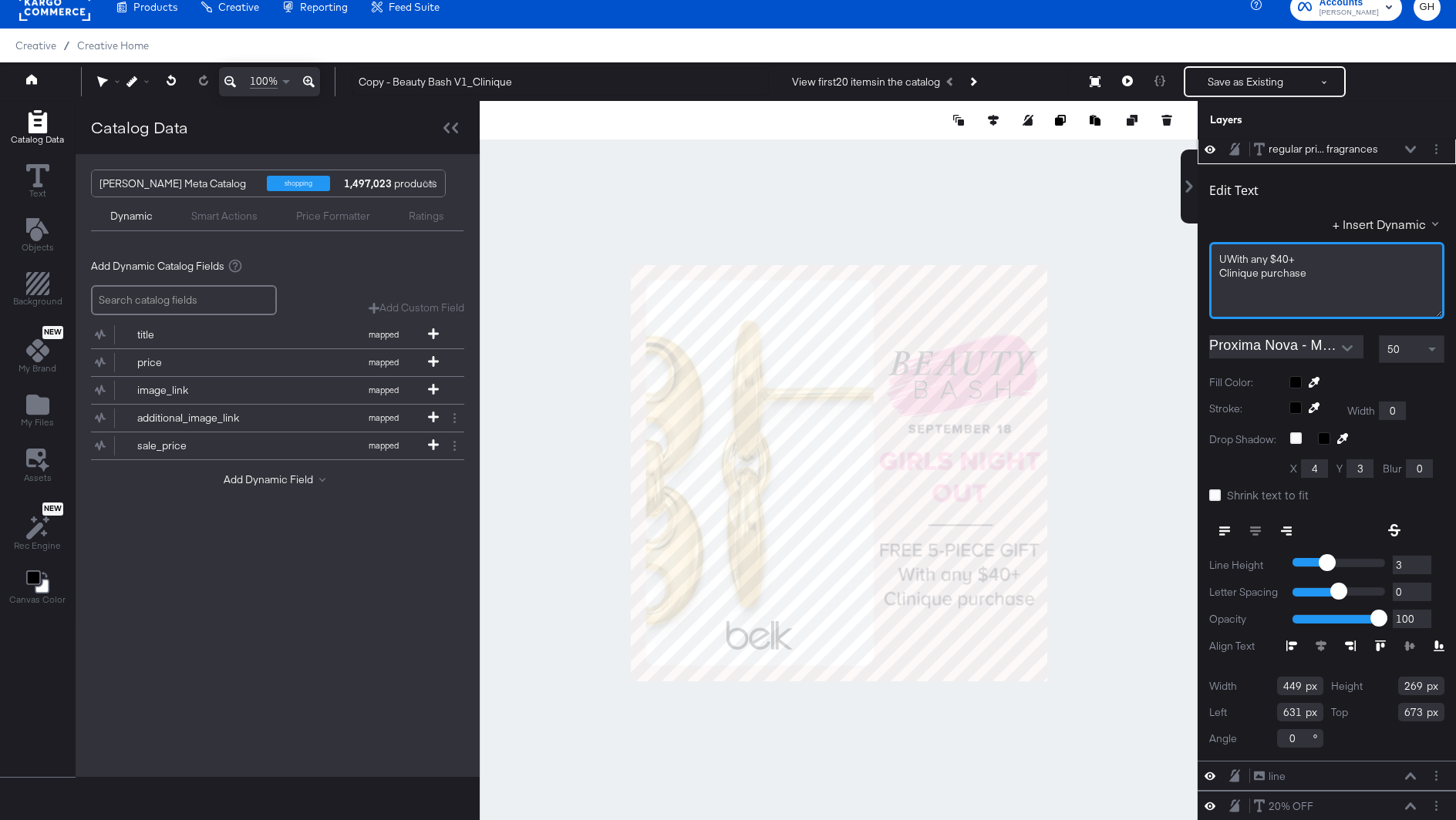
scroll to position [0, 0]
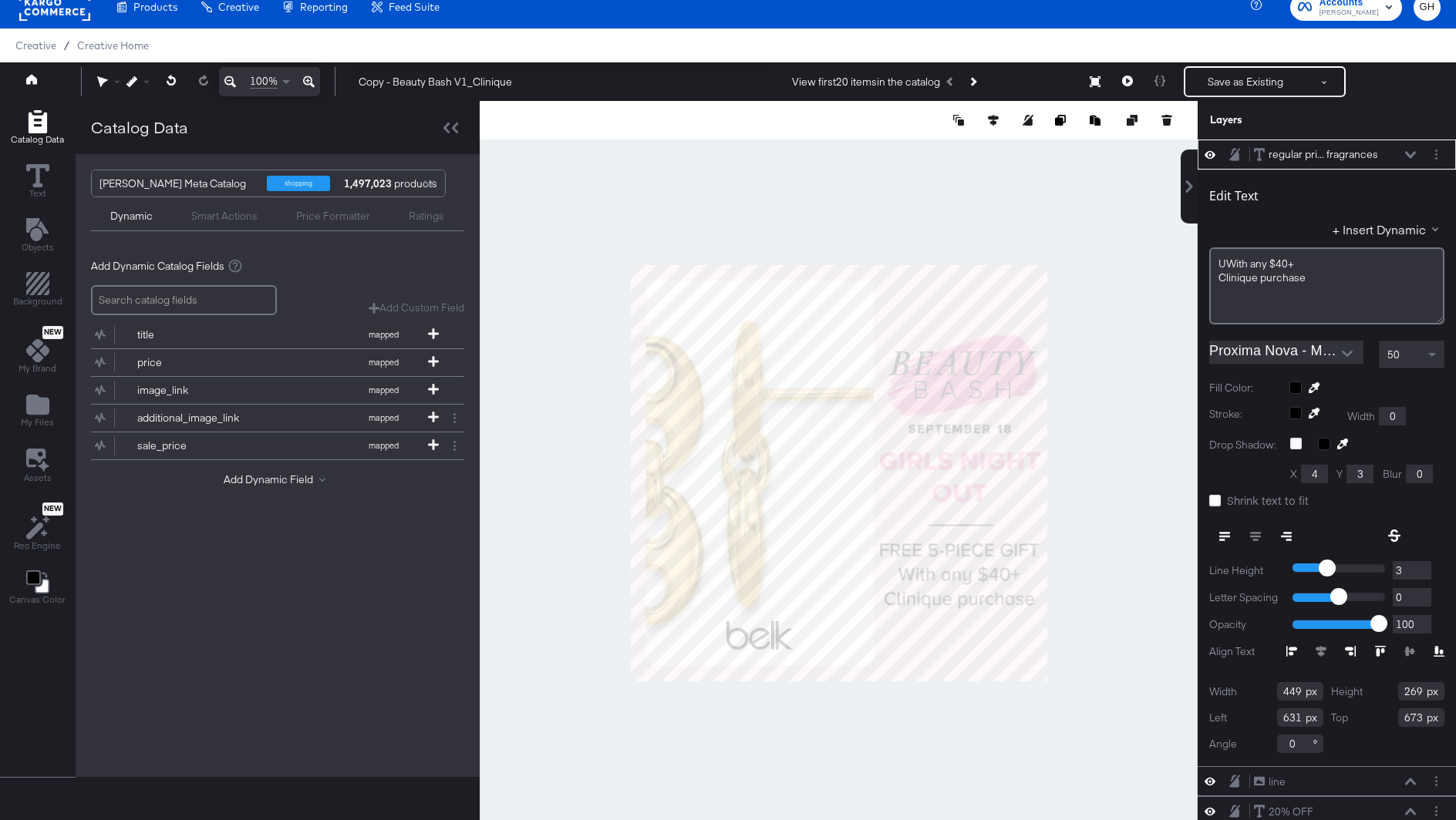
click at [1234, 269] on div "UWith any $40+﻿ Clinique purchase" at bounding box center [1327, 285] width 235 height 77
click at [1225, 261] on div "UWith any $40+﻿" at bounding box center [1327, 264] width 217 height 15
click at [1216, 259] on div "UWith any $40+﻿ Clinique purchase" at bounding box center [1327, 285] width 235 height 77
click at [1227, 260] on div "UWith any $40+﻿" at bounding box center [1327, 264] width 217 height 15
click at [1313, 262] on div "UWith any $40+﻿" at bounding box center [1327, 264] width 217 height 15
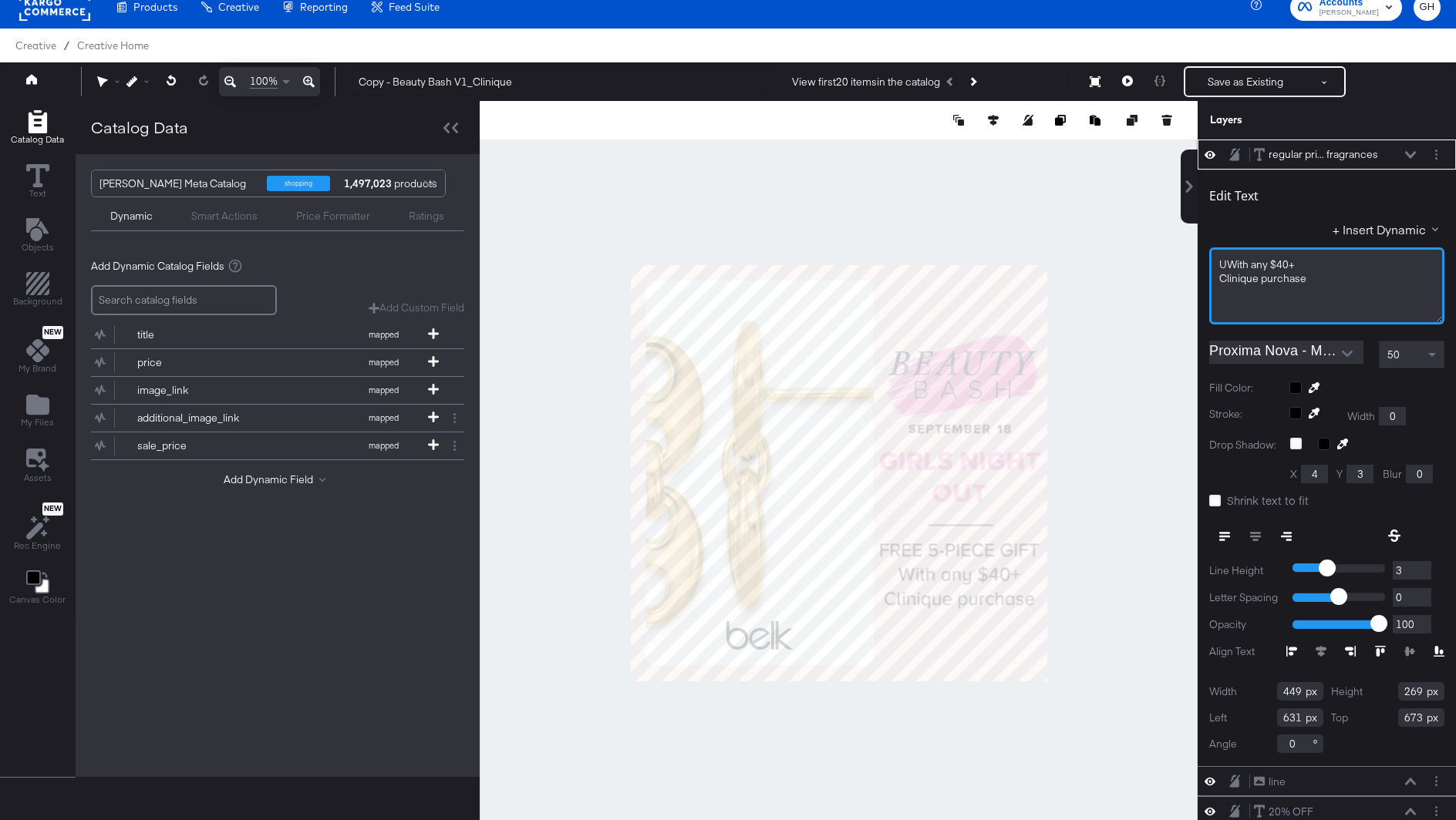
click at [1317, 284] on div "UWith any $40+﻿ Clinique purchase" at bounding box center [1327, 285] width 235 height 77
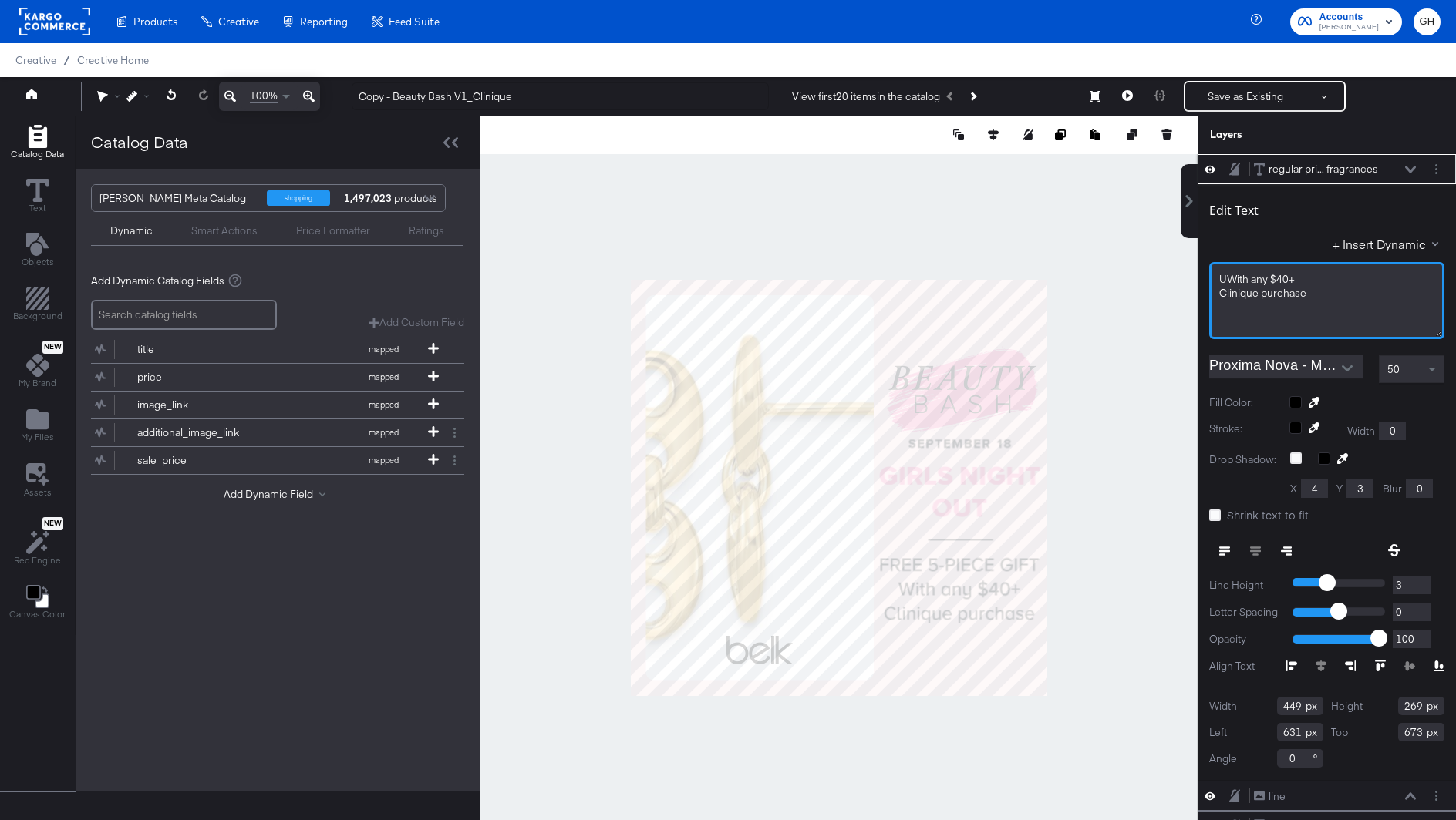
click at [1274, 296] on span "Clinique purchase" at bounding box center [1263, 293] width 87 height 14
click at [1247, 283] on div "UWith any $40+﻿" at bounding box center [1327, 279] width 217 height 15
click at [1232, 282] on div "UWith any $40+﻿" at bounding box center [1327, 279] width 217 height 15
click at [1282, 276] on div "UWith any $40+﻿" at bounding box center [1327, 279] width 217 height 15
drag, startPoint x: 1298, startPoint y: 276, endPoint x: 1223, endPoint y: 274, distance: 75.0
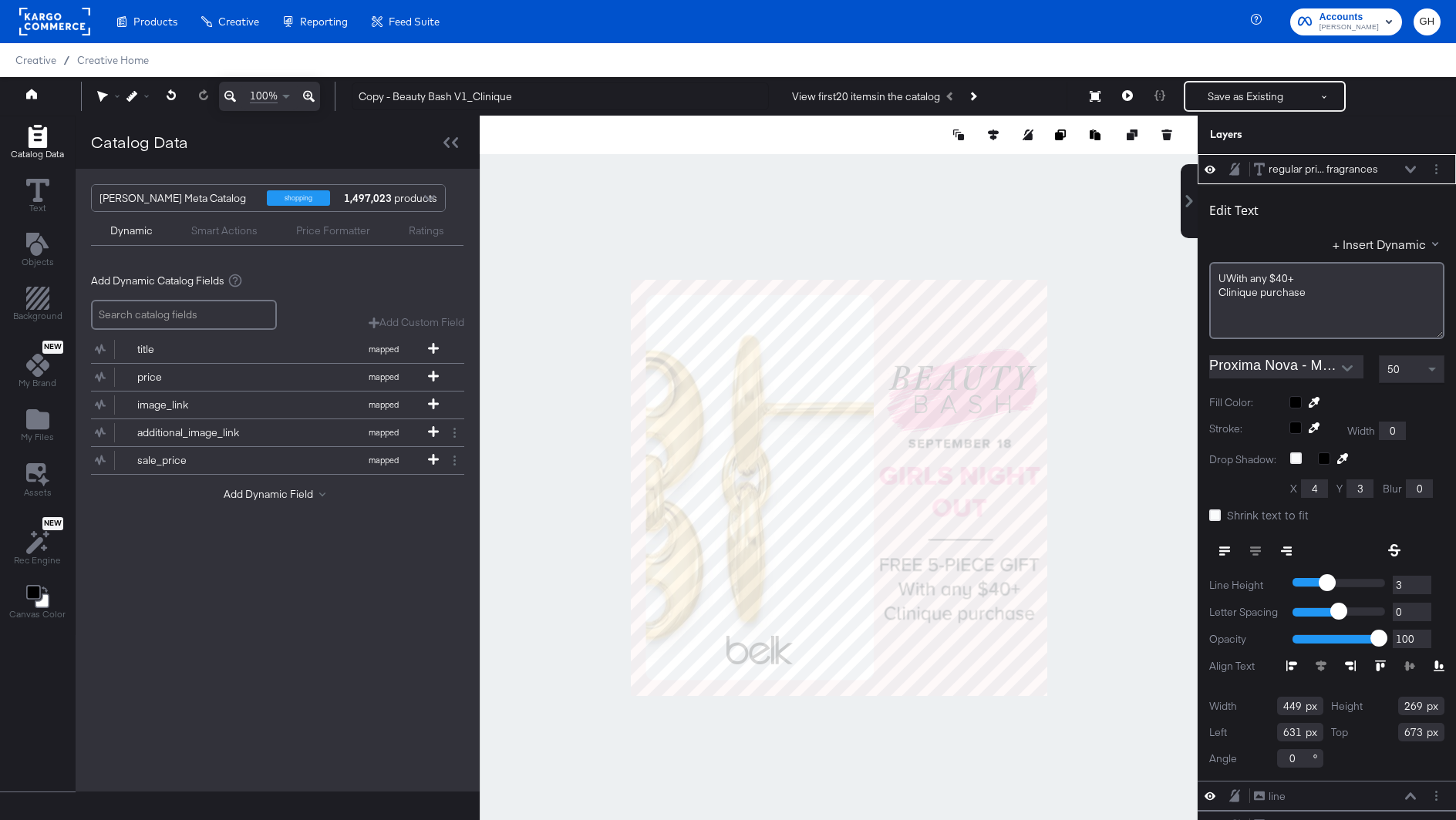
click at [1223, 274] on div "UWith any $40+﻿" at bounding box center [1327, 279] width 217 height 15
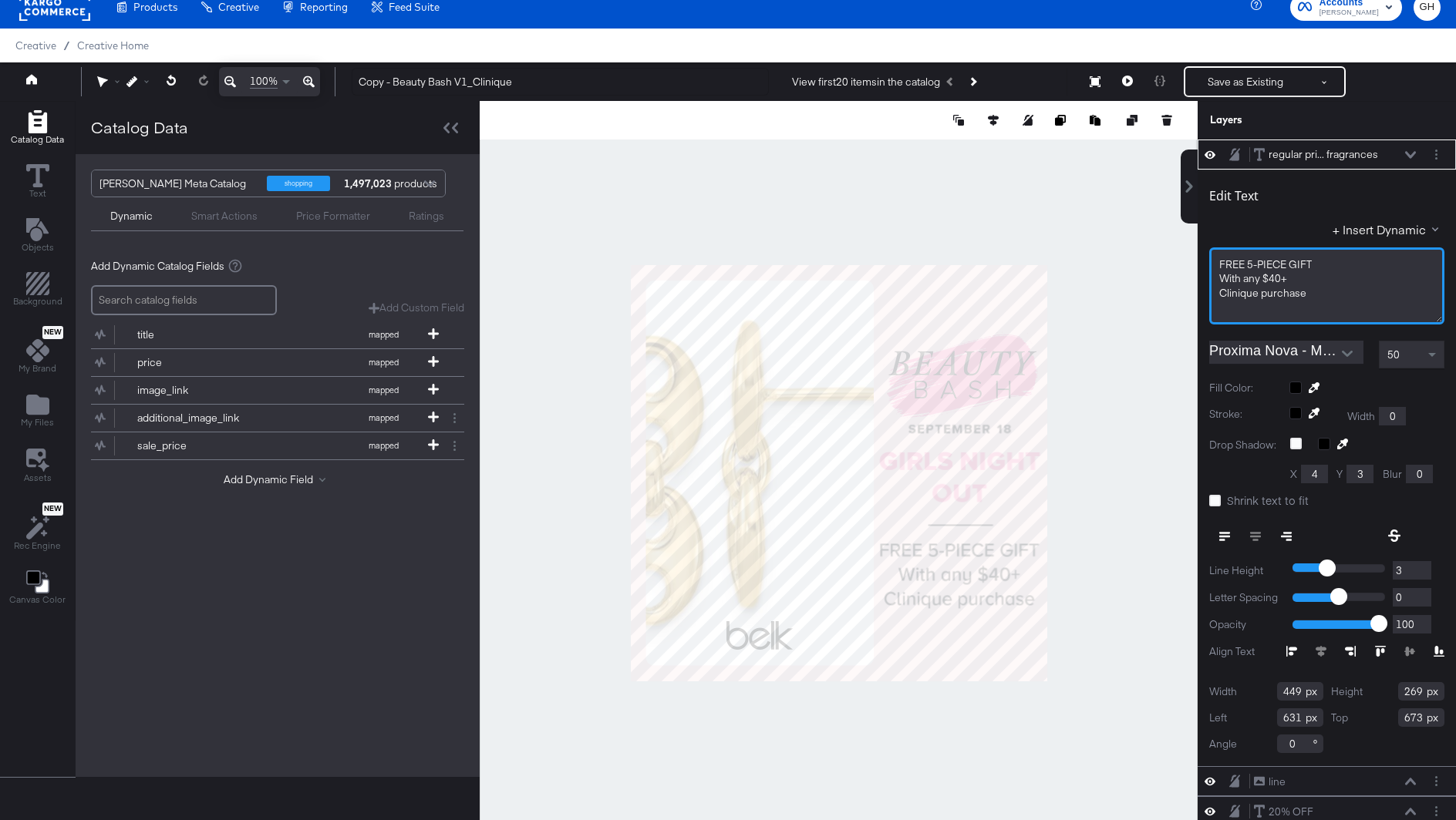
click at [1242, 261] on span "FREE 5﻿-PIECE GIFT" at bounding box center [1266, 264] width 93 height 14
click at [1286, 258] on span "FREE 5﻿-PIECE GIFT" at bounding box center [1266, 264] width 93 height 14
click at [1274, 276] on span "With any $40+﻿" at bounding box center [1253, 278] width 68 height 14
drag, startPoint x: 1284, startPoint y: 280, endPoint x: 1223, endPoint y: 277, distance: 61.1
click at [1223, 277] on span "With any $40+﻿" at bounding box center [1253, 278] width 68 height 14
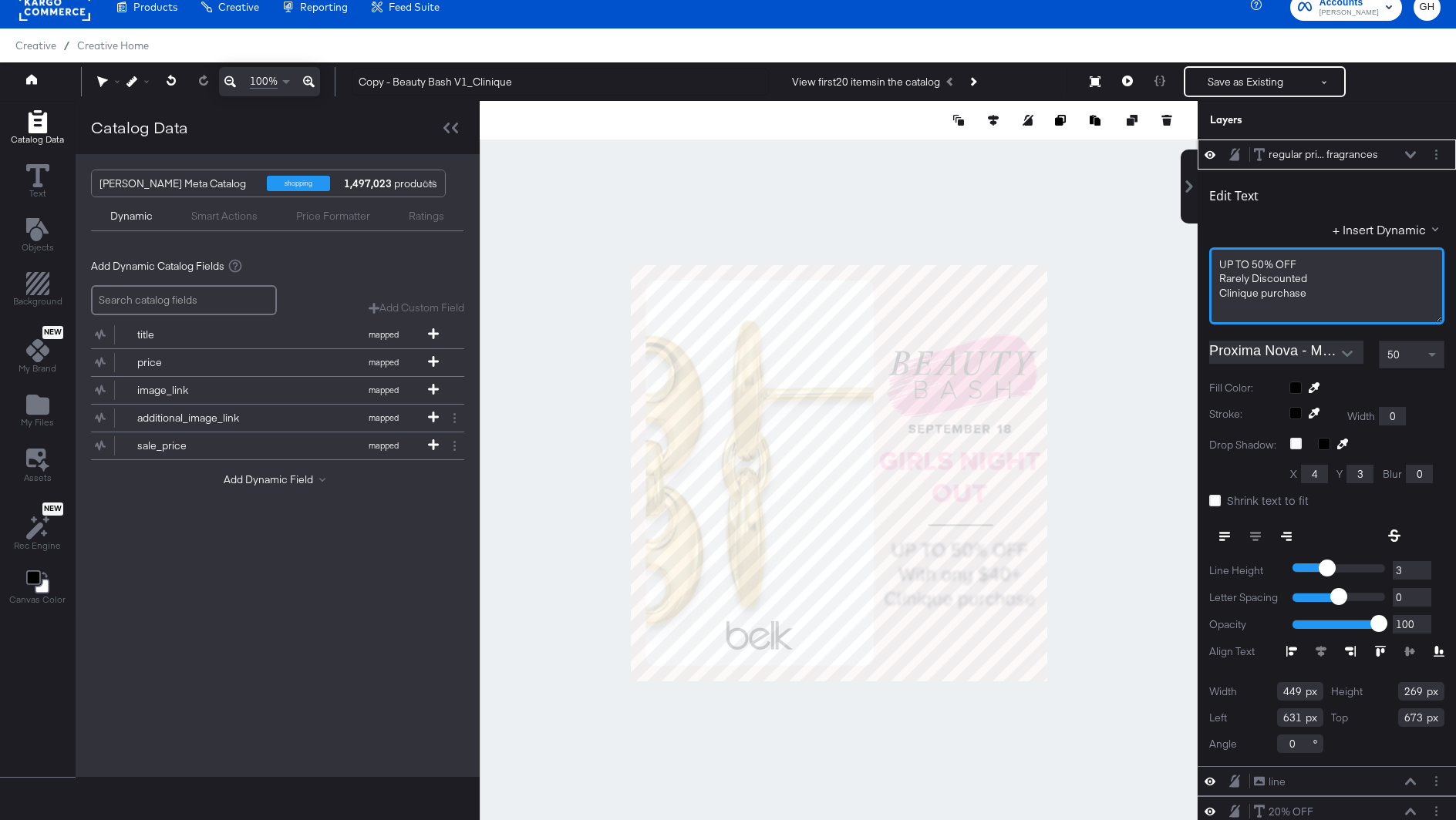
click at [1270, 296] on span "Clinique purchase" at bounding box center [1263, 293] width 87 height 14
drag, startPoint x: 1305, startPoint y: 296, endPoint x: 1216, endPoint y: 296, distance: 89.0
click at [1216, 296] on div "UP TO 50% OFF Rarely Discounted Clinique purchase" at bounding box center [1327, 285] width 235 height 77
click at [1131, 534] on div at bounding box center [839, 473] width 718 height 744
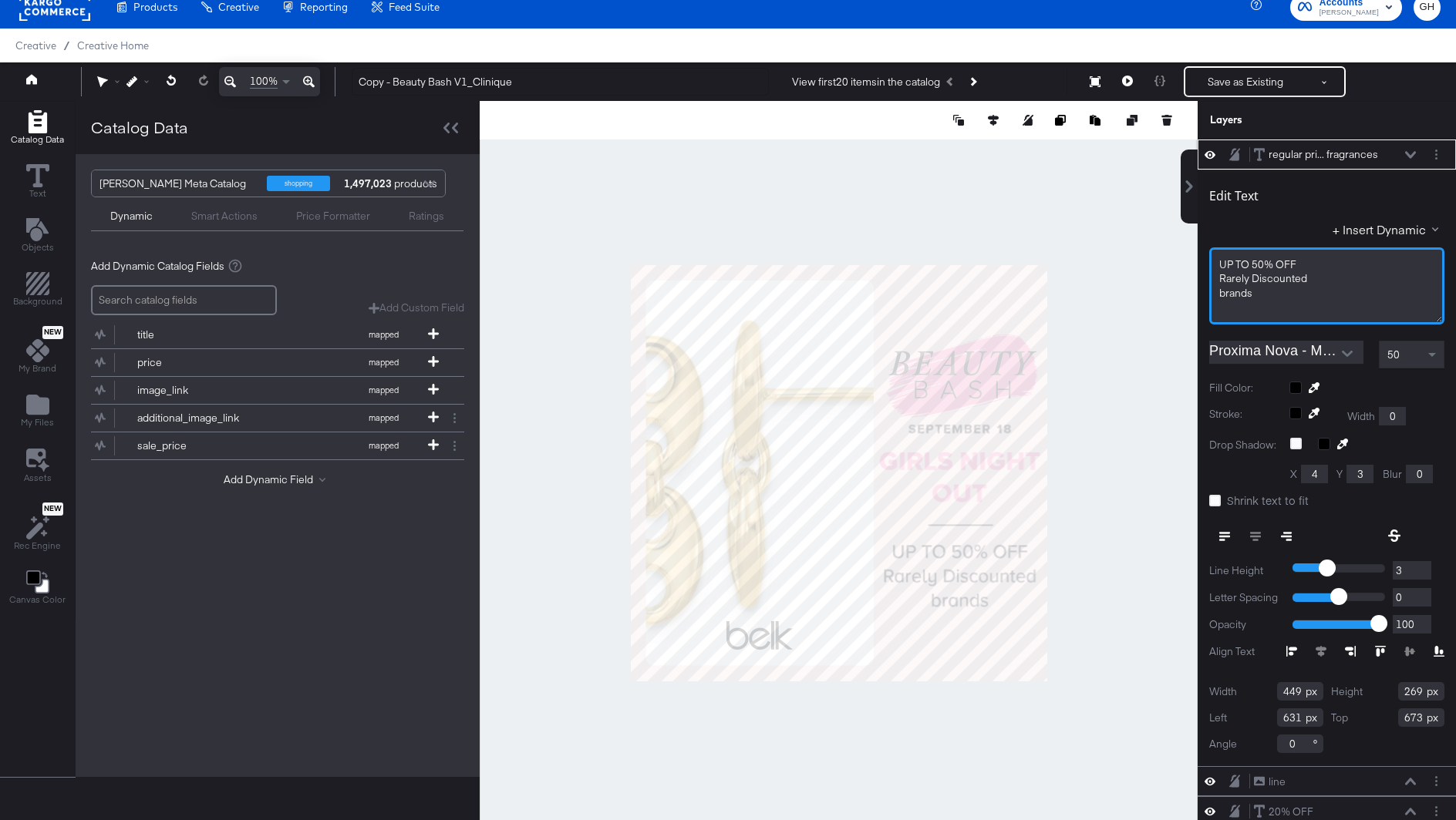
click at [1255, 279] on span "Rarely Discounted" at bounding box center [1263, 278] width 88 height 14
click at [1164, 329] on div at bounding box center [839, 473] width 718 height 744
click at [1223, 280] on span "Rarely discounted" at bounding box center [1262, 278] width 86 height 14
click at [1081, 453] on div at bounding box center [839, 473] width 718 height 744
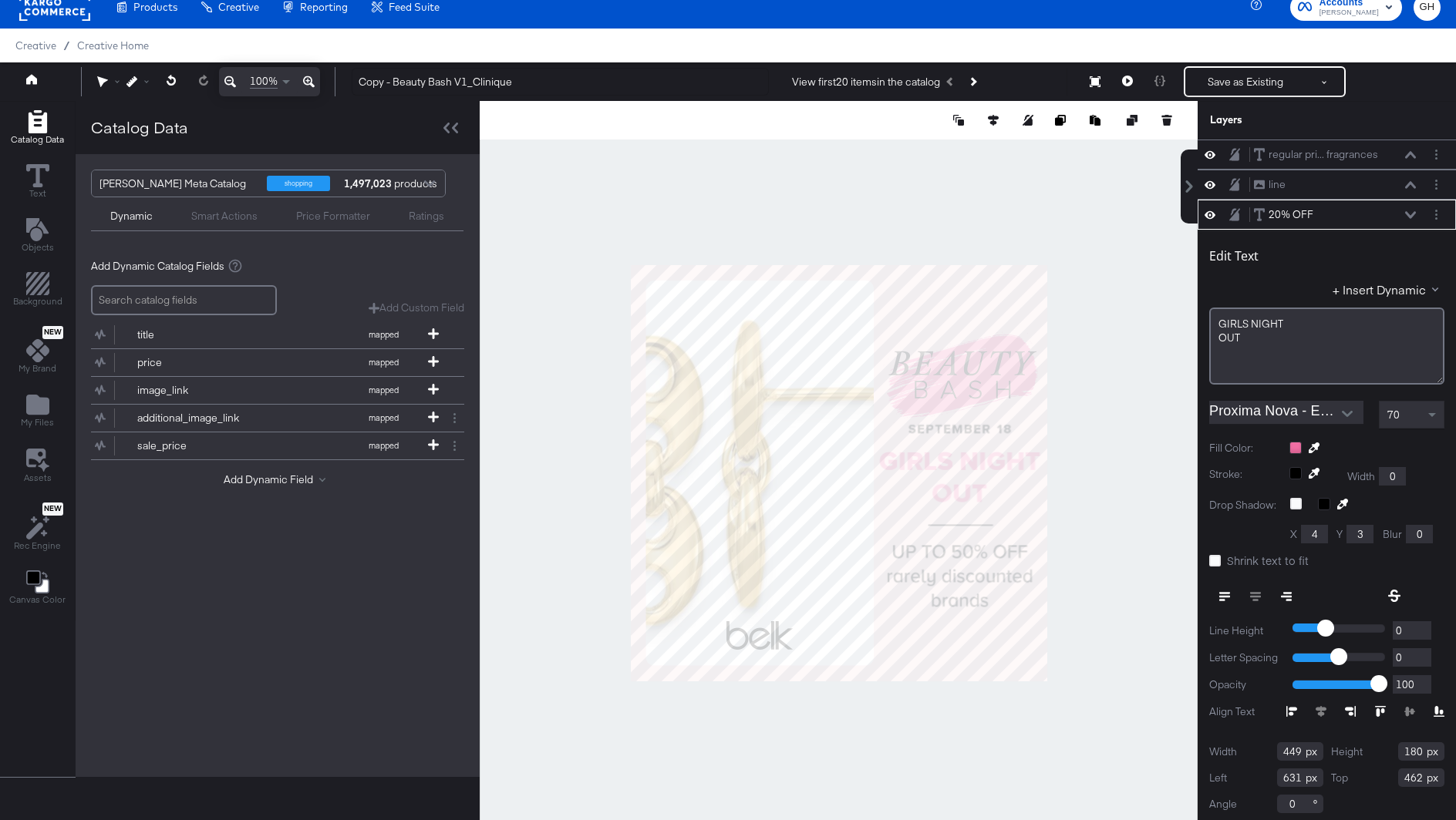
scroll to position [3, 0]
type input "473"
click at [1083, 473] on div at bounding box center [839, 473] width 718 height 744
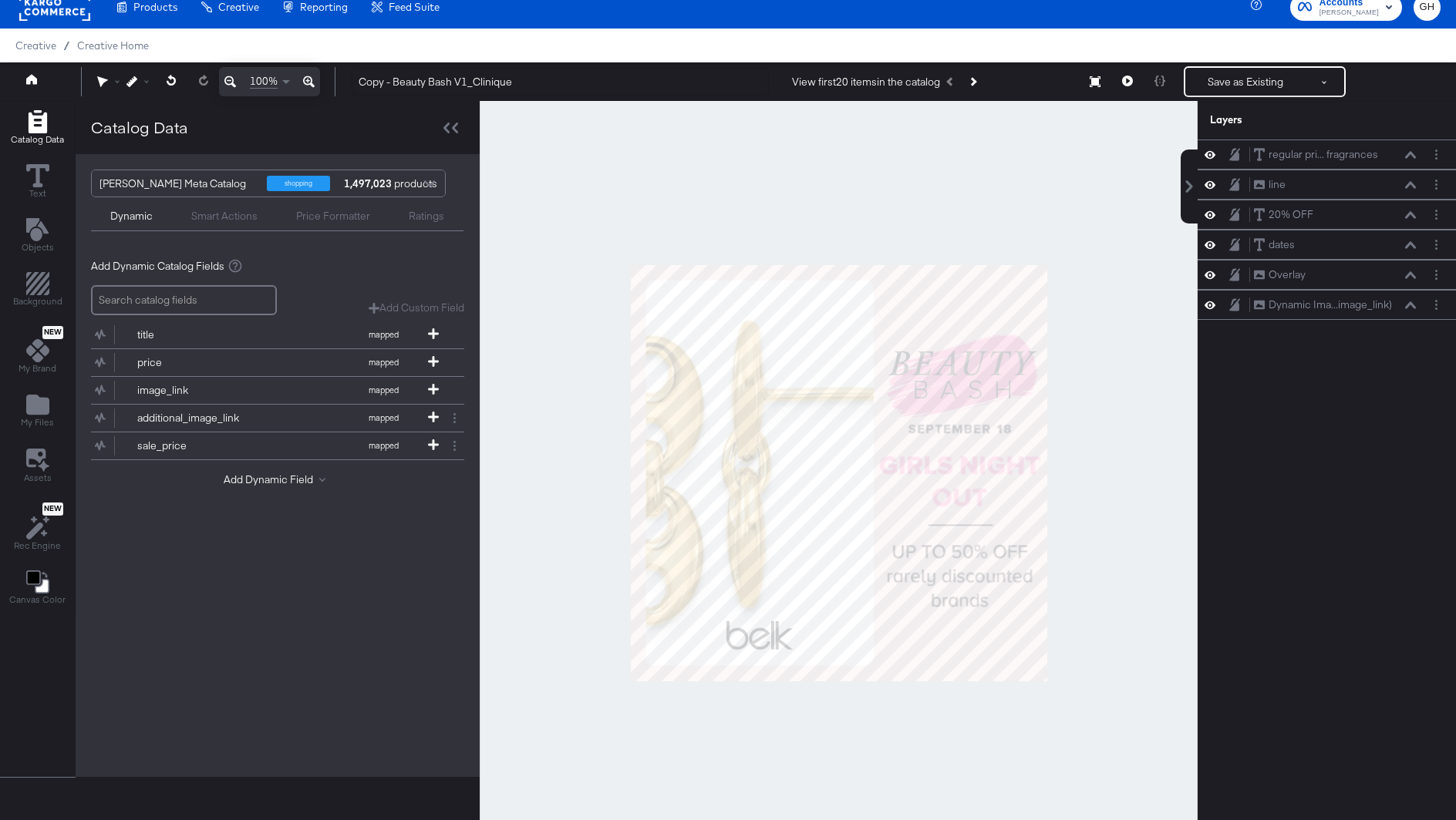
scroll to position [0, 0]
drag, startPoint x: 393, startPoint y: 85, endPoint x: 347, endPoint y: 85, distance: 46.0
click at [347, 85] on div "Copy - Beauty Bash V1_Clinique View first 20 items in the catalog Save as Exist…" at bounding box center [890, 82] width 1101 height 31
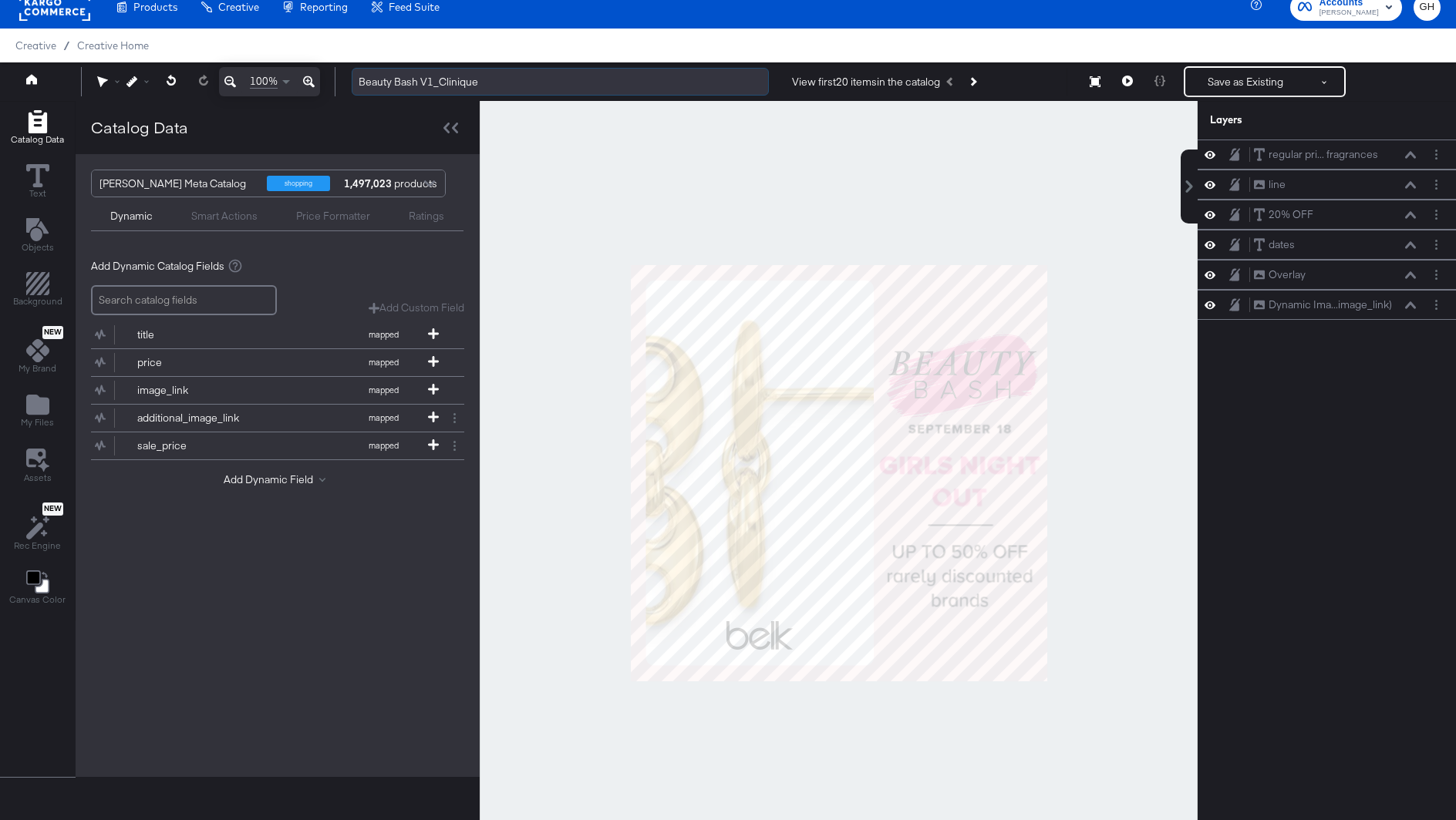
drag, startPoint x: 439, startPoint y: 88, endPoint x: 508, endPoint y: 87, distance: 69.0
click at [508, 87] on input "Beauty Bash V1_Clinique" at bounding box center [560, 82] width 417 height 29
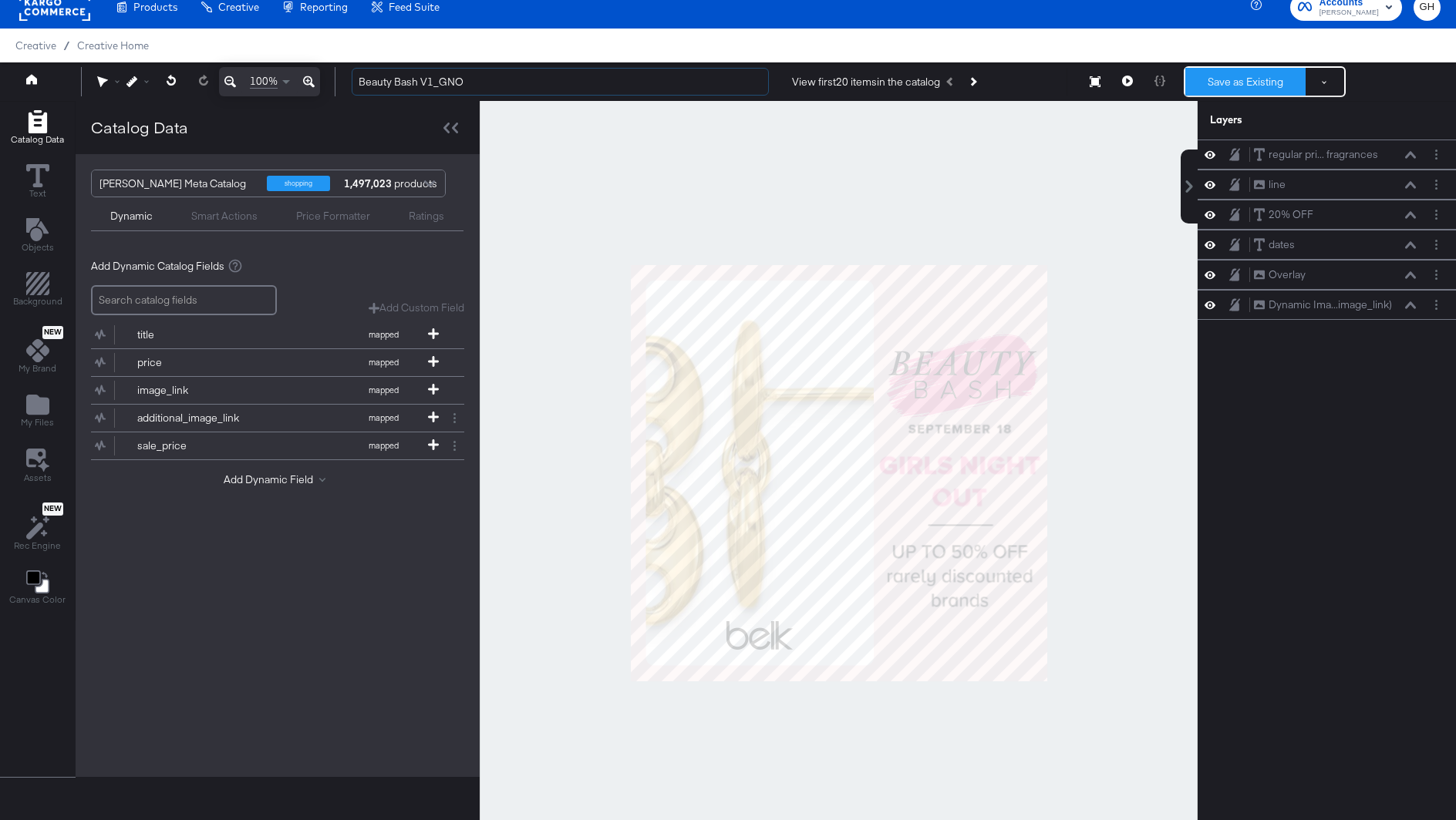
type input "Beauty Bash V1_GNO"
click at [1248, 71] on button "Save as Existing" at bounding box center [1246, 82] width 120 height 28
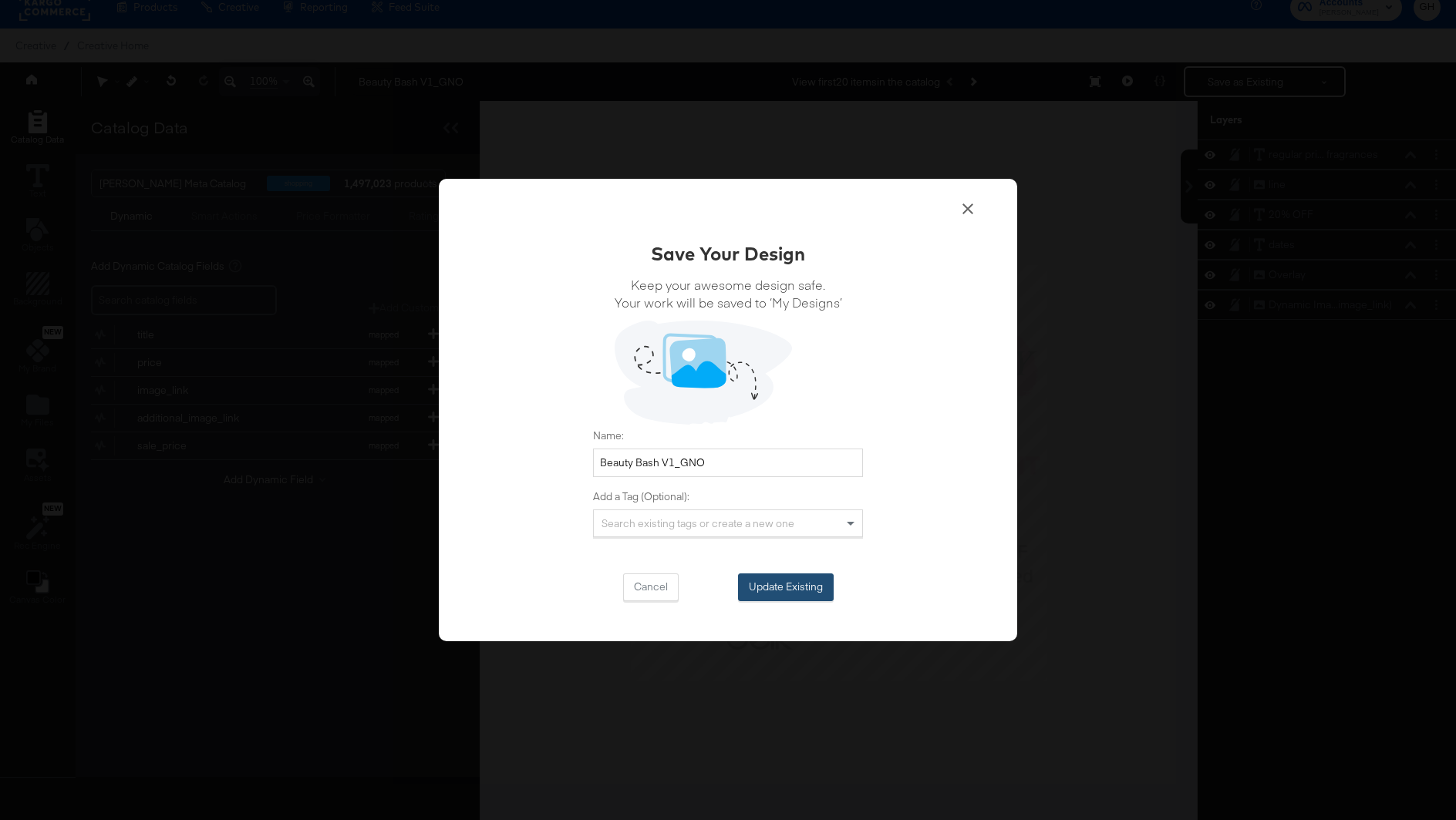
click at [802, 587] on button "Update Existing" at bounding box center [785, 587] width 95 height 28
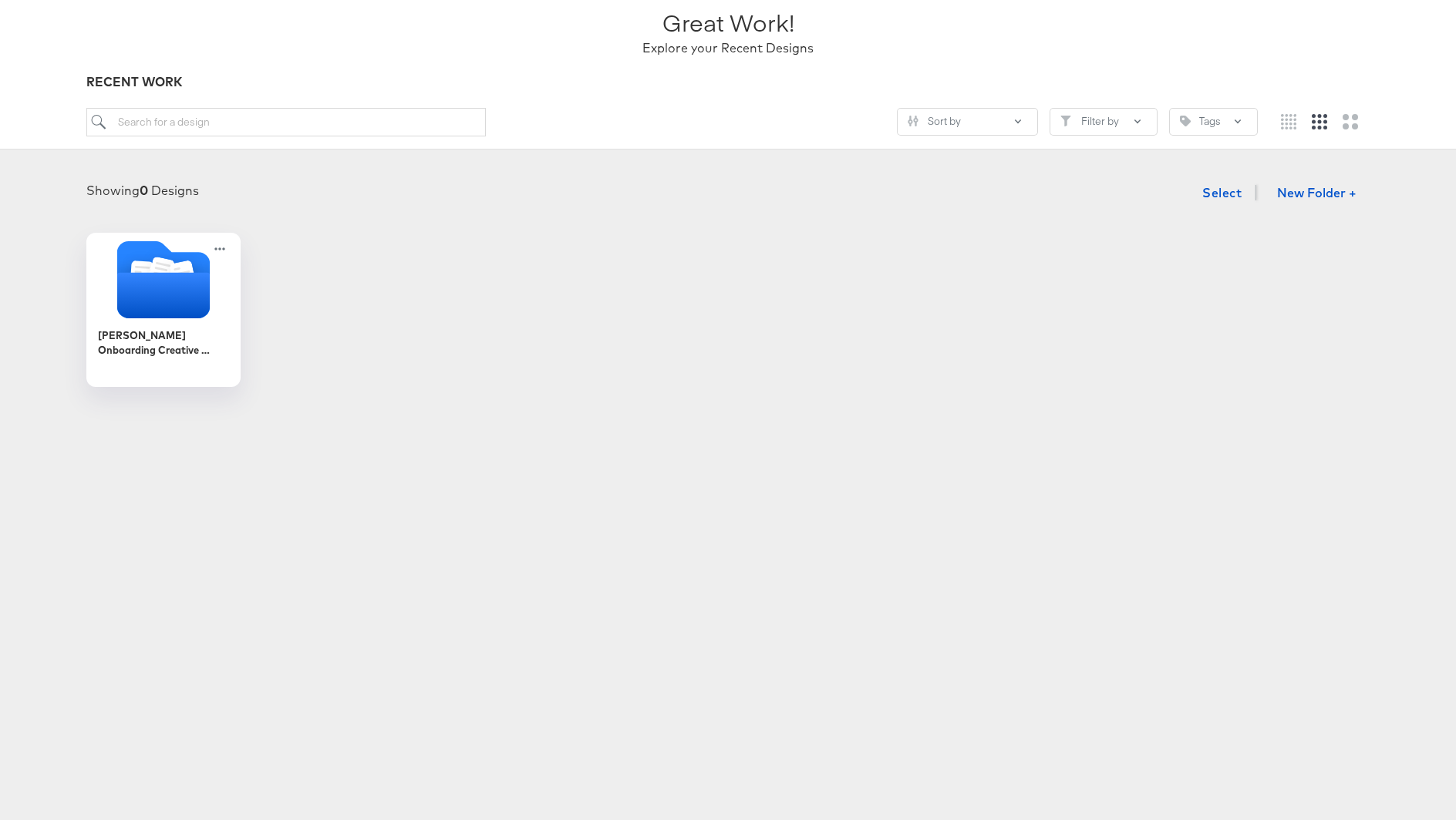
scroll to position [99, 0]
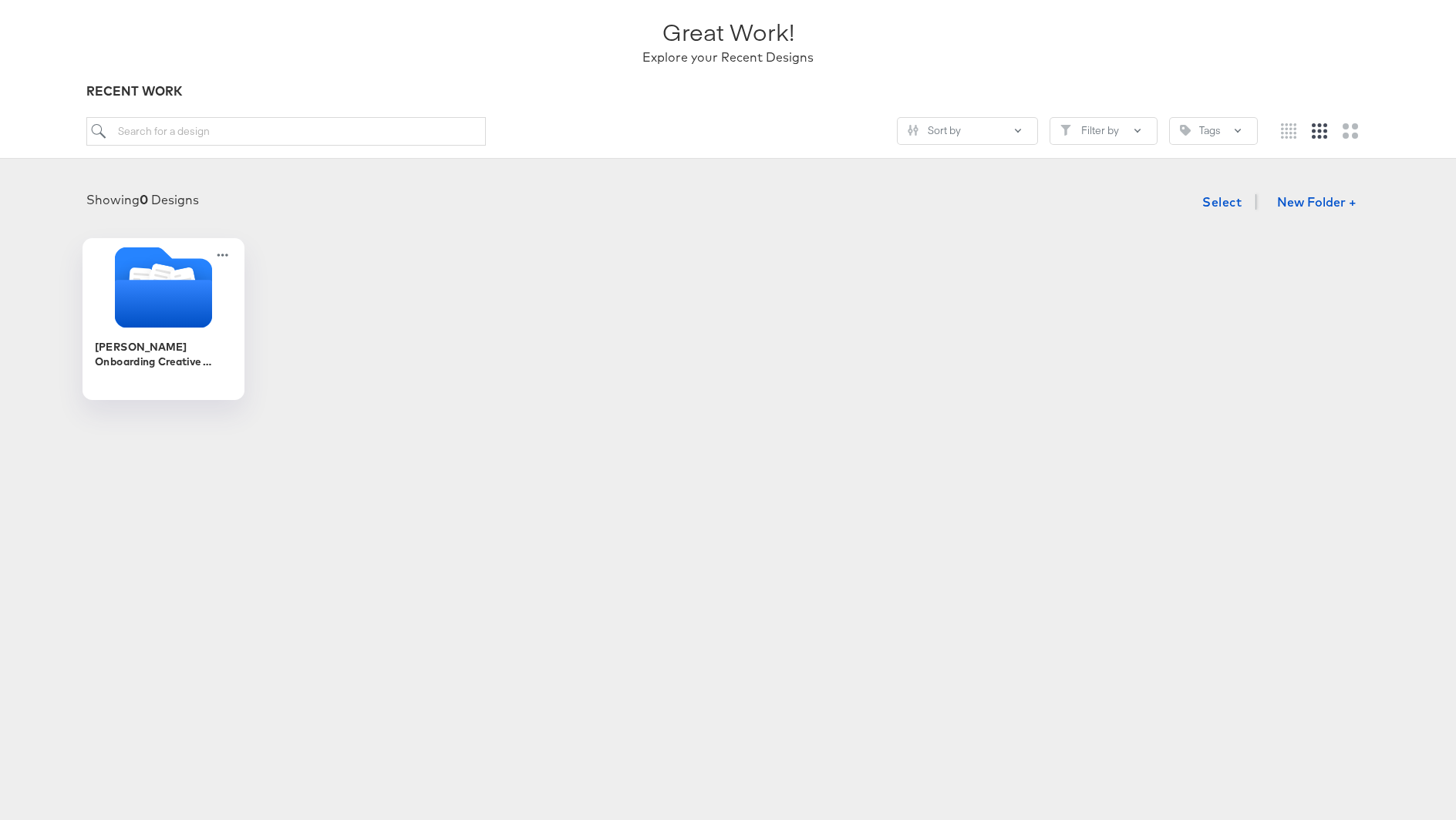
click at [163, 278] on g "Folder" at bounding box center [162, 286] width 124 height 81
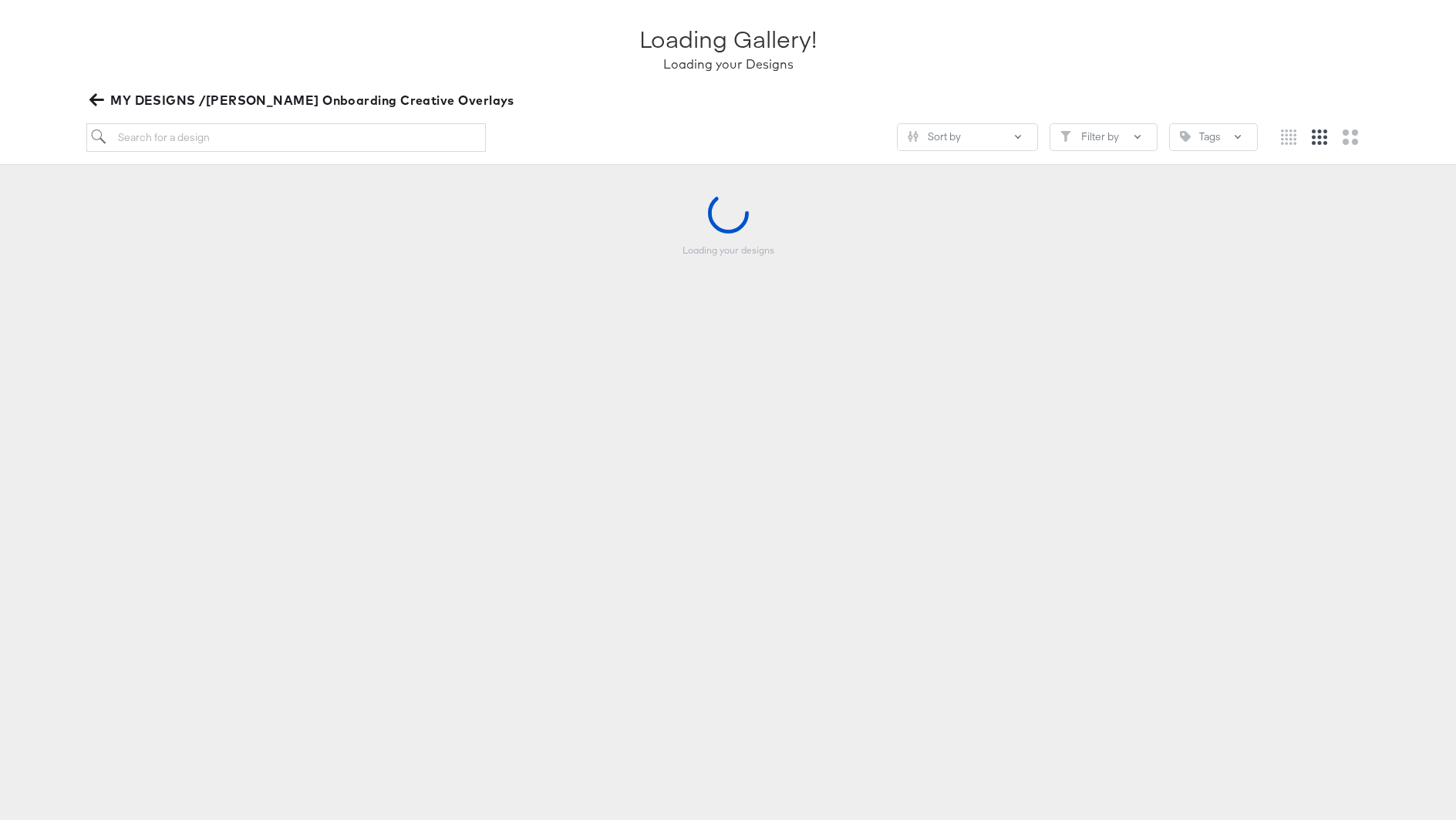
scroll to position [97, 0]
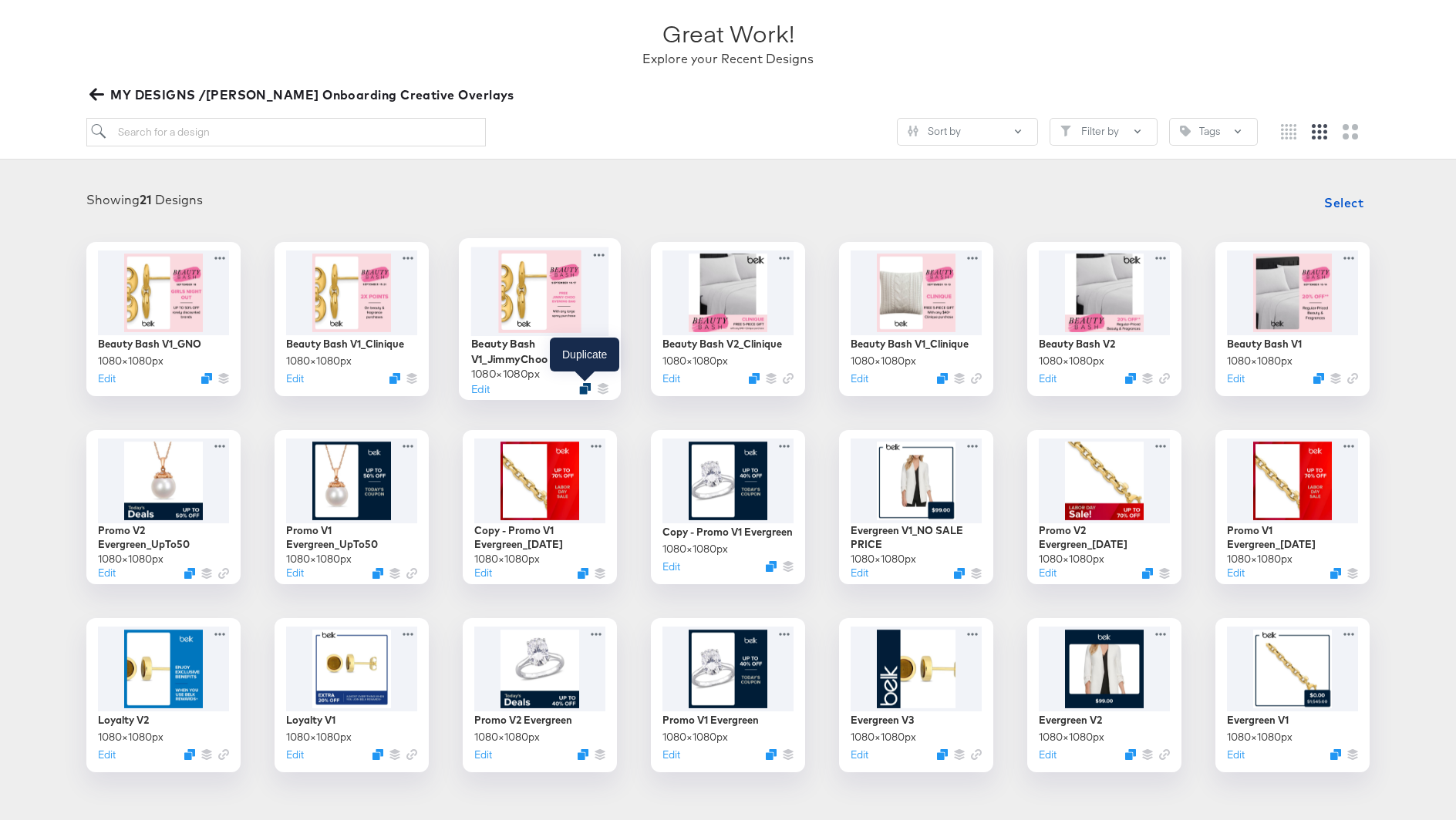
click at [586, 385] on icon "Duplicate" at bounding box center [585, 388] width 11 height 11
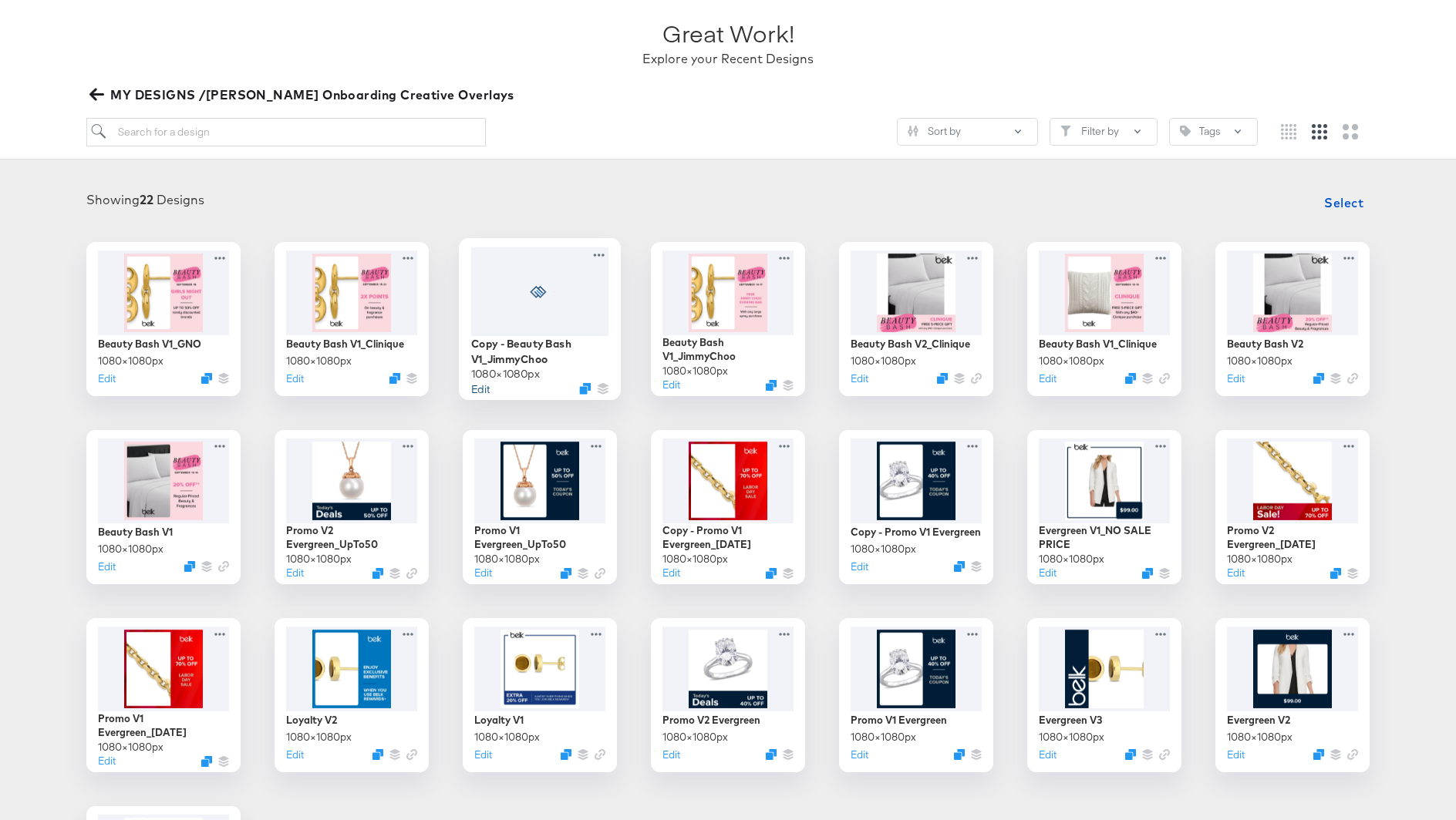
click at [481, 381] on button "Edit" at bounding box center [480, 388] width 19 height 15
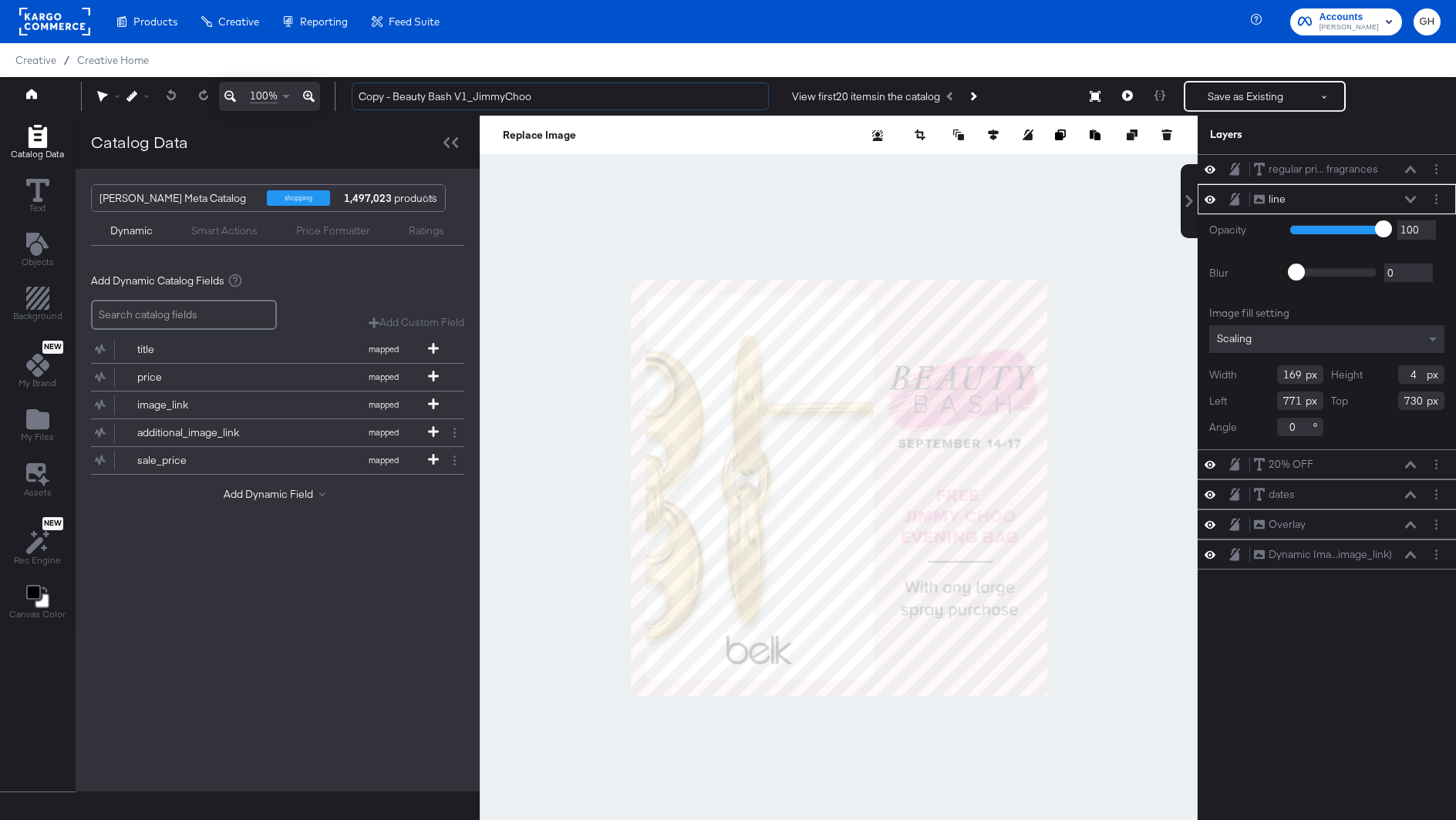
drag, startPoint x: 393, startPoint y: 99, endPoint x: 342, endPoint y: 96, distance: 51.1
click at [342, 96] on div "Copy - Beauty Bash V1_JimmyChoo View first 20 items in the catalog Save as Exis…" at bounding box center [890, 95] width 1101 height 31
drag, startPoint x: 440, startPoint y: 100, endPoint x: 551, endPoint y: 98, distance: 111.0
click at [551, 98] on input "Beauty Bash V1_JimmyChoo" at bounding box center [560, 96] width 417 height 29
type input "Beauty Bash V1_MarcJacobs"
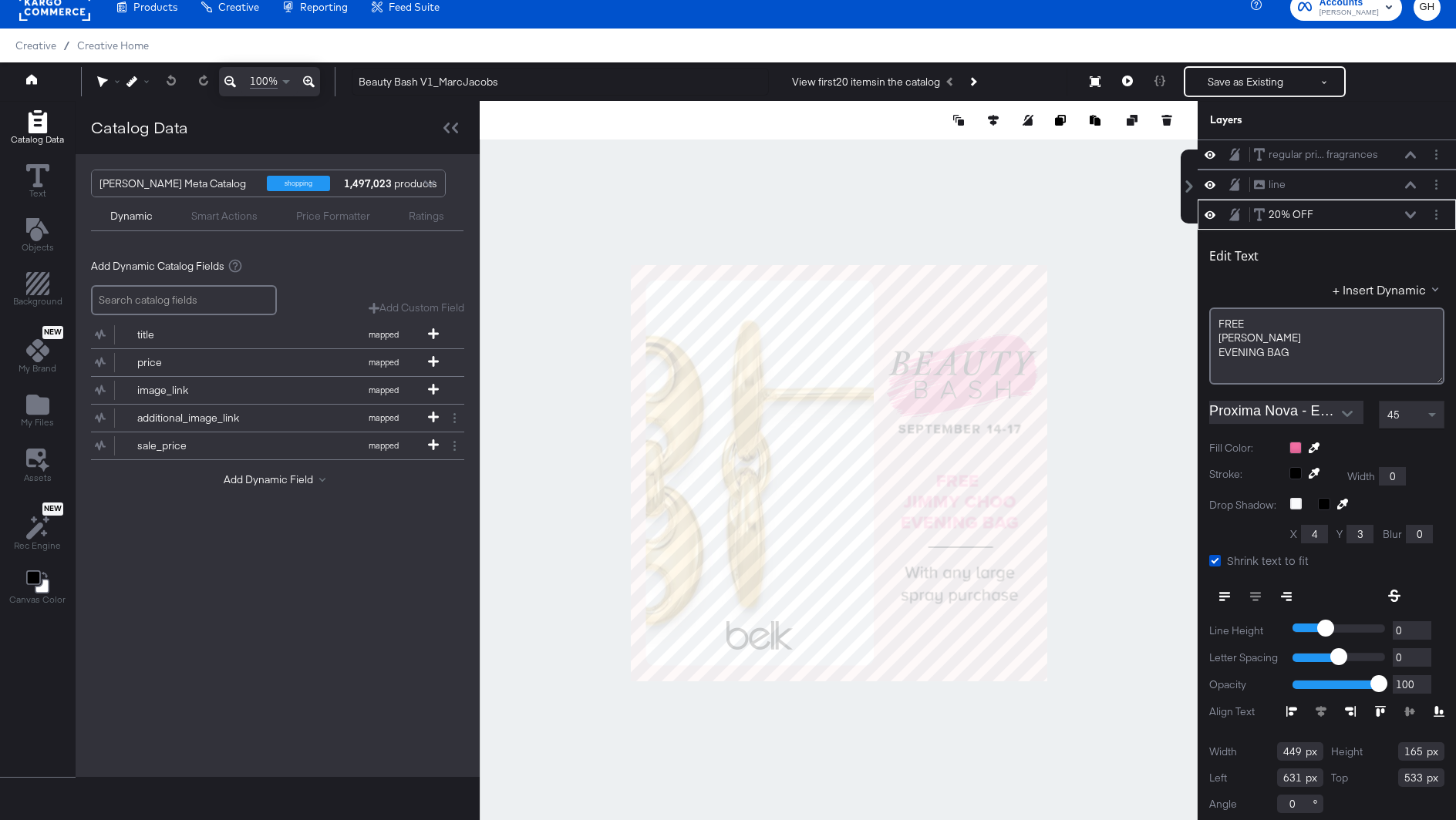
scroll to position [3, 0]
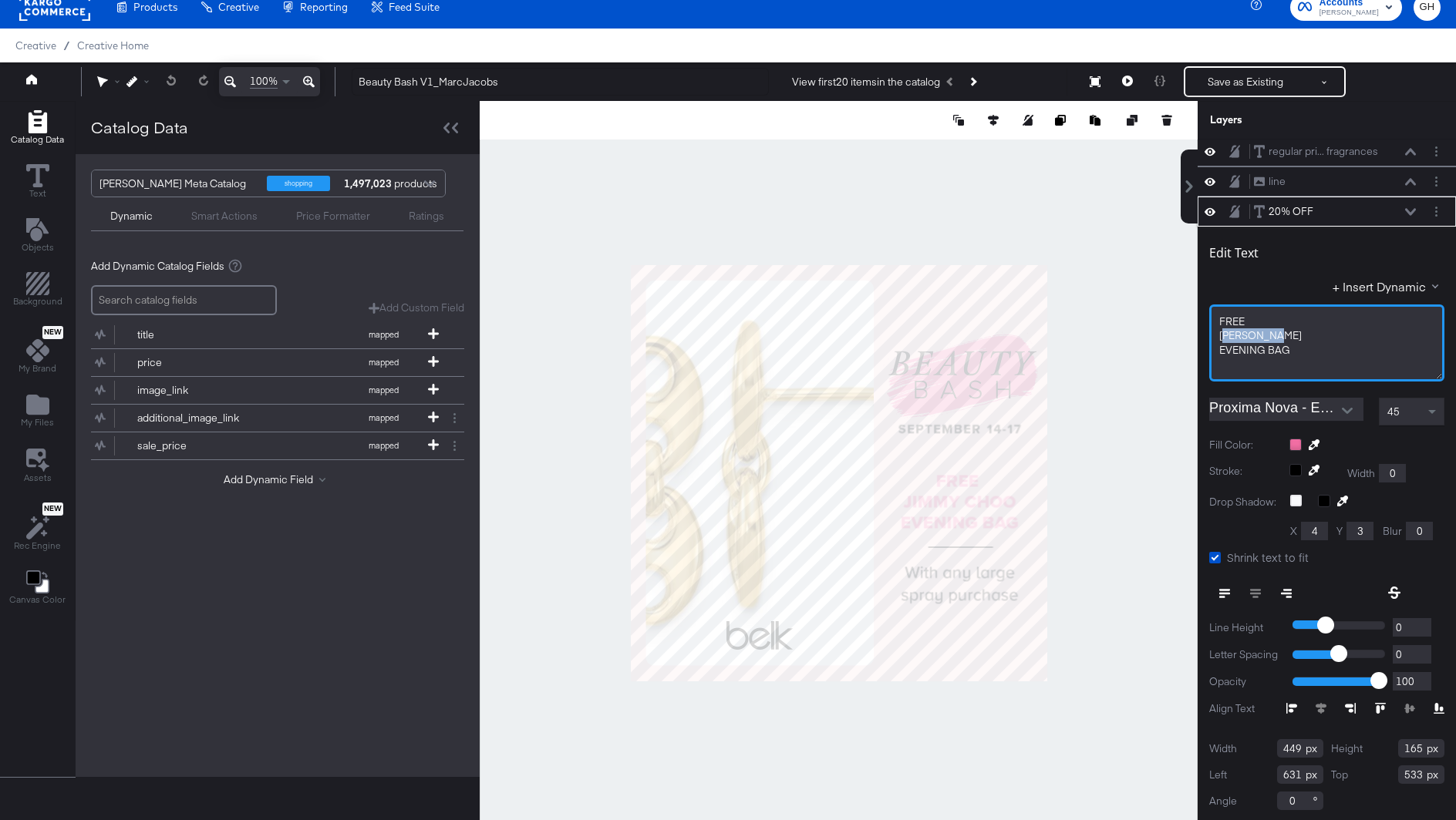
drag, startPoint x: 1292, startPoint y: 330, endPoint x: 1222, endPoint y: 333, distance: 70.1
click at [1222, 333] on div "[PERSON_NAME]" at bounding box center [1327, 335] width 215 height 15
click at [1269, 347] on span "EVENING BAG" at bounding box center [1255, 349] width 71 height 14
drag, startPoint x: 1293, startPoint y: 349, endPoint x: 1210, endPoint y: 351, distance: 83.0
click at [1210, 351] on div "FREE [PERSON_NAME]﻿ EVENING BAG" at bounding box center [1327, 343] width 235 height 77
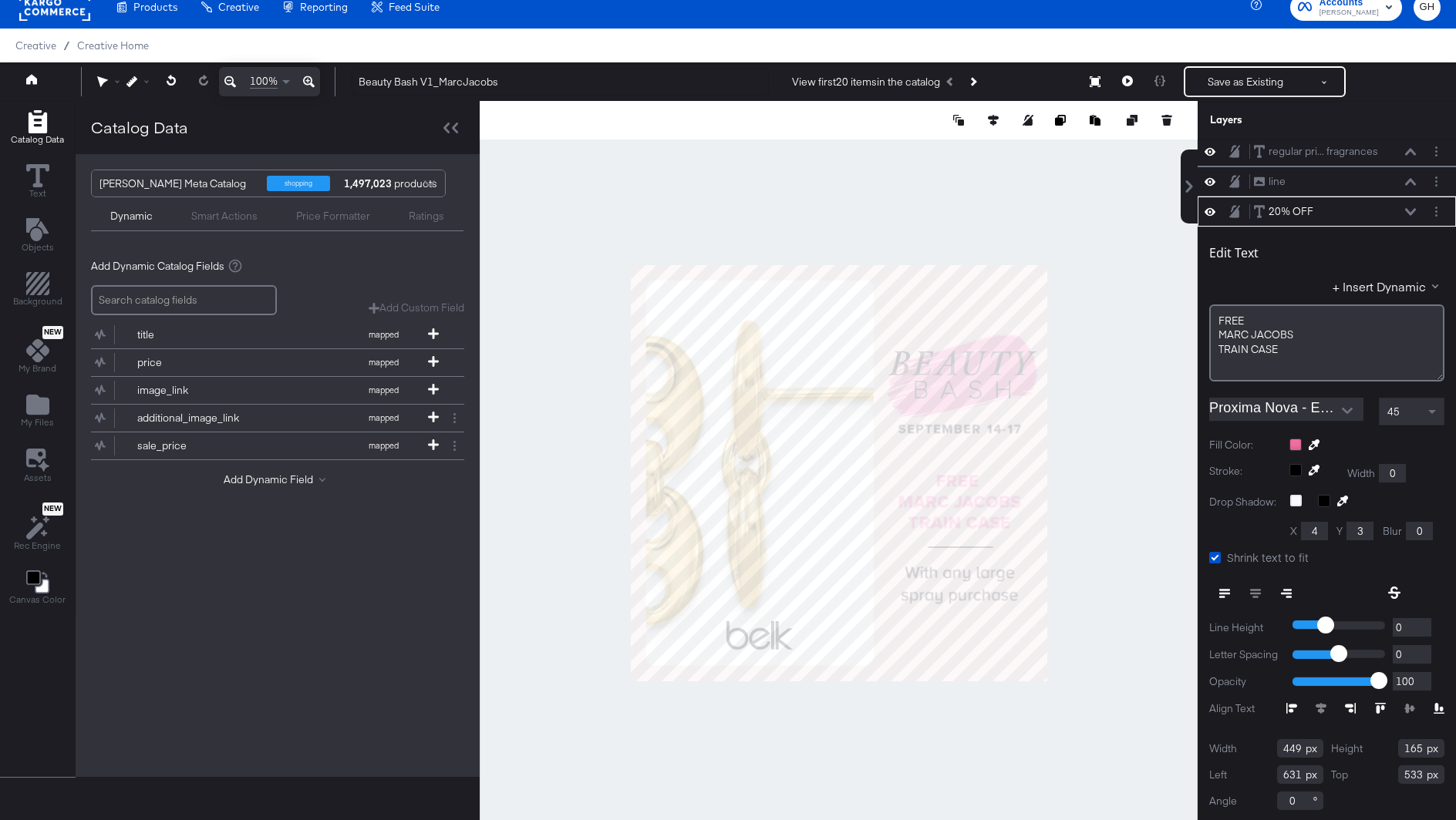
click at [1119, 402] on div at bounding box center [839, 473] width 718 height 744
click at [1392, 415] on span "45" at bounding box center [1393, 411] width 12 height 14
click at [1151, 479] on div at bounding box center [839, 473] width 718 height 744
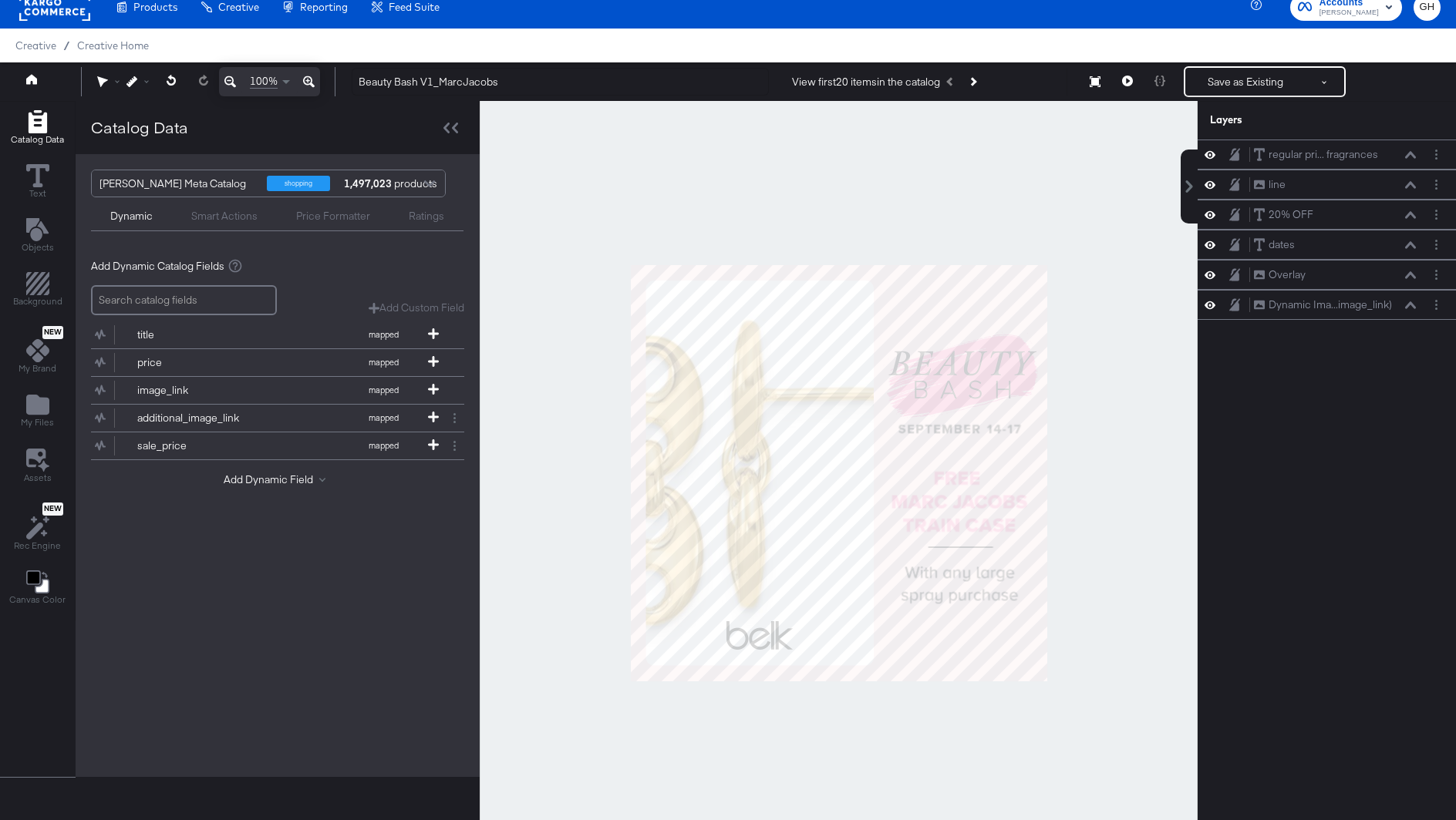
scroll to position [3, 0]
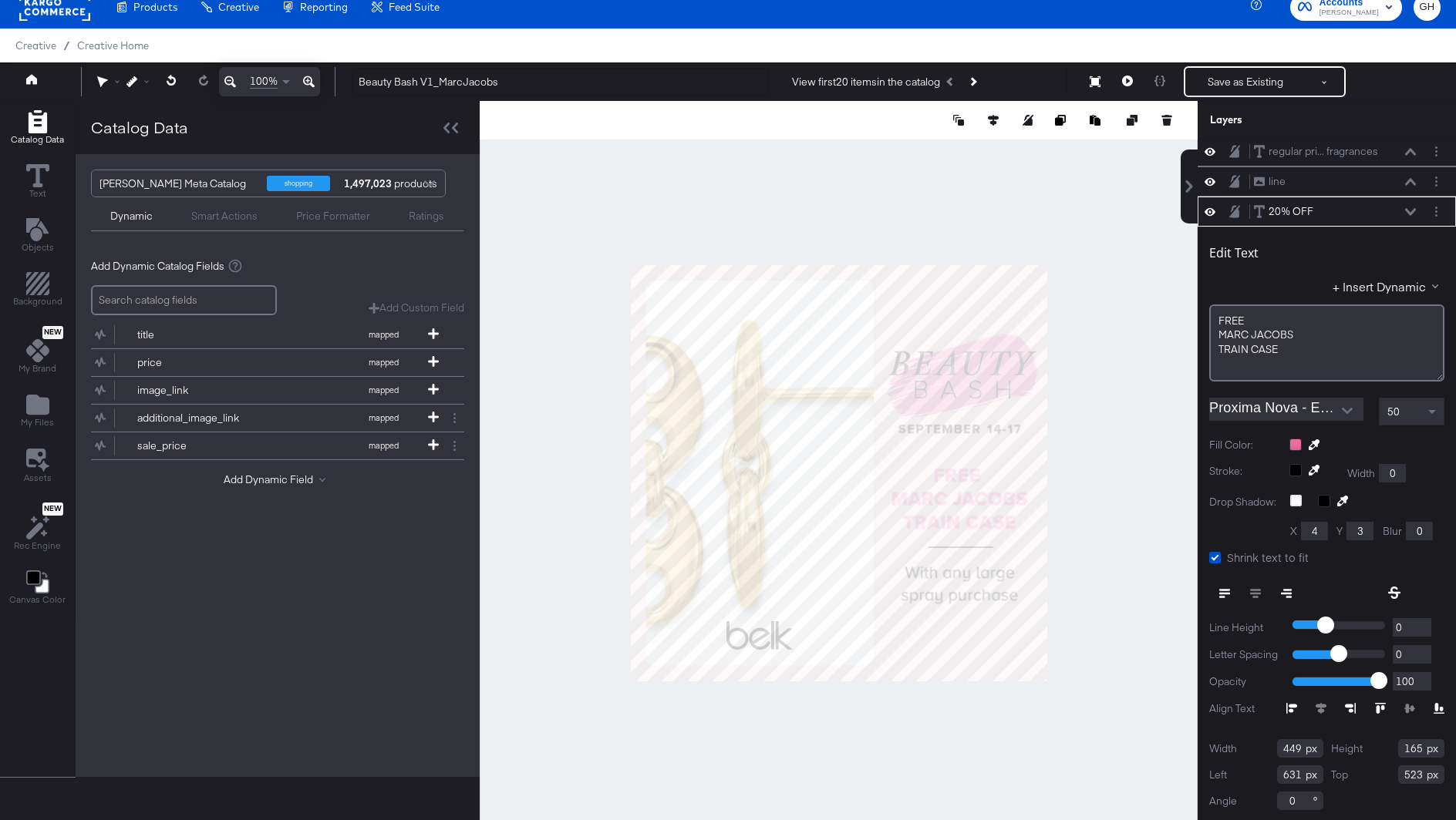
type input "522"
click at [1121, 416] on div at bounding box center [839, 473] width 718 height 744
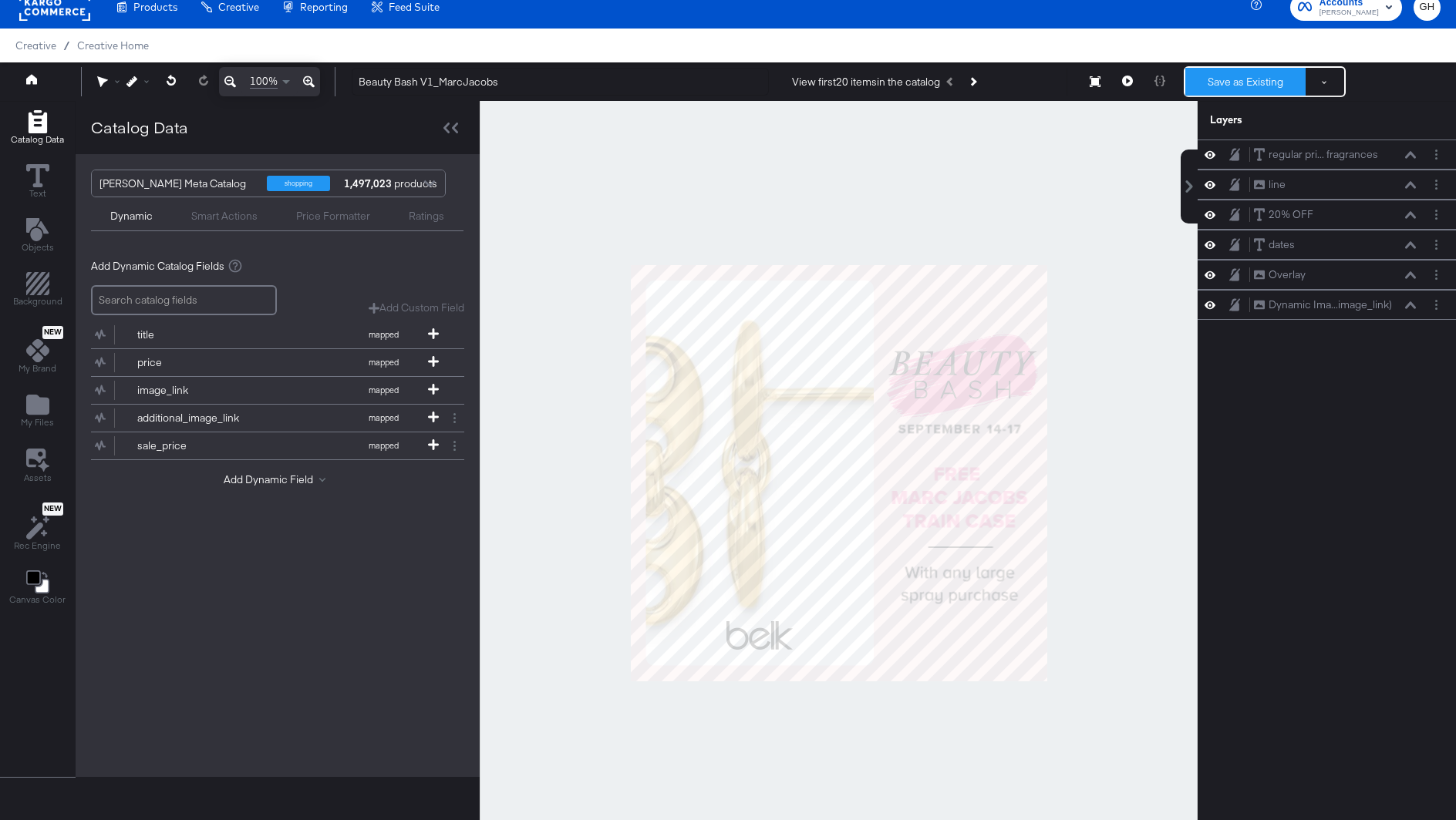
click at [1251, 78] on button "Save as Existing" at bounding box center [1246, 82] width 120 height 28
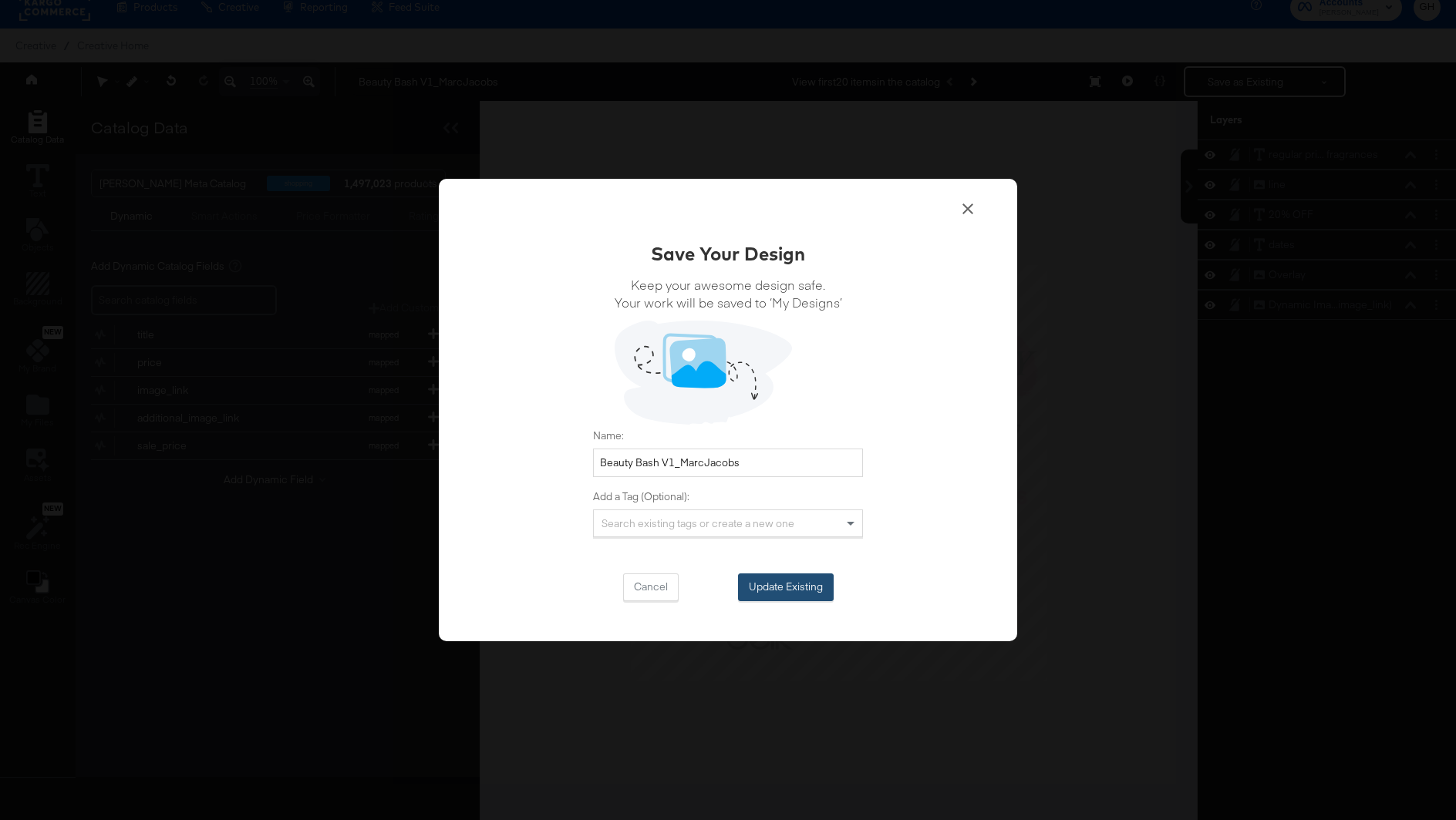
click at [827, 583] on button "Update Existing" at bounding box center [785, 587] width 95 height 28
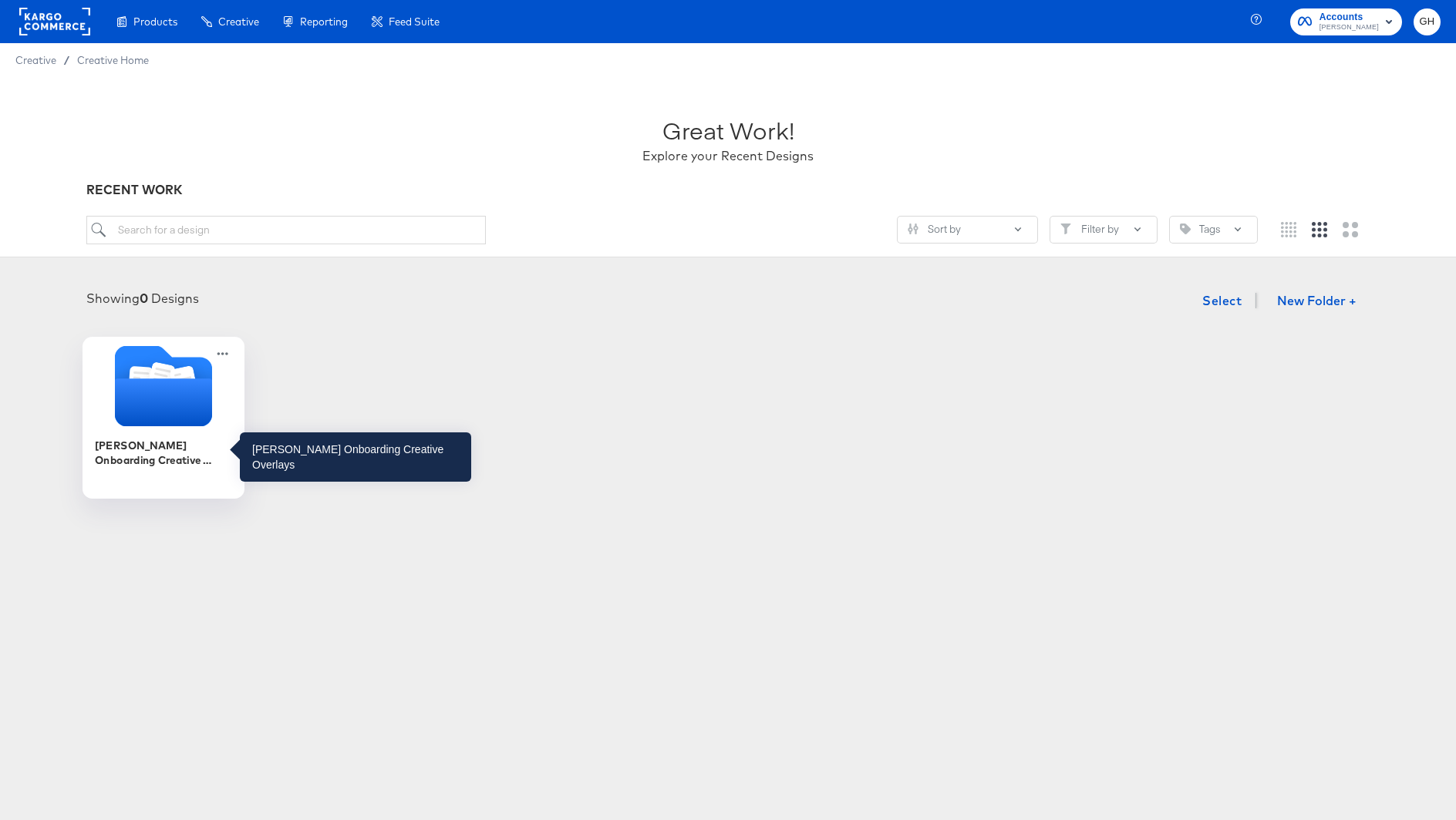
click at [189, 394] on icon "Folder" at bounding box center [163, 403] width 97 height 48
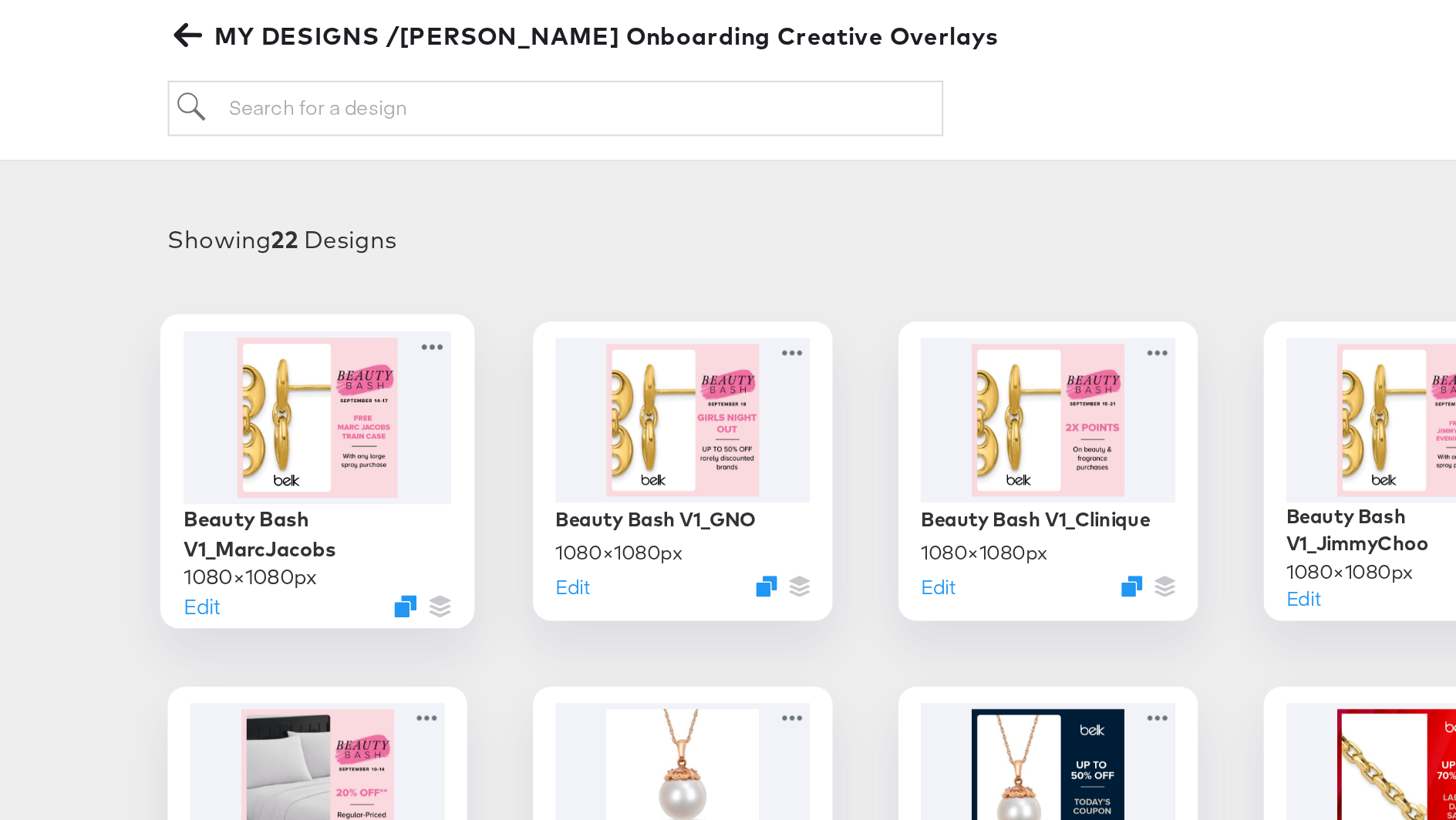
click at [94, 485] on div "Beauty Bash V1_MarcJacobs 1080 × 1080 px Edit" at bounding box center [163, 416] width 162 height 162
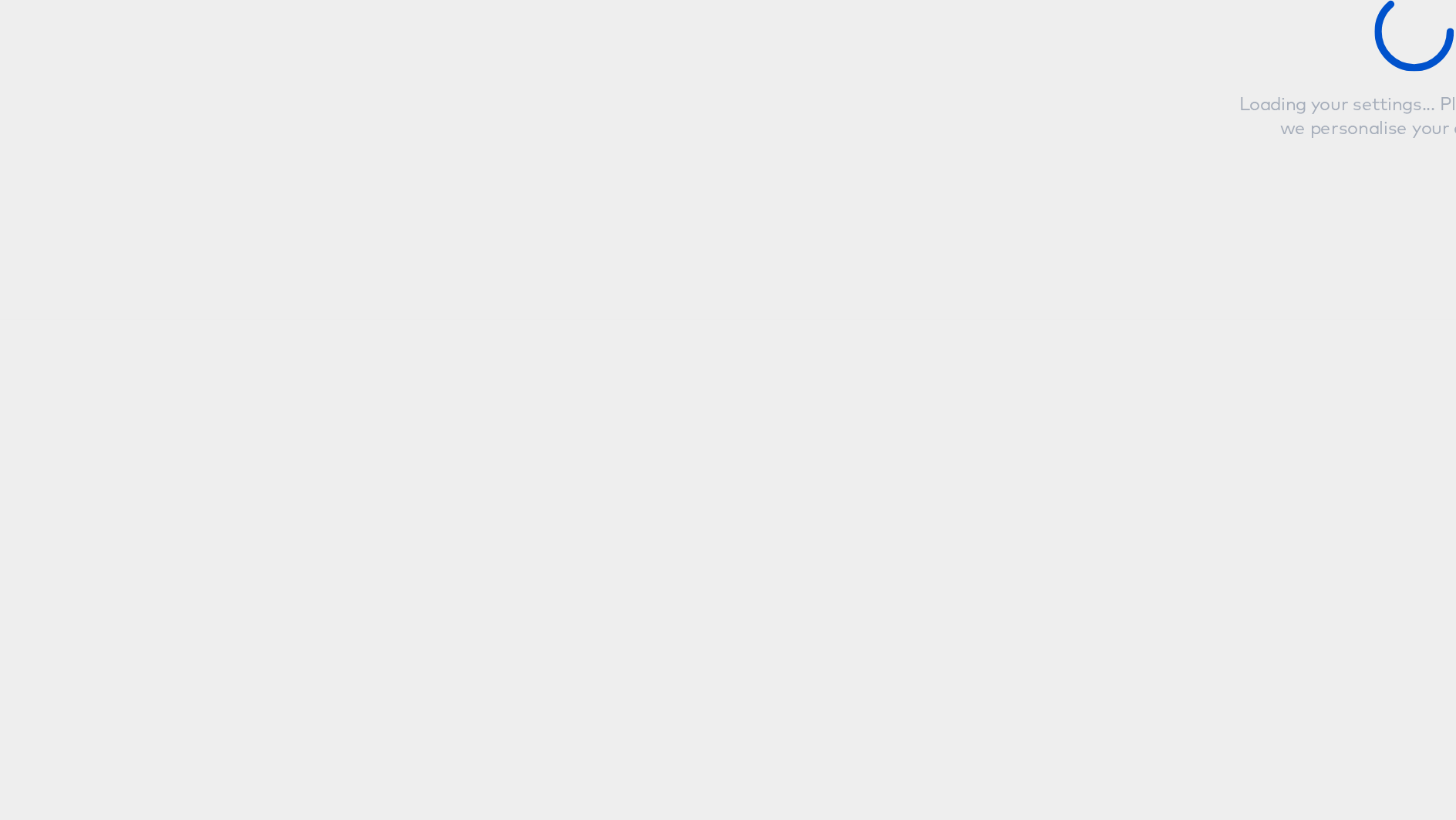
type input "Beauty Bash V1_MarcJacobs"
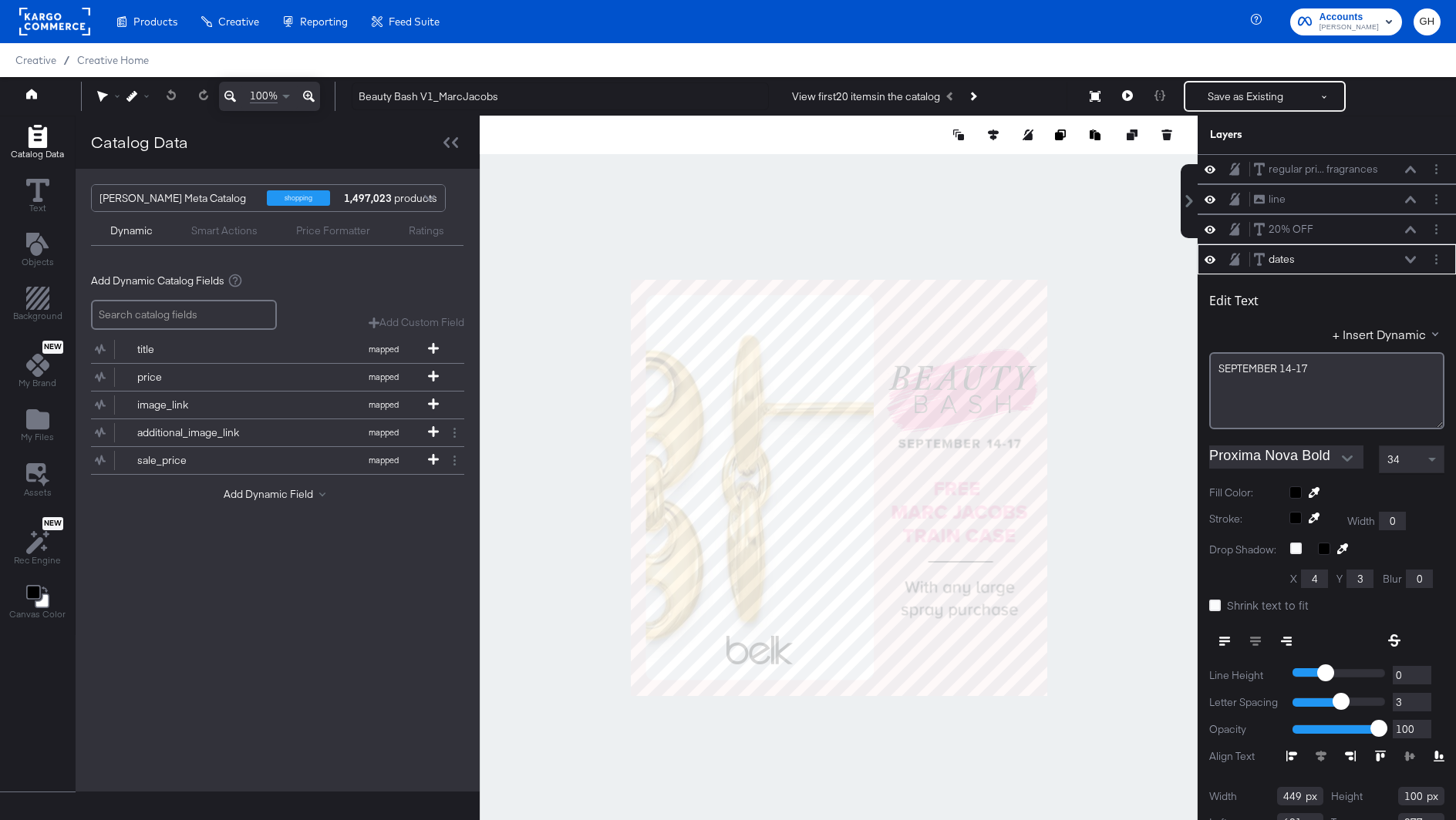
scroll to position [32, 0]
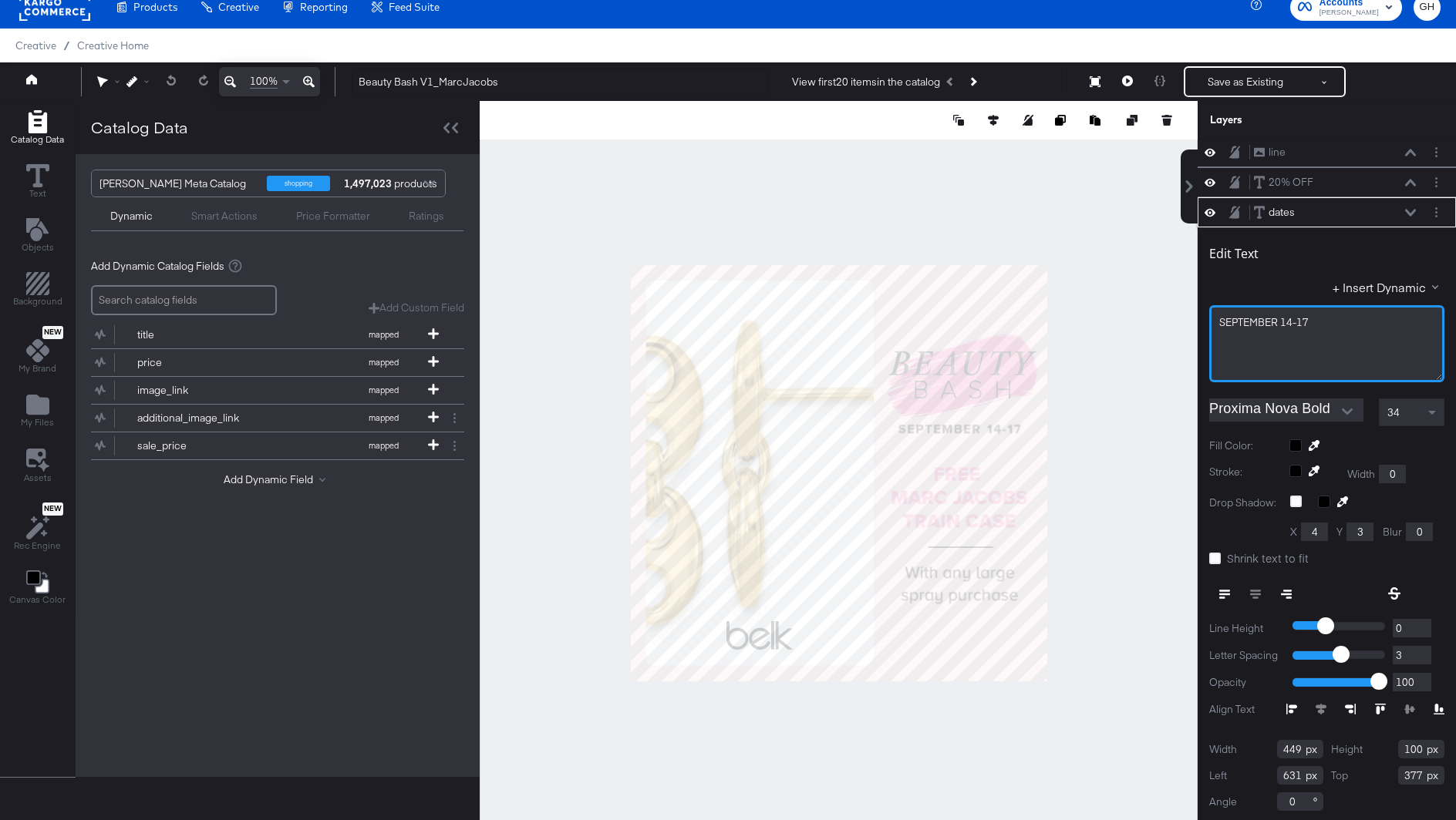
click at [1290, 322] on span "SEPTEMBER ﻿14-17" at bounding box center [1264, 322] width 90 height 14
click at [1344, 319] on div "SEPTEMBER ﻿18-17" at bounding box center [1327, 322] width 215 height 15
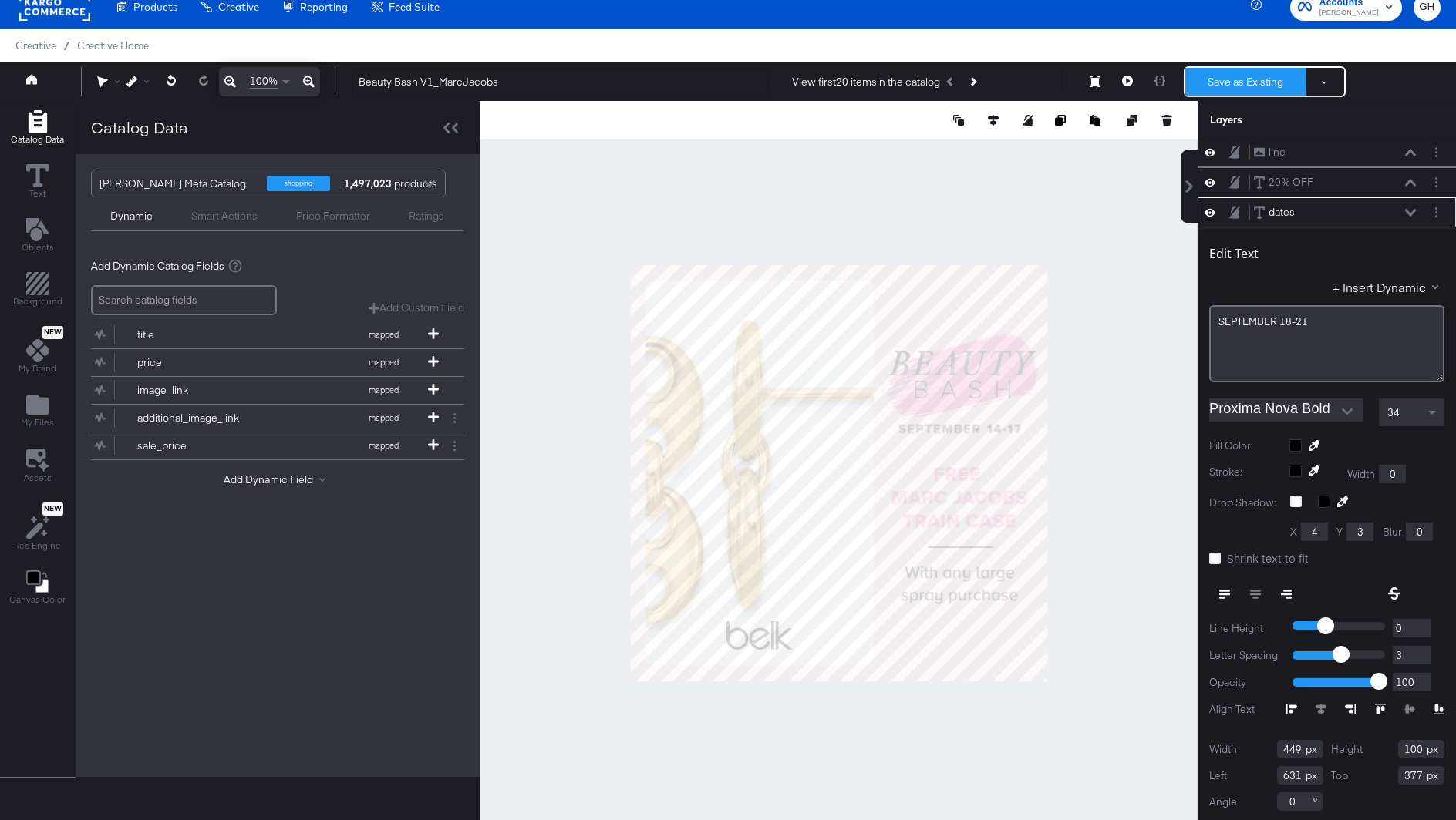
click at [1242, 83] on button "Save as Existing" at bounding box center [1246, 82] width 120 height 28
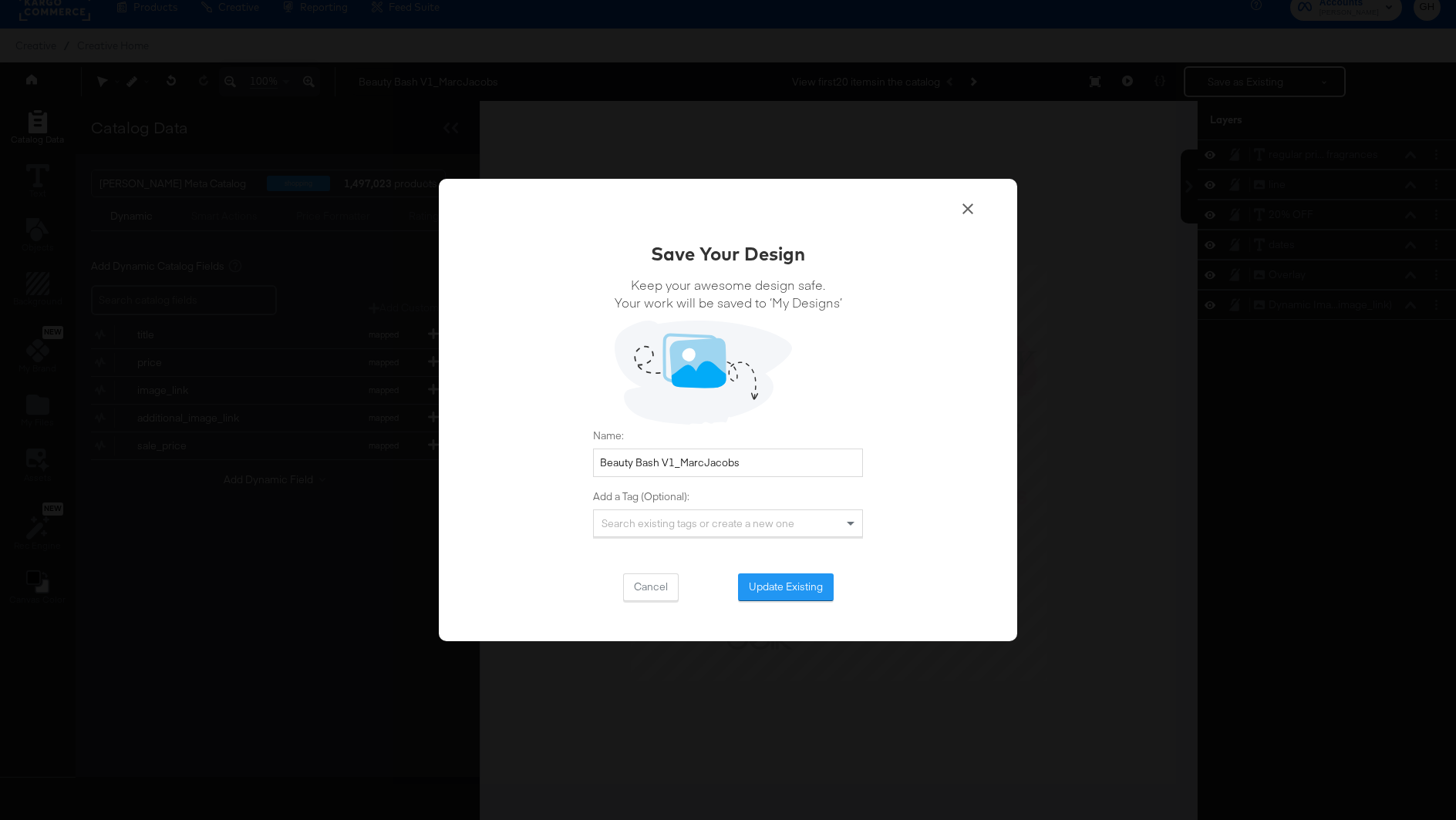
click at [771, 572] on div "Save Your Design Keep your awesome design safe. Your work will be saved to ‘My …" at bounding box center [728, 421] width 270 height 360
click at [767, 587] on button "Update Existing" at bounding box center [785, 587] width 95 height 28
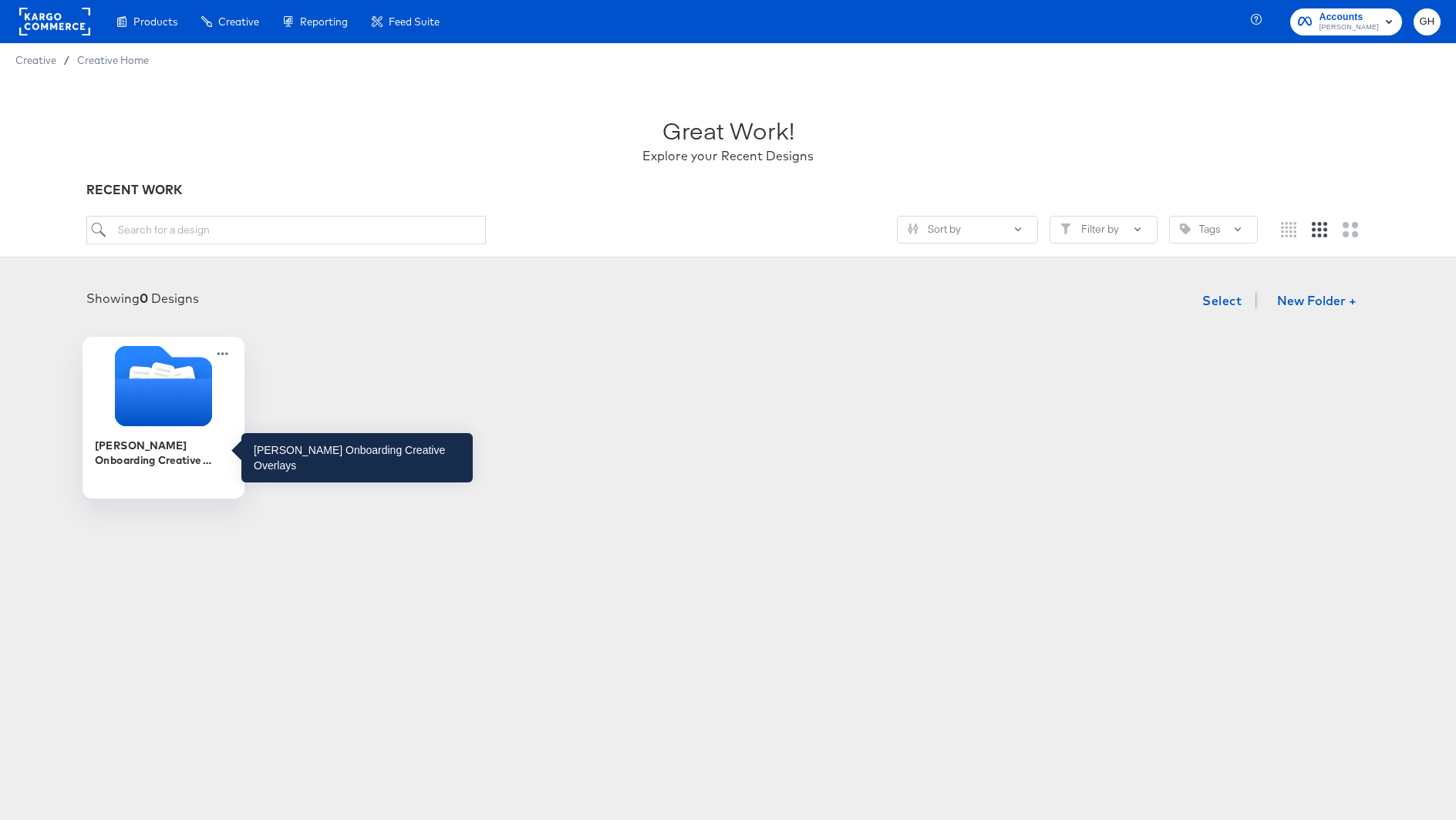
click at [165, 438] on div "Belk Onboarding Creative Overlays" at bounding box center [163, 452] width 138 height 30
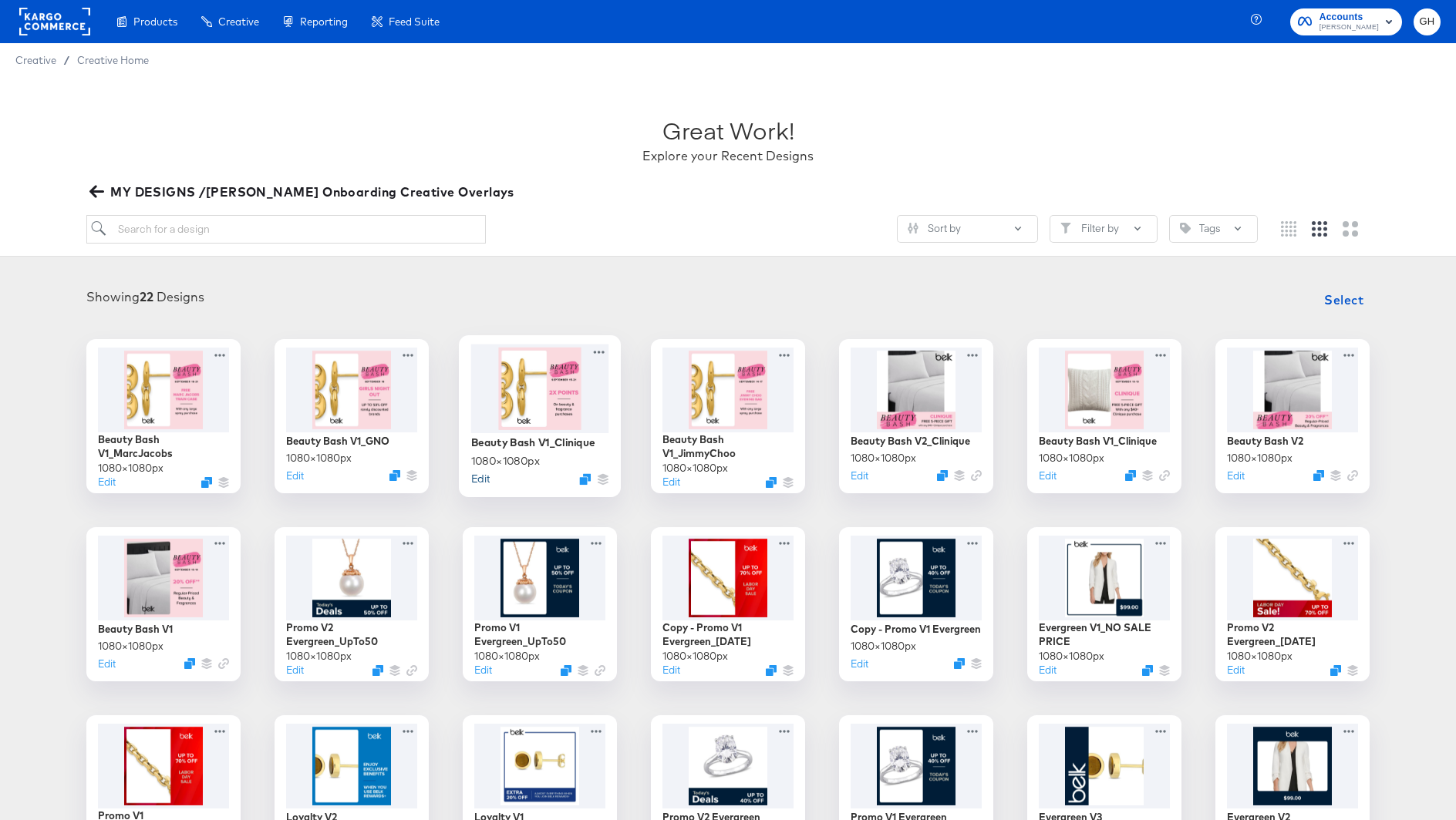
click at [475, 485] on button "Edit" at bounding box center [480, 478] width 19 height 15
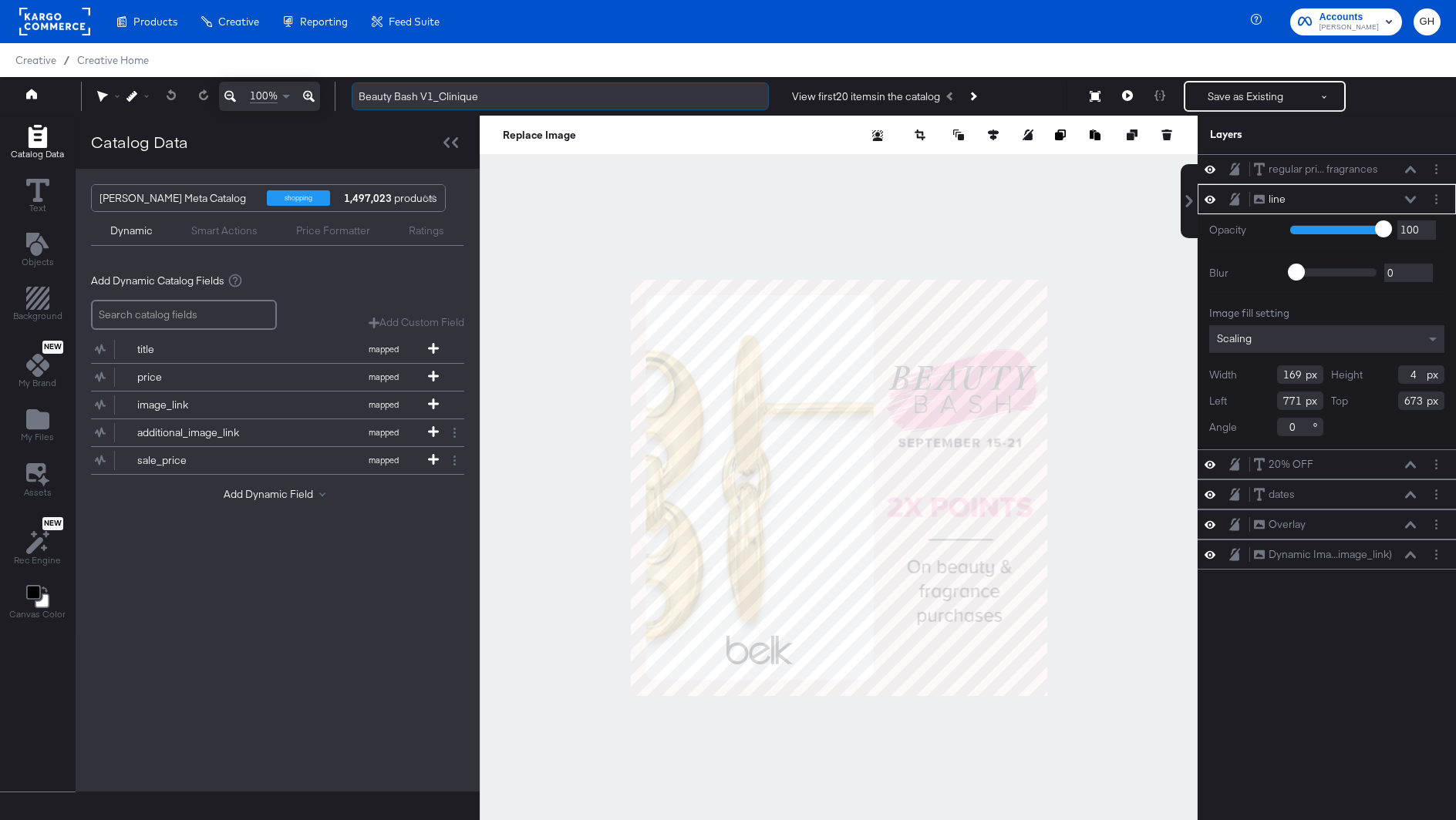
drag, startPoint x: 438, startPoint y: 100, endPoint x: 519, endPoint y: 100, distance: 81.0
click at [519, 100] on input "Beauty Bash V1_Clinique" at bounding box center [560, 96] width 417 height 29
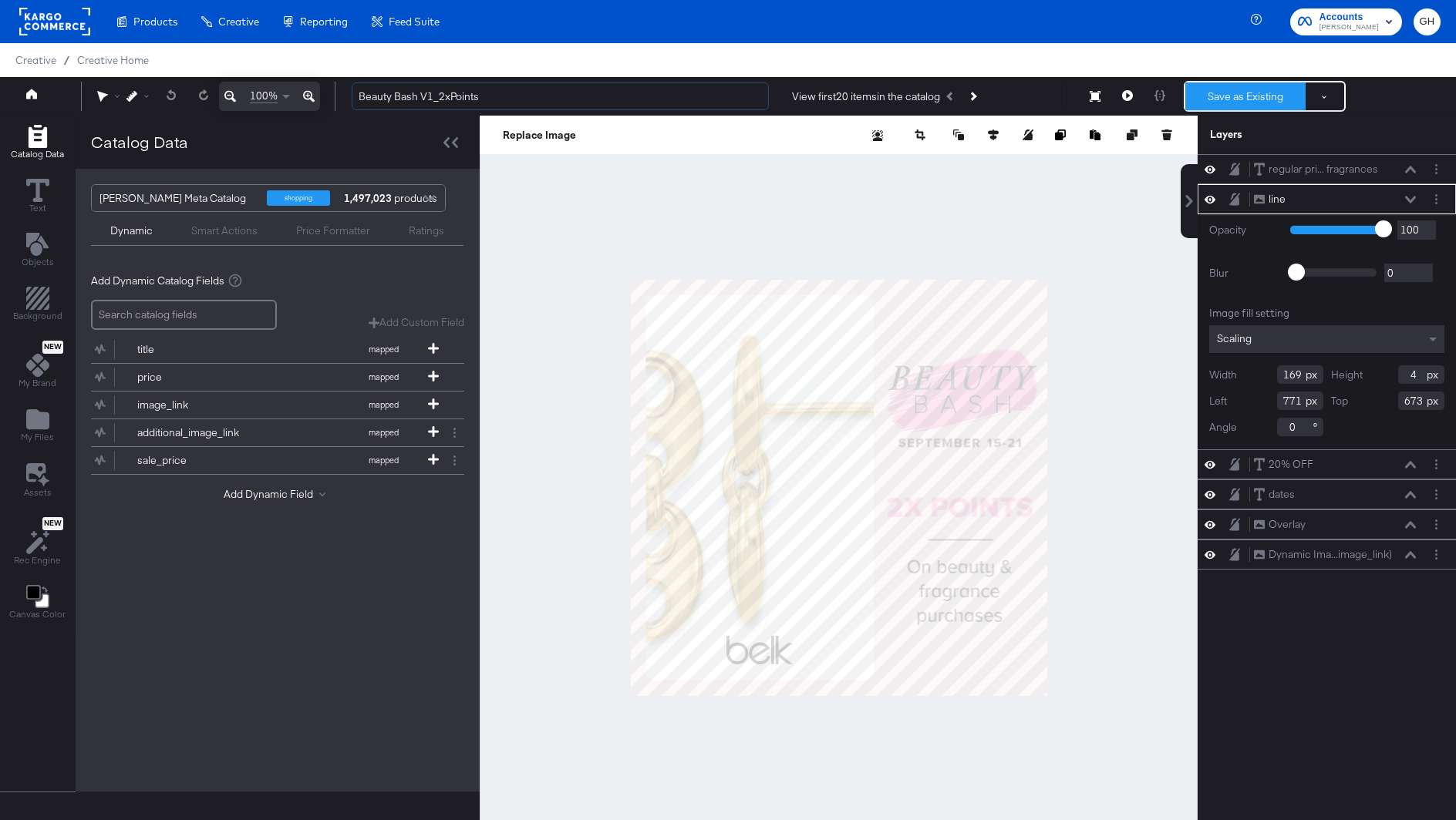
type input "Beauty Bash V1_2xPoints"
click at [1241, 87] on button "Save as Existing" at bounding box center [1246, 96] width 120 height 28
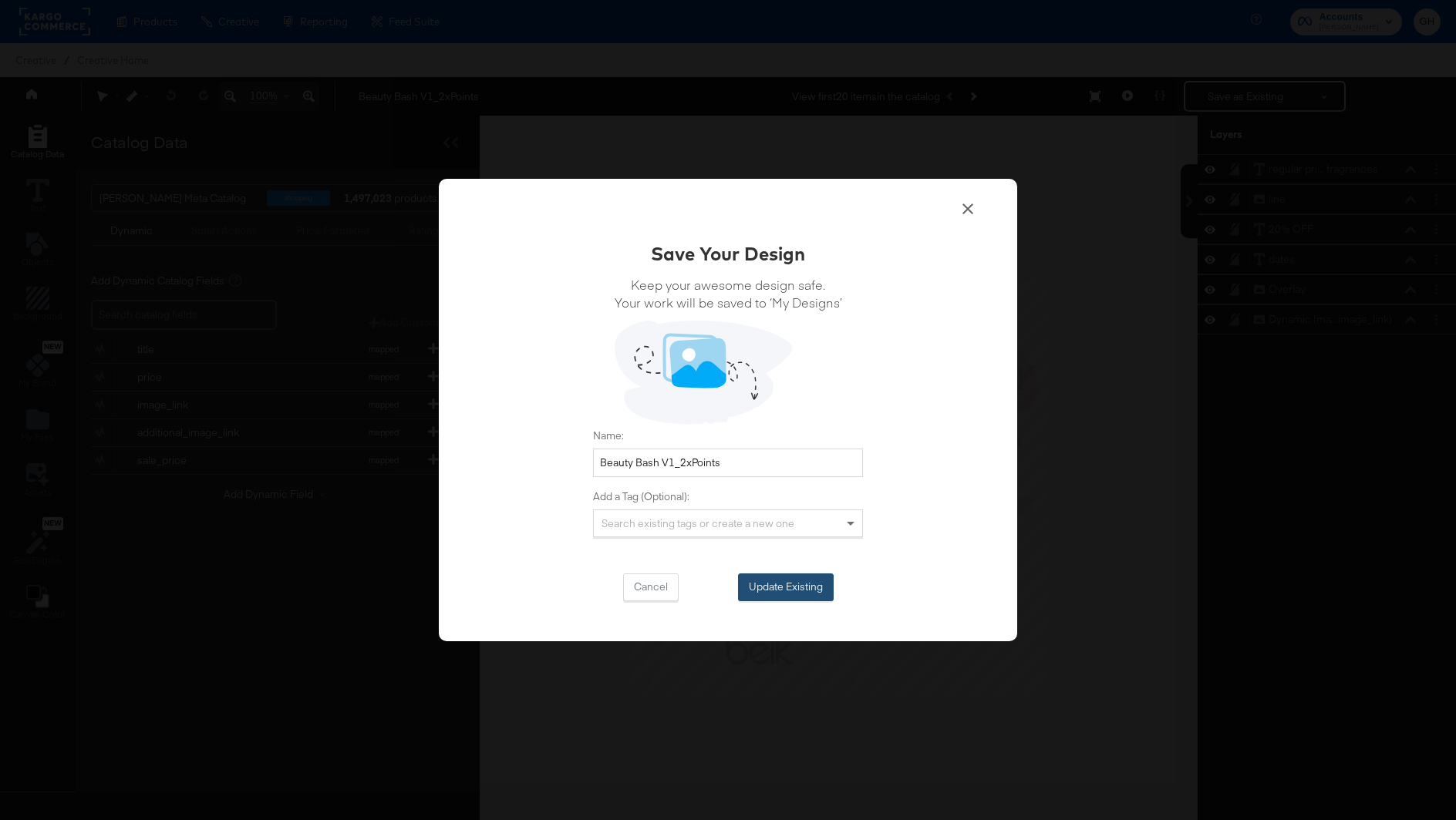
click at [764, 583] on button "Update Existing" at bounding box center [785, 587] width 95 height 28
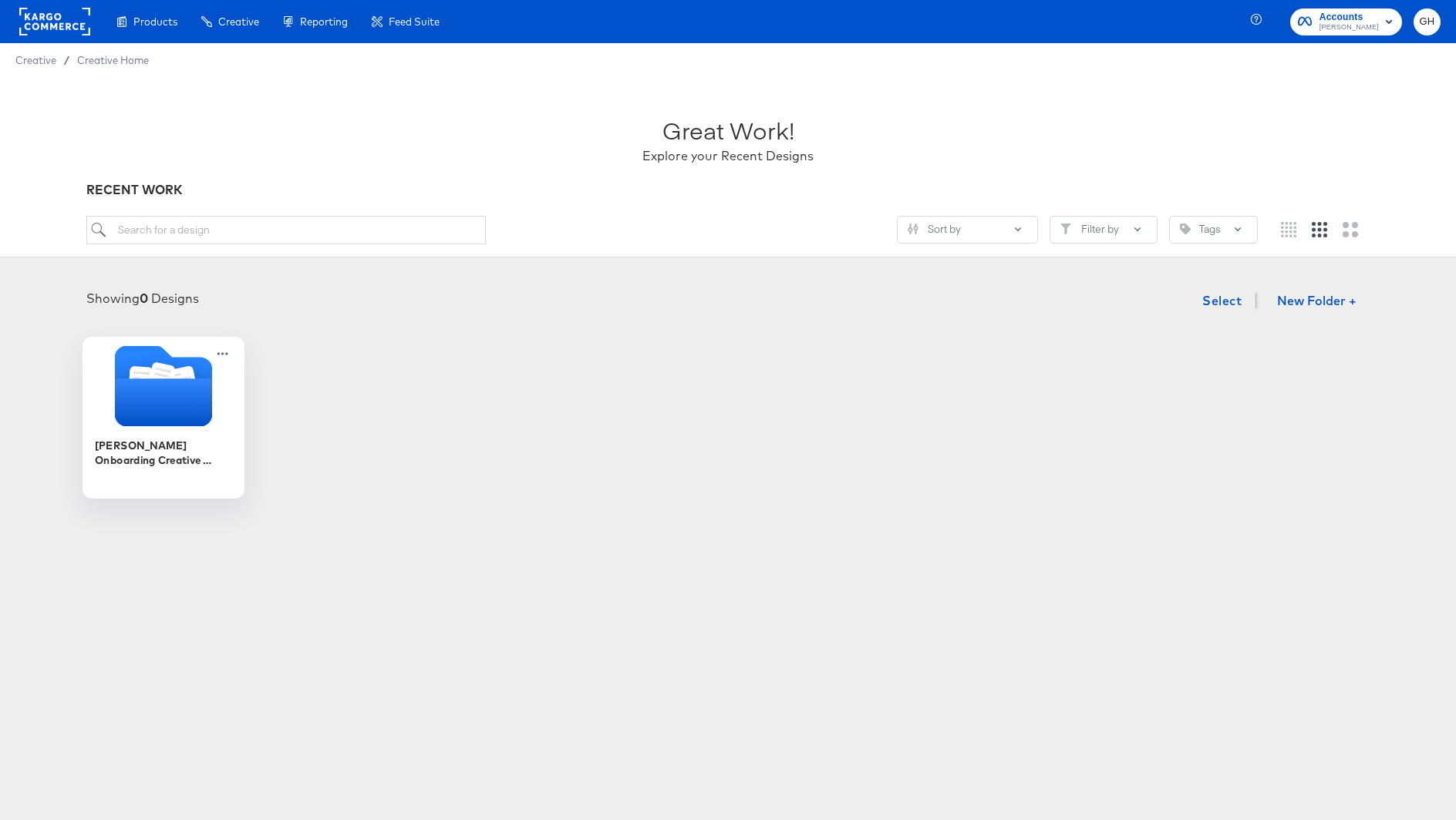
click at [113, 394] on icon "Folder" at bounding box center [163, 385] width 162 height 81
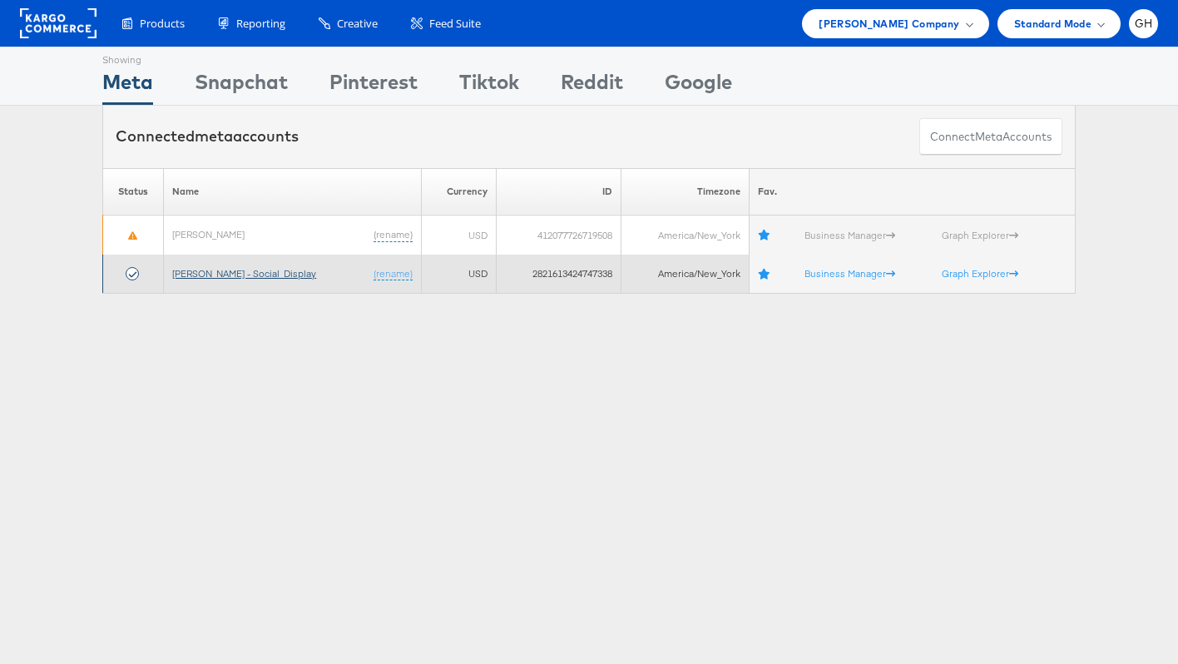
click at [232, 272] on link "[PERSON_NAME] - Social_Display" at bounding box center [244, 273] width 144 height 12
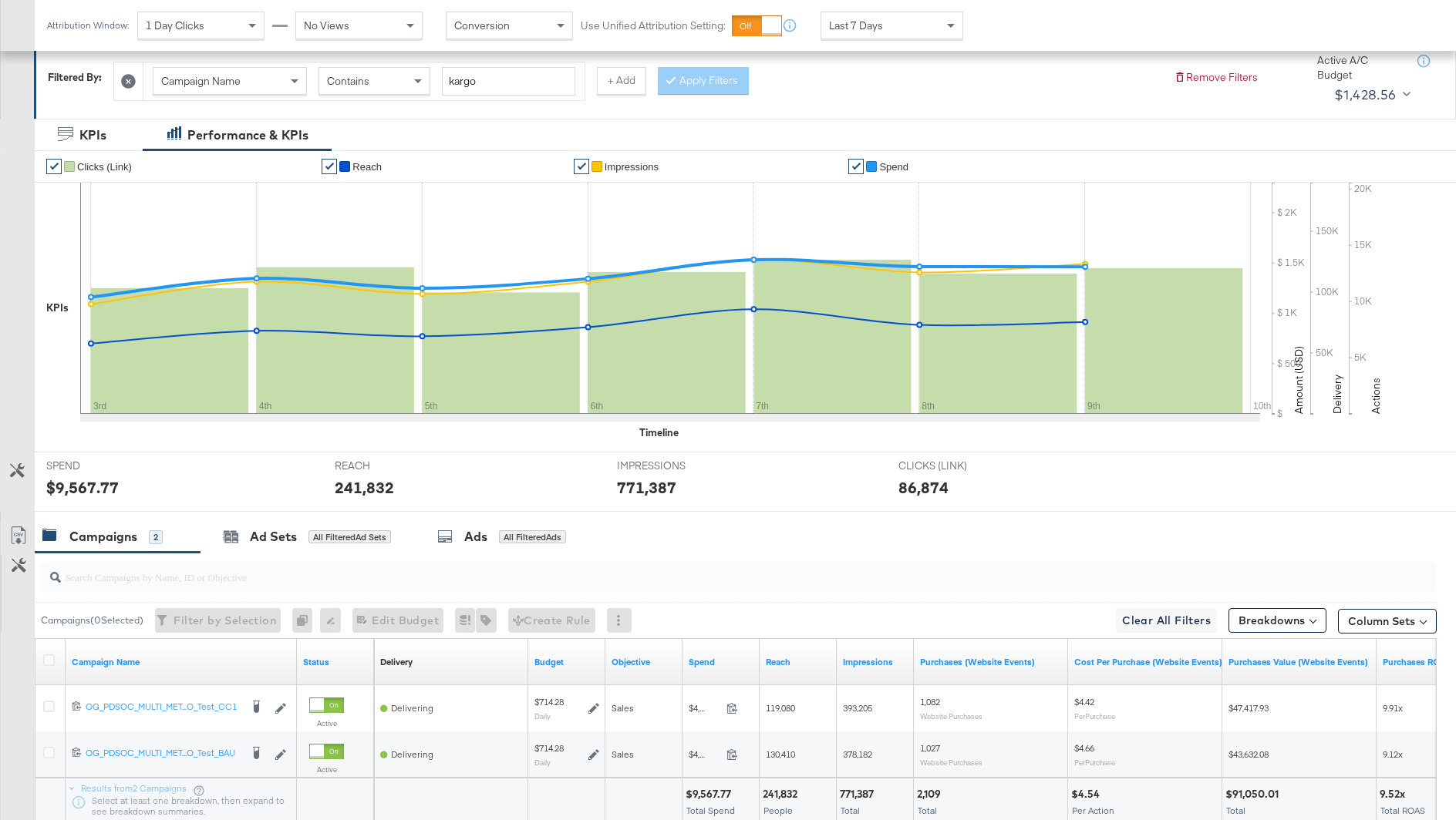
scroll to position [222, 0]
click at [166, 587] on div at bounding box center [739, 576] width 1396 height 31
paste input "120231944907150171"
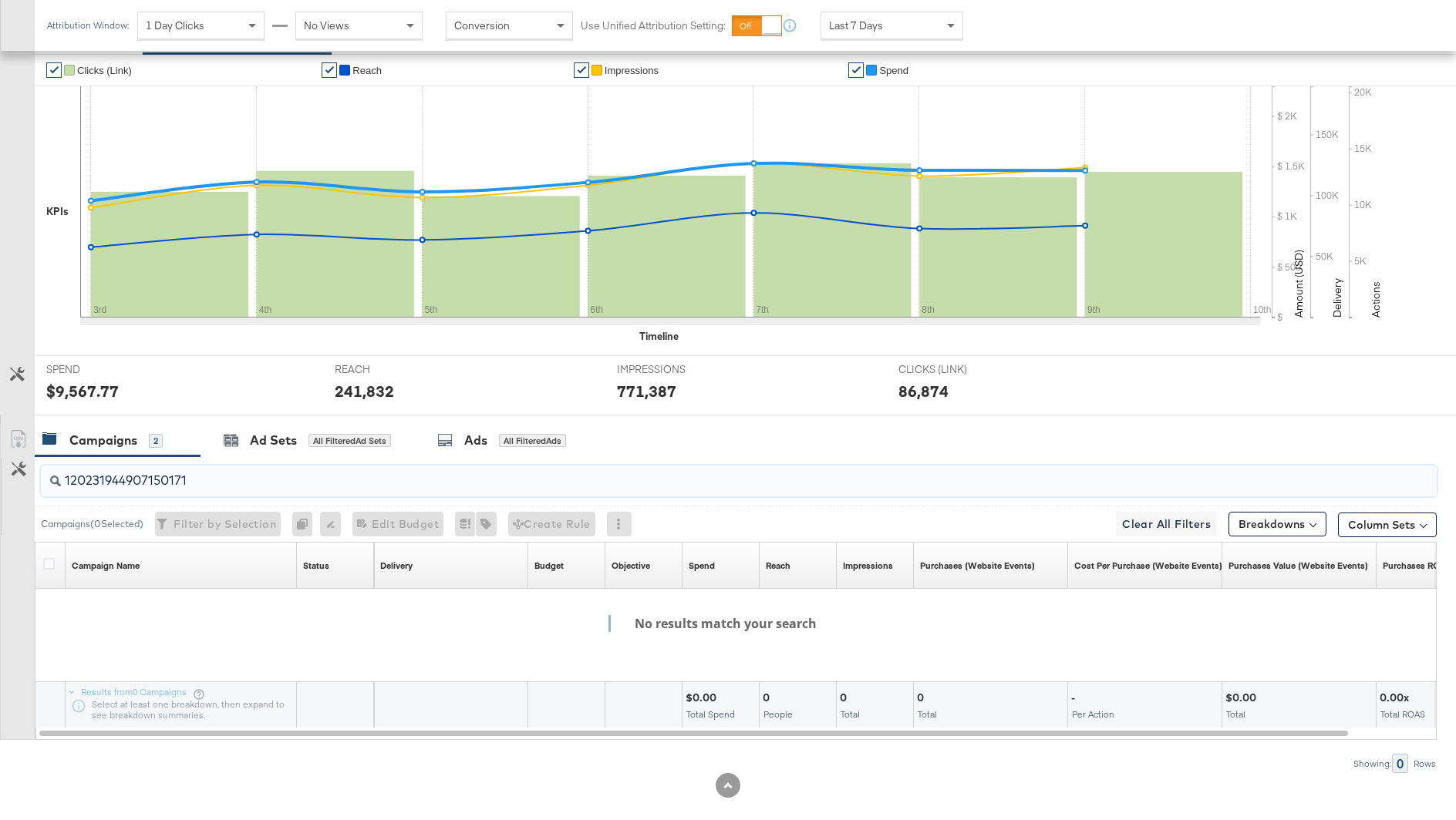
scroll to position [334, 0]
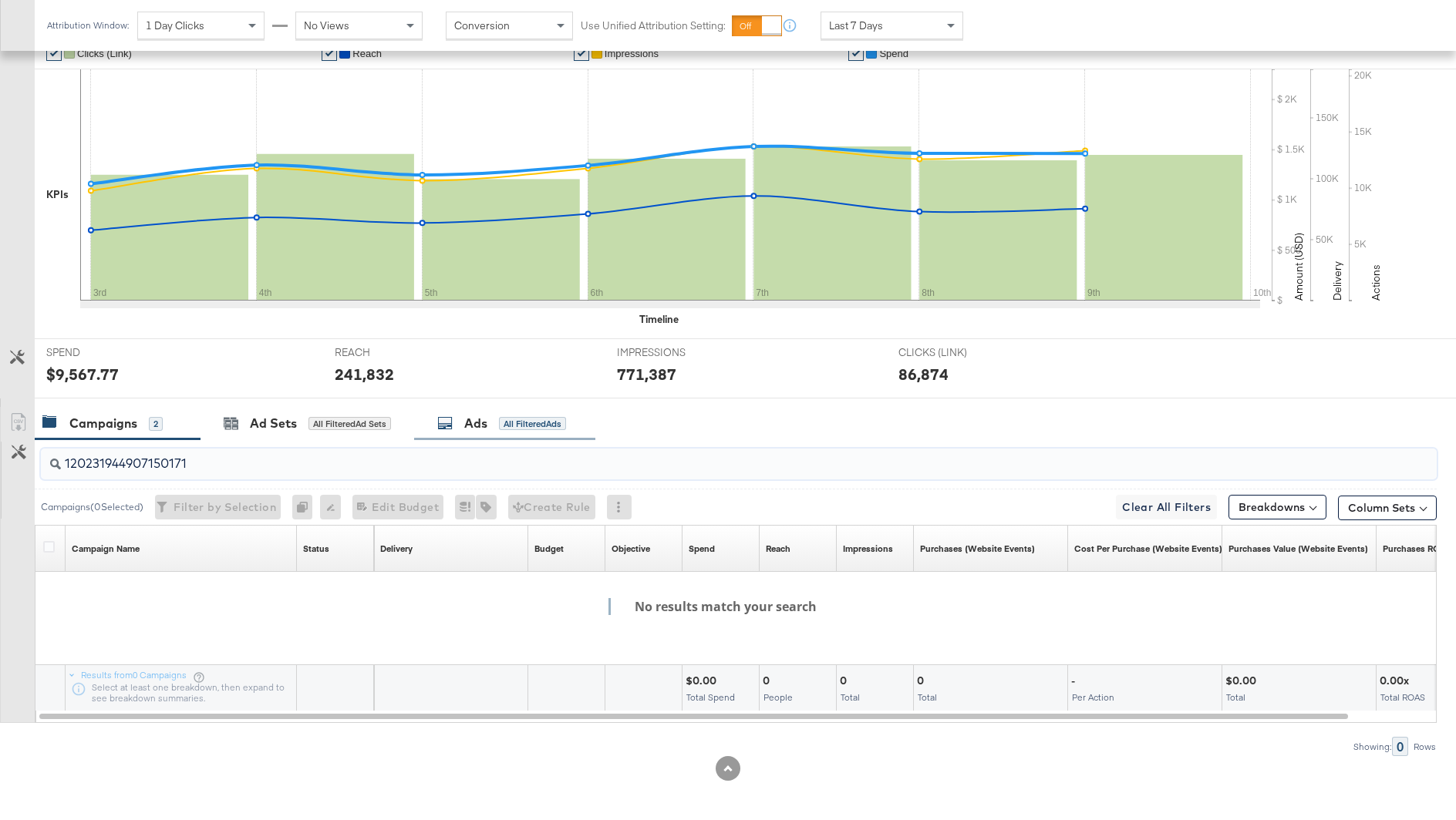
type input "120231944907150171"
click at [457, 418] on div "Ads All Filtered Ads" at bounding box center [501, 423] width 129 height 18
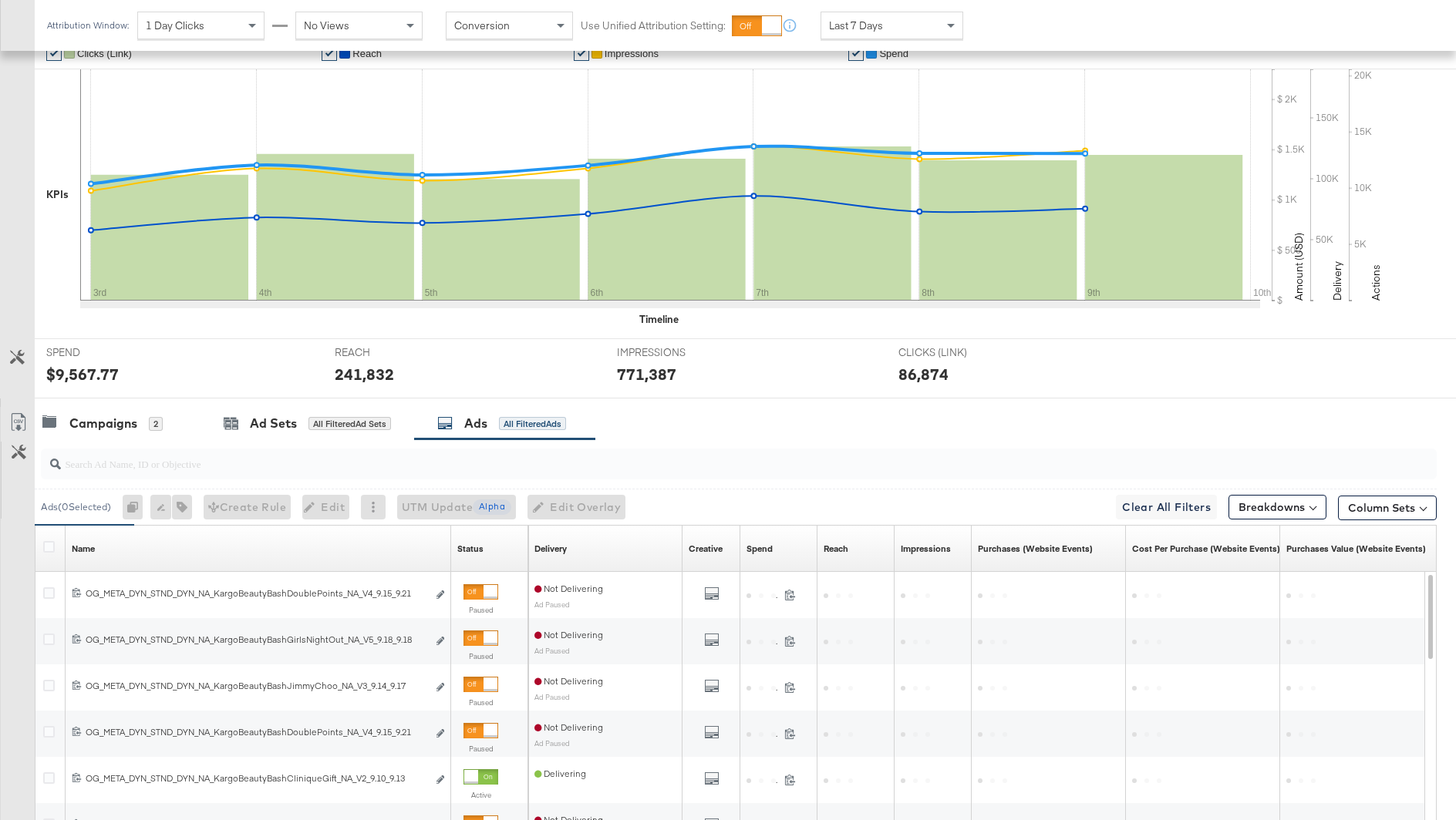
click at [356, 457] on input "search" at bounding box center [685, 458] width 1247 height 30
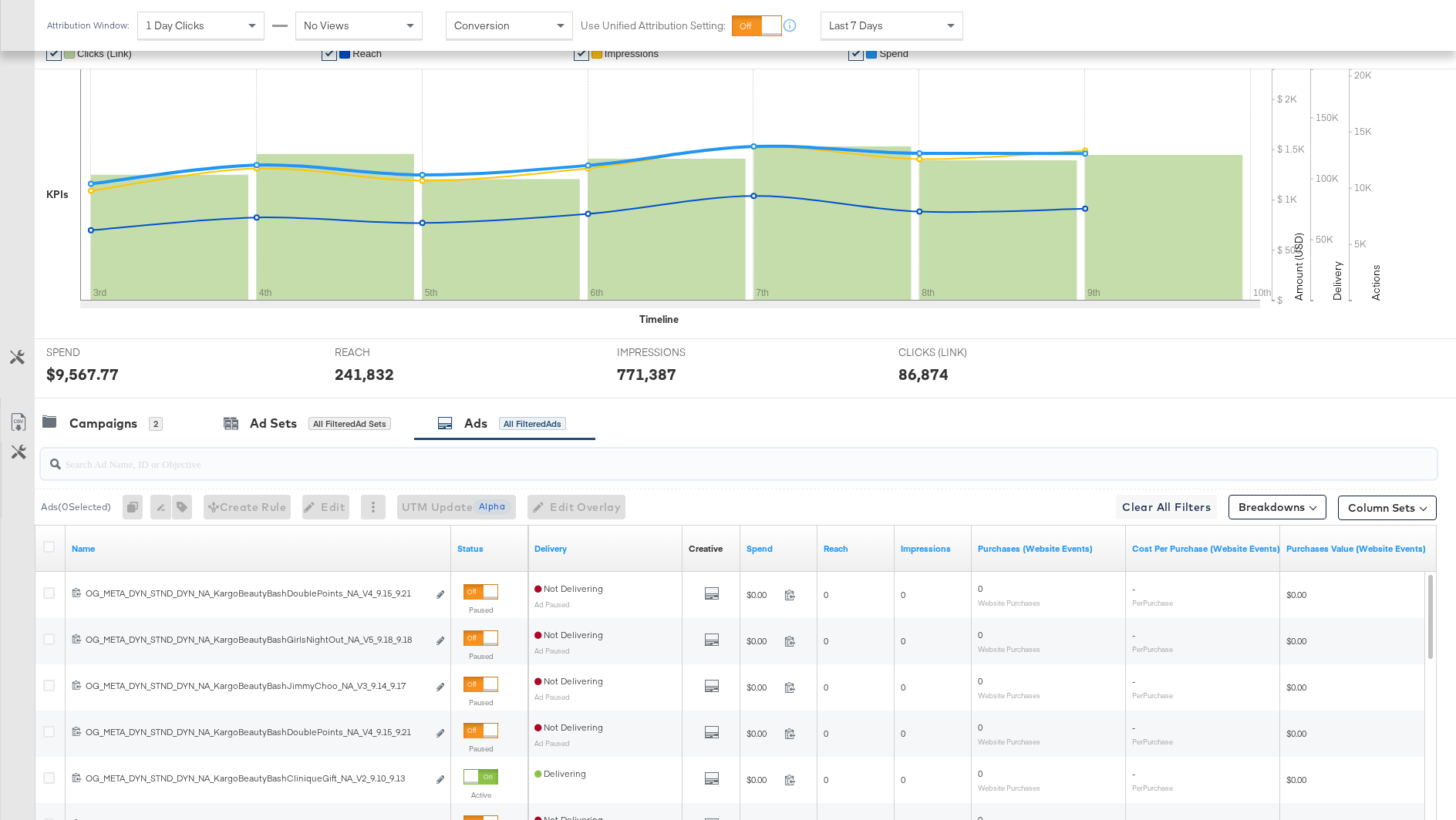
paste input "120231944907150171"
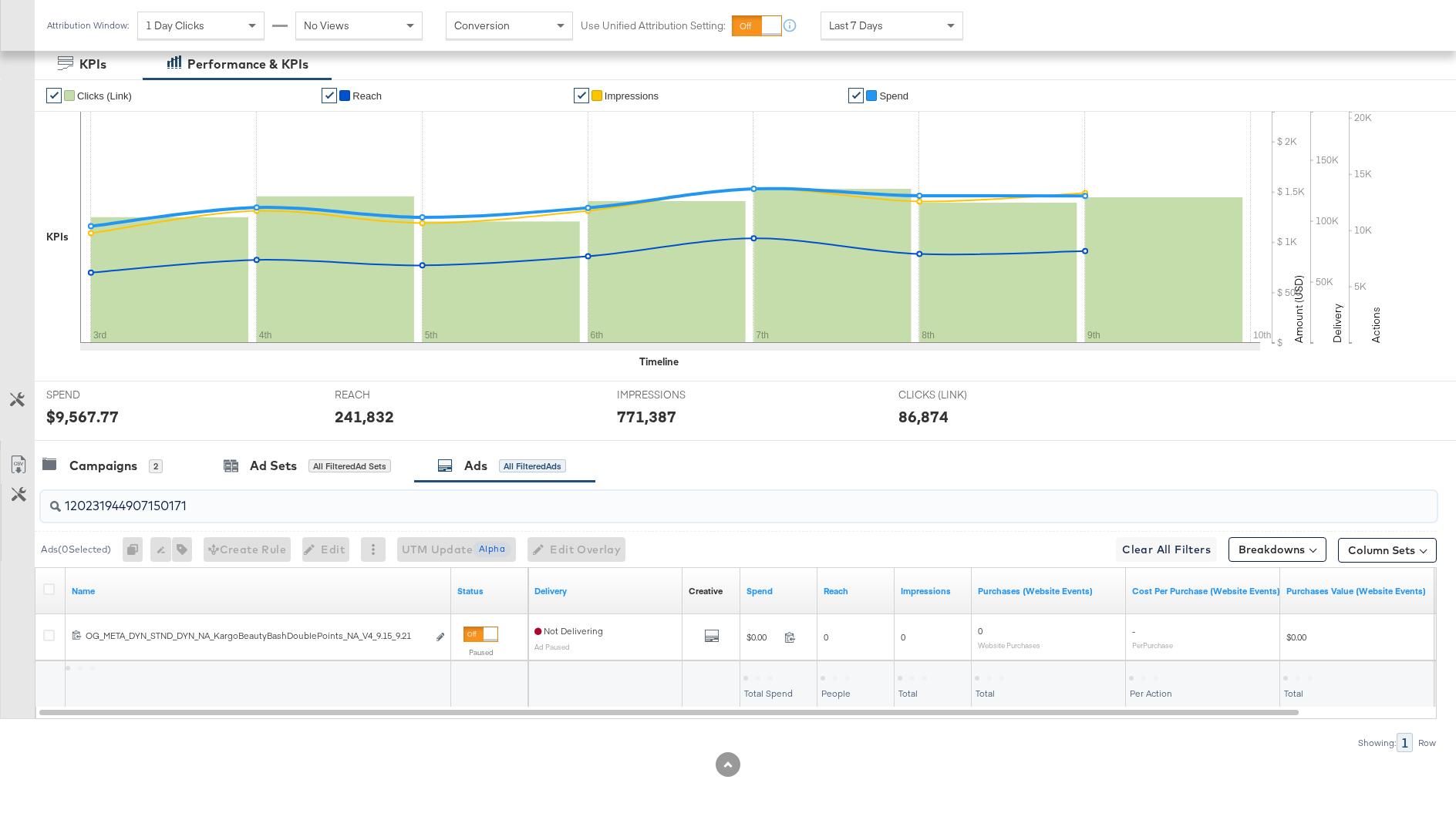
scroll to position [288, 0]
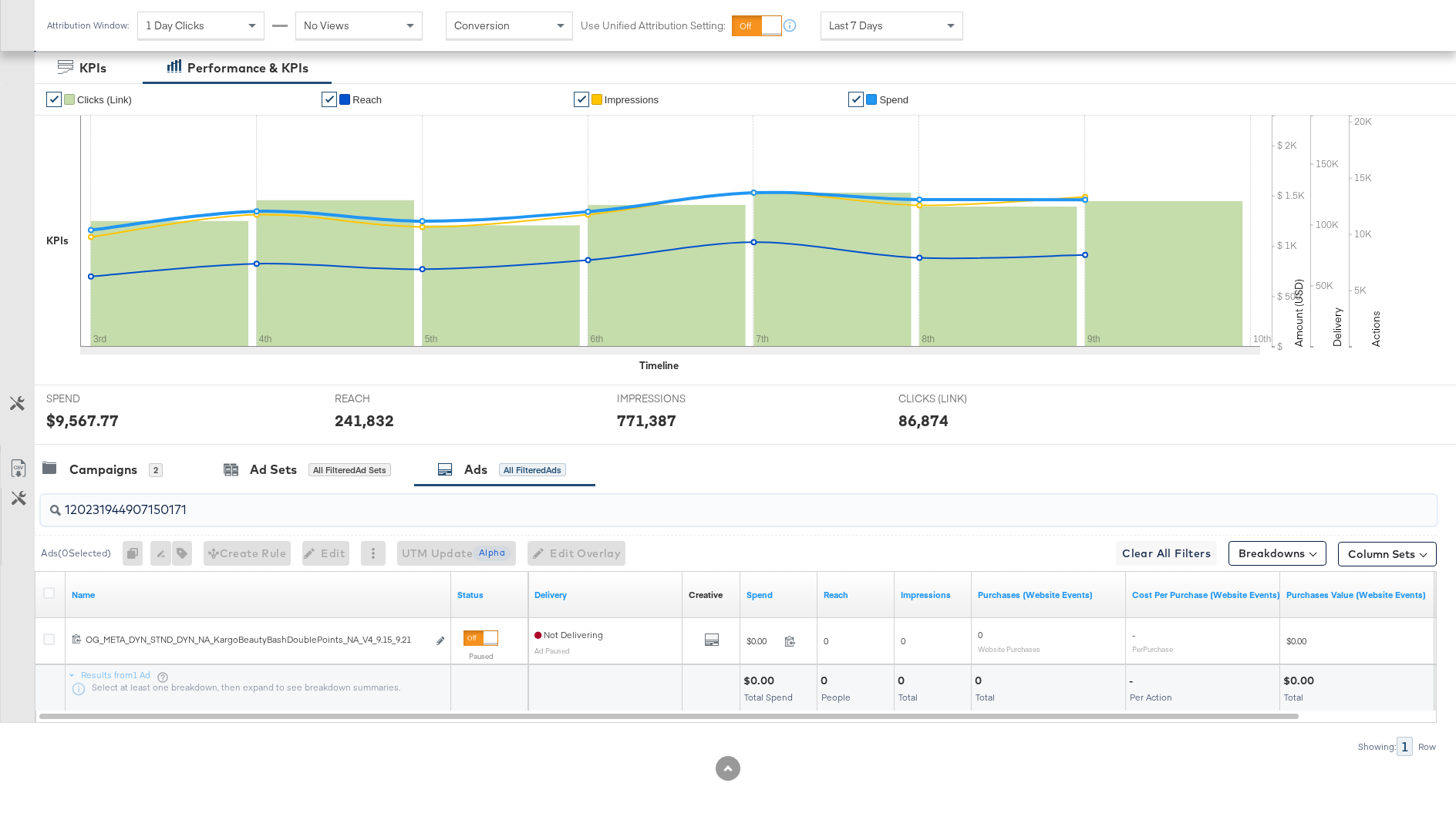
type input "120231944907150171"
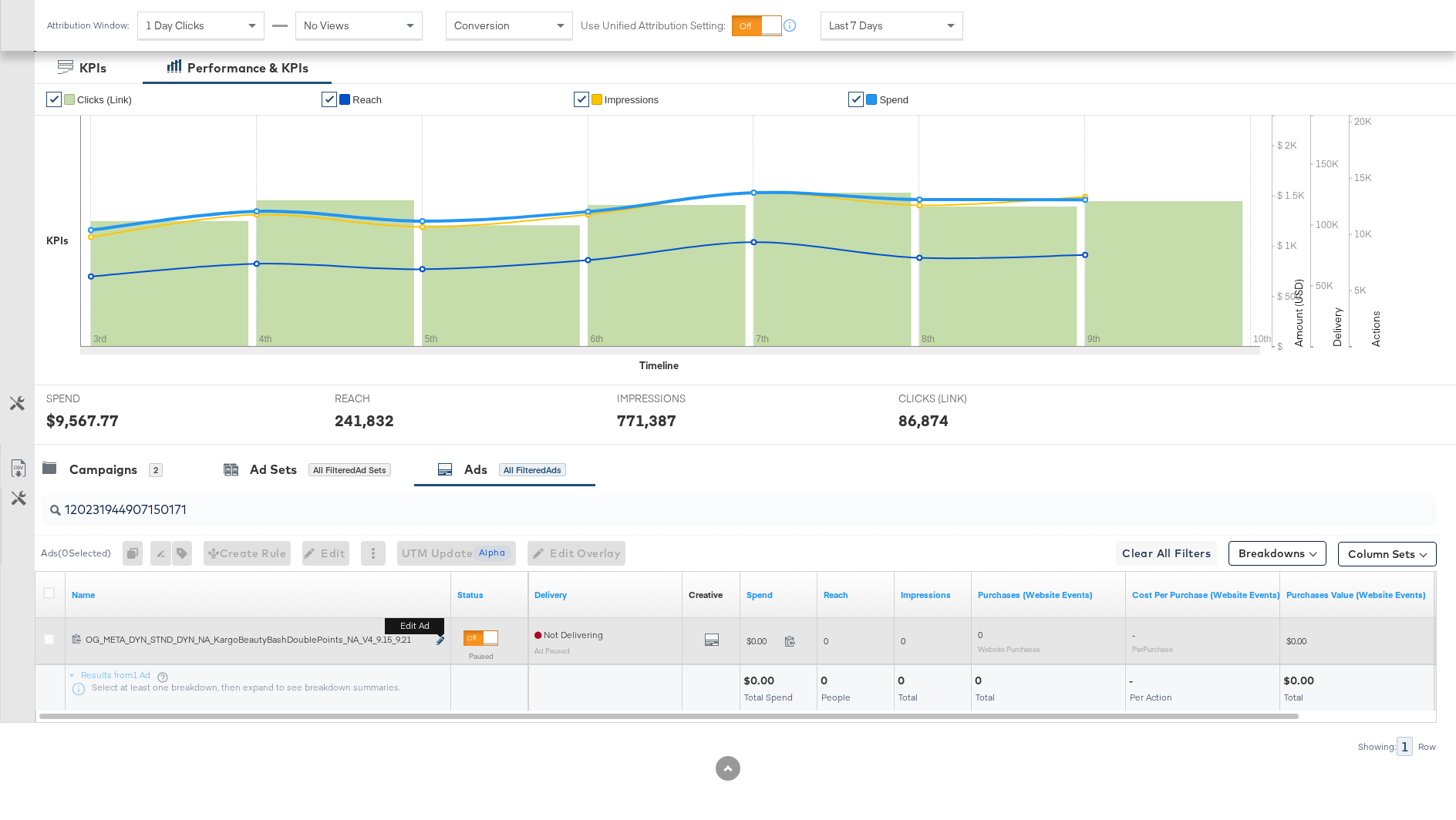
click at [437, 637] on icon "link" at bounding box center [440, 640] width 7 height 8
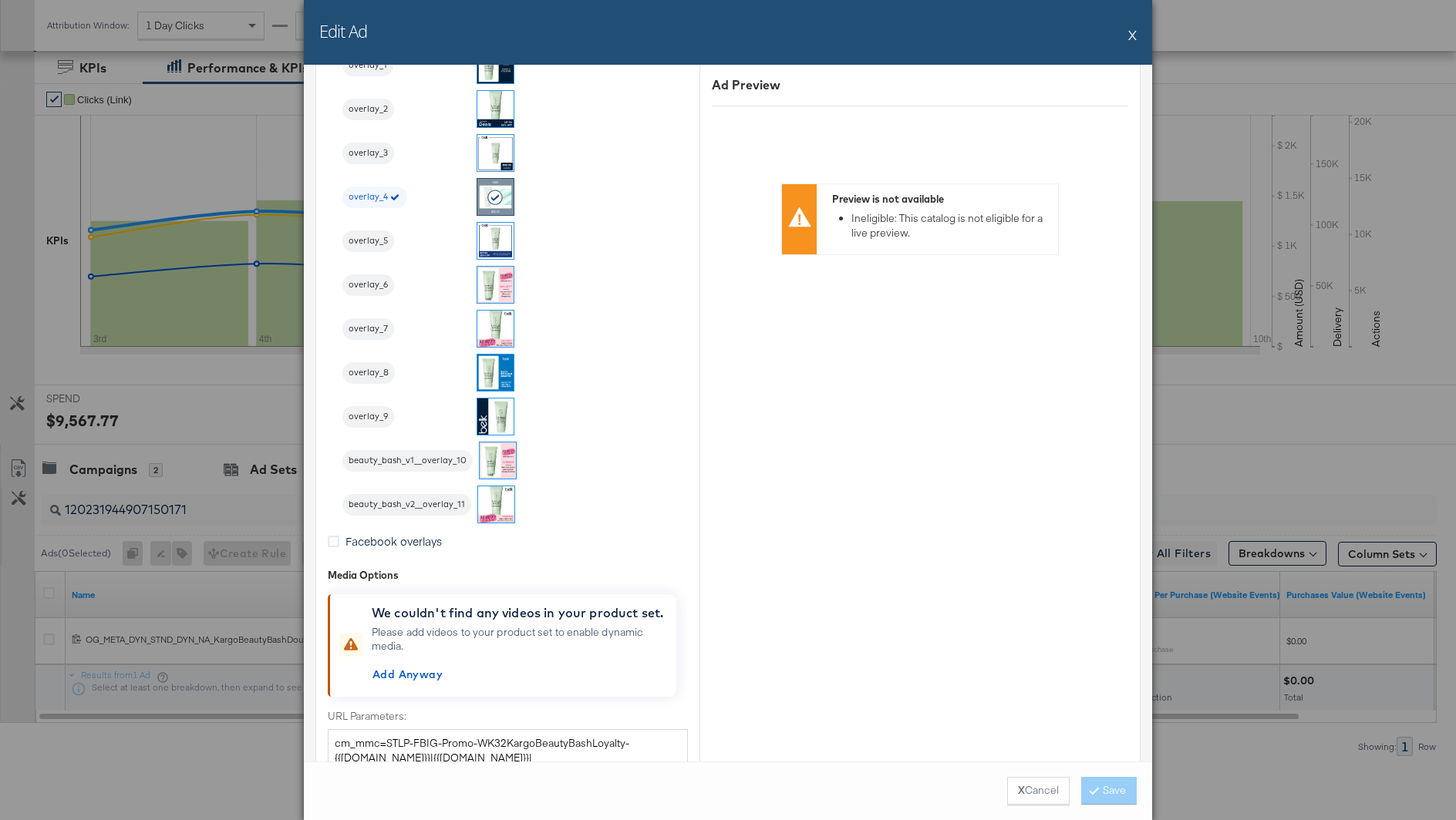
scroll to position [2230, 0]
click at [1045, 799] on button "X Cancel" at bounding box center [1038, 791] width 62 height 28
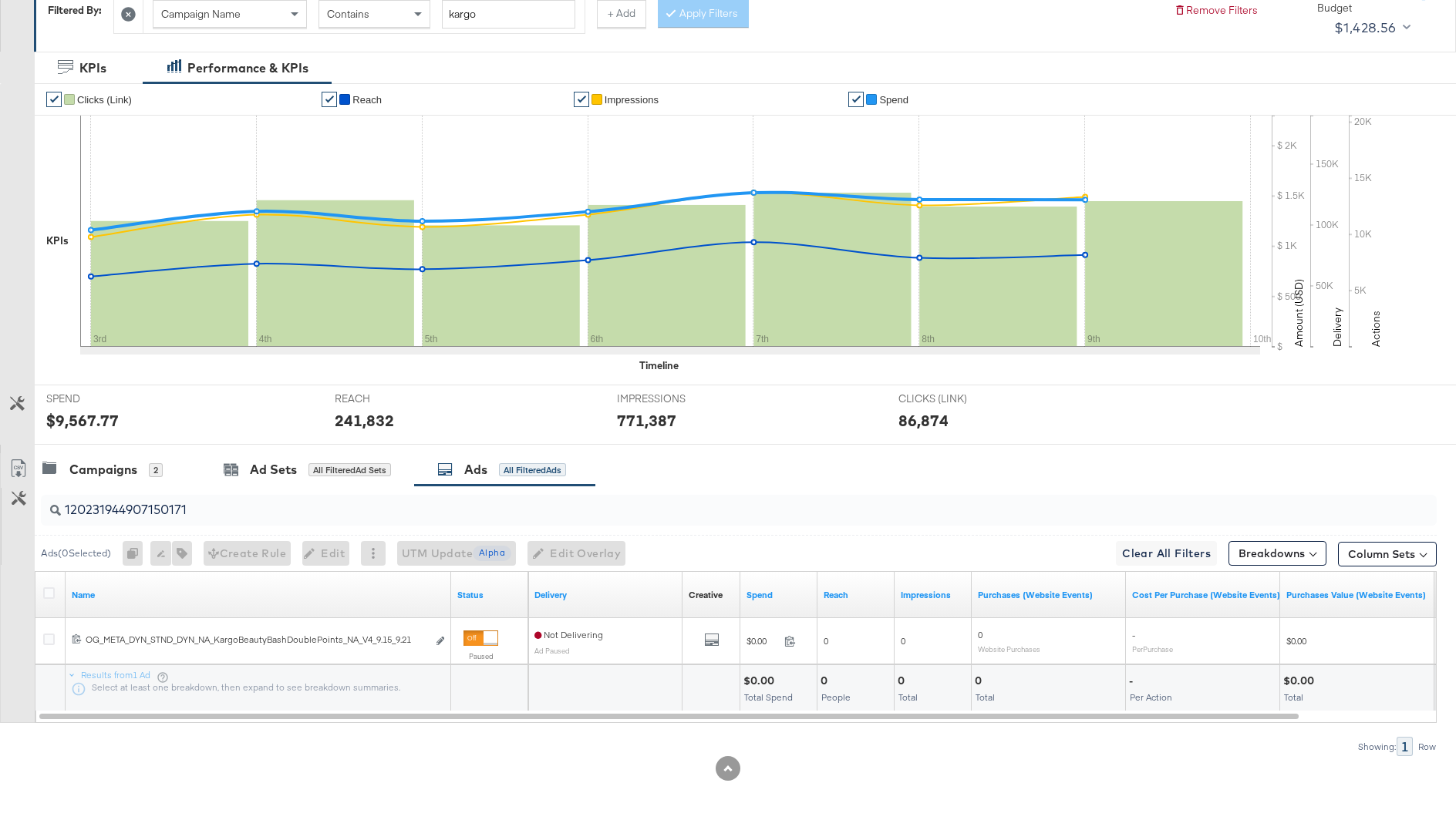
scroll to position [0, 0]
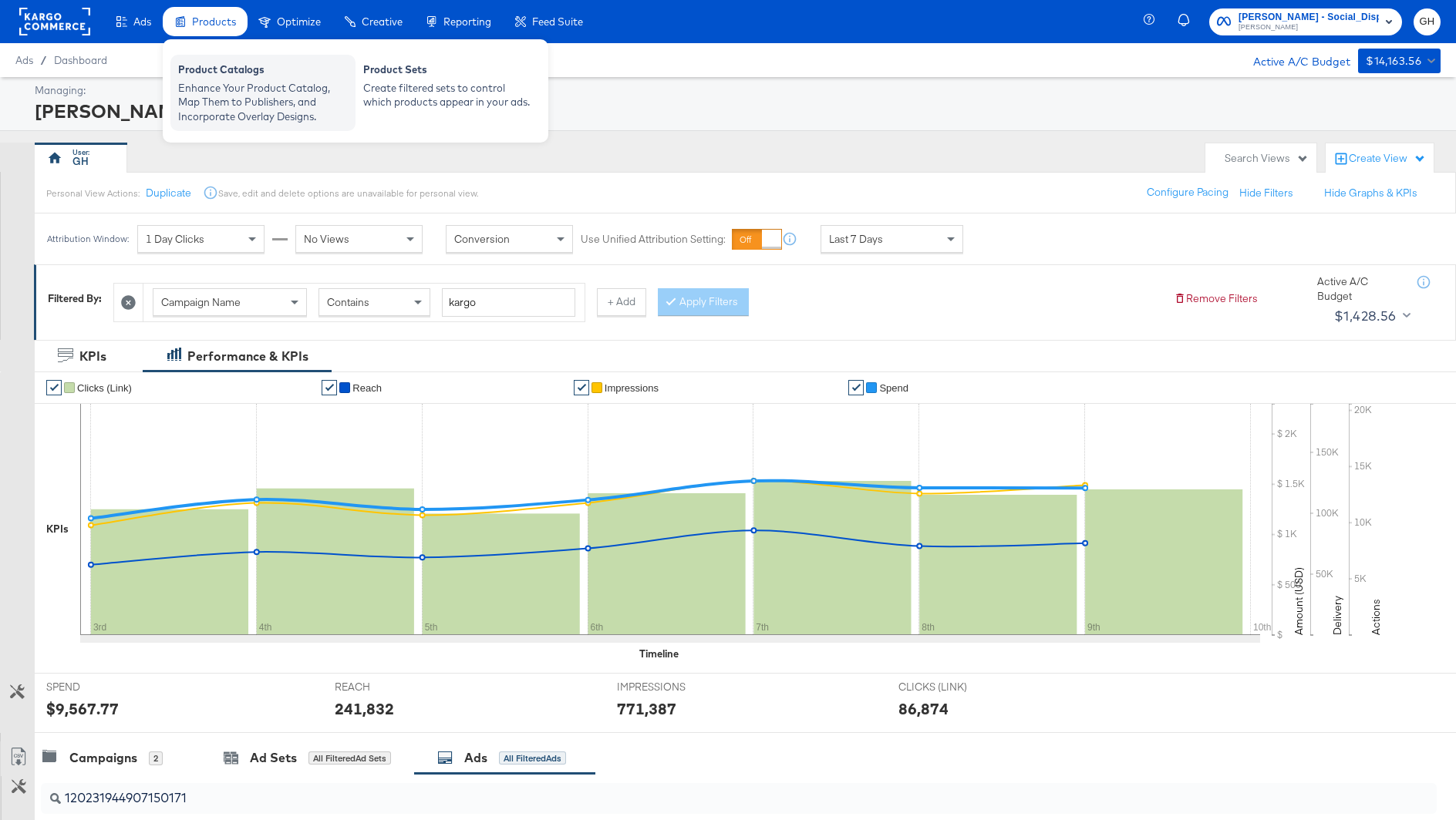
click at [244, 90] on div "Enhance Your Product Catalog, Map Them to Publishers, and Incorporate Overlay D…" at bounding box center [262, 102] width 170 height 44
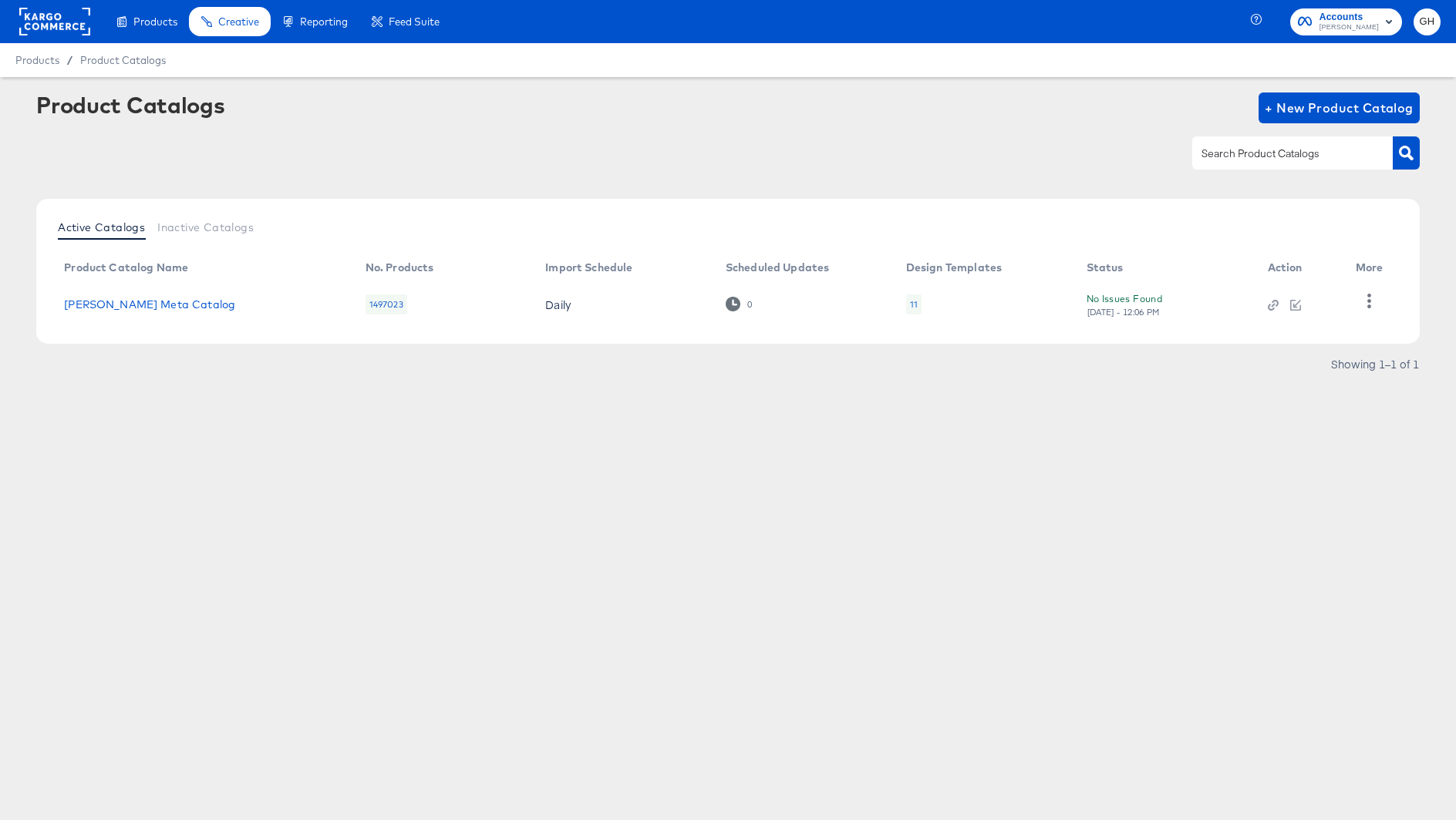
click at [914, 307] on div "11" at bounding box center [914, 304] width 7 height 12
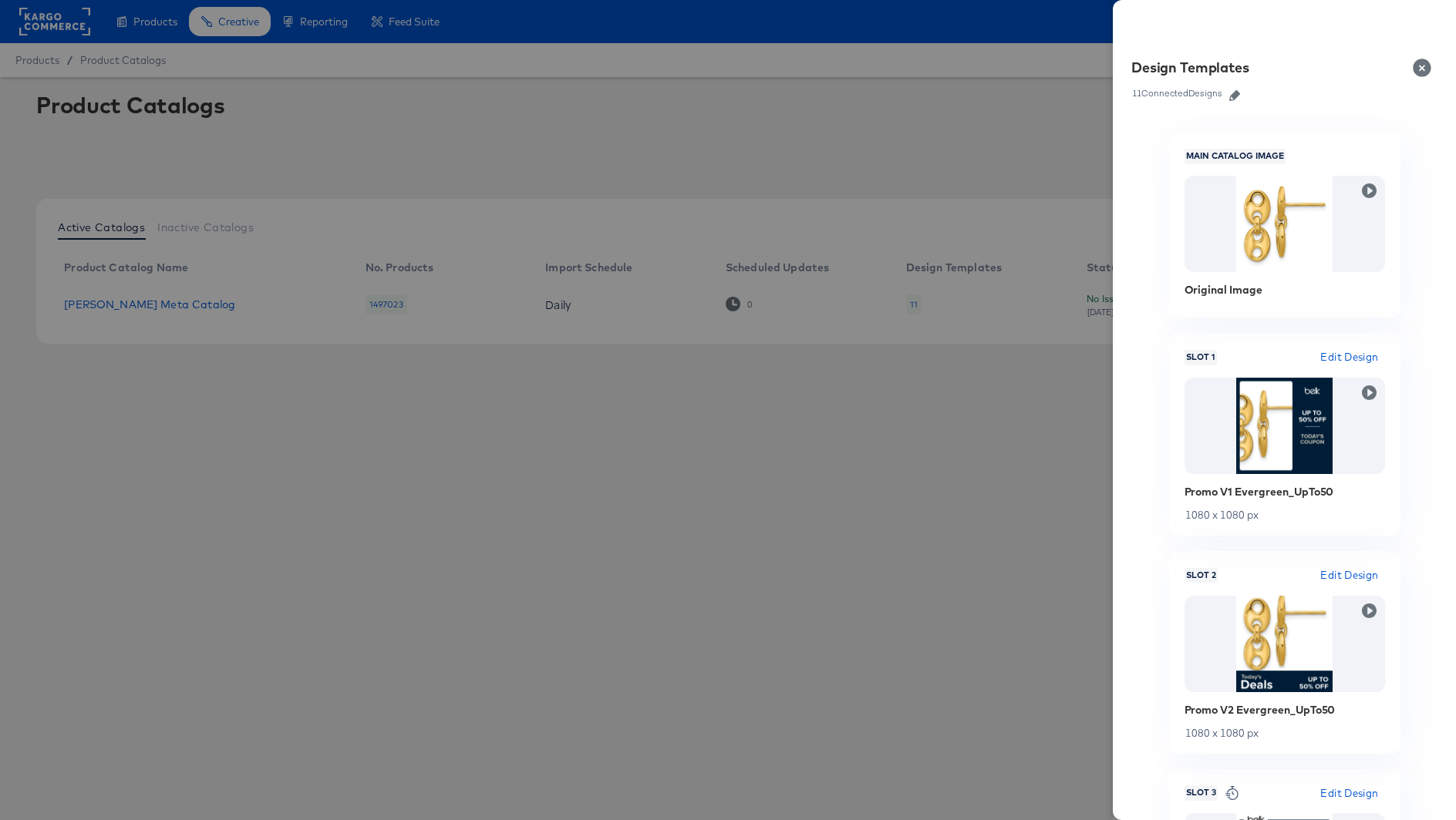
click at [1236, 90] on icon "button" at bounding box center [1234, 95] width 11 height 11
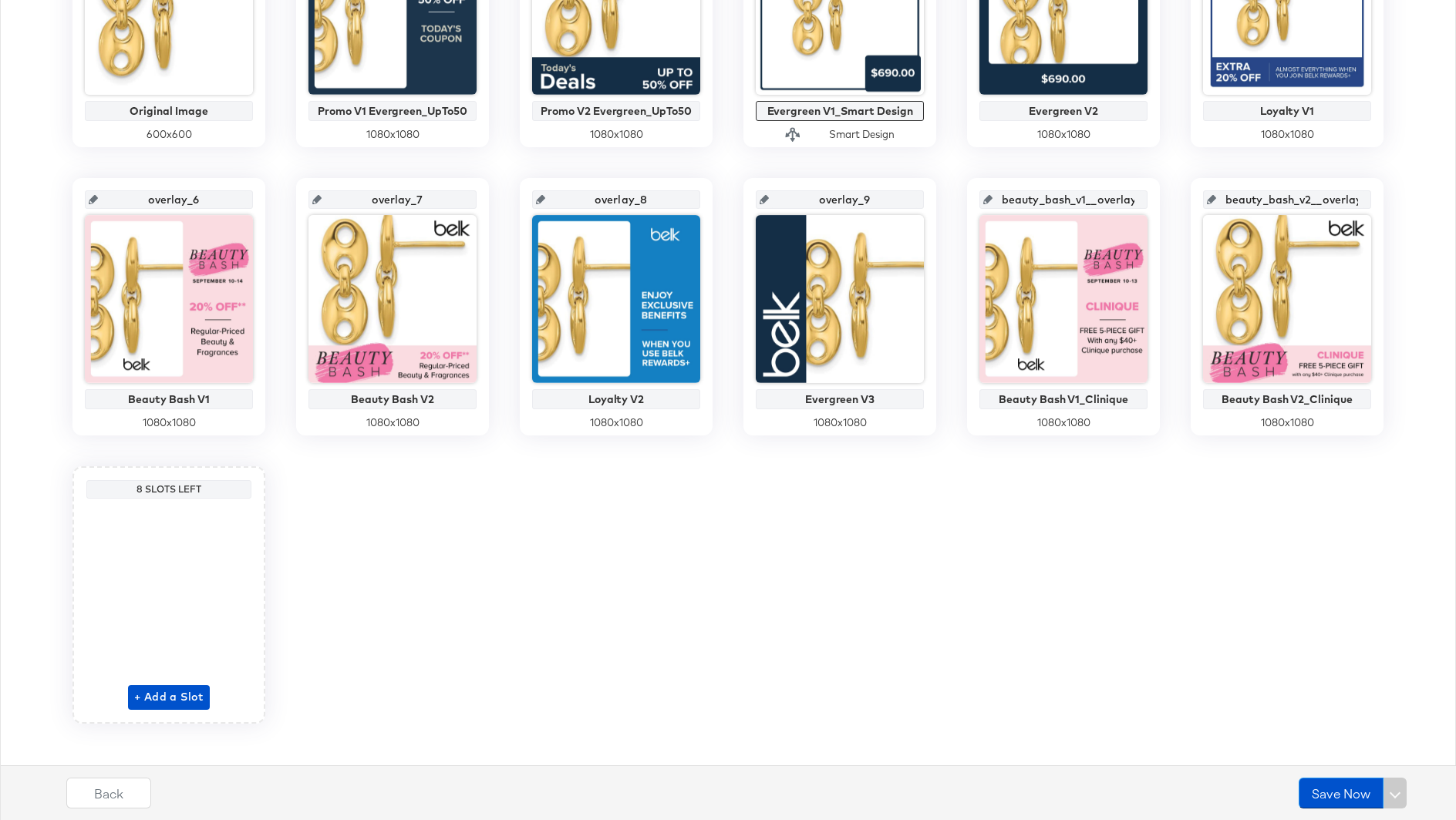
scroll to position [478, 0]
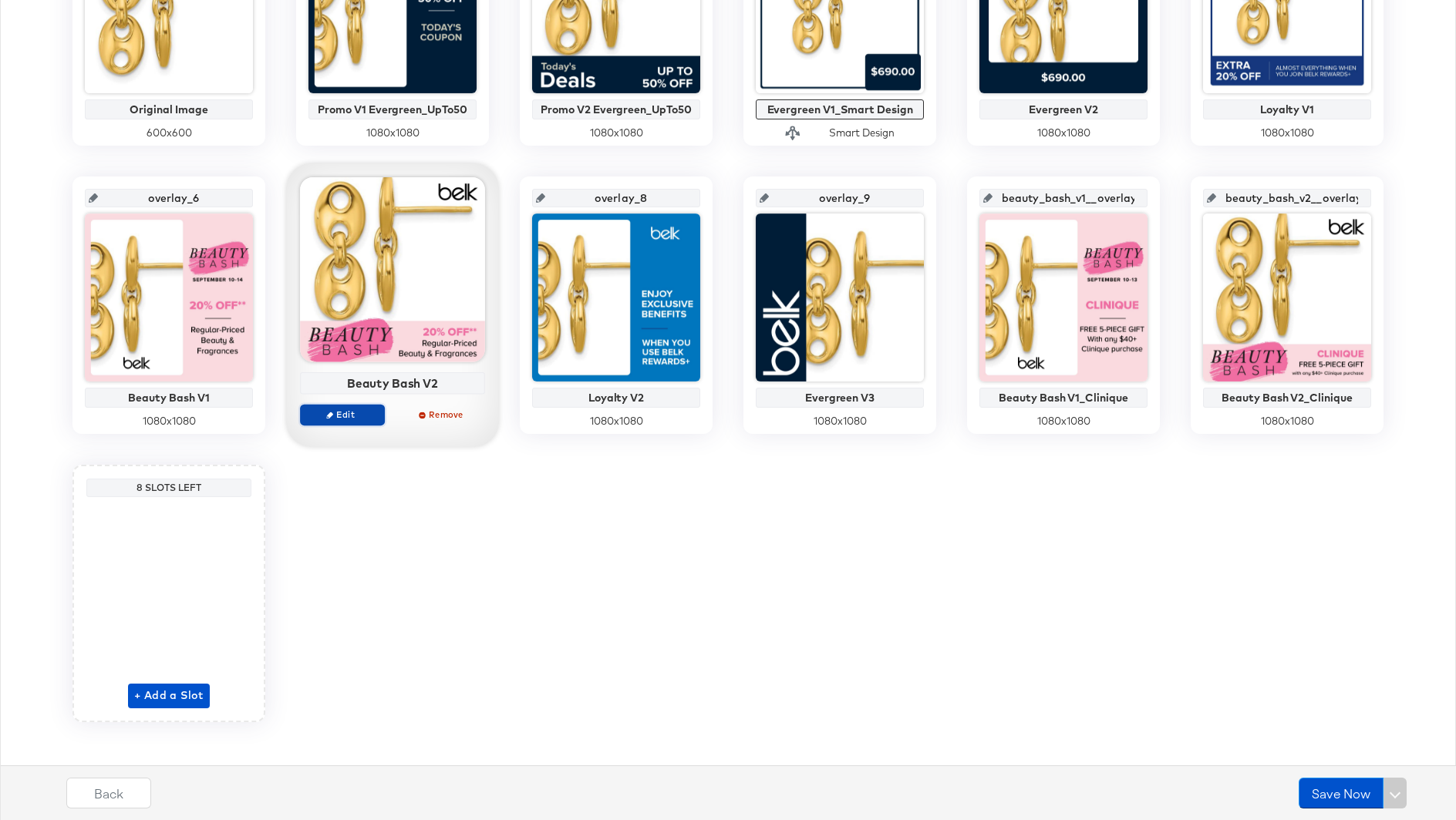
click at [364, 409] on span "Edit" at bounding box center [342, 414] width 71 height 11
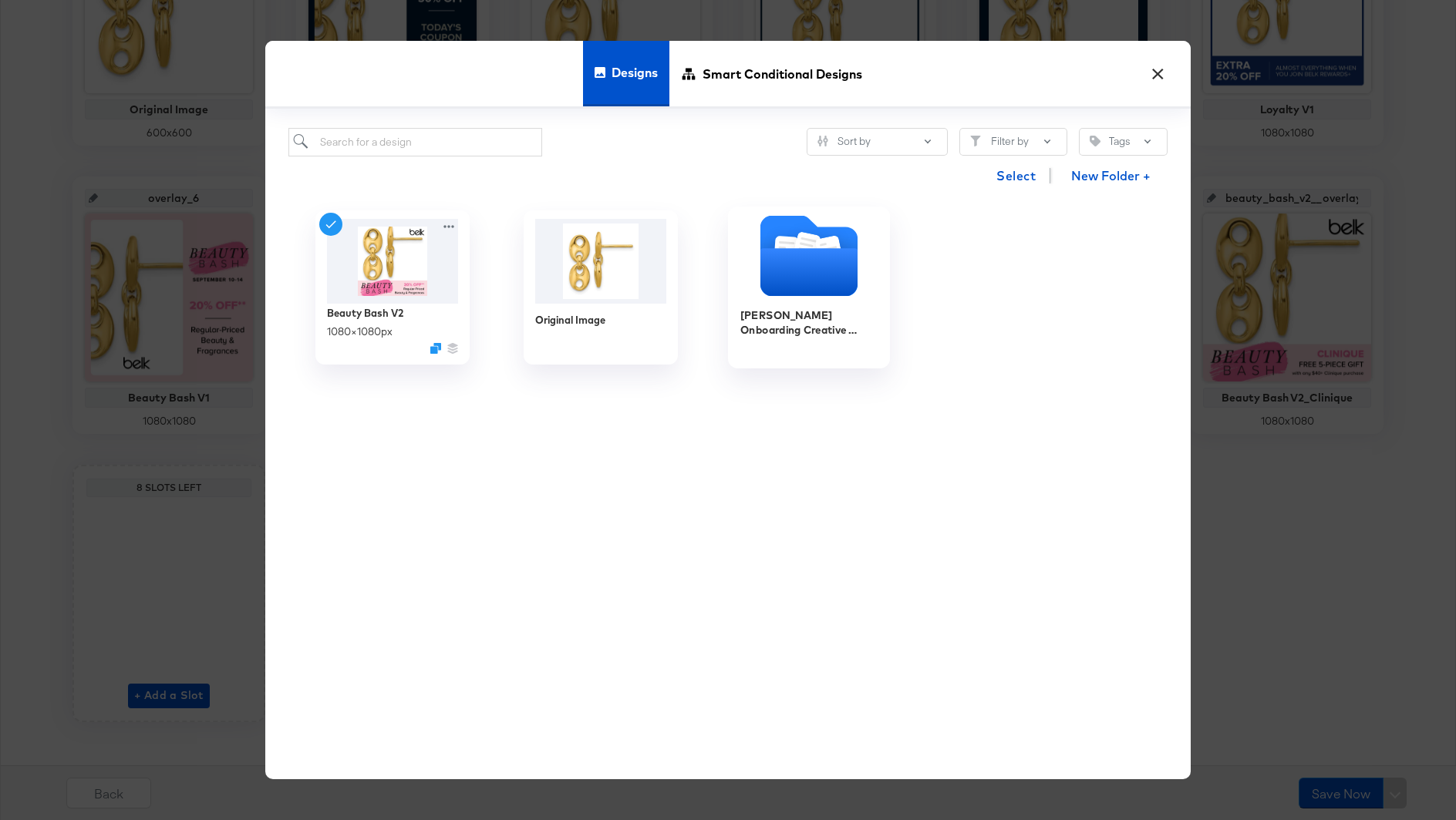
click at [801, 268] on icon "Folder" at bounding box center [808, 273] width 97 height 48
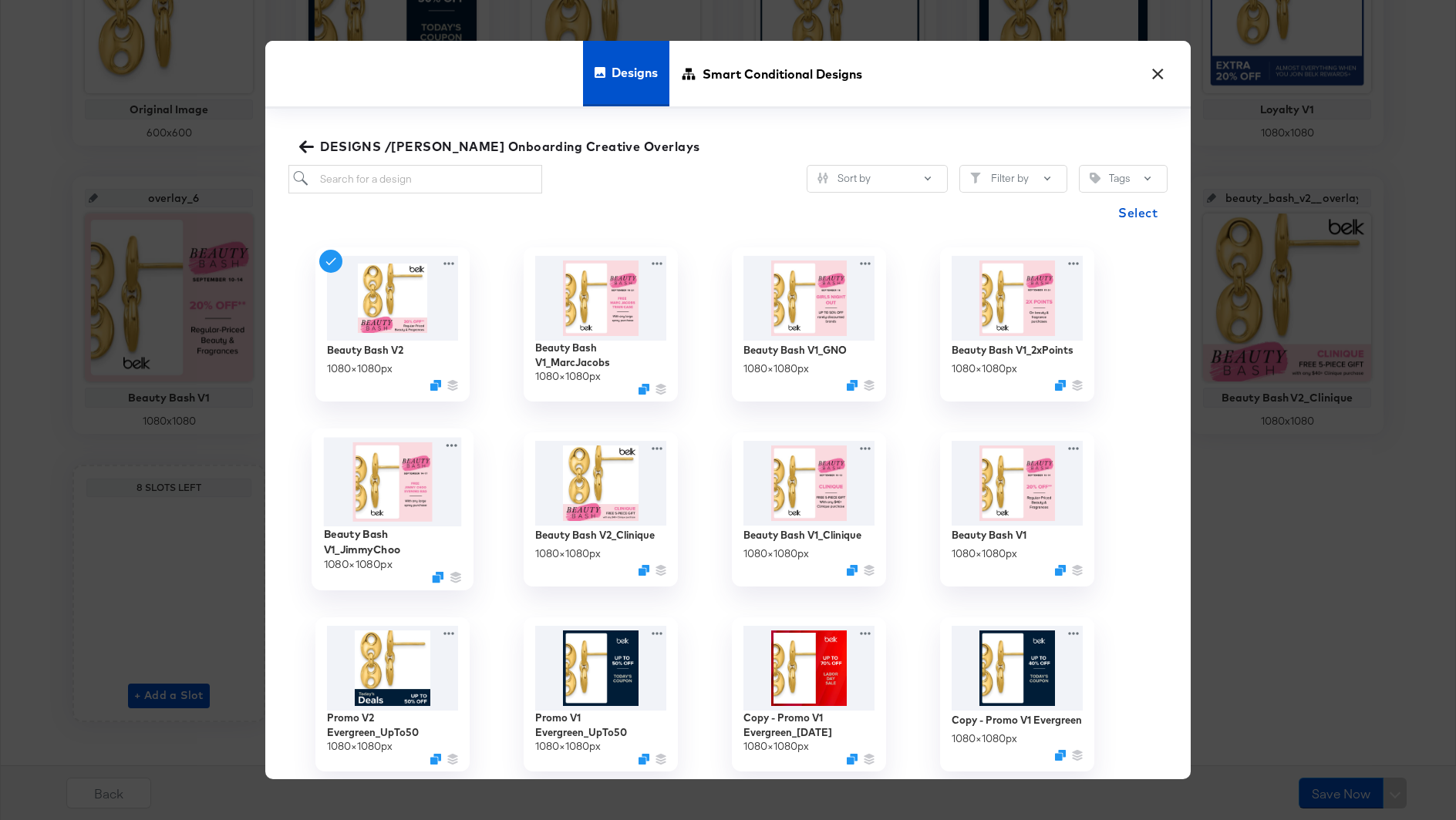
click at [360, 473] on img at bounding box center [392, 482] width 138 height 90
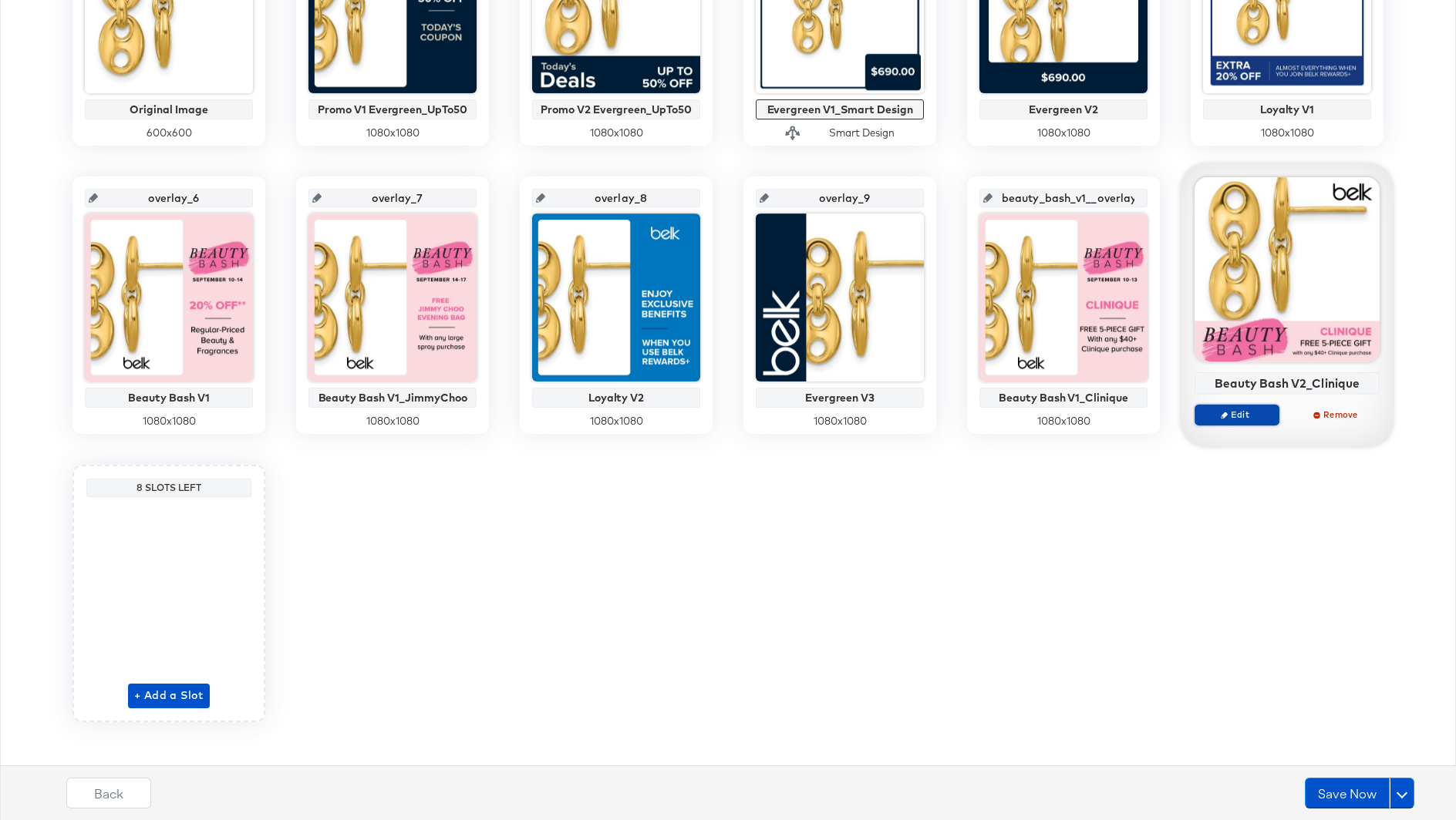
click at [1242, 410] on span "Edit" at bounding box center [1236, 414] width 71 height 11
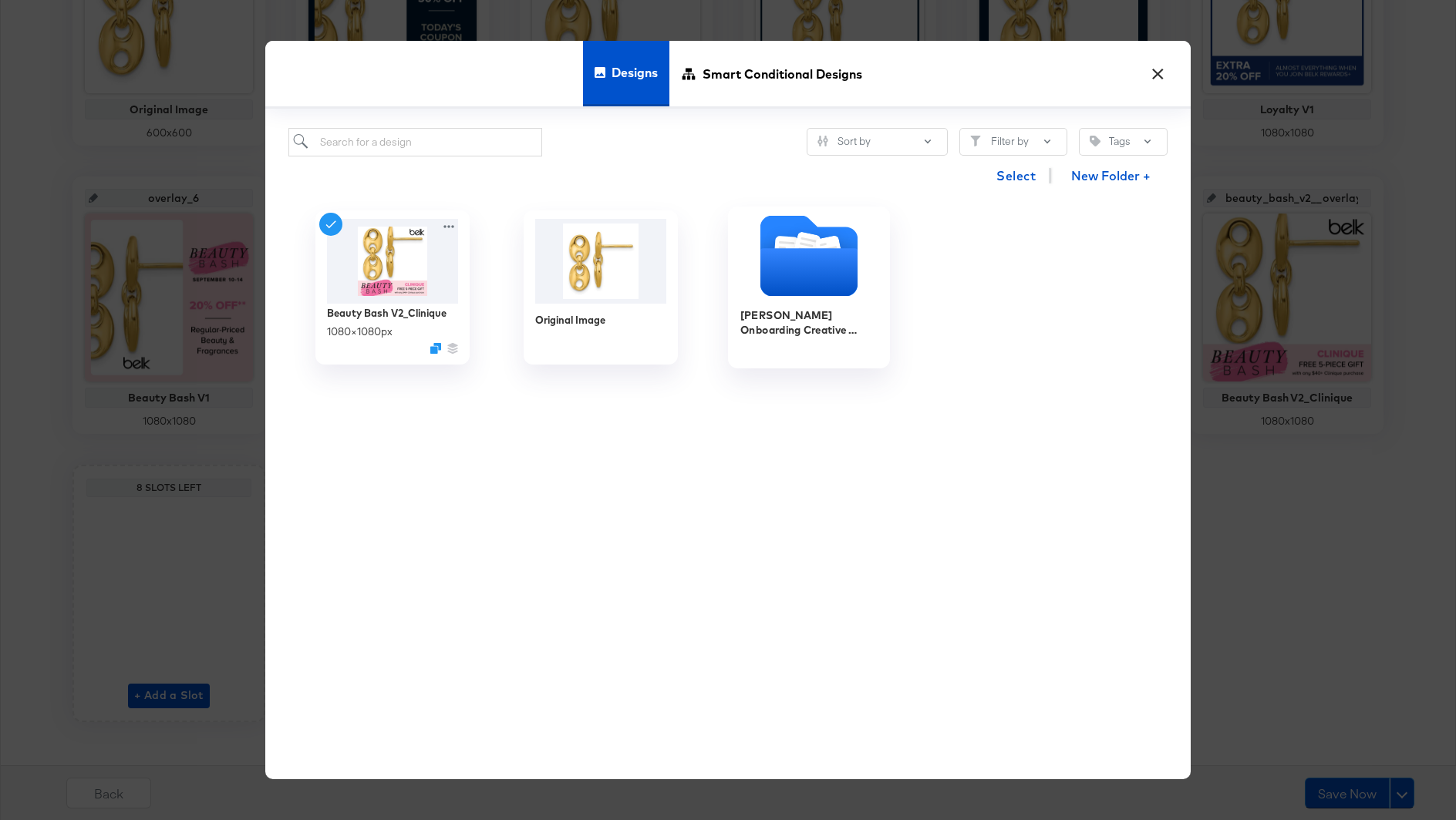
click at [820, 268] on icon "Folder" at bounding box center [808, 273] width 97 height 48
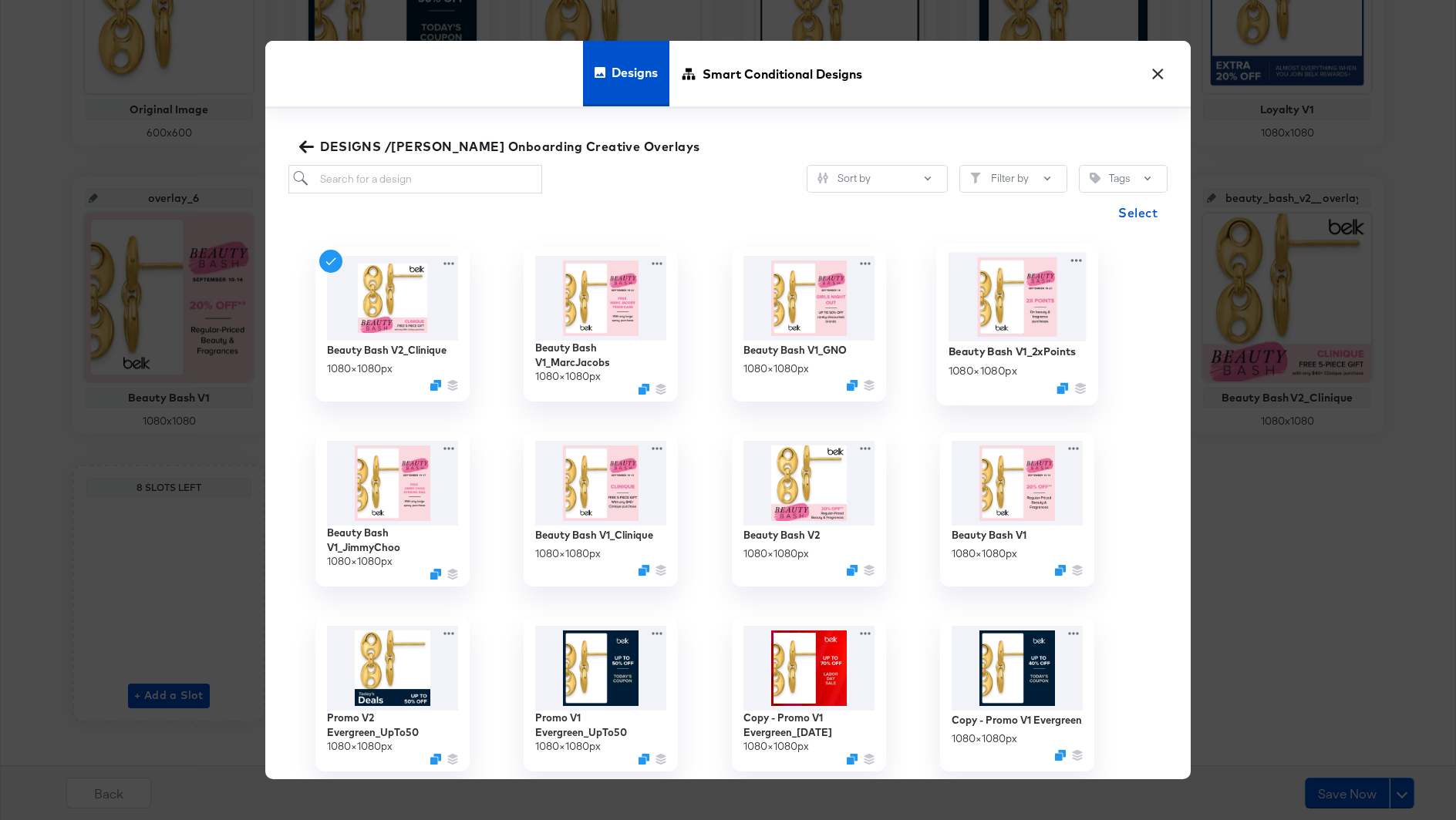
click at [1000, 306] on img at bounding box center [1017, 296] width 138 height 89
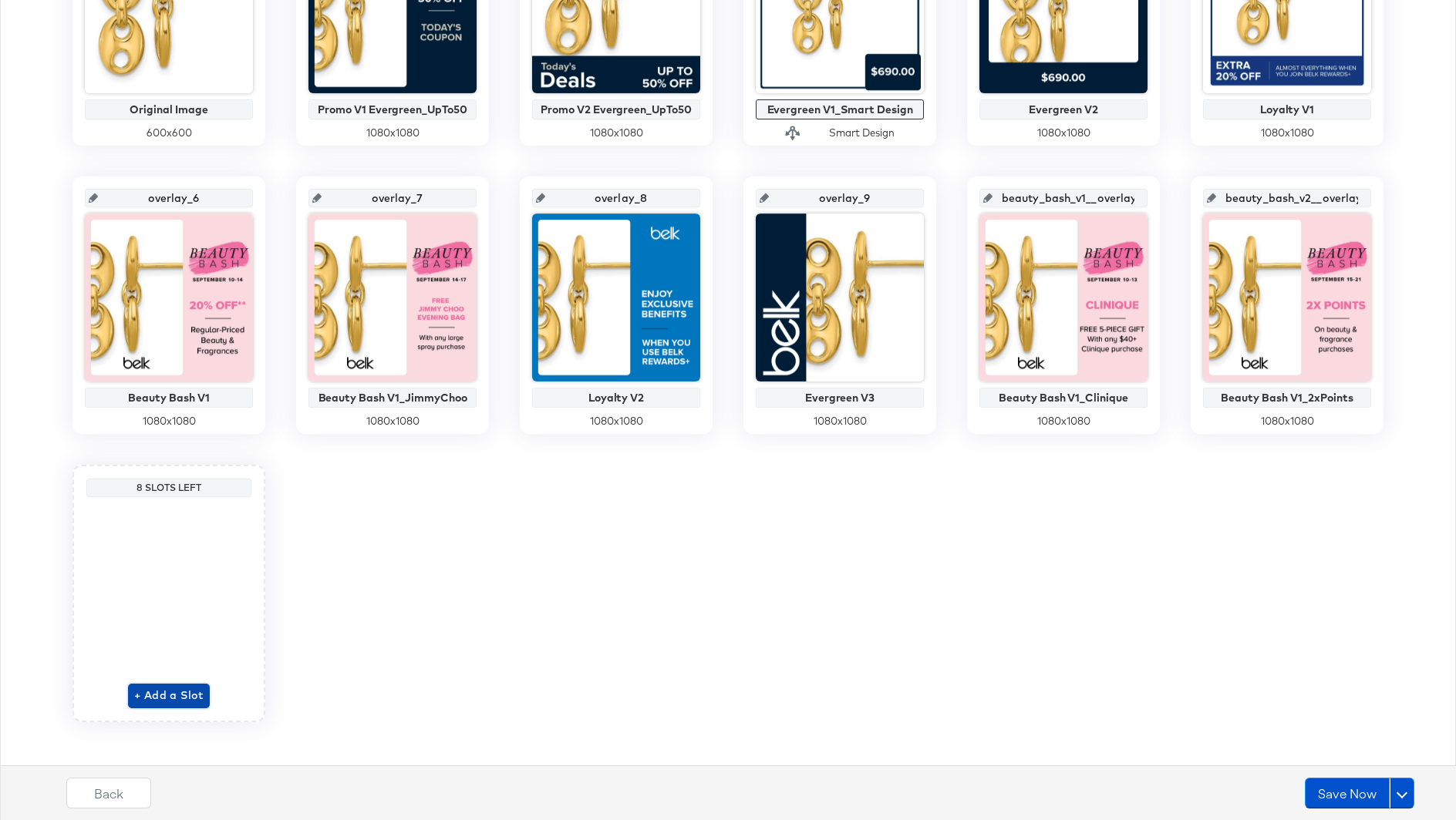
click at [171, 692] on span "+ Add a Slot" at bounding box center [169, 696] width 70 height 19
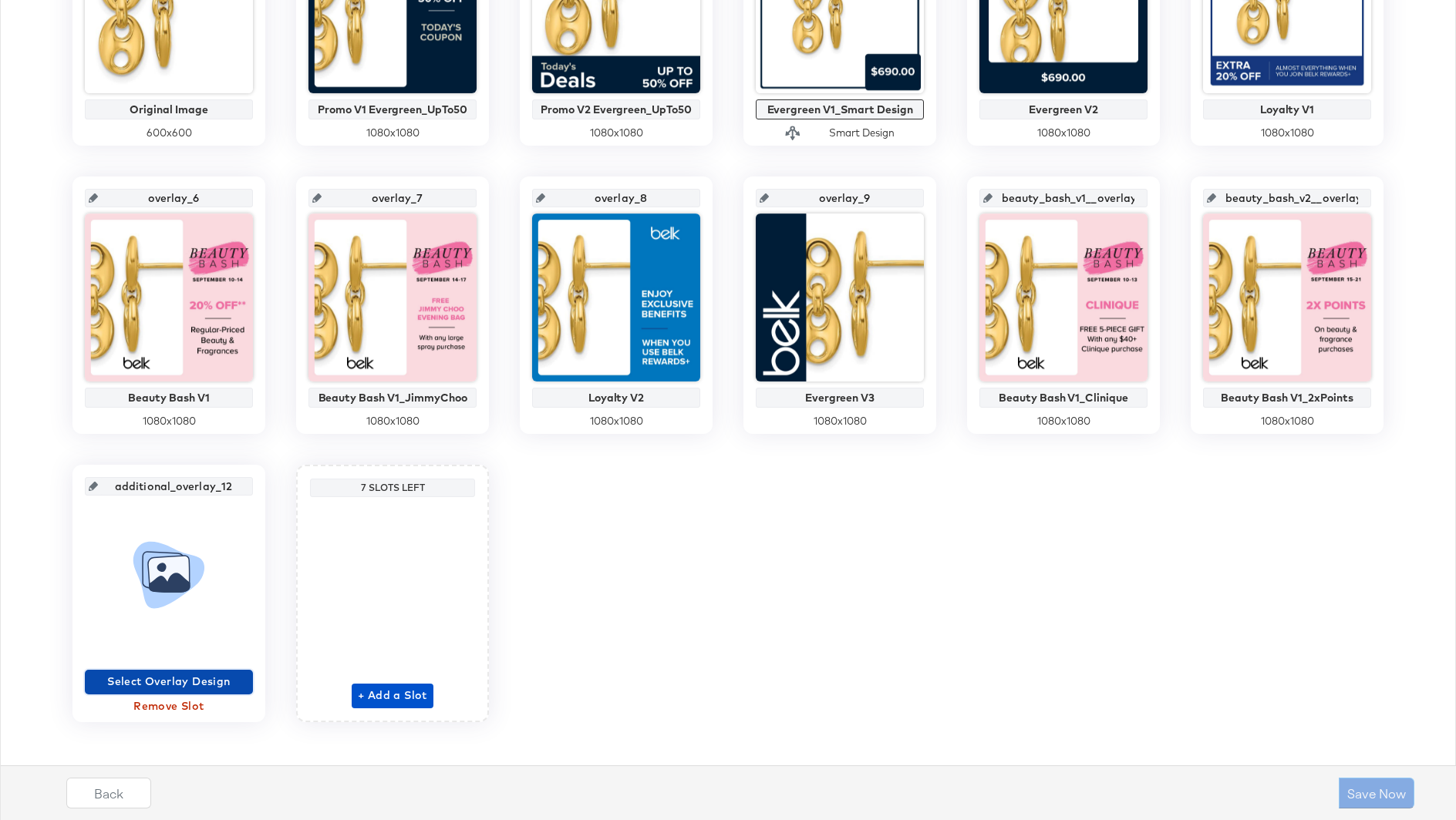
click at [175, 673] on span "Select Overlay Design" at bounding box center [169, 682] width 156 height 19
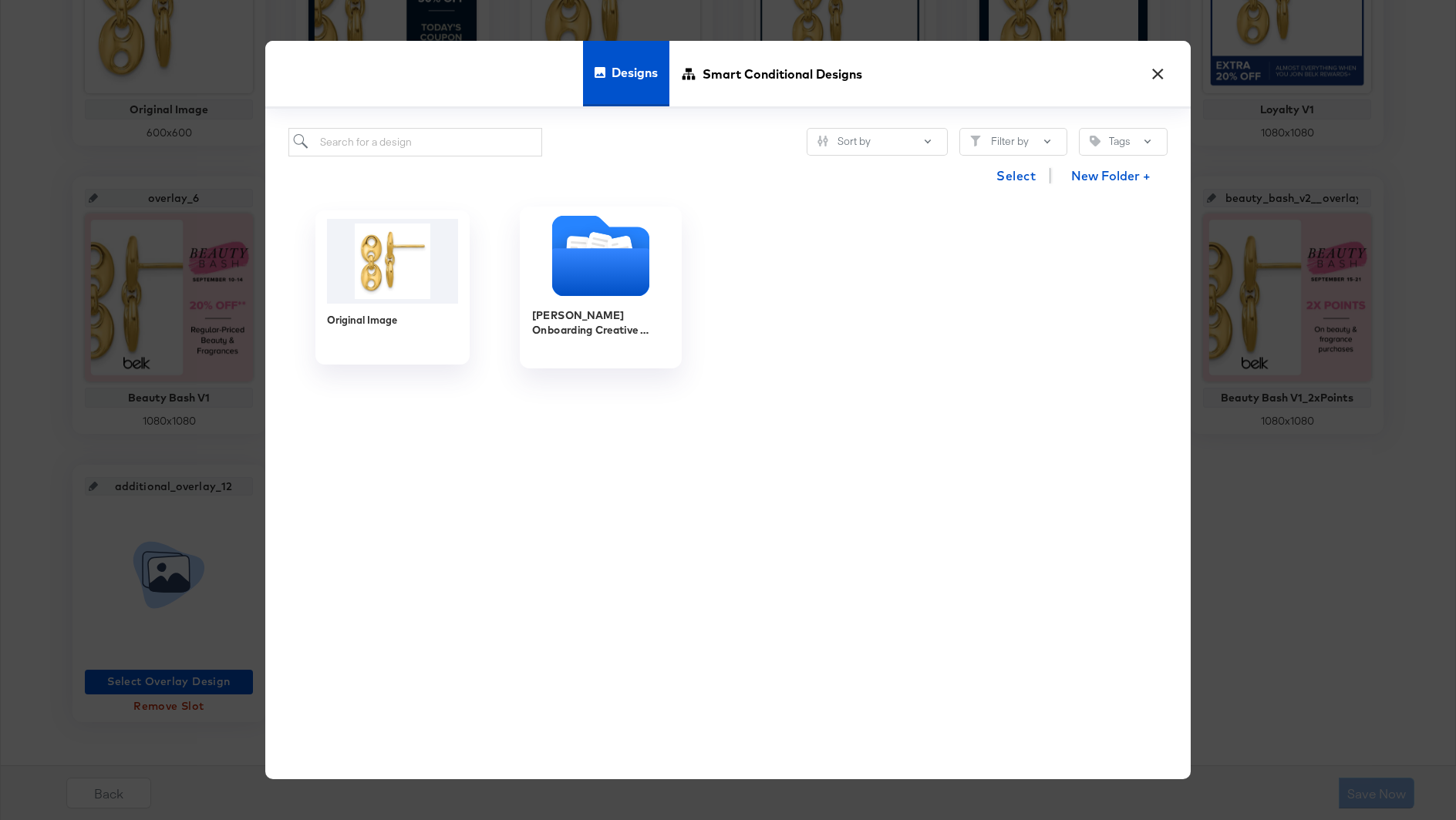
click at [583, 286] on icon "Folder" at bounding box center [601, 273] width 97 height 48
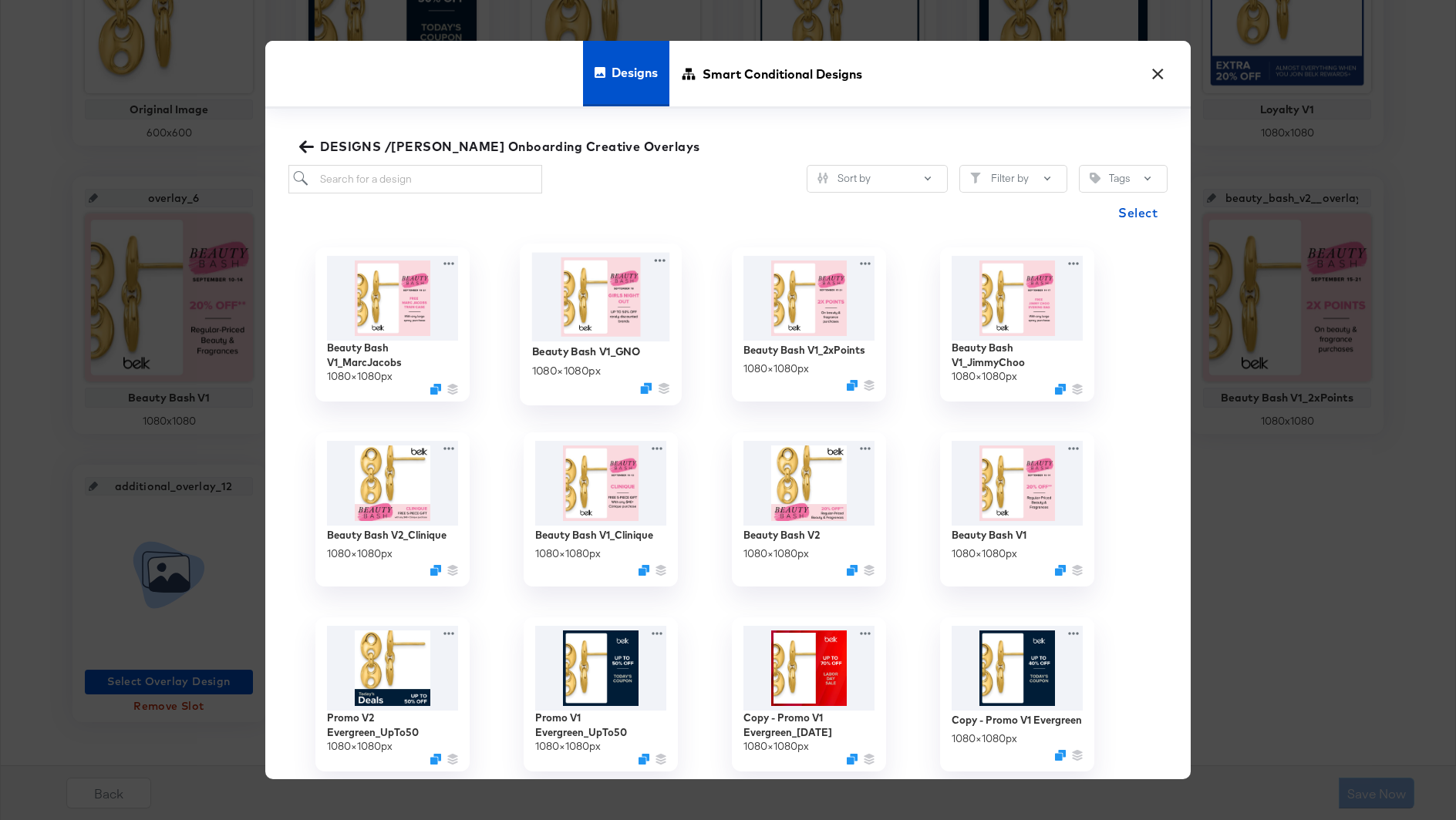
click at [614, 303] on img at bounding box center [601, 296] width 138 height 89
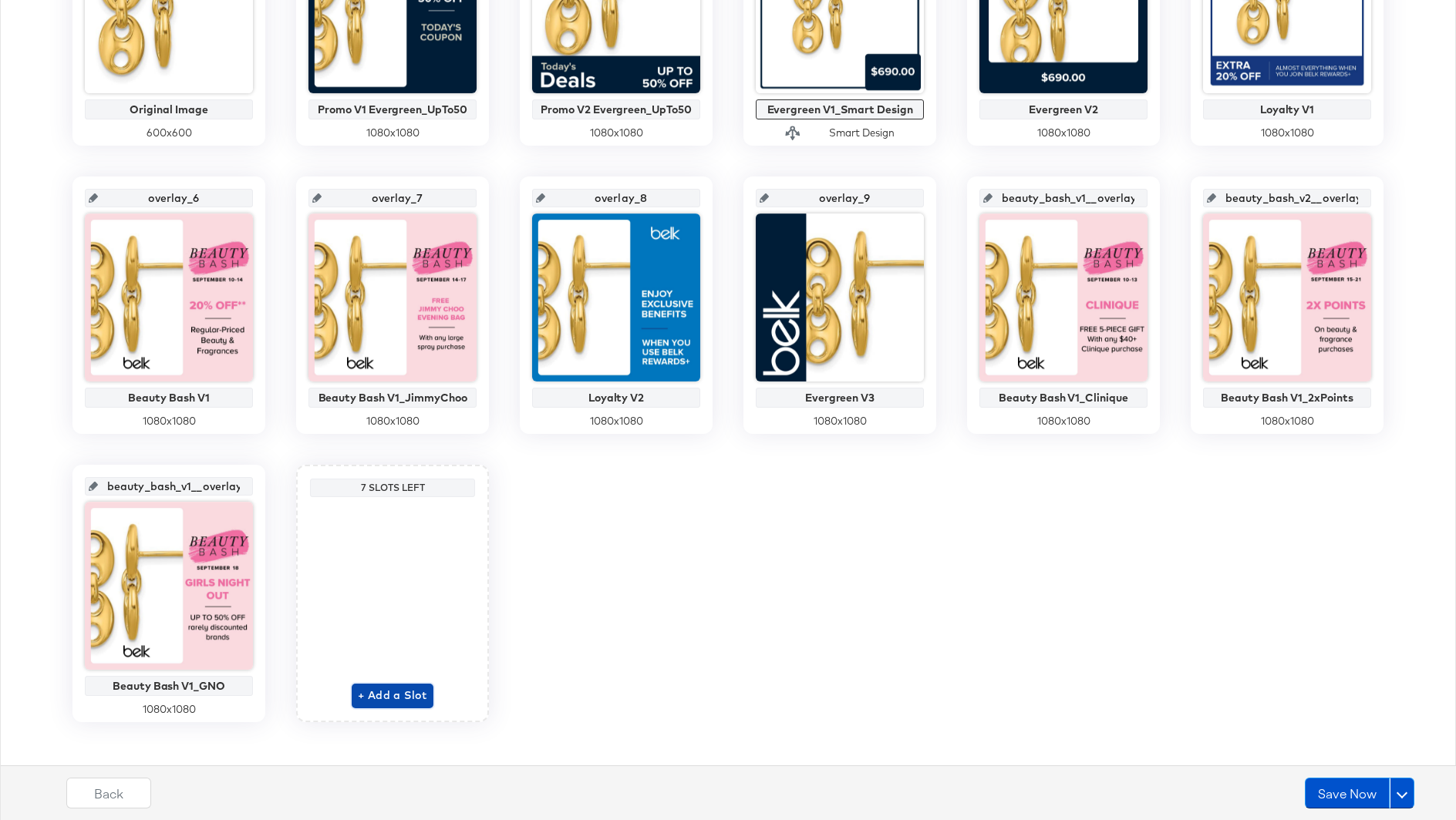
click at [370, 691] on span "+ Add a Slot" at bounding box center [392, 696] width 70 height 19
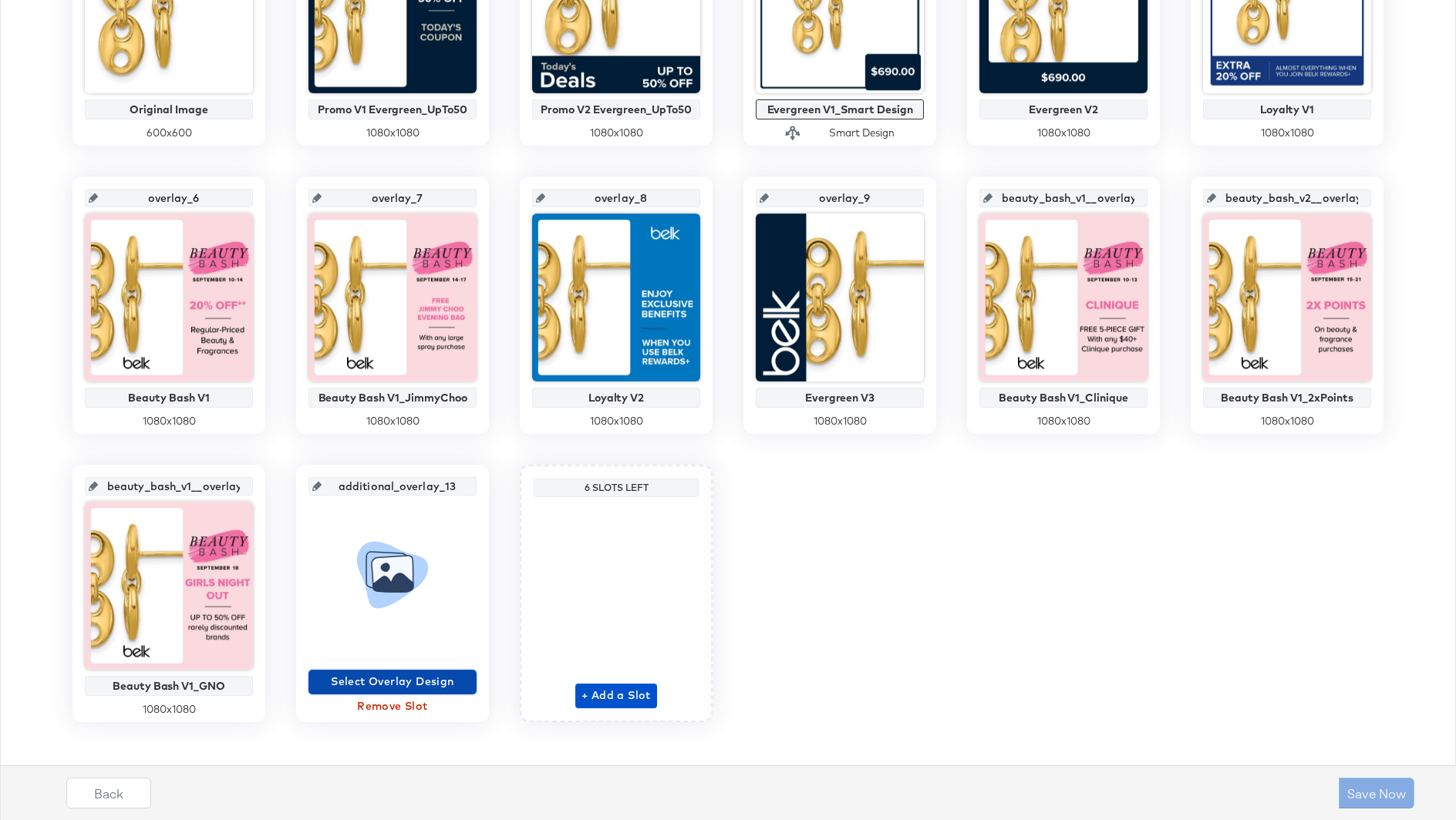
click at [369, 676] on span "Select Overlay Design" at bounding box center [392, 682] width 156 height 19
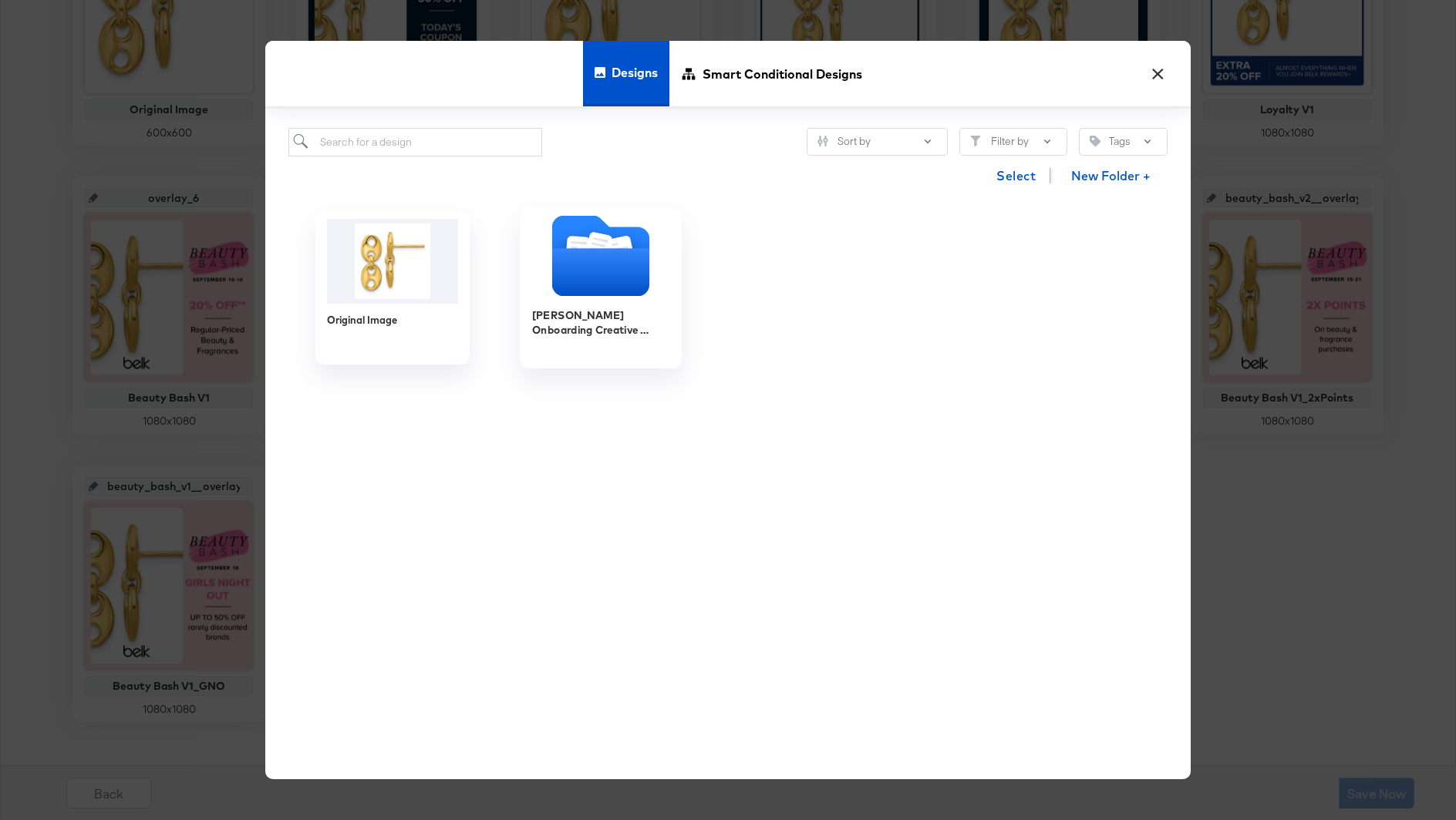
click at [612, 261] on icon "Folder" at bounding box center [601, 273] width 97 height 48
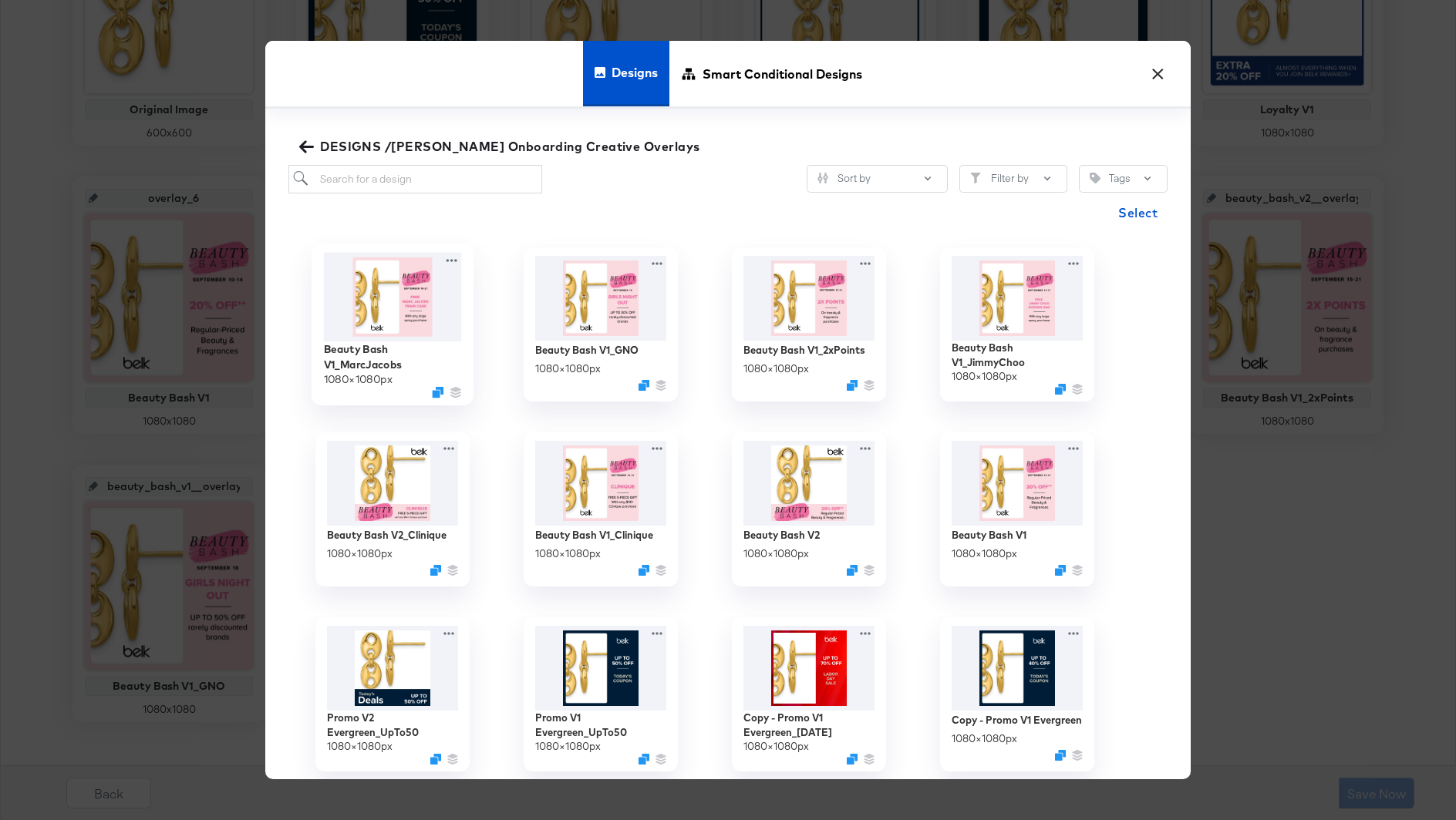
click at [432, 301] on img at bounding box center [392, 296] width 138 height 89
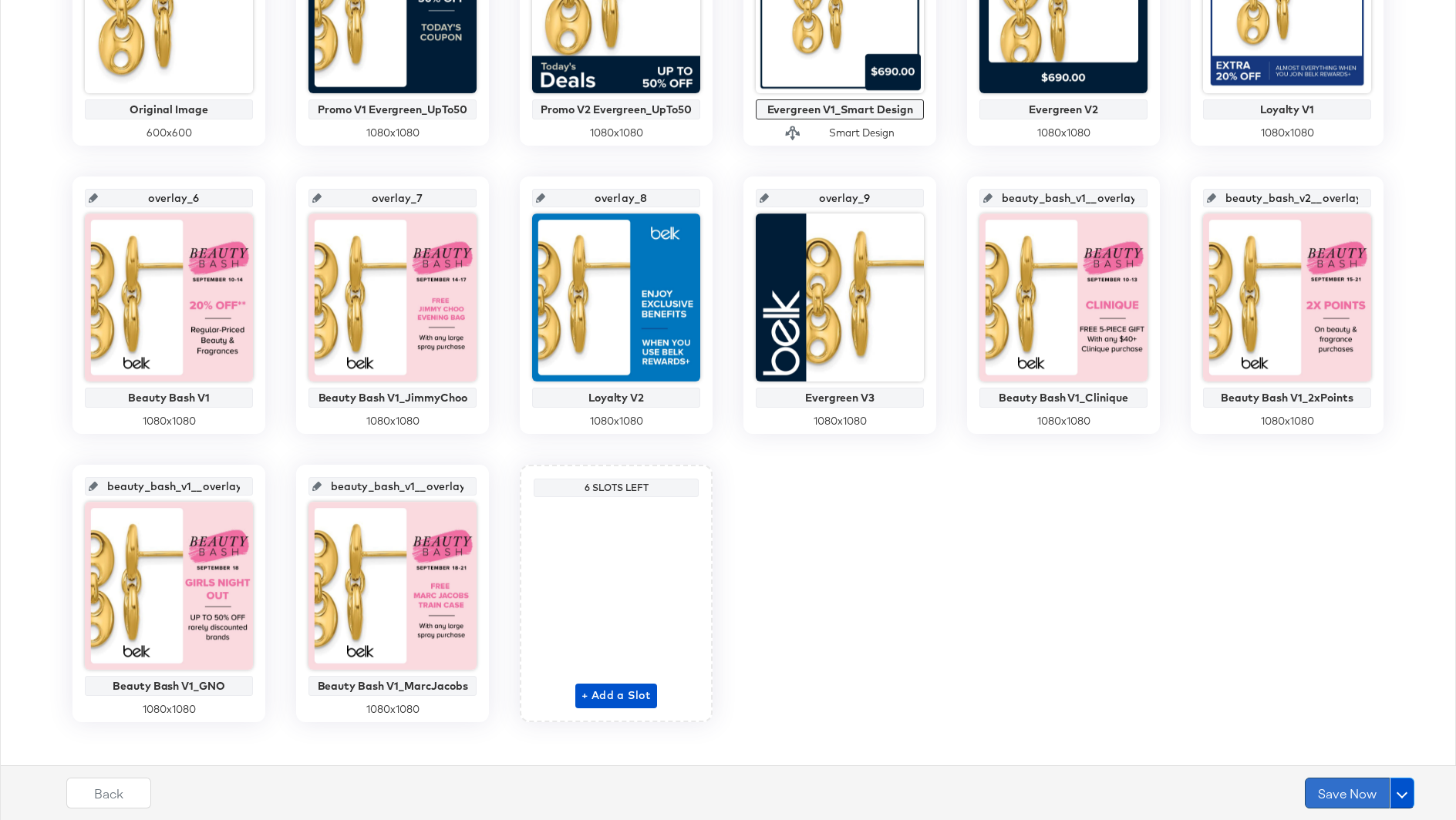
click at [1342, 790] on button "Save Now" at bounding box center [1348, 793] width 85 height 31
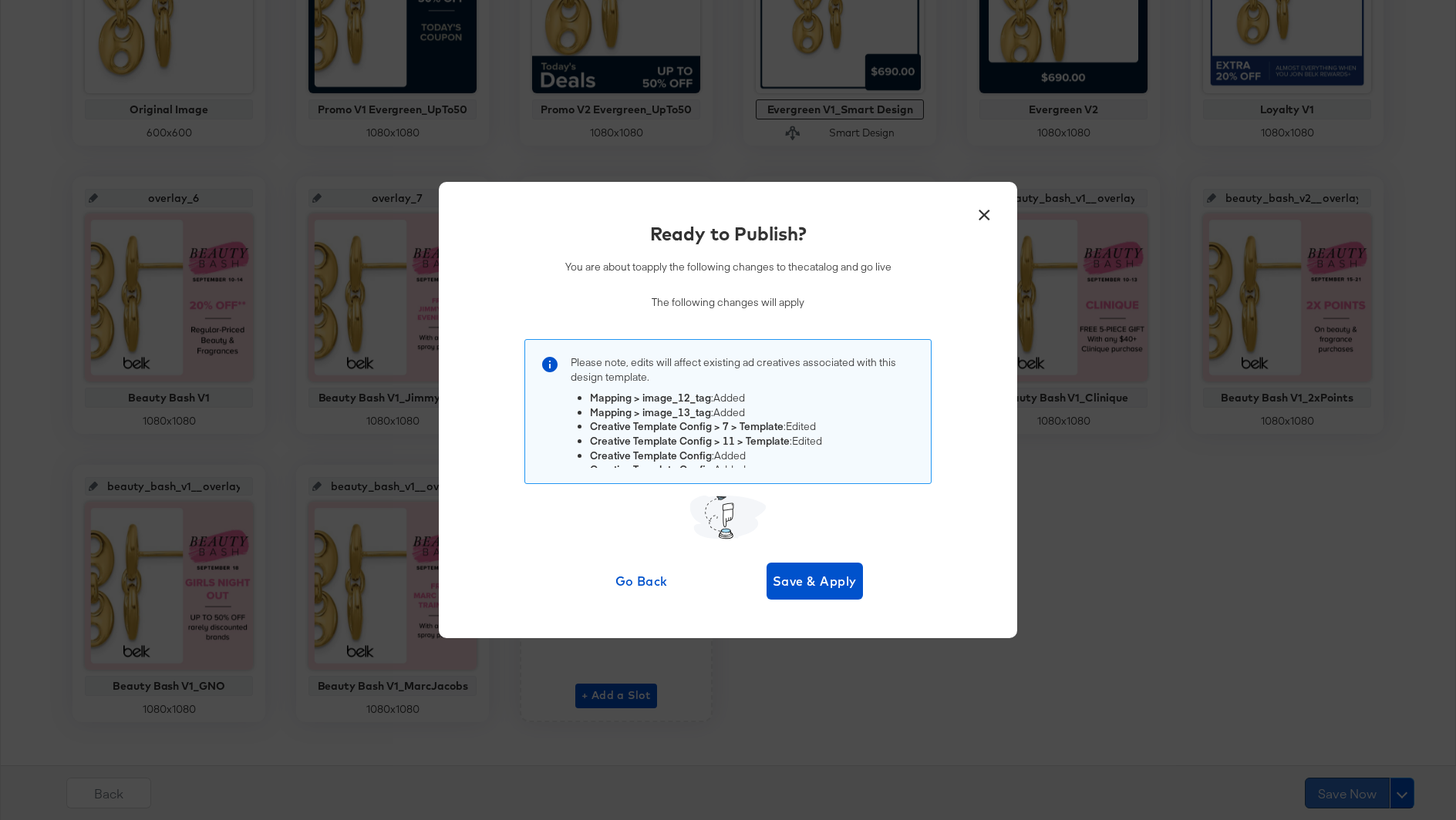
scroll to position [0, 0]
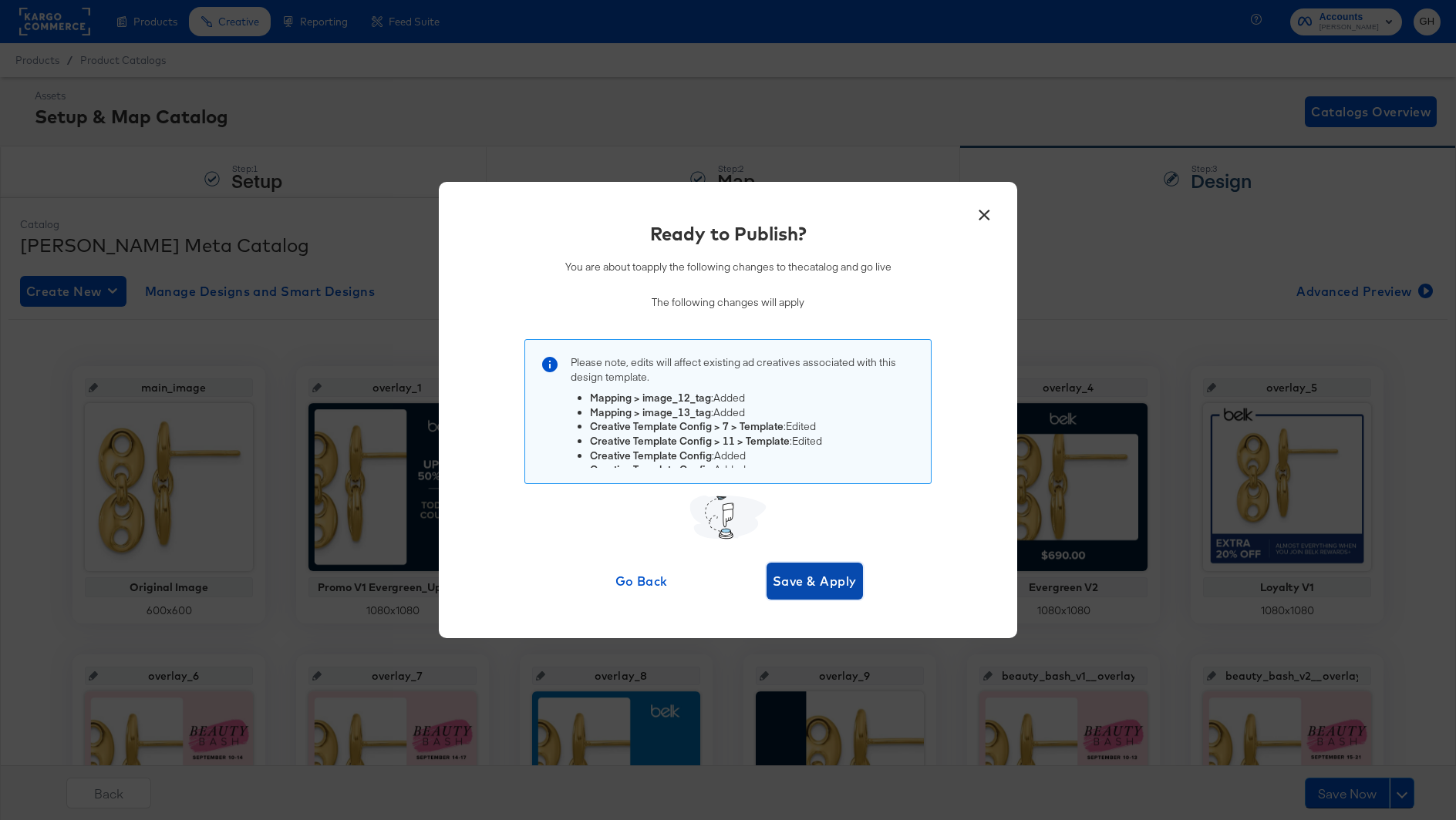
click at [839, 577] on span "Save & Apply" at bounding box center [815, 581] width 84 height 21
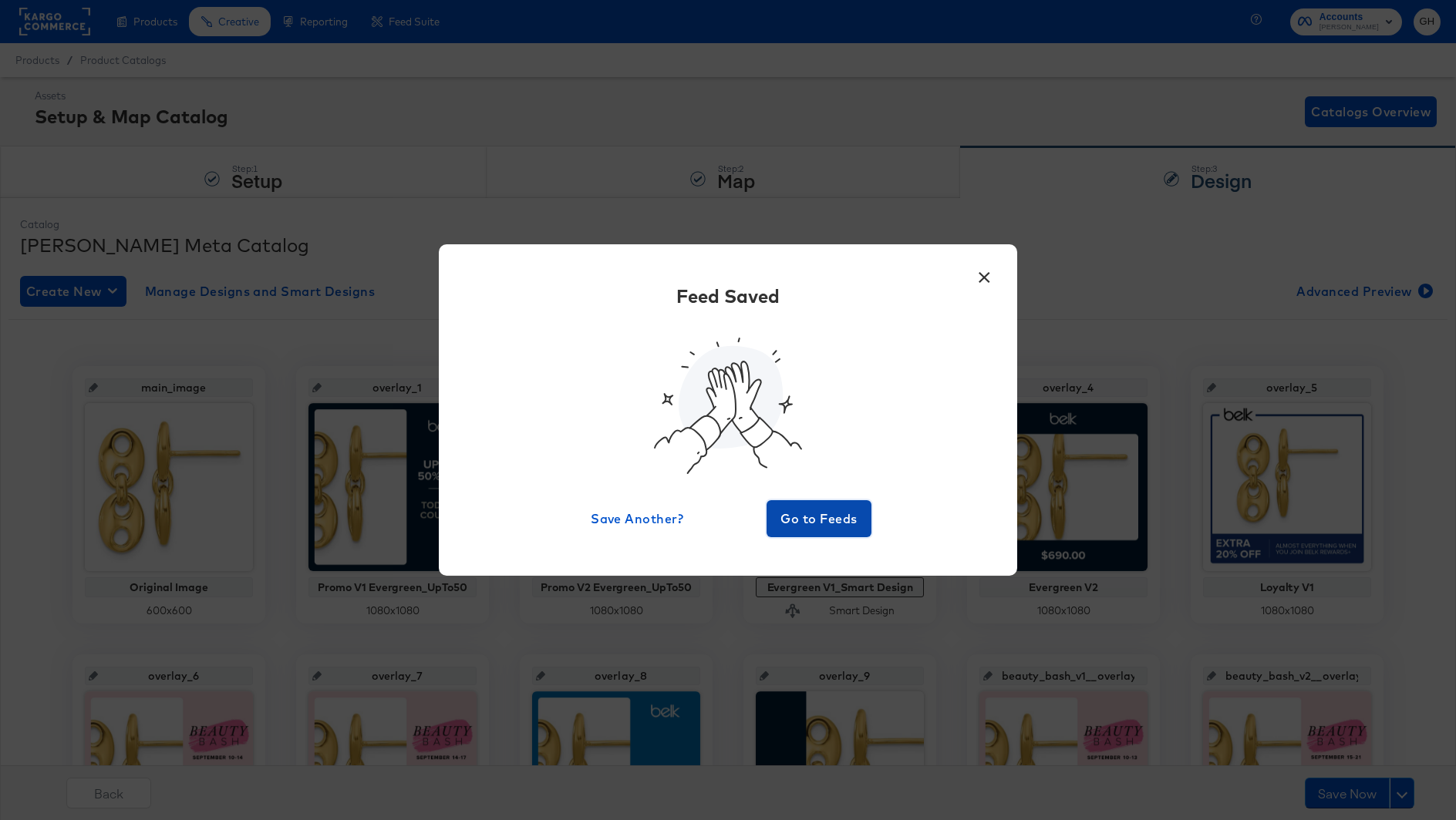
click at [824, 519] on span "Go to Feeds" at bounding box center [819, 518] width 93 height 21
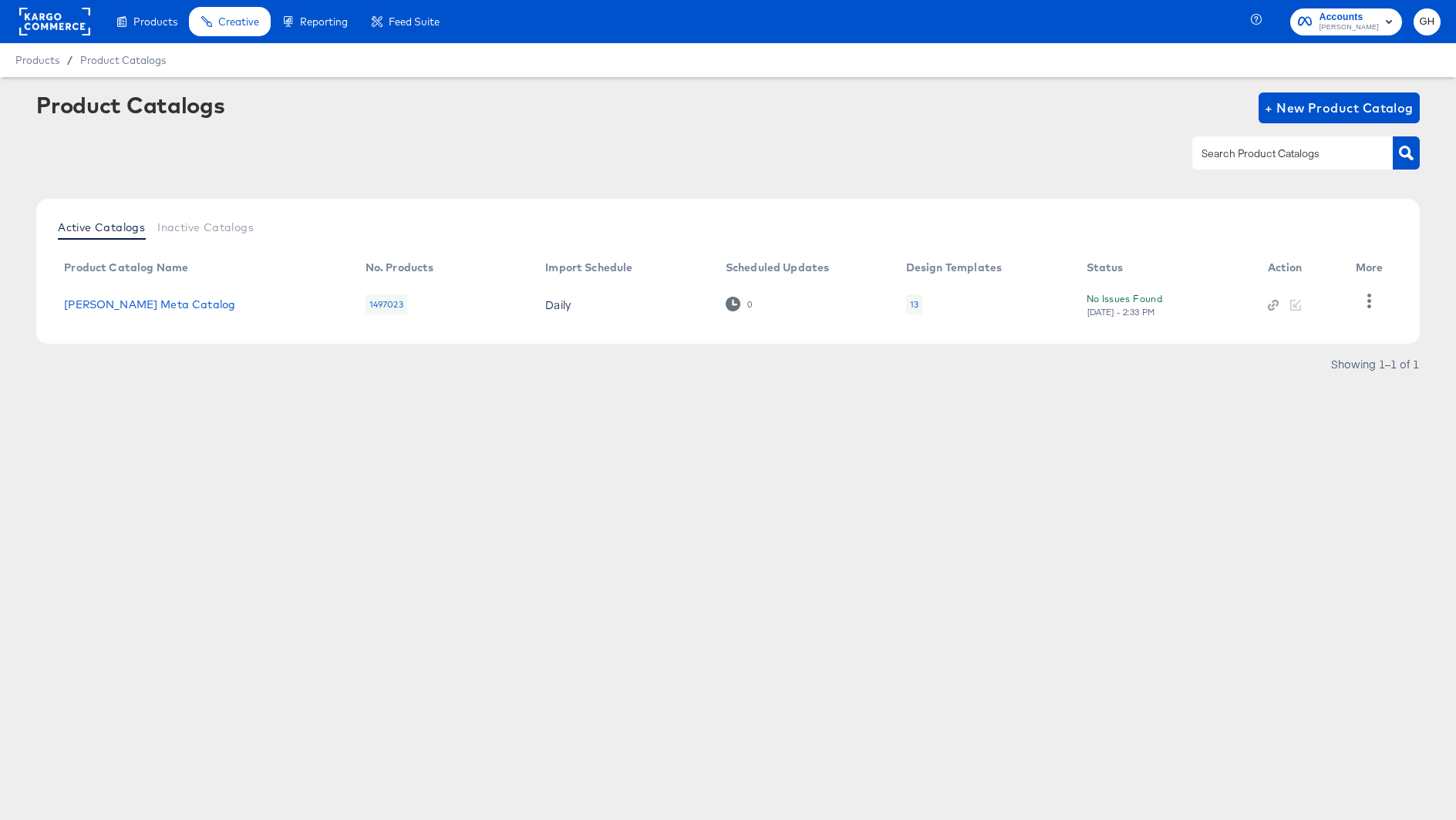
click at [60, 24] on rect at bounding box center [55, 21] width 71 height 28
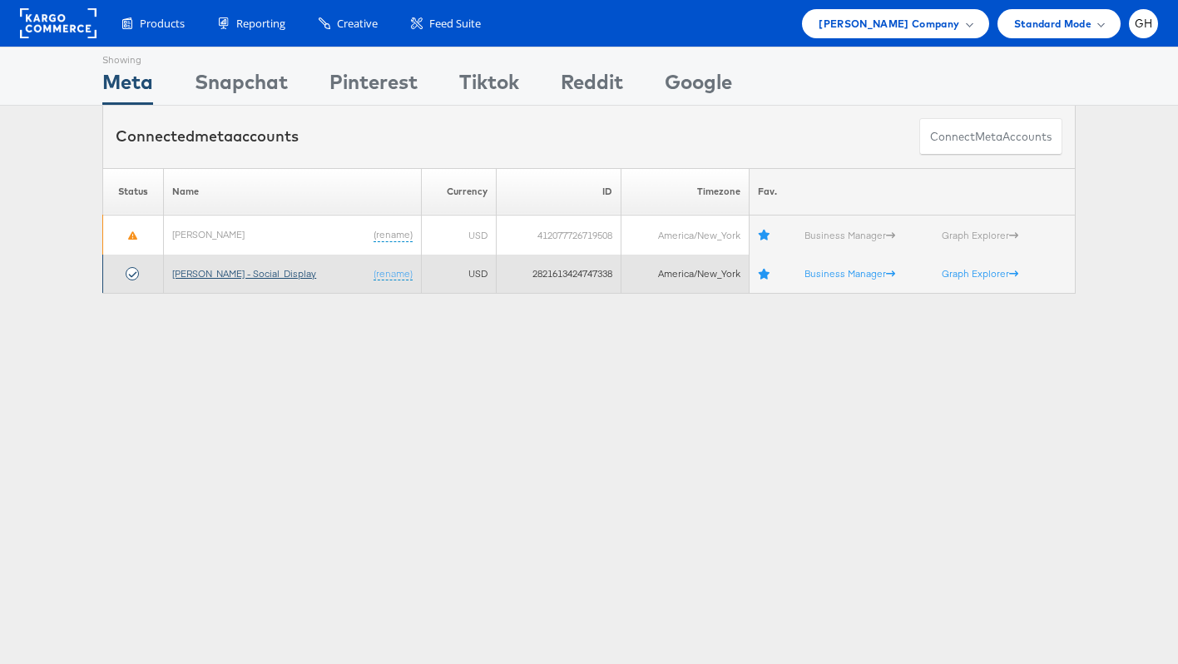
click at [212, 279] on link "[PERSON_NAME] - Social_Display" at bounding box center [244, 273] width 144 height 12
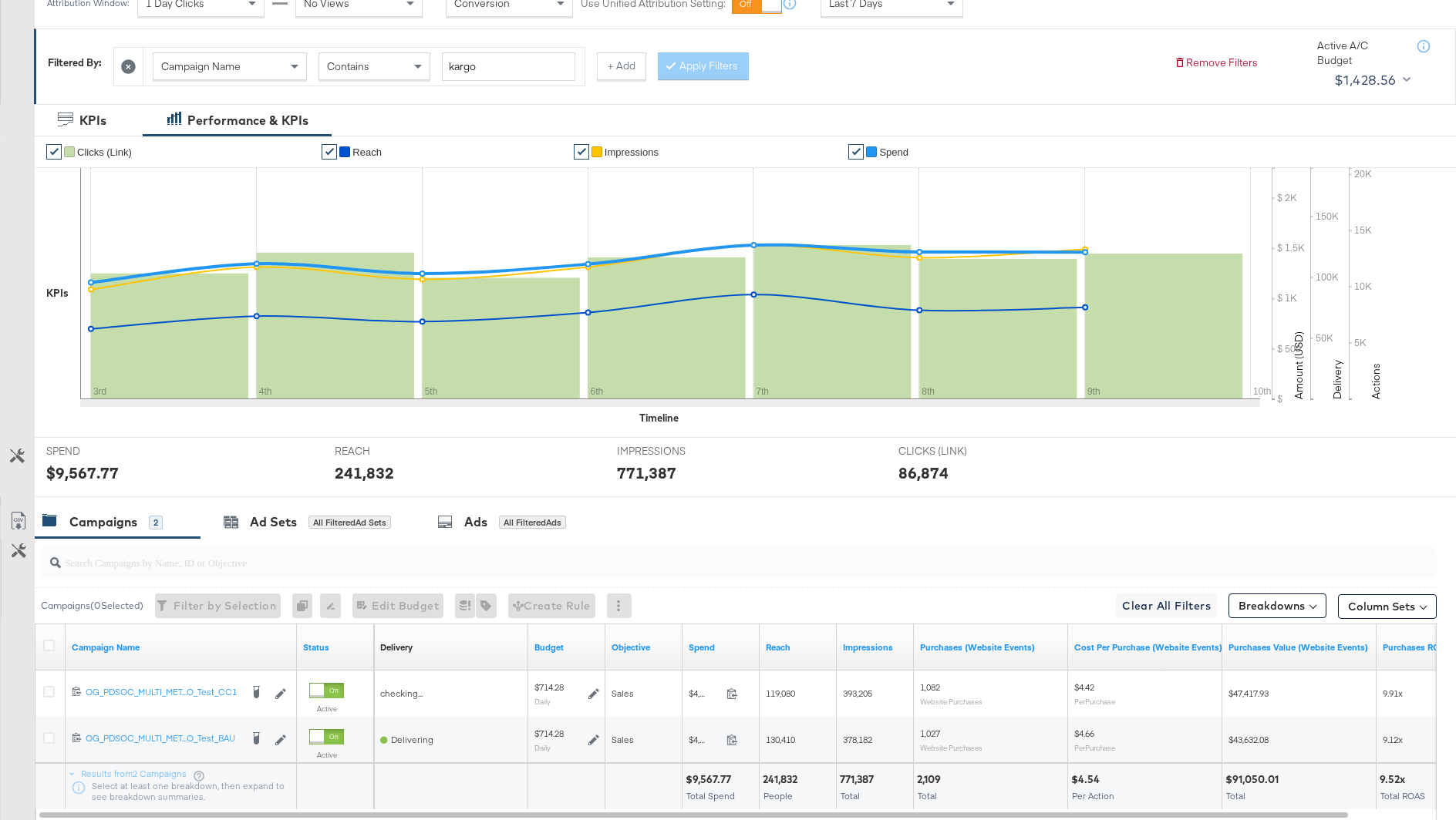
scroll to position [287, 0]
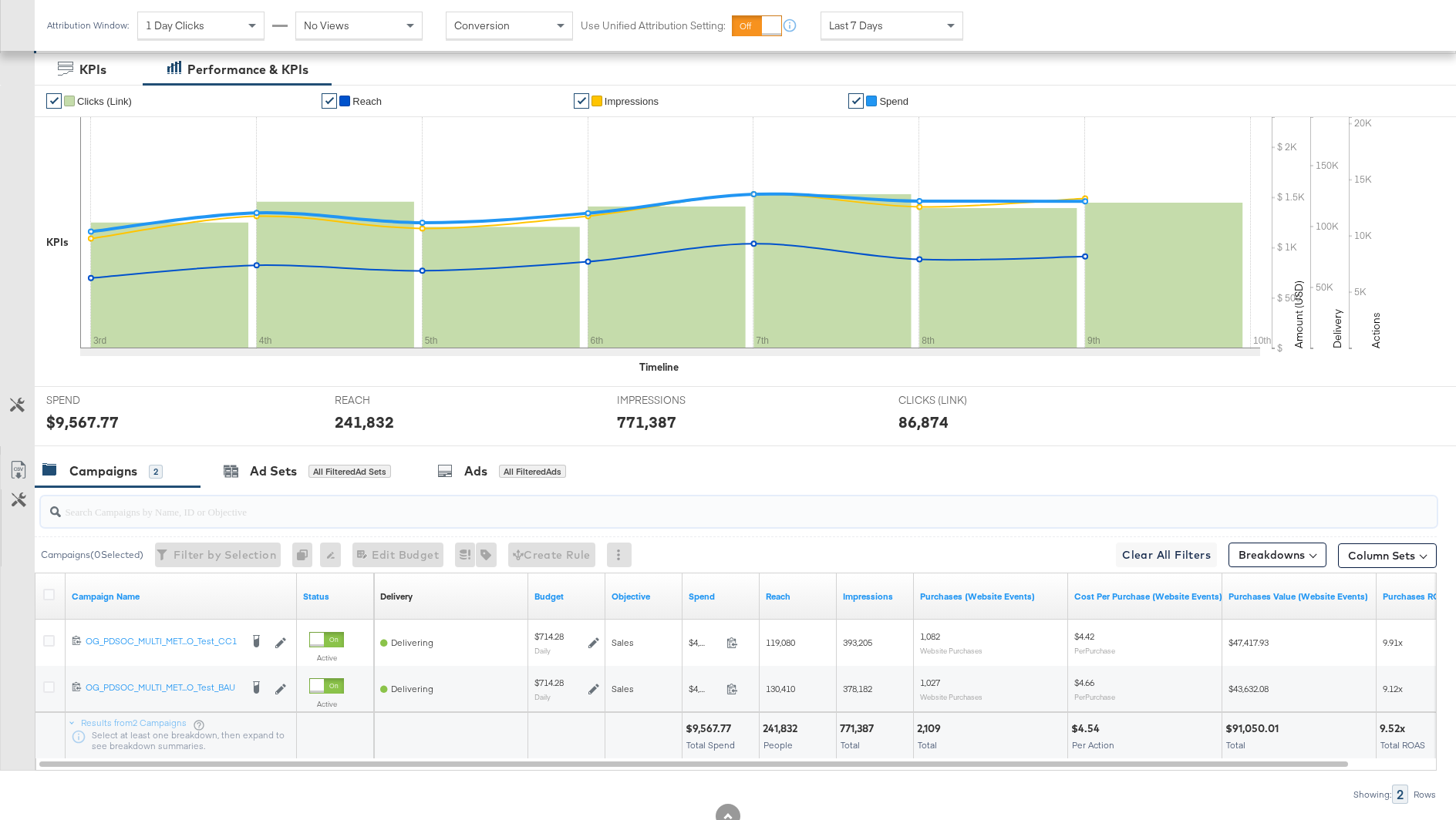
click at [448, 490] on input "search" at bounding box center [685, 505] width 1247 height 30
click at [449, 472] on icon at bounding box center [445, 471] width 16 height 16
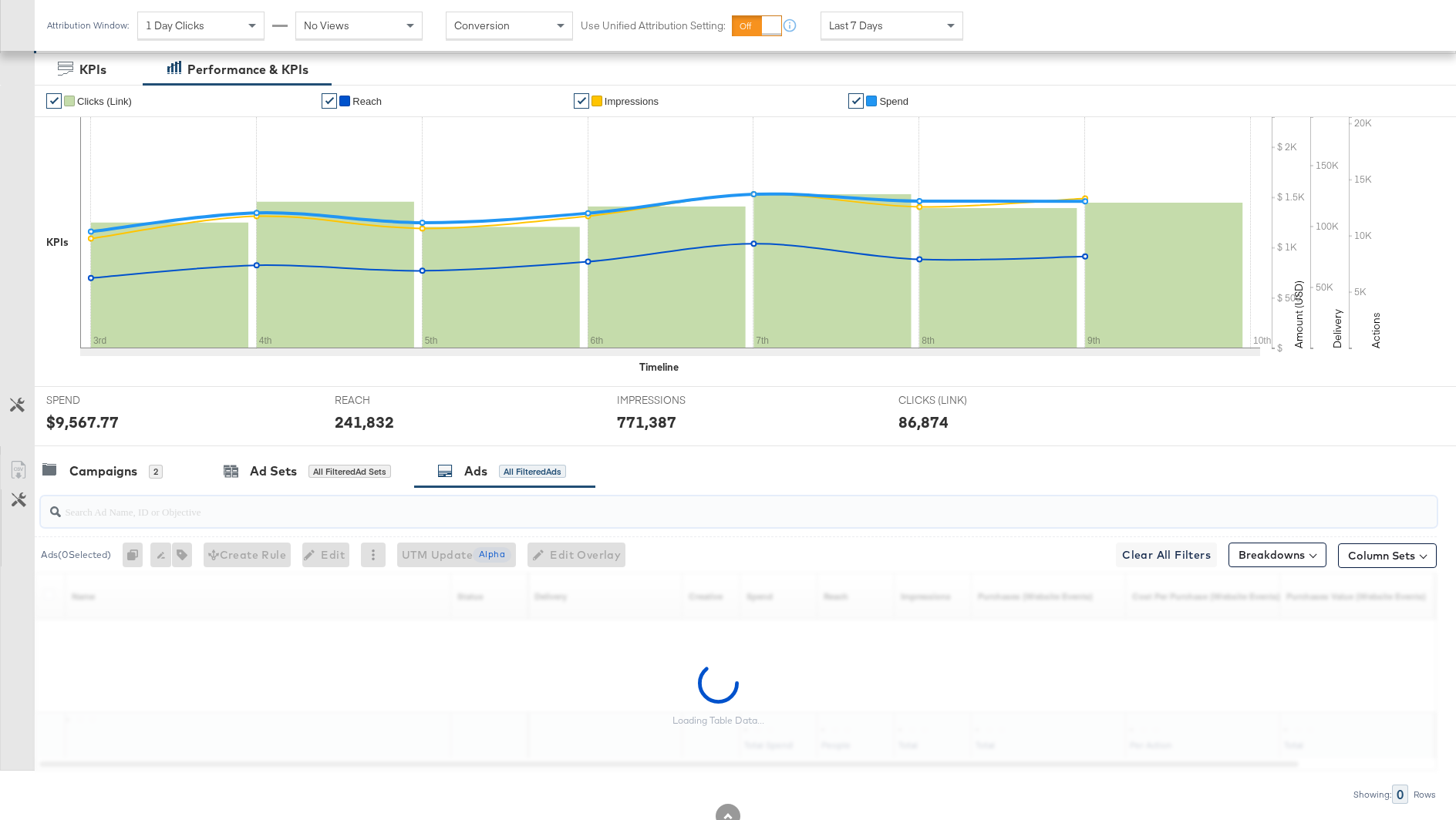
click at [436, 503] on input "search" at bounding box center [685, 505] width 1247 height 30
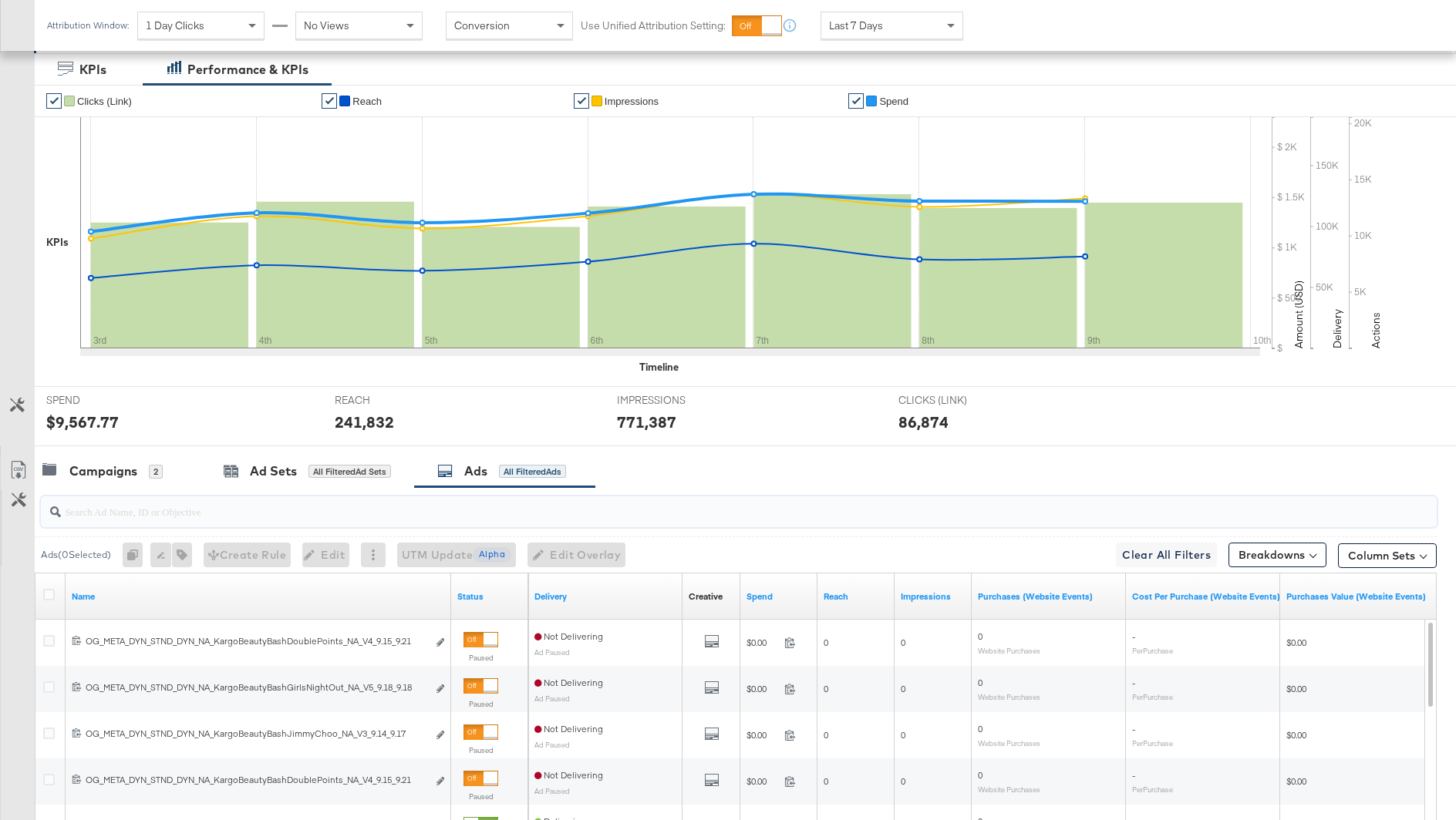
paste input "120231944907150171"
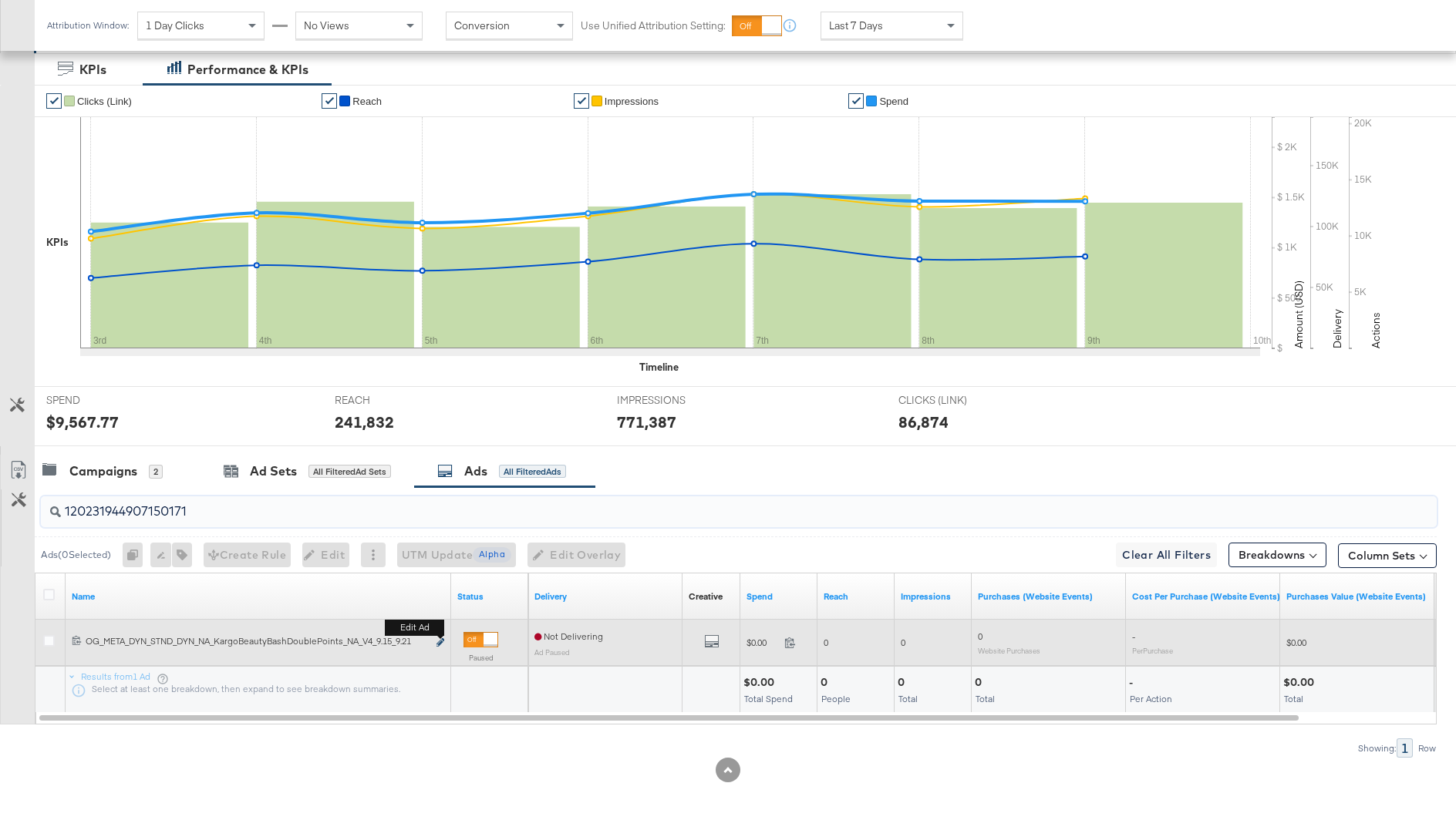
type input "120231944907150171"
click at [438, 641] on icon "link" at bounding box center [440, 642] width 7 height 8
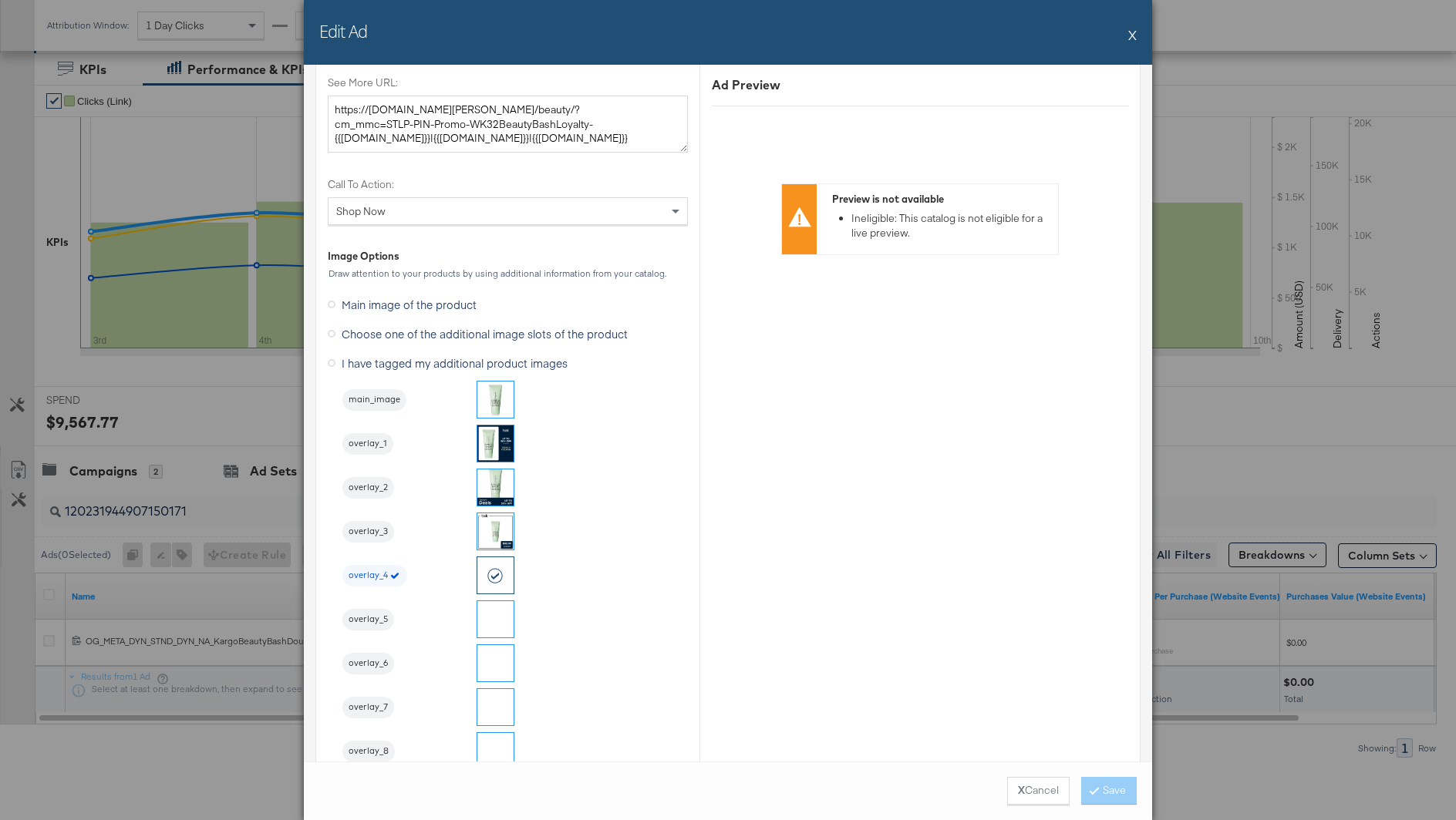
scroll to position [1324, 0]
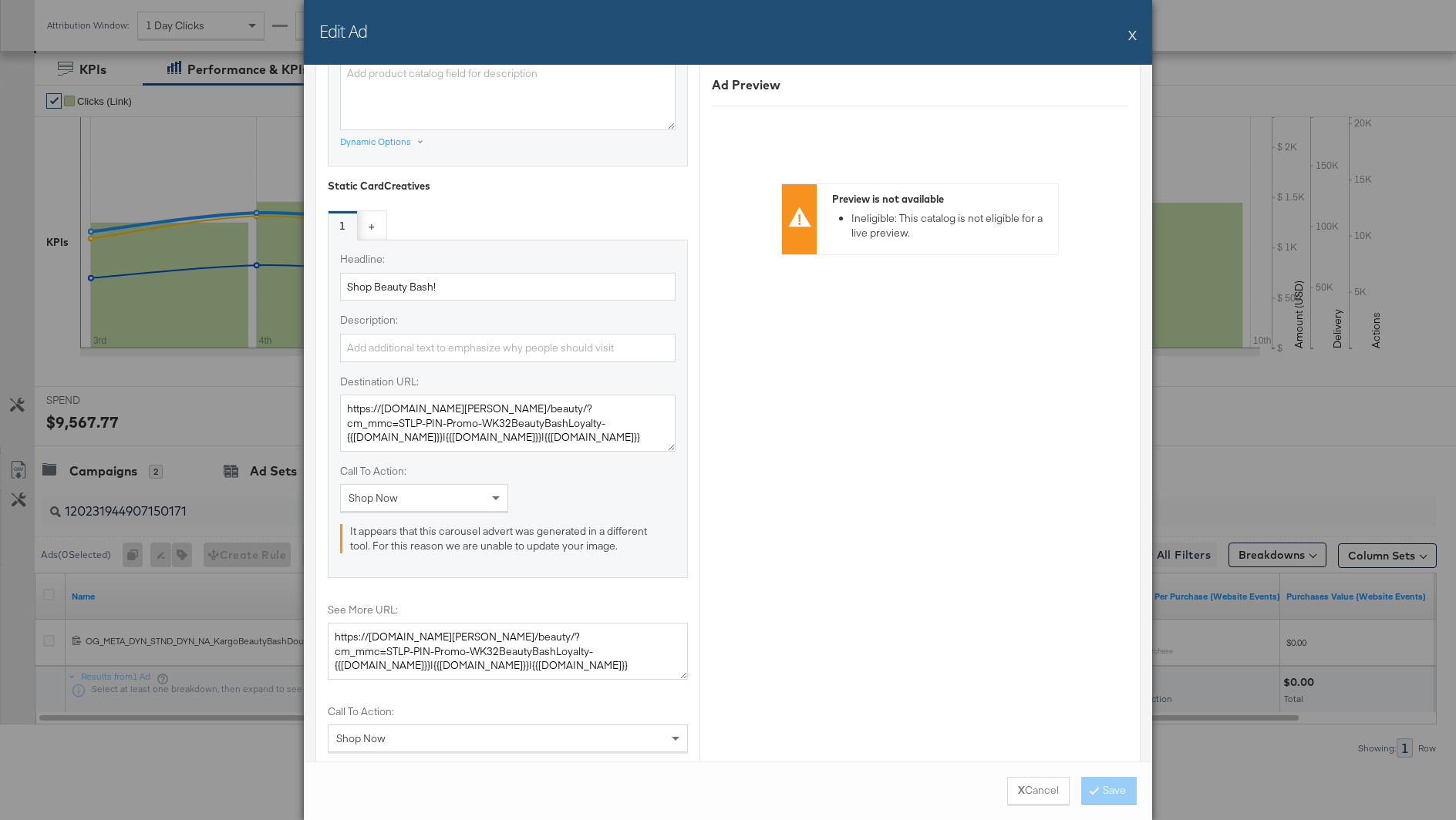
click at [1140, 35] on div "Edit Ad X" at bounding box center [728, 32] width 848 height 65
click at [1131, 33] on button "X" at bounding box center [1132, 34] width 8 height 31
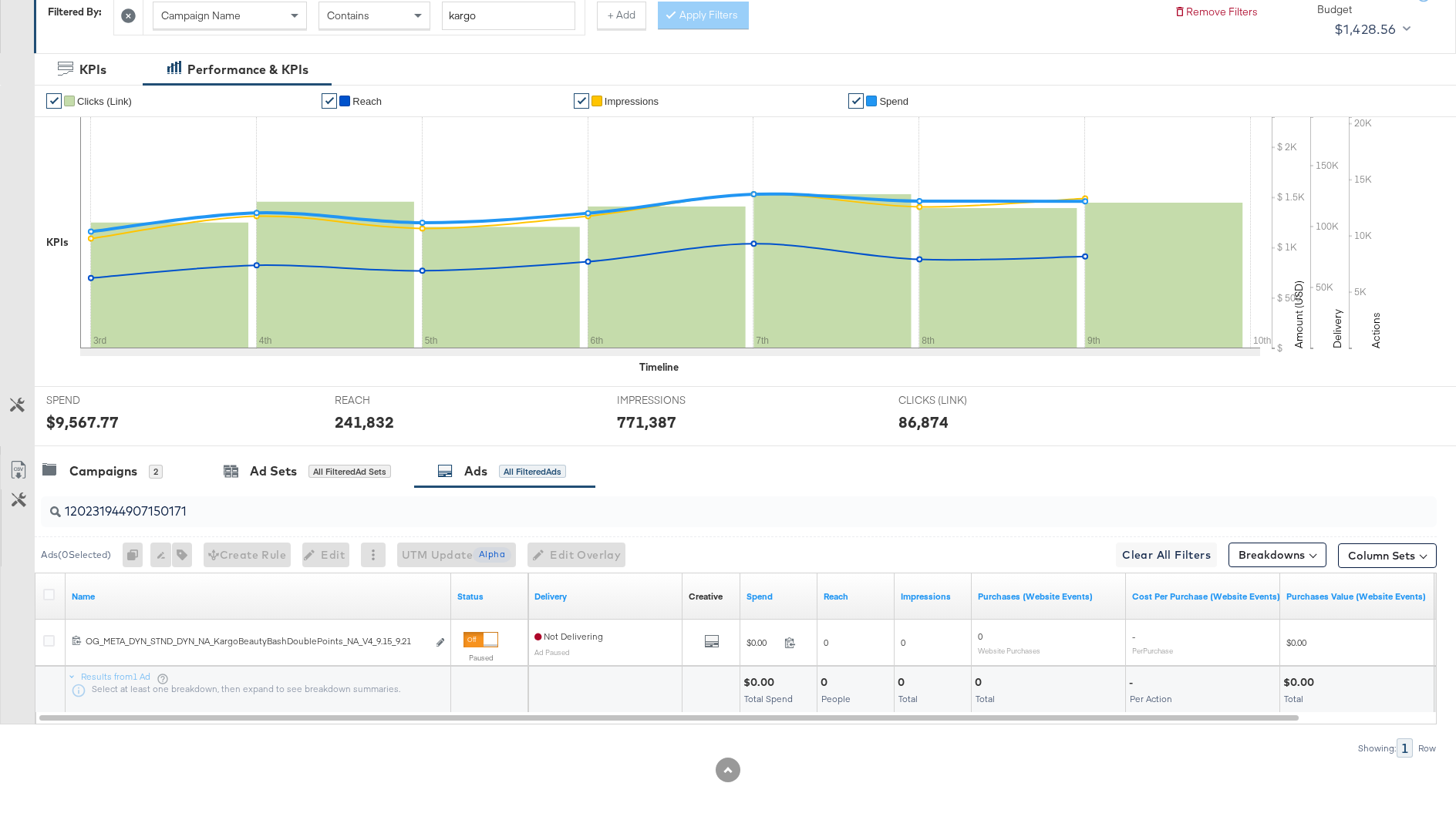
scroll to position [0, 0]
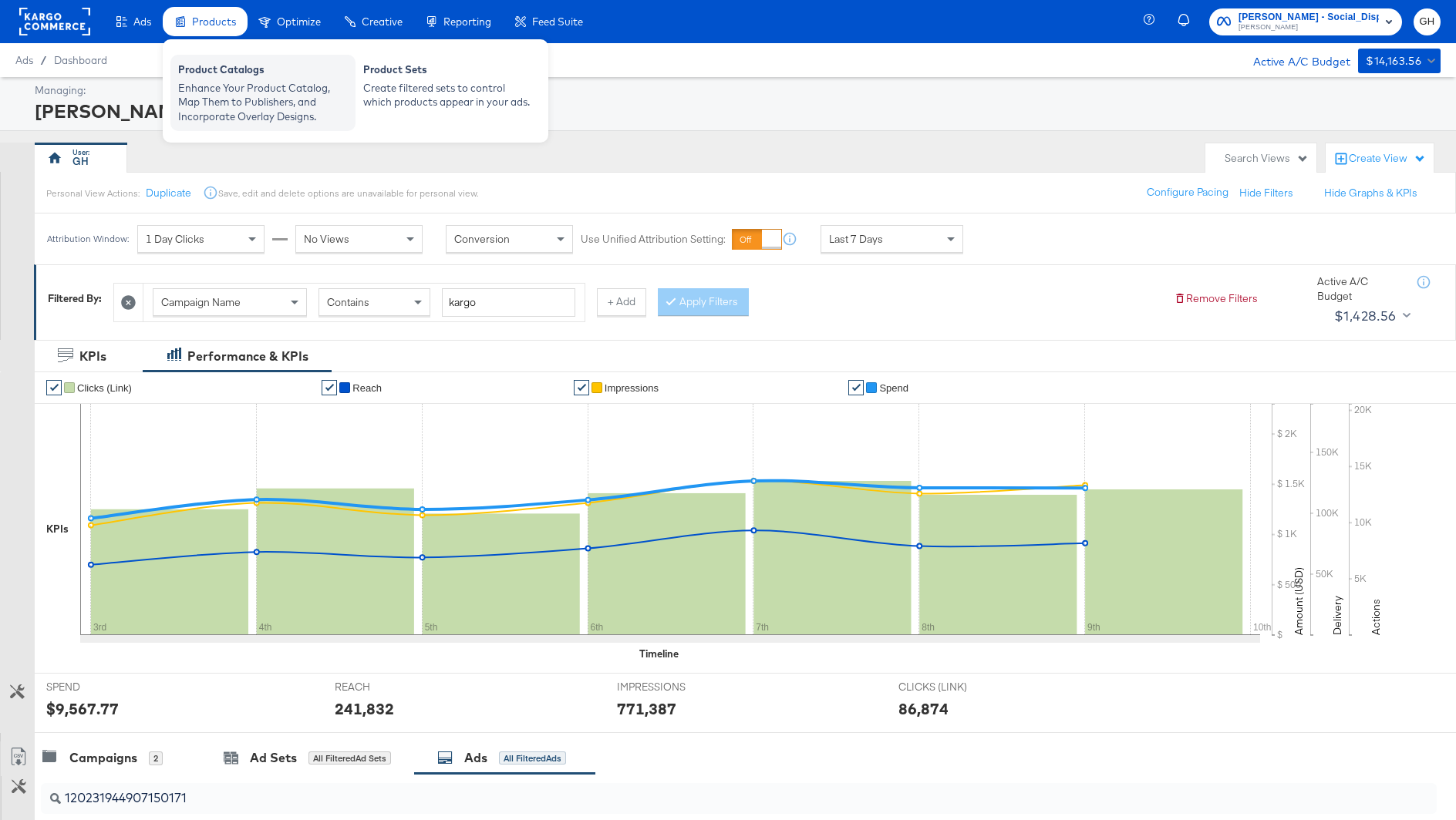
click at [227, 94] on div "Enhance Your Product Catalog, Map Them to Publishers, and Incorporate Overlay D…" at bounding box center [262, 102] width 170 height 44
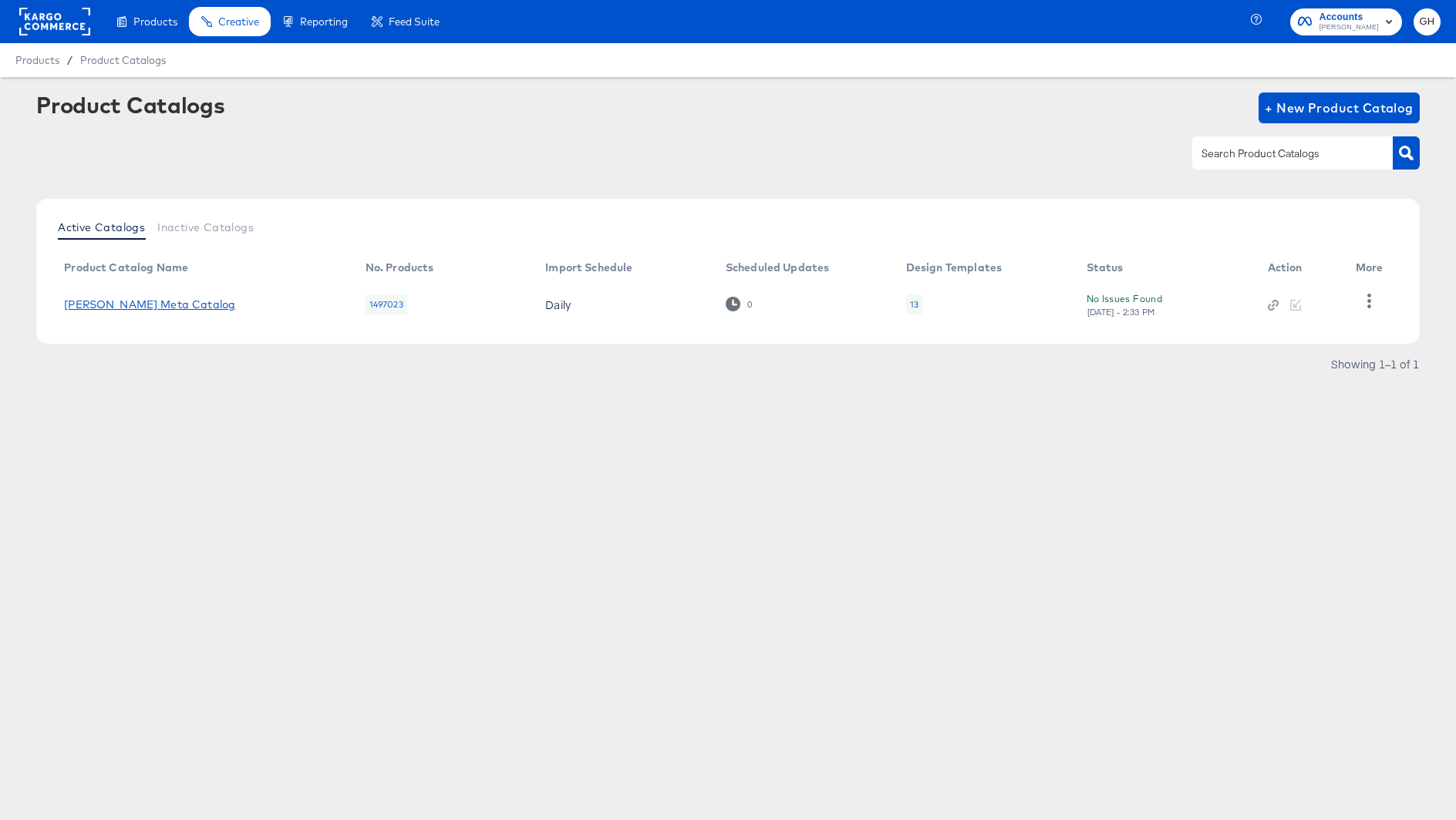
click at [117, 306] on link "Belk Meta Catalog" at bounding box center [149, 304] width 171 height 12
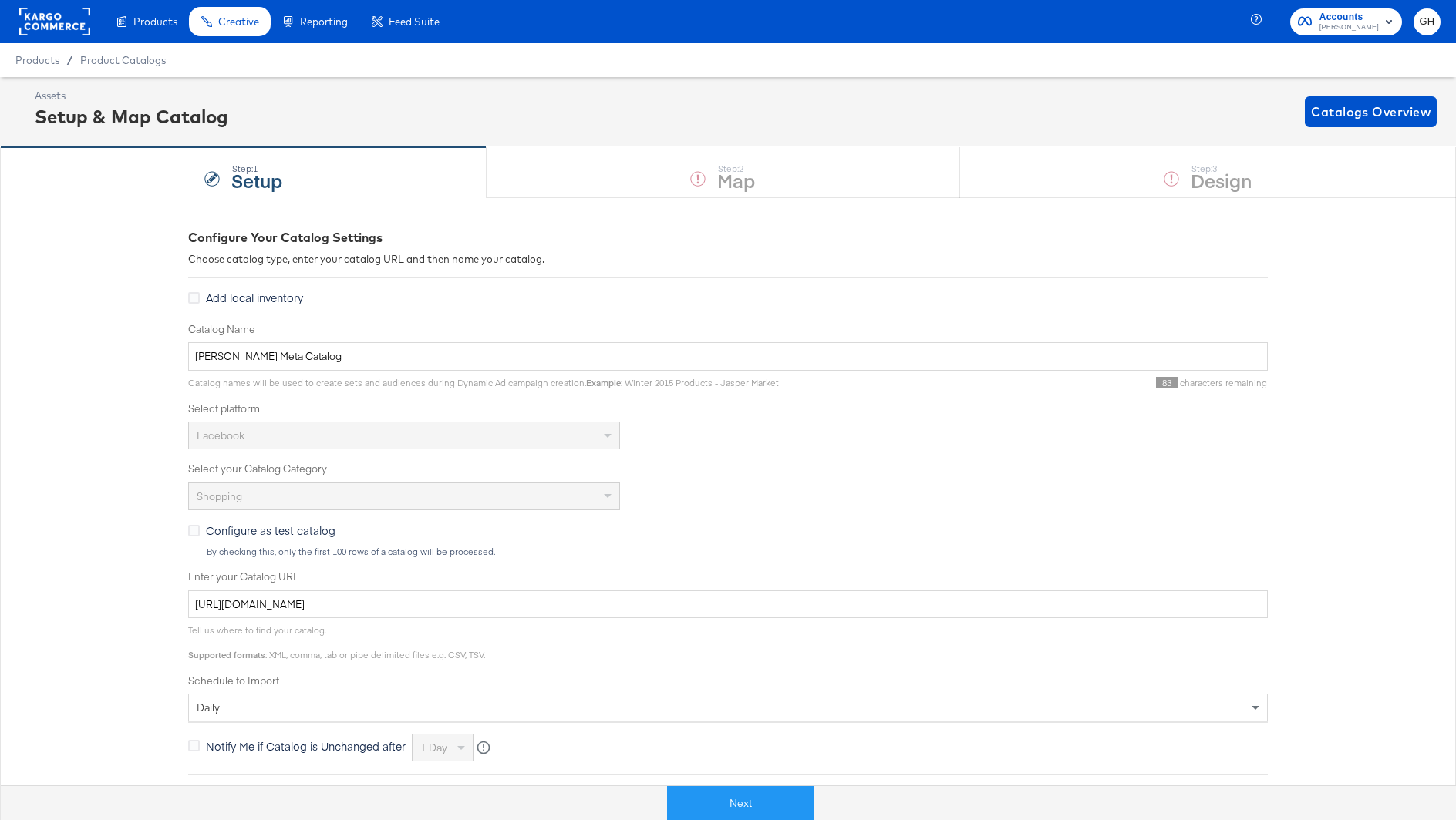
click at [57, 36] on div at bounding box center [55, 21] width 71 height 44
click at [57, 27] on rect at bounding box center [55, 21] width 71 height 28
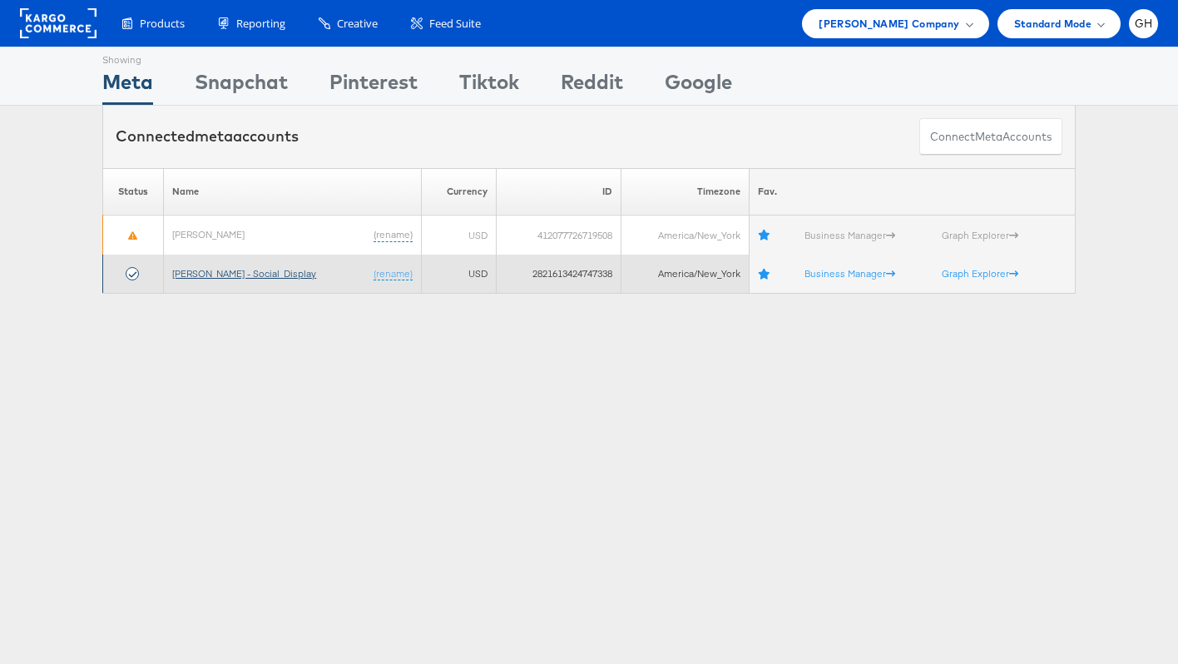
click at [187, 270] on link "[PERSON_NAME] - Social_Display" at bounding box center [244, 273] width 144 height 12
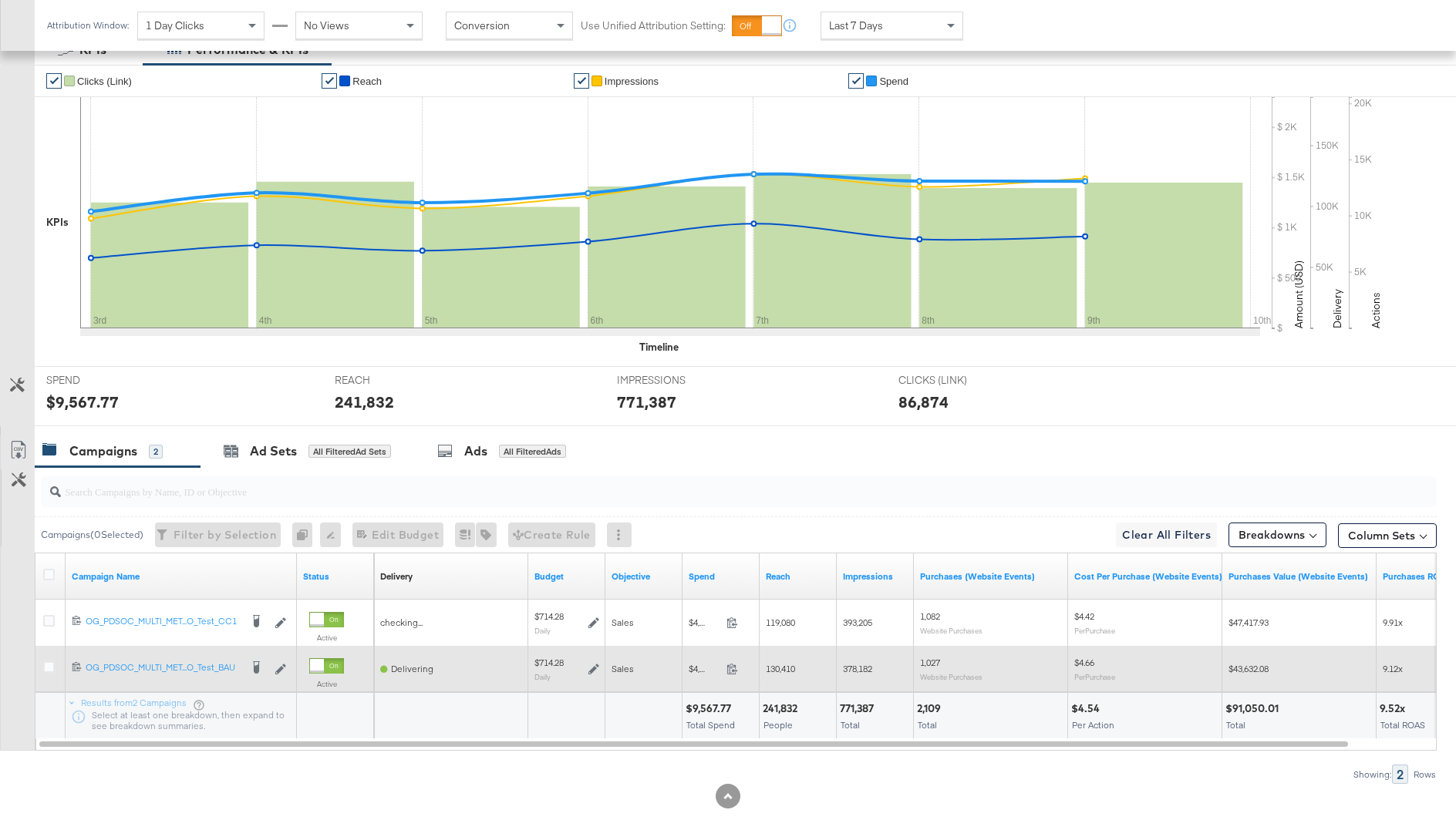
scroll to position [316, 0]
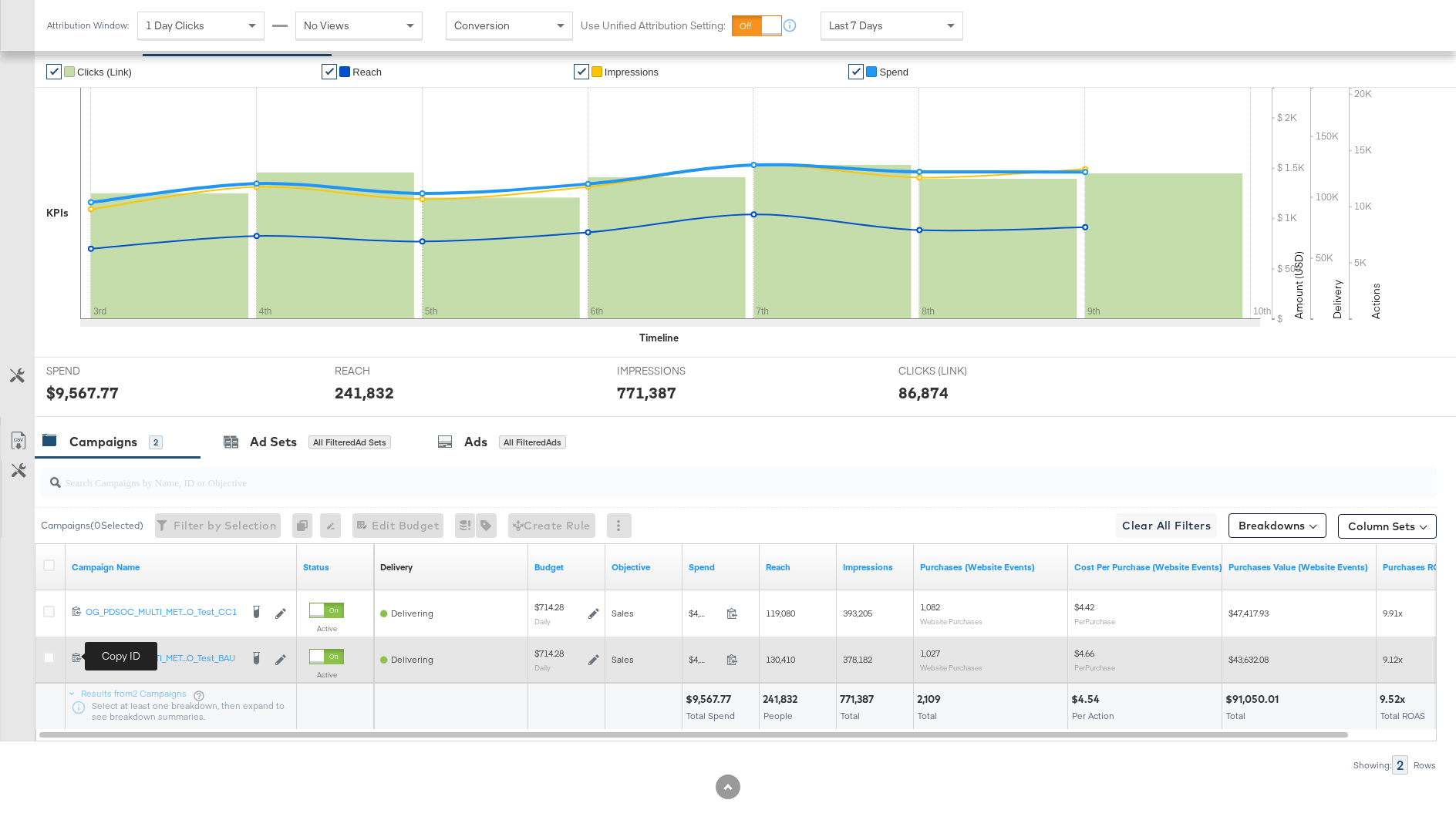
click at [73, 656] on icon at bounding box center [76, 657] width 10 height 10
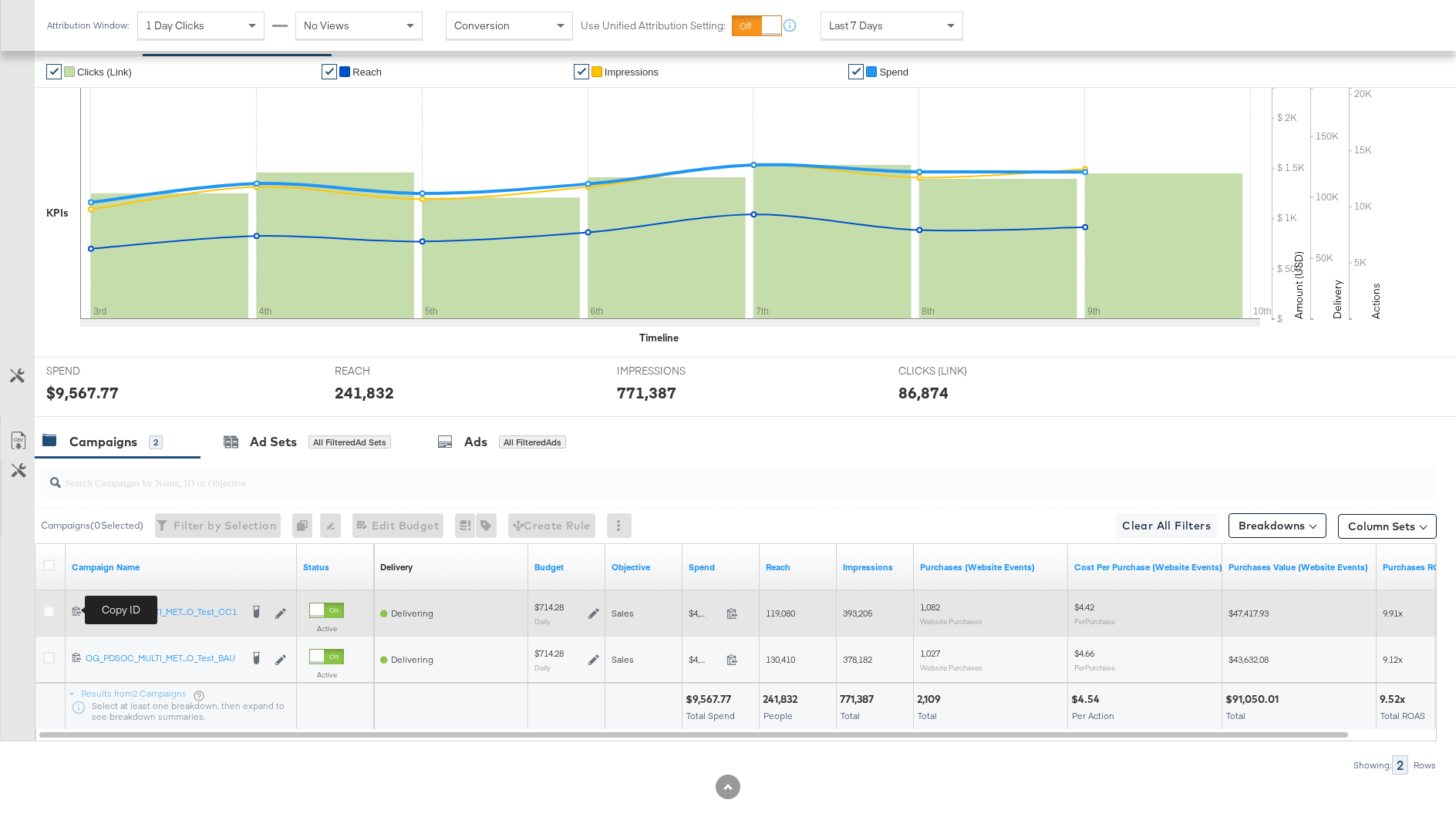
click at [73, 610] on icon at bounding box center [76, 611] width 10 height 10
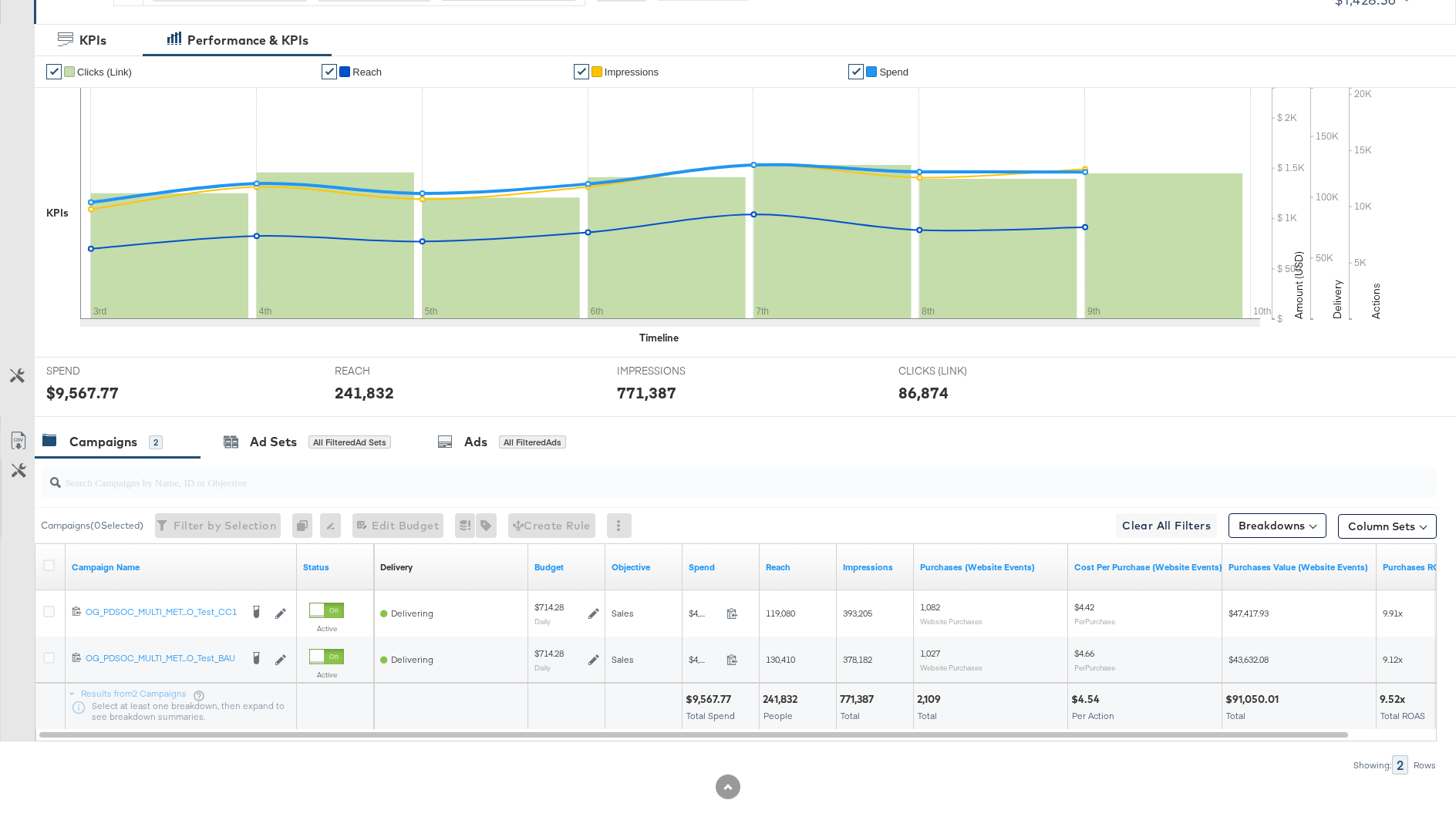
scroll to position [0, 0]
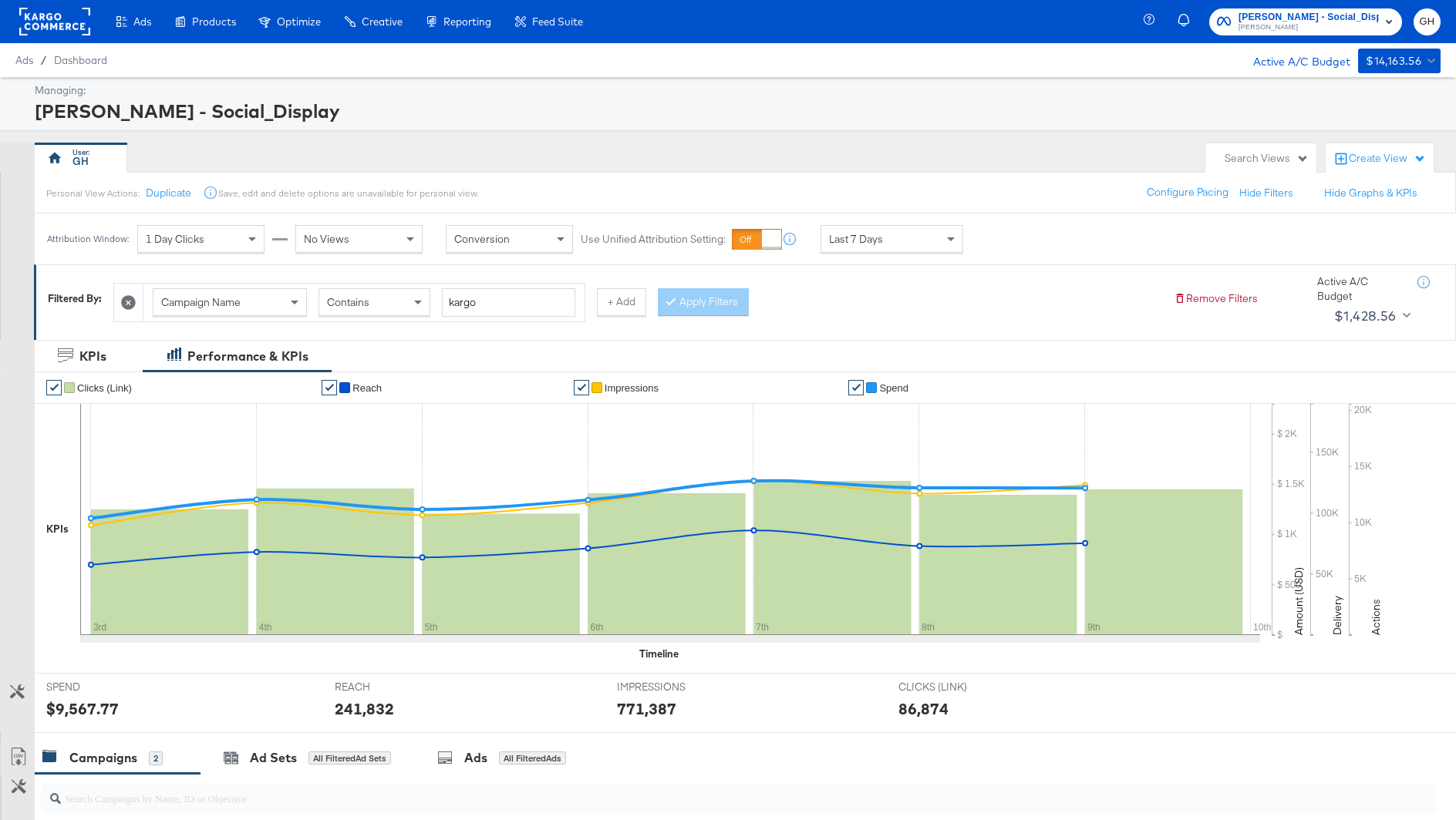
click at [61, 39] on div at bounding box center [55, 21] width 71 height 44
click at [61, 7] on rect at bounding box center [55, 21] width 71 height 28
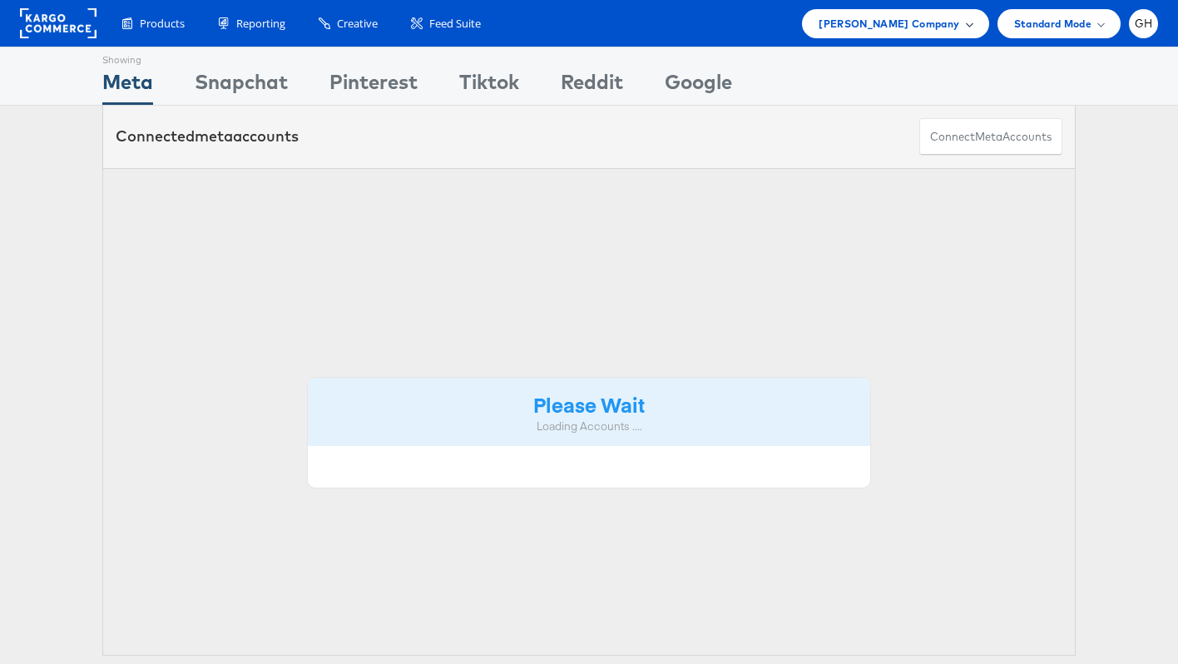
click at [948, 27] on span "[PERSON_NAME] Company" at bounding box center [889, 23] width 141 height 17
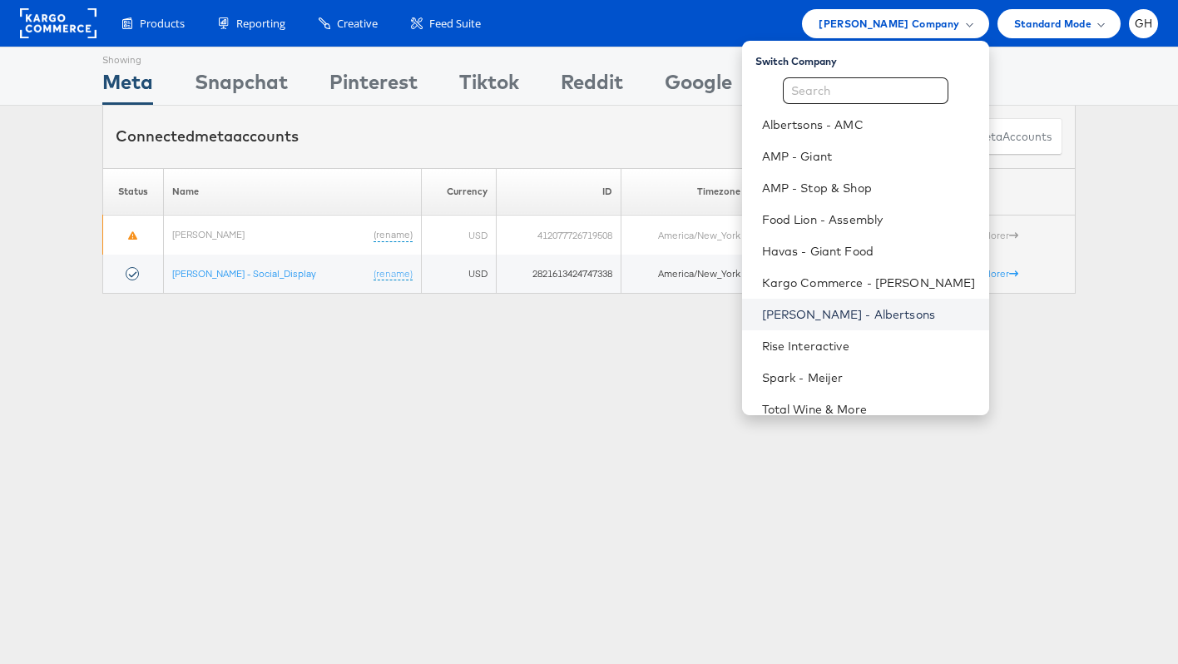
click at [808, 318] on link "[PERSON_NAME] - Albertsons" at bounding box center [869, 314] width 214 height 17
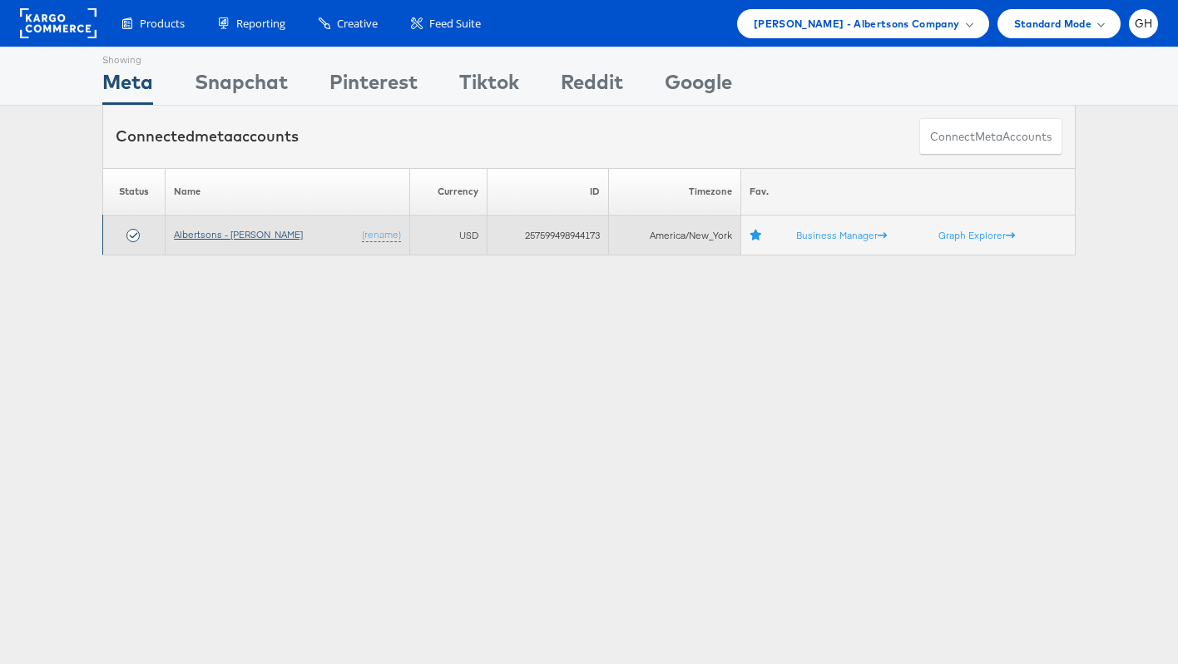
click at [214, 230] on link "Albertsons - [PERSON_NAME]" at bounding box center [238, 234] width 129 height 12
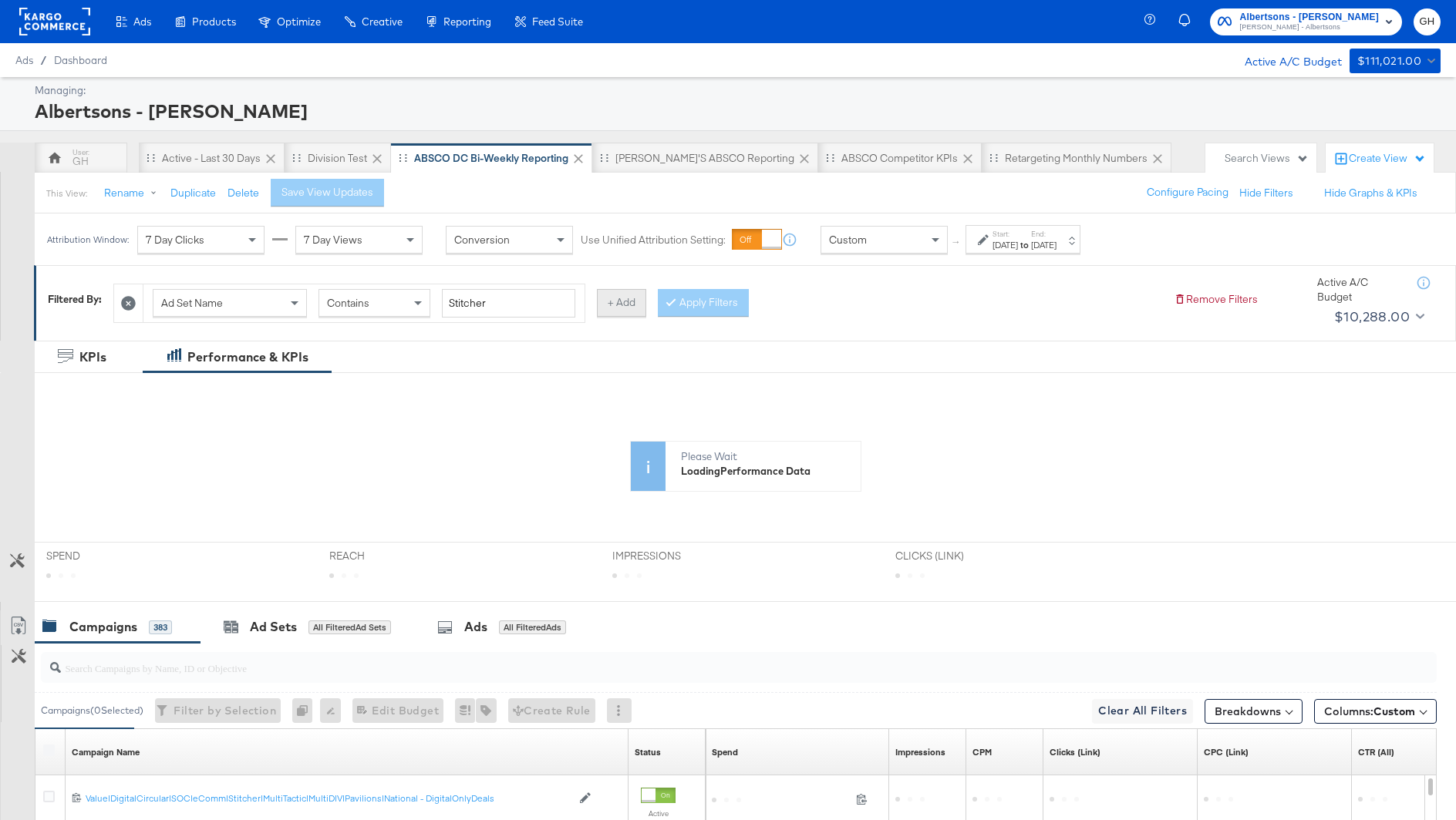
click at [627, 297] on button "+ Add" at bounding box center [621, 303] width 49 height 28
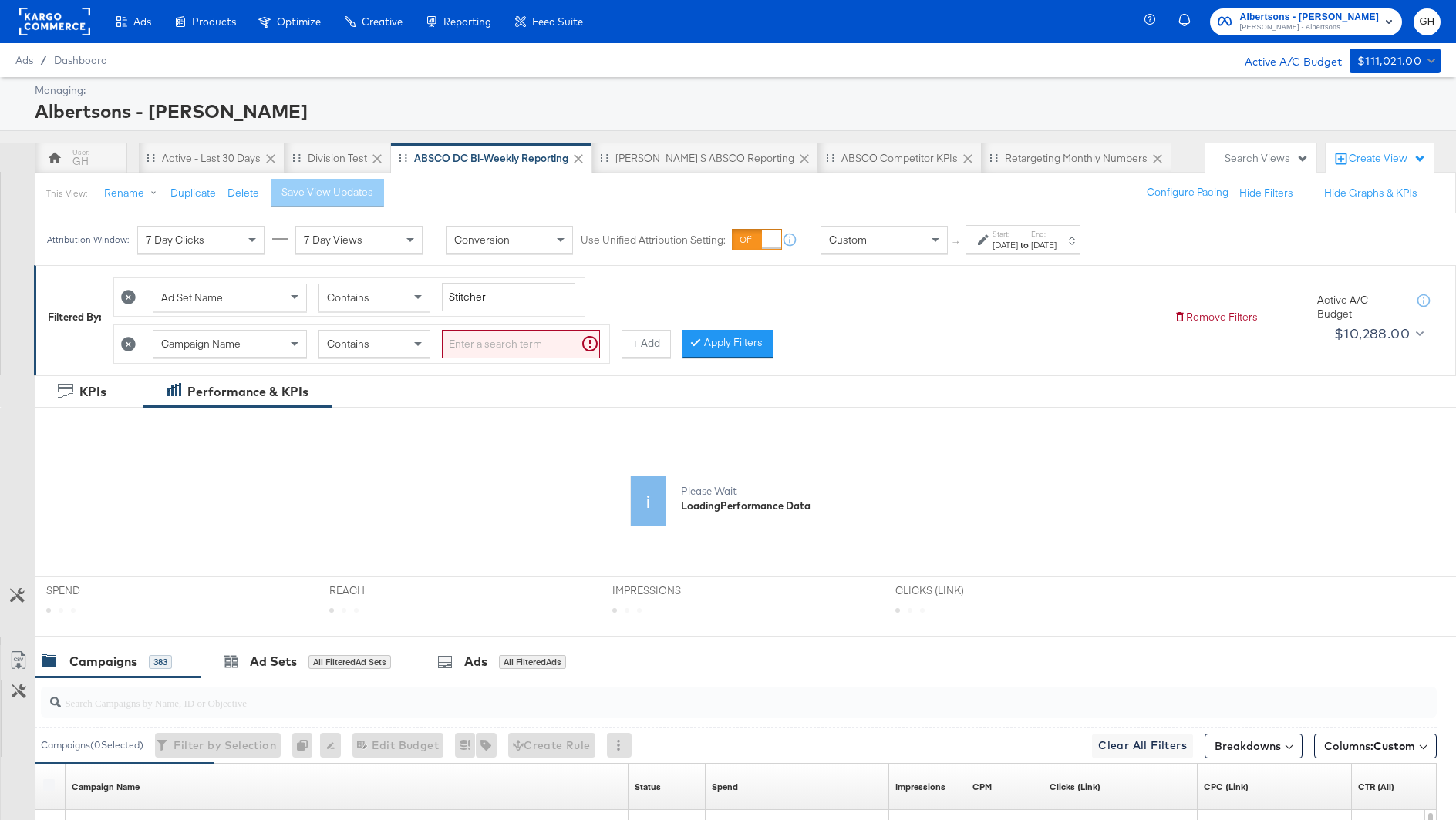
click at [457, 340] on input "search" at bounding box center [521, 344] width 158 height 29
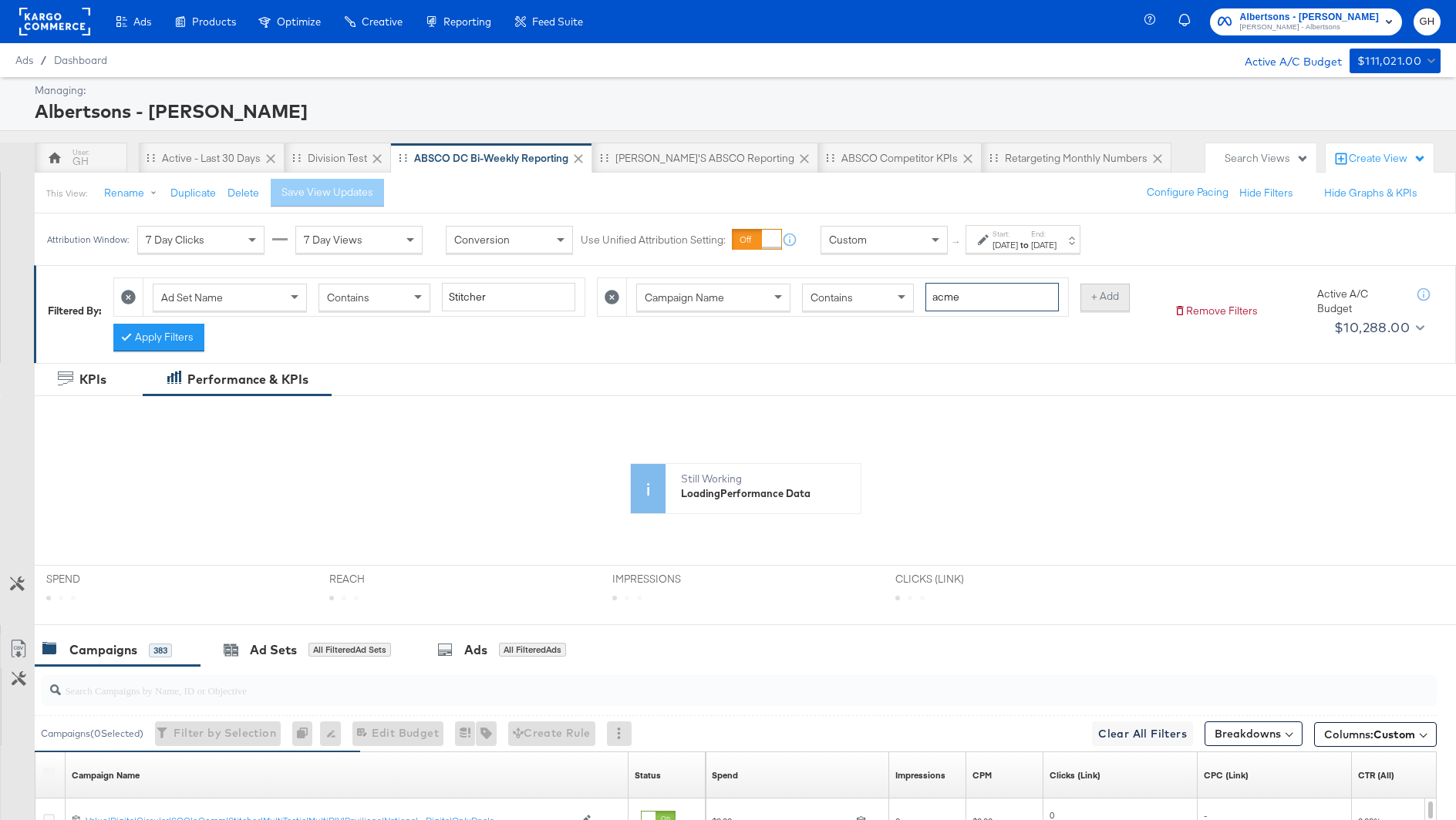
type input "acme"
click at [1083, 287] on button "+ Add" at bounding box center [1105, 297] width 49 height 28
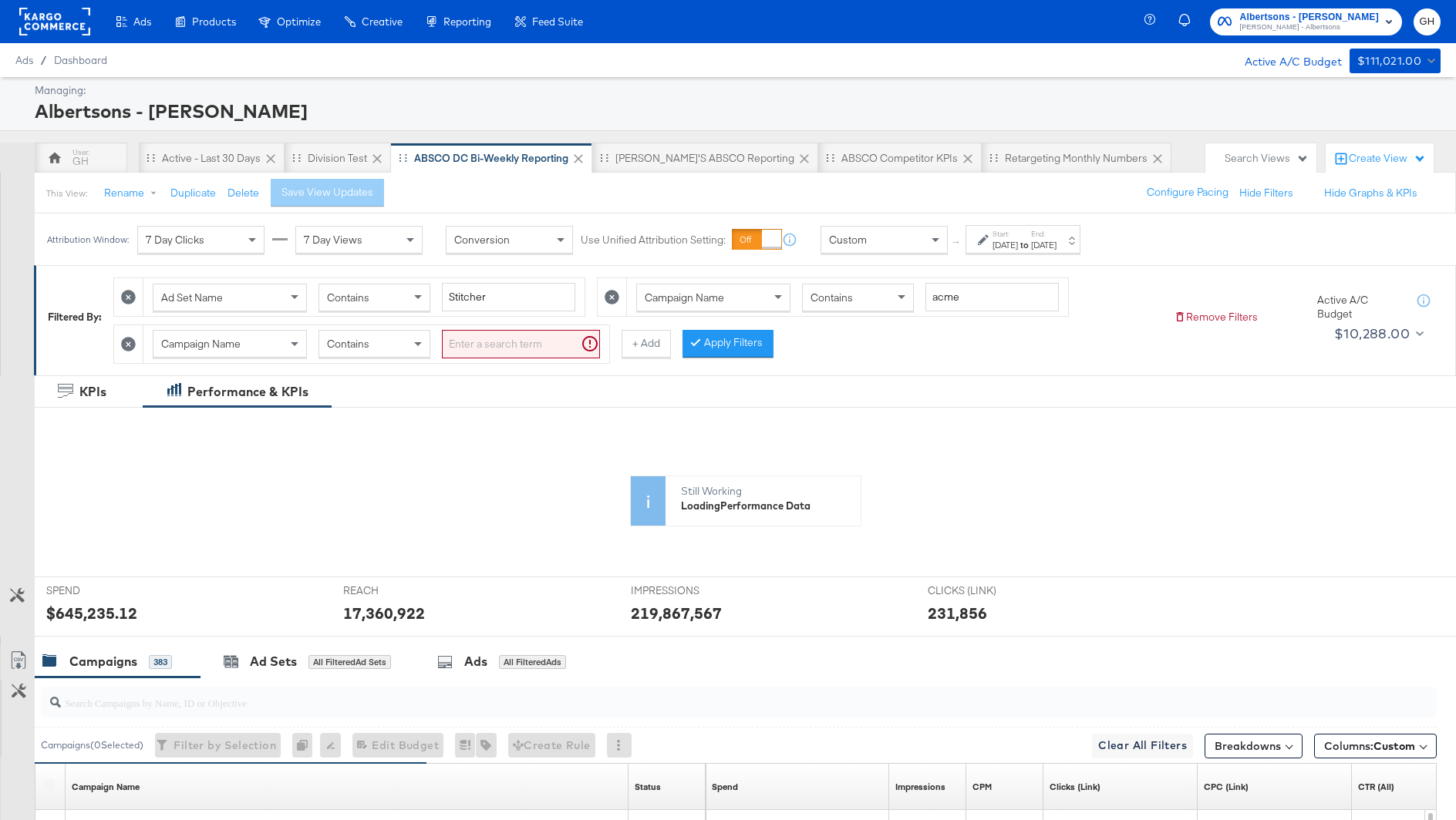
click at [507, 341] on input "search" at bounding box center [521, 344] width 158 height 29
type input "midatlantic"
click at [614, 342] on button "+ Add" at bounding box center [621, 344] width 49 height 28
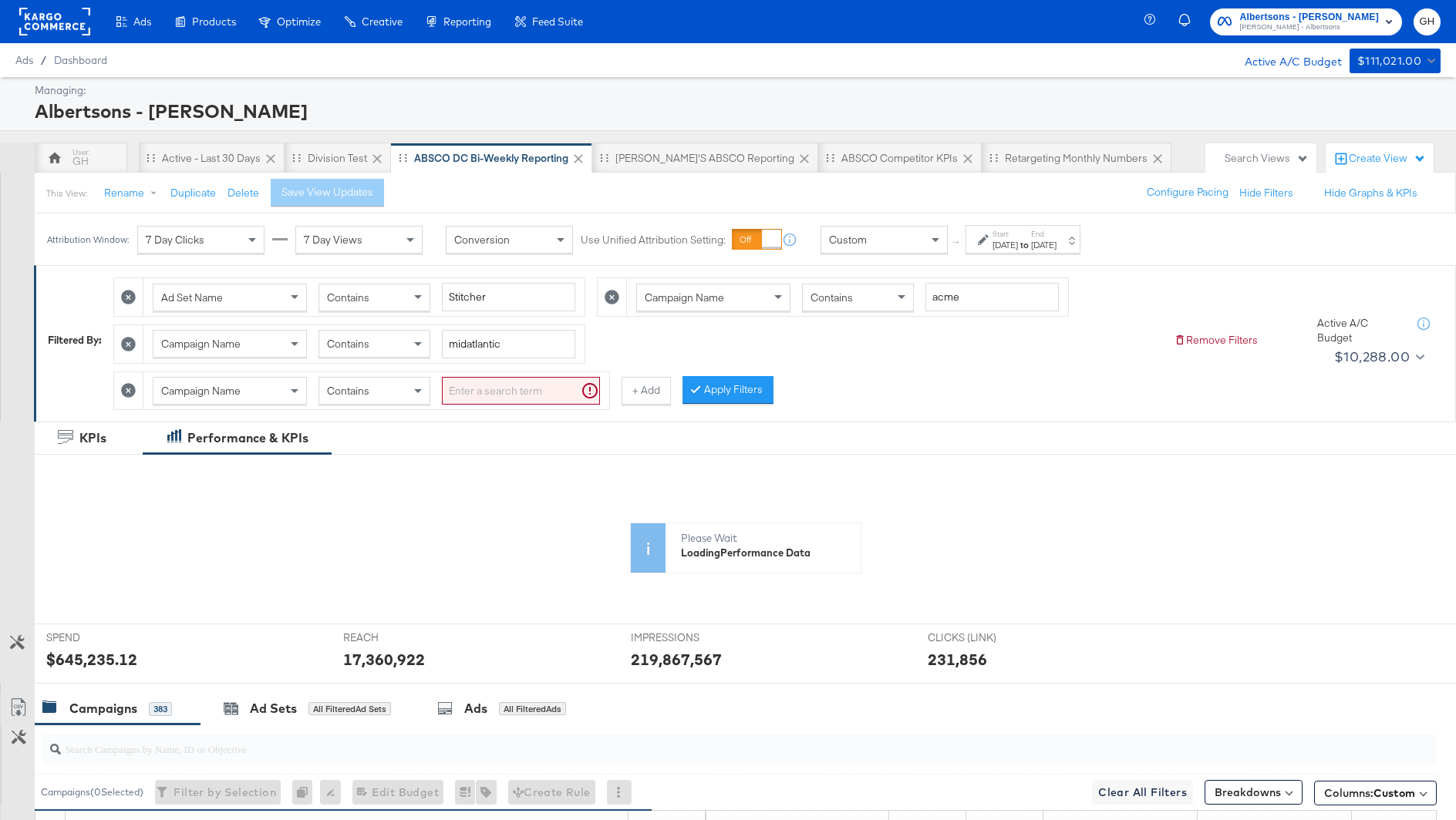
click at [572, 404] on div "Campaign Name Contains" at bounding box center [376, 391] width 466 height 38
click at [560, 394] on input "search" at bounding box center [521, 391] width 158 height 29
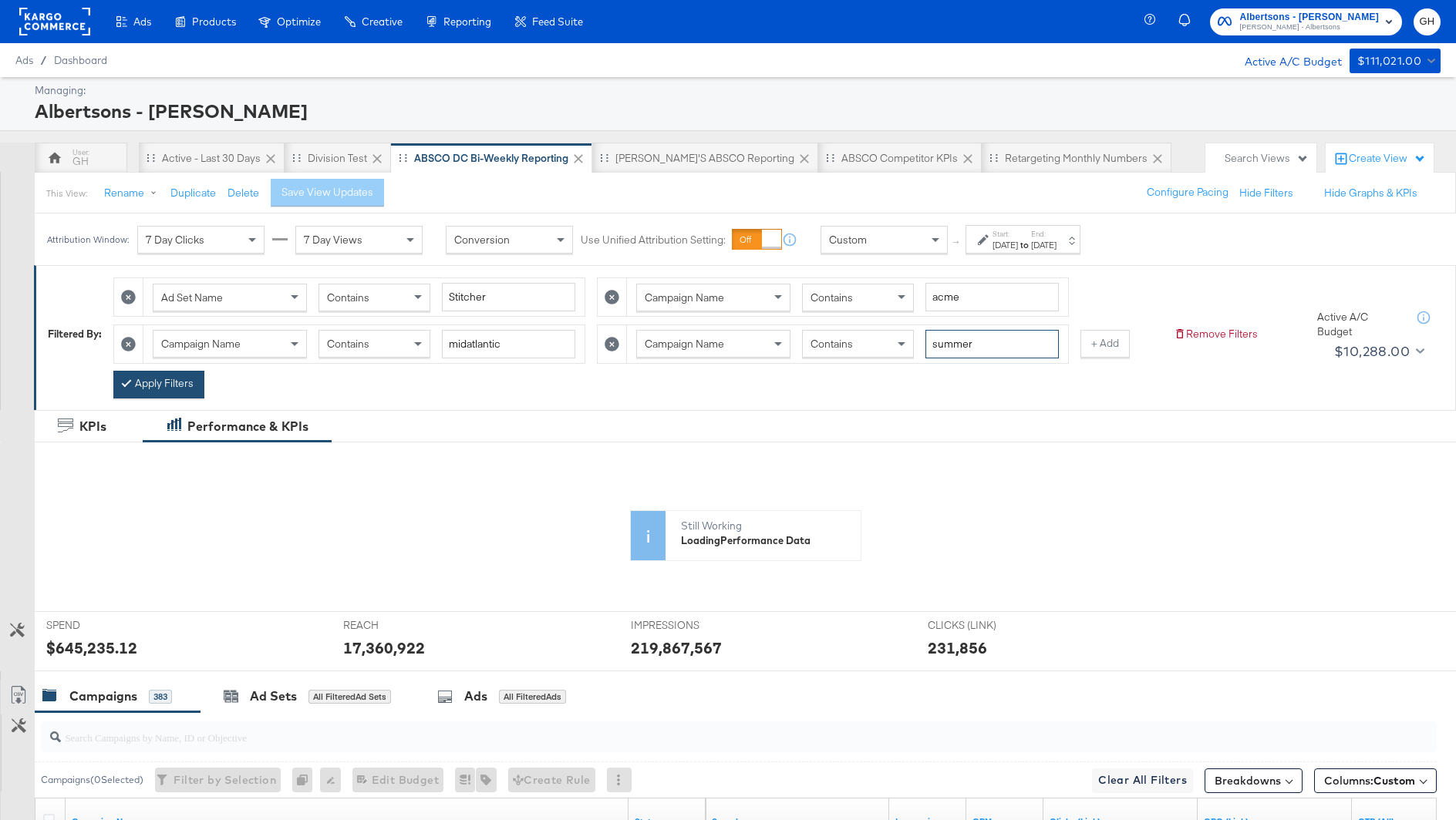
type input "summer"
click at [159, 381] on button "Apply Filters" at bounding box center [158, 385] width 91 height 28
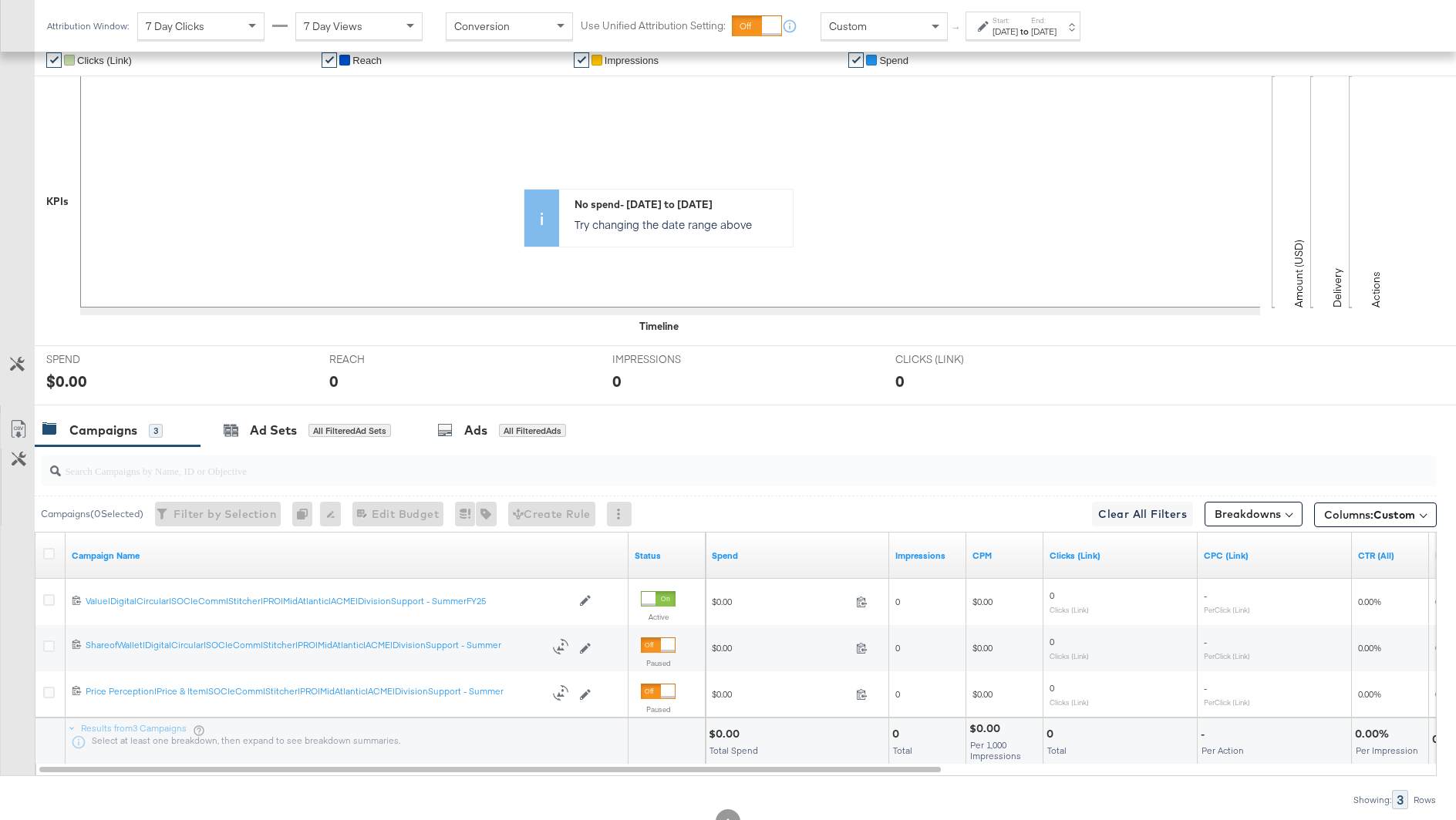
scroll to position [418, 0]
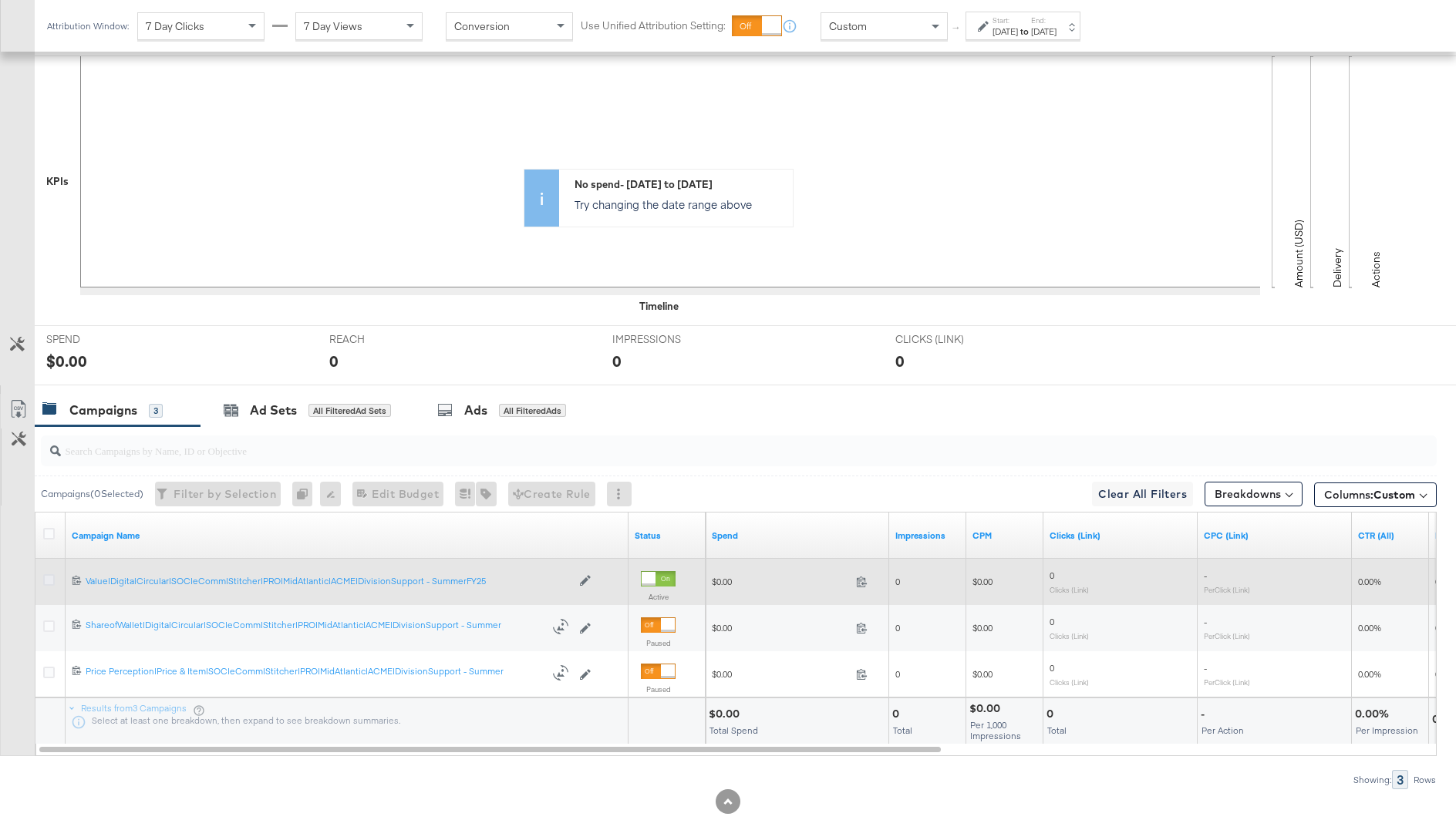
click at [50, 574] on icon at bounding box center [49, 580] width 11 height 11
click at [0, 0] on input "checkbox" at bounding box center [0, 0] width 0 height 0
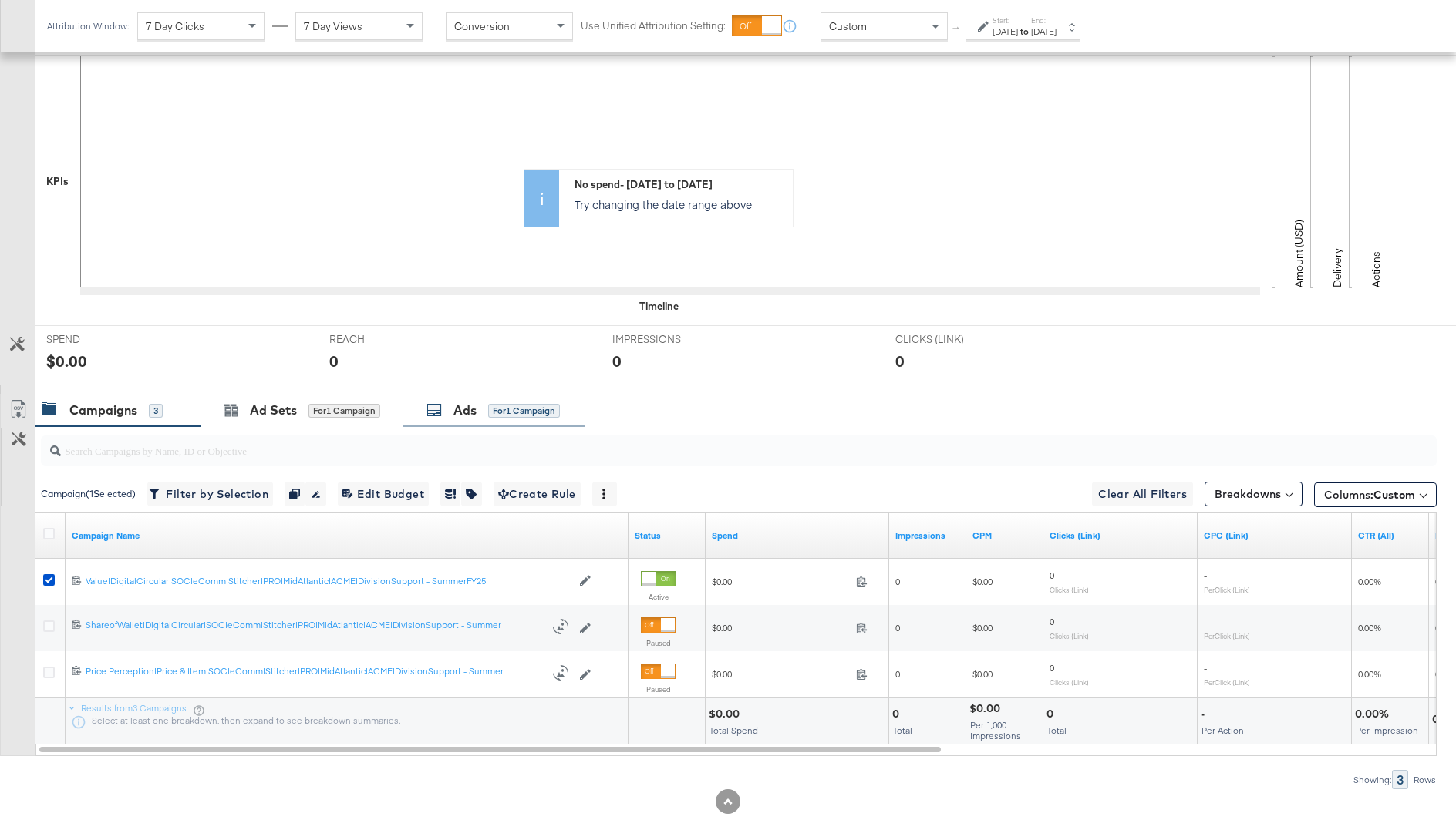
click at [467, 411] on div "Ads" at bounding box center [464, 410] width 23 height 18
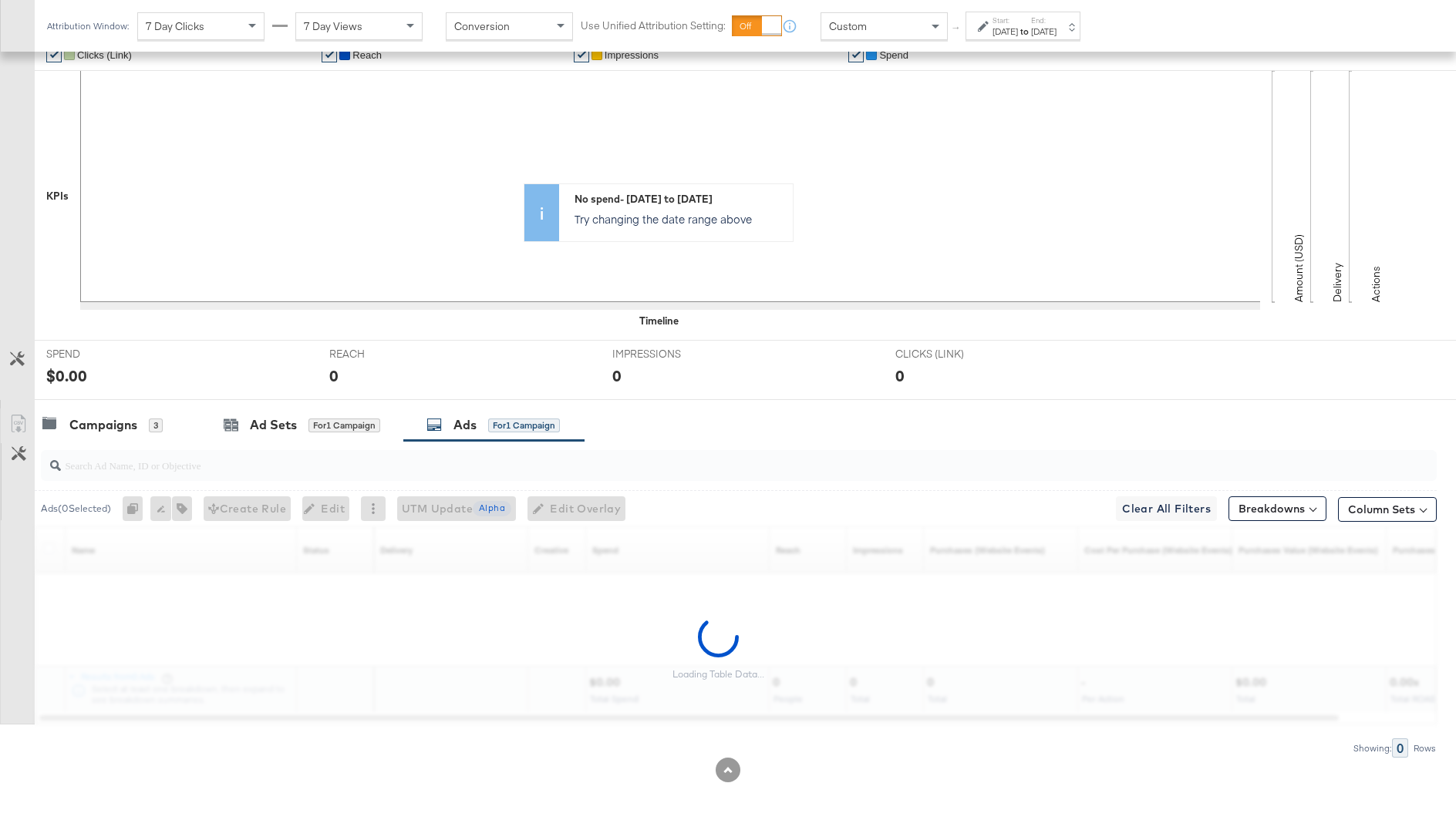
scroll to position [357, 0]
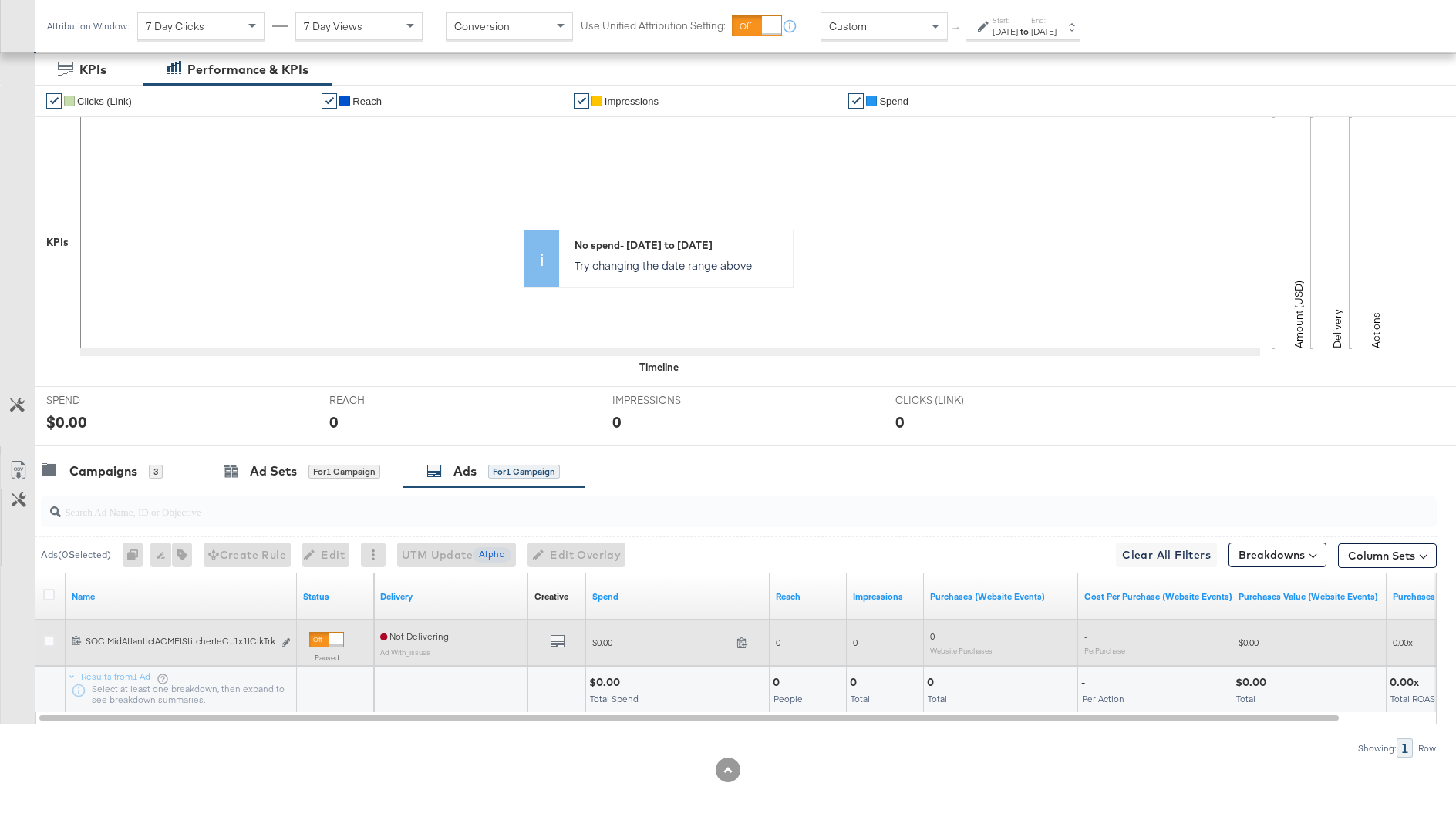
click at [71, 629] on div "120226836644400567 SOC|MidAtlantic|ACME|Stitcher|eComm|DigitalCircular|Division…" at bounding box center [182, 643] width 232 height 29
click at [77, 636] on icon at bounding box center [76, 640] width 10 height 10
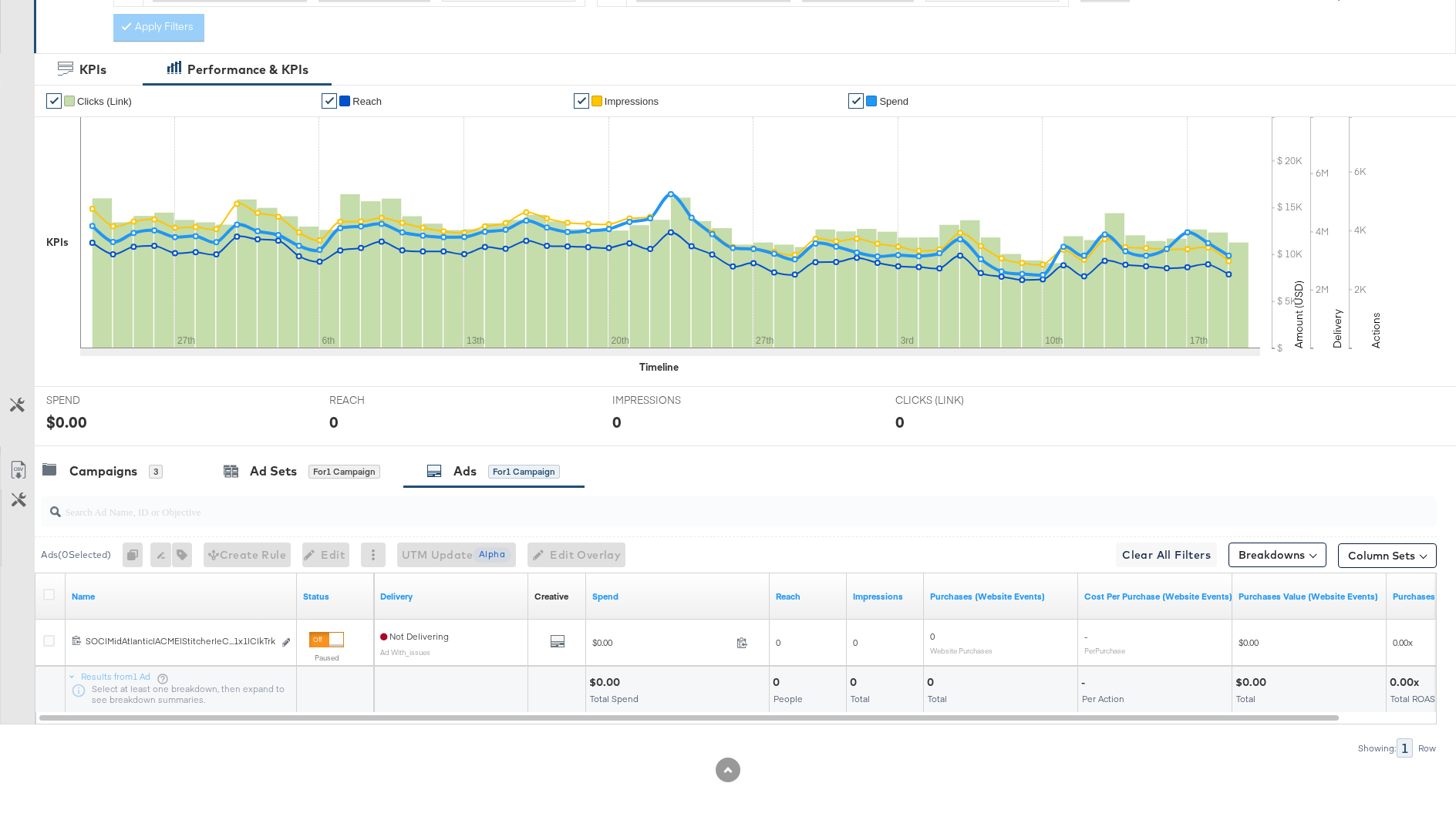
scroll to position [0, 0]
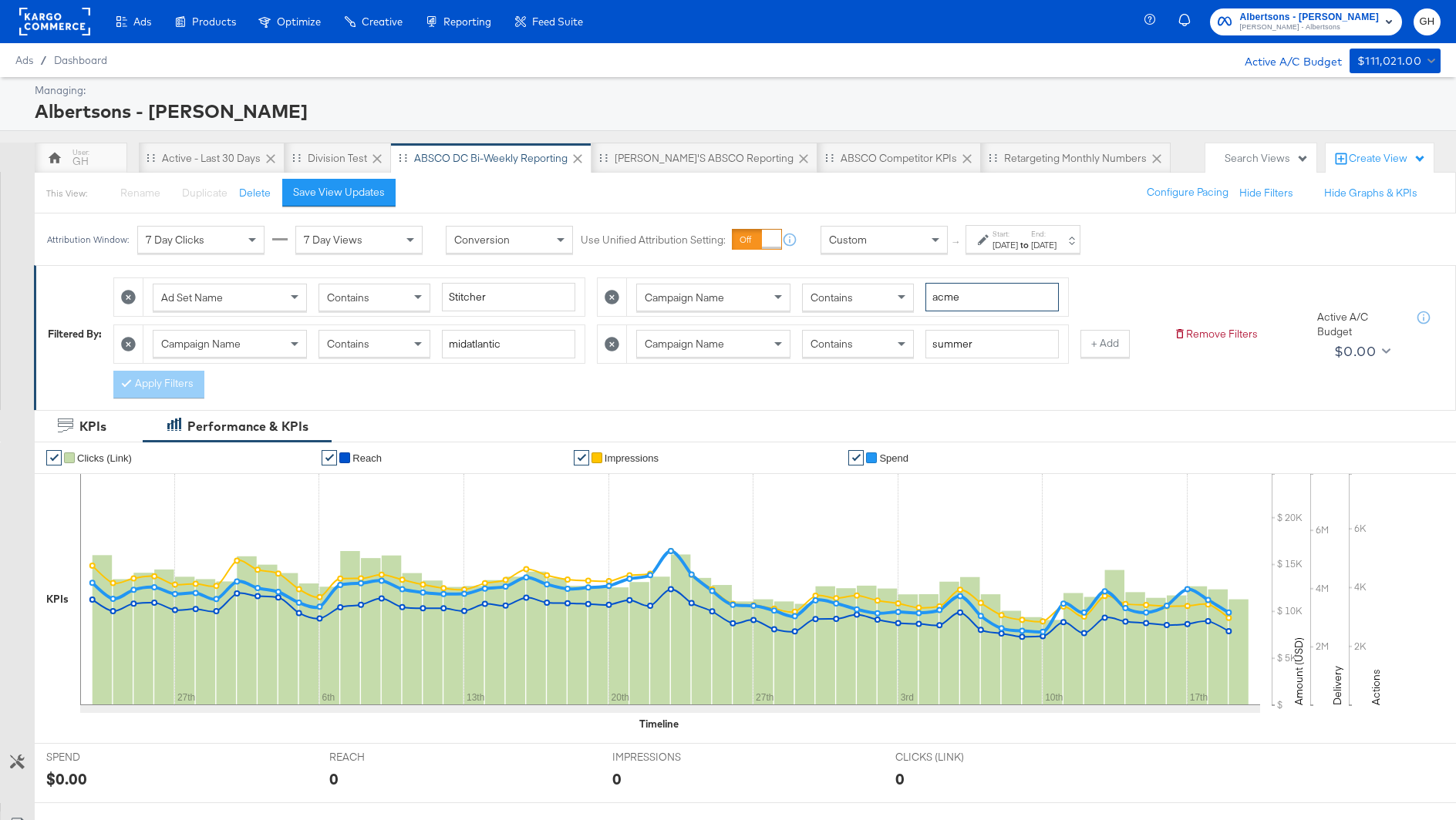
drag, startPoint x: 975, startPoint y: 300, endPoint x: 876, endPoint y: 295, distance: 99.1
click at [876, 295] on div "Campaign Name Contains acme" at bounding box center [847, 296] width 423 height 29
type input "[PERSON_NAME]"
drag, startPoint x: 504, startPoint y: 333, endPoint x: 475, endPoint y: 333, distance: 29.0
click at [475, 333] on input "midatlantic" at bounding box center [509, 344] width 133 height 29
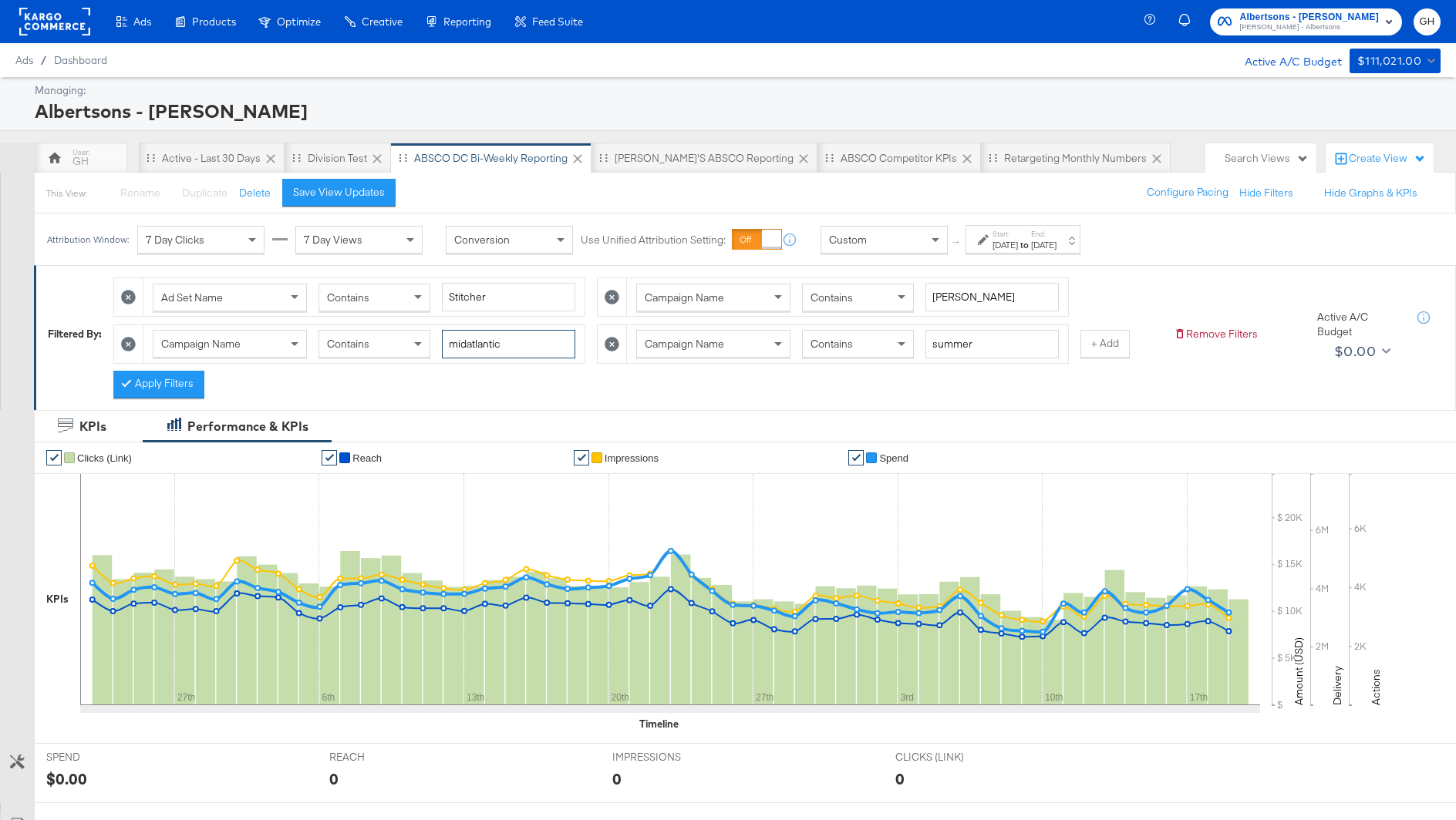
click at [475, 332] on input "midatlantic" at bounding box center [509, 344] width 133 height 29
type input "division"
click at [188, 383] on button "Apply Filters" at bounding box center [158, 385] width 91 height 28
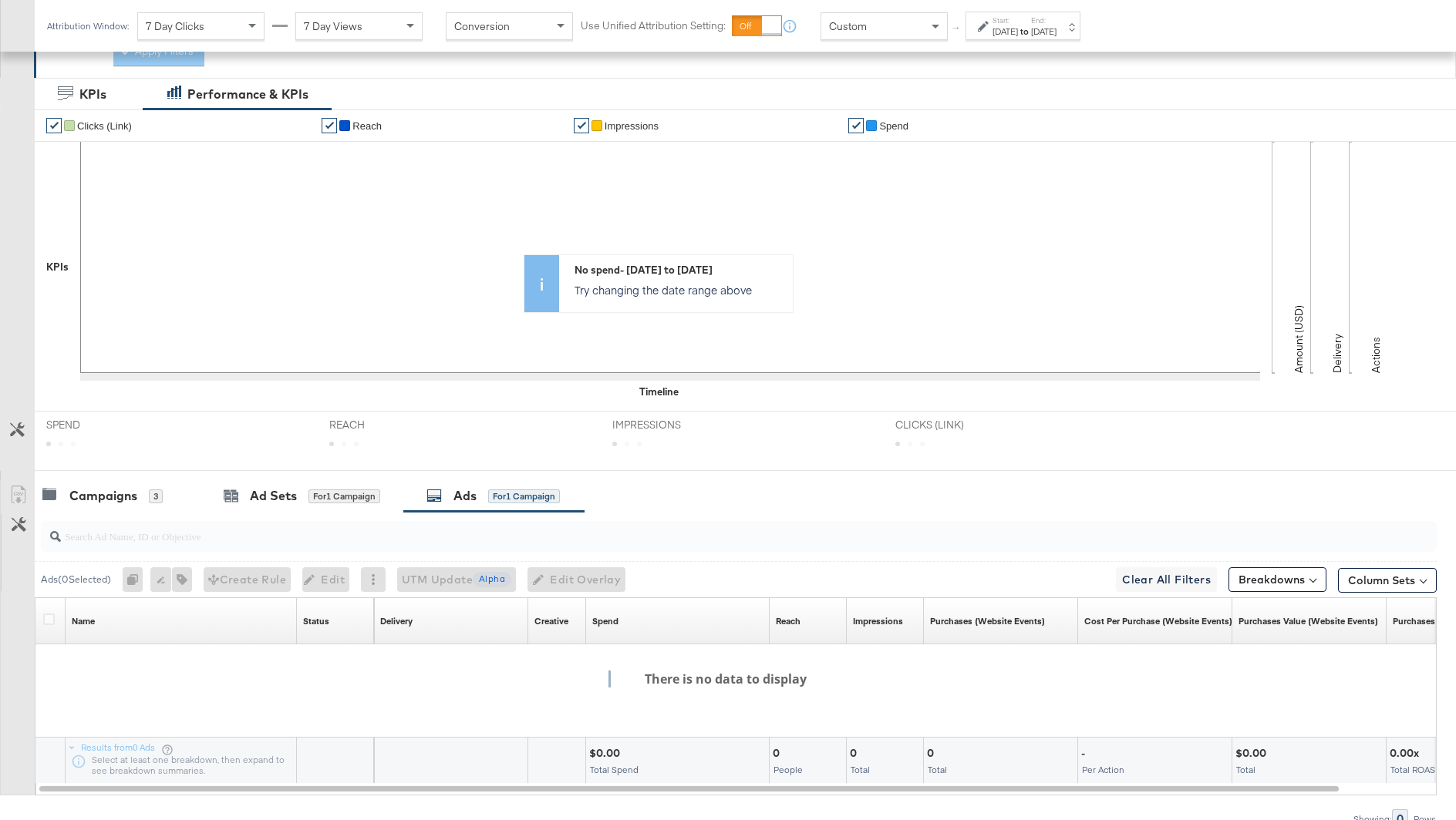
scroll to position [337, 0]
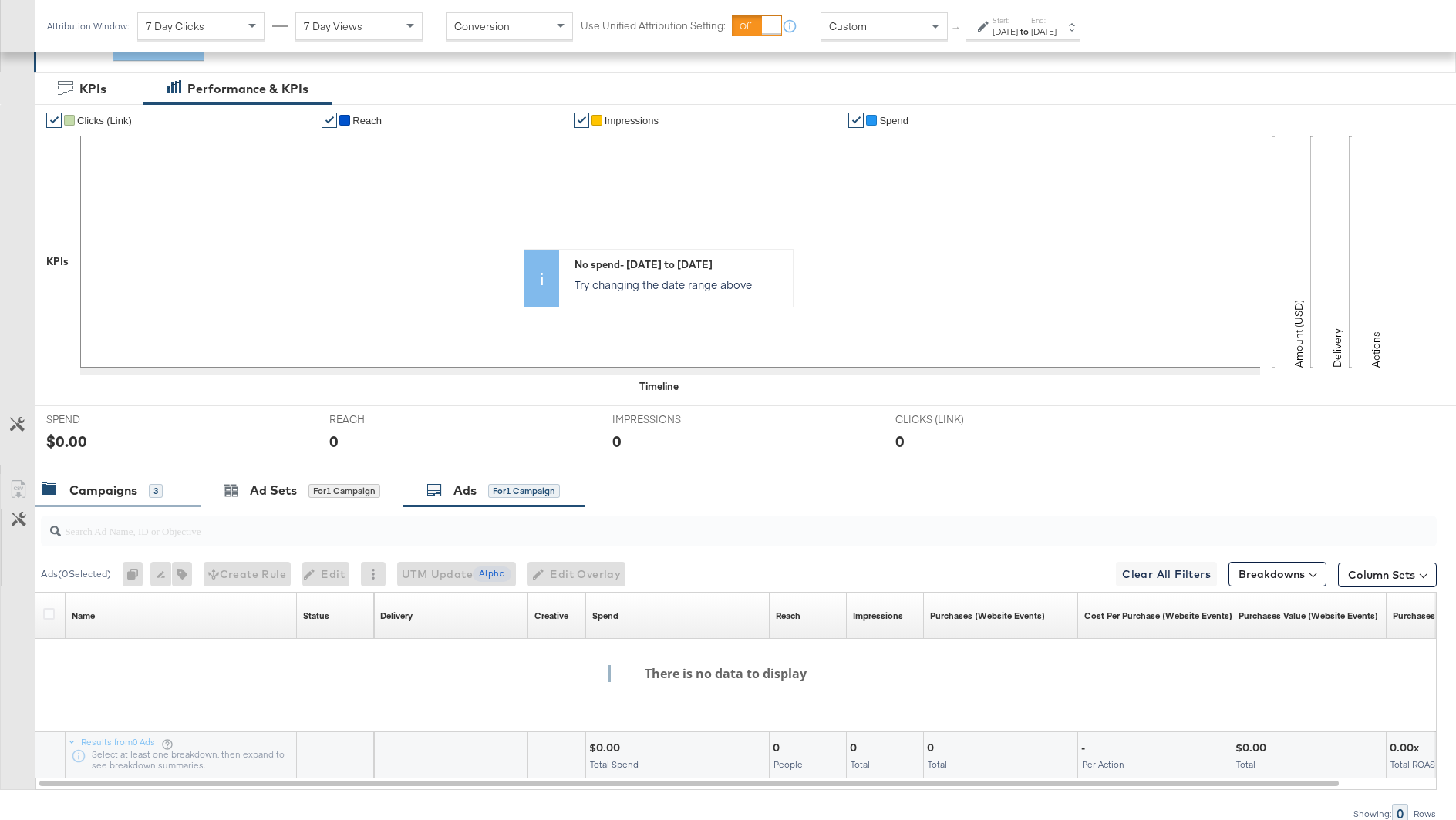
click at [139, 498] on div "Campaigns 3" at bounding box center [117, 491] width 166 height 33
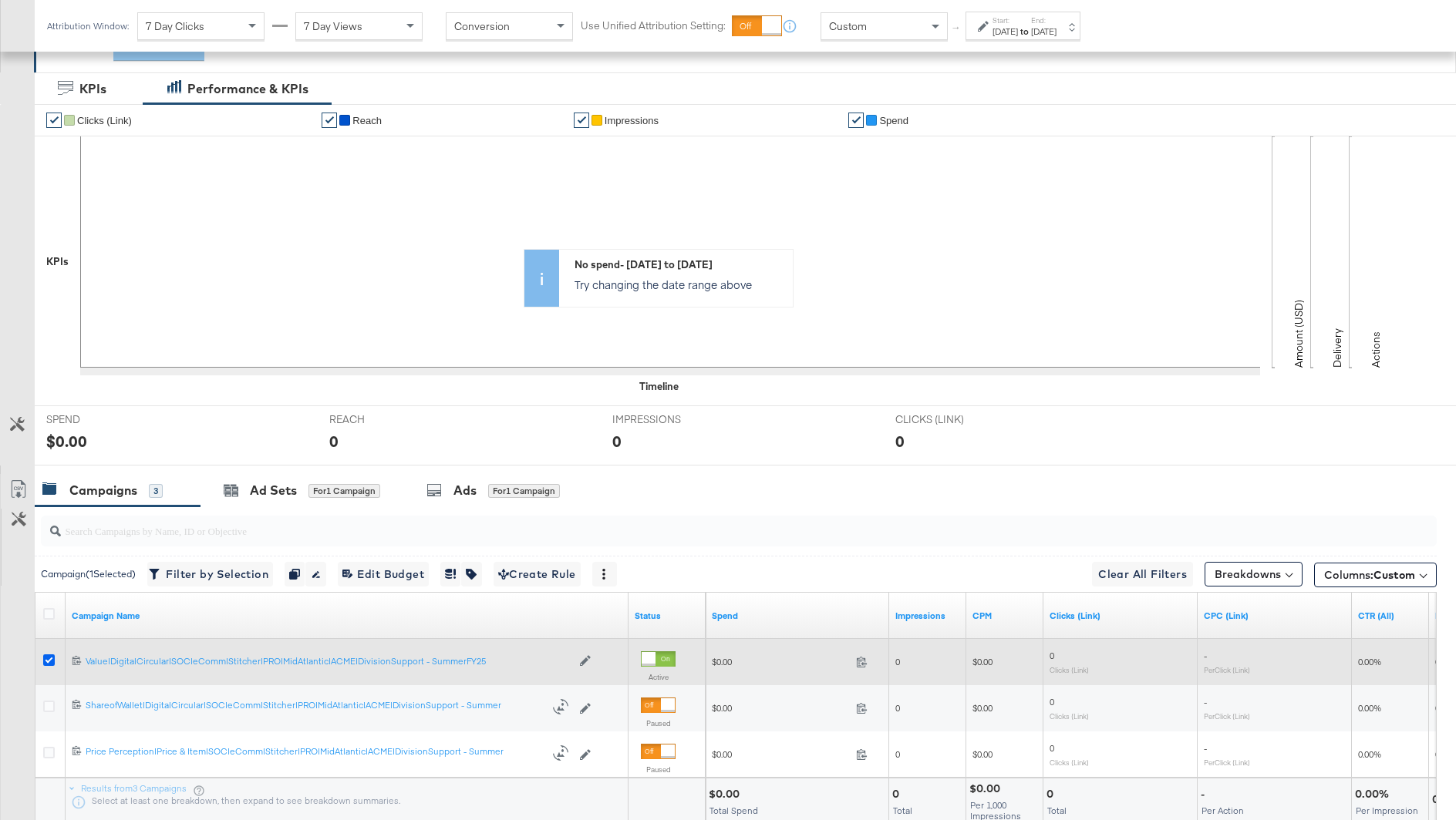
click at [44, 654] on icon at bounding box center [49, 660] width 11 height 11
click at [0, 0] on input "checkbox" at bounding box center [0, 0] width 0 height 0
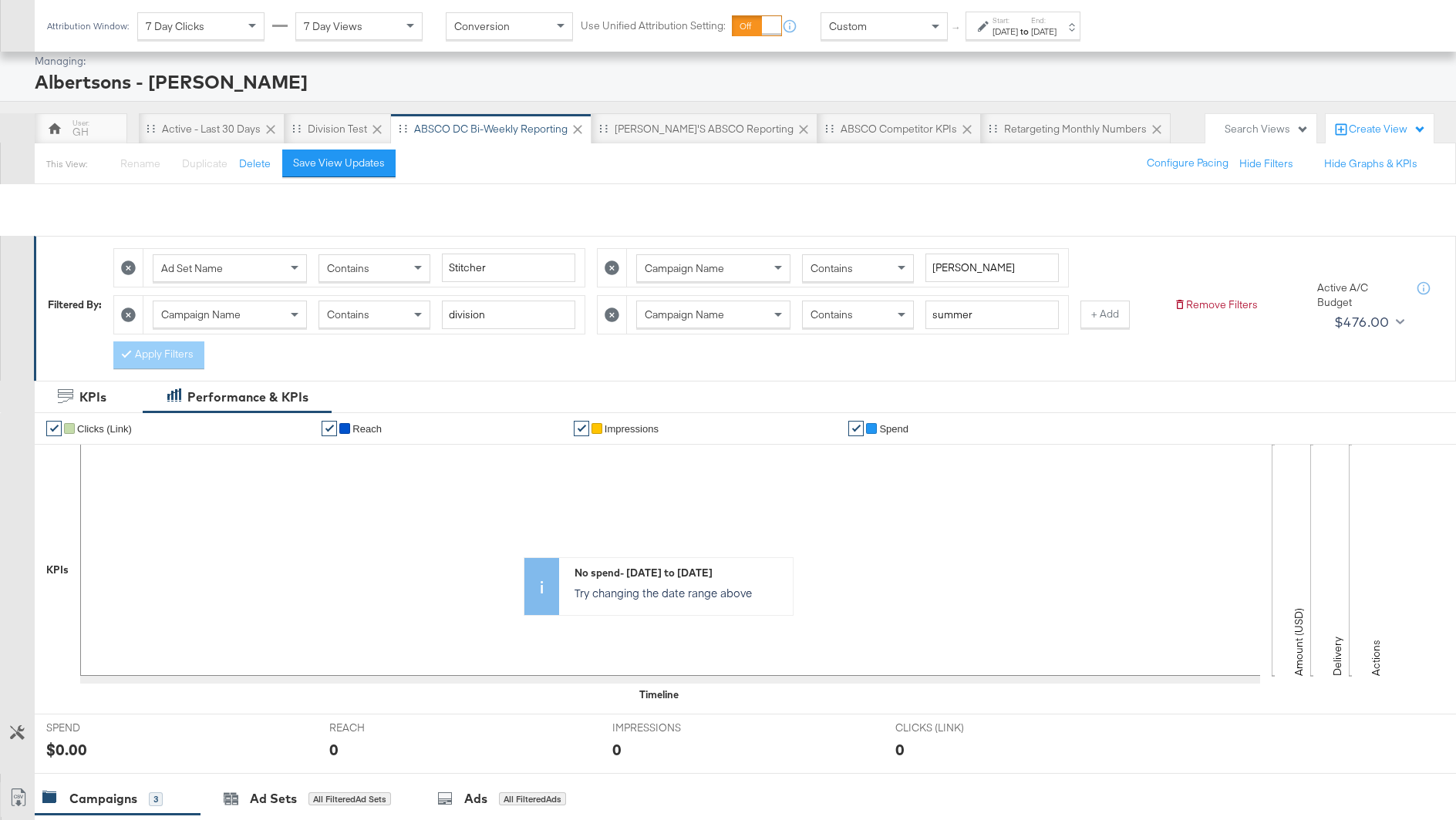
scroll to position [0, 0]
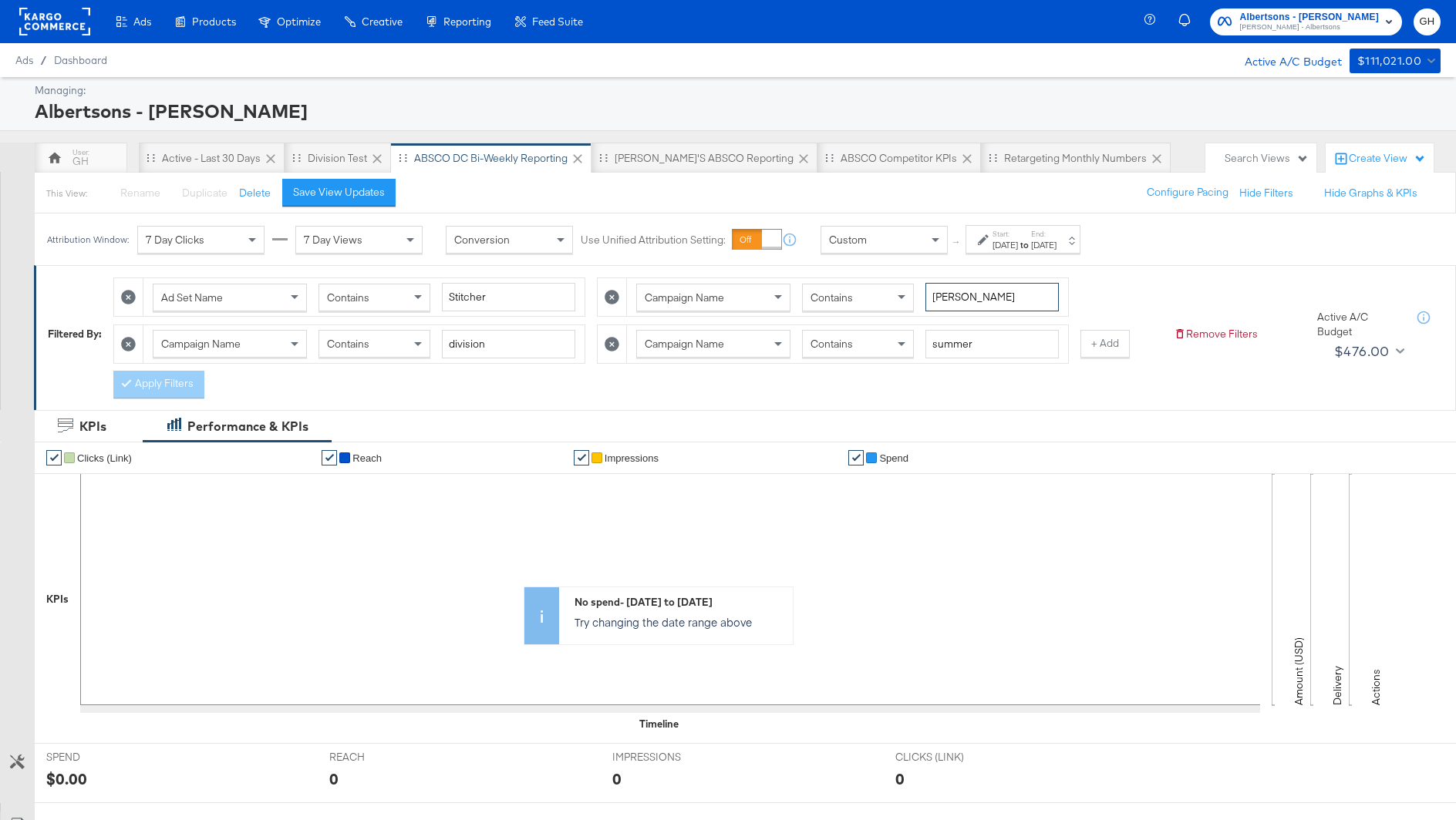
click at [956, 294] on input "[PERSON_NAME]" at bounding box center [992, 296] width 133 height 29
type input "shaws"
click at [158, 360] on div "Campaign Name Contains division" at bounding box center [348, 344] width 472 height 39
click at [158, 374] on button "Apply Filters" at bounding box center [158, 385] width 91 height 28
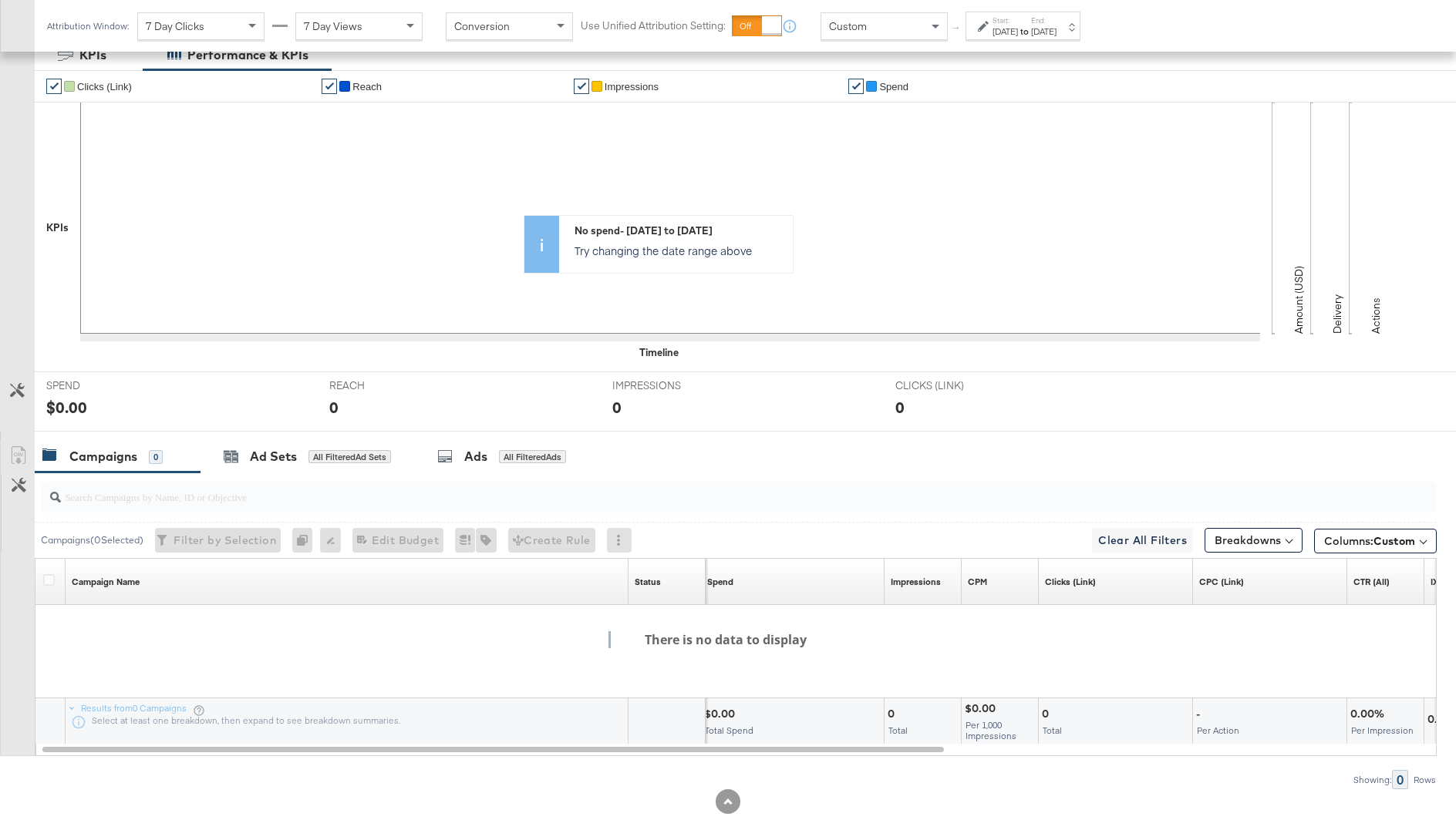
scroll to position [403, 0]
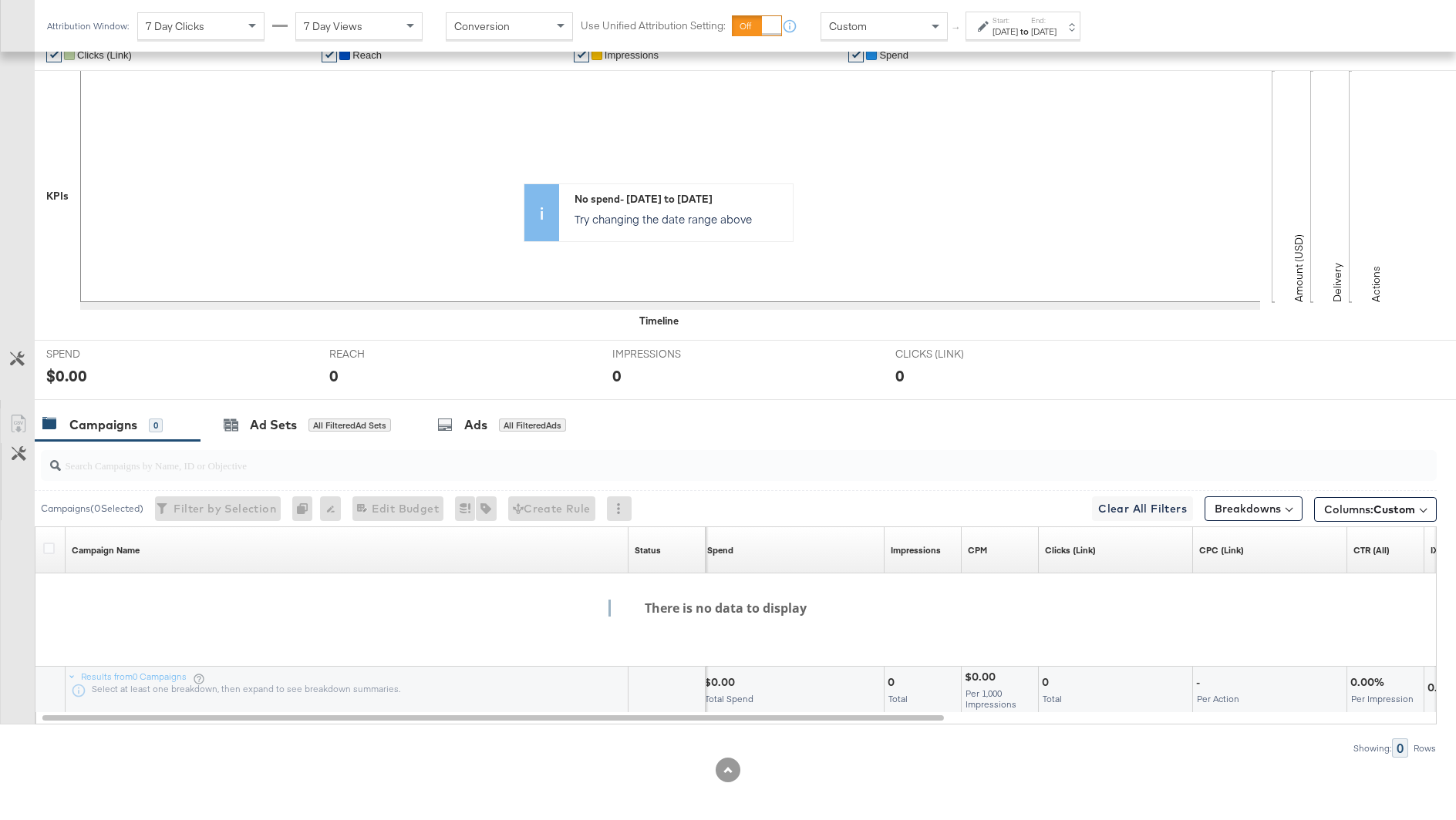
click at [164, 445] on input "search" at bounding box center [685, 459] width 1247 height 30
click at [164, 416] on div "Campaigns 0" at bounding box center [110, 424] width 135 height 18
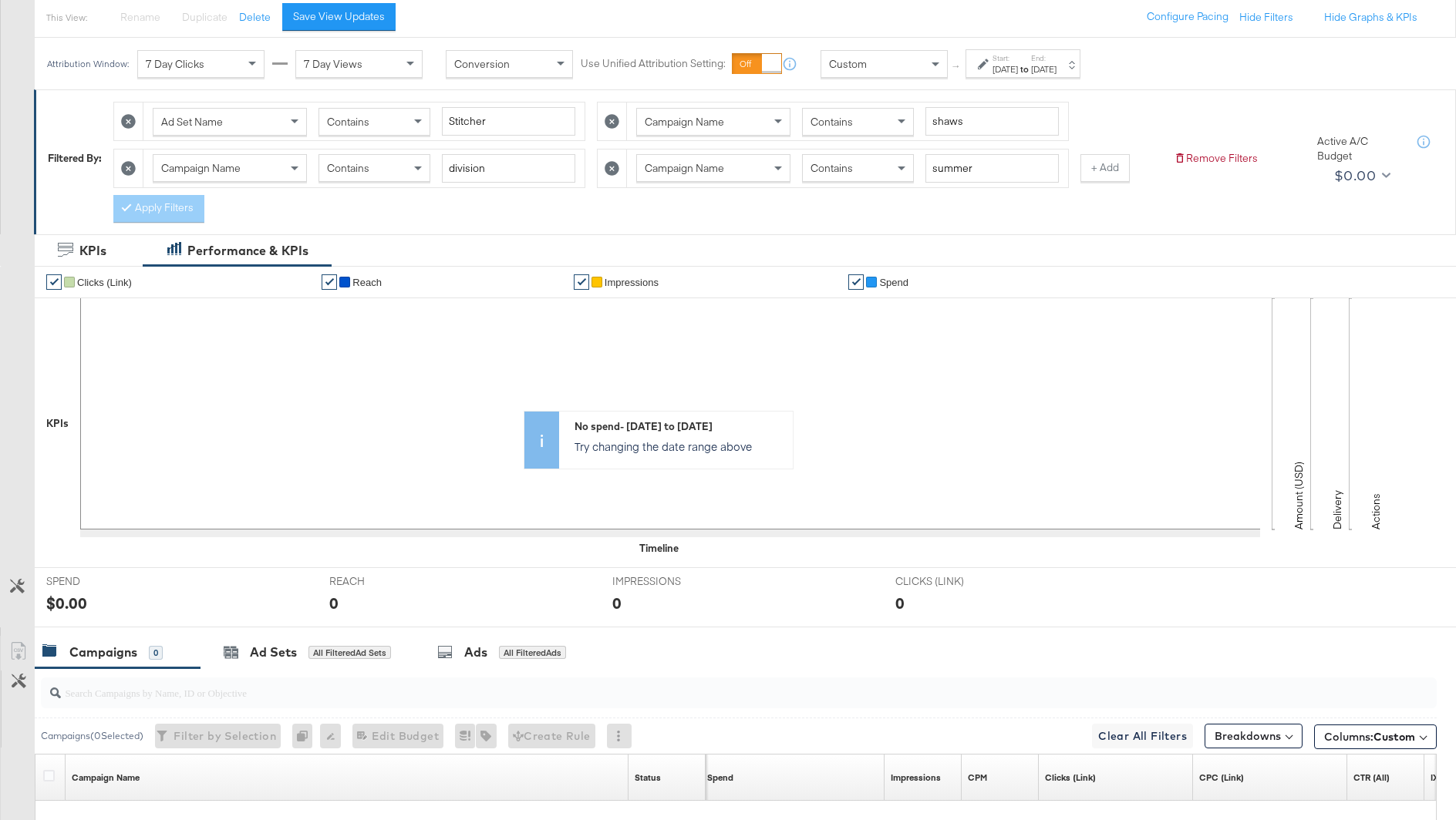
scroll to position [0, 0]
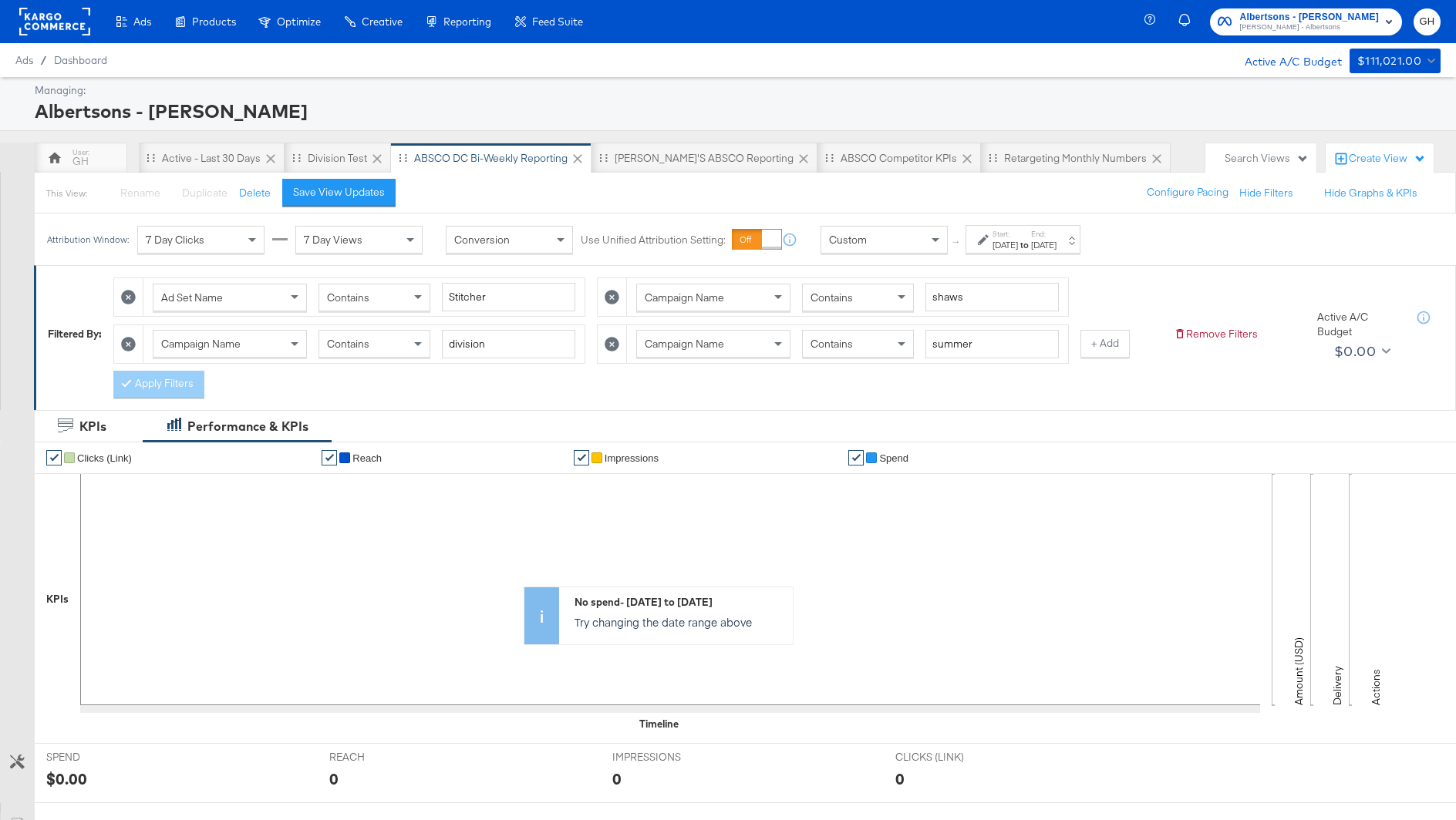
click at [131, 345] on icon at bounding box center [129, 345] width 15 height 15
type input "summer"
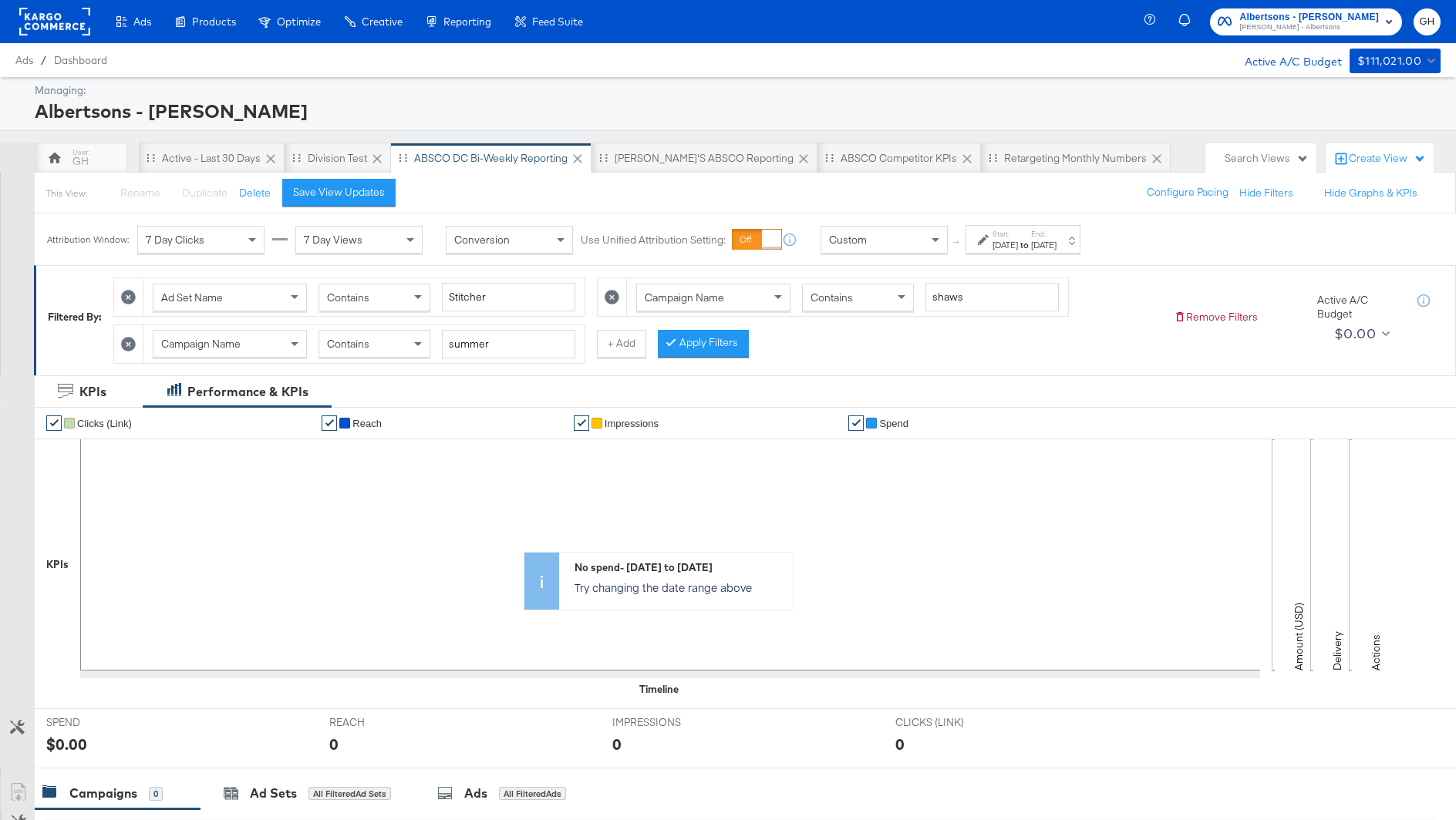
click at [614, 299] on icon at bounding box center [612, 297] width 15 height 15
type input "summer"
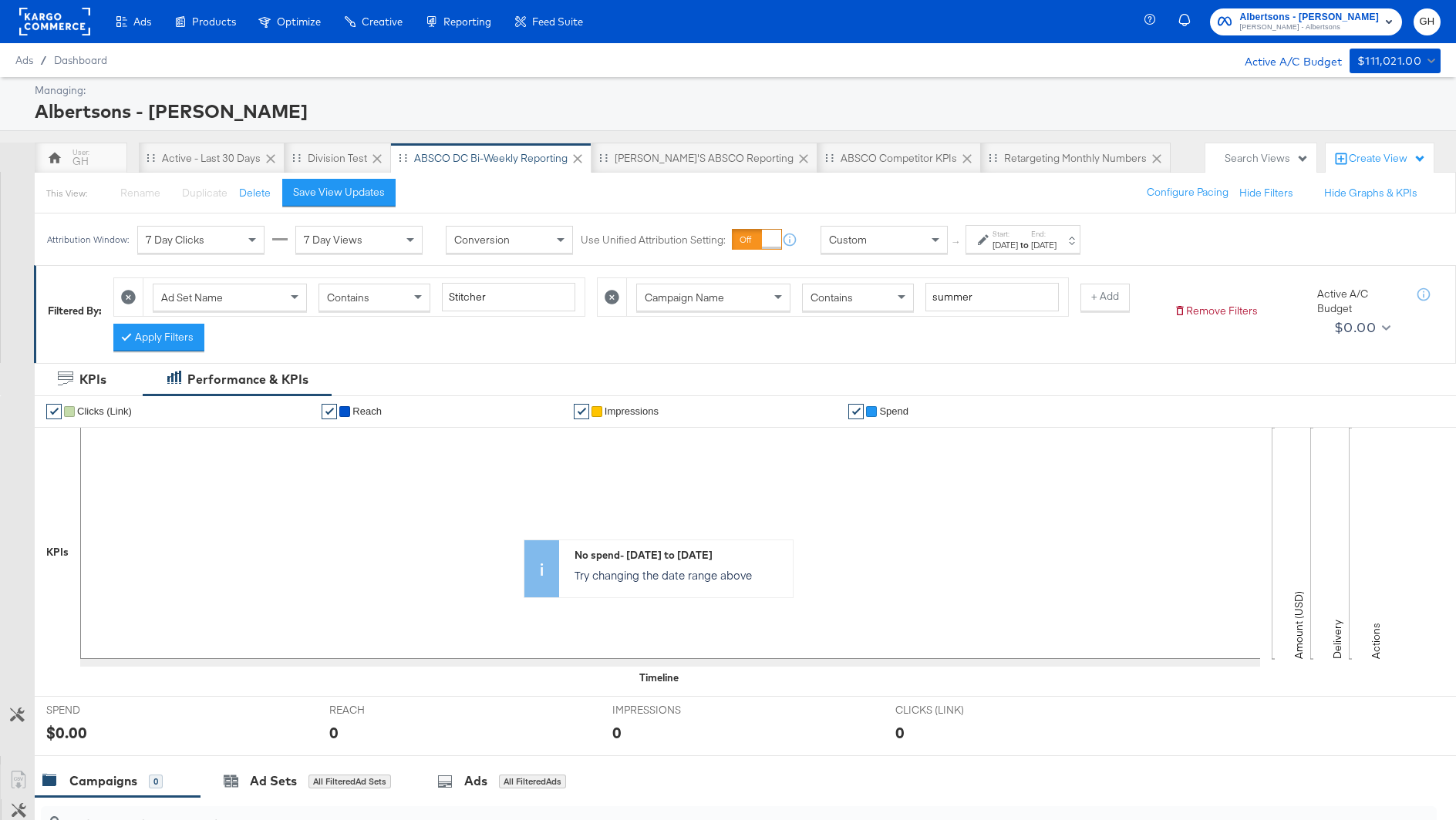
click at [619, 295] on div at bounding box center [613, 296] width 30 height 38
click at [614, 295] on icon at bounding box center [612, 297] width 15 height 15
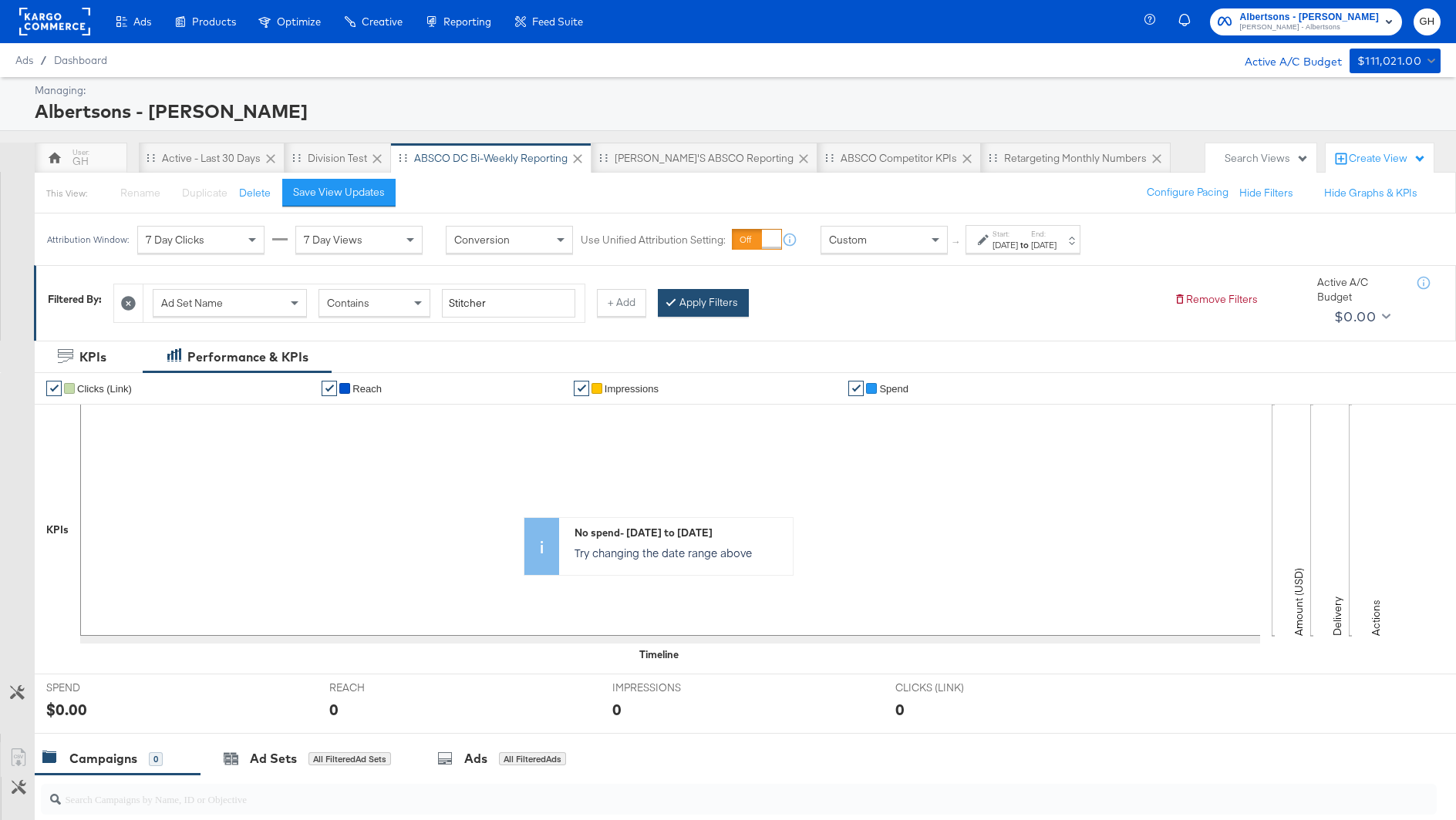
click at [717, 301] on button "Apply Filters" at bounding box center [703, 303] width 91 height 28
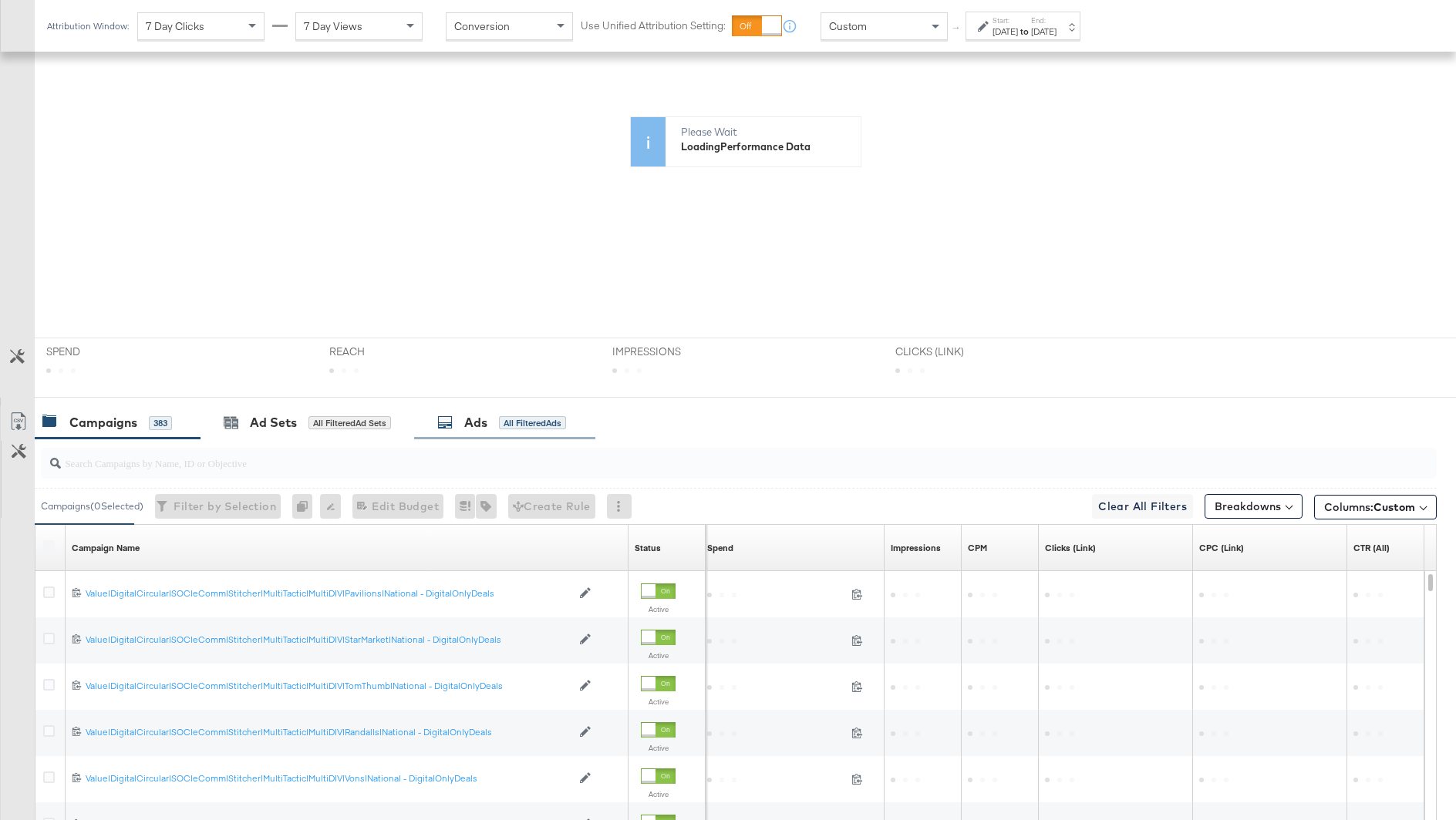
click at [460, 414] on div "Ads All Filtered Ads" at bounding box center [501, 423] width 129 height 18
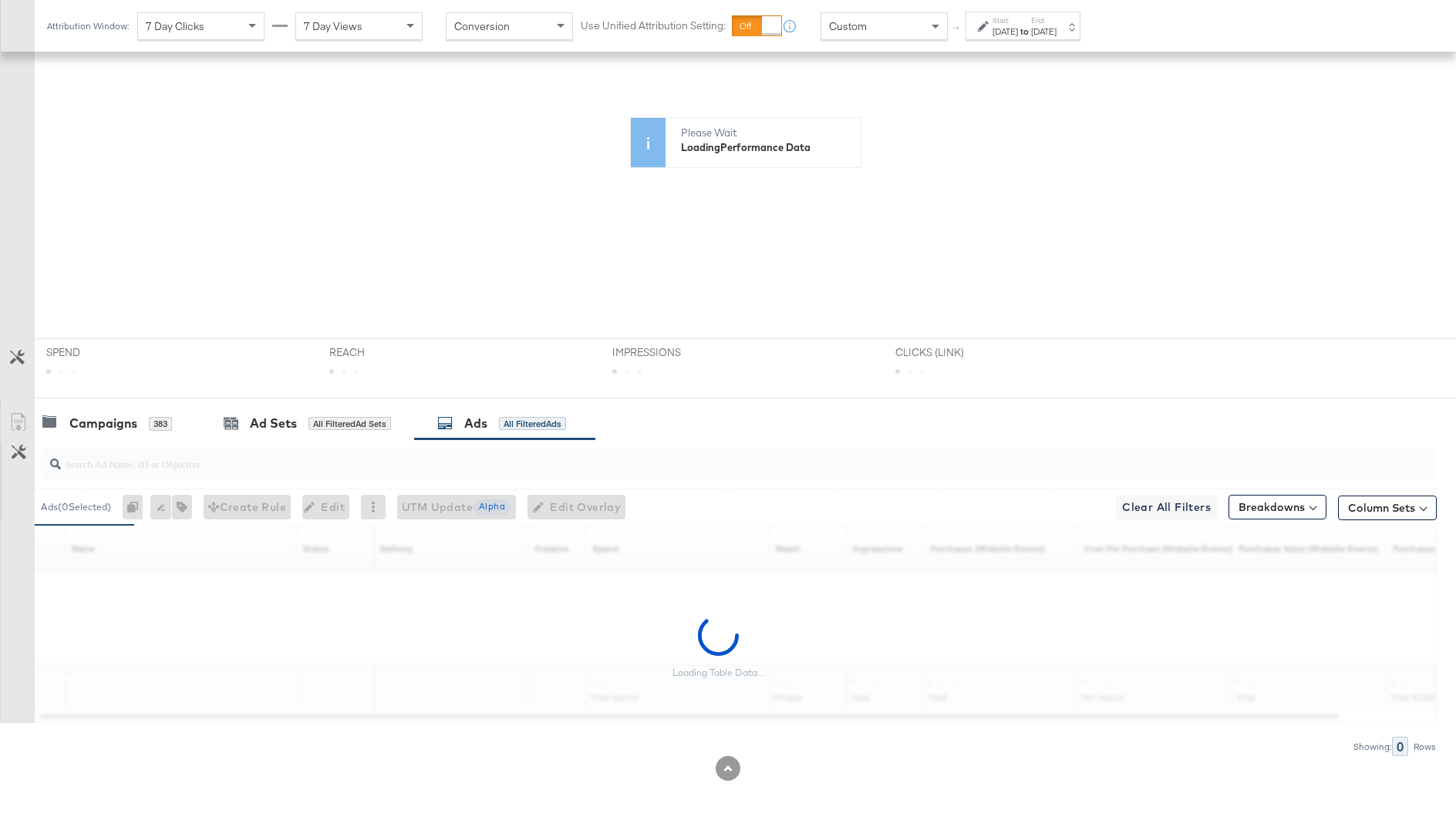
click at [202, 460] on input "search" at bounding box center [685, 458] width 1247 height 30
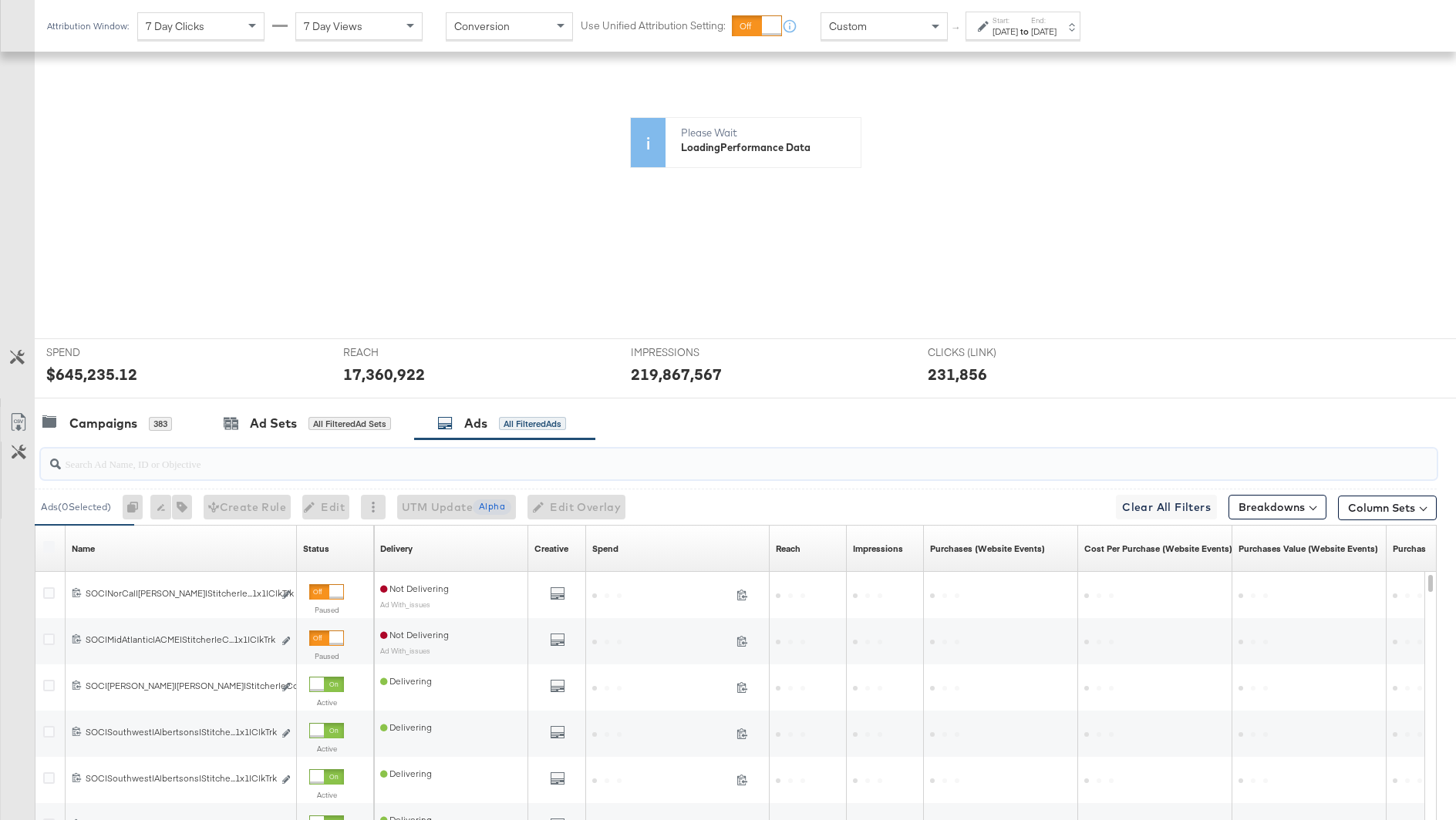
paste input "SOC|[PERSON_NAME]|[PERSON_NAME]|Stitcher|eComm|DigitalCircular|DivisionSupportL…"
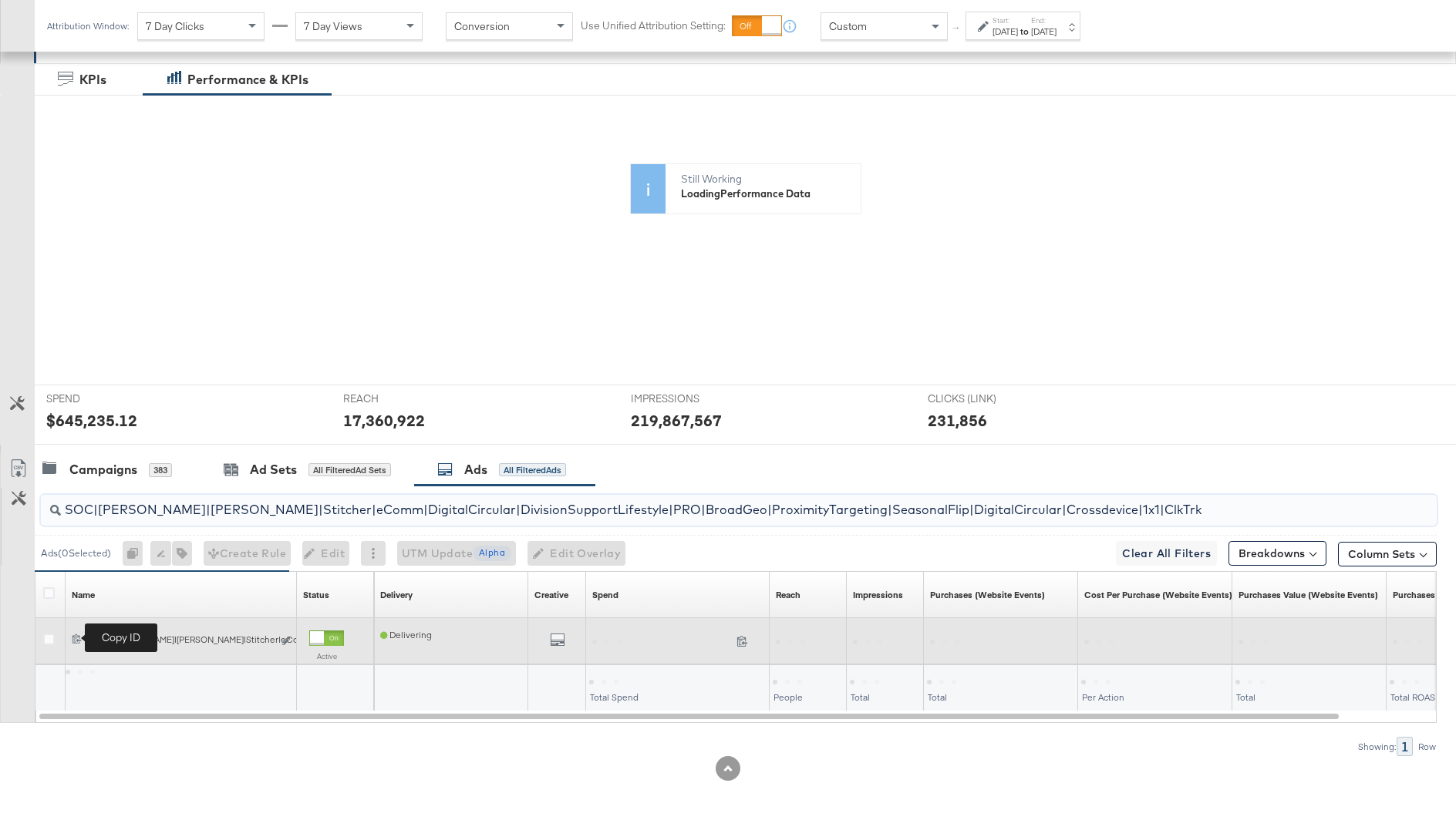
type input "SOC|[PERSON_NAME]|[PERSON_NAME]|Stitcher|eComm|DigitalCircular|DivisionSupportL…"
click at [76, 636] on icon at bounding box center [76, 638] width 10 height 10
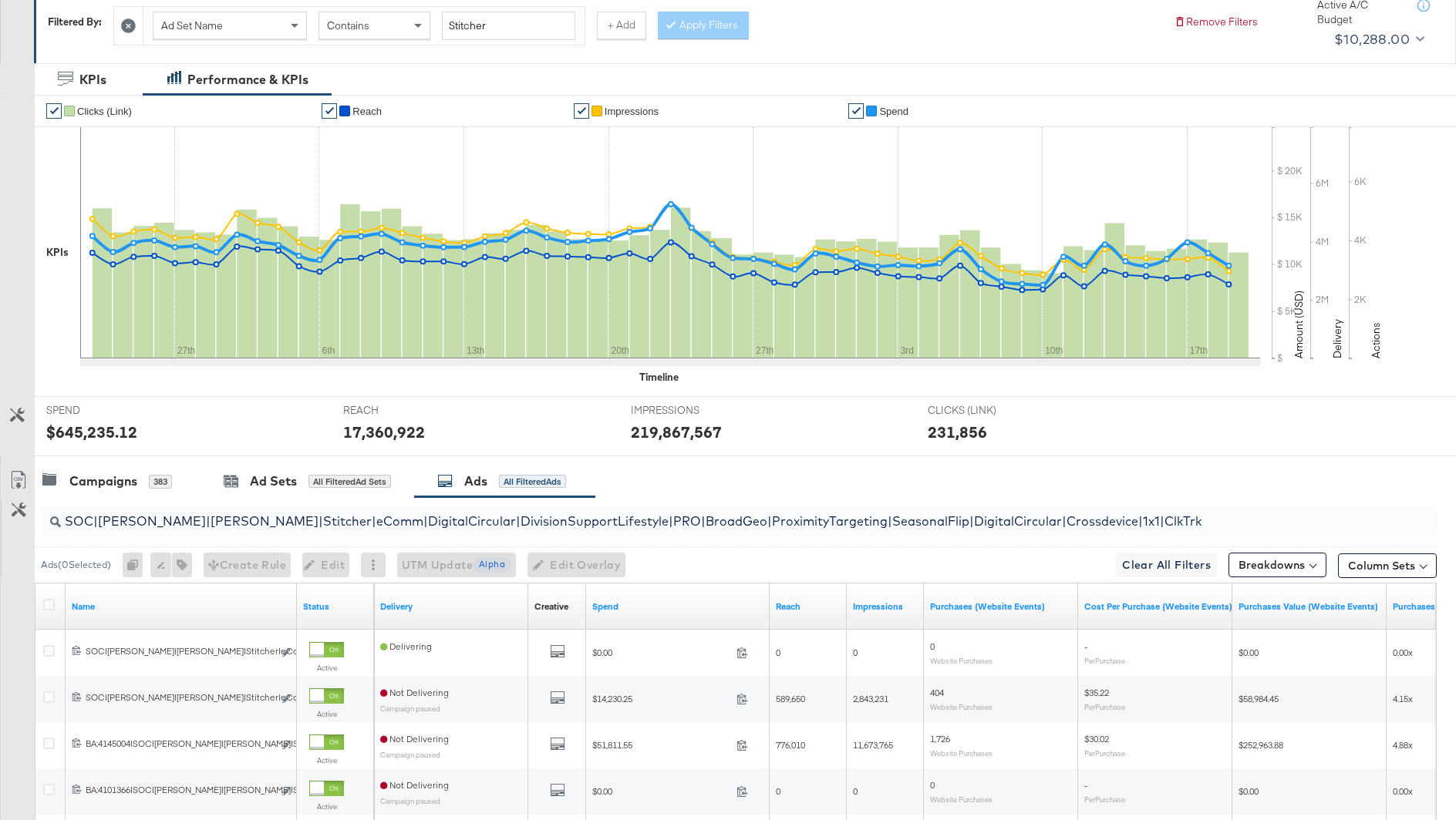
scroll to position [0, 0]
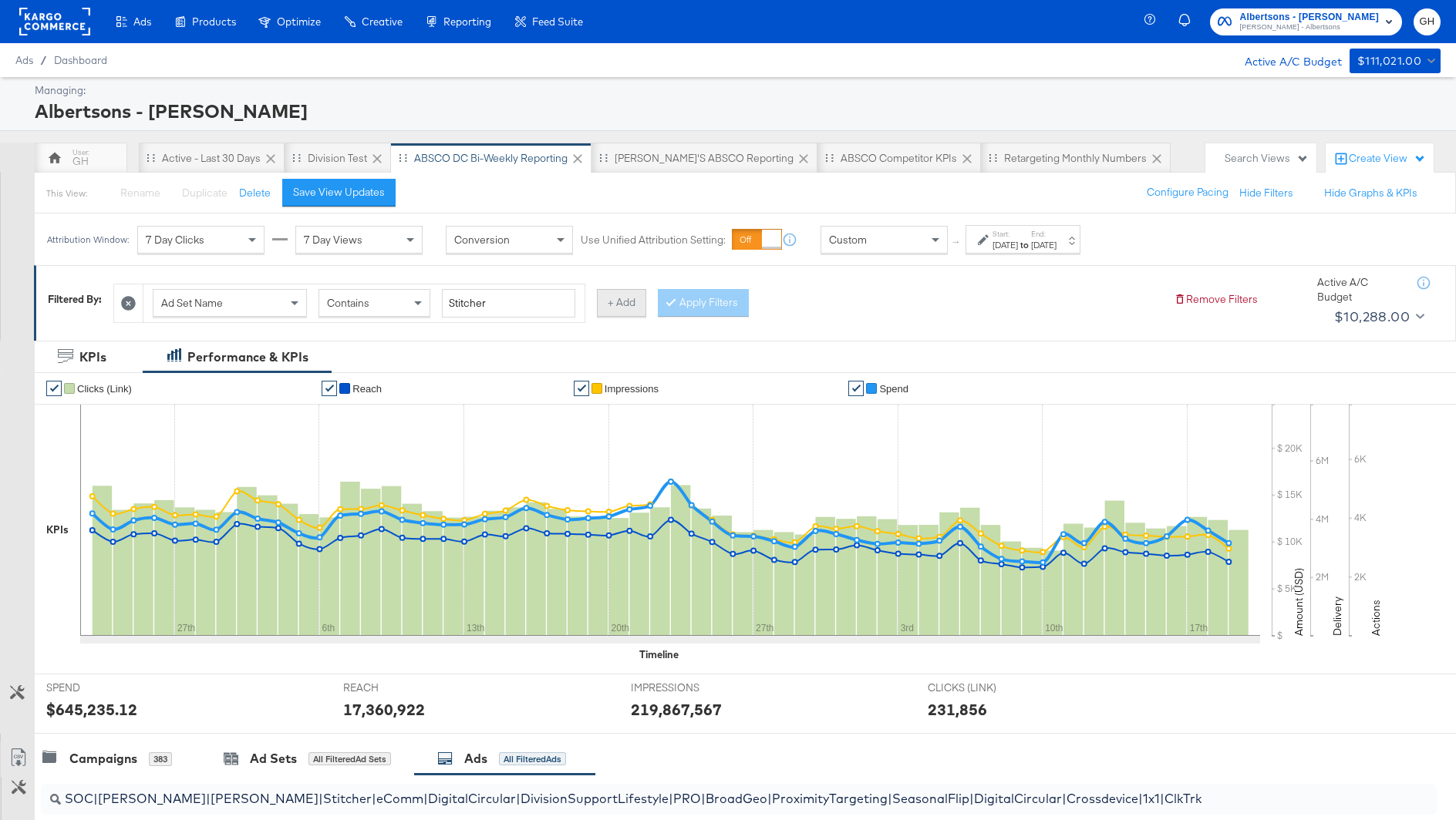
click at [640, 295] on button "+ Add" at bounding box center [621, 303] width 49 height 28
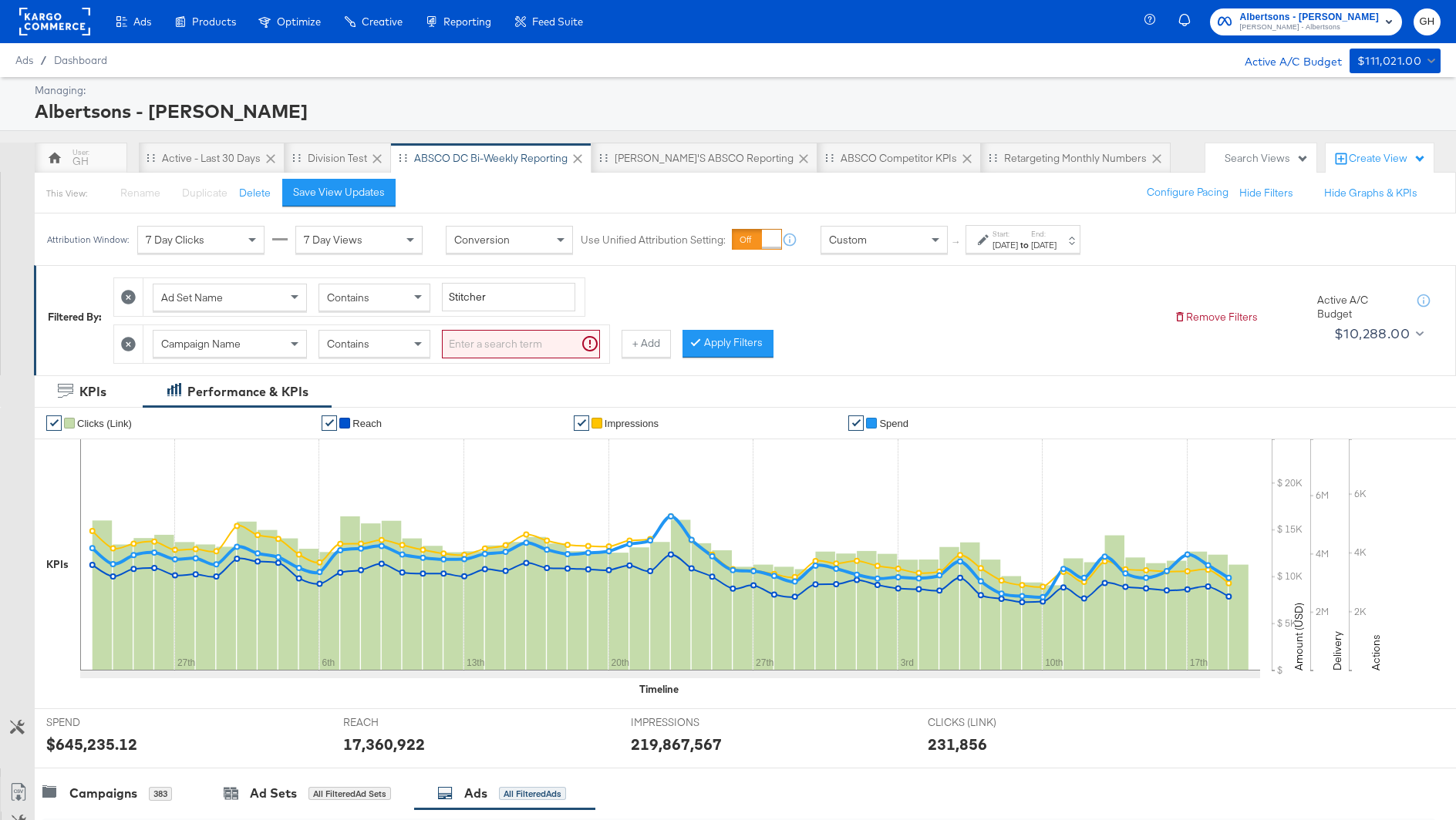
click at [470, 344] on input "search" at bounding box center [521, 344] width 158 height 29
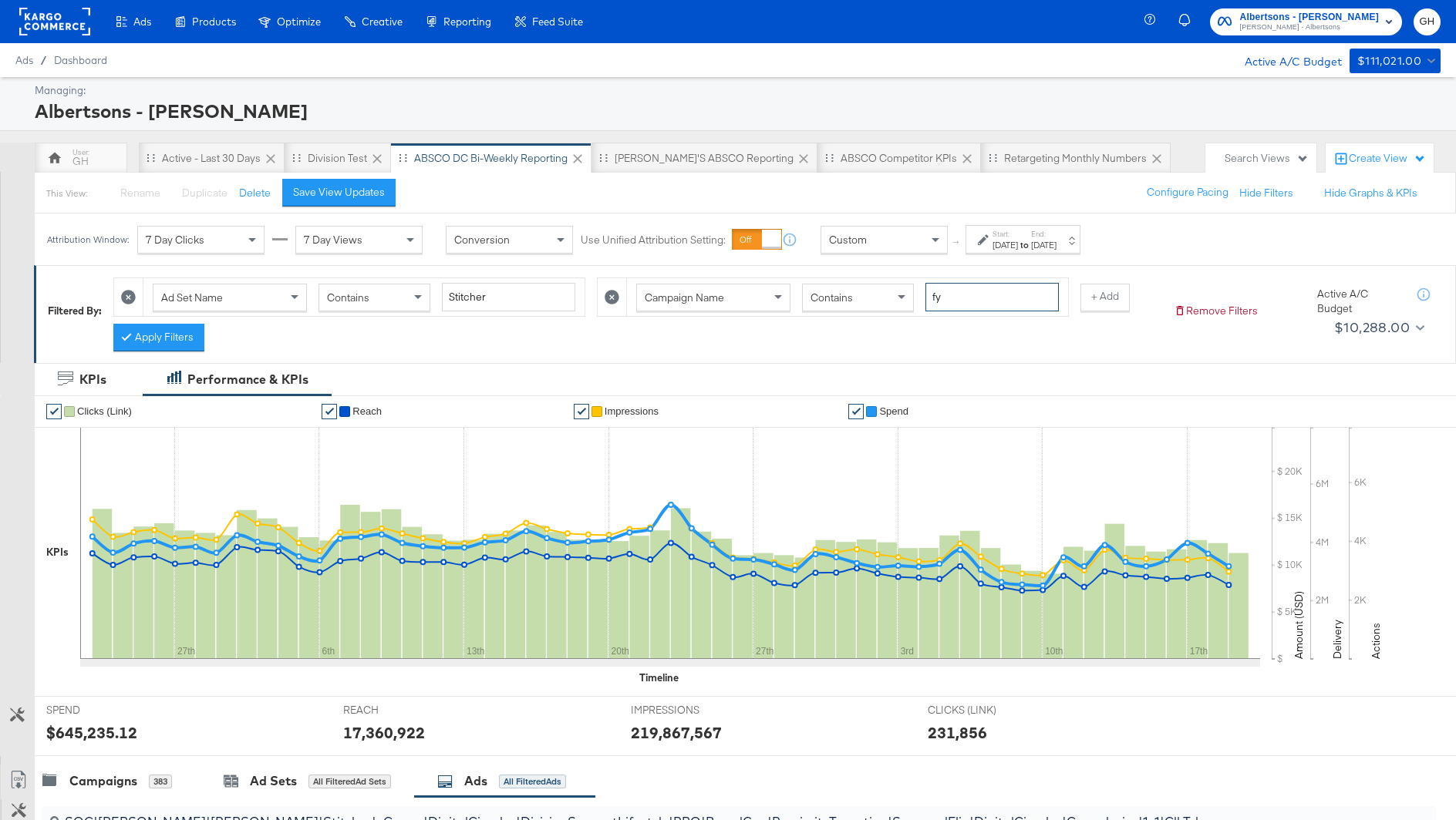
type input "f"
type input "fy25"
click at [170, 341] on button "Apply Filters" at bounding box center [158, 337] width 91 height 28
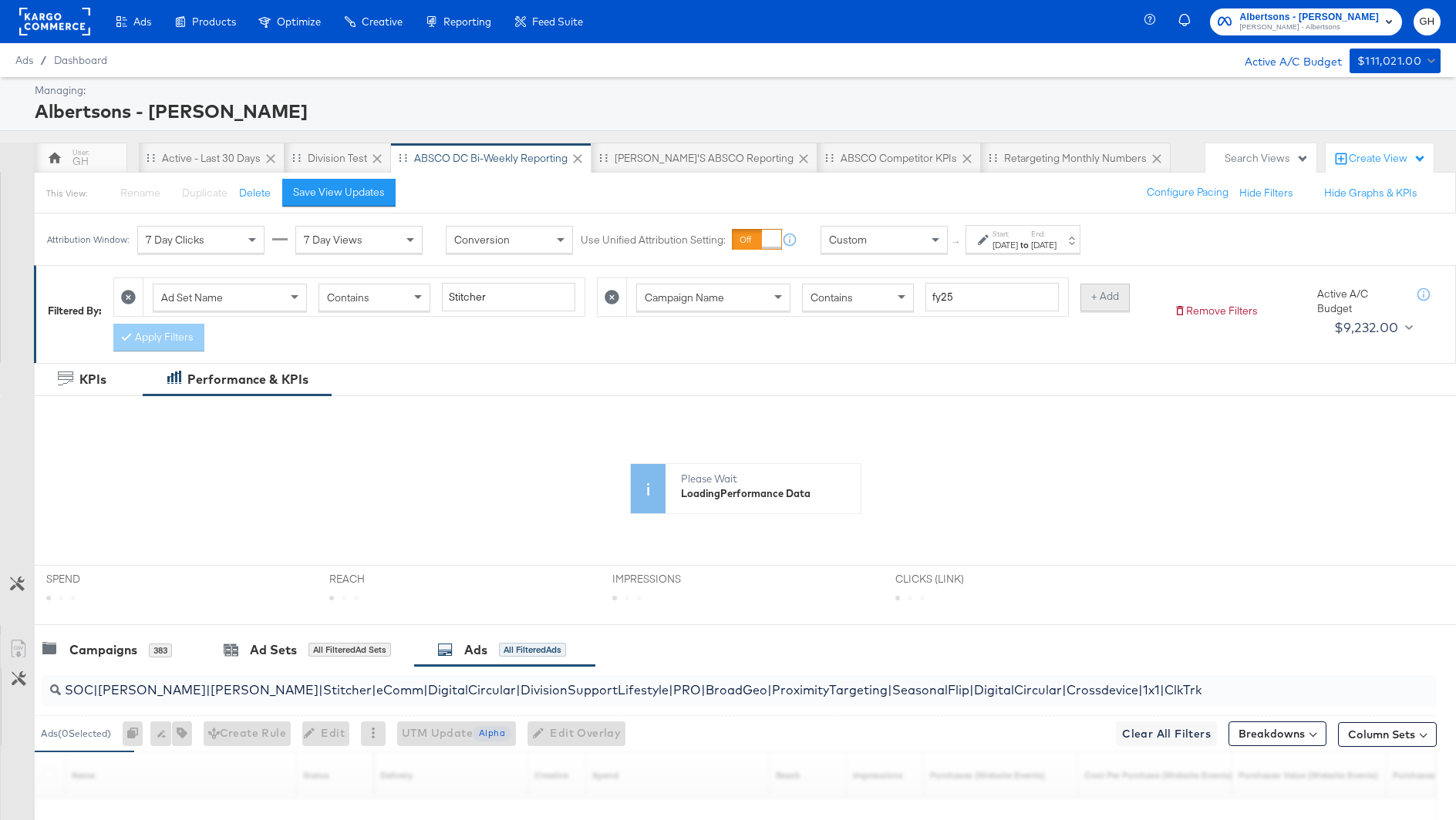
click at [1104, 286] on button "+ Add" at bounding box center [1105, 297] width 49 height 28
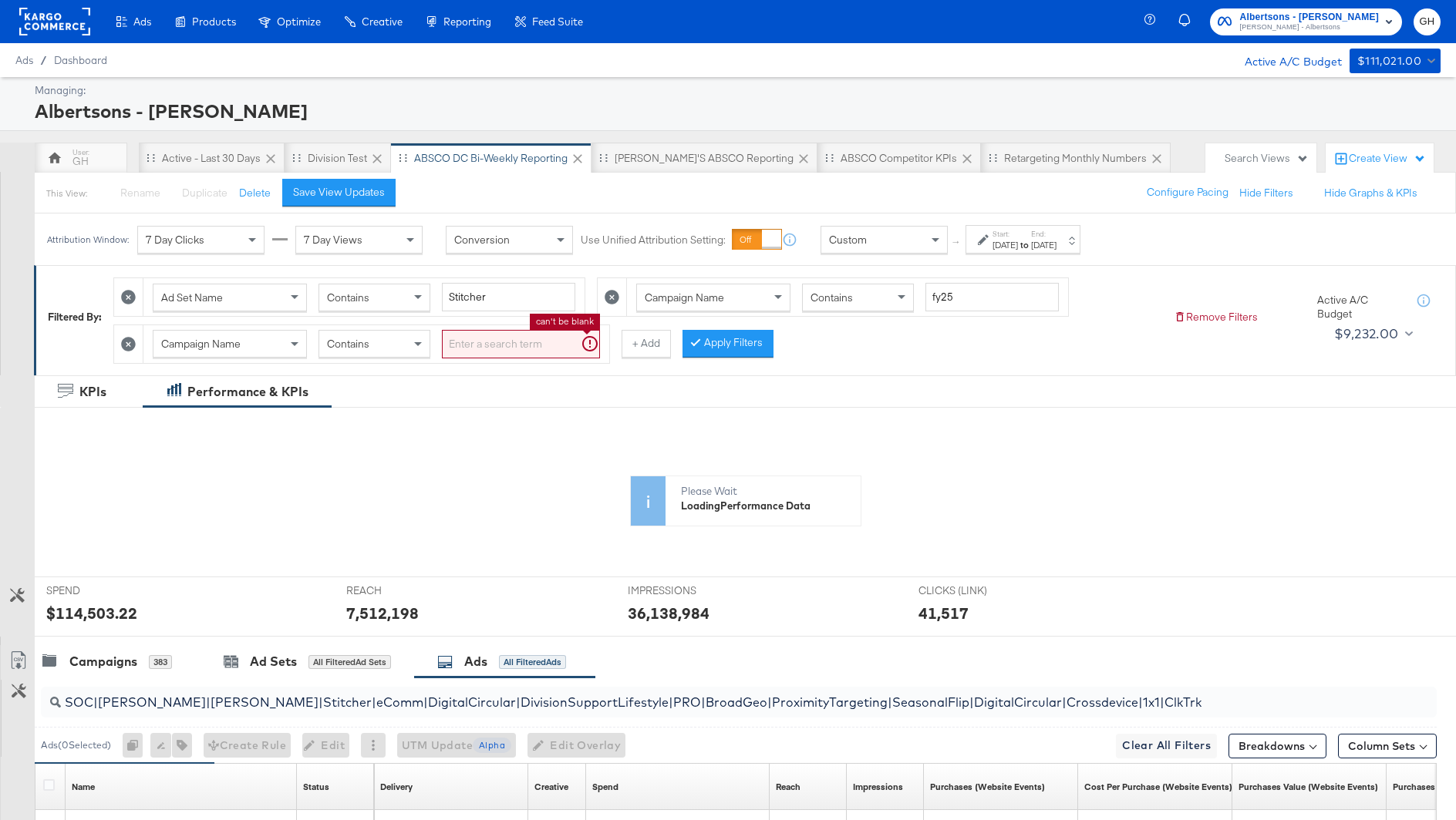
click at [472, 350] on input "search" at bounding box center [521, 344] width 158 height 29
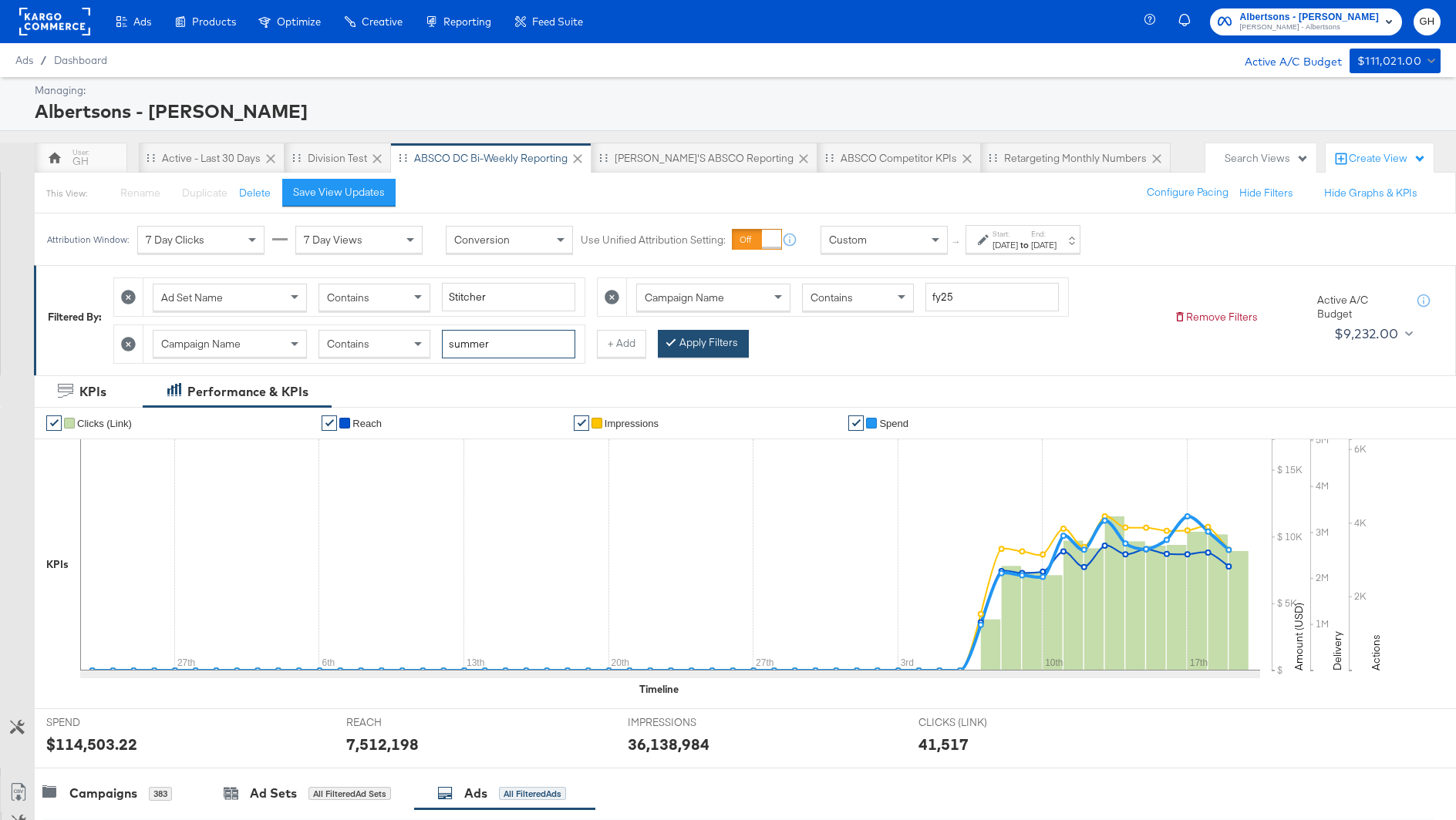
type input "summer"
click at [707, 333] on button "Apply Filters" at bounding box center [703, 344] width 91 height 28
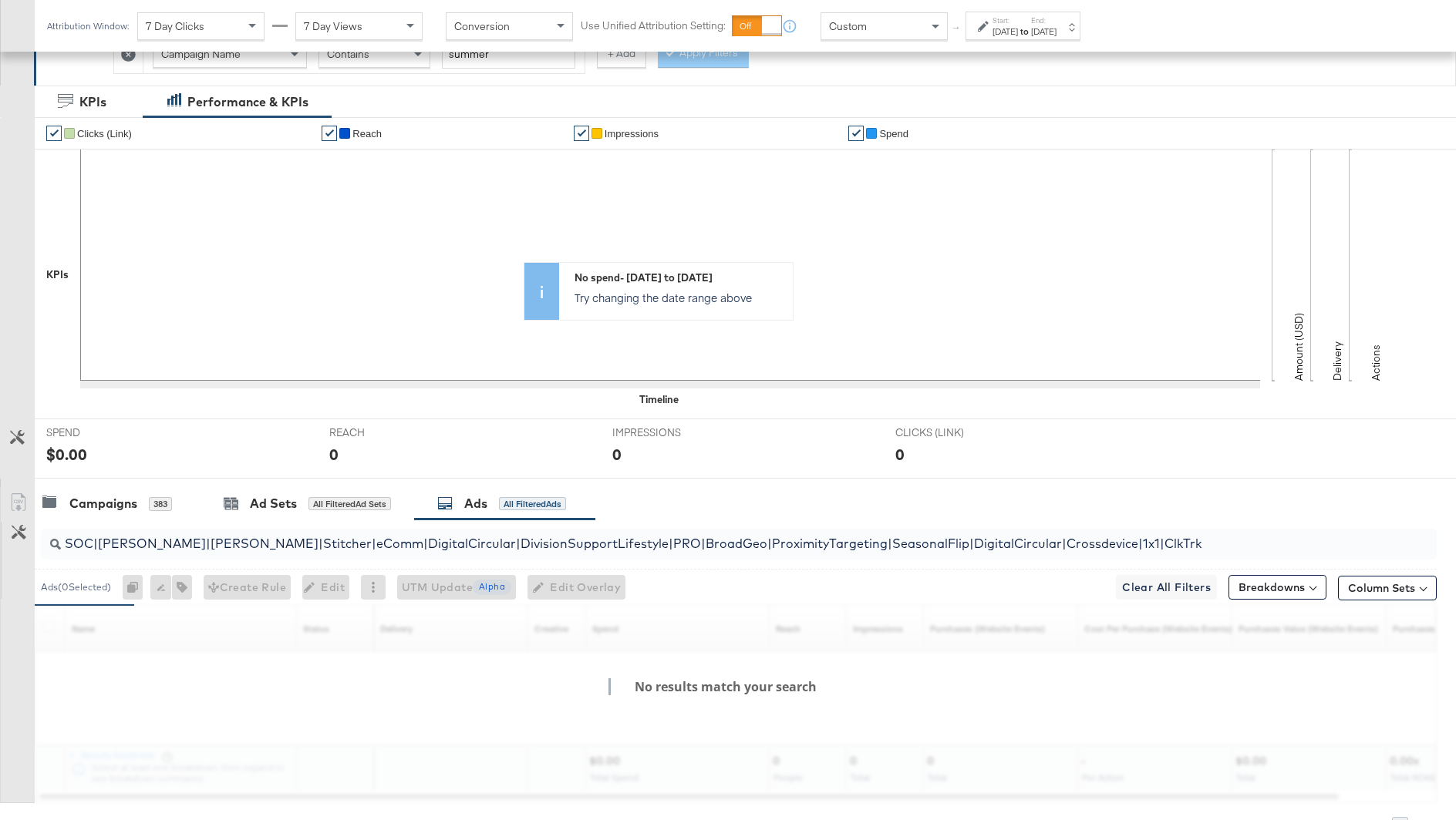
scroll to position [307, 0]
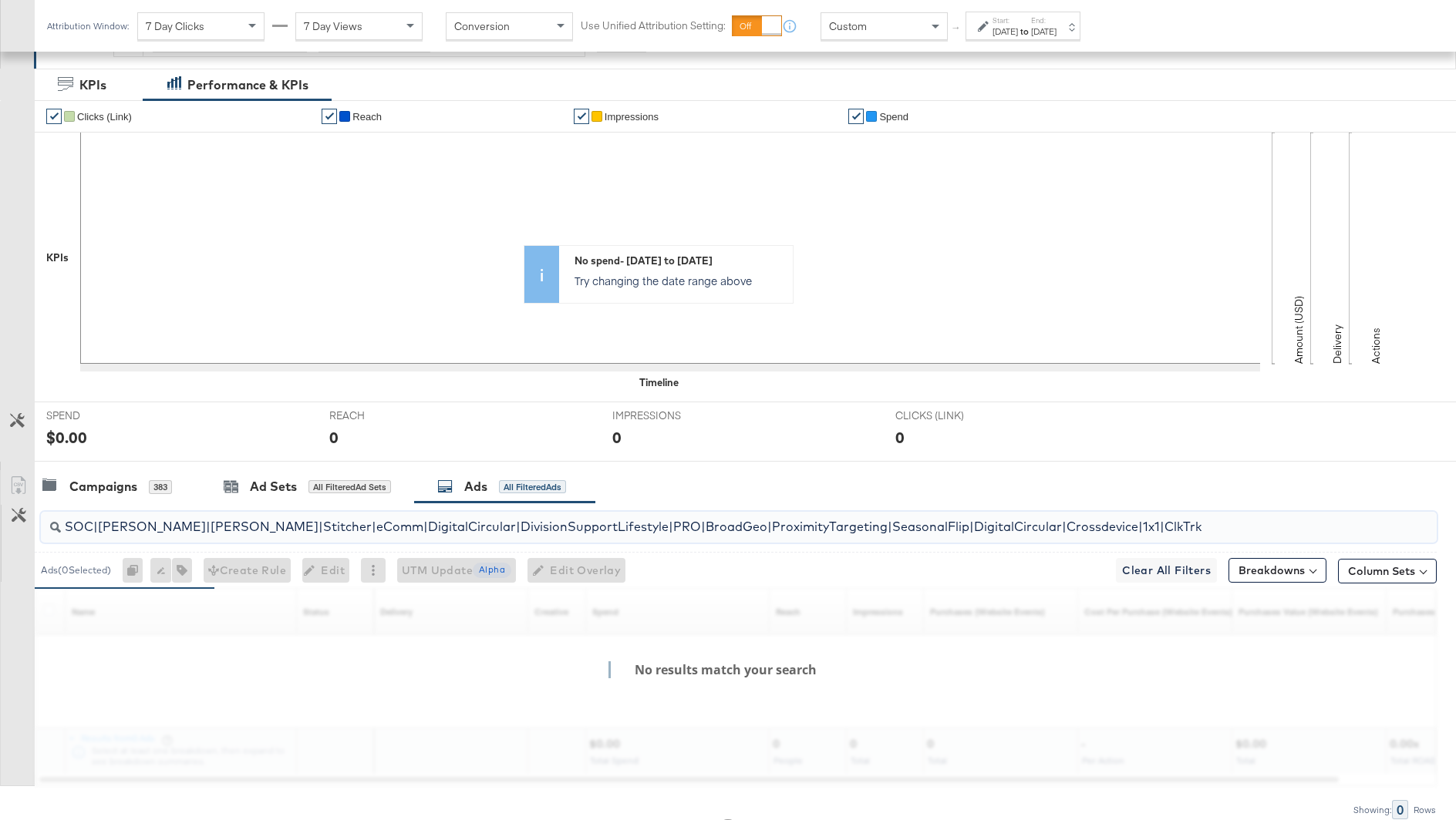
click at [382, 512] on input "SOC|[PERSON_NAME]|[PERSON_NAME]|Stitcher|eComm|DigitalCircular|DivisionSupportL…" at bounding box center [685, 521] width 1247 height 30
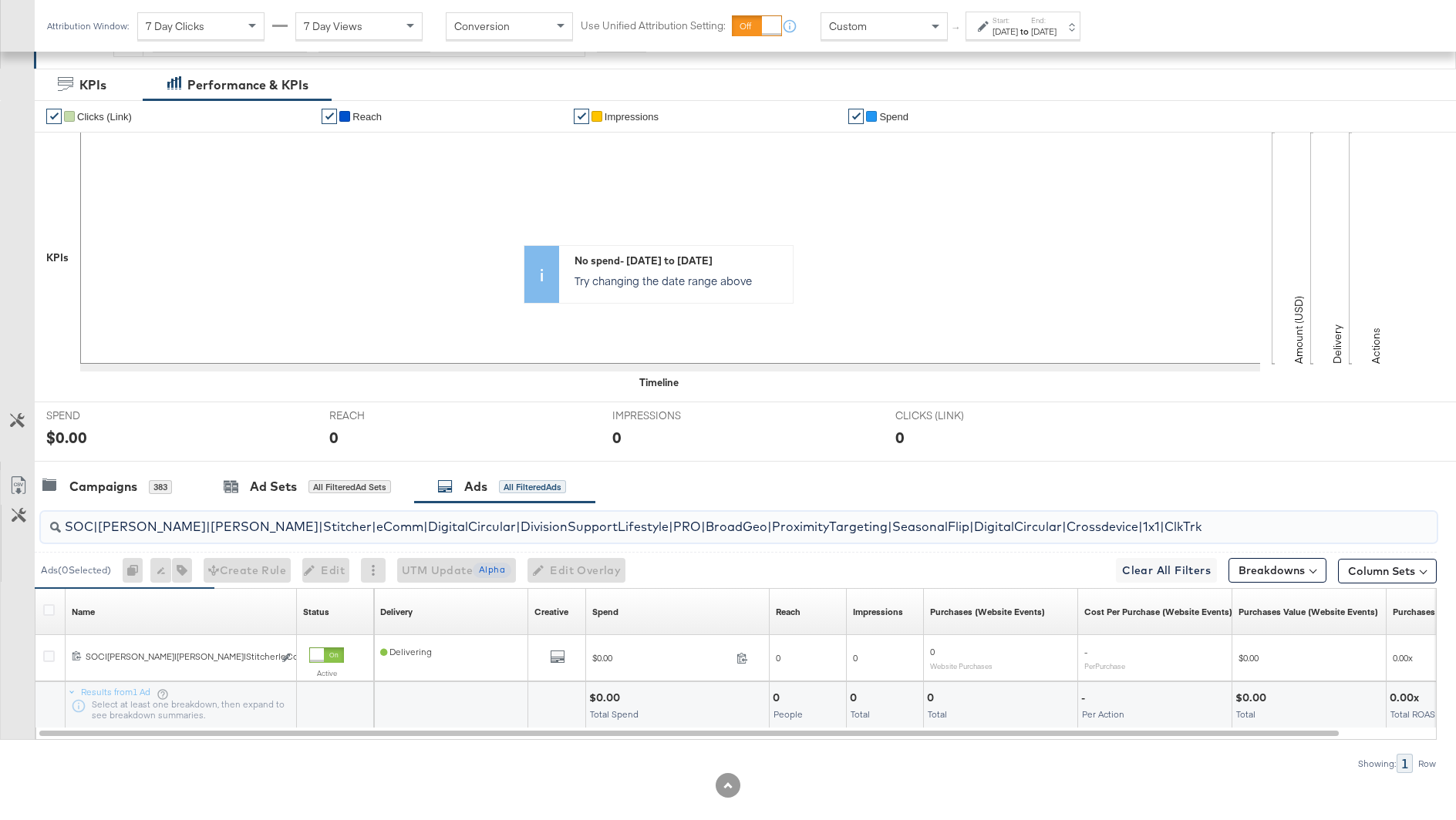
click at [382, 512] on input "SOC|[PERSON_NAME]|[PERSON_NAME]|Stitcher|eComm|DigitalCircular|DivisionSupportL…" at bounding box center [685, 521] width 1247 height 30
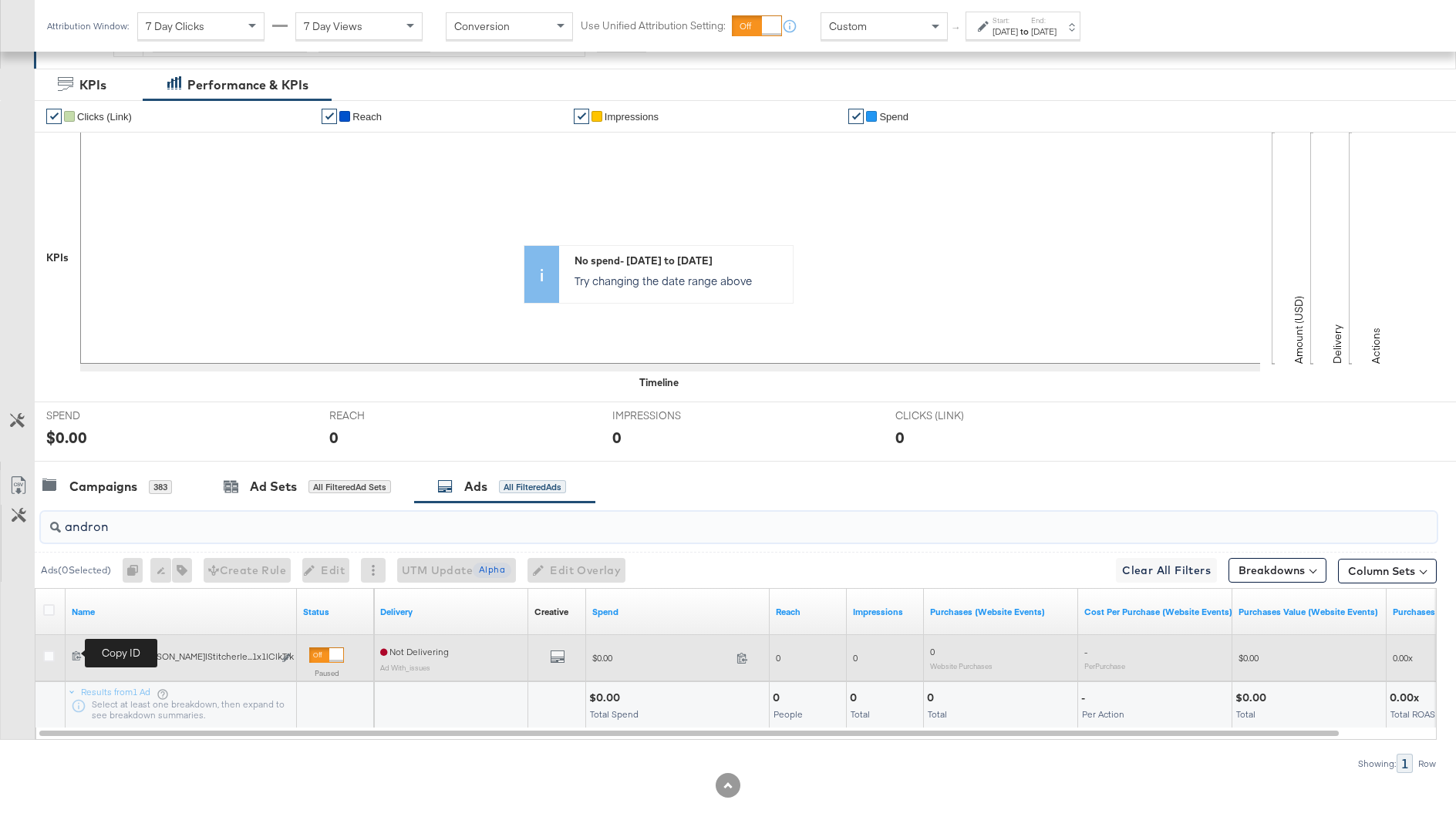
type input "andron"
click at [79, 654] on icon at bounding box center [76, 655] width 10 height 10
